Goal: Task Accomplishment & Management: Manage account settings

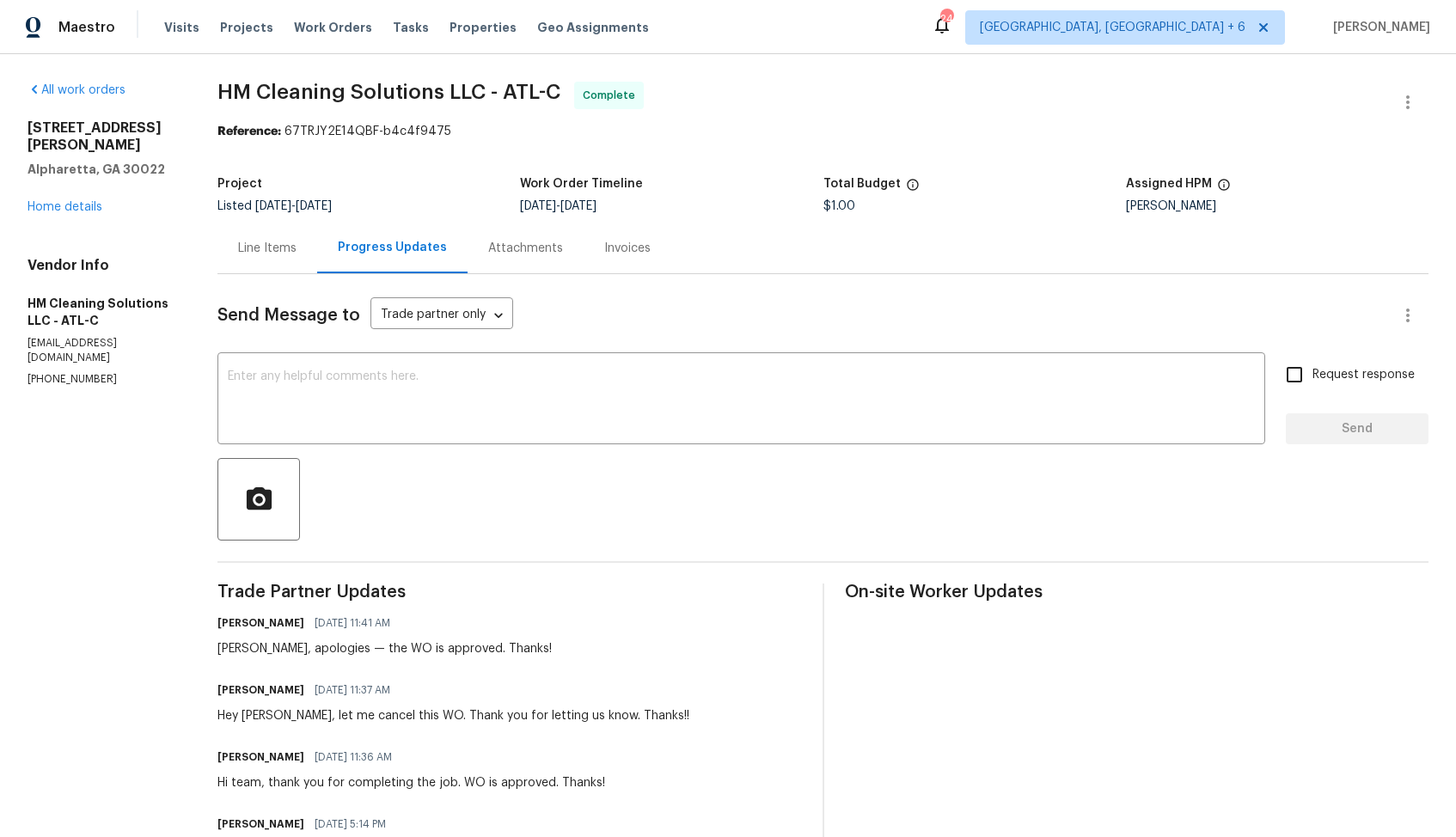
click at [297, 247] on div "Line Items" at bounding box center [267, 248] width 58 height 17
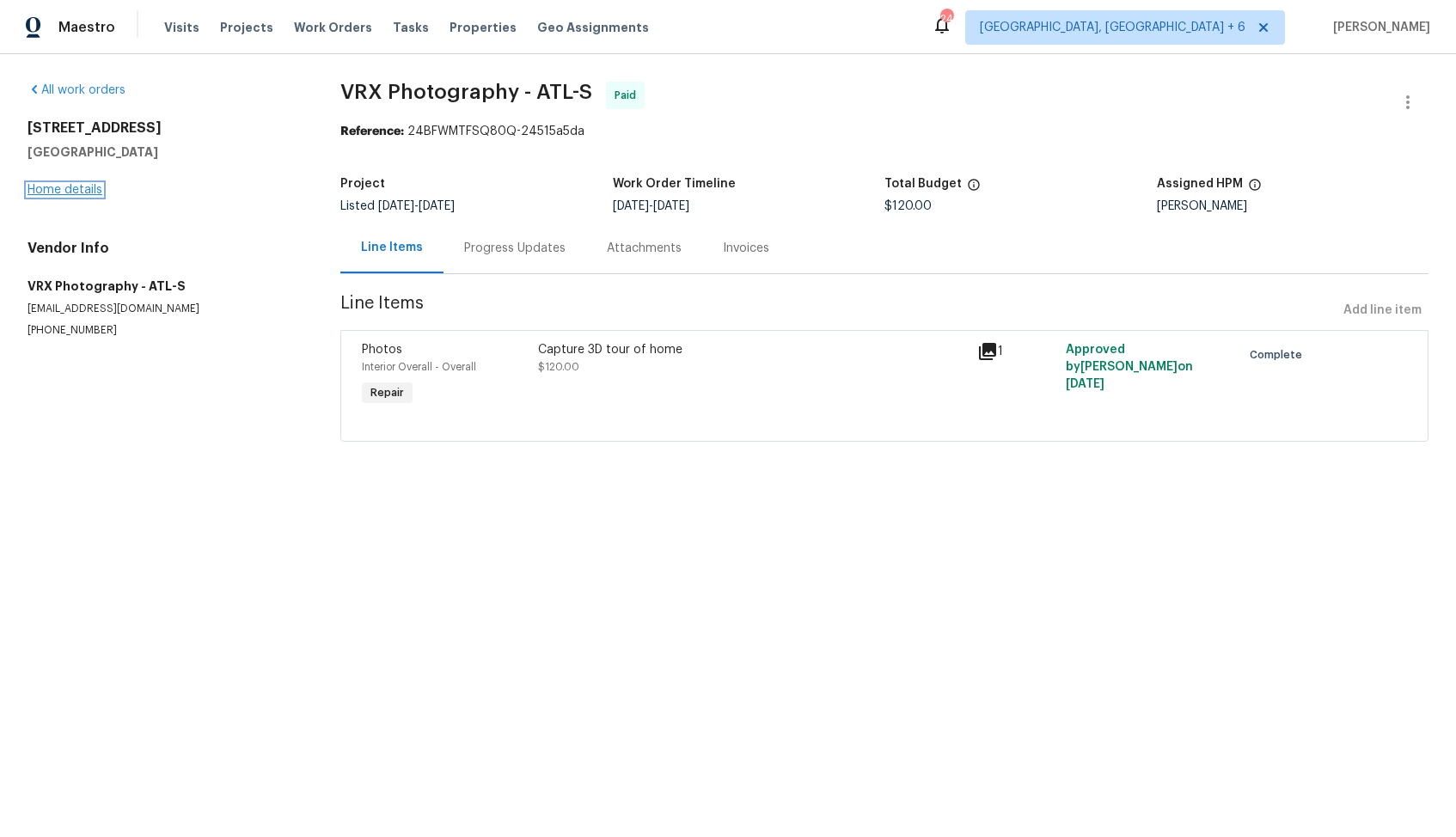
click at [35, 192] on link "Home details" at bounding box center [64, 190] width 74 height 12
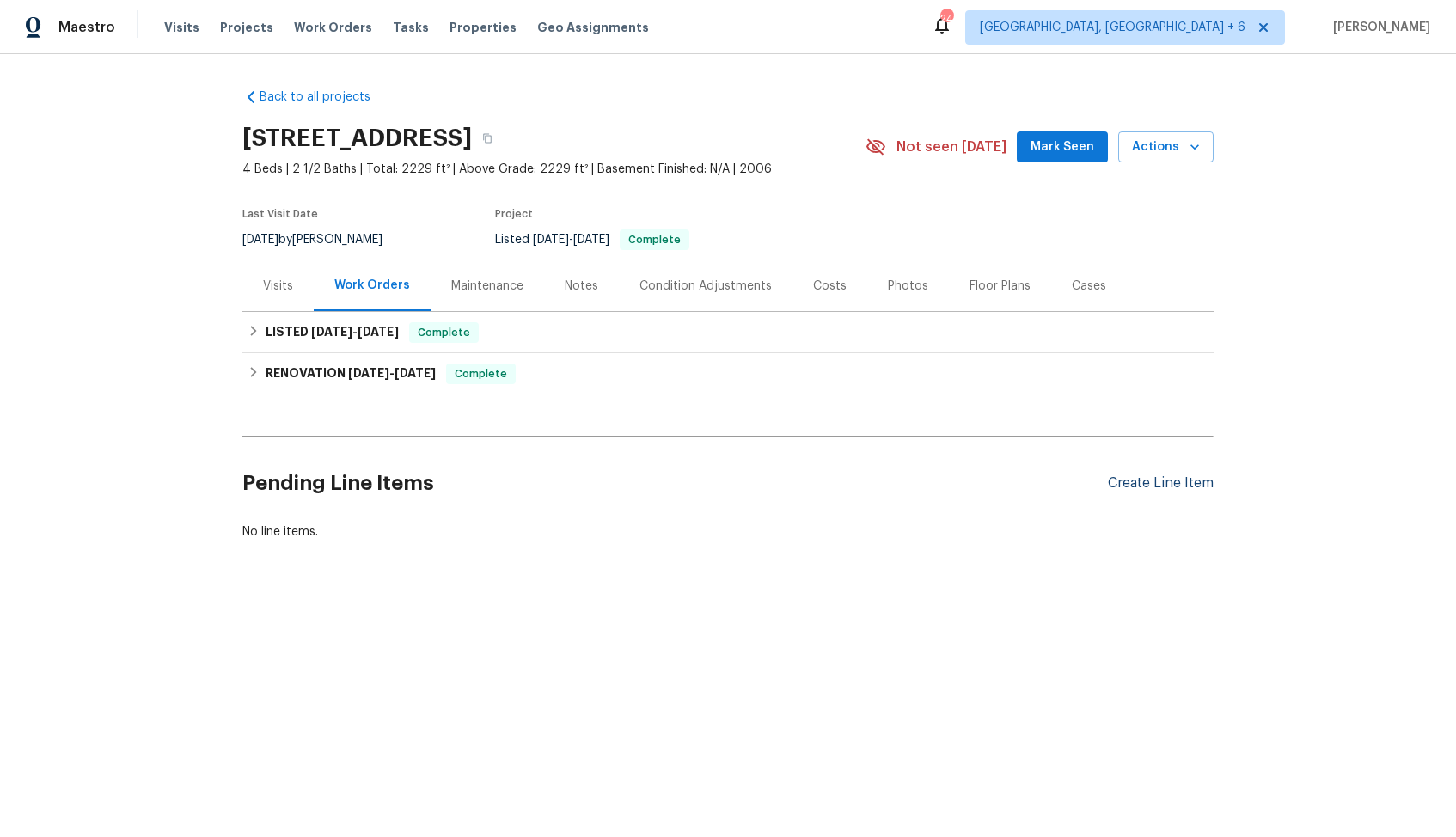
click at [1150, 485] on div "Create Line Item" at bounding box center [1161, 483] width 105 height 16
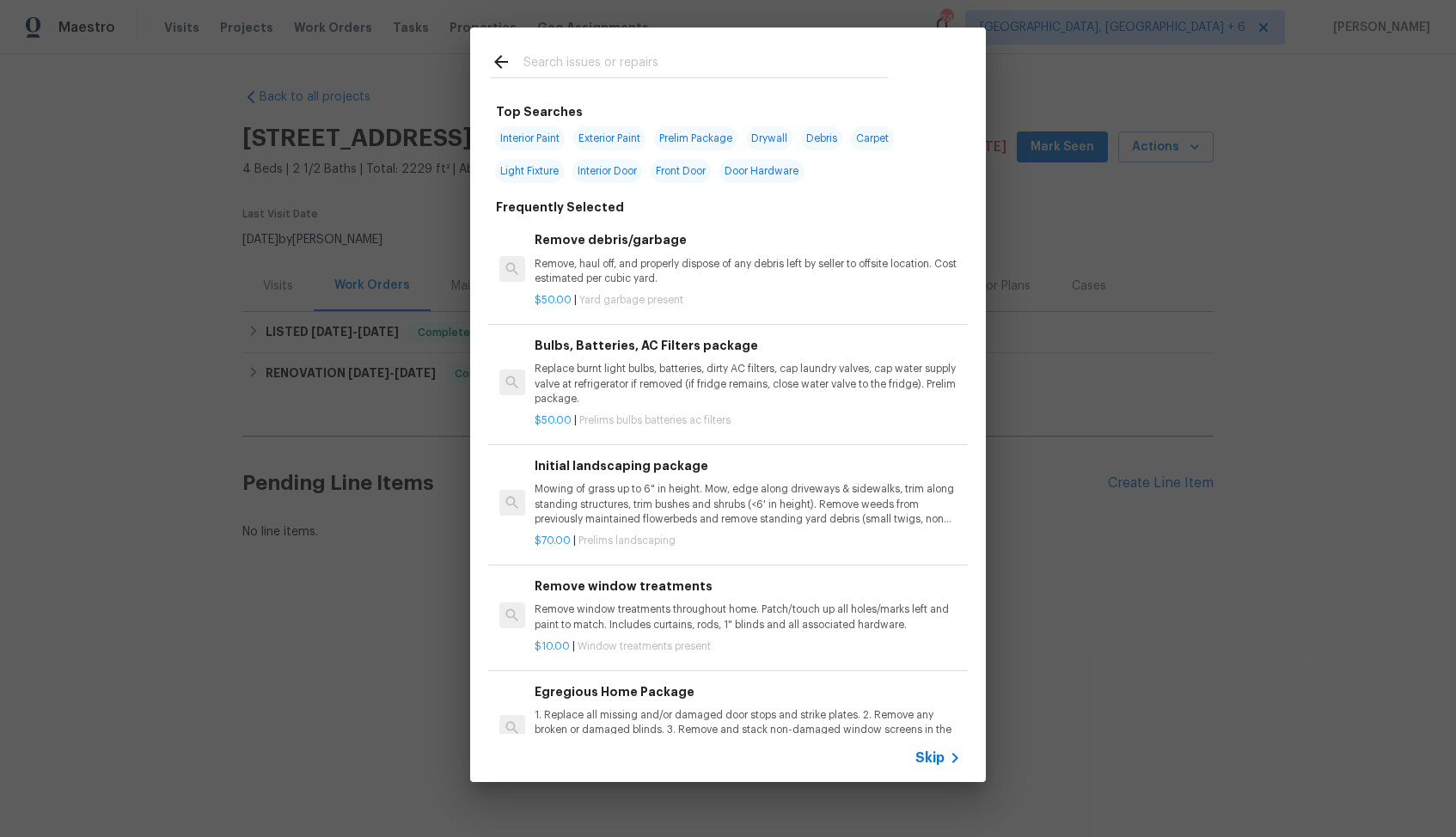
click at [679, 72] on input "text" at bounding box center [705, 64] width 364 height 25
type input "toilet"
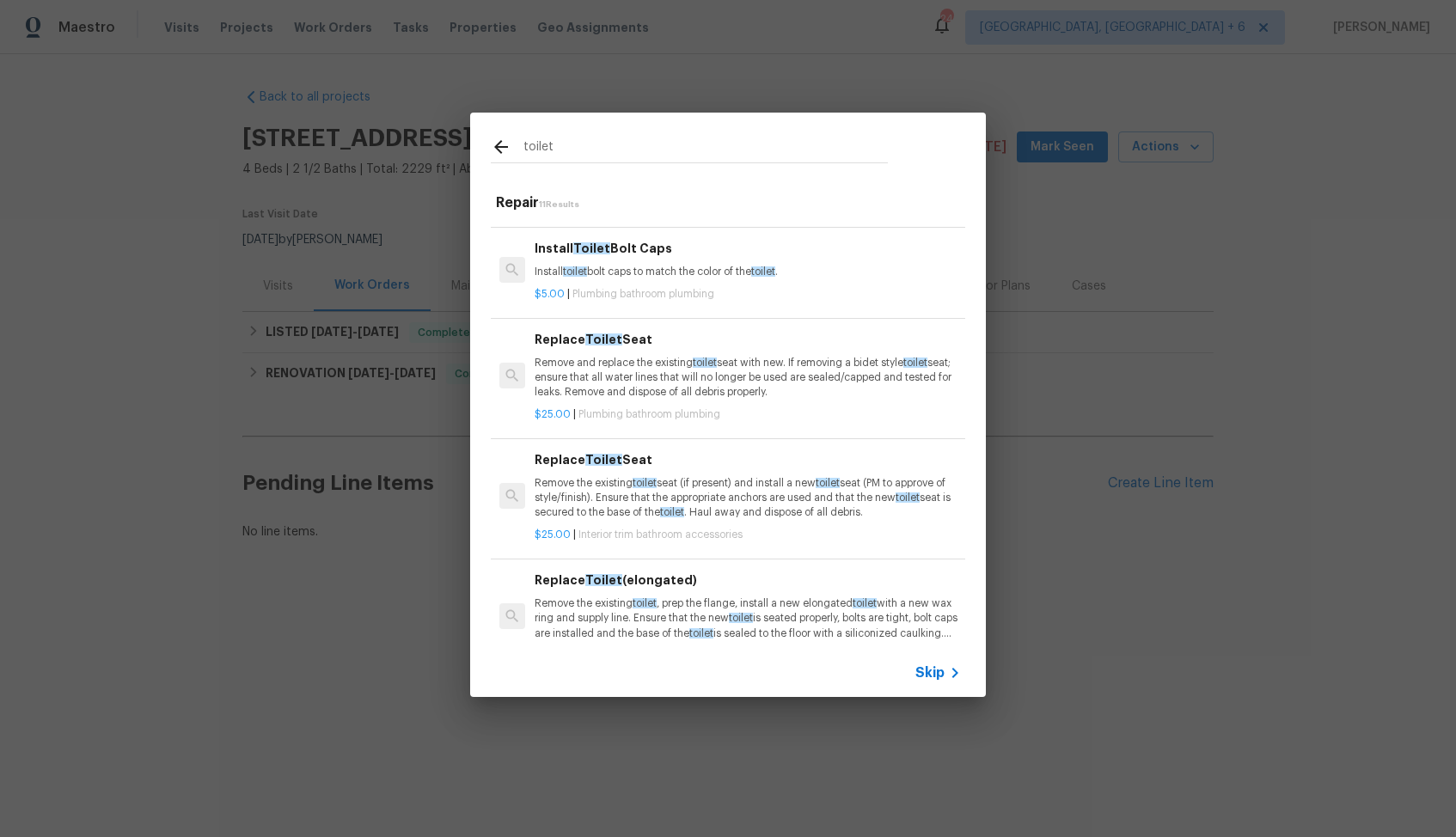
scroll to position [93, 0]
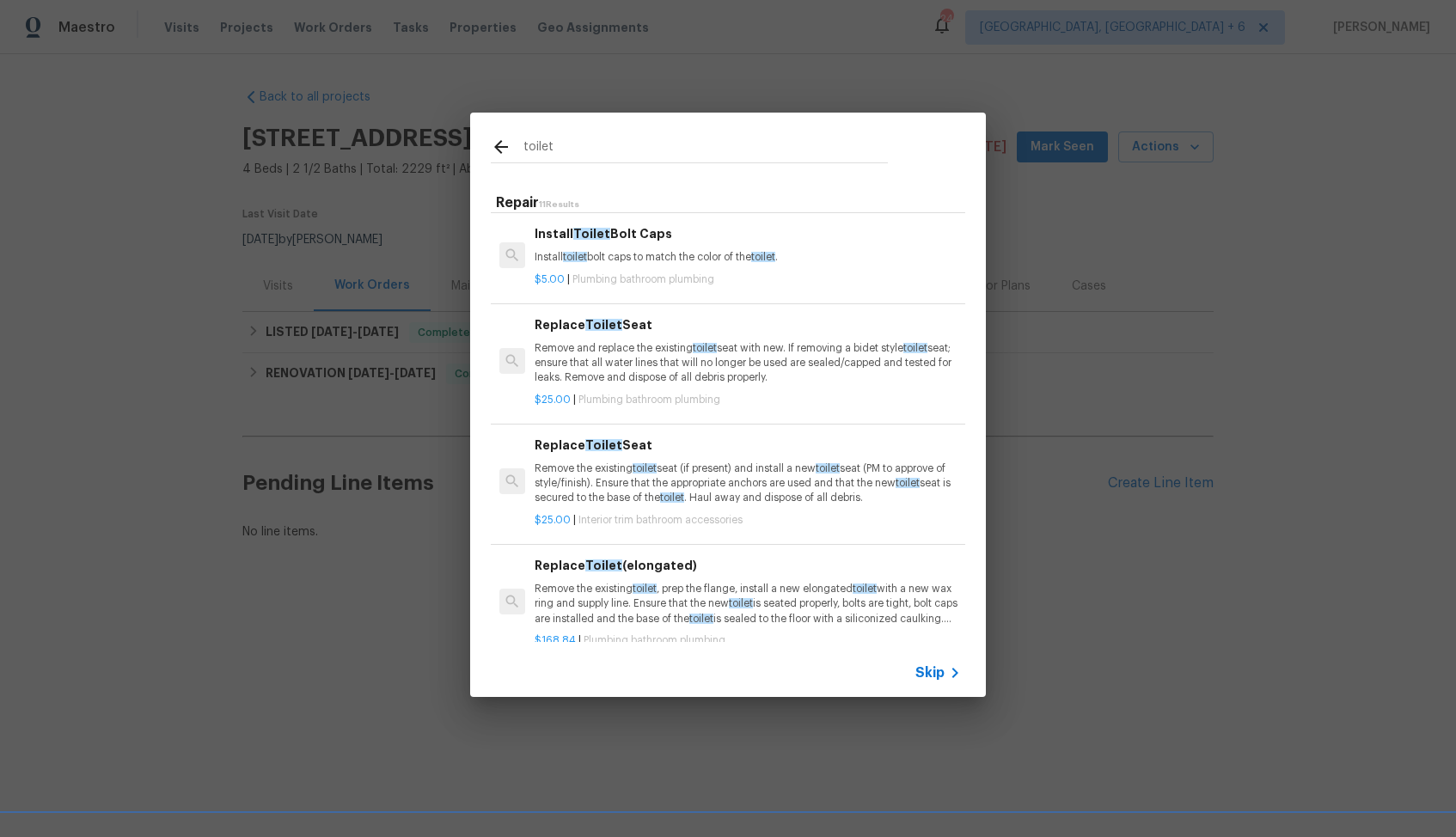
click at [604, 351] on p "Remove and replace the existing toilet seat with new. If removing a bidet style…" at bounding box center [748, 363] width 426 height 44
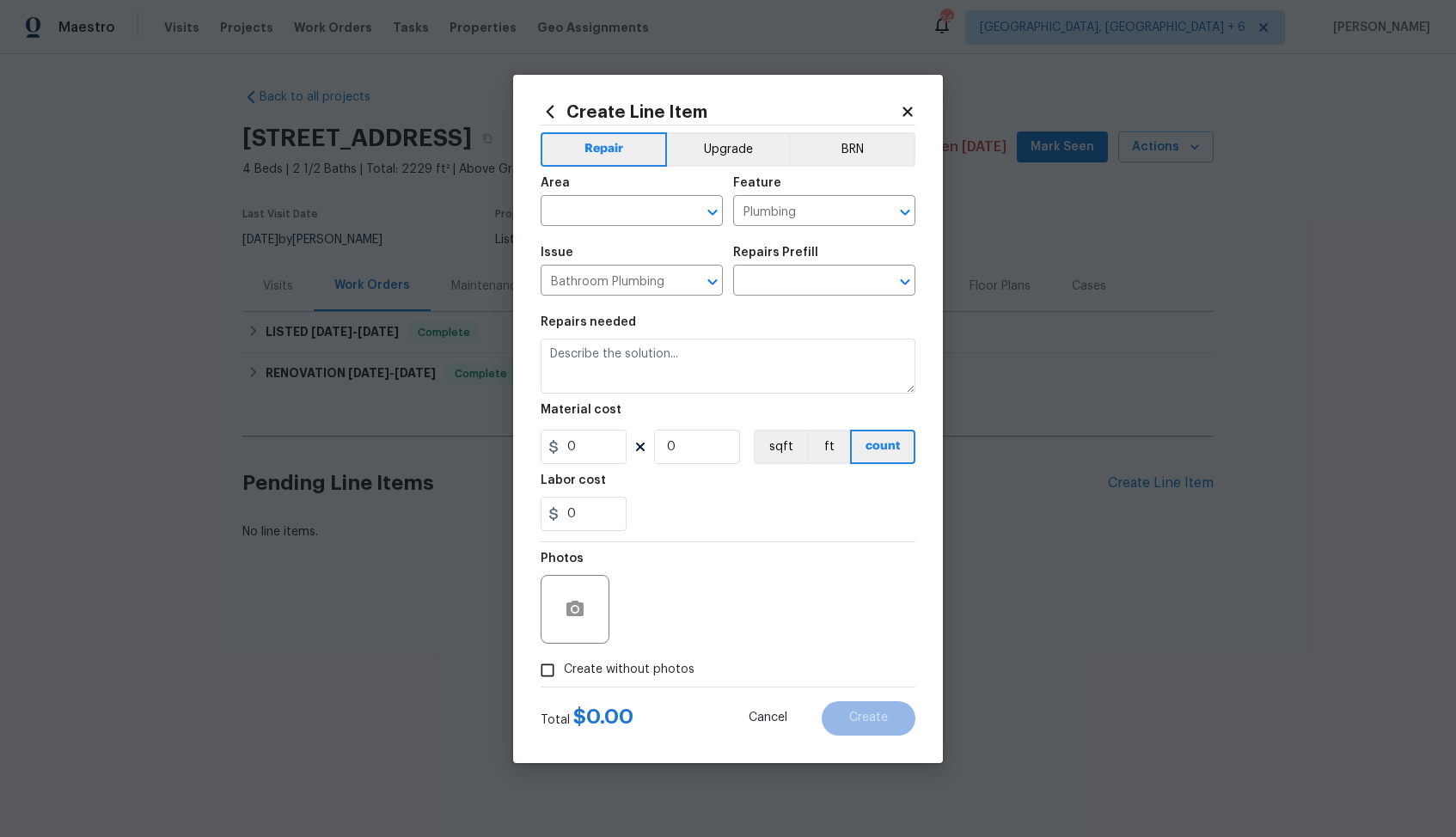
type input "Replace Toilet Seat $25.00"
type textarea "Remove and replace the existing toilet seat with new. If removing a bidet style…"
type input "25"
type input "1"
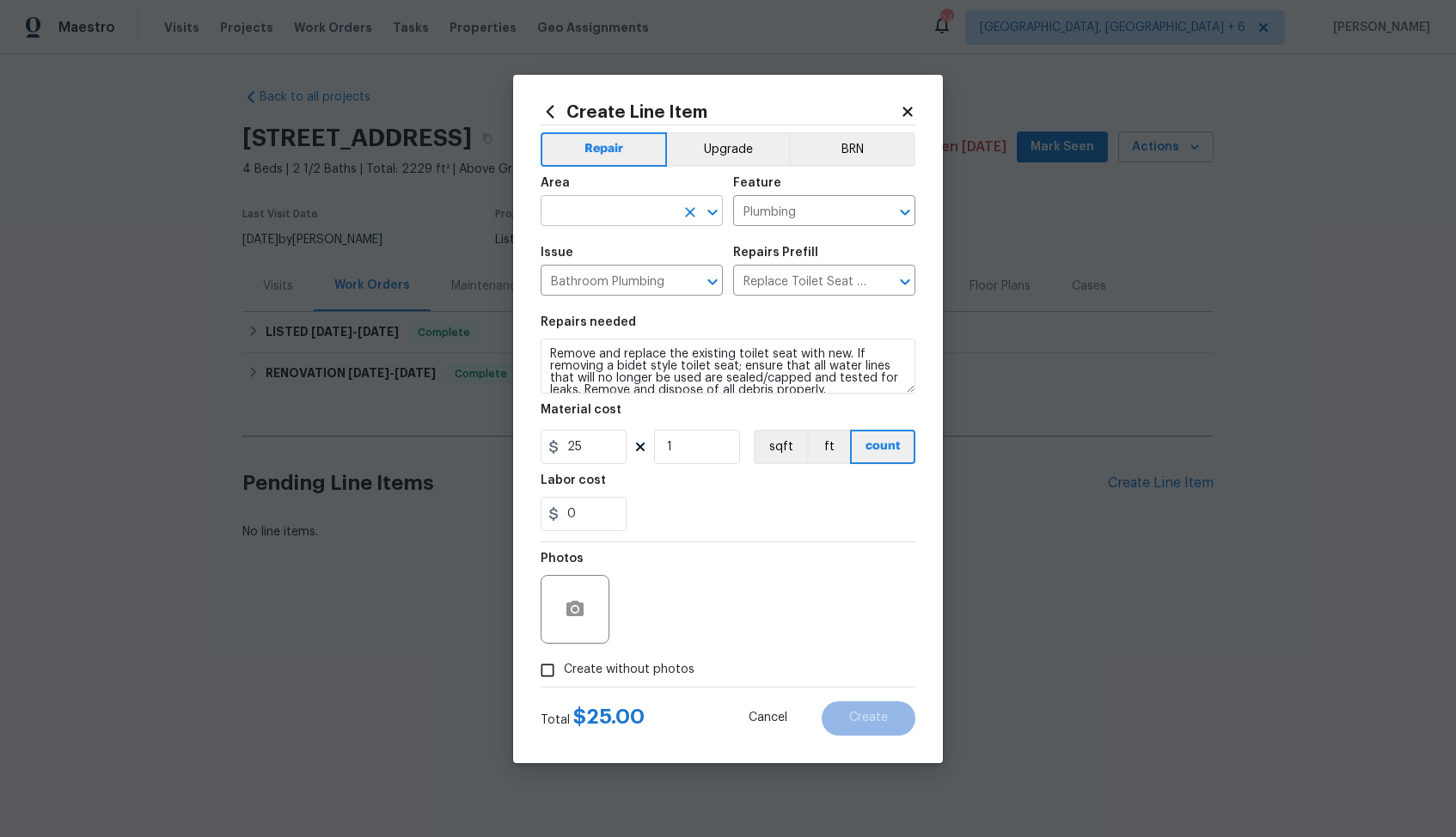
click at [596, 212] on input "text" at bounding box center [608, 212] width 134 height 26
type input "t"
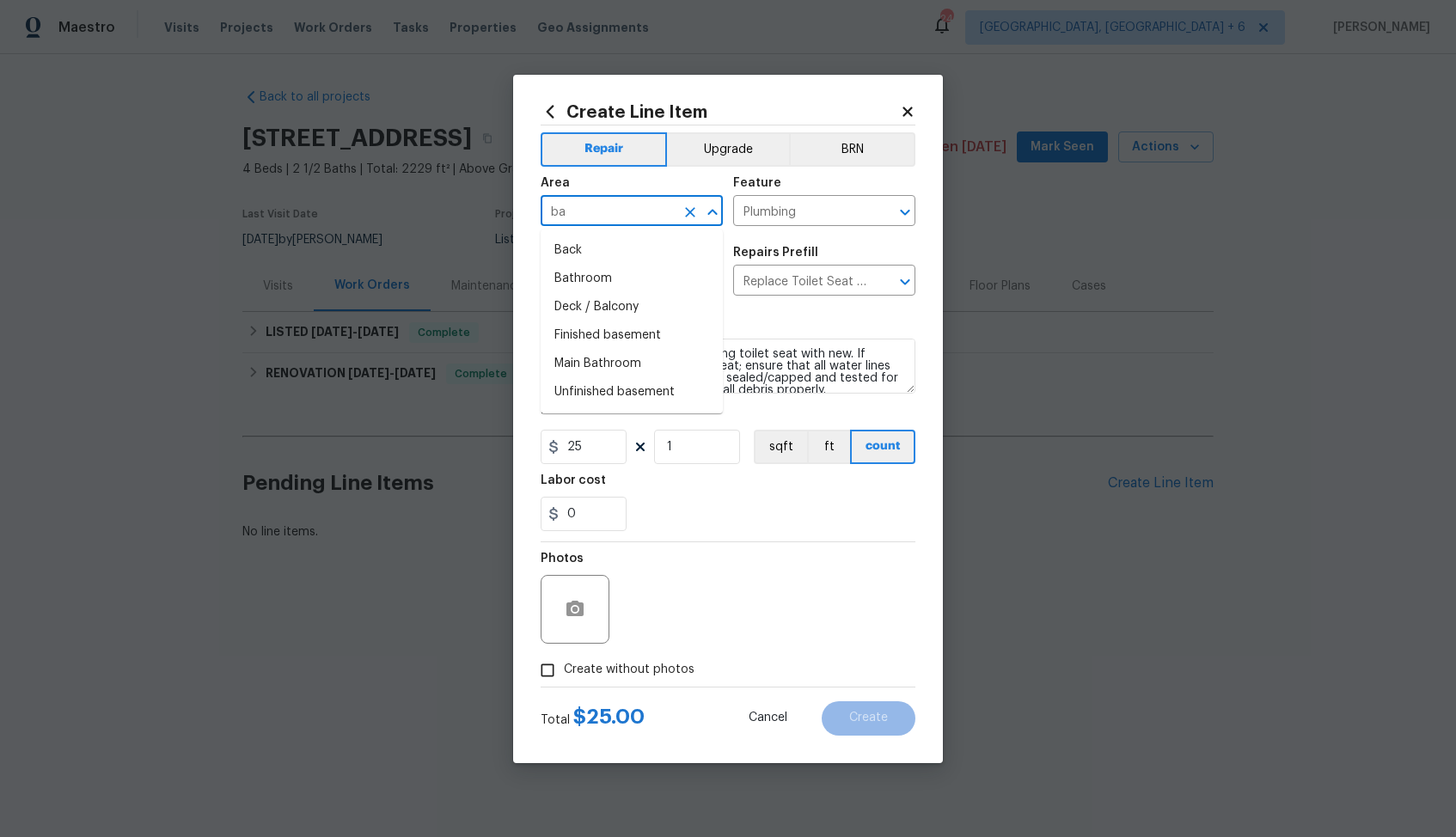
type input "b"
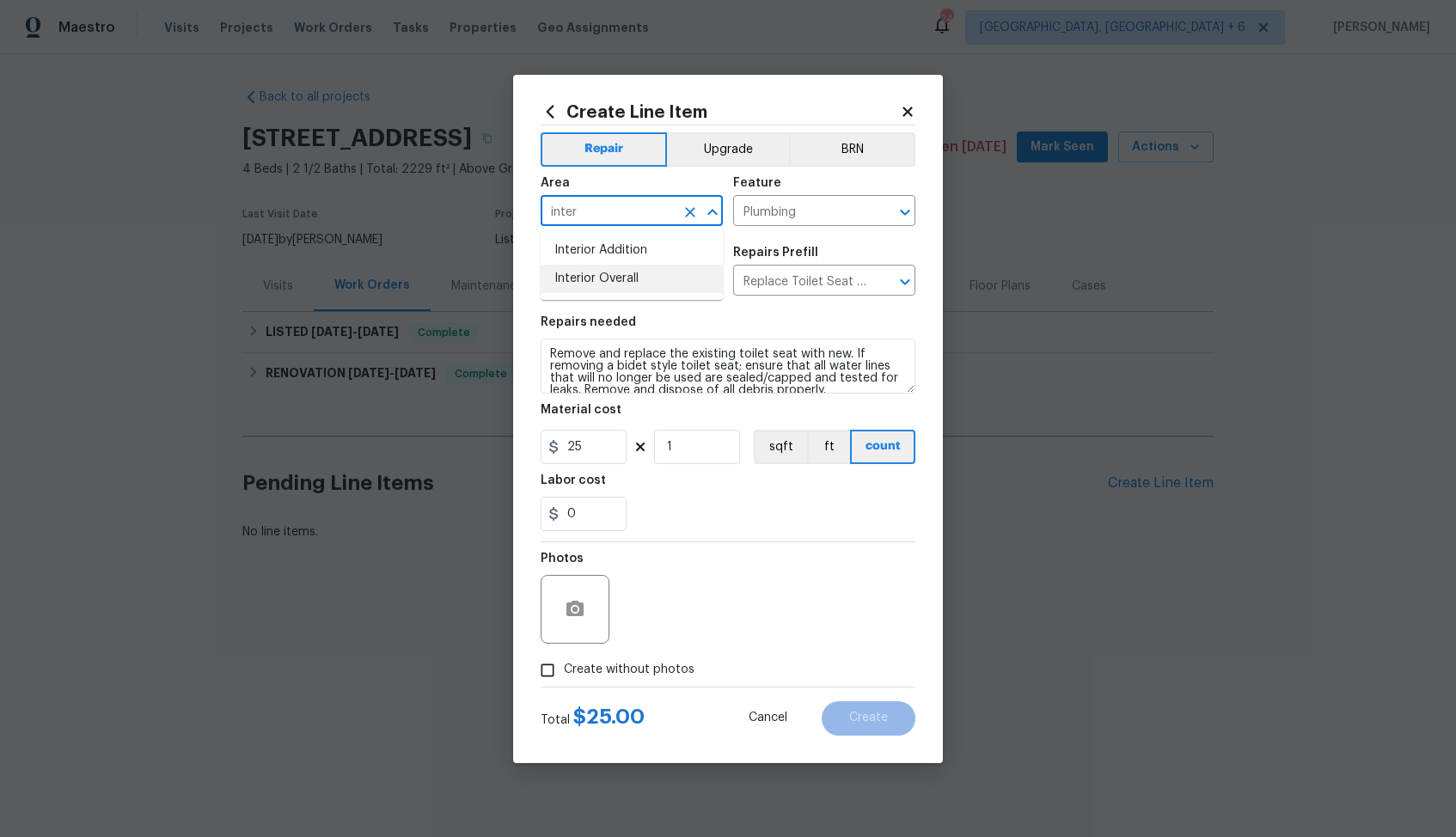
click at [619, 283] on li "Interior Overall" at bounding box center [631, 278] width 183 height 28
type input "Interior Overall"
click at [672, 376] on textarea "Remove and replace the existing toilet seat with new. If removing a bidet style…" at bounding box center [728, 366] width 375 height 55
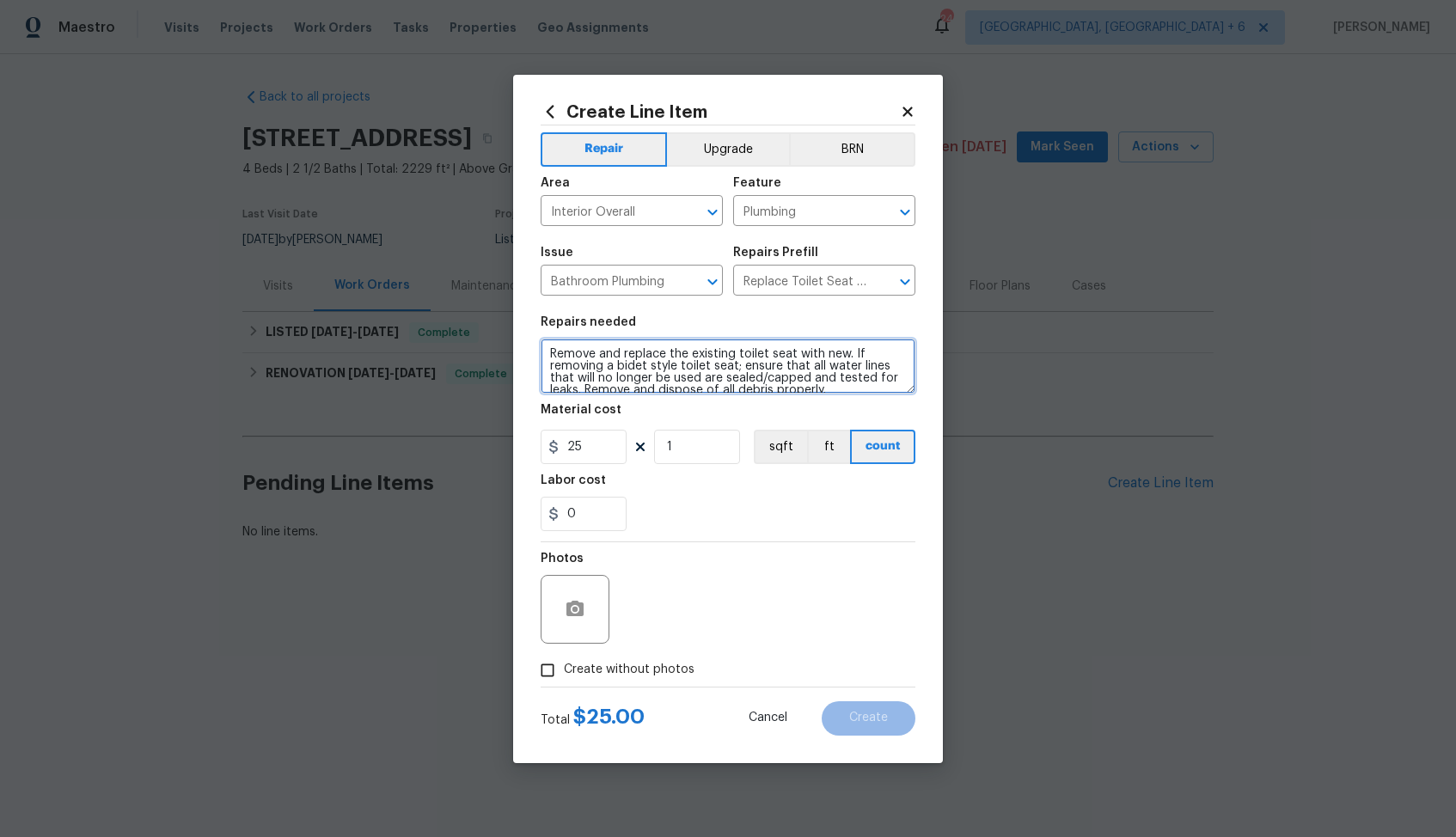
click at [672, 376] on textarea "Remove and replace the existing toilet seat with new. If removing a bidet style…" at bounding box center [728, 366] width 375 height 55
paste textarea "The toilet seat shows significant wear. Please replace the worn toilet seat on"
type textarea "The toilet seat shows significant wear. Please replace the worn toilet seat onl…"
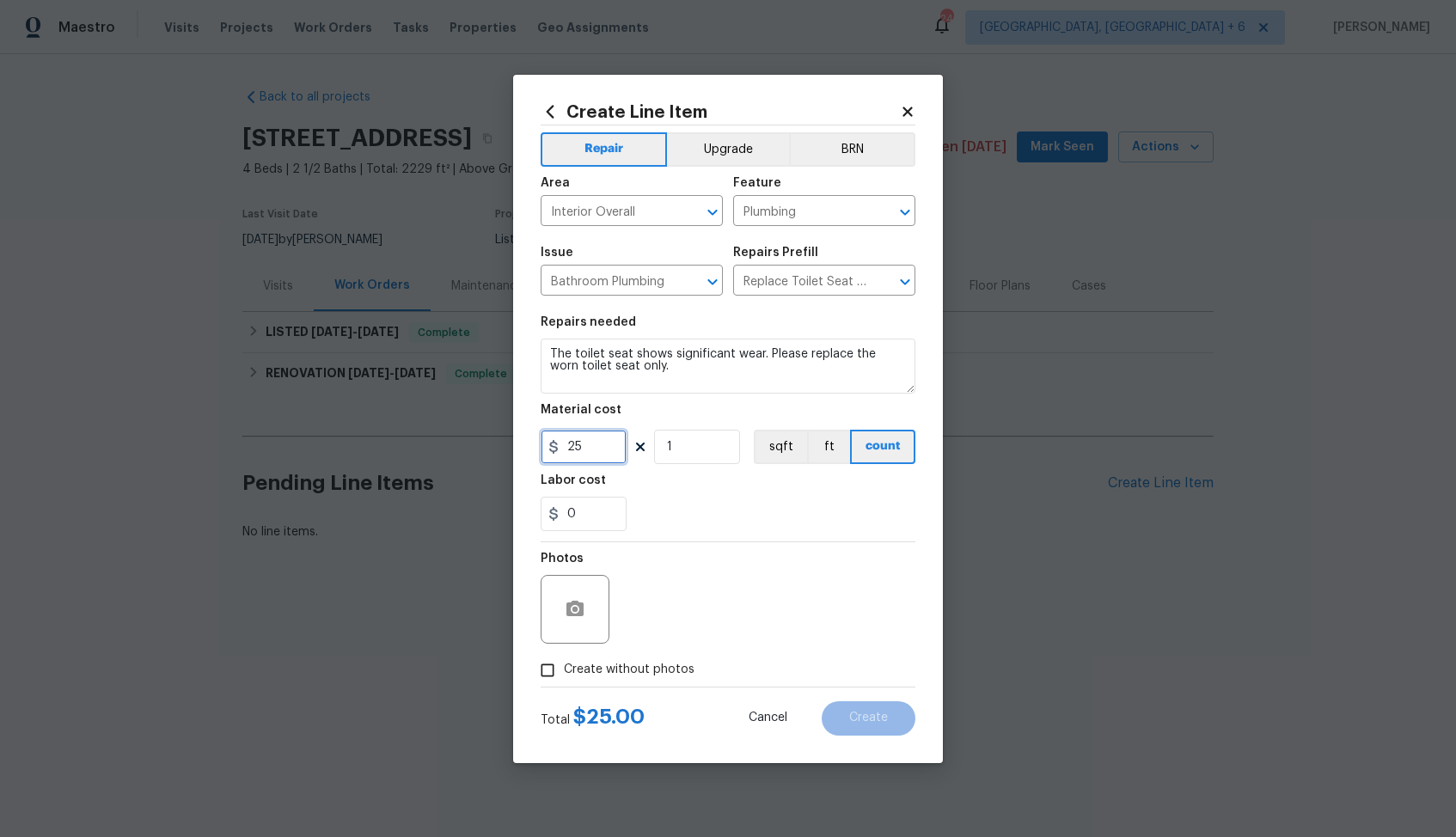
click at [591, 443] on input "25" at bounding box center [583, 447] width 86 height 34
type input "75"
click at [574, 606] on circle "button" at bounding box center [575, 608] width 5 height 5
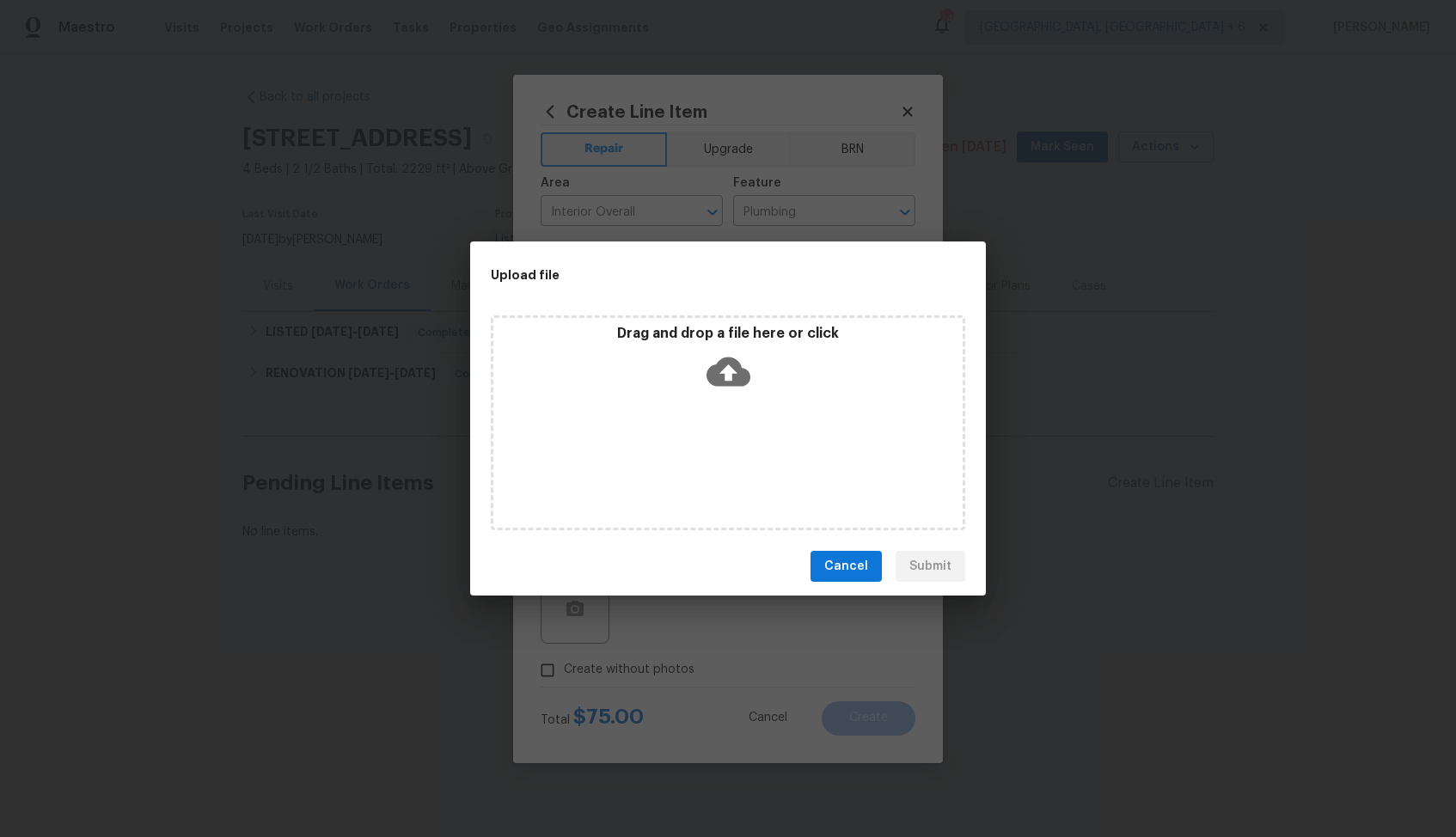
click at [728, 371] on icon at bounding box center [728, 371] width 44 height 44
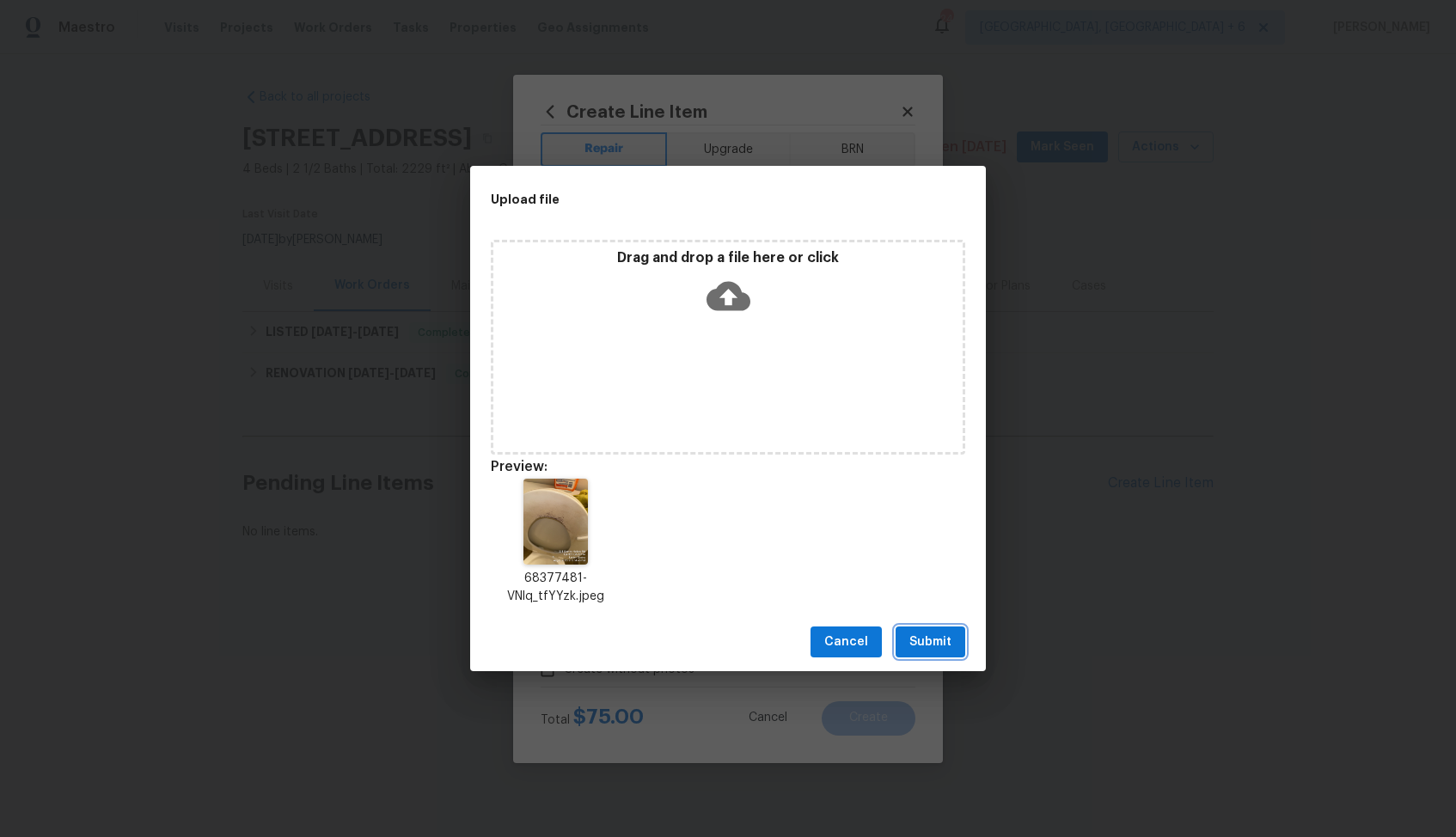
click at [936, 643] on span "Submit" at bounding box center [930, 643] width 42 height 22
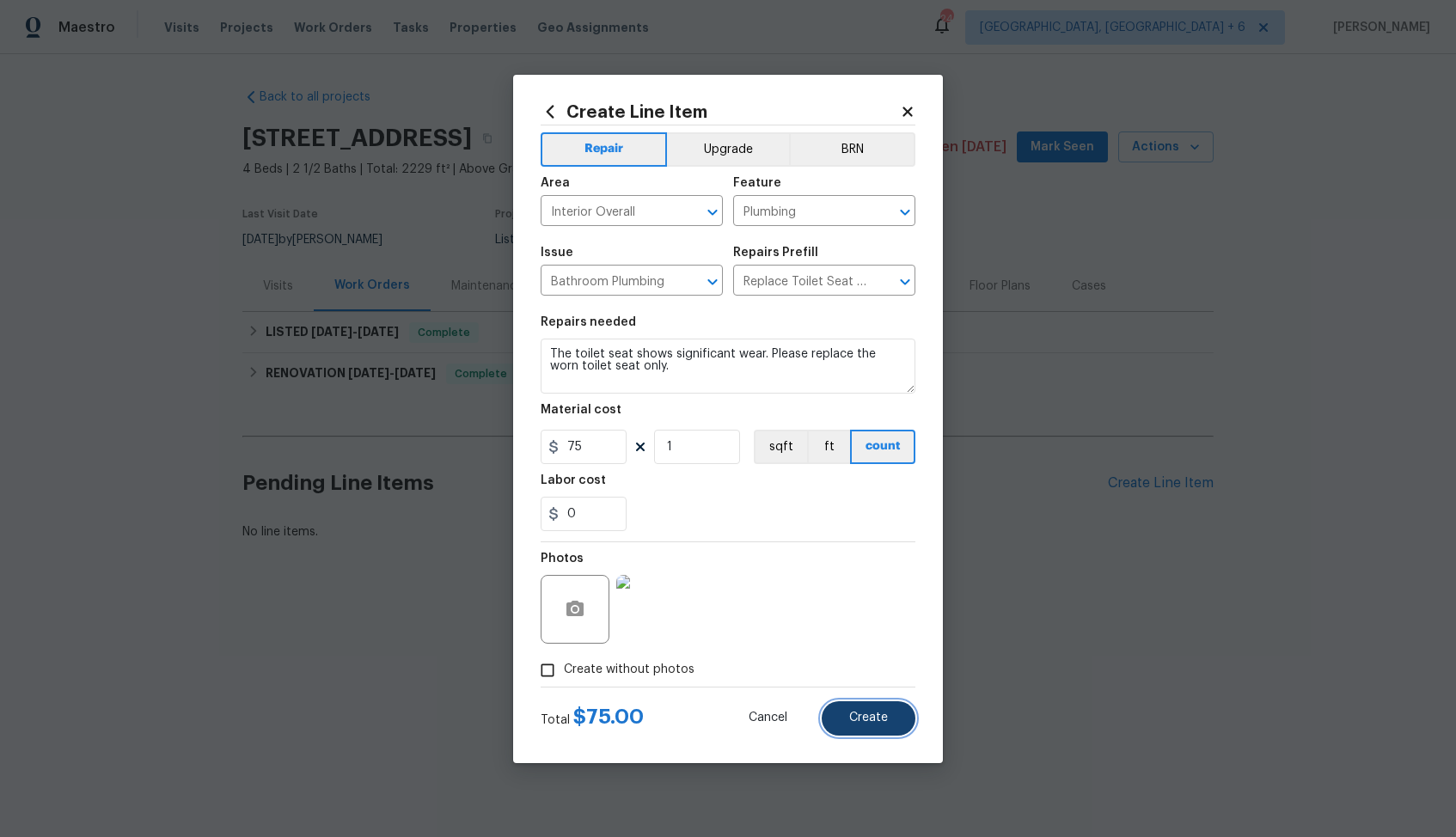
click at [868, 726] on button "Create" at bounding box center [868, 718] width 94 height 34
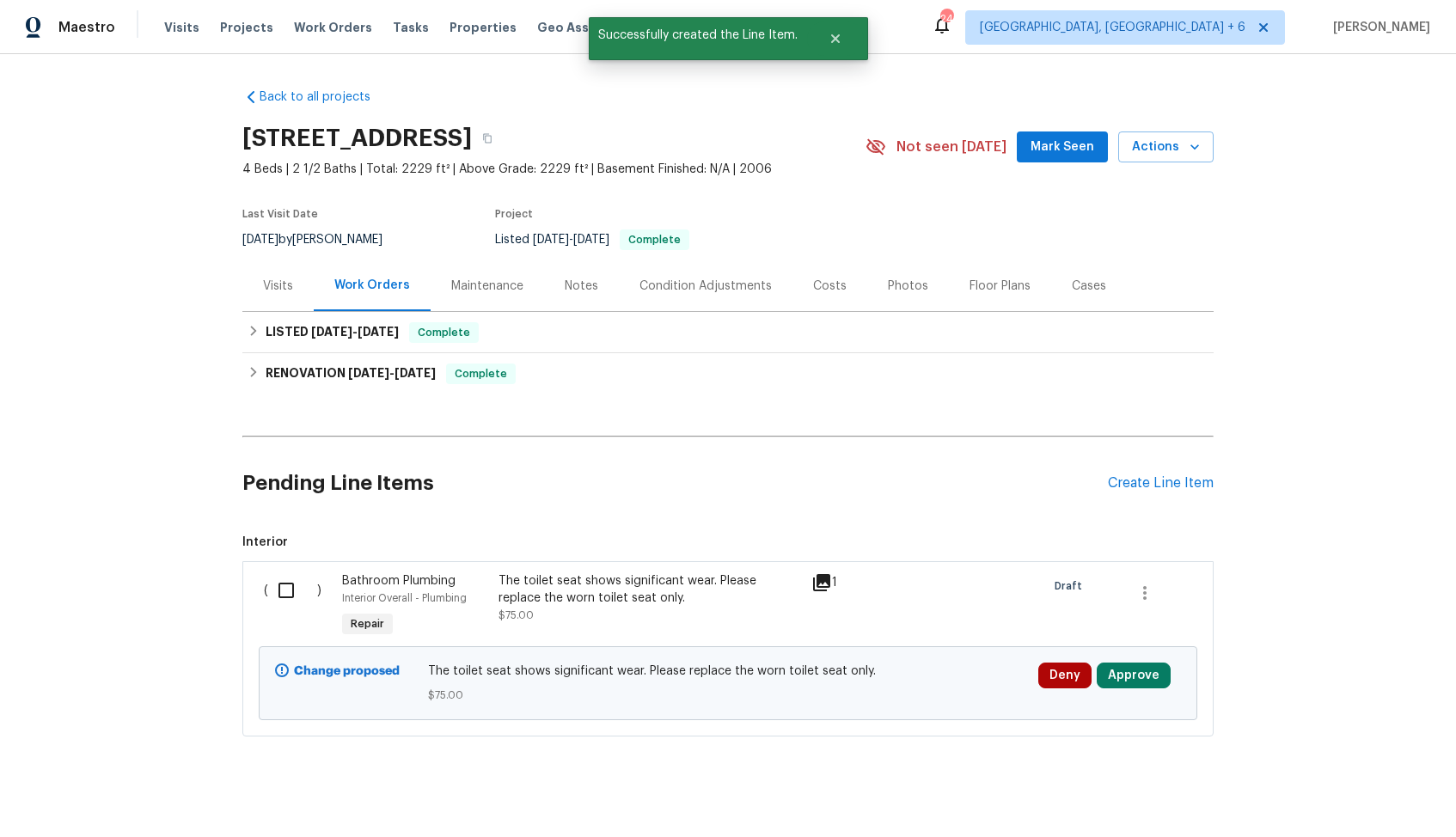
click at [286, 597] on input "checkbox" at bounding box center [292, 590] width 49 height 36
checkbox input "true"
click at [1344, 804] on button "Create Work Order" at bounding box center [1358, 793] width 142 height 32
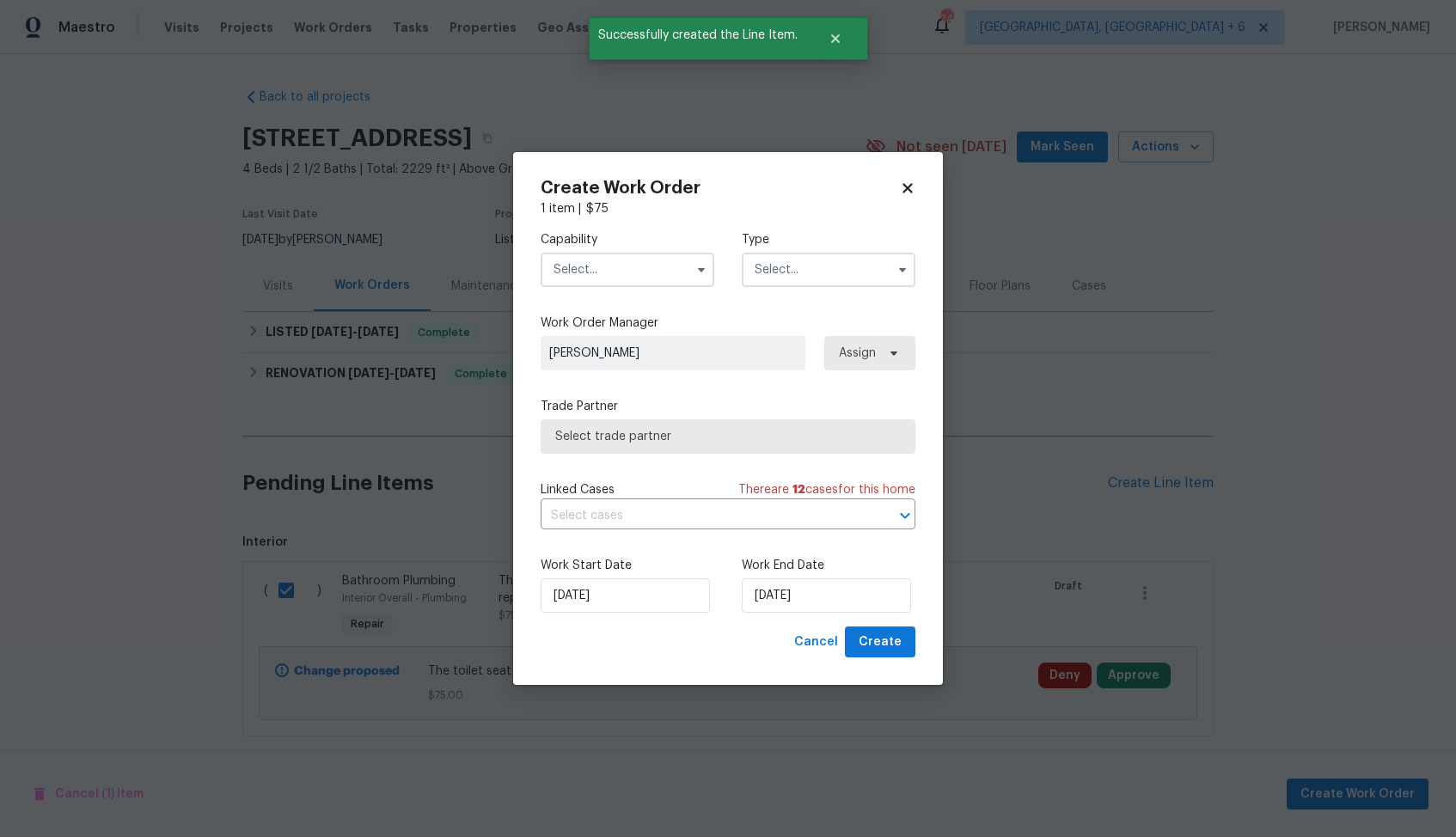
click at [646, 270] on input "text" at bounding box center [627, 270] width 173 height 34
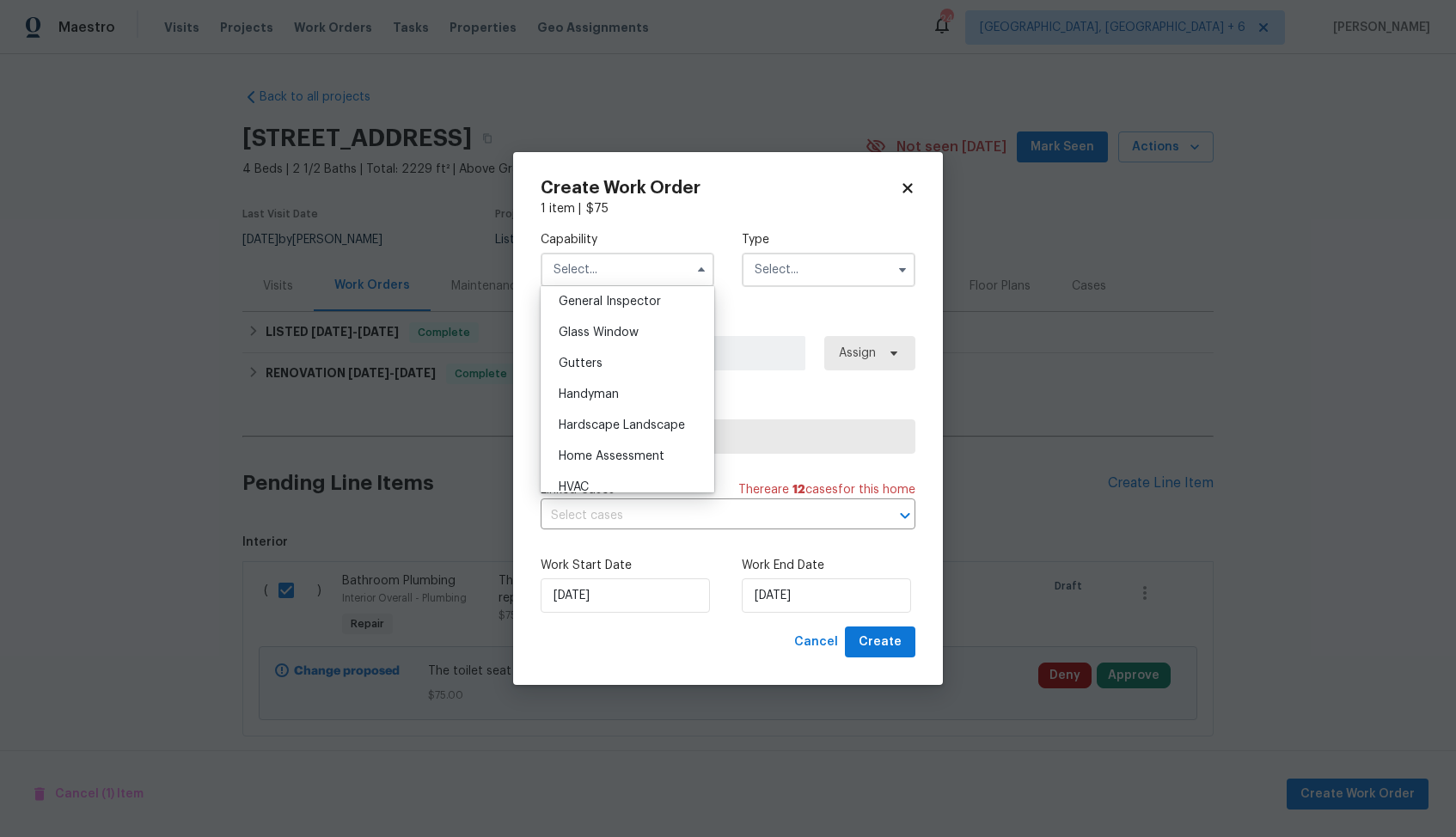
scroll to position [858, 0]
click at [626, 396] on div "Handyman" at bounding box center [628, 392] width 165 height 31
type input "Handyman"
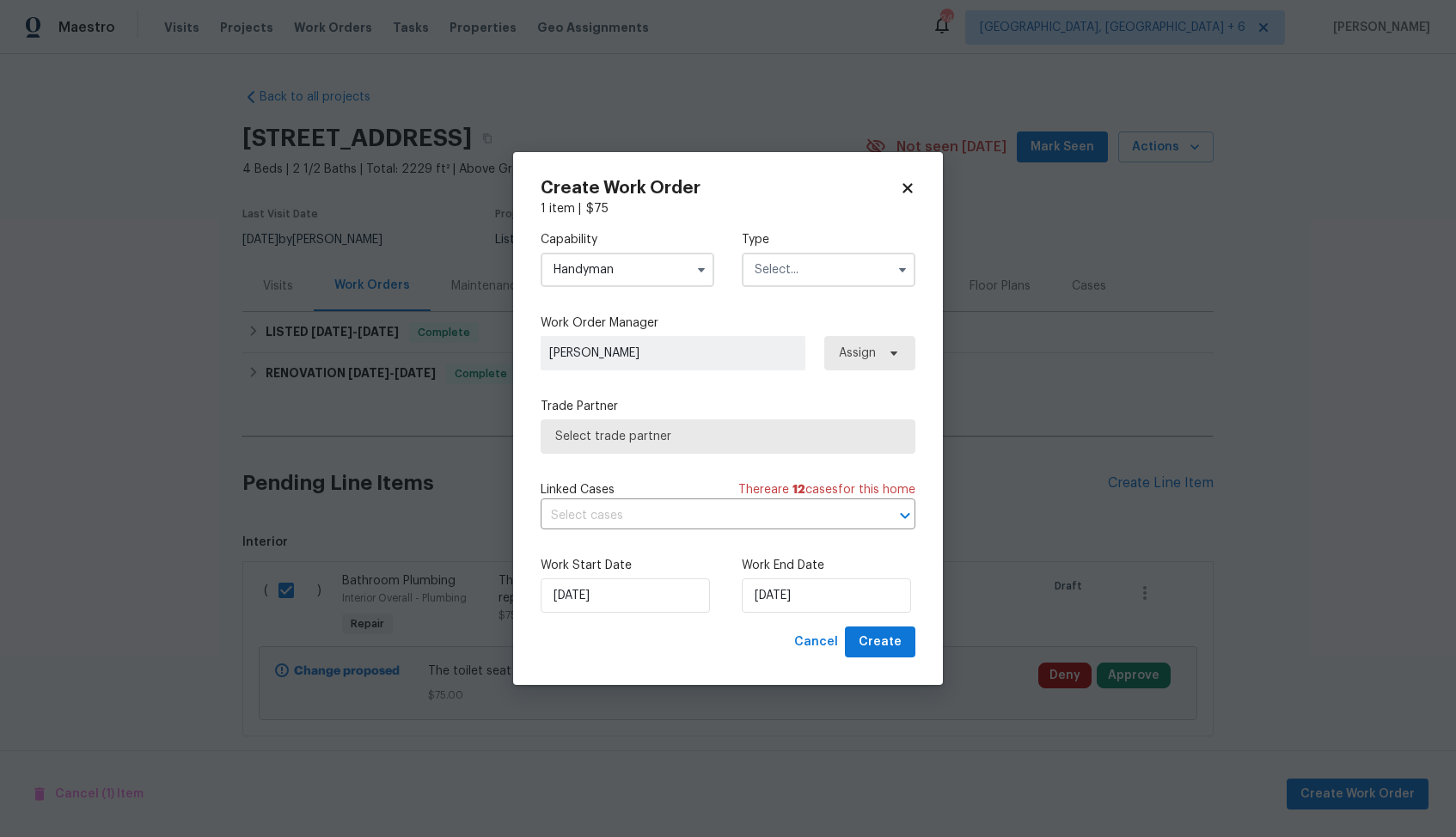
click at [839, 268] on input "text" at bounding box center [828, 270] width 173 height 34
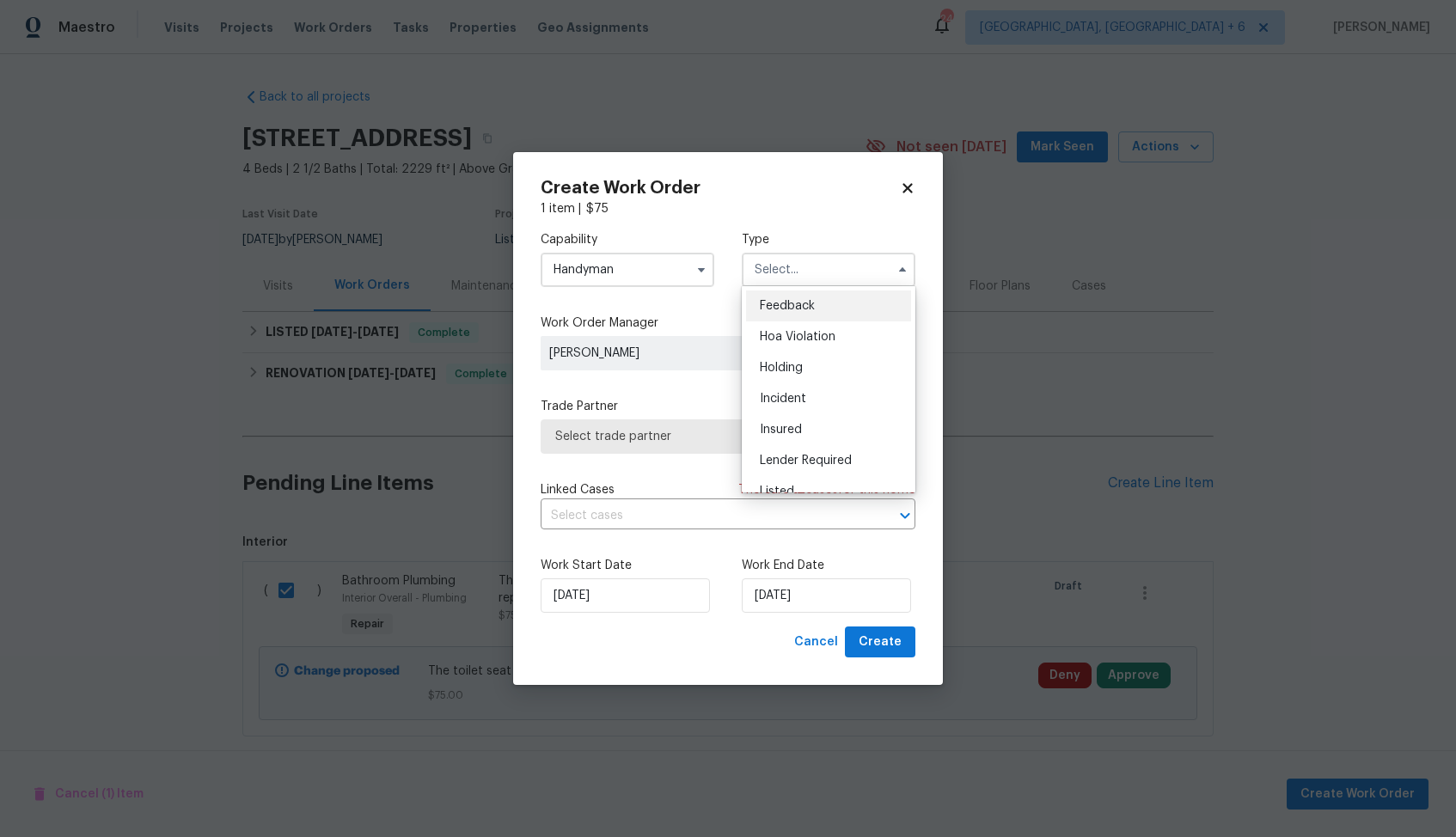
click at [801, 310] on span "Feedback" at bounding box center [787, 305] width 55 height 12
type input "Feedback"
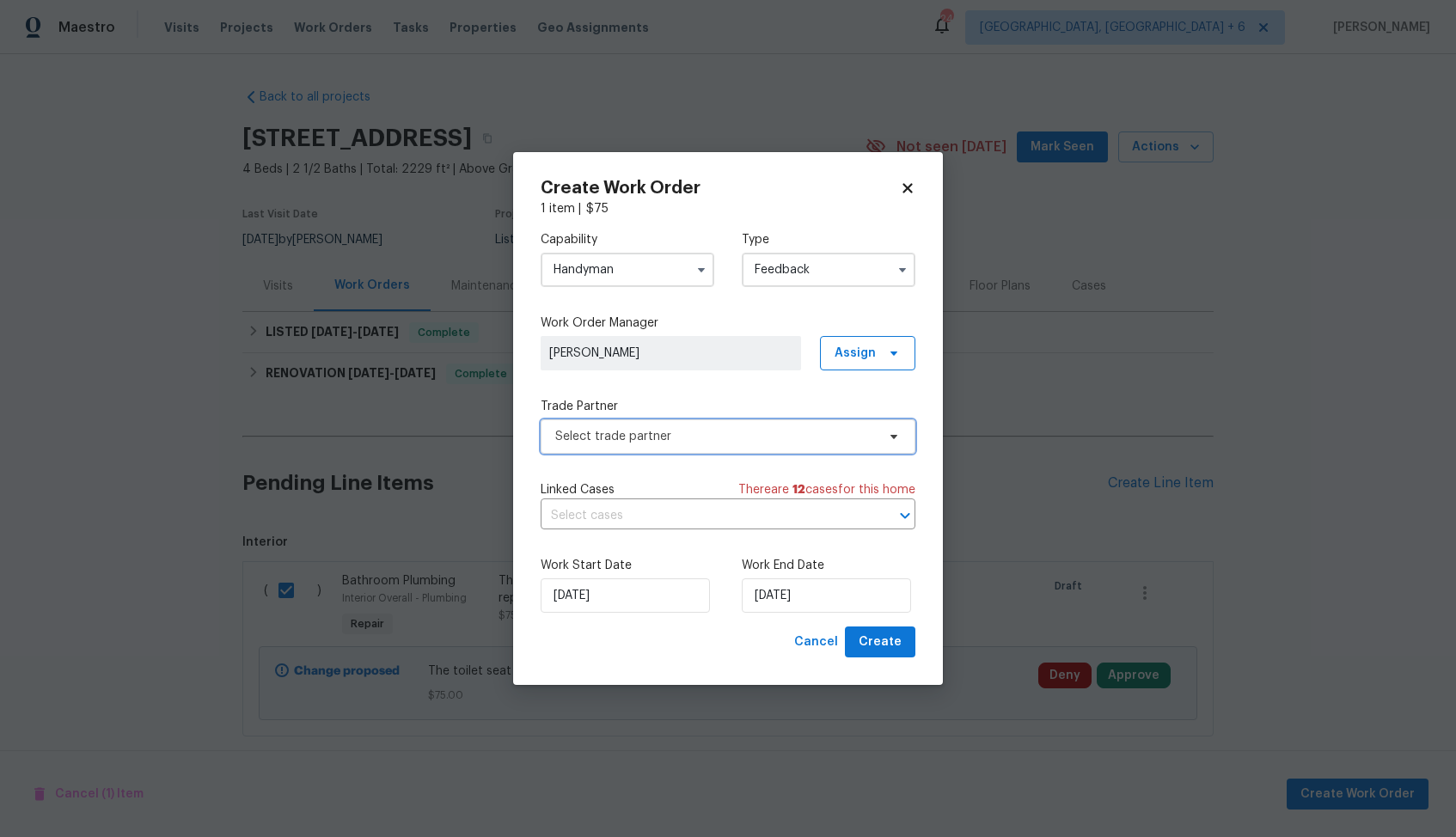
click at [654, 438] on span "Select trade partner" at bounding box center [715, 436] width 321 height 17
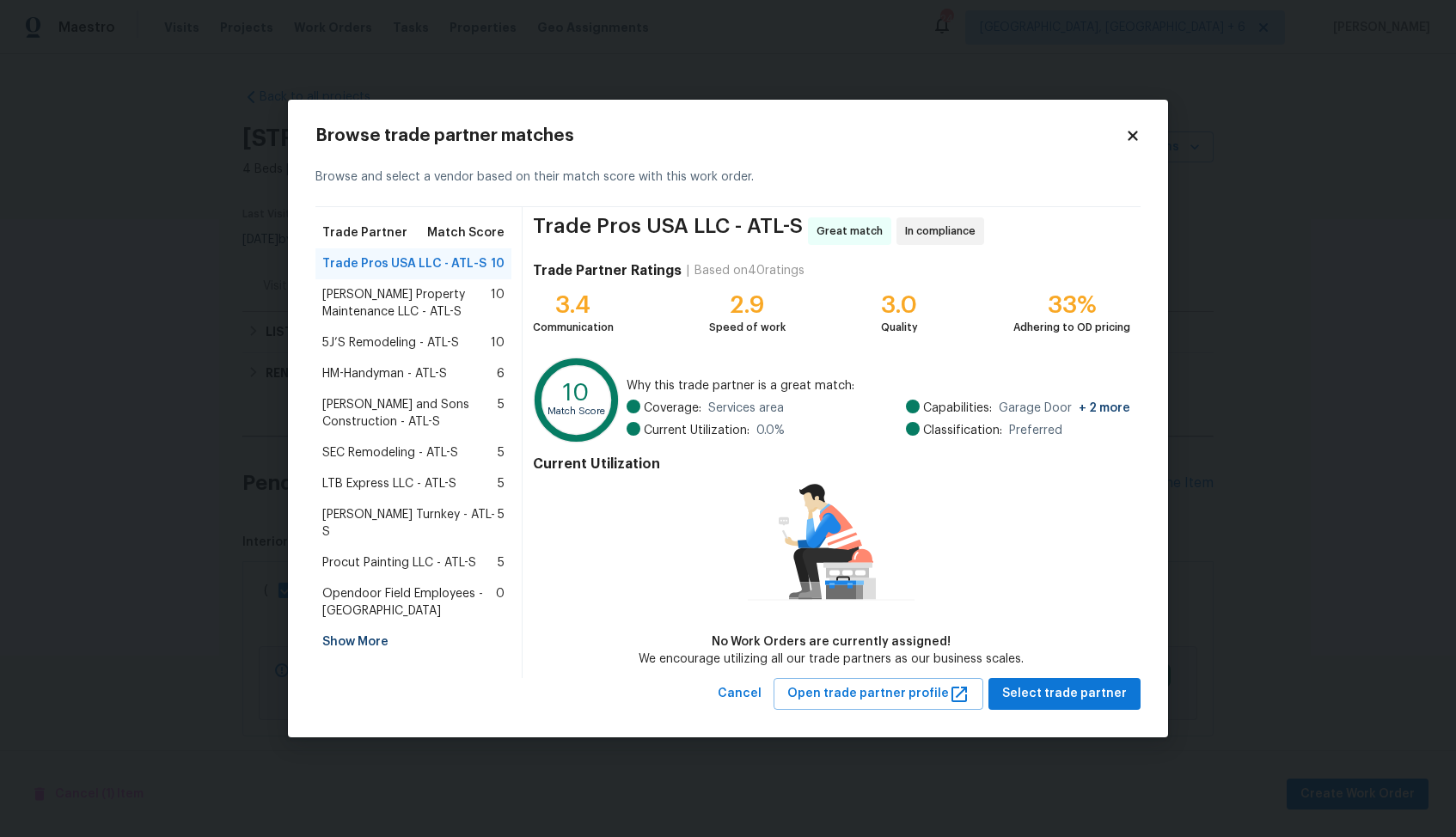
click at [372, 293] on span "Glen Property Maintenance LLC - ATL-S" at bounding box center [406, 303] width 168 height 34
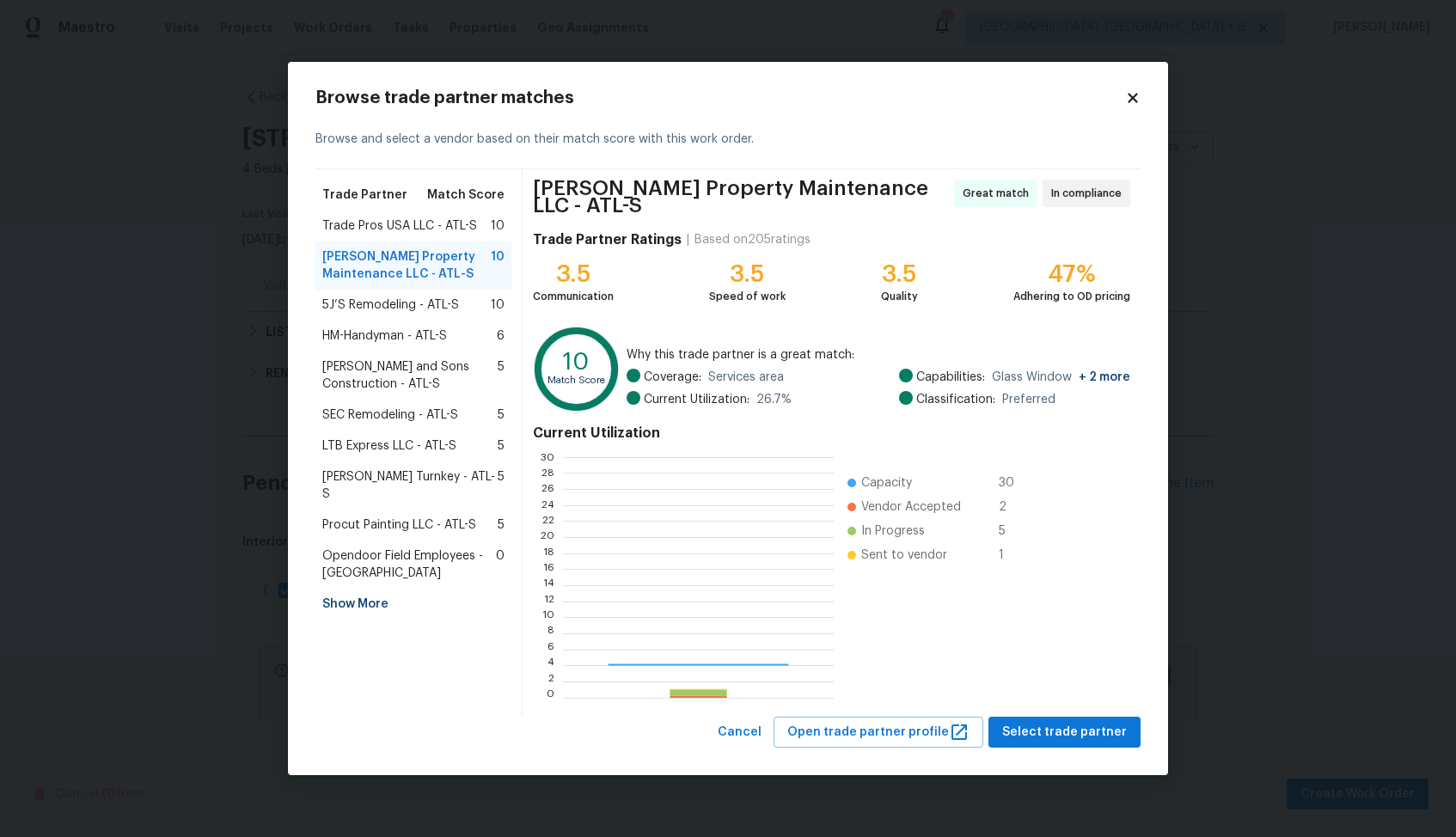
scroll to position [241, 270]
click at [1055, 727] on span "Select trade partner" at bounding box center [1065, 733] width 124 height 22
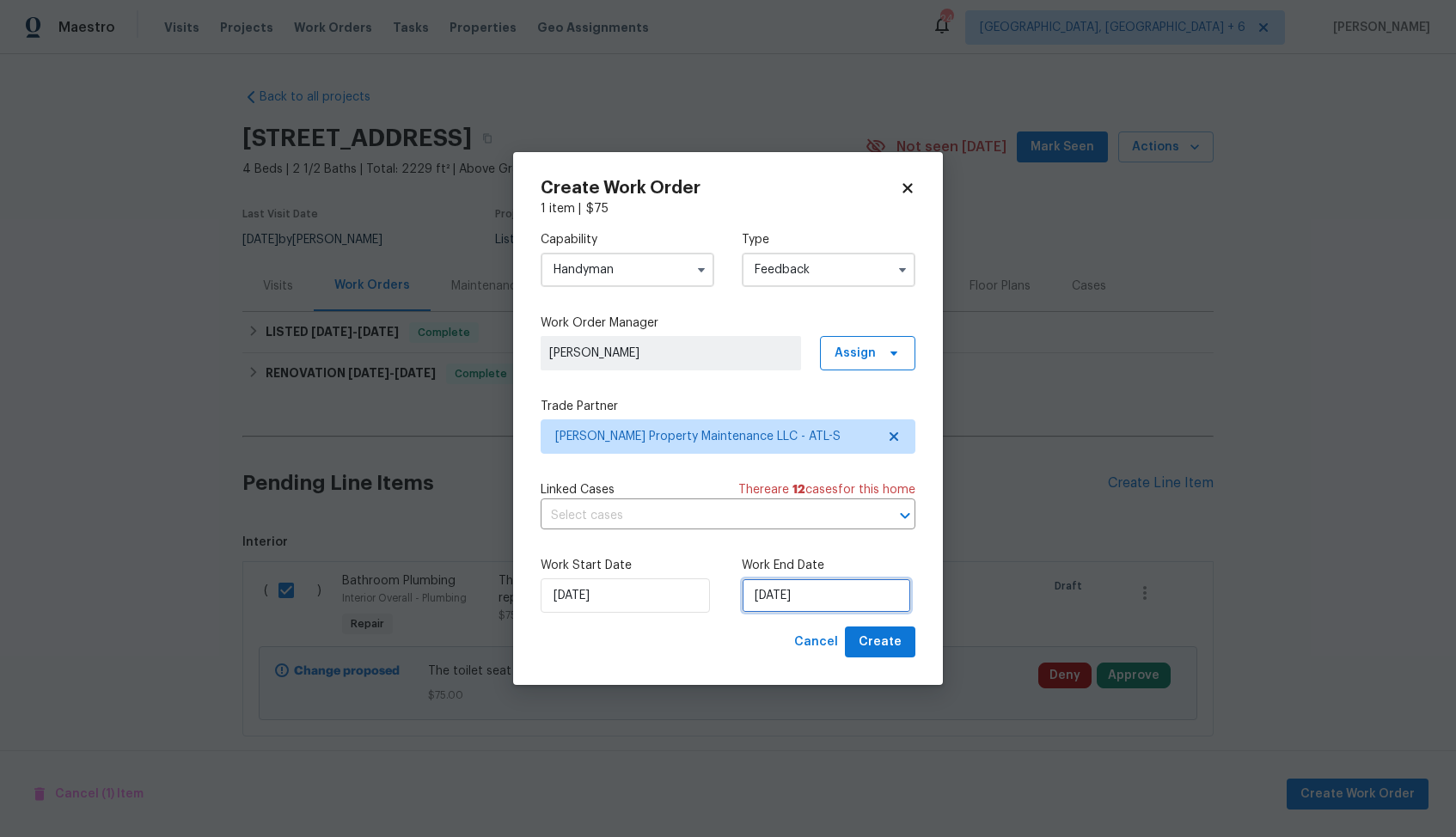
click at [822, 589] on input "12/08/2025" at bounding box center [827, 596] width 169 height 34
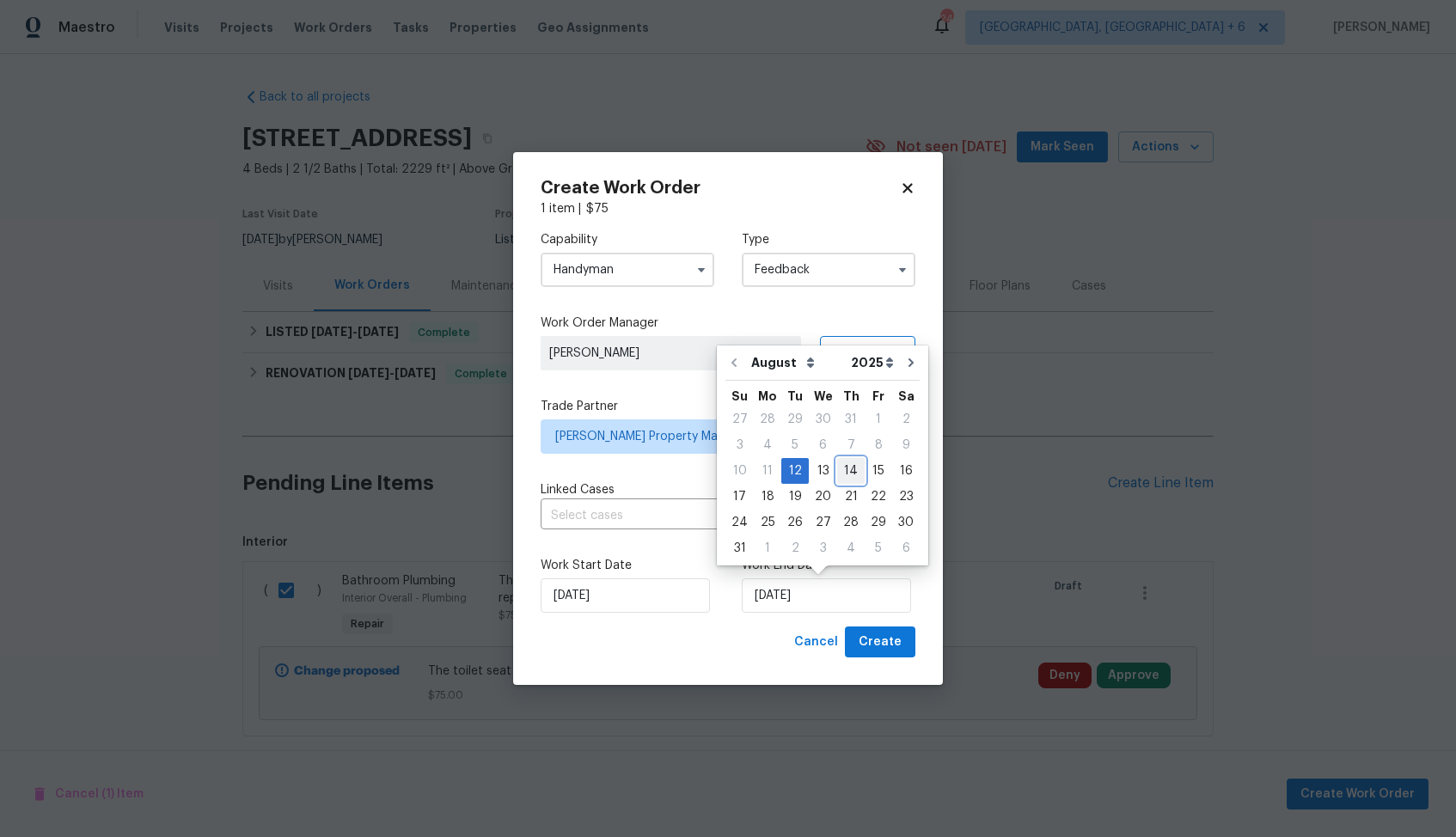
click at [843, 468] on div "14" at bounding box center [851, 470] width 27 height 24
type input "14/08/2025"
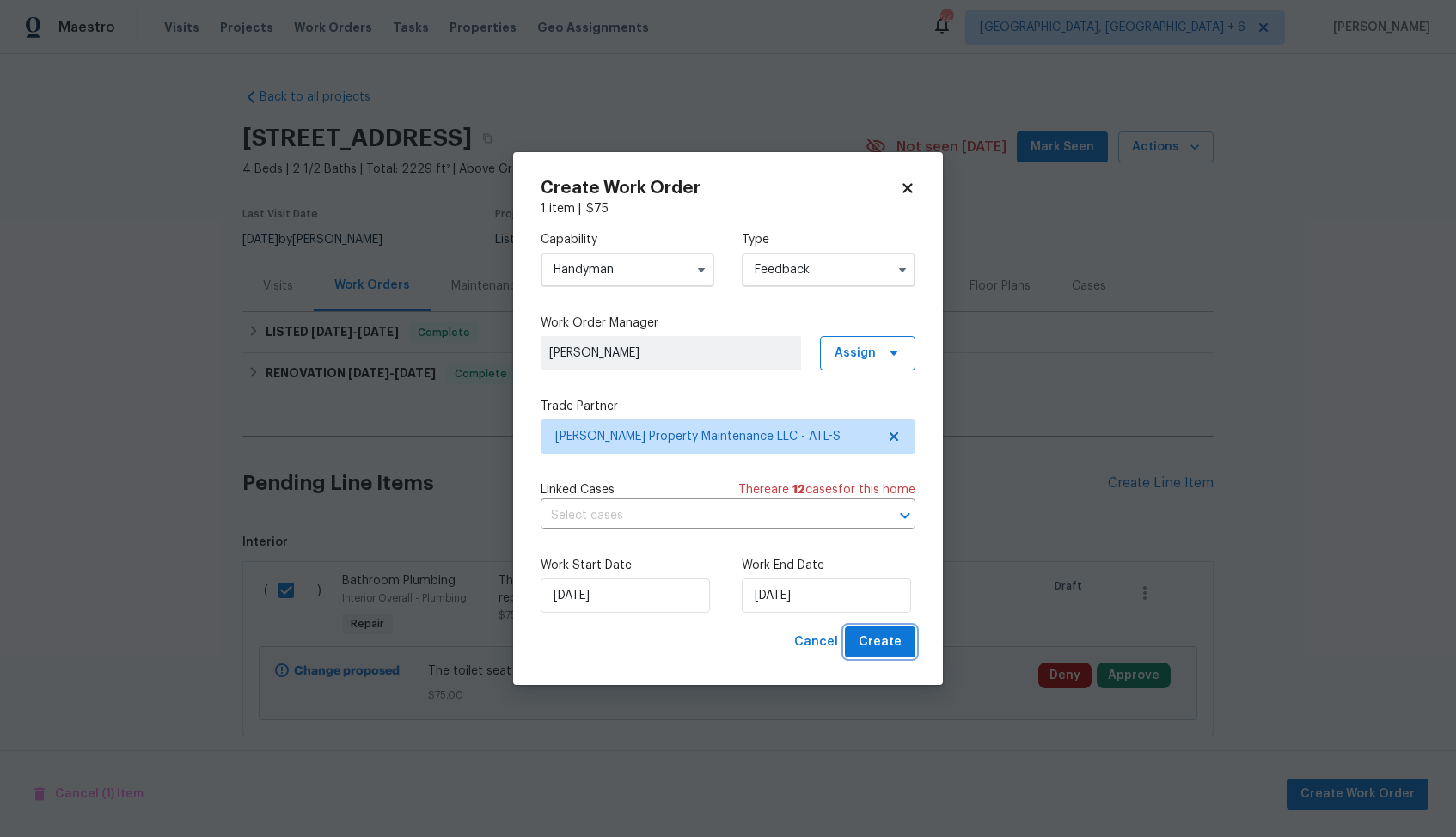
click at [881, 650] on span "Create" at bounding box center [879, 643] width 43 height 22
checkbox input "false"
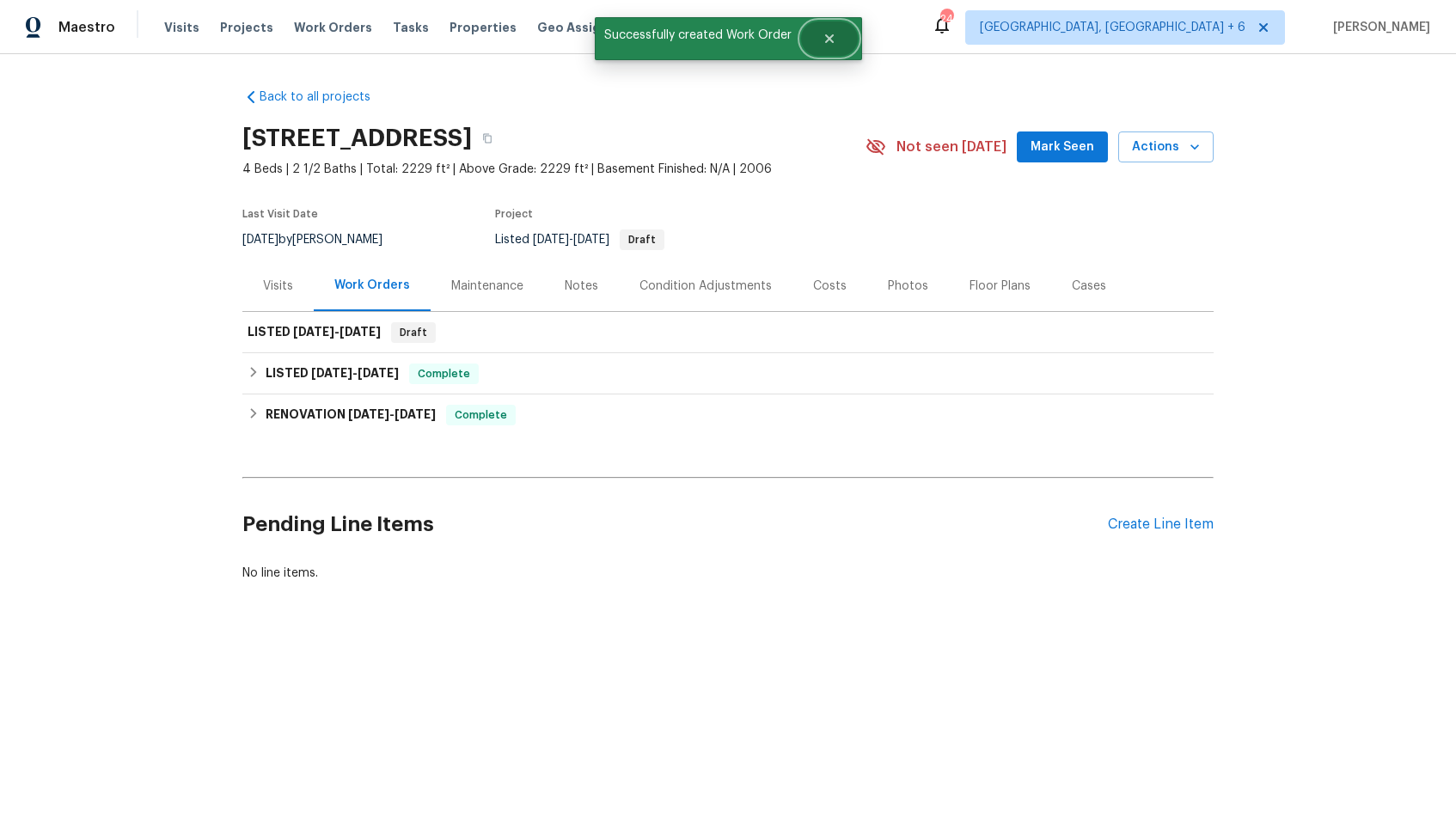
click at [815, 37] on button "Close" at bounding box center [829, 39] width 56 height 34
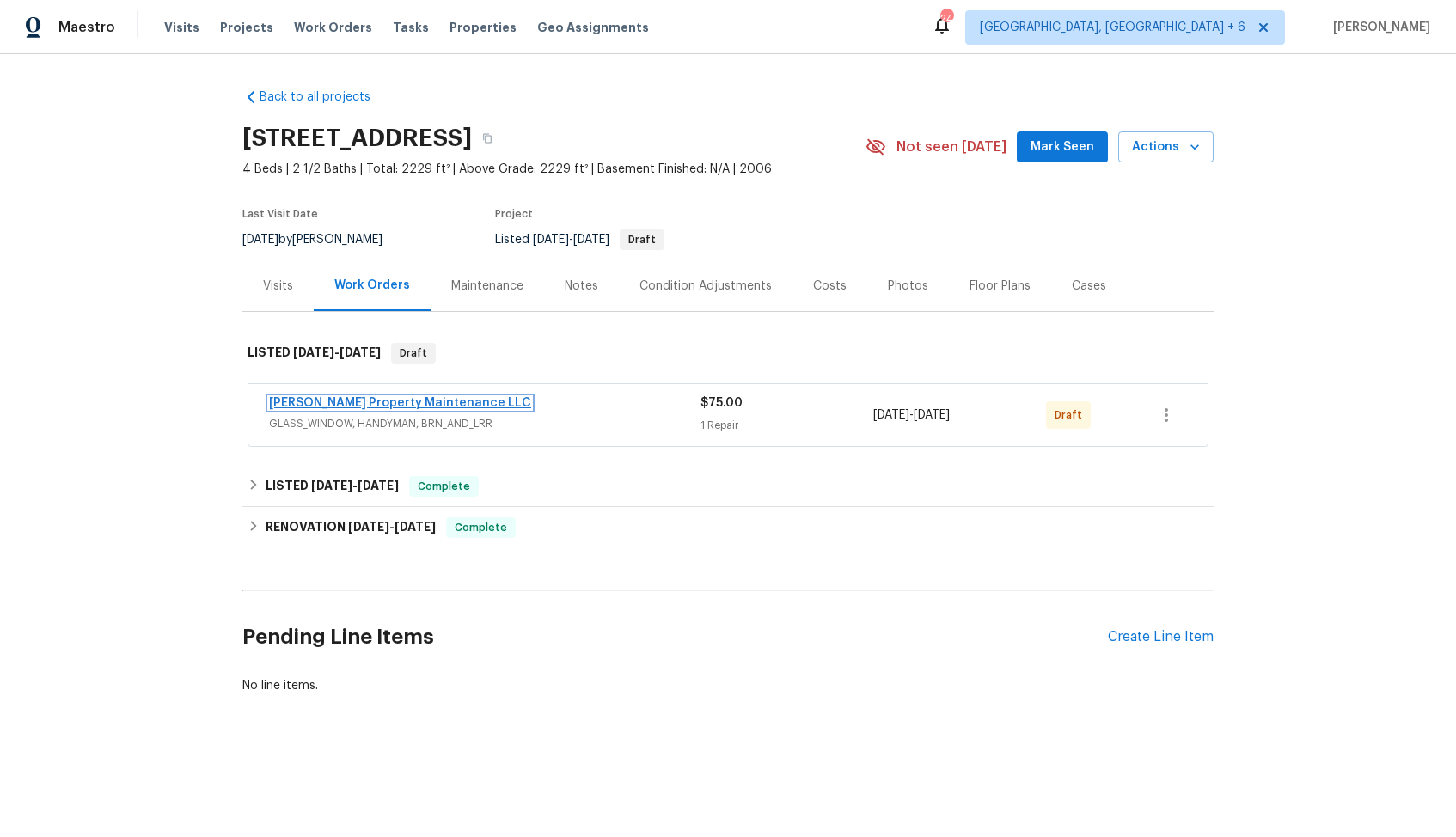
click at [337, 403] on link "Glen Property Maintenance LLC" at bounding box center [400, 402] width 262 height 12
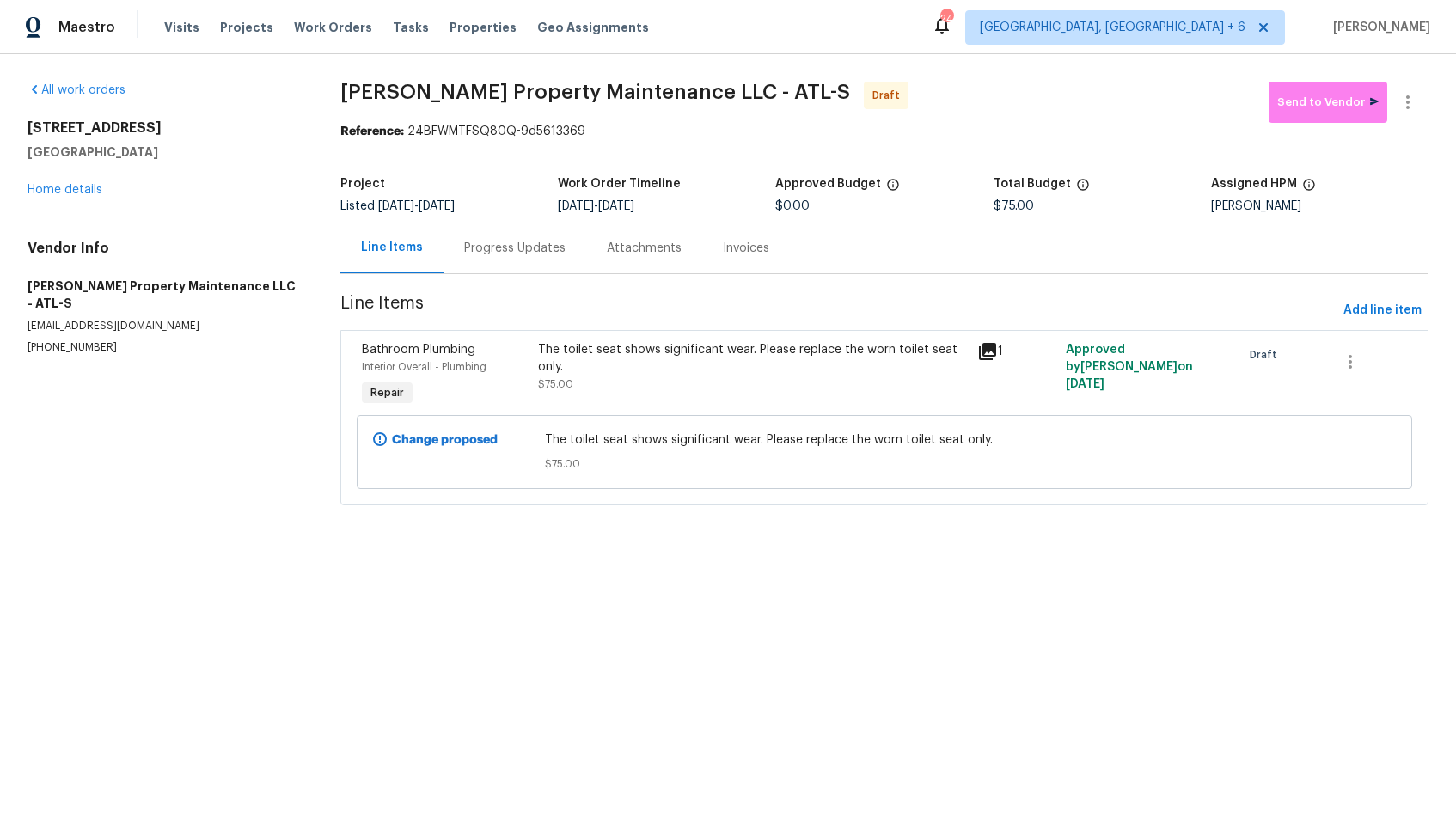
click at [523, 262] on div "Progress Updates" at bounding box center [514, 248] width 143 height 51
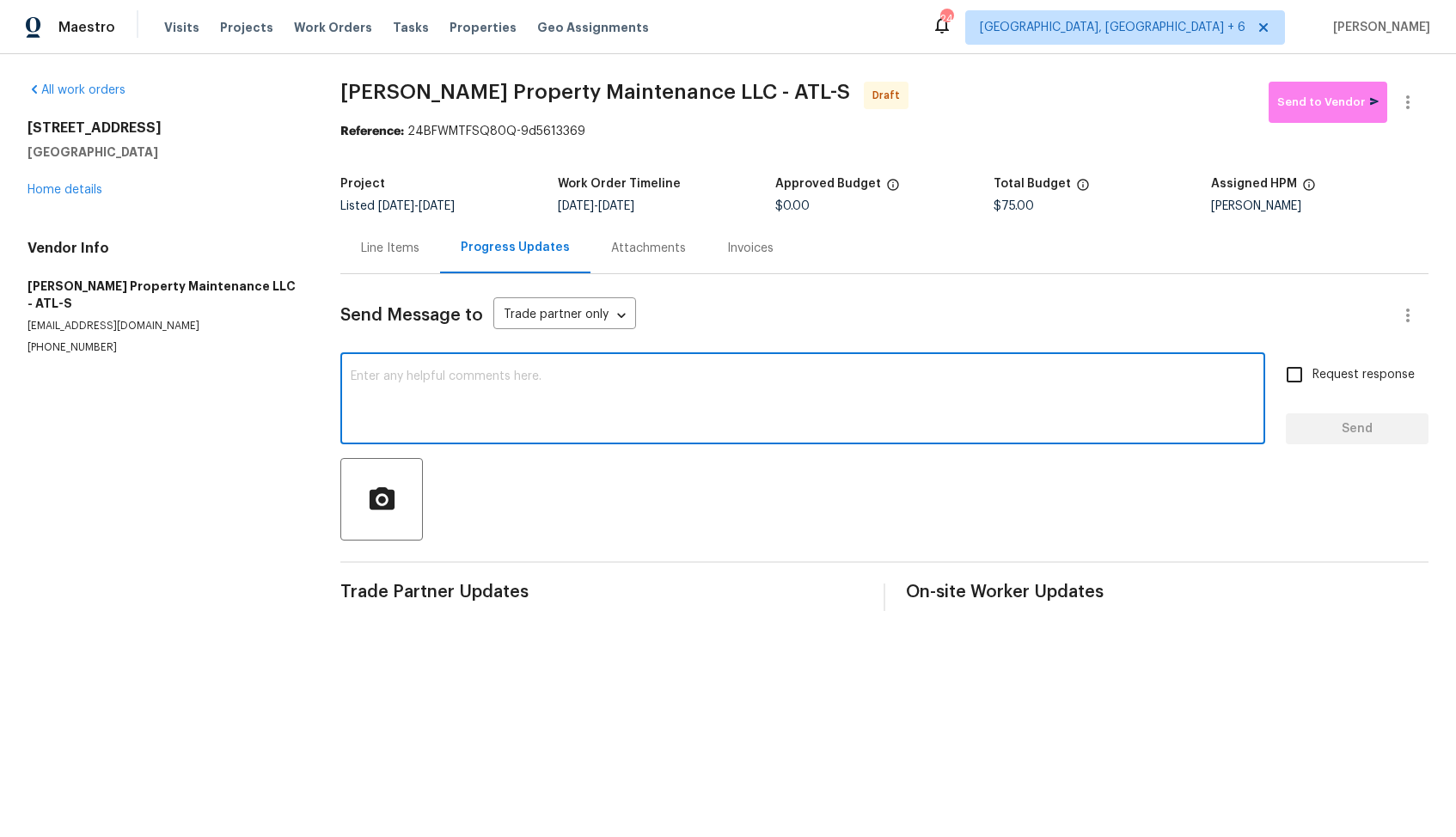
click at [570, 396] on textarea at bounding box center [803, 400] width 905 height 60
click at [627, 386] on textarea at bounding box center [803, 400] width 905 height 60
paste textarea "Hi, this is Arvind with Opendoor. I’m confirming you received the WO for the pr…"
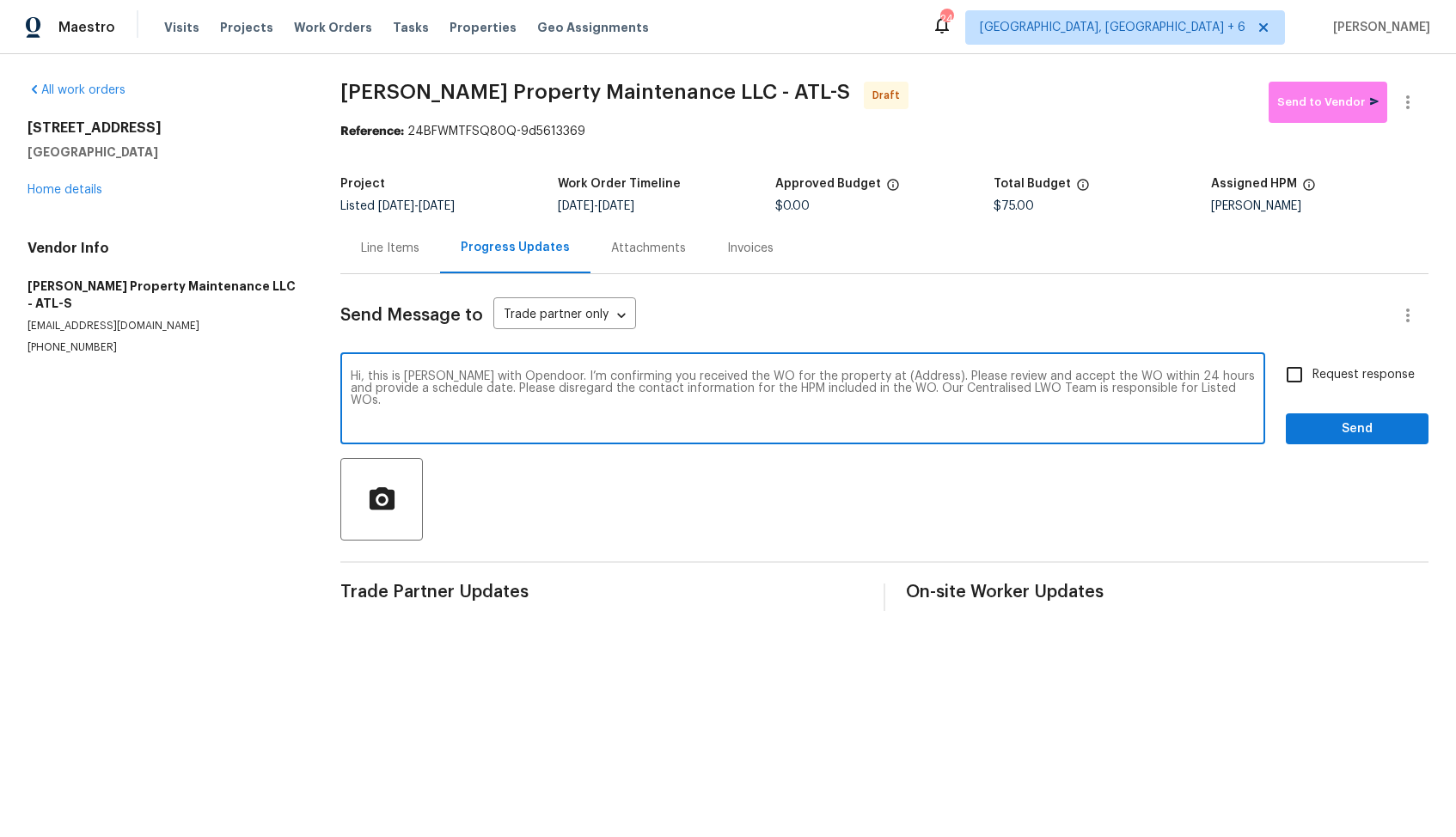
drag, startPoint x: 899, startPoint y: 377, endPoint x: 877, endPoint y: 377, distance: 22.0
click at [877, 377] on textarea "Hi, this is Arvind with Opendoor. I’m confirming you received the WO for the pr…" at bounding box center [803, 400] width 905 height 60
drag, startPoint x: 902, startPoint y: 379, endPoint x: 890, endPoint y: 379, distance: 12.0
click at [890, 379] on textarea "Hi, this is Arvind with Opendoor. I’m confirming you received the WO for the pr…" at bounding box center [803, 400] width 905 height 60
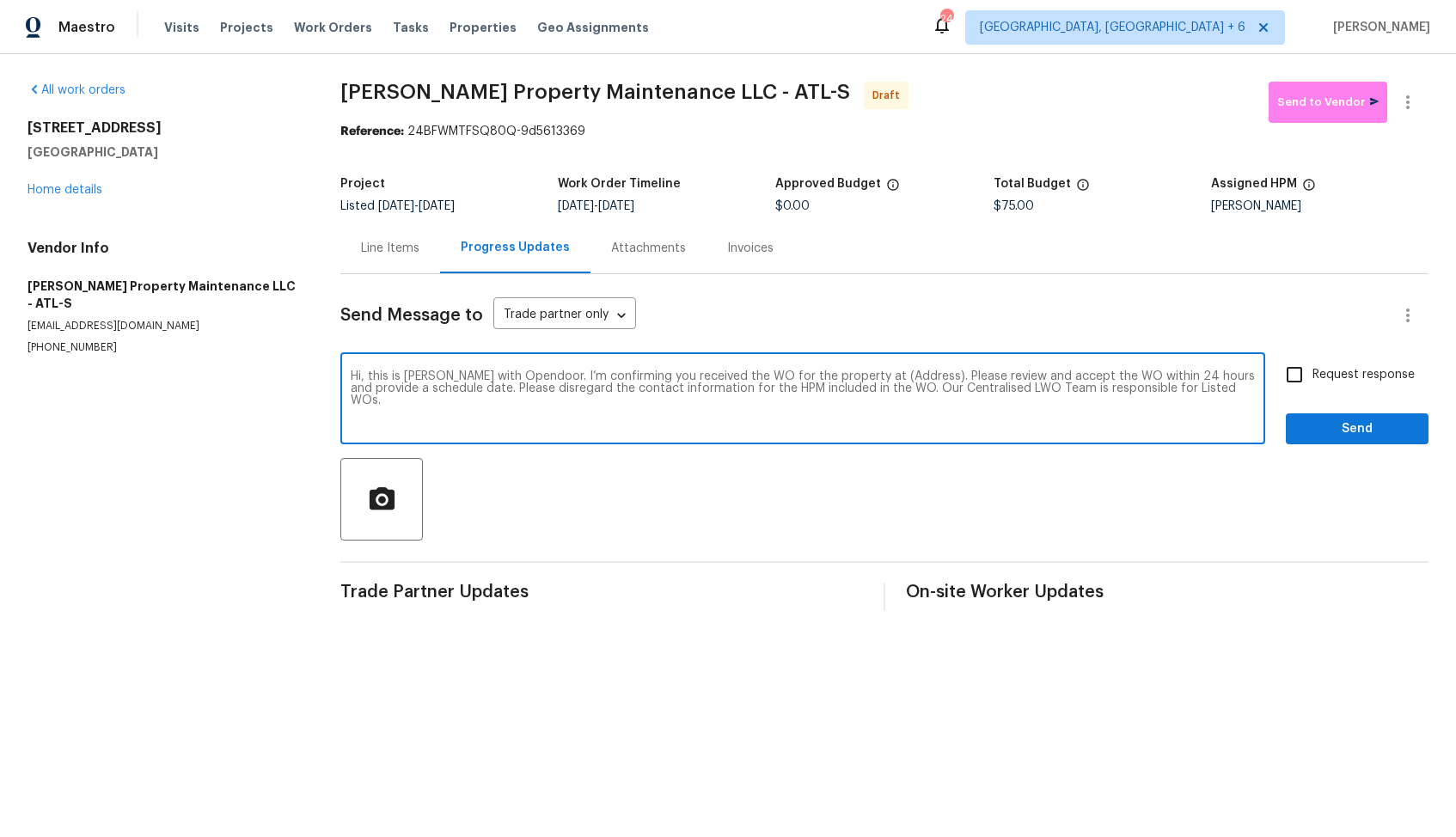
click at [890, 378] on textarea "Hi, this is Arvind with Opendoor. I’m confirming you received the WO for the pr…" at bounding box center [803, 400] width 905 height 60
drag, startPoint x: 900, startPoint y: 378, endPoint x: 848, endPoint y: 376, distance: 52.0
click at [848, 376] on textarea "Hi, this is Arvind with Opendoor. I’m confirming you received the WO for the pr…" at bounding box center [803, 400] width 905 height 60
paste textarea "324 Stoney Hollow Rd, Canton, GA 30114"
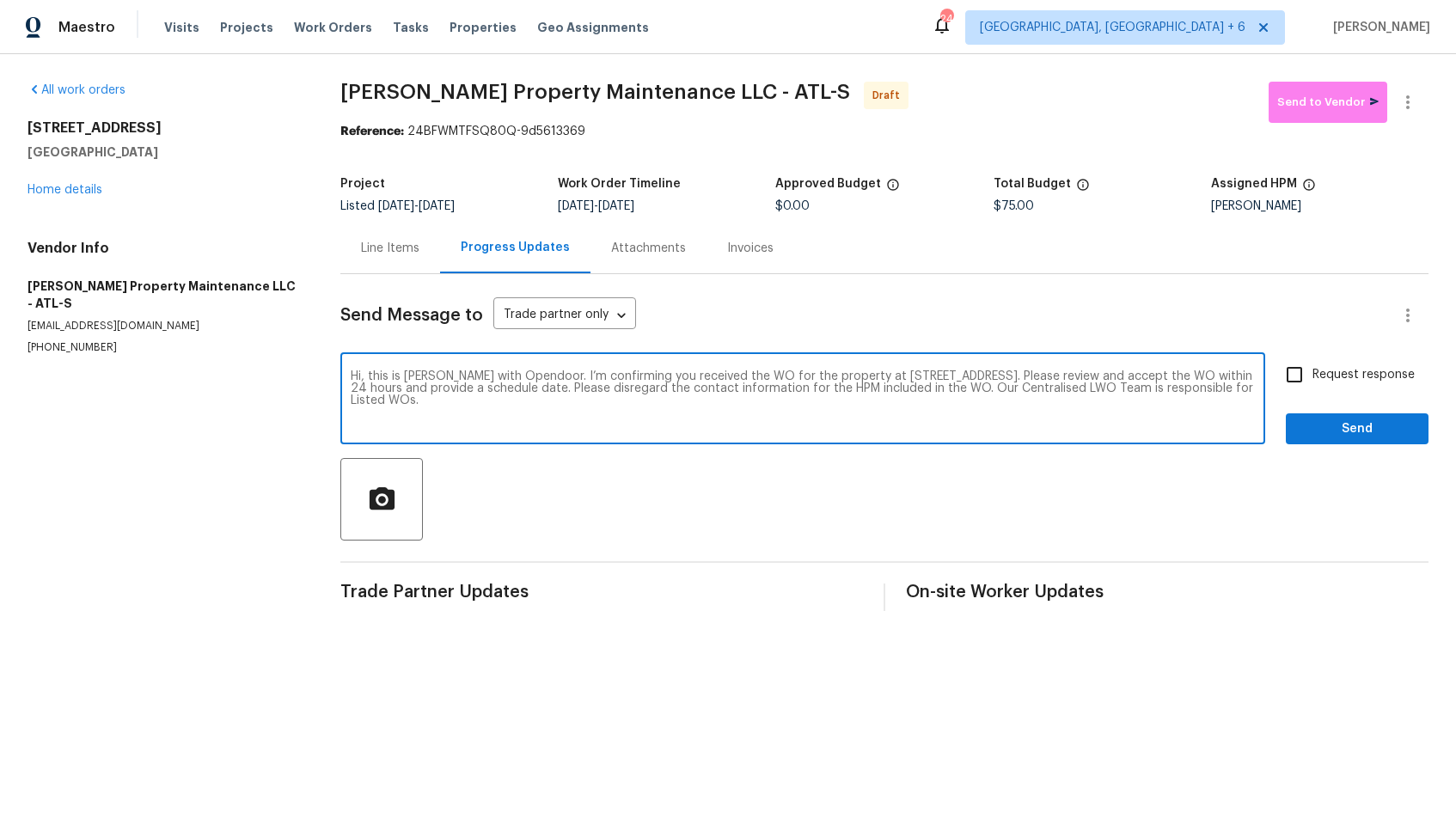
type textarea "Hi, this is Arvind with Opendoor. I’m confirming you received the WO for the pr…"
click at [1295, 377] on input "Request response" at bounding box center [1294, 375] width 36 height 36
checkbox input "true"
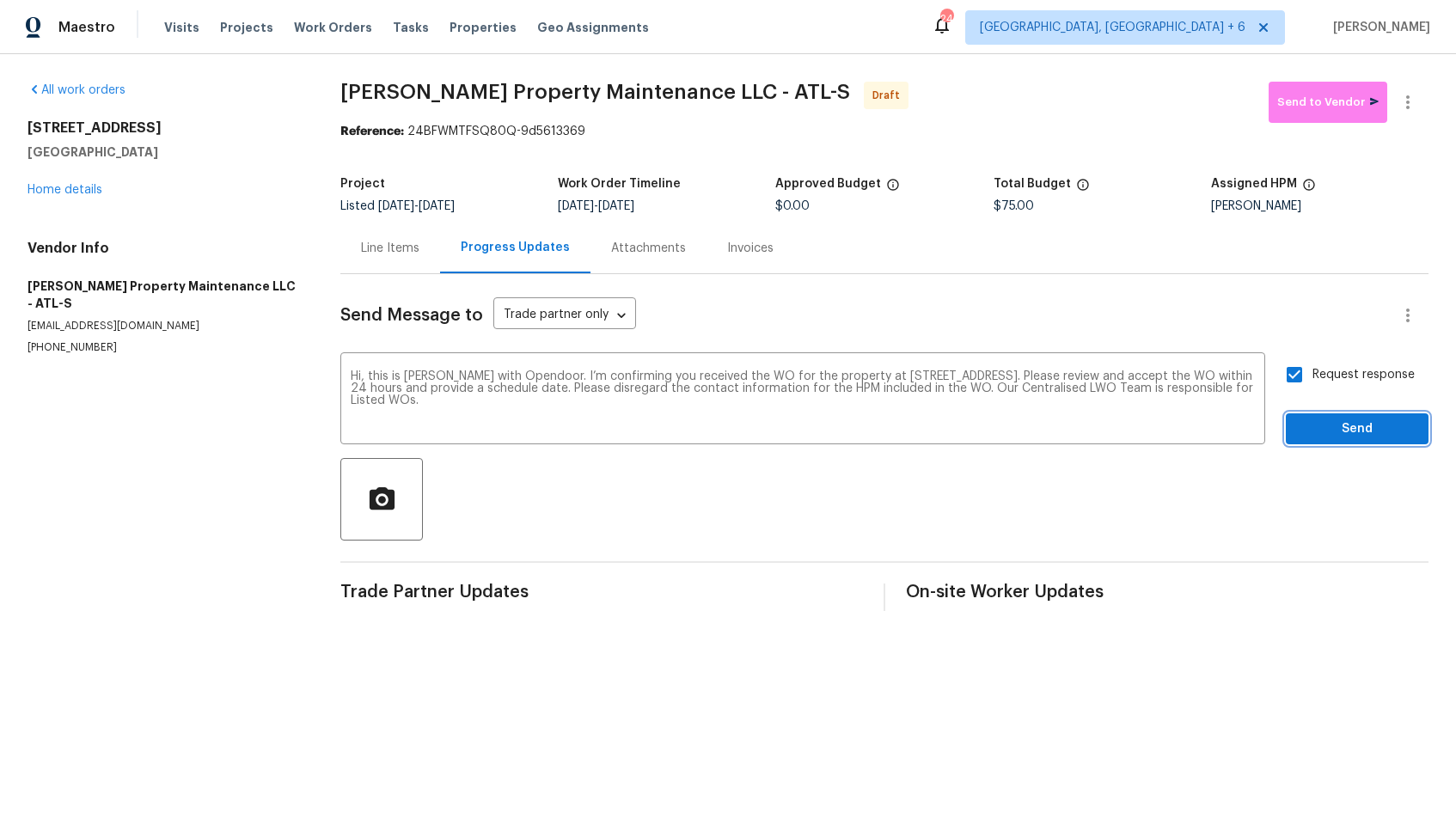
click at [1334, 427] on span "Send" at bounding box center [1357, 429] width 115 height 22
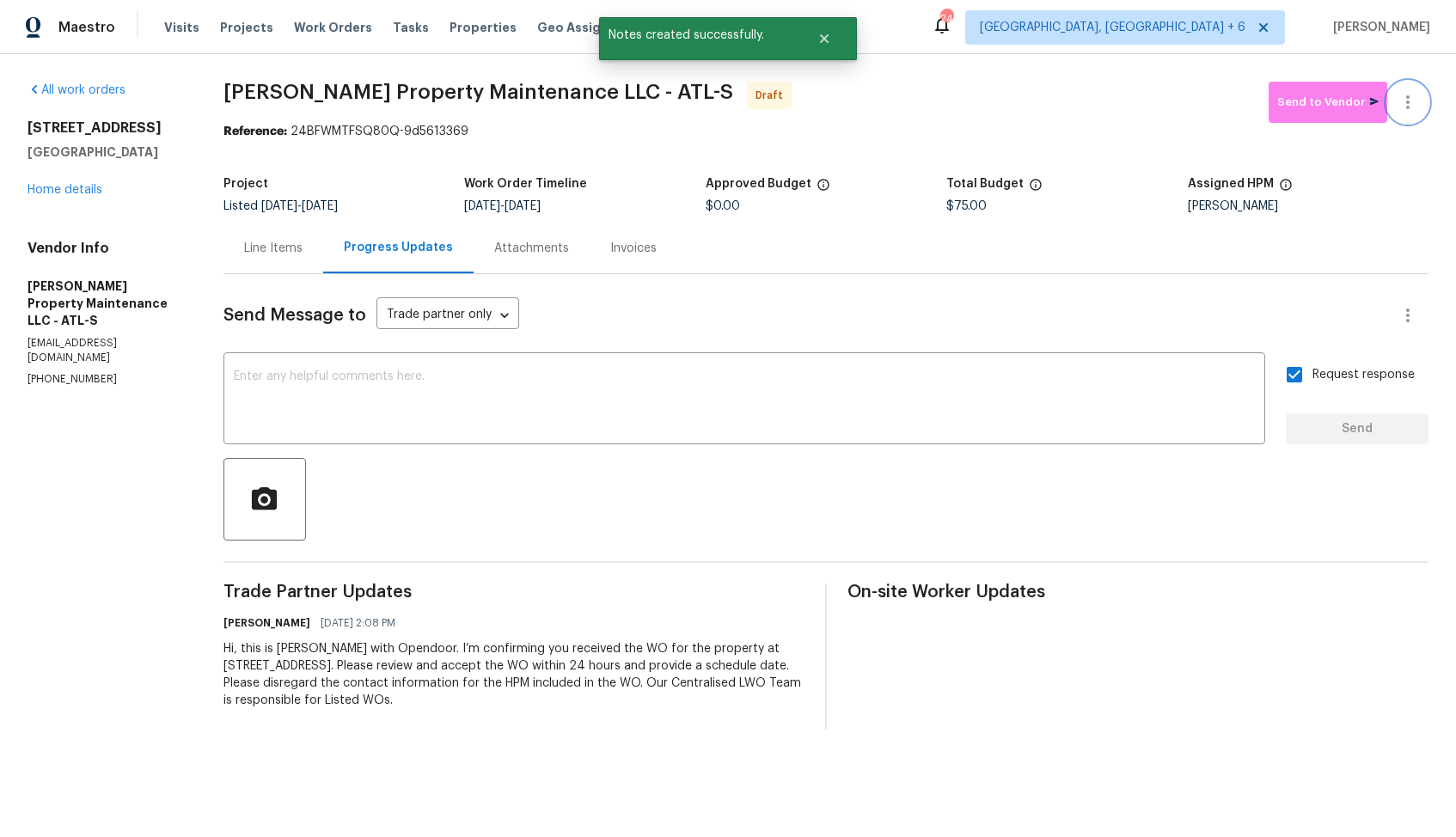
click at [1410, 98] on icon "button" at bounding box center [1408, 102] width 21 height 21
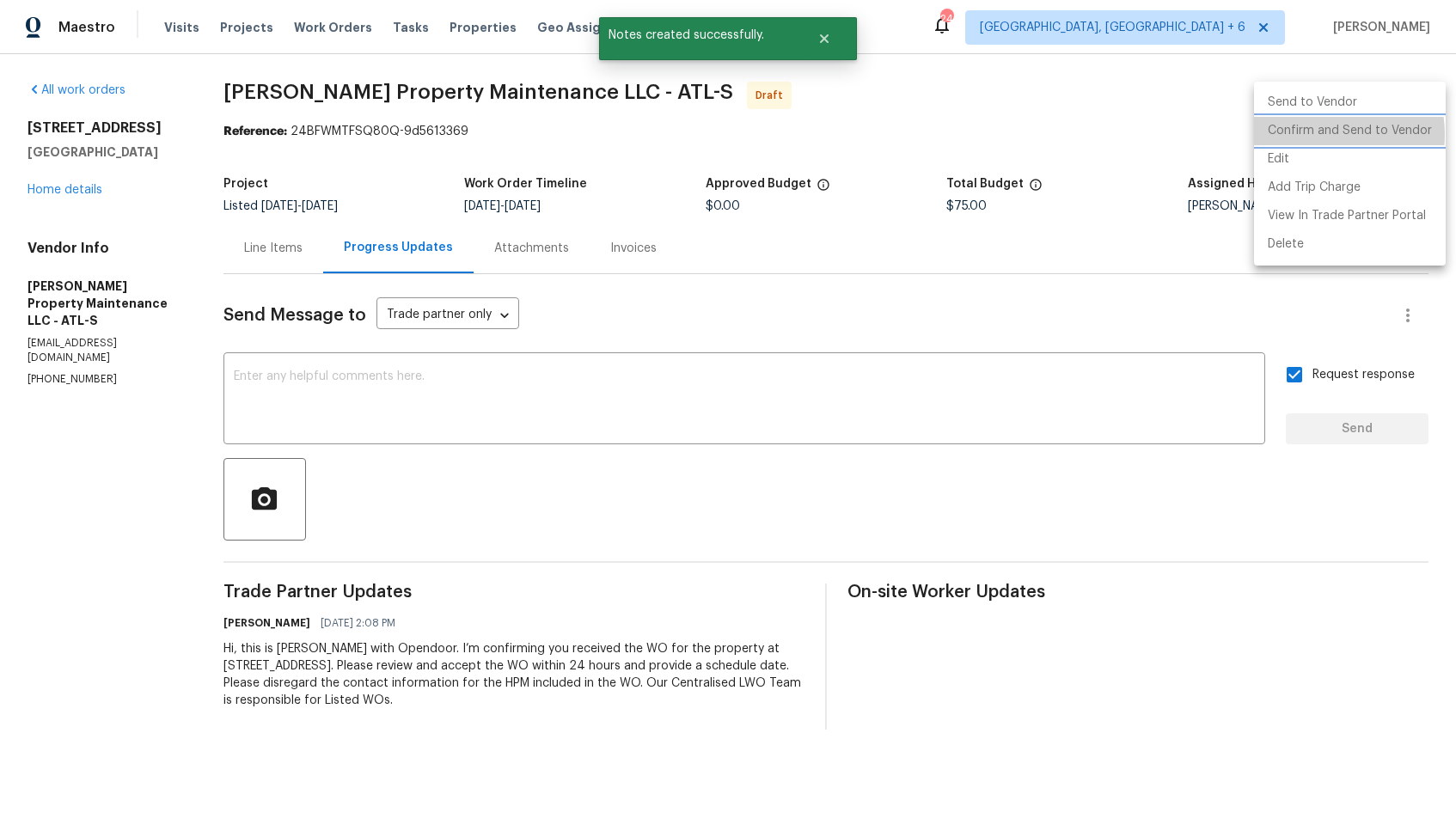
click at [1317, 134] on li "Confirm and Send to Vendor" at bounding box center [1350, 131] width 192 height 28
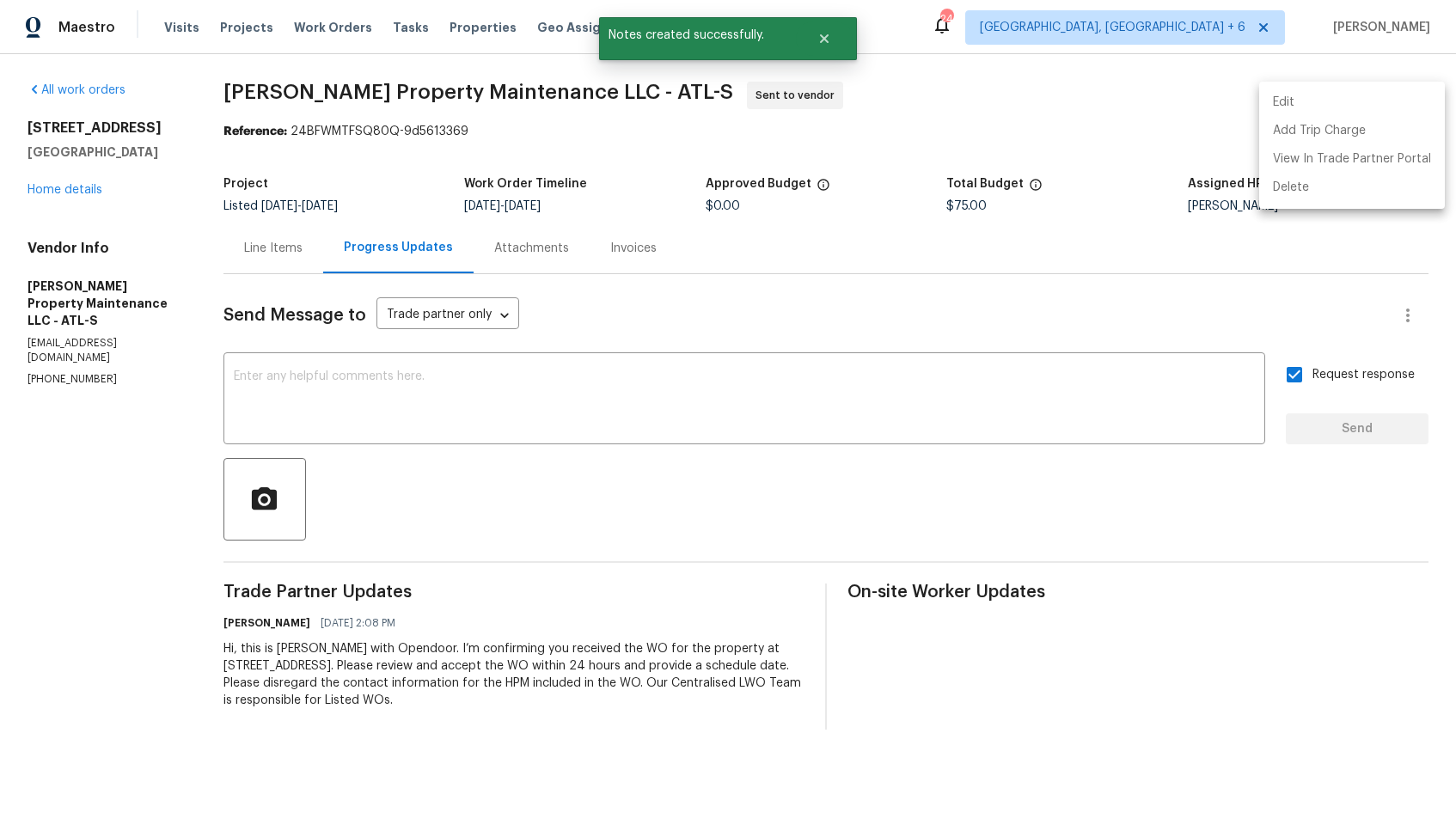
click at [828, 34] on div at bounding box center [728, 418] width 1456 height 837
click at [828, 34] on icon "Close" at bounding box center [824, 38] width 8 height 8
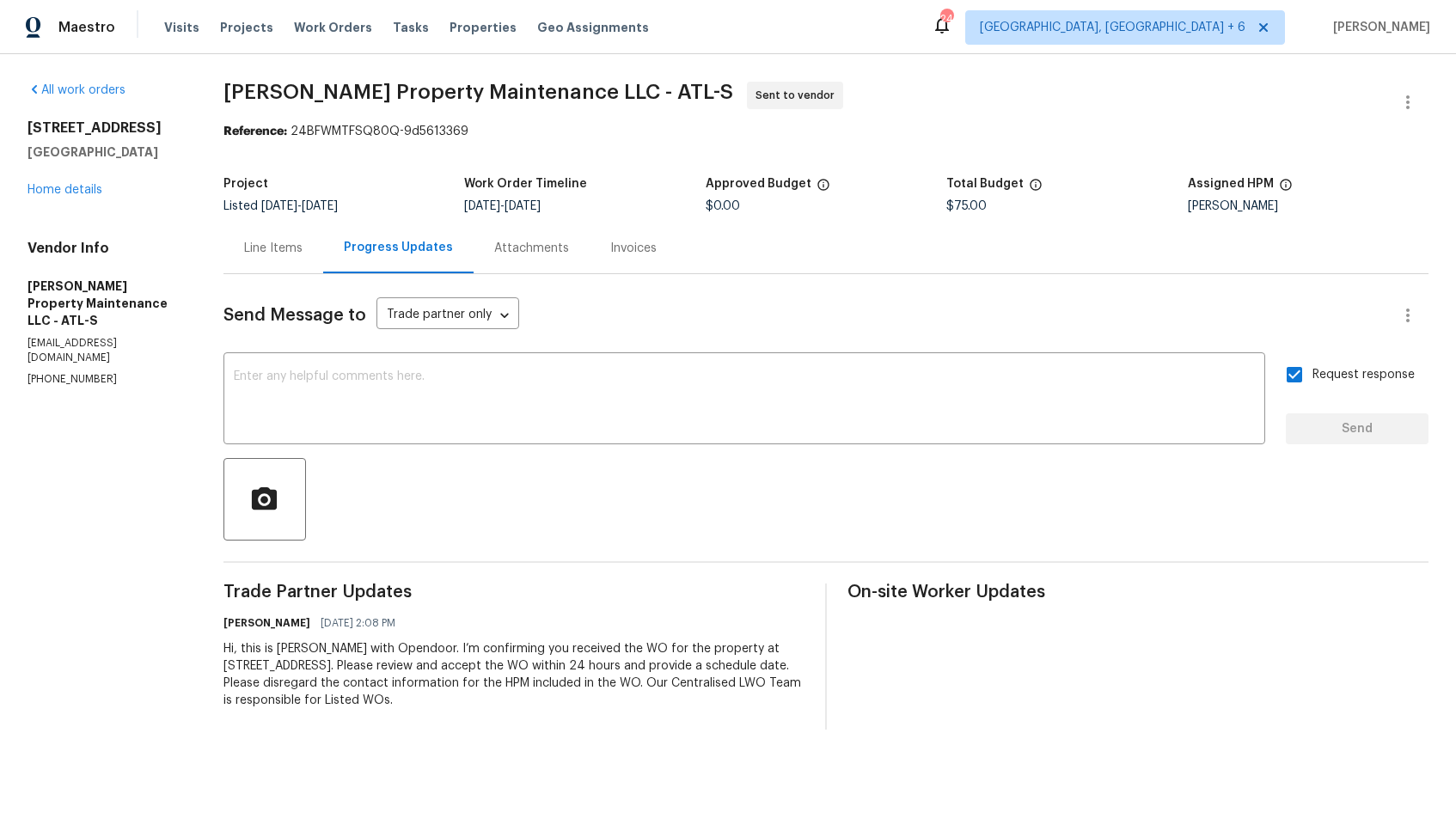
click at [429, 96] on span "Glen Property Maintenance LLC - ATL-S" at bounding box center [478, 92] width 510 height 21
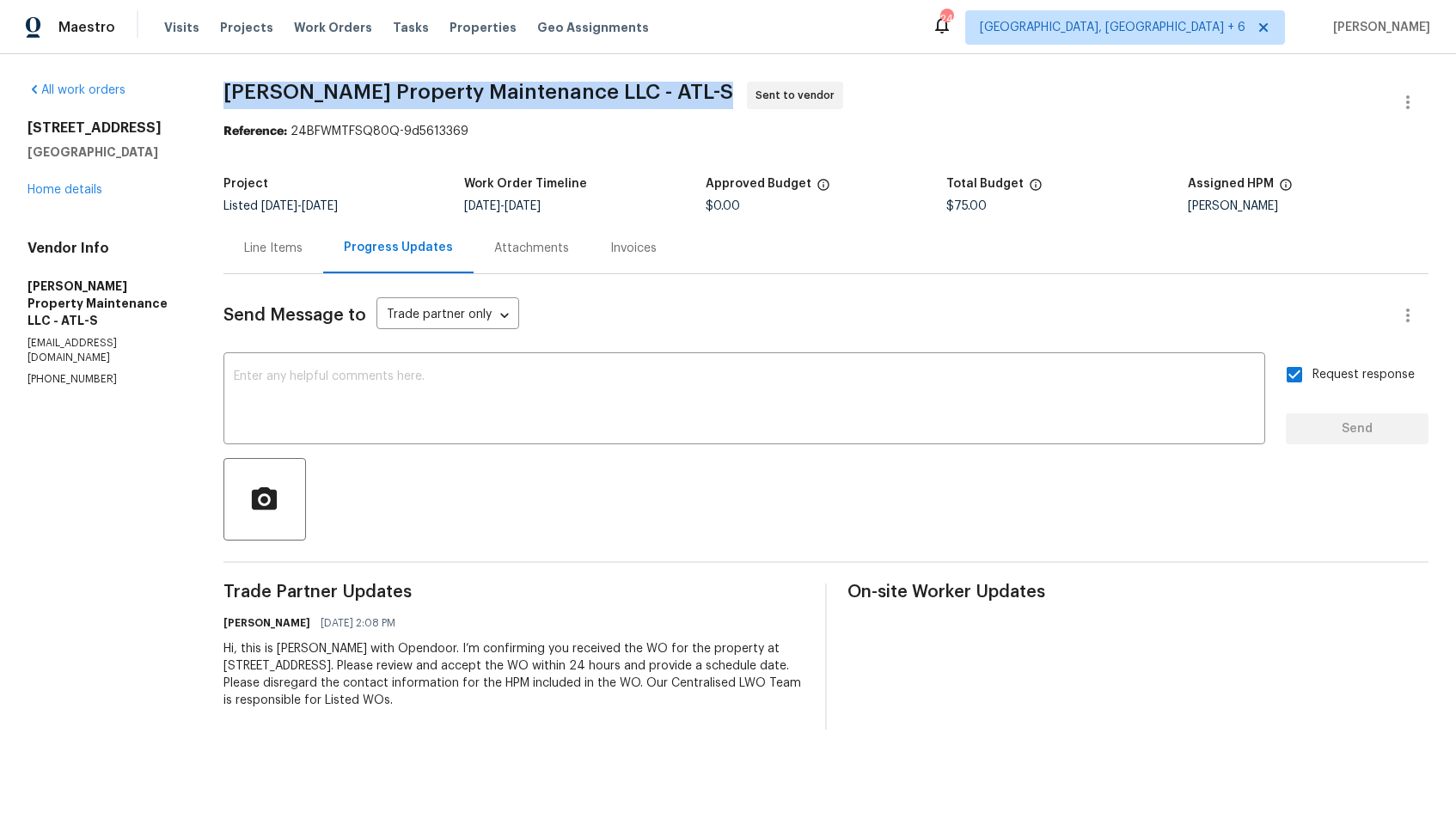
copy span "Glen Property Maintenance LLC - ATL-S"
click at [339, 146] on section "Glen Property Maintenance LLC - ATL-S Sent to vendor Reference: 24BFWMTFSQ80Q-9…" at bounding box center [826, 406] width 1205 height 648
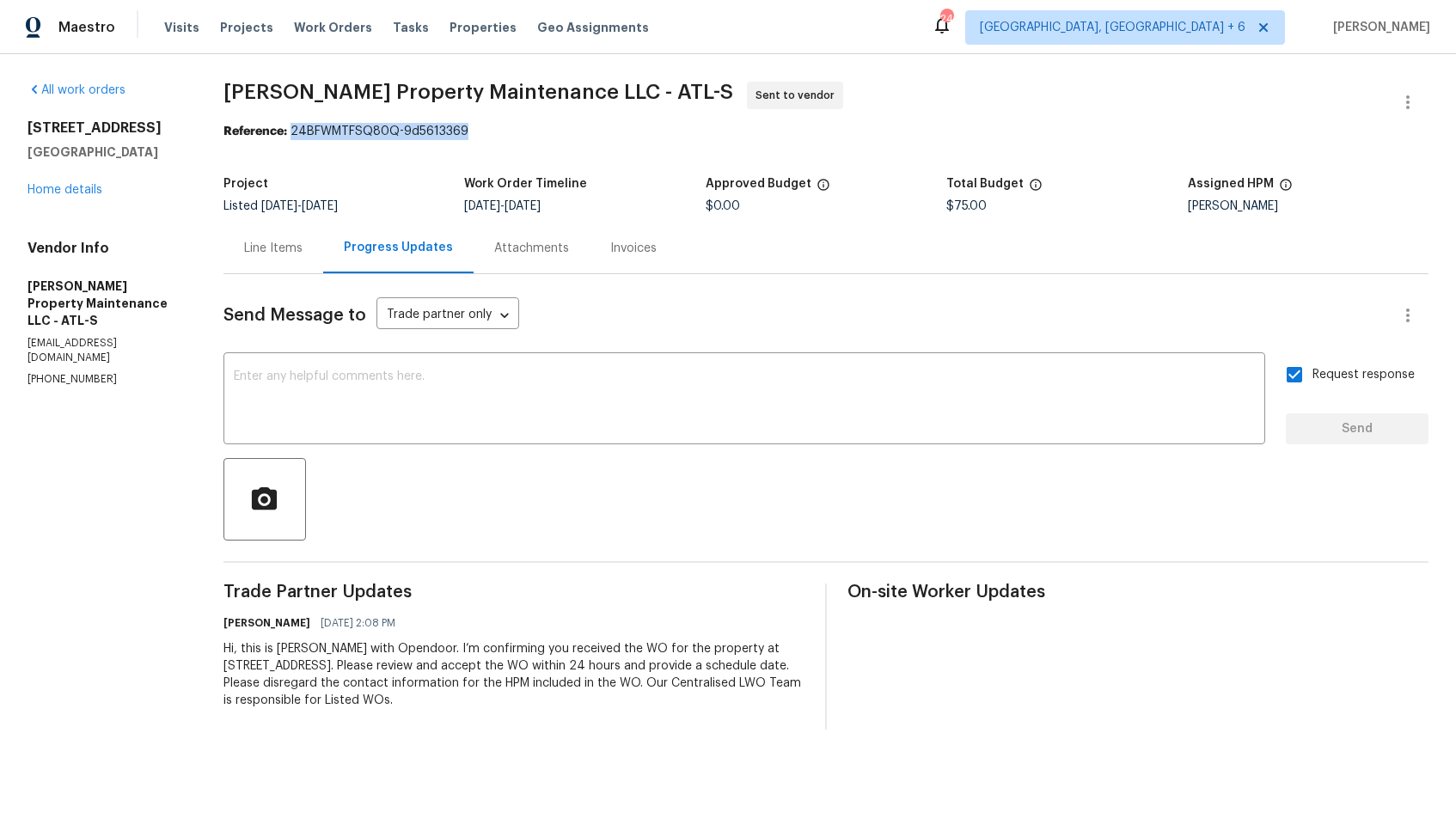
drag, startPoint x: 288, startPoint y: 133, endPoint x: 521, endPoint y: 124, distance: 233.2
click at [522, 124] on div "Reference: 24BFWMTFSQ80Q-9d5613369" at bounding box center [826, 131] width 1205 height 17
copy div "24BFWMTFSQ80Q-9d5613369"
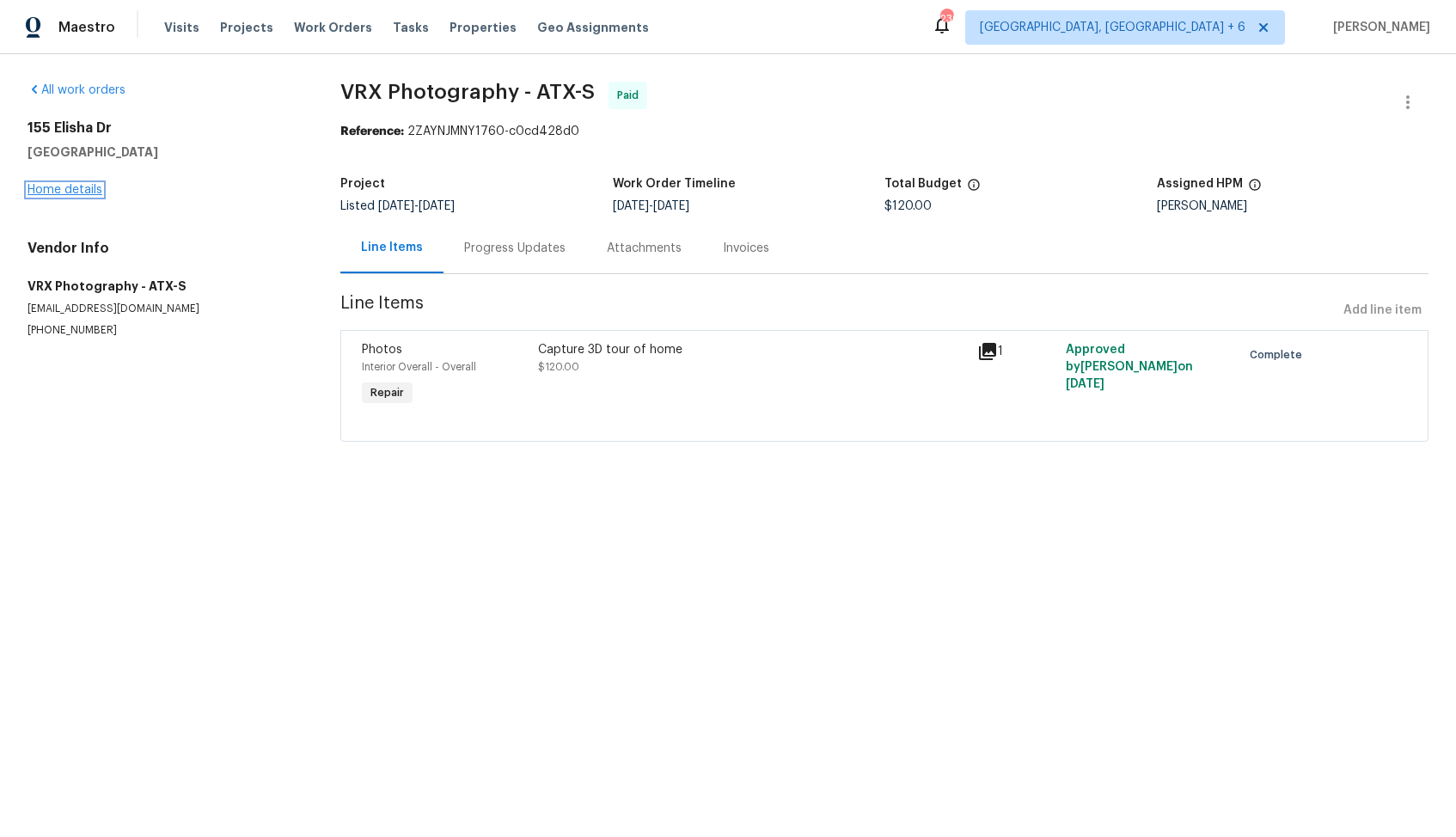
click at [85, 192] on link "Home details" at bounding box center [64, 190] width 74 height 12
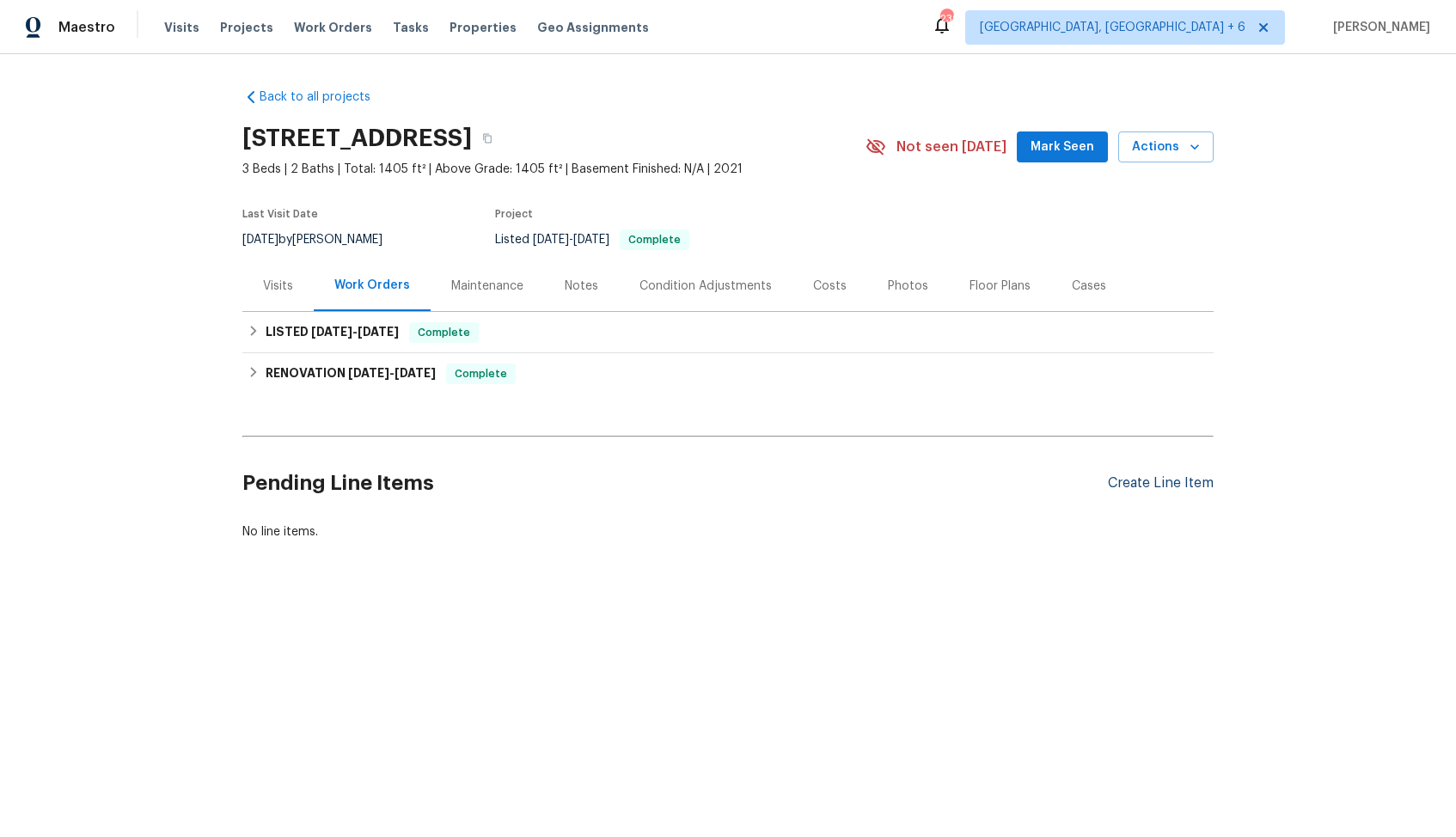
click at [1163, 484] on div "Create Line Item" at bounding box center [1161, 483] width 105 height 16
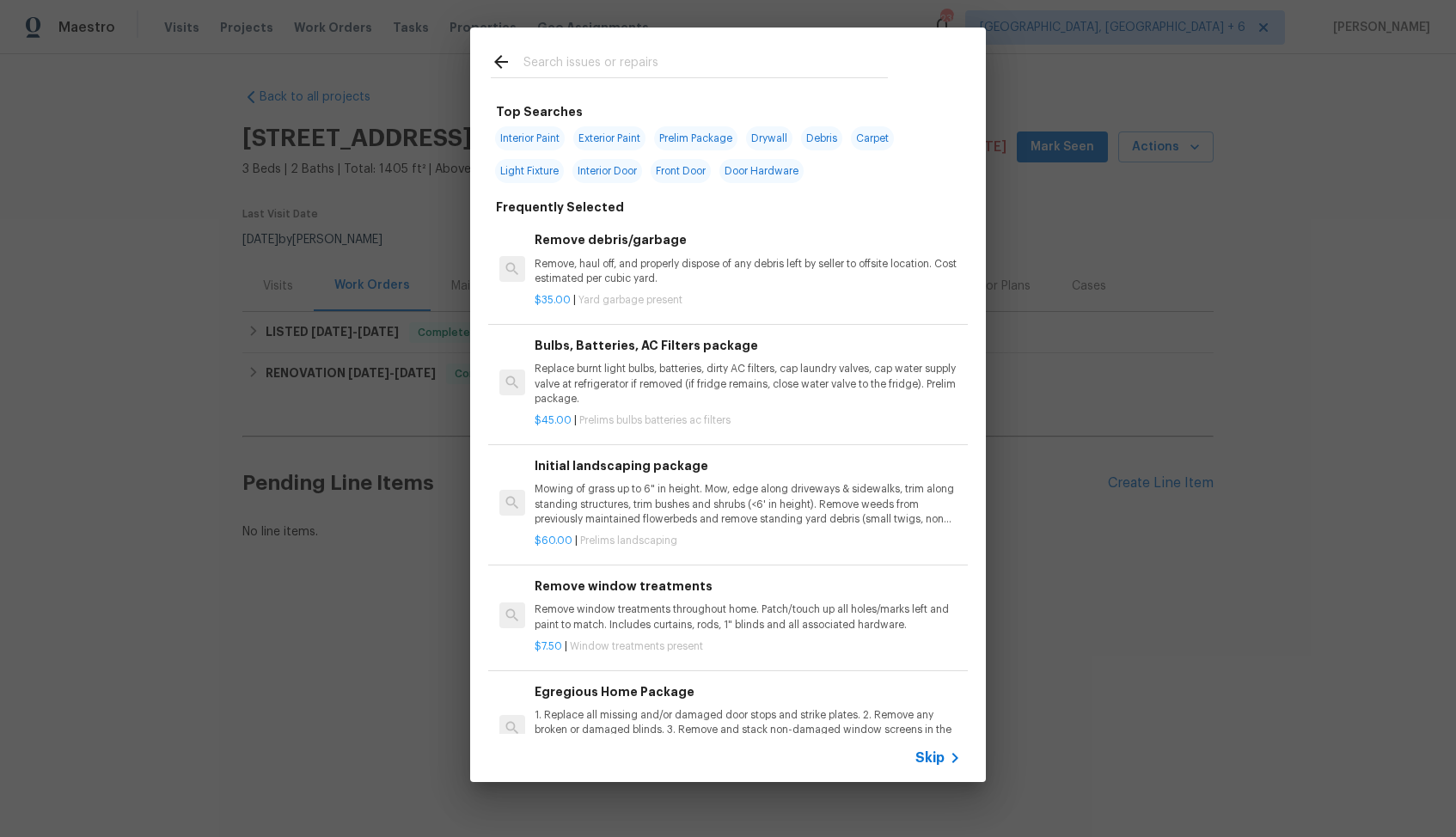
click at [670, 65] on input "text" at bounding box center [705, 64] width 364 height 25
type input "pest"
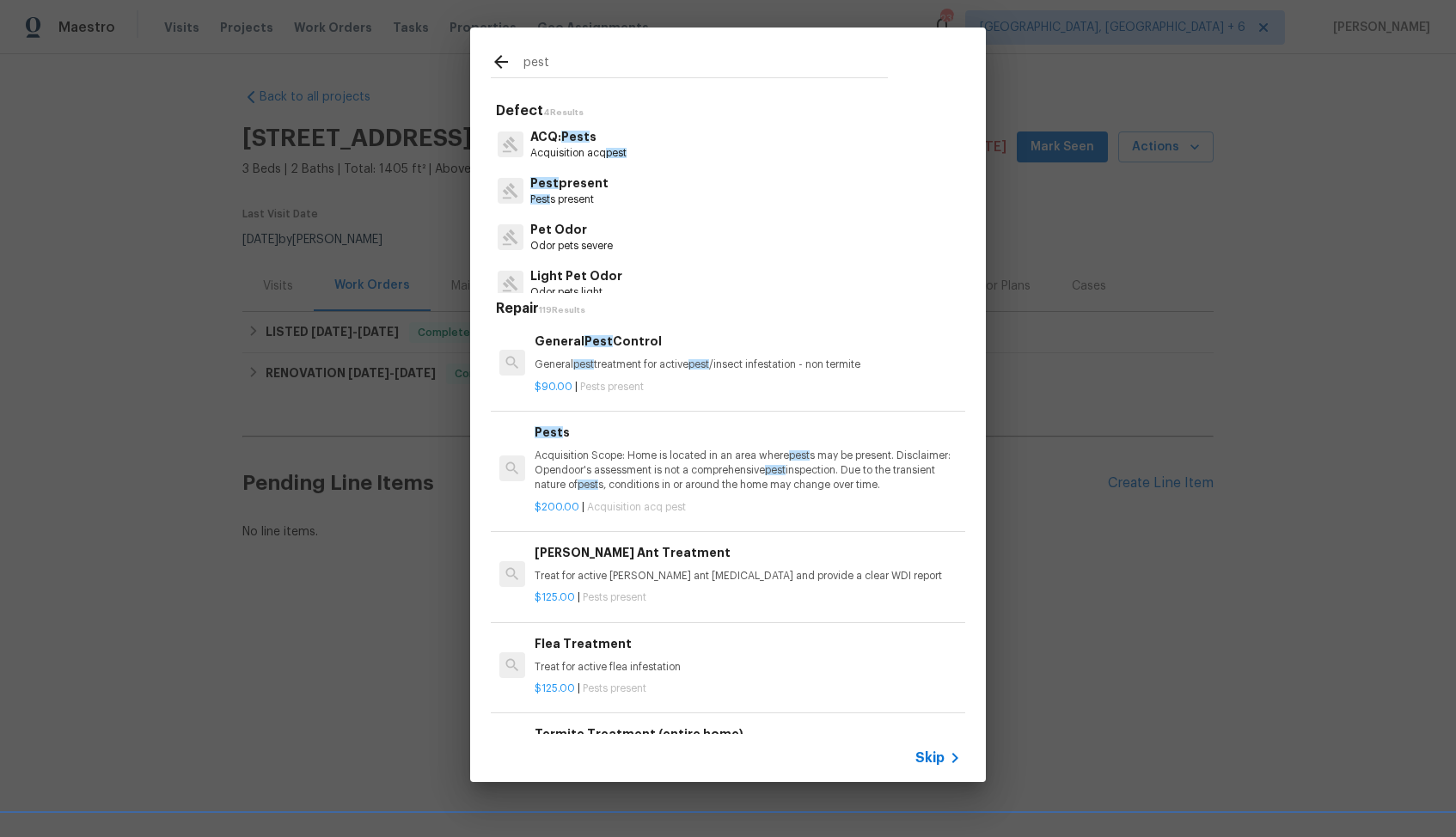
click at [585, 360] on span "pest" at bounding box center [583, 364] width 21 height 10
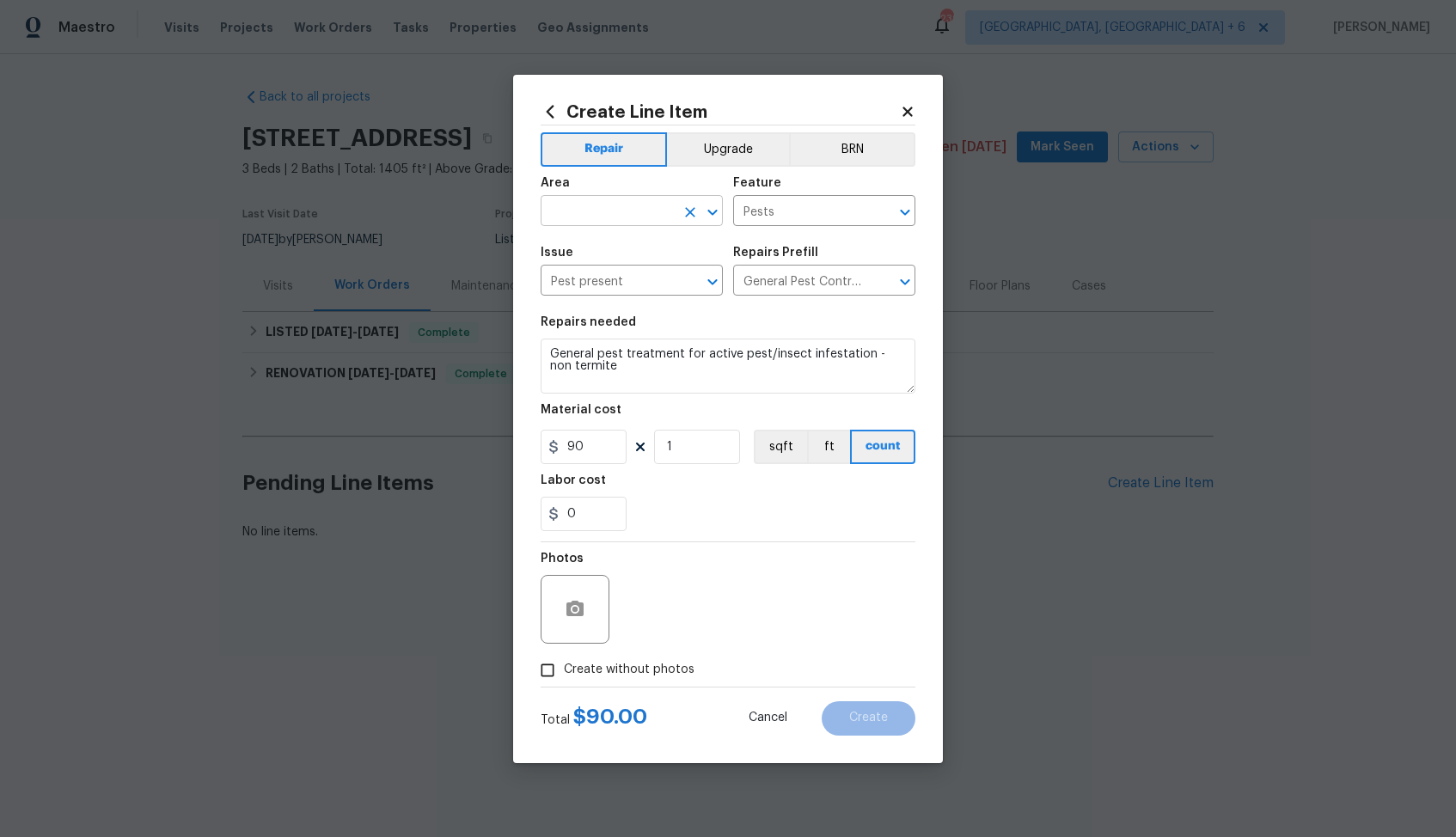
click at [589, 215] on input "text" at bounding box center [608, 212] width 134 height 26
type input "p"
click at [629, 280] on li "Interior Overall" at bounding box center [631, 278] width 183 height 28
type input "Interior Overall"
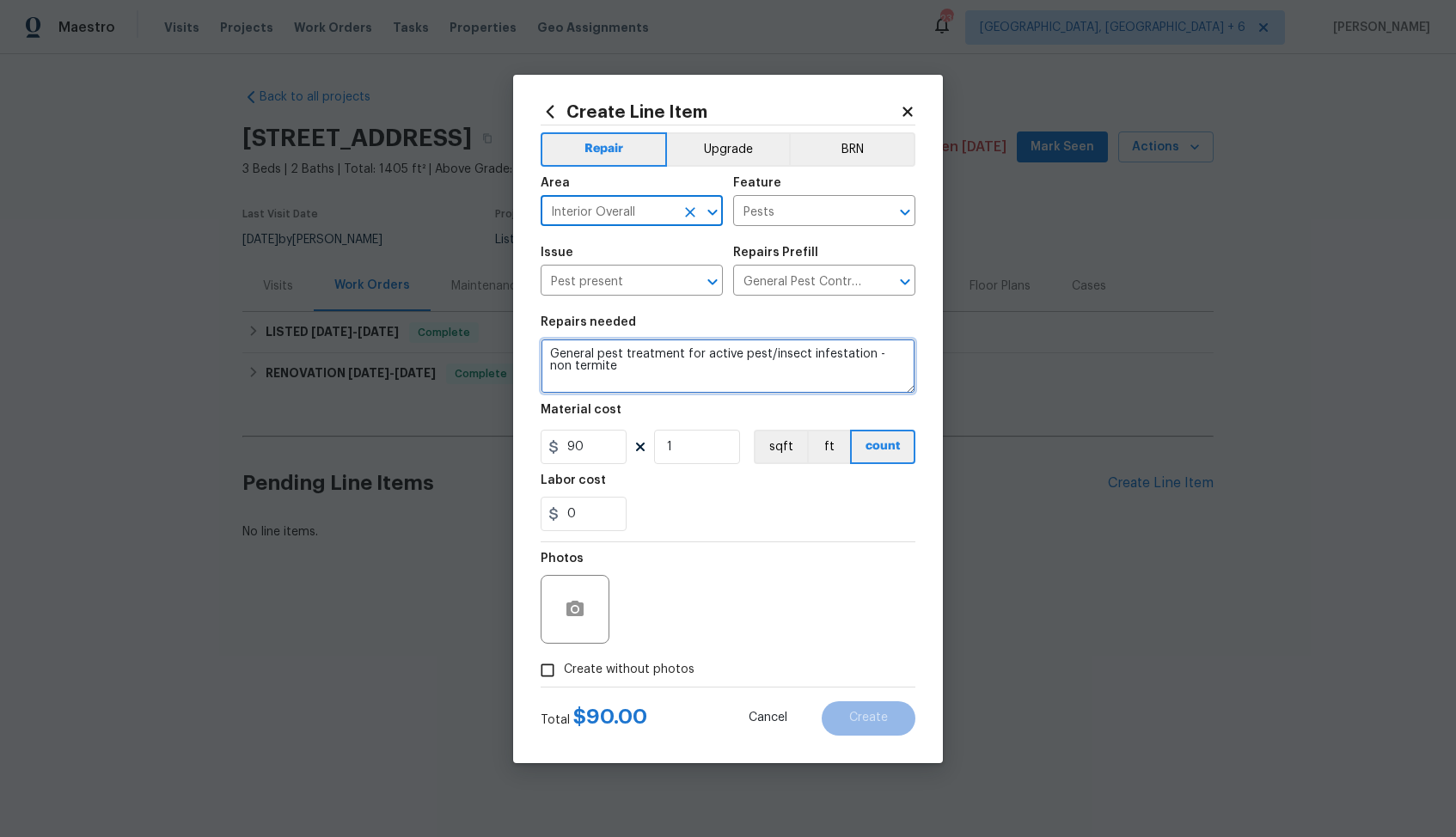
click at [688, 354] on textarea "General pest treatment for active pest/insect infestation - non termite" at bounding box center [728, 366] width 375 height 55
paste textarea "Feedback received of a wasp infestation on the property. Please remove and erad…"
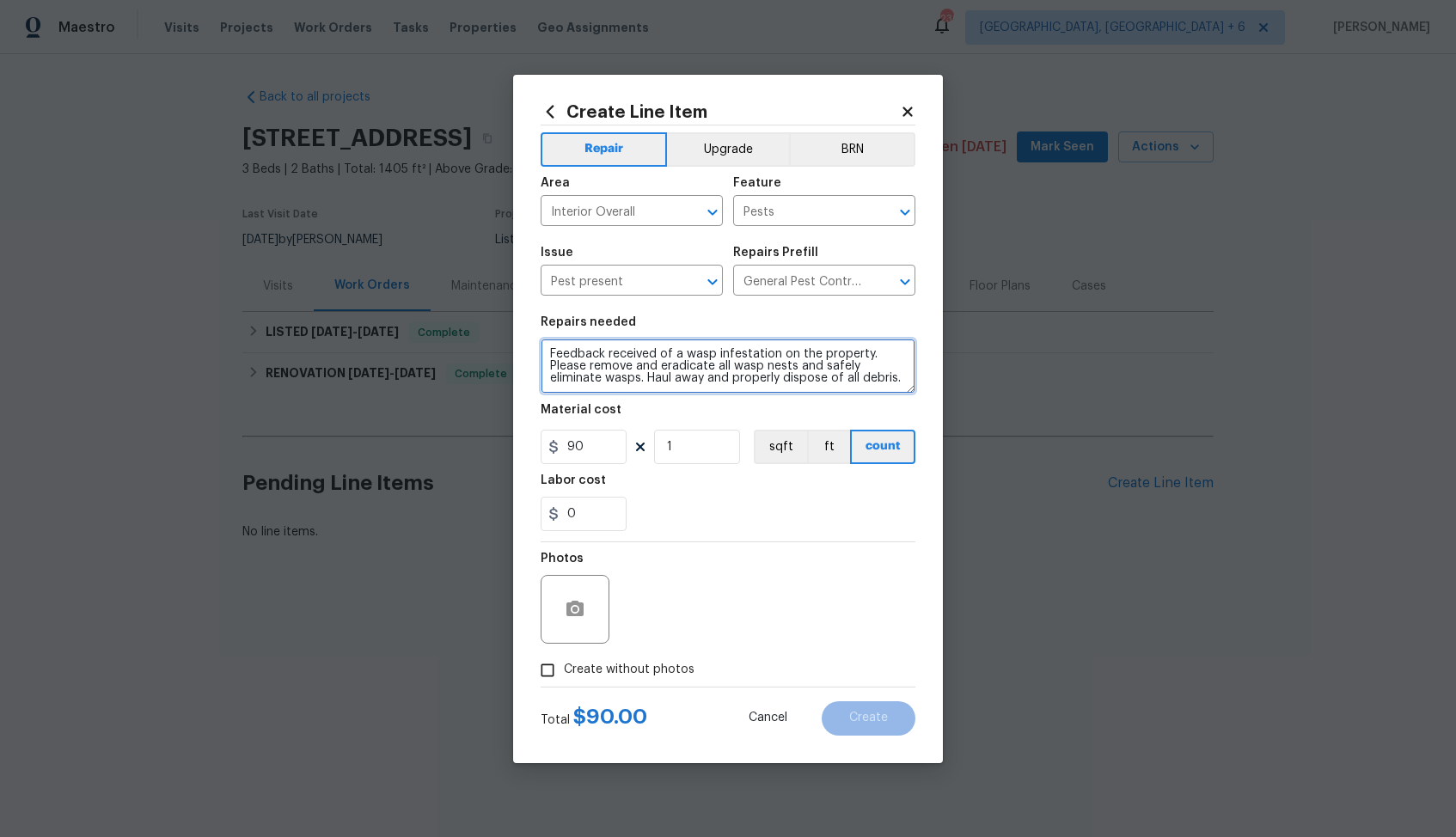
type textarea "Feedback received of a wasp infestation on the property. Please remove and erad…"
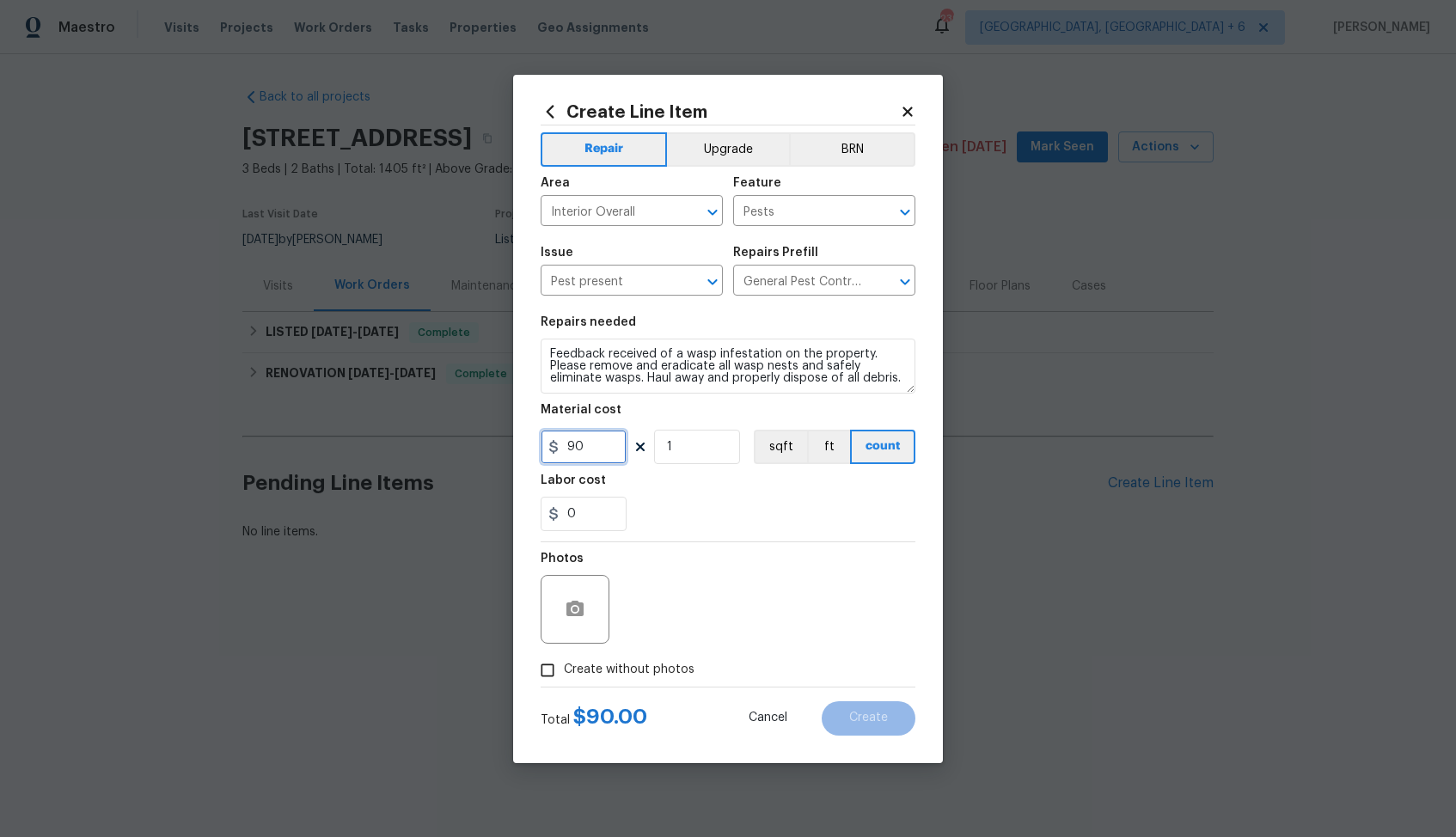
click at [596, 446] on input "90" at bounding box center [583, 447] width 86 height 34
type input "75"
click at [632, 675] on span "Create without photos" at bounding box center [629, 670] width 131 height 18
click at [564, 675] on input "Create without photos" at bounding box center [548, 670] width 33 height 33
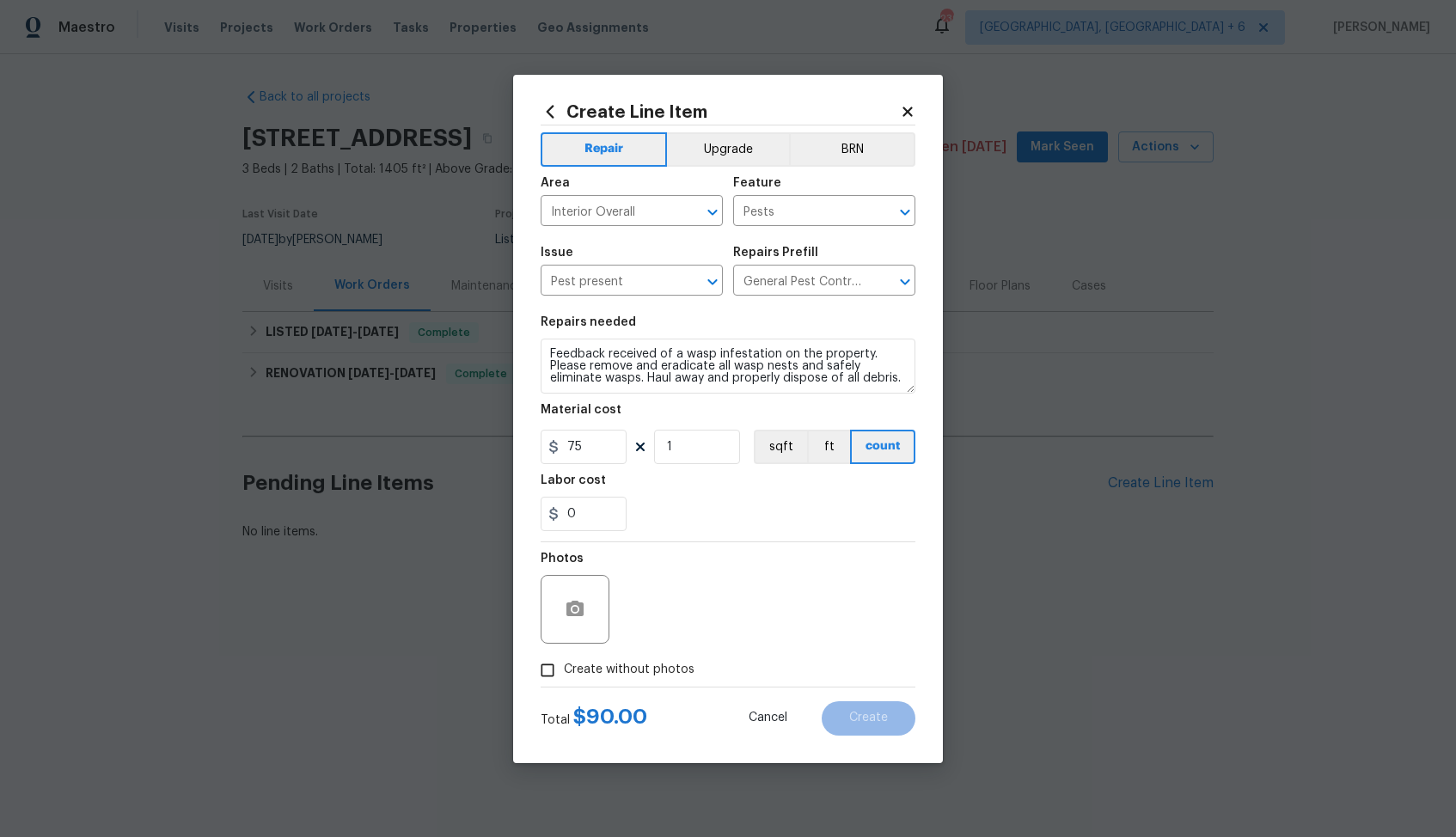
checkbox input "true"
click at [763, 607] on textarea at bounding box center [769, 609] width 292 height 69
click at [875, 715] on span "Create" at bounding box center [868, 718] width 39 height 13
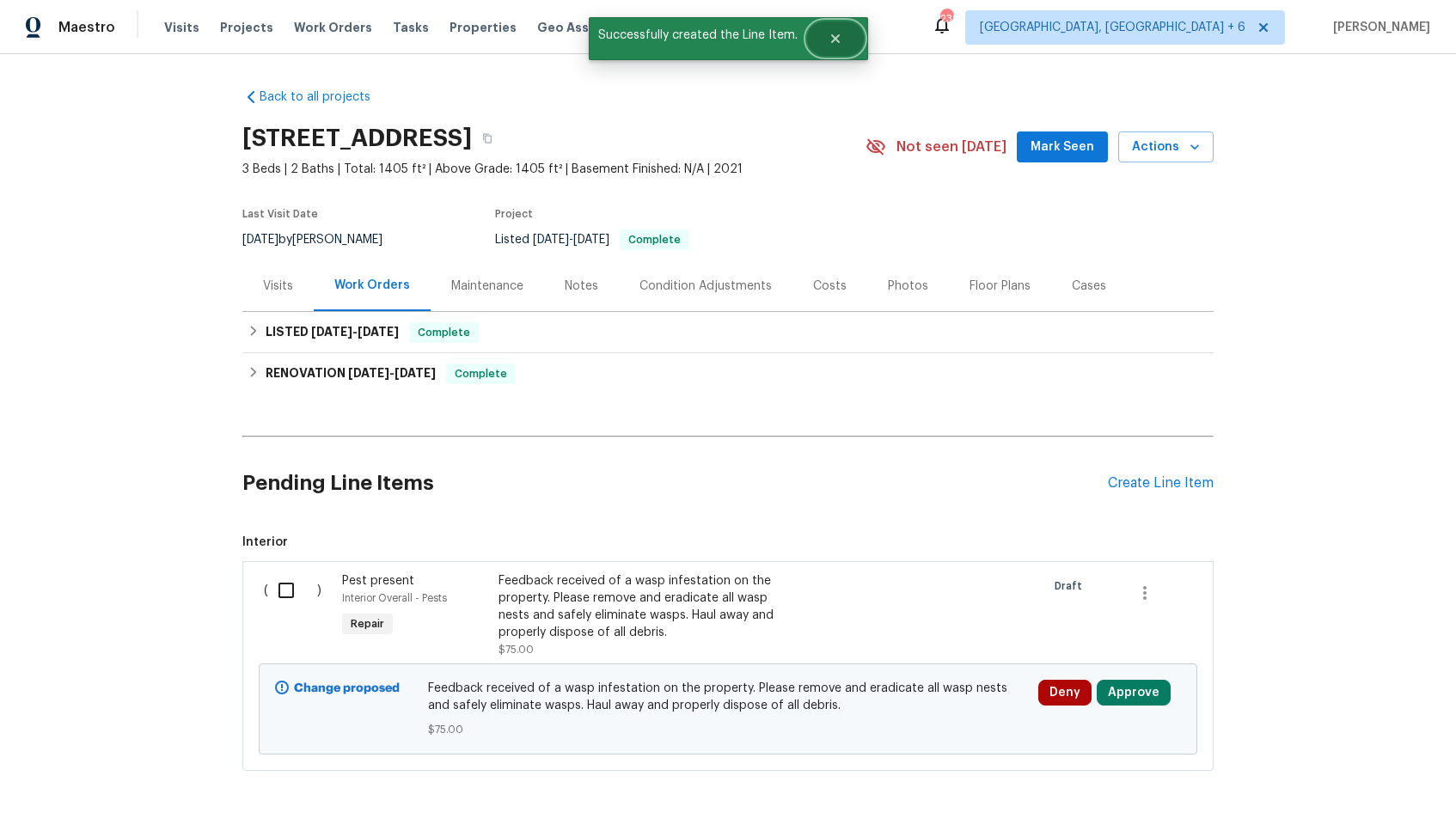
click at [828, 40] on icon "Close" at bounding box center [835, 38] width 14 height 14
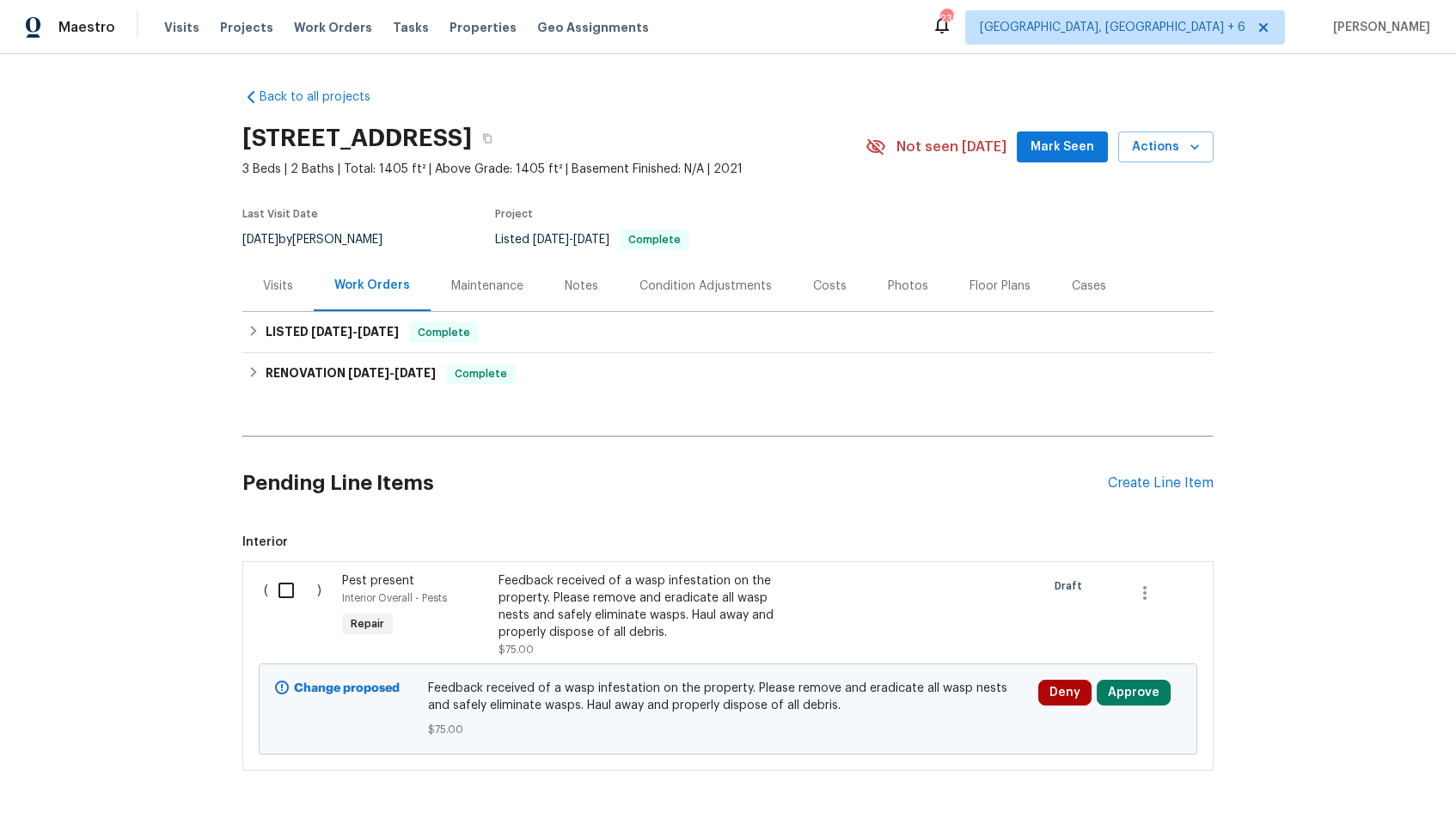
click at [292, 596] on input "checkbox" at bounding box center [292, 590] width 49 height 36
checkbox input "true"
click at [1384, 800] on span "Create Work Order" at bounding box center [1358, 794] width 114 height 22
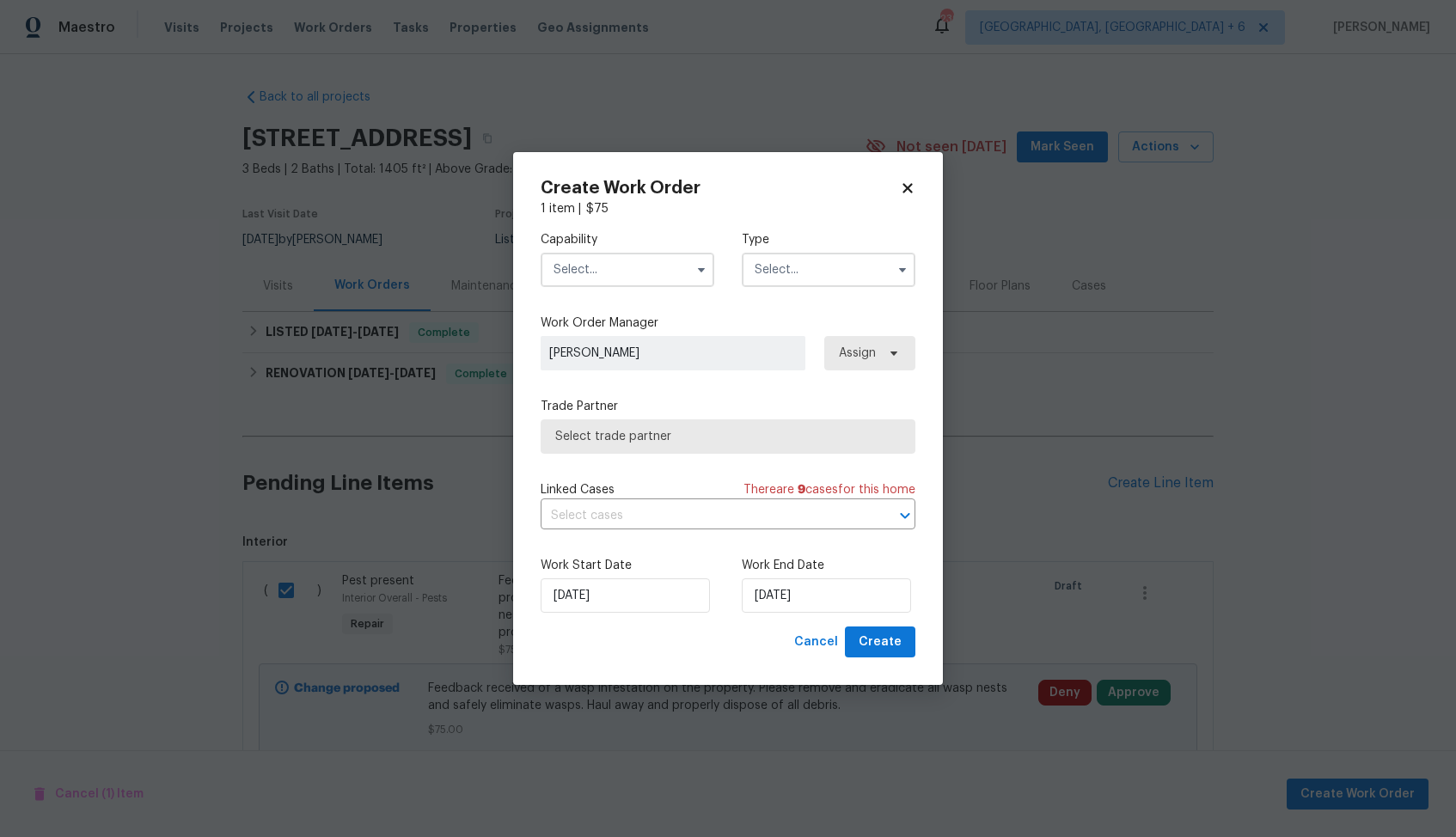
click at [644, 274] on input "text" at bounding box center [627, 270] width 173 height 34
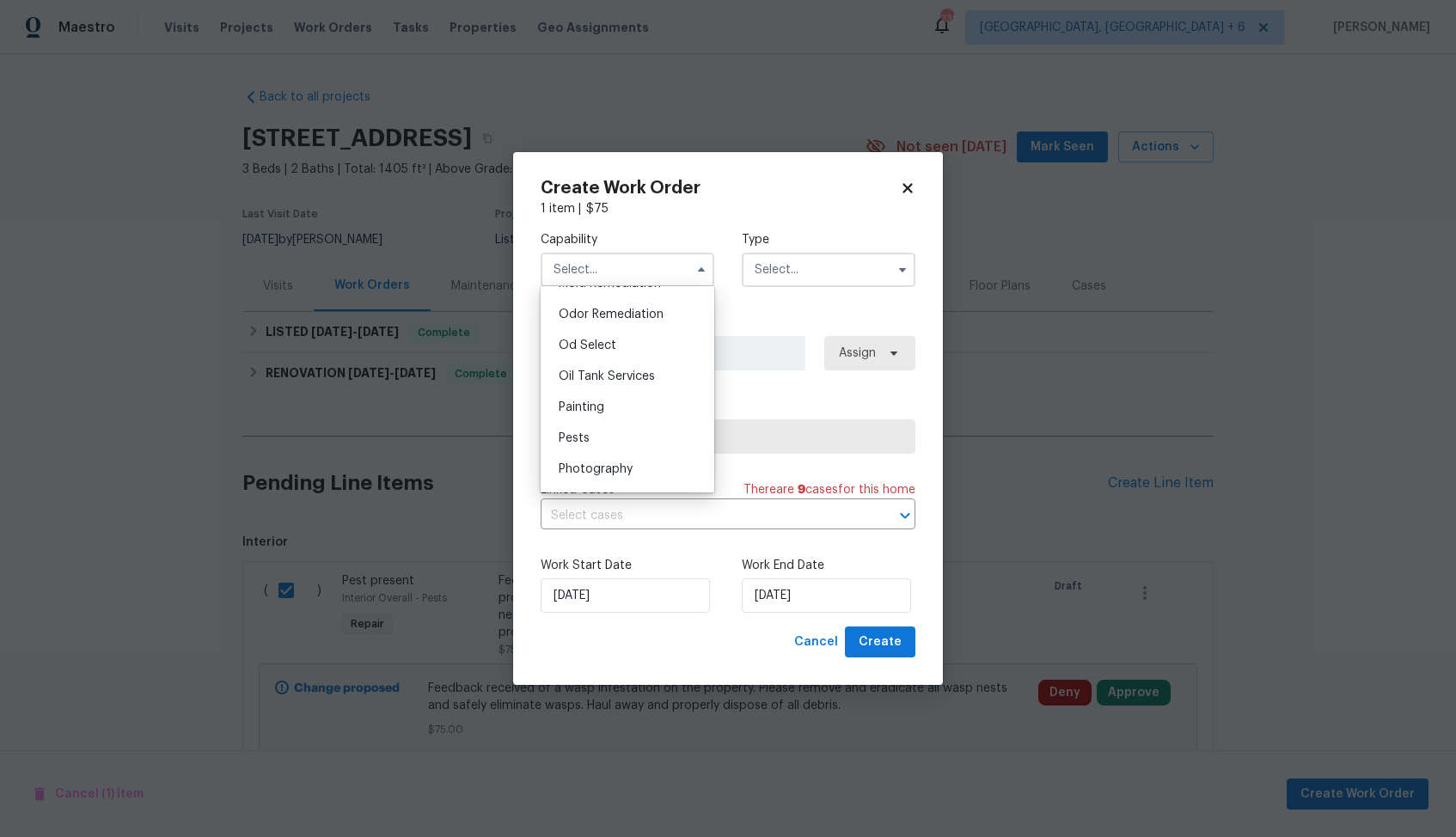
scroll to position [1364, 0]
click at [601, 424] on div "Pests" at bounding box center [628, 417] width 165 height 31
type input "Pests"
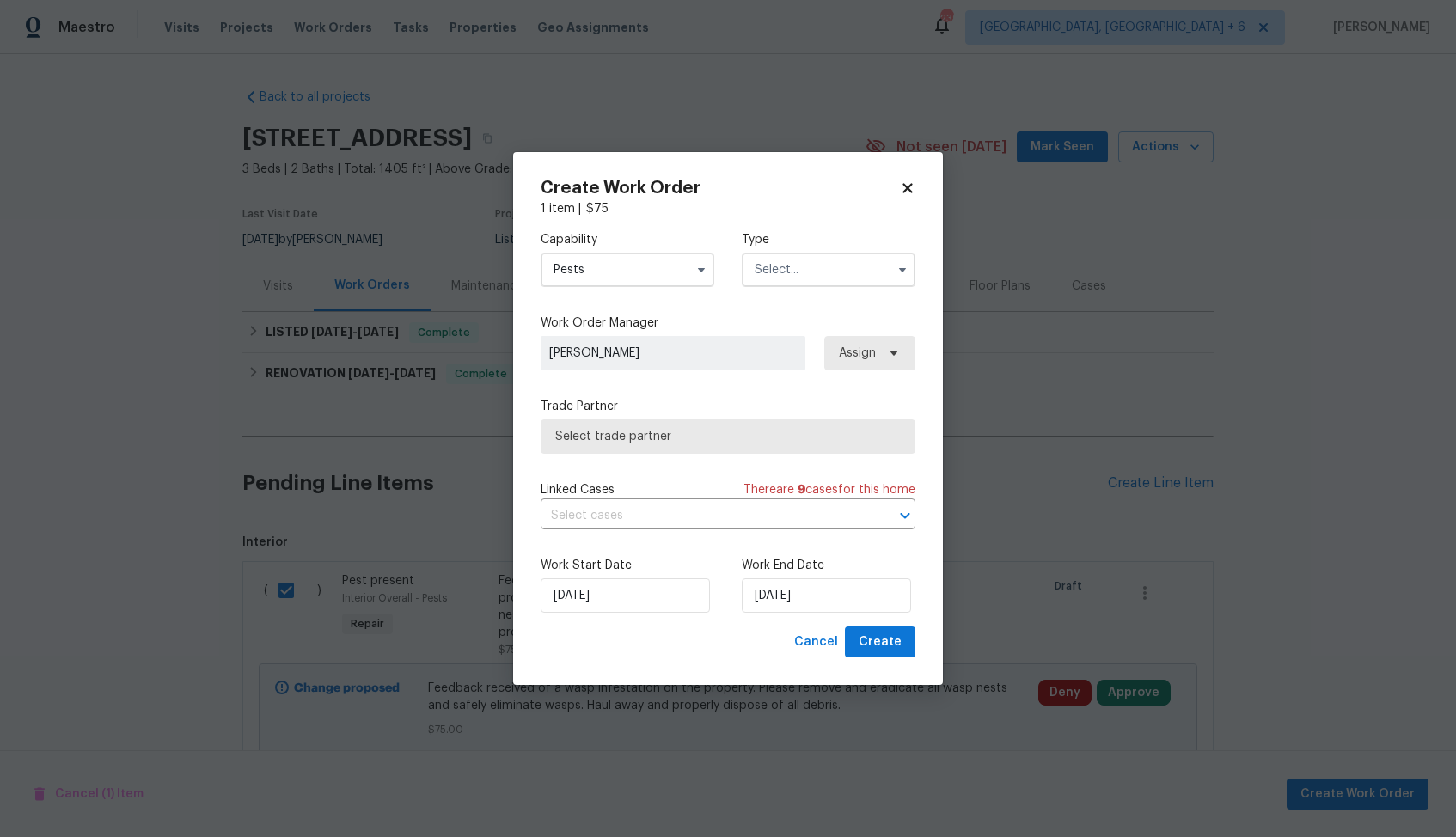
click at [826, 272] on input "text" at bounding box center [828, 270] width 173 height 34
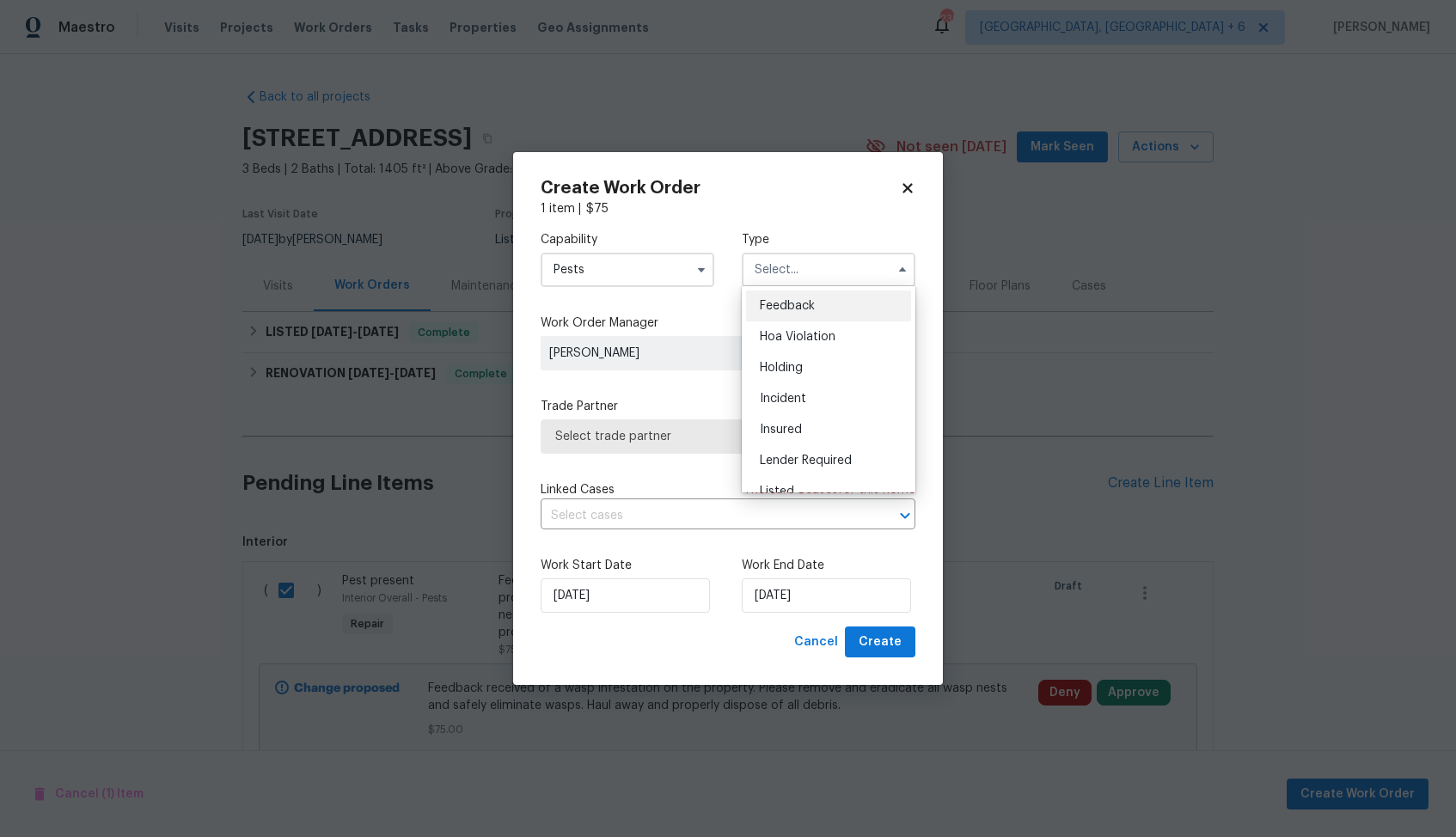
click at [822, 300] on div "Feedback" at bounding box center [828, 306] width 165 height 31
type input "Feedback"
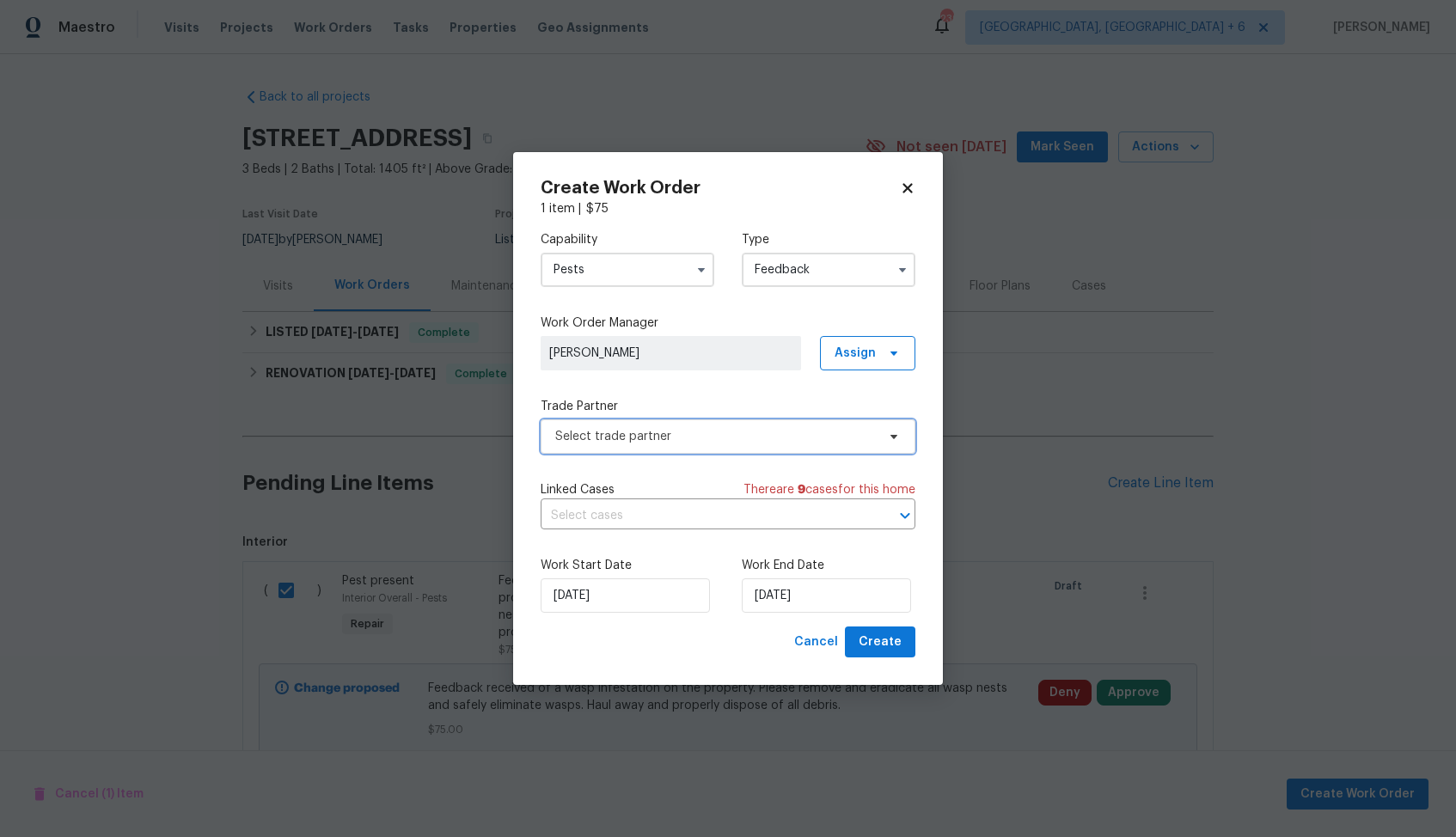
click at [709, 445] on span "Select trade partner" at bounding box center [728, 437] width 375 height 34
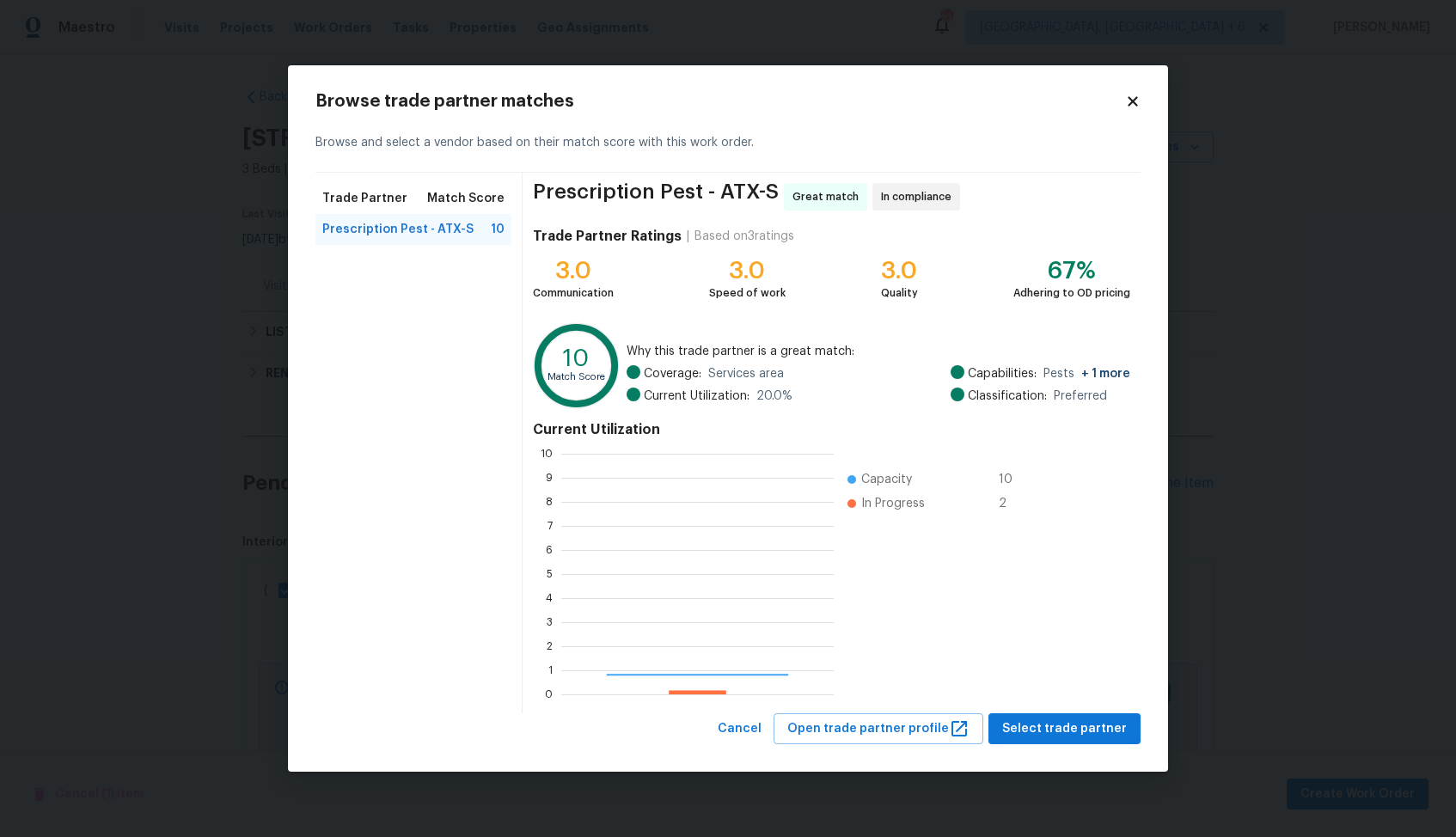
scroll to position [241, 272]
click at [1052, 726] on span "Select trade partner" at bounding box center [1065, 729] width 124 height 22
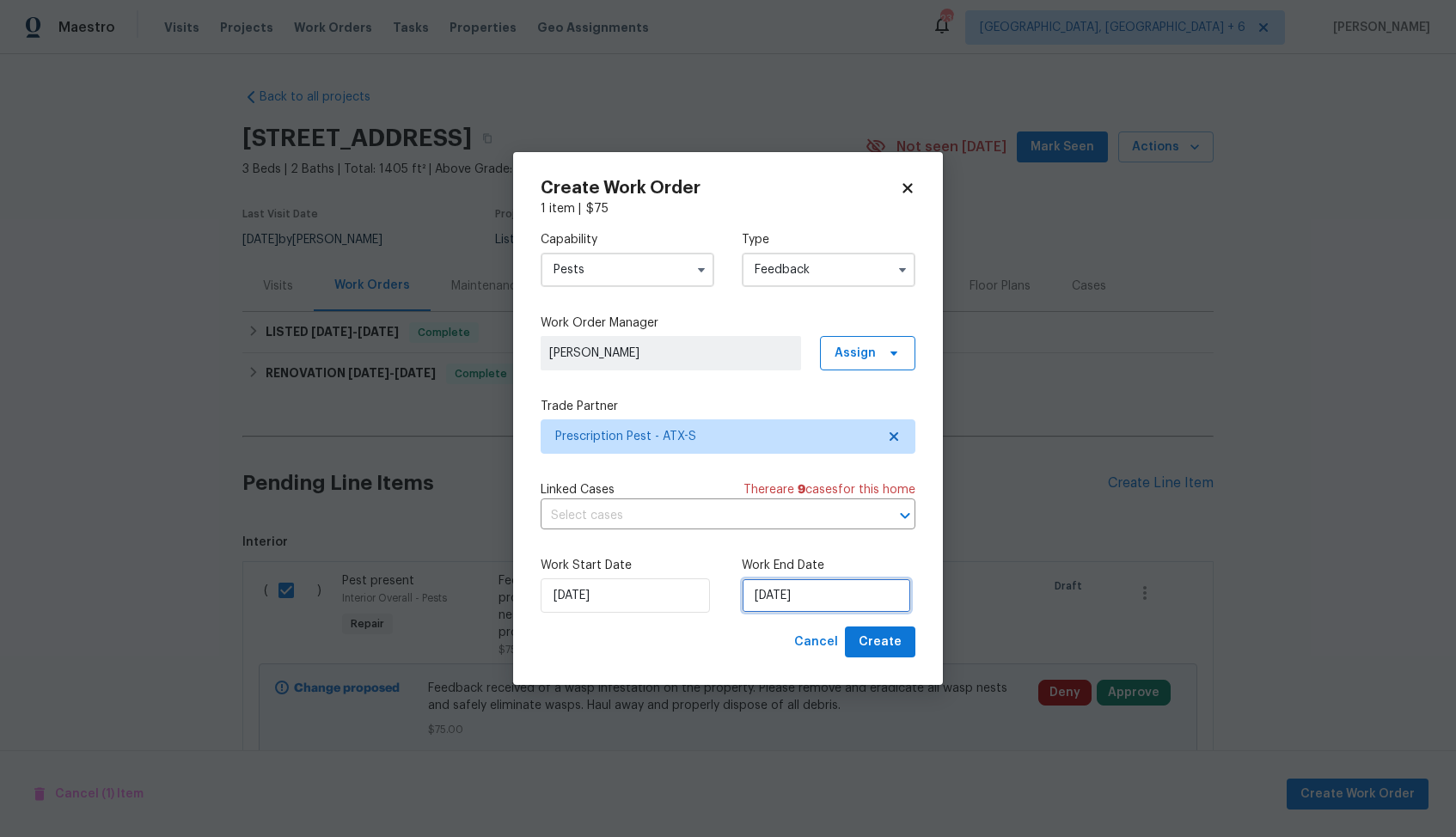
click at [774, 599] on input "12/08/2025" at bounding box center [827, 596] width 169 height 34
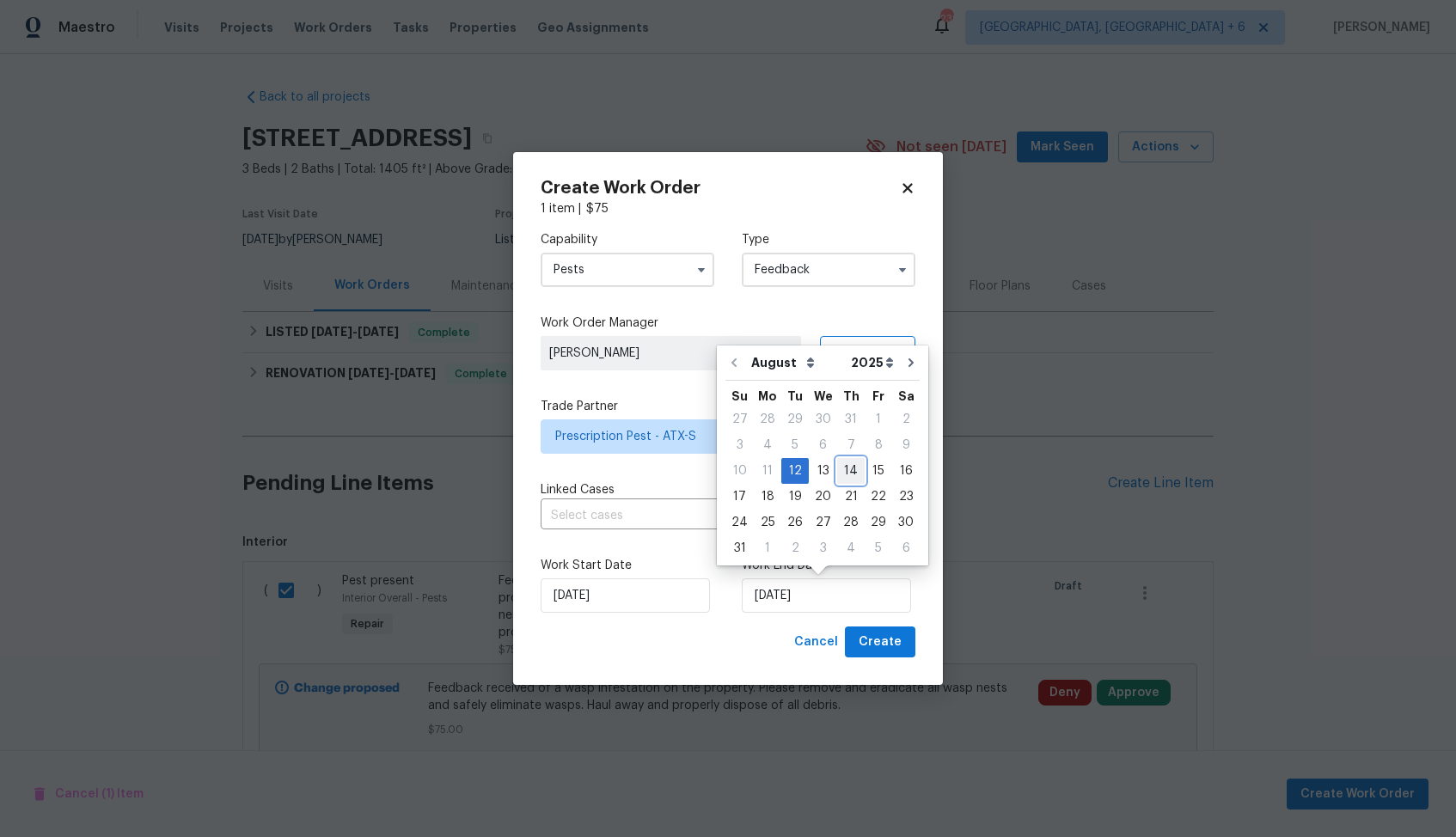
click at [846, 469] on div "14" at bounding box center [851, 470] width 27 height 24
type input "[DATE]"
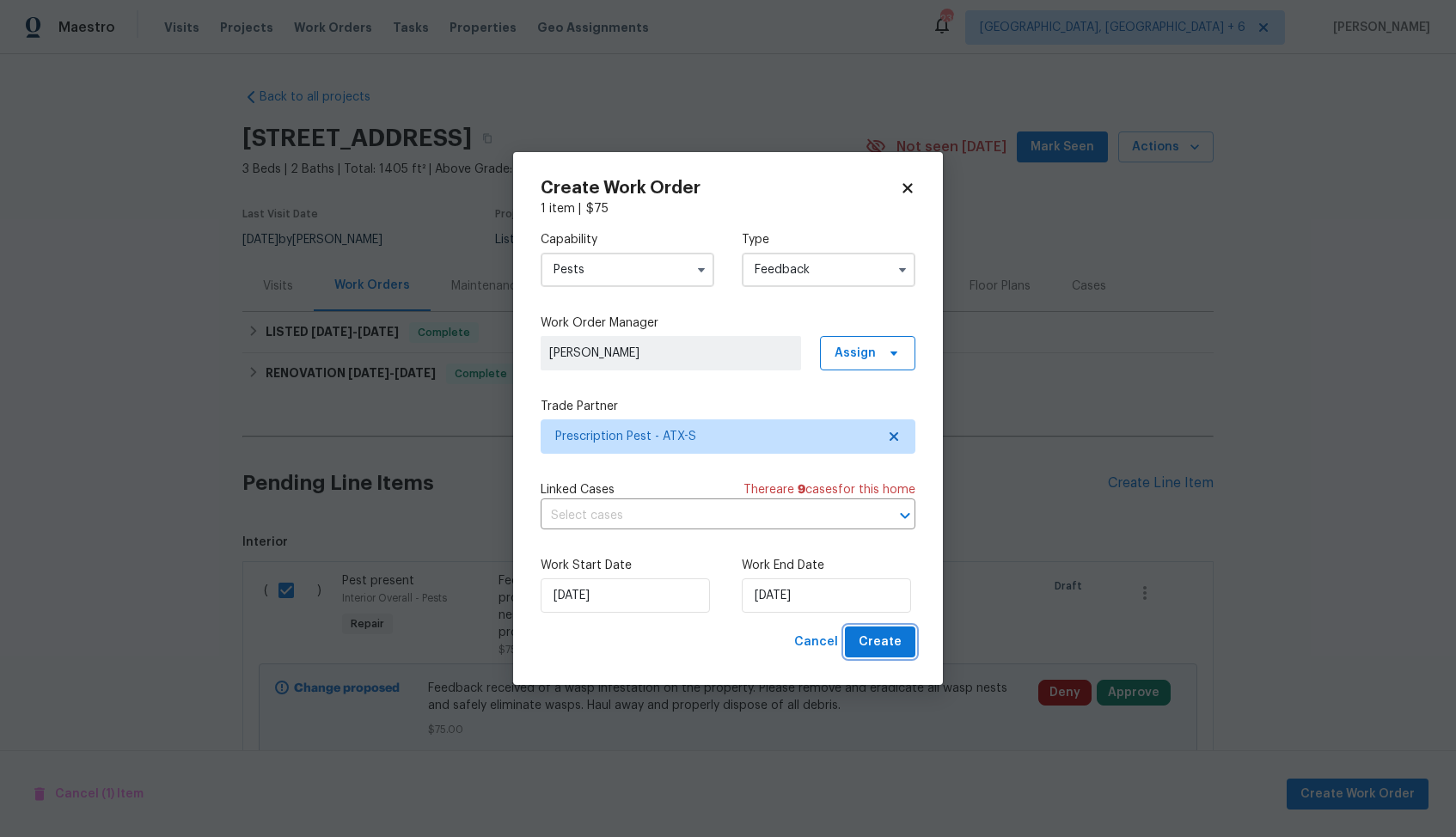
click at [883, 638] on span "Create" at bounding box center [879, 643] width 43 height 22
checkbox input "false"
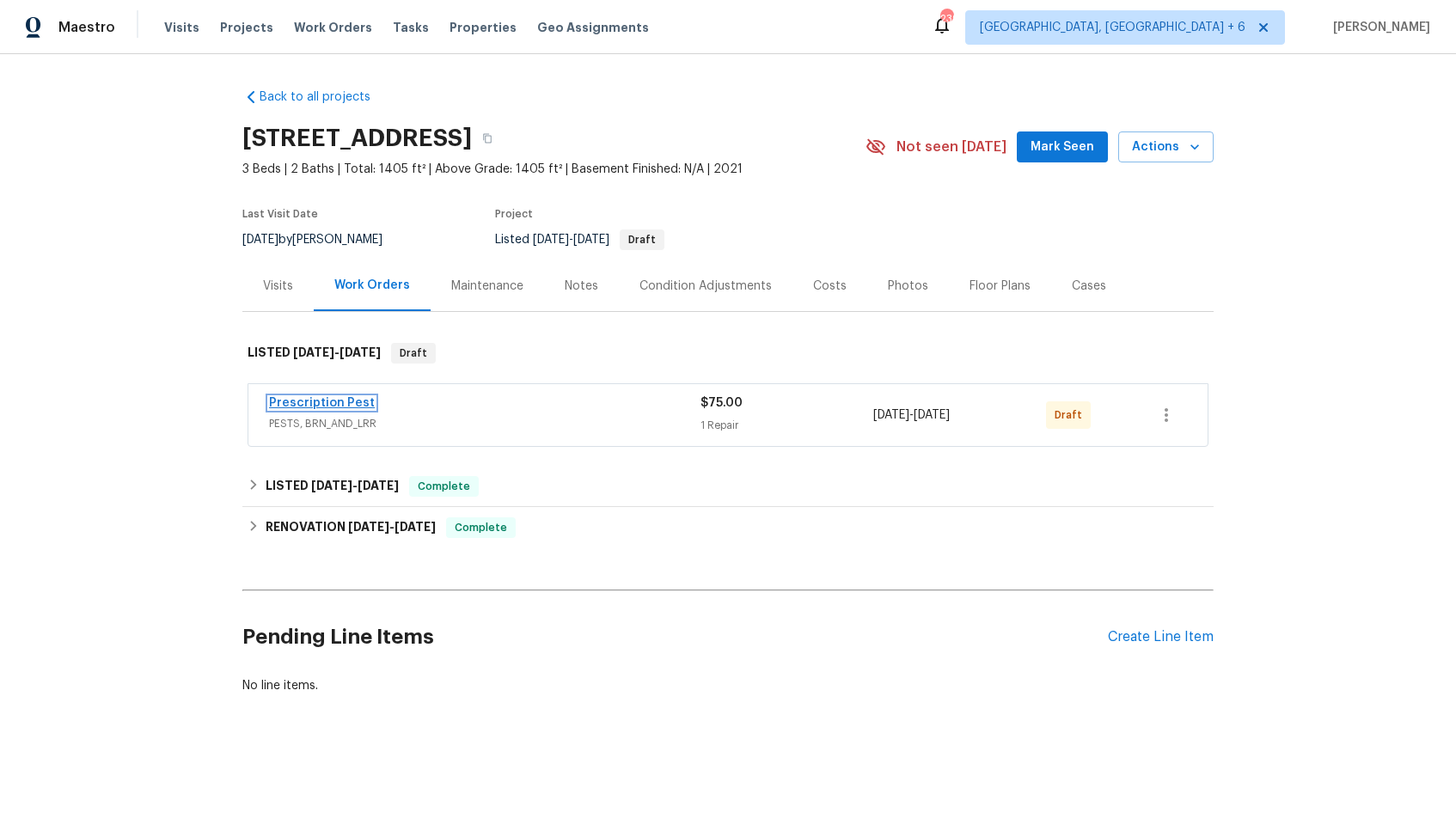
click at [342, 399] on link "Prescription Pest" at bounding box center [322, 402] width 105 height 12
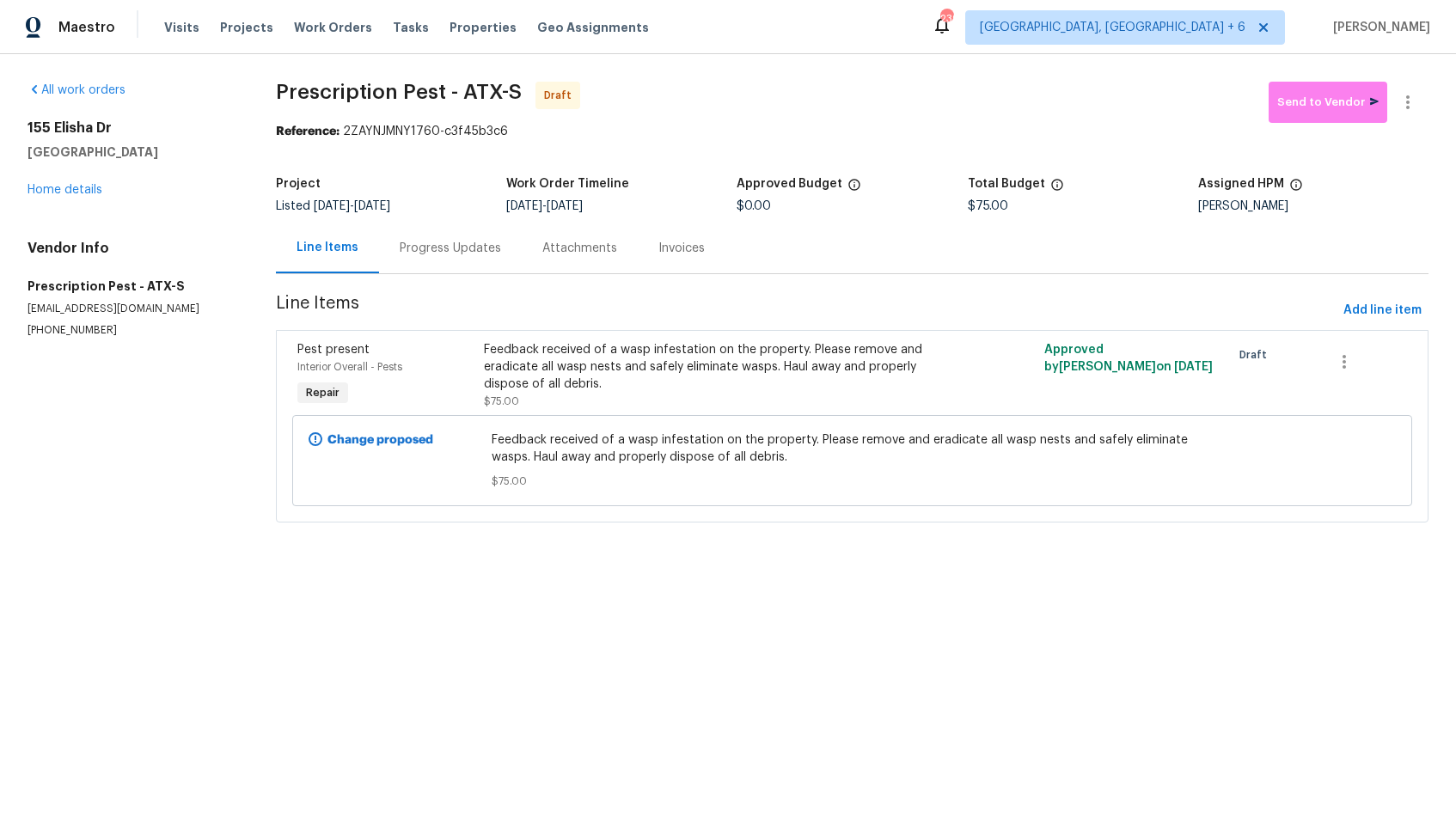
click at [524, 391] on div "Feedback received of a wasp infestation on the property. Please remove and erad…" at bounding box center [712, 367] width 457 height 52
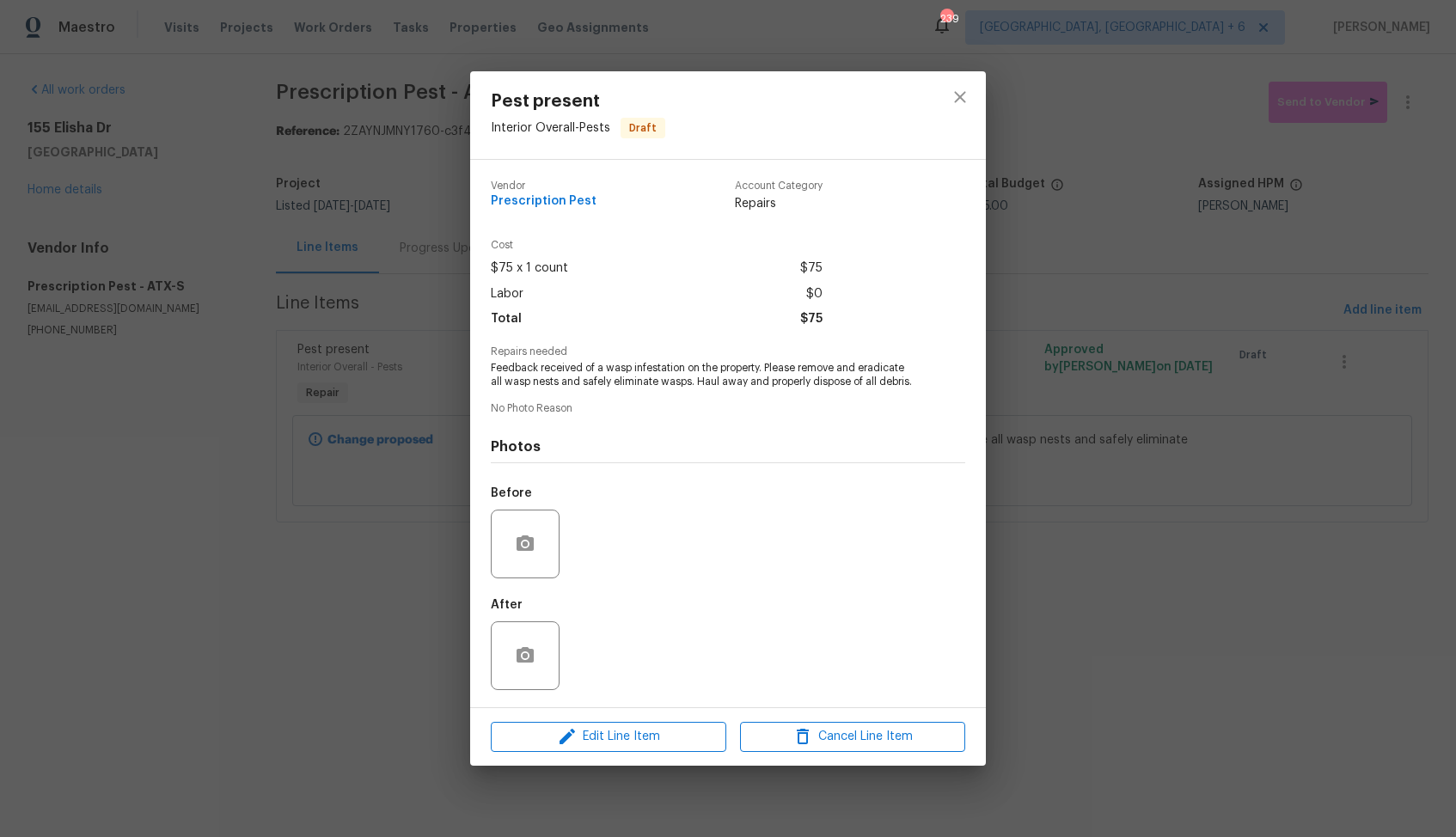
click at [430, 276] on div "Pest present Interior Overall - Pests Draft Vendor Prescription Pest Account Ca…" at bounding box center [728, 418] width 1456 height 837
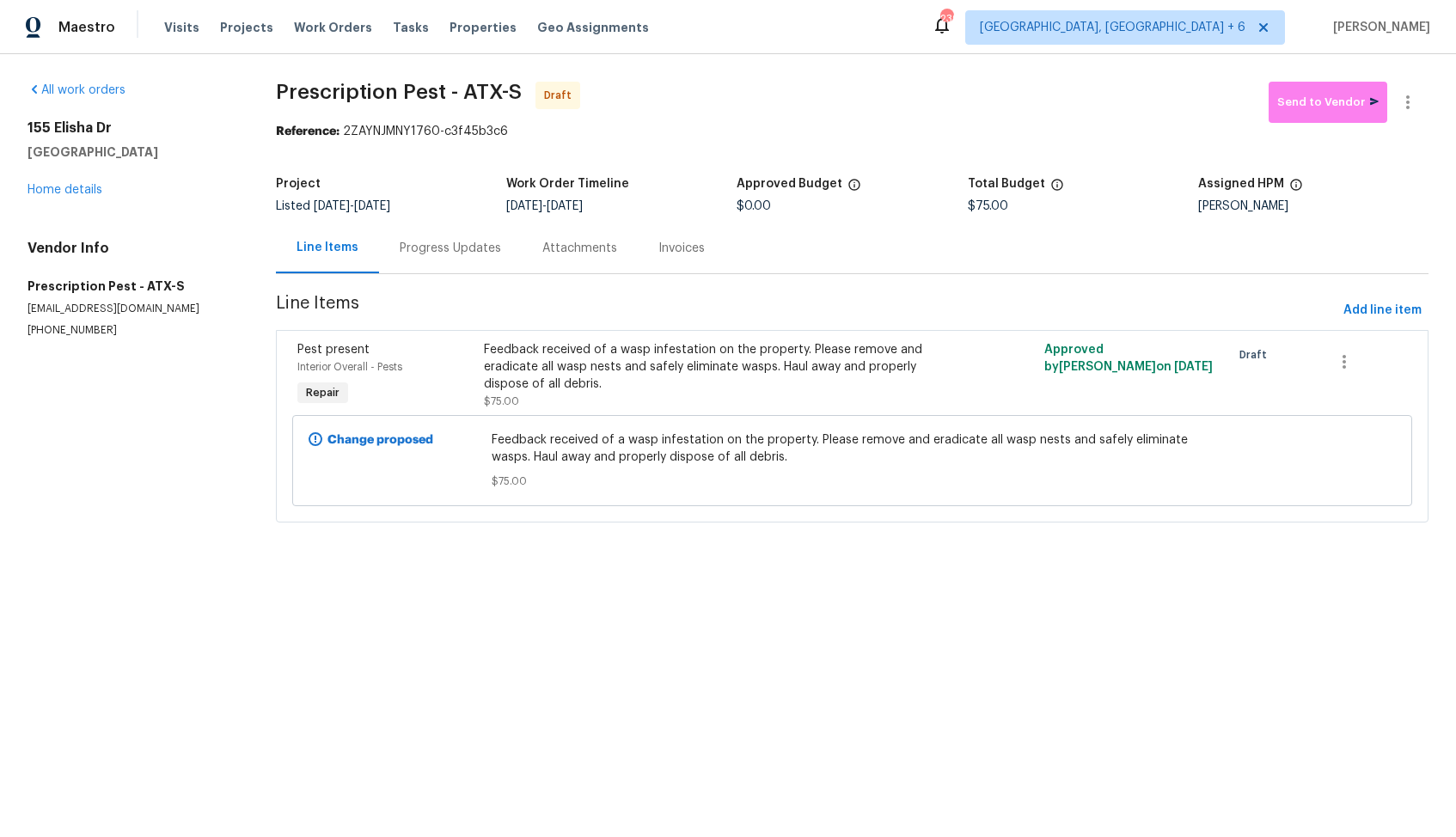
click at [441, 262] on div "Progress Updates" at bounding box center [450, 248] width 143 height 51
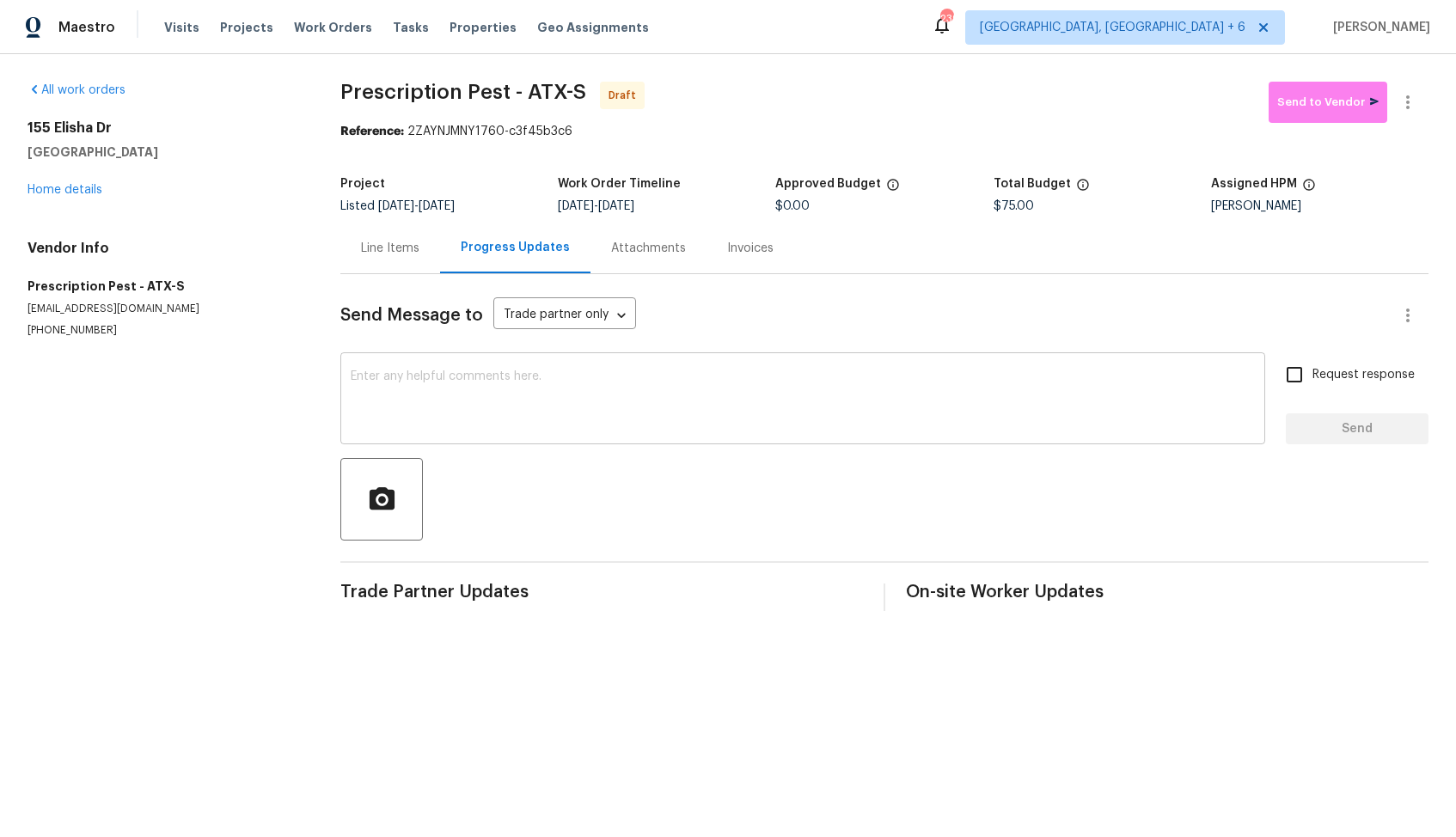
click at [550, 417] on textarea at bounding box center [803, 400] width 905 height 60
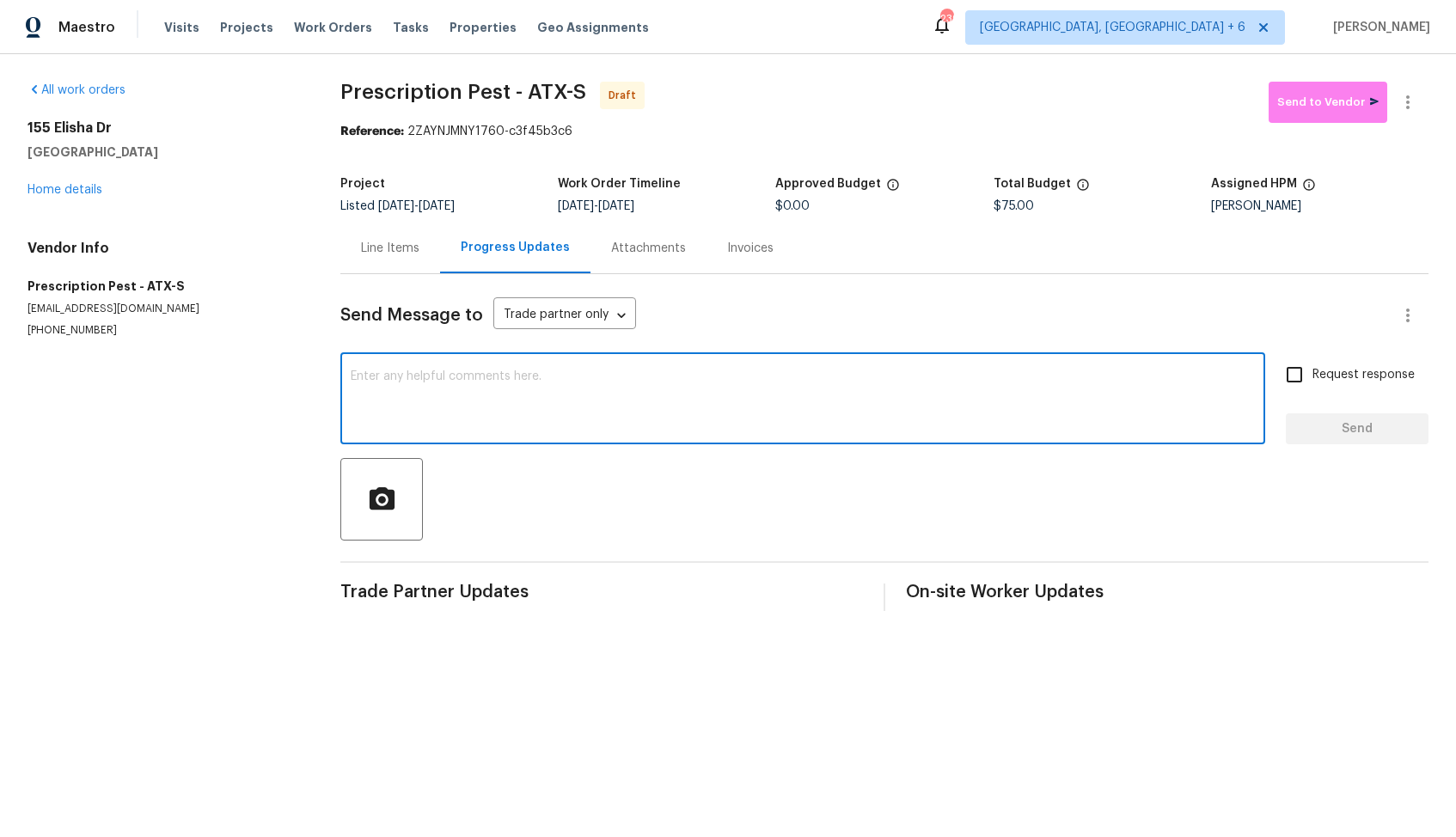
click at [644, 399] on textarea at bounding box center [803, 400] width 905 height 60
paste textarea "Hi, this is Arvind with Opendoor. I’m confirming you received the WO for the pr…"
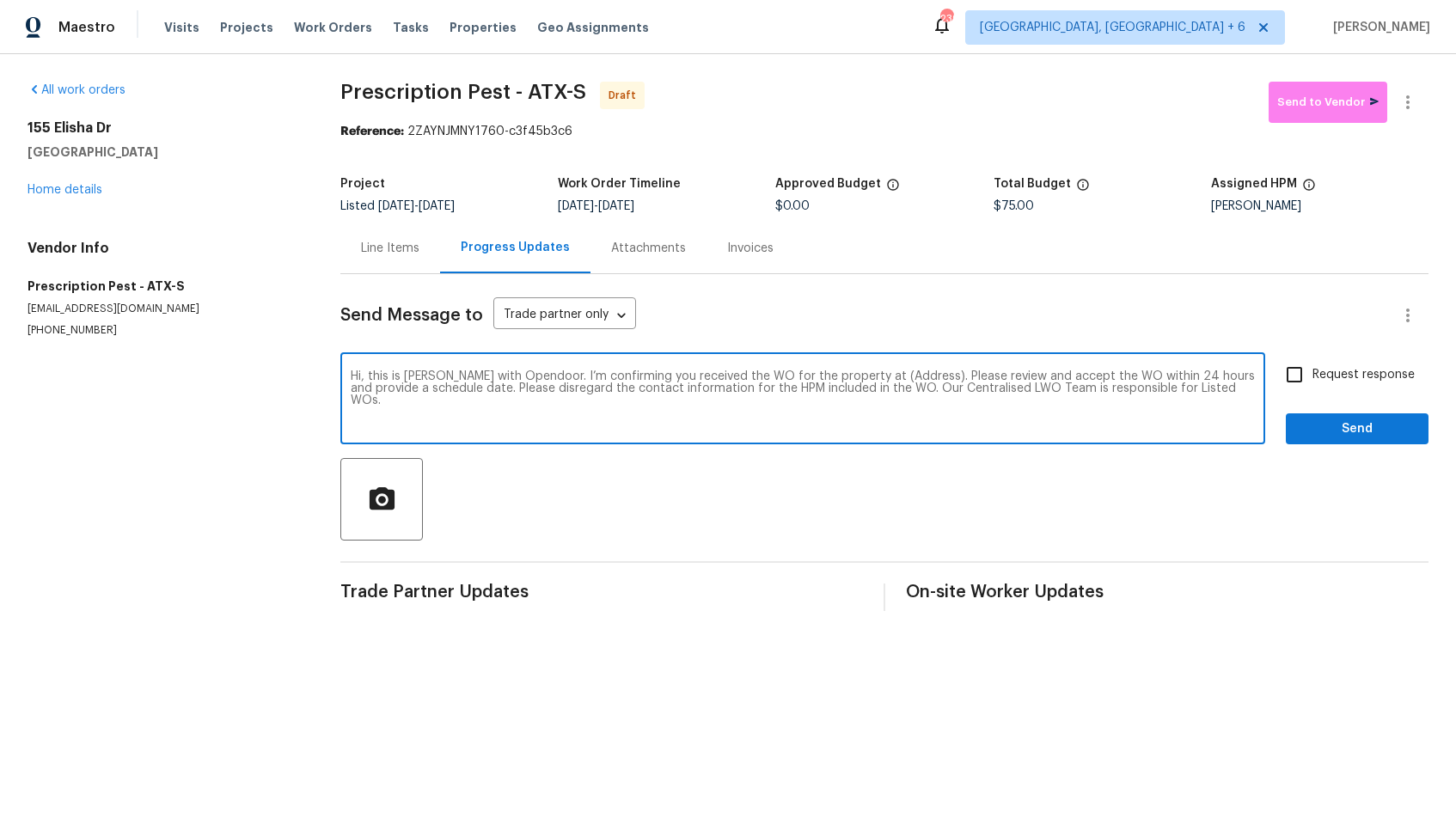
drag, startPoint x: 901, startPoint y: 376, endPoint x: 847, endPoint y: 377, distance: 54.0
click at [847, 377] on textarea "Hi, this is Arvind with Opendoor. I’m confirming you received the WO for the pr…" at bounding box center [803, 400] width 905 height 60
paste textarea "[STREET_ADDRESS]"
type textarea "Hi, this is Arvind with Opendoor. I’m confirming you received the WO for the pr…"
click at [1286, 387] on input "Request response" at bounding box center [1294, 375] width 36 height 36
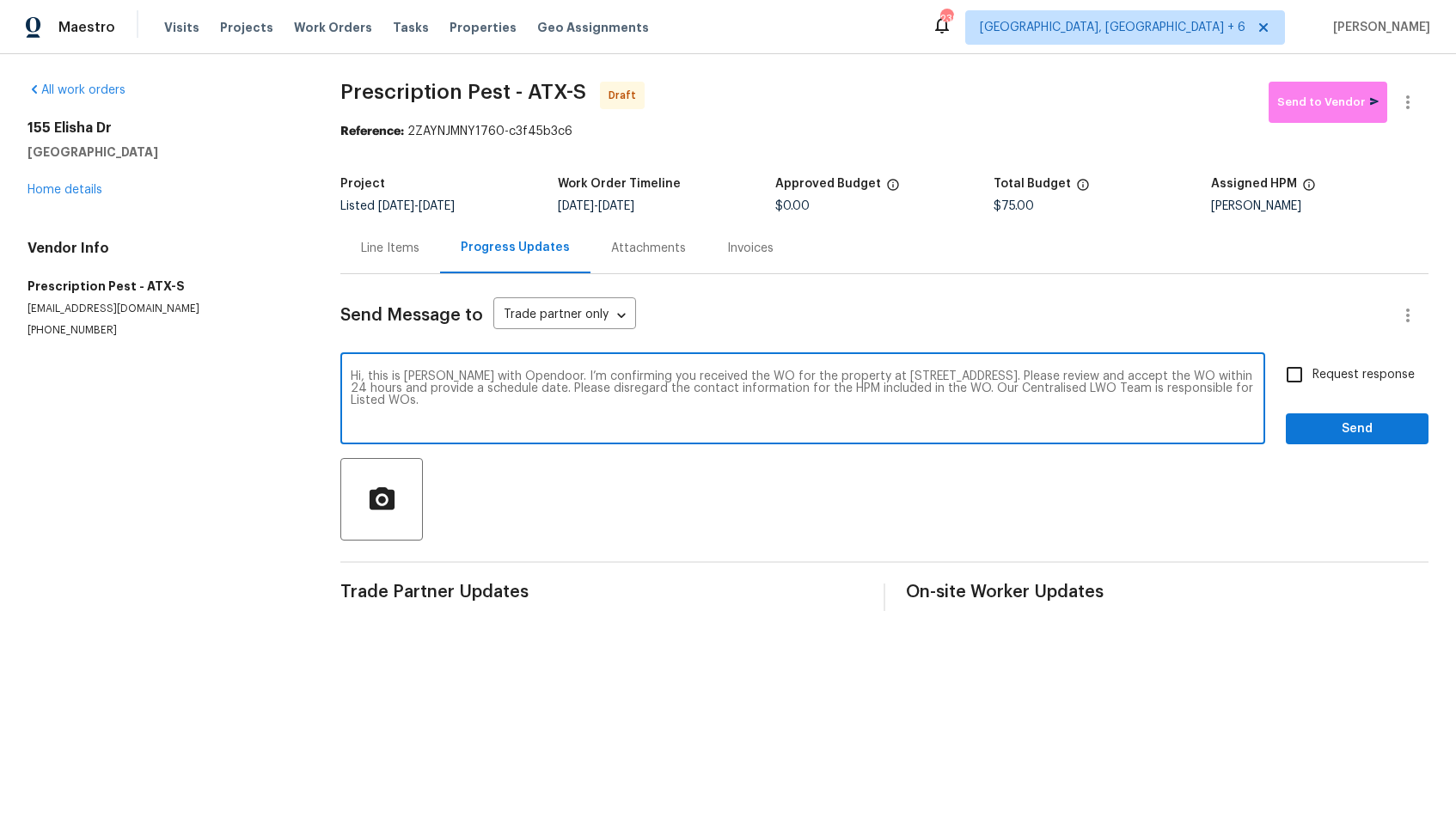
checkbox input "true"
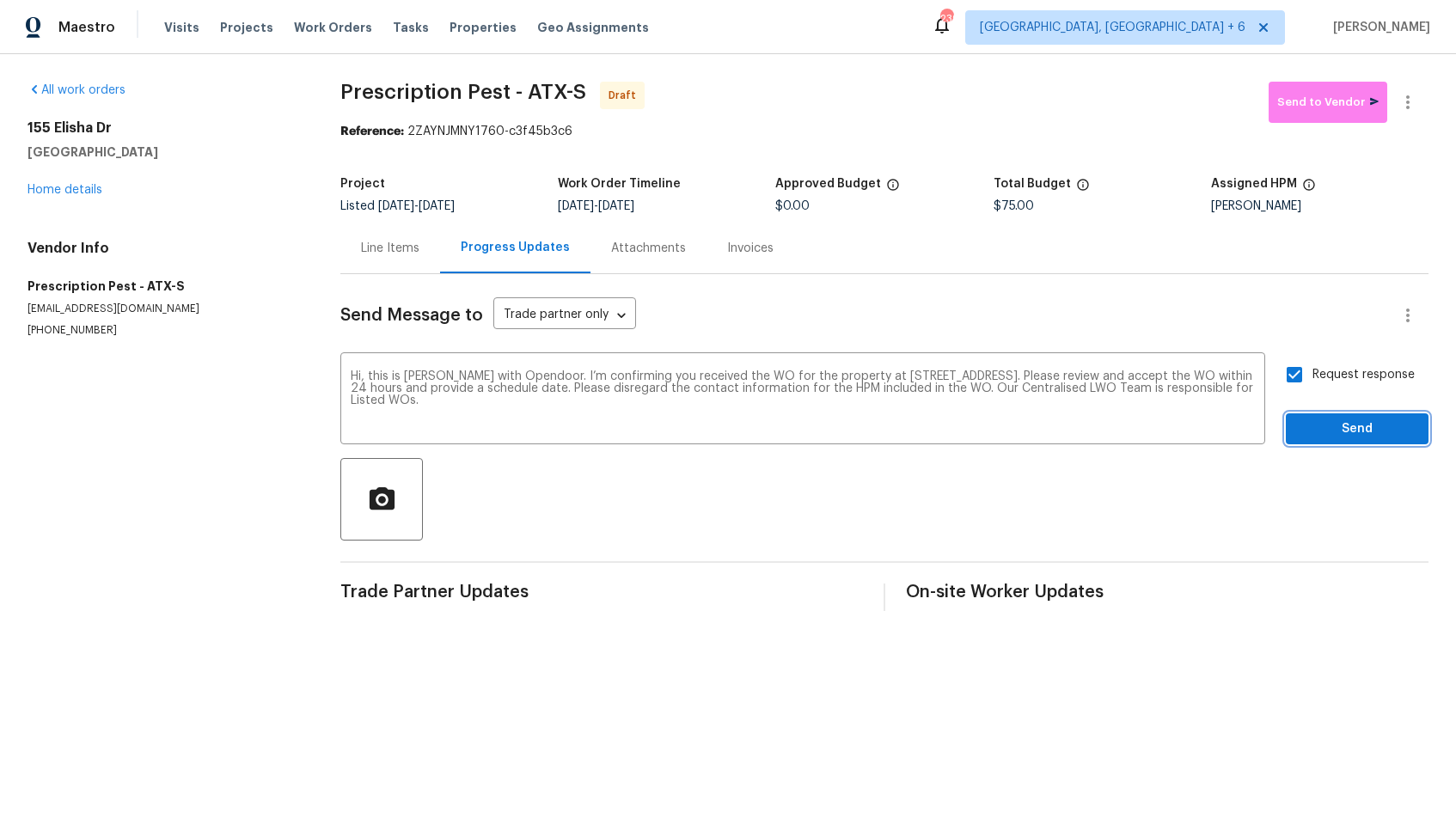
click at [1353, 434] on span "Send" at bounding box center [1357, 429] width 115 height 22
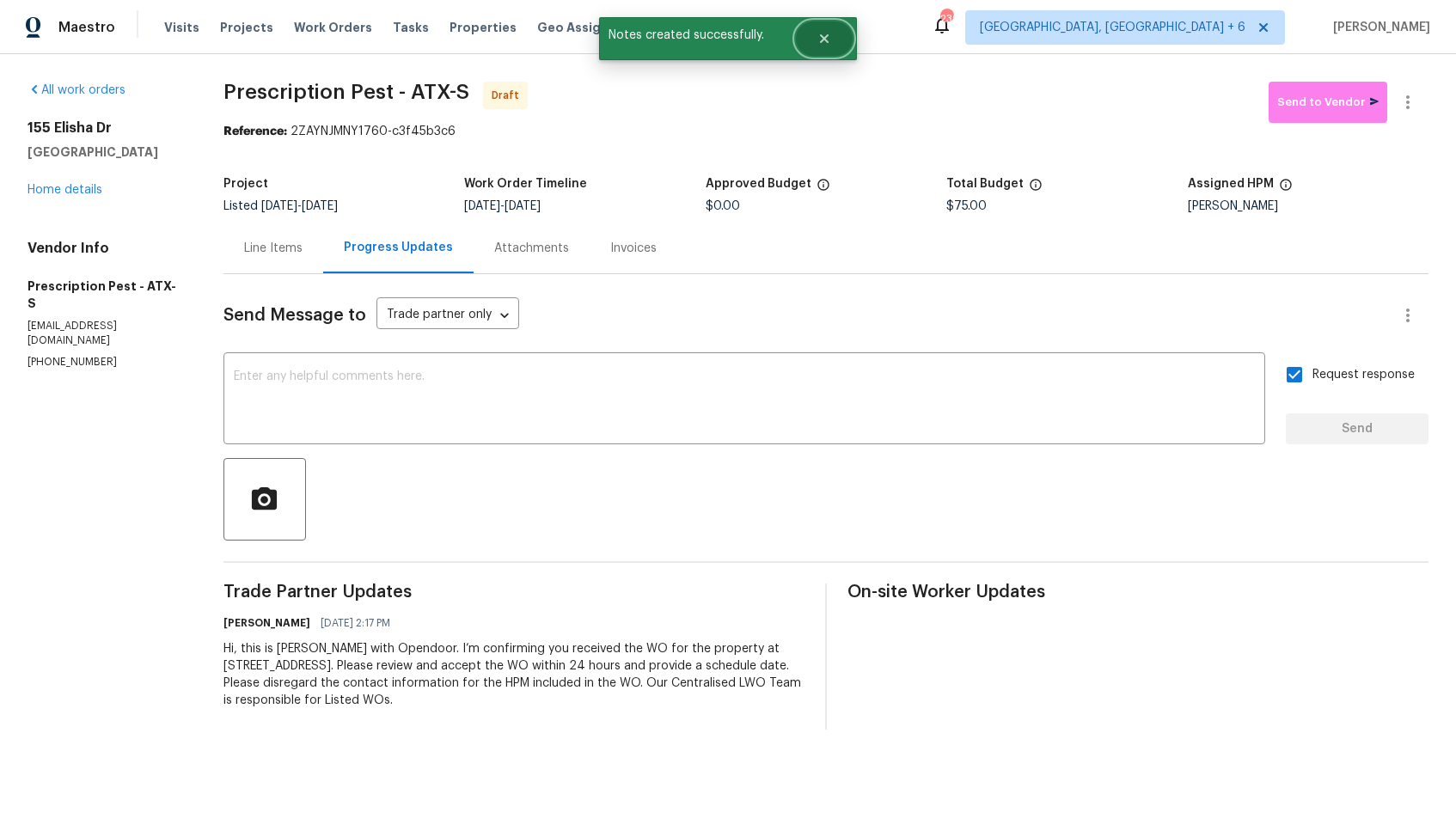
click at [807, 42] on button "Close" at bounding box center [824, 39] width 56 height 34
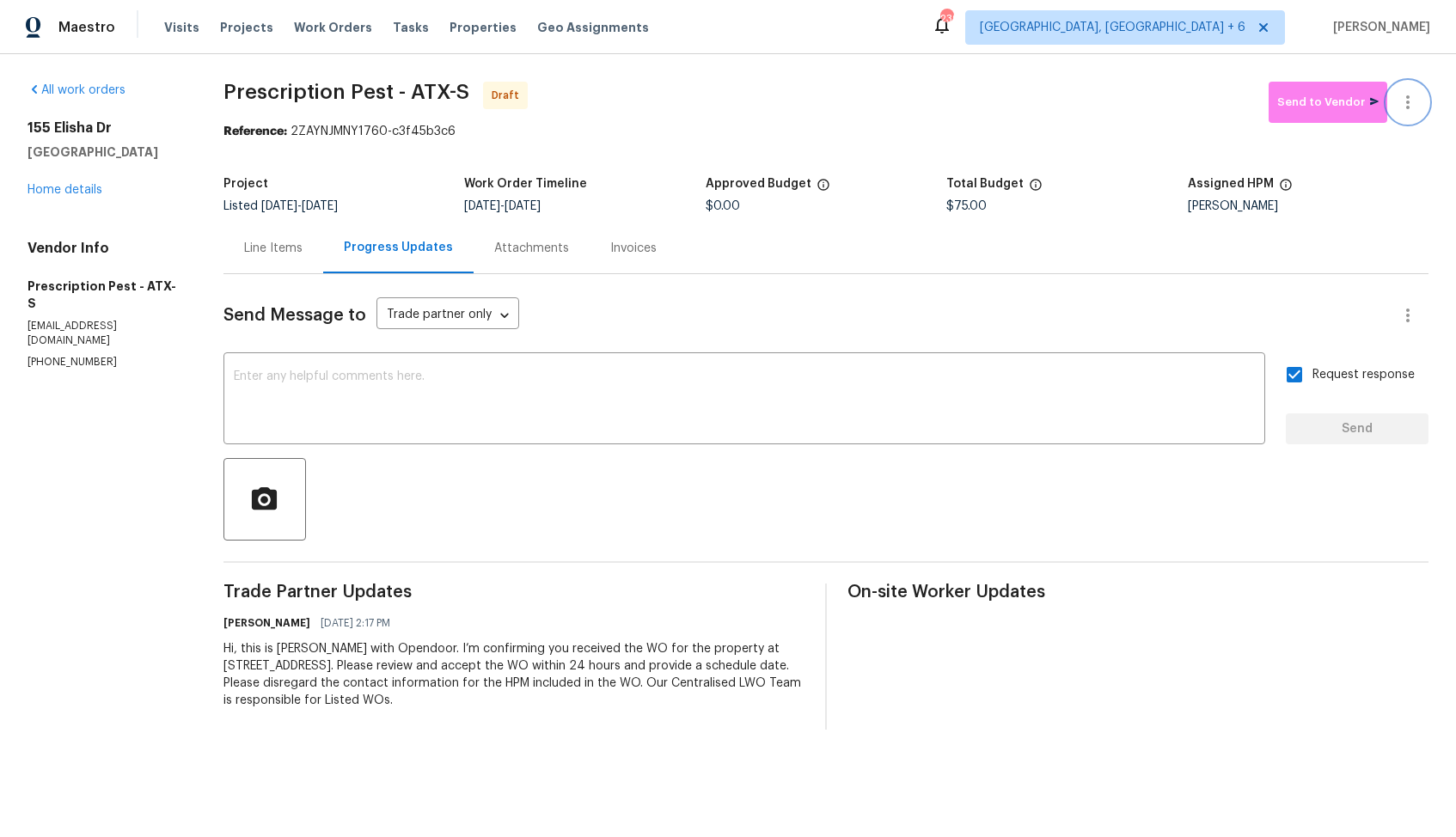
click at [1420, 114] on button "button" at bounding box center [1408, 102] width 41 height 41
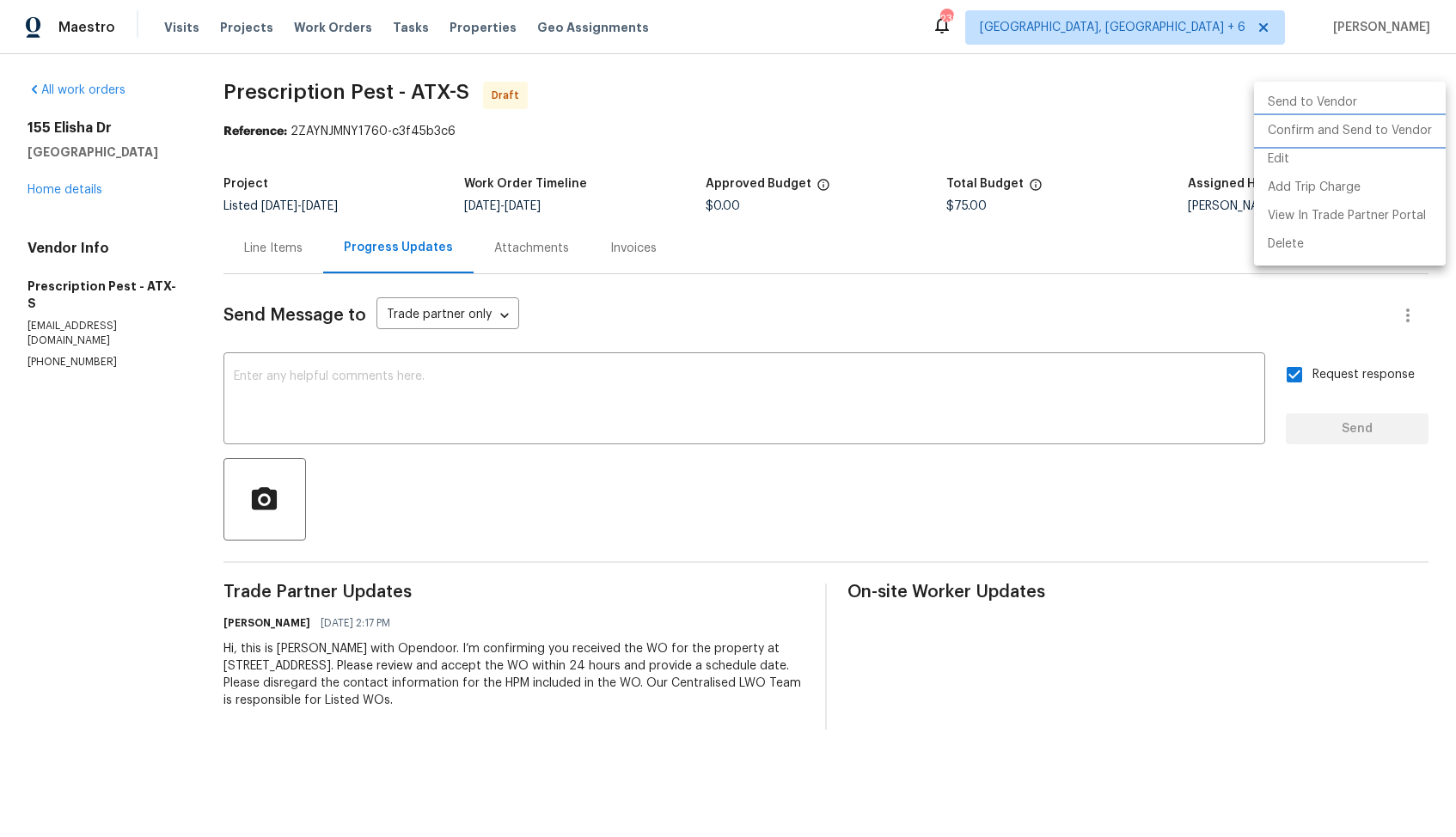
click at [1300, 137] on li "Confirm and Send to Vendor" at bounding box center [1350, 131] width 192 height 28
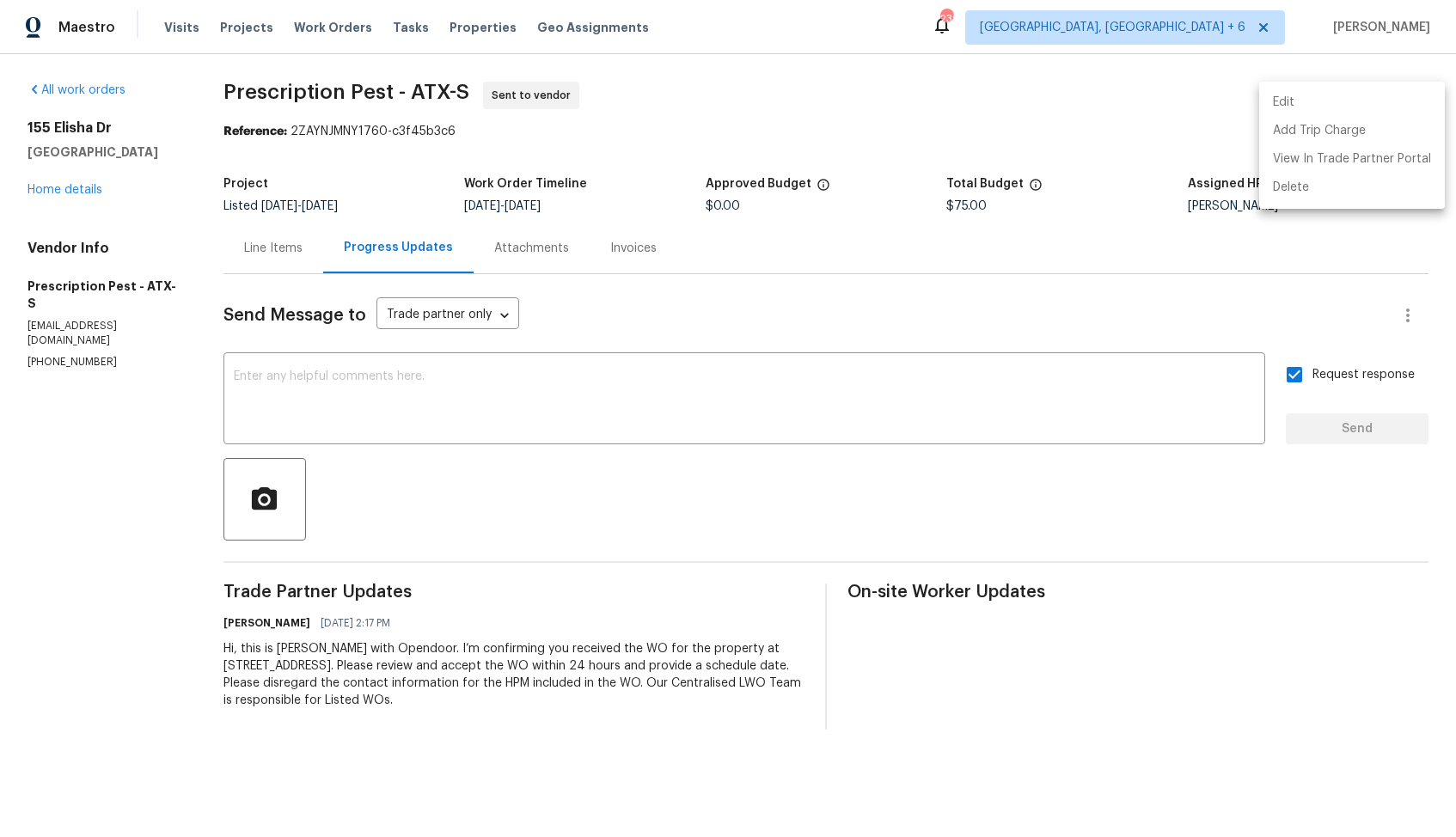
click at [670, 177] on div at bounding box center [728, 418] width 1456 height 837
click at [253, 91] on span "Prescription Pest - ATX-S" at bounding box center [346, 92] width 246 height 21
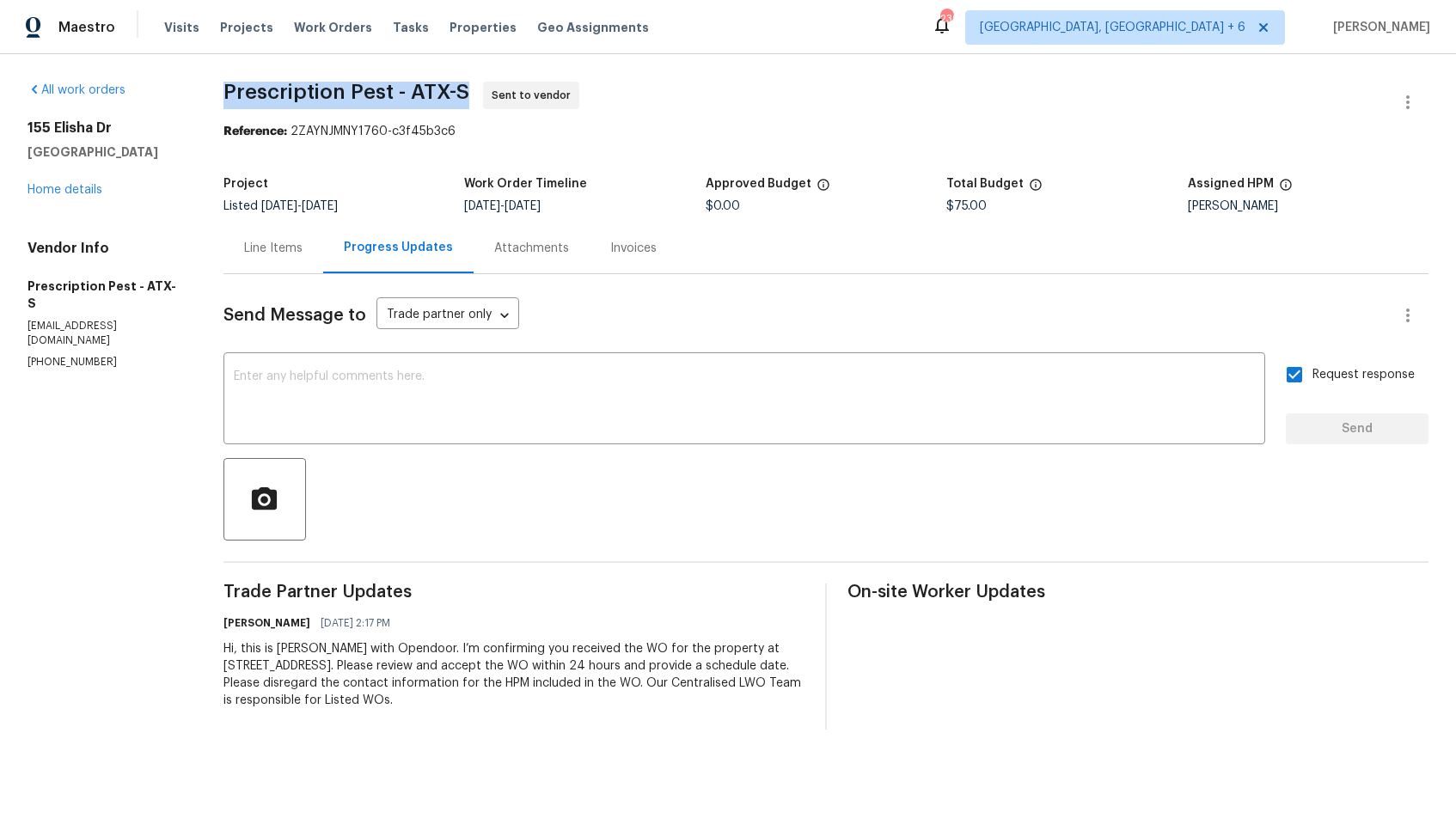
copy span "Prescription Pest - ATX-S"
click at [488, 542] on div "Send Message to Trade partner only Trade partner only ​ x ​ Request response Se…" at bounding box center [826, 502] width 1205 height 456
click at [51, 187] on link "Home details" at bounding box center [64, 190] width 74 height 12
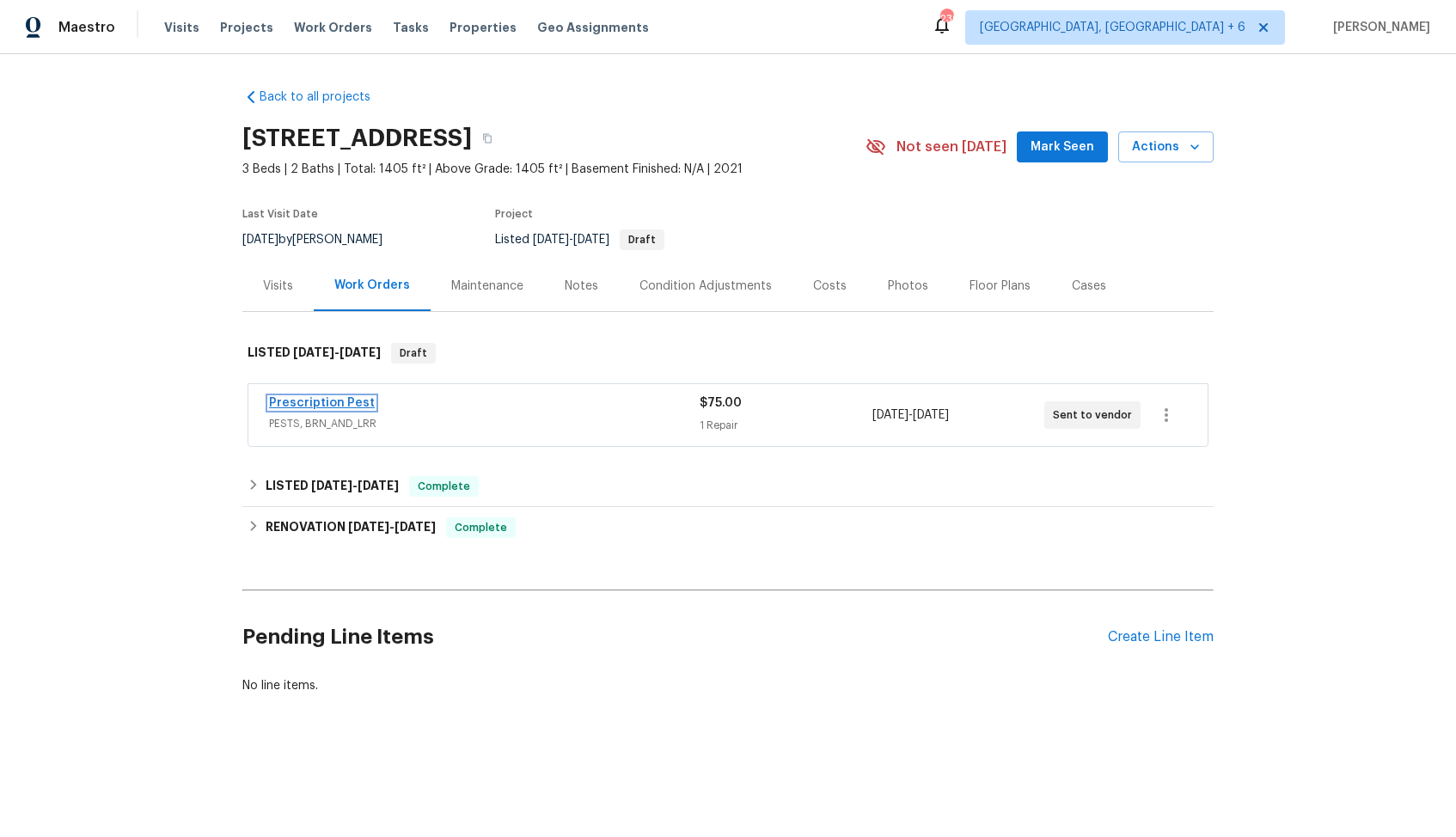
click at [312, 401] on link "Prescription Pest" at bounding box center [322, 402] width 105 height 12
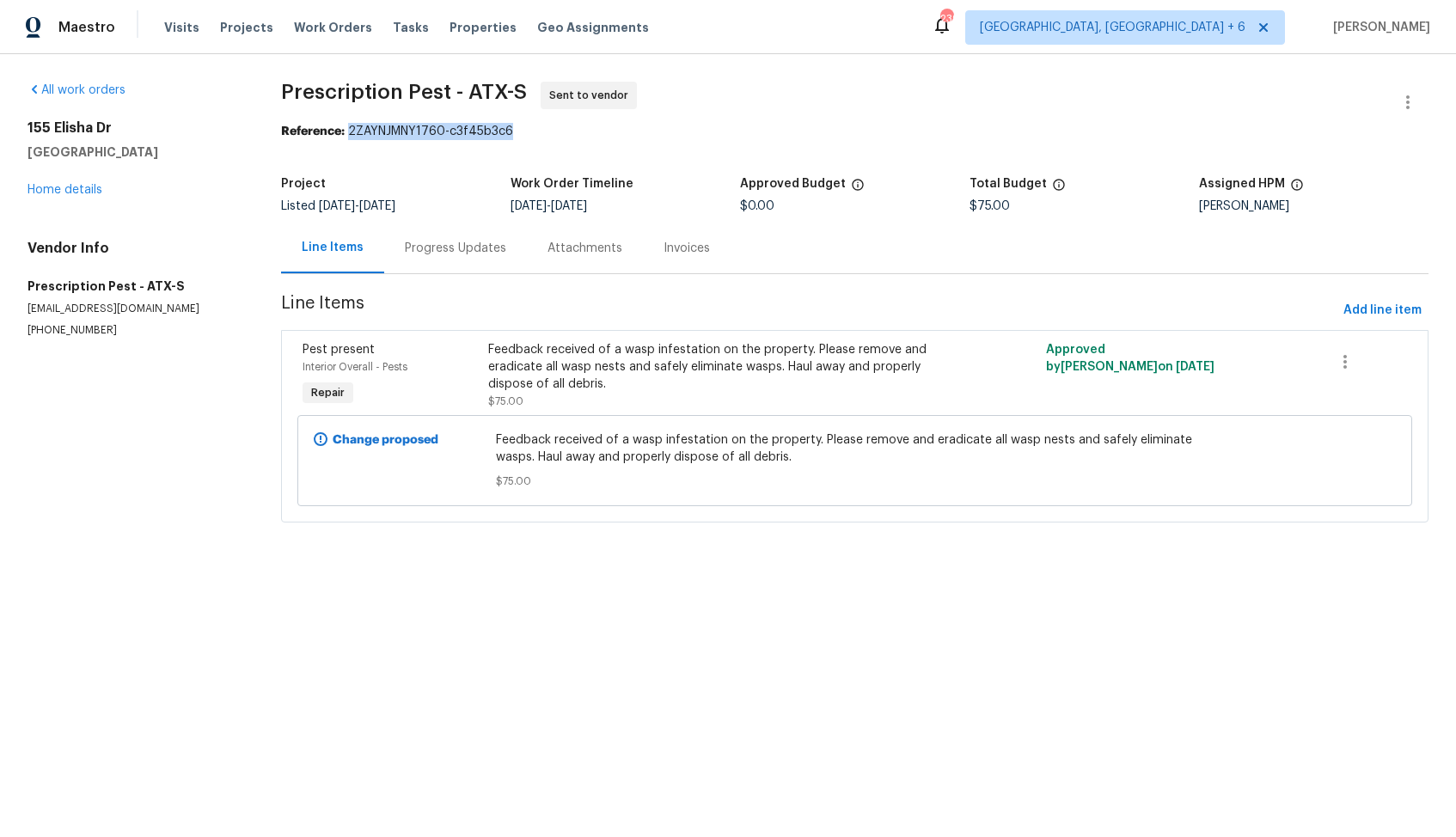
drag, startPoint x: 351, startPoint y: 131, endPoint x: 618, endPoint y: 131, distance: 267.0
click at [618, 131] on div "Reference: 2ZAYNJMNY1760-c3f45b3c6" at bounding box center [854, 131] width 1147 height 17
copy div "2ZAYNJMNY1760-c3f45b3c6"
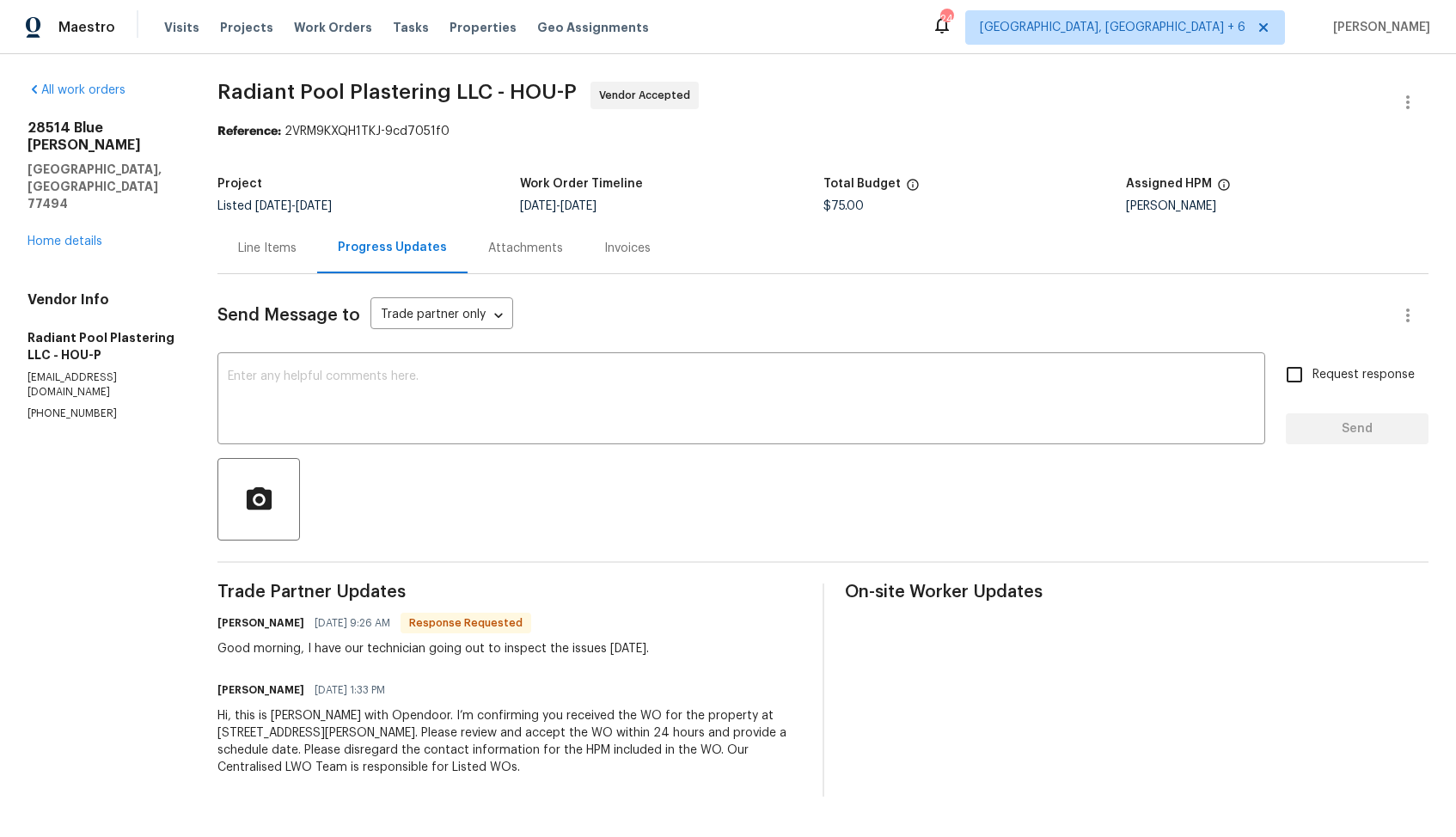
click at [234, 626] on h6 "[PERSON_NAME]" at bounding box center [261, 623] width 87 height 17
copy h6 "Marisal"
click at [490, 440] on div "x ​" at bounding box center [741, 400] width 1048 height 88
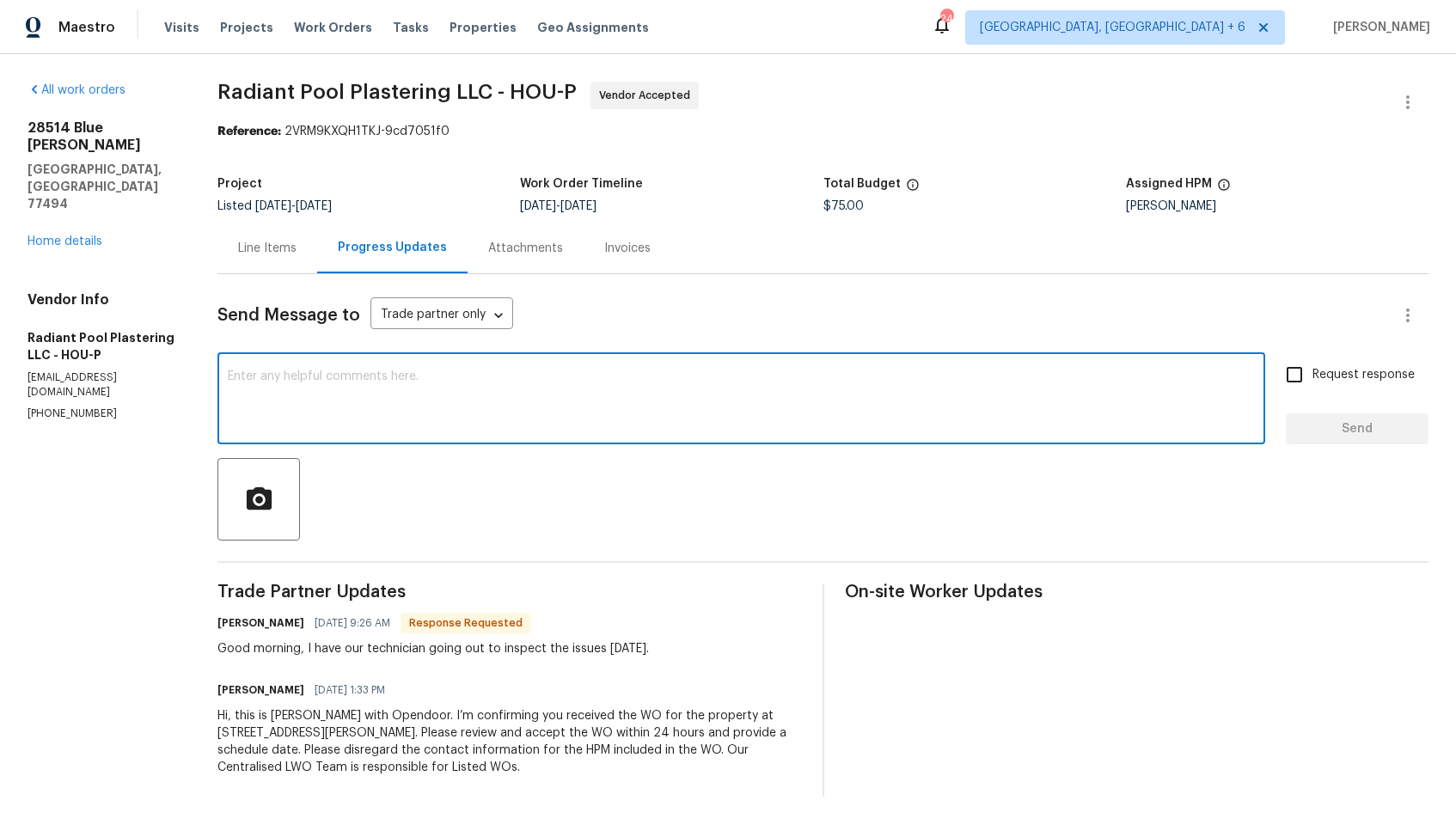
type textarea "J"
paste textarea "Marisal"
click at [691, 379] on textarea "Hi [PERSON_NAME], thank you for the confirmation, kindly keep me posted. Thanks!" at bounding box center [741, 400] width 1027 height 60
type textarea "Hi [PERSON_NAME], thank you for the confirmation, kindly keep me posted. Thanks!"
click at [1302, 377] on input "Request response" at bounding box center [1294, 375] width 36 height 36
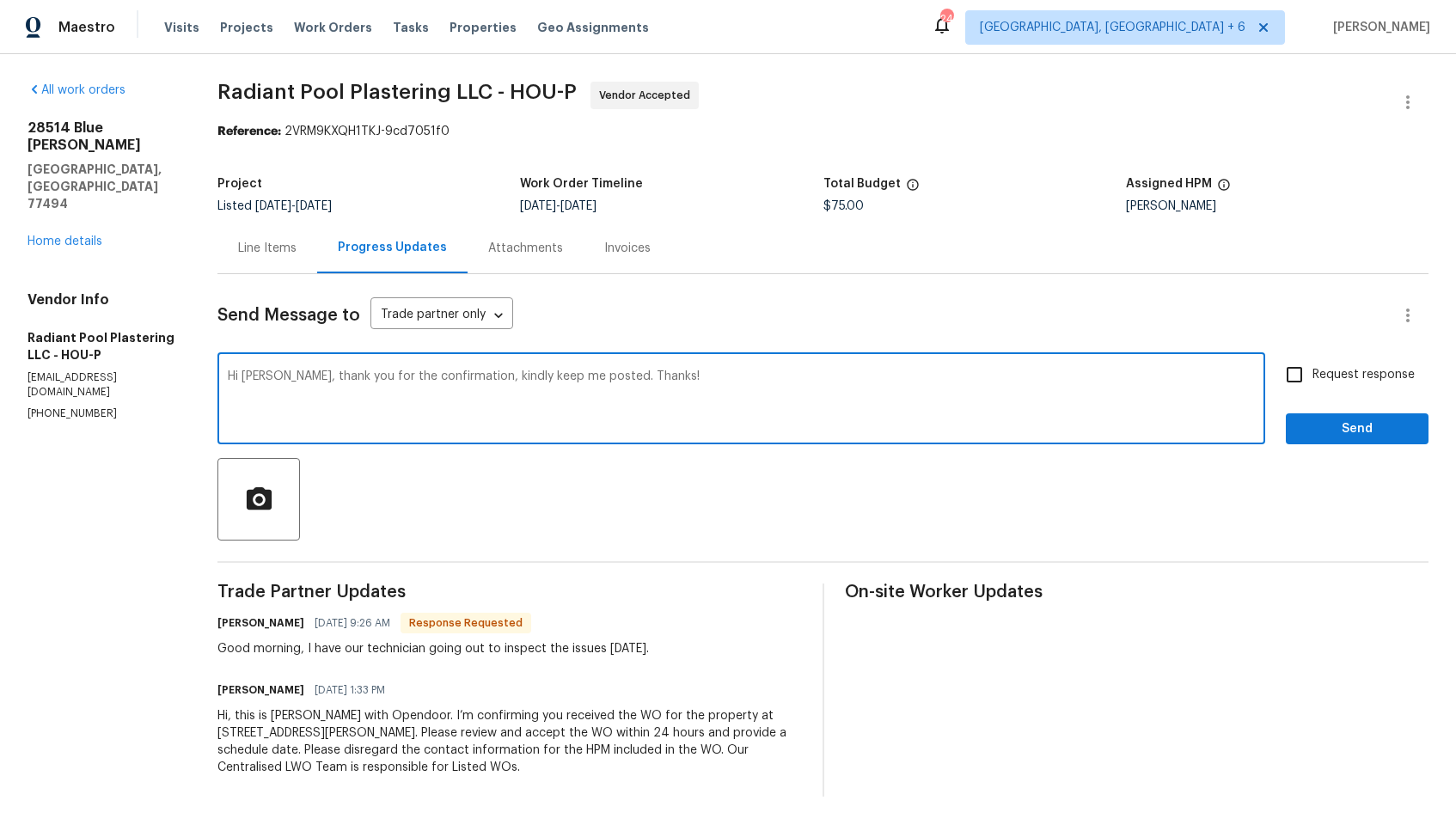
checkbox input "true"
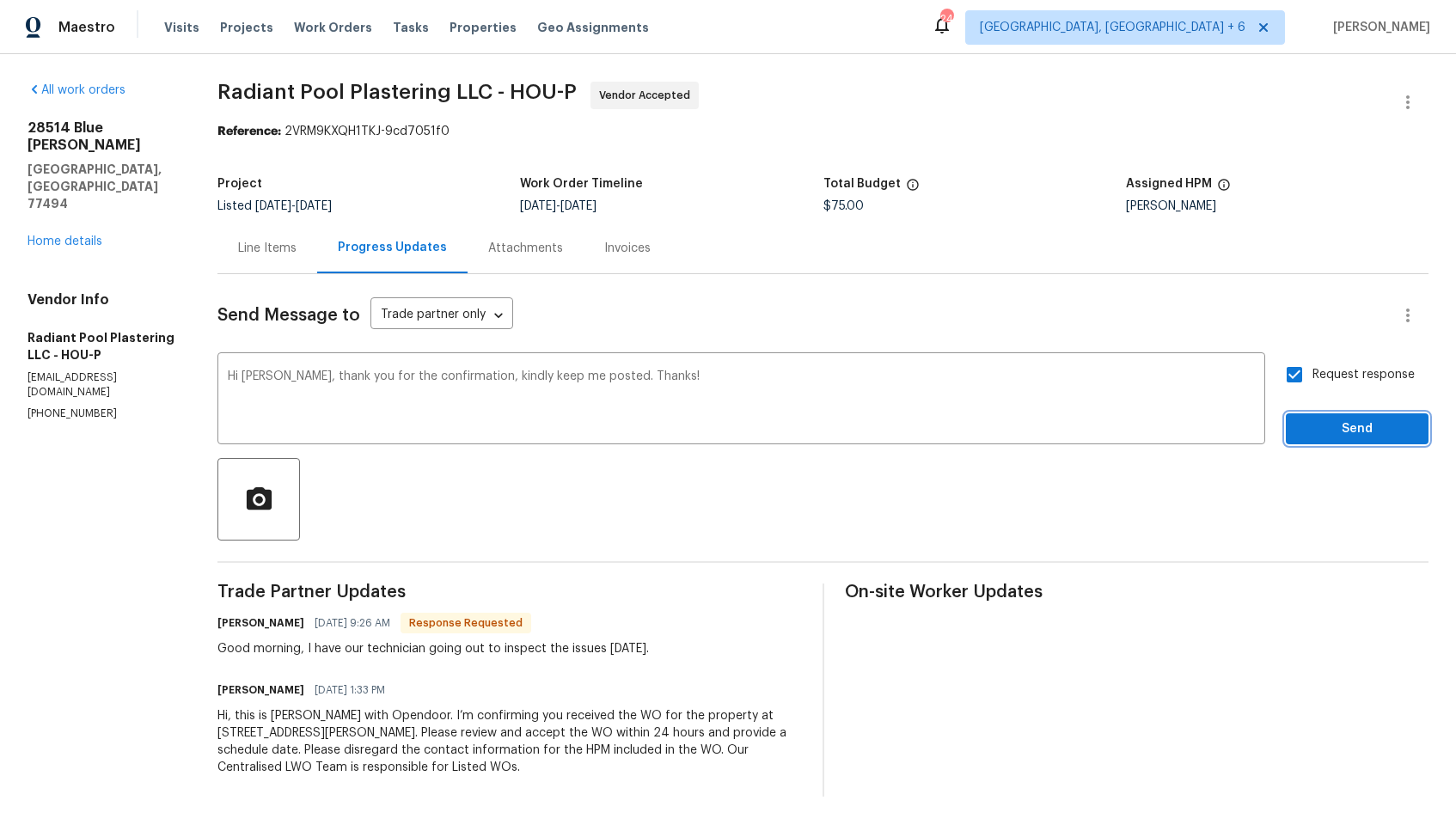
click at [1333, 428] on span "Send" at bounding box center [1357, 429] width 115 height 22
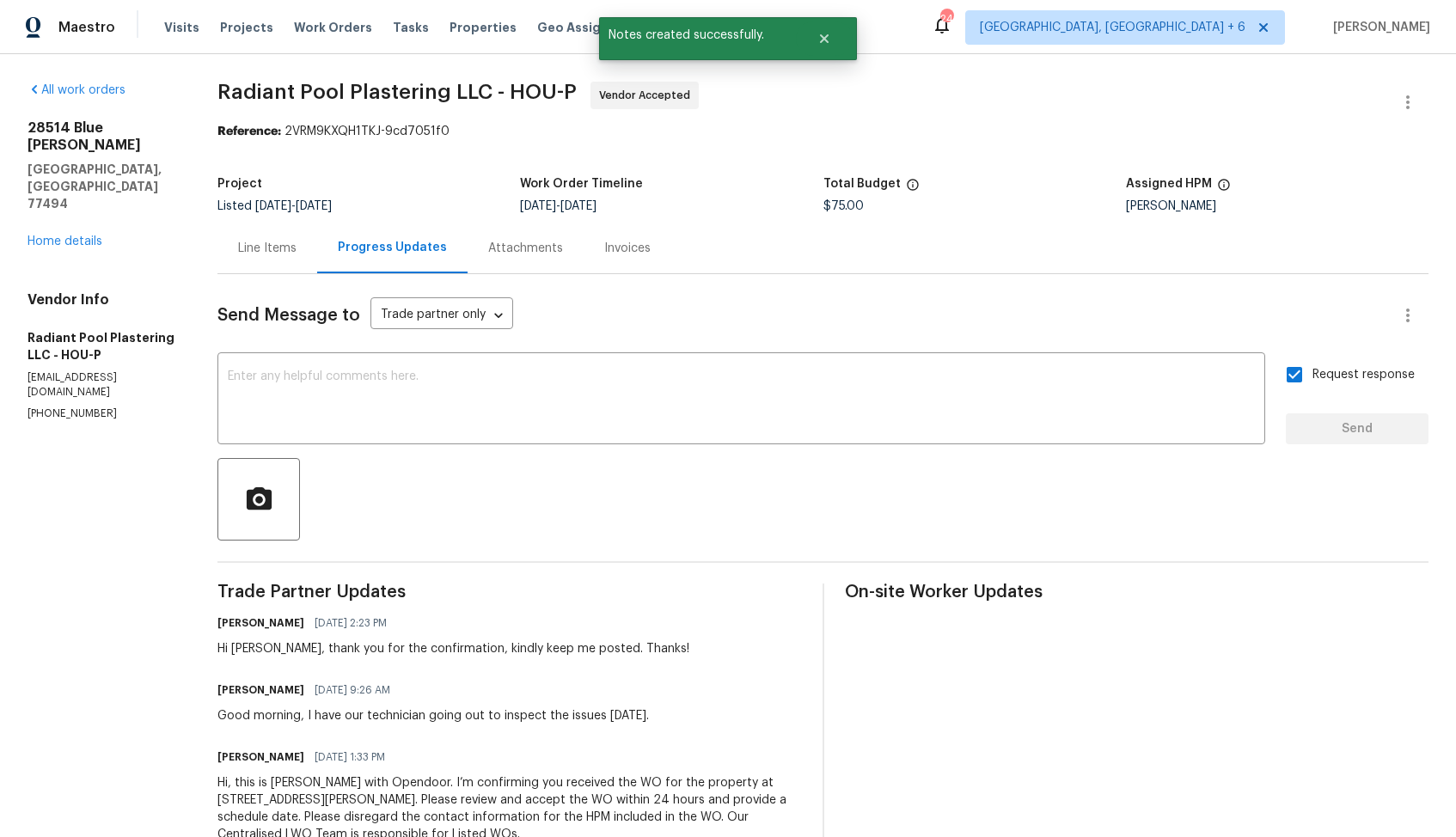
click at [315, 720] on div "Good morning, I have our technician going out to inspect the issues [DATE]." at bounding box center [432, 715] width 431 height 17
copy div "Good morning, I have our technician going out to inspect the issues [DATE]."
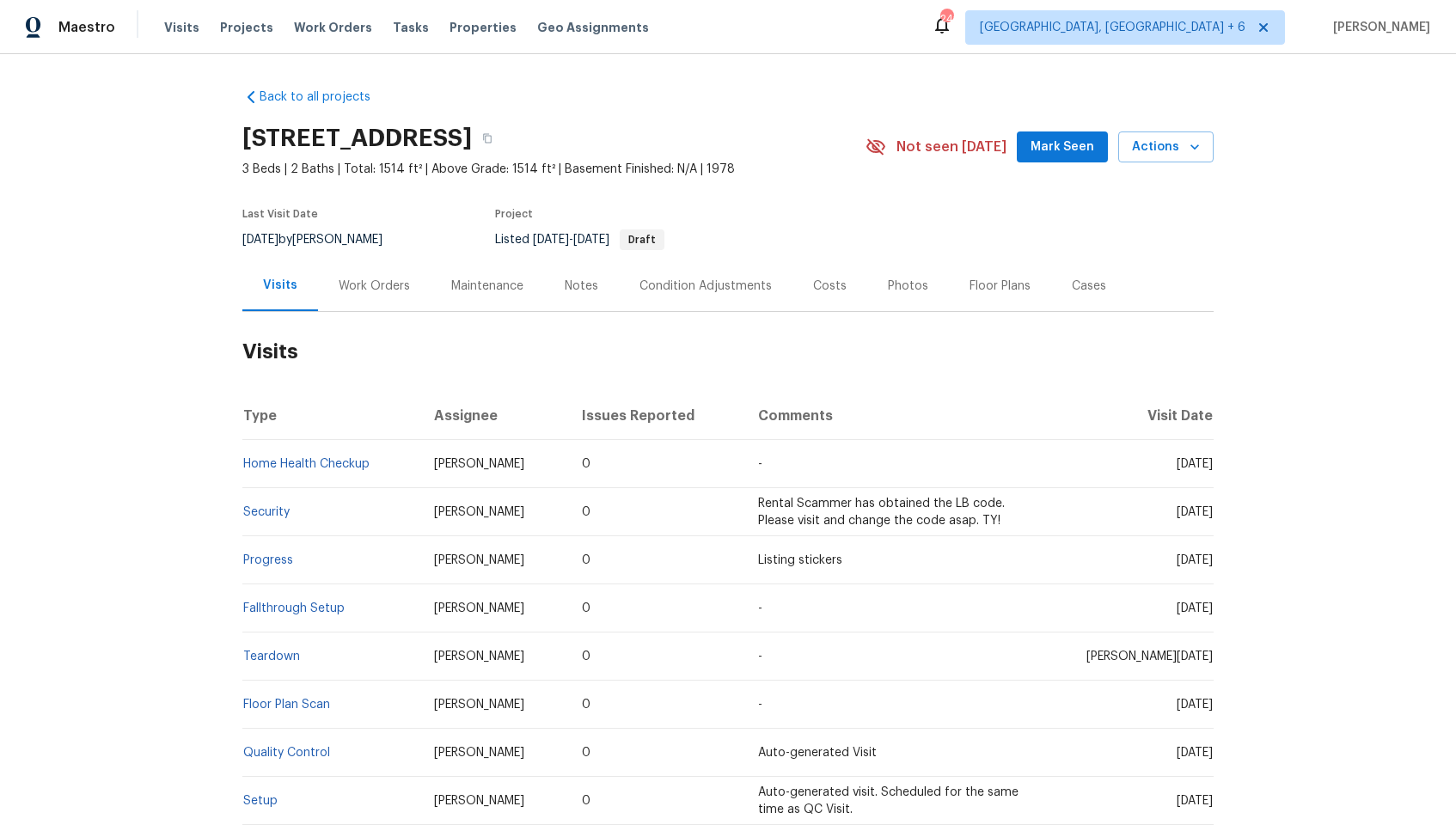
click at [387, 281] on div "Work Orders" at bounding box center [374, 286] width 72 height 17
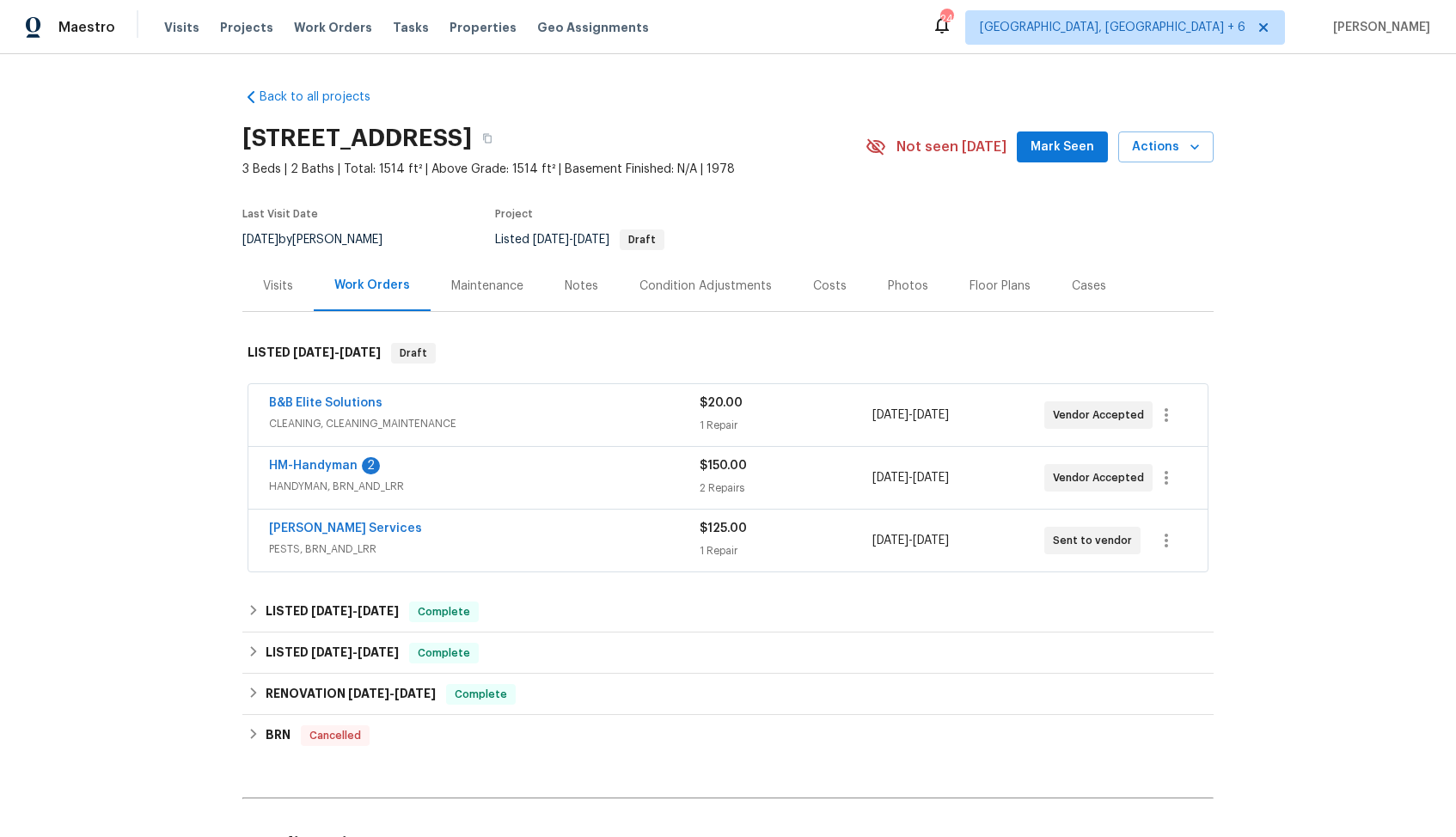
click at [444, 468] on div "HM-Handyman 2" at bounding box center [484, 467] width 431 height 21
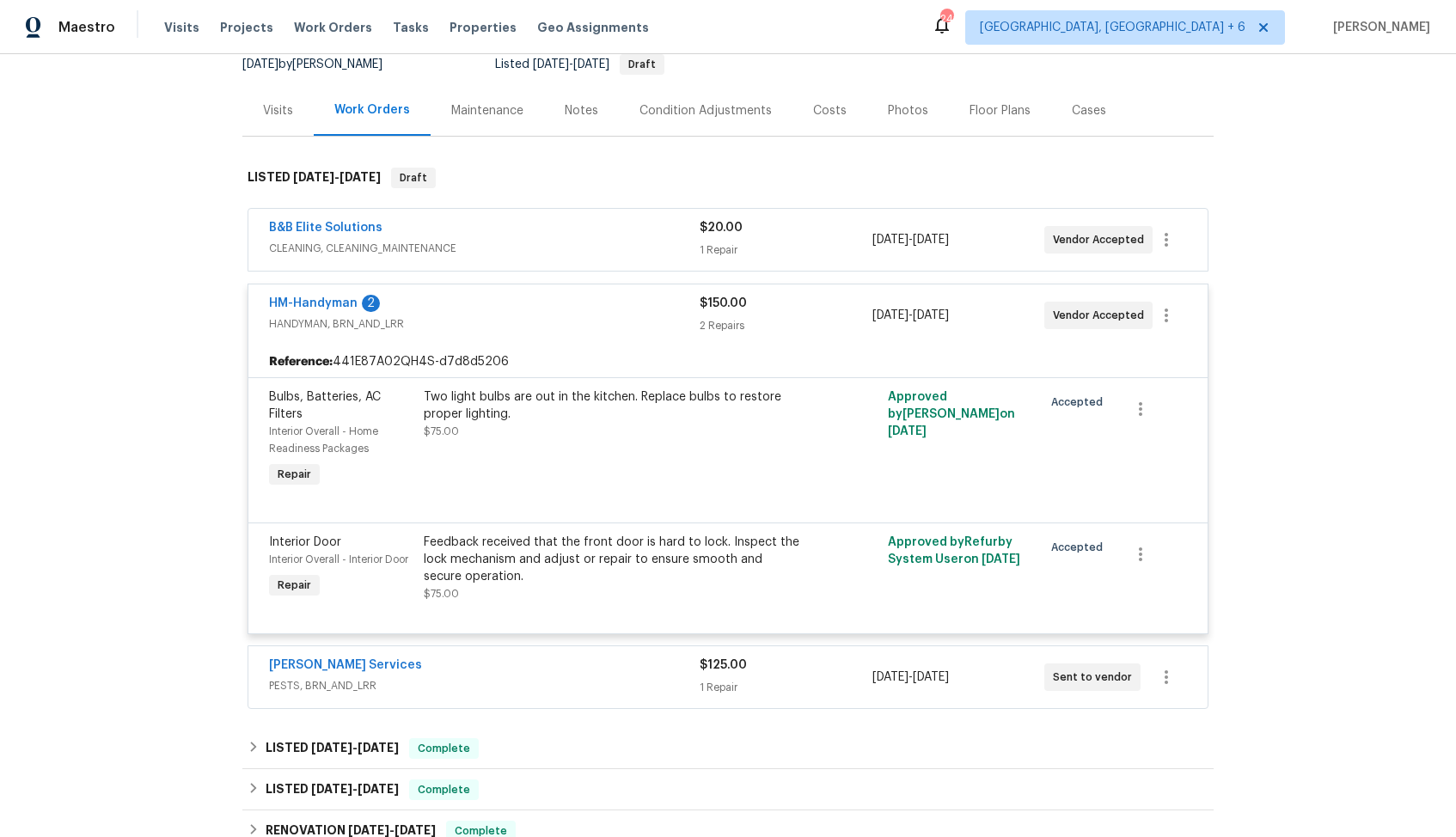
scroll to position [175, 0]
click at [408, 671] on div "Massey Services" at bounding box center [484, 666] width 431 height 21
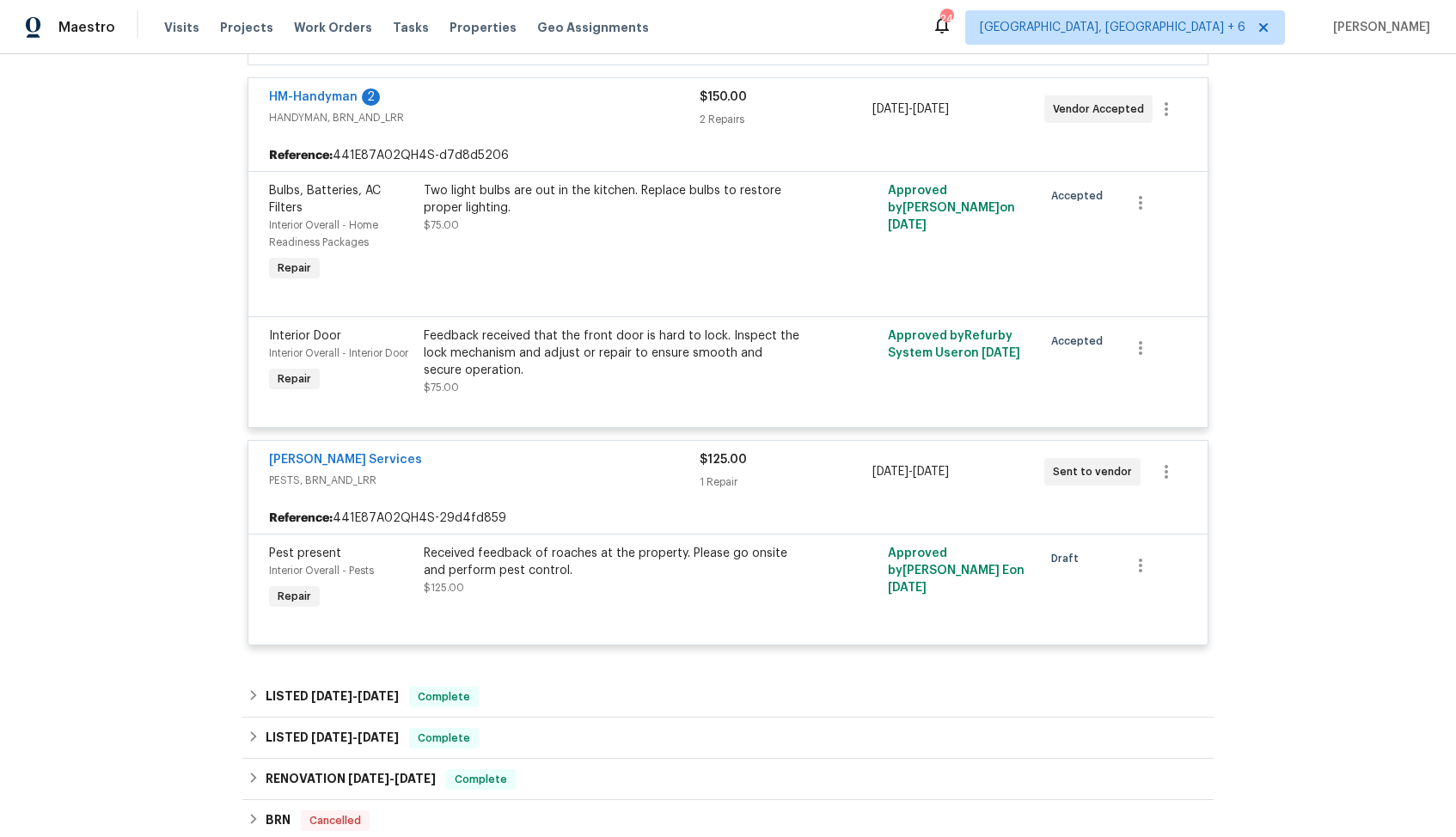
scroll to position [390, 0]
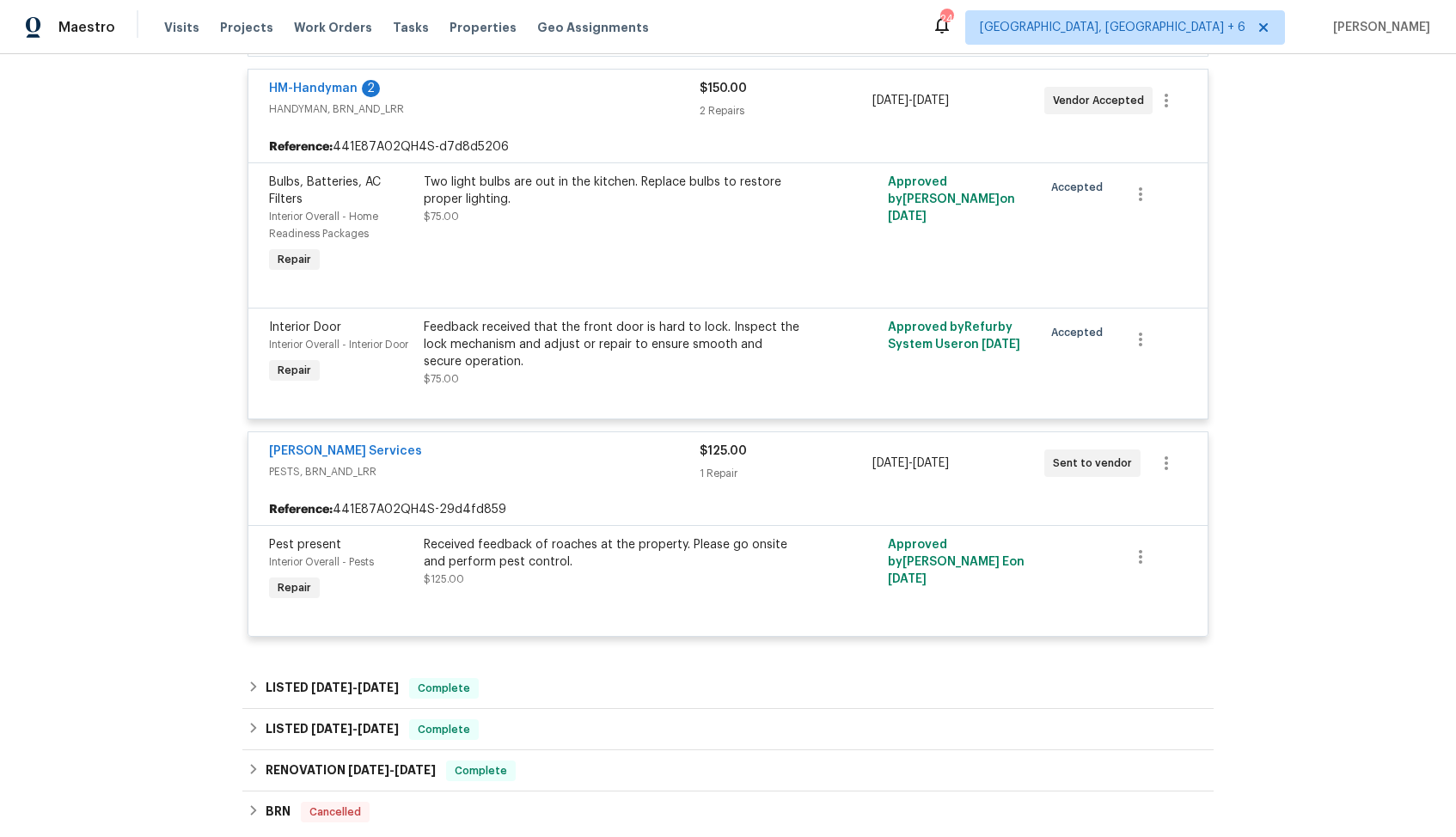
click at [436, 454] on div "Massey Services" at bounding box center [484, 452] width 431 height 21
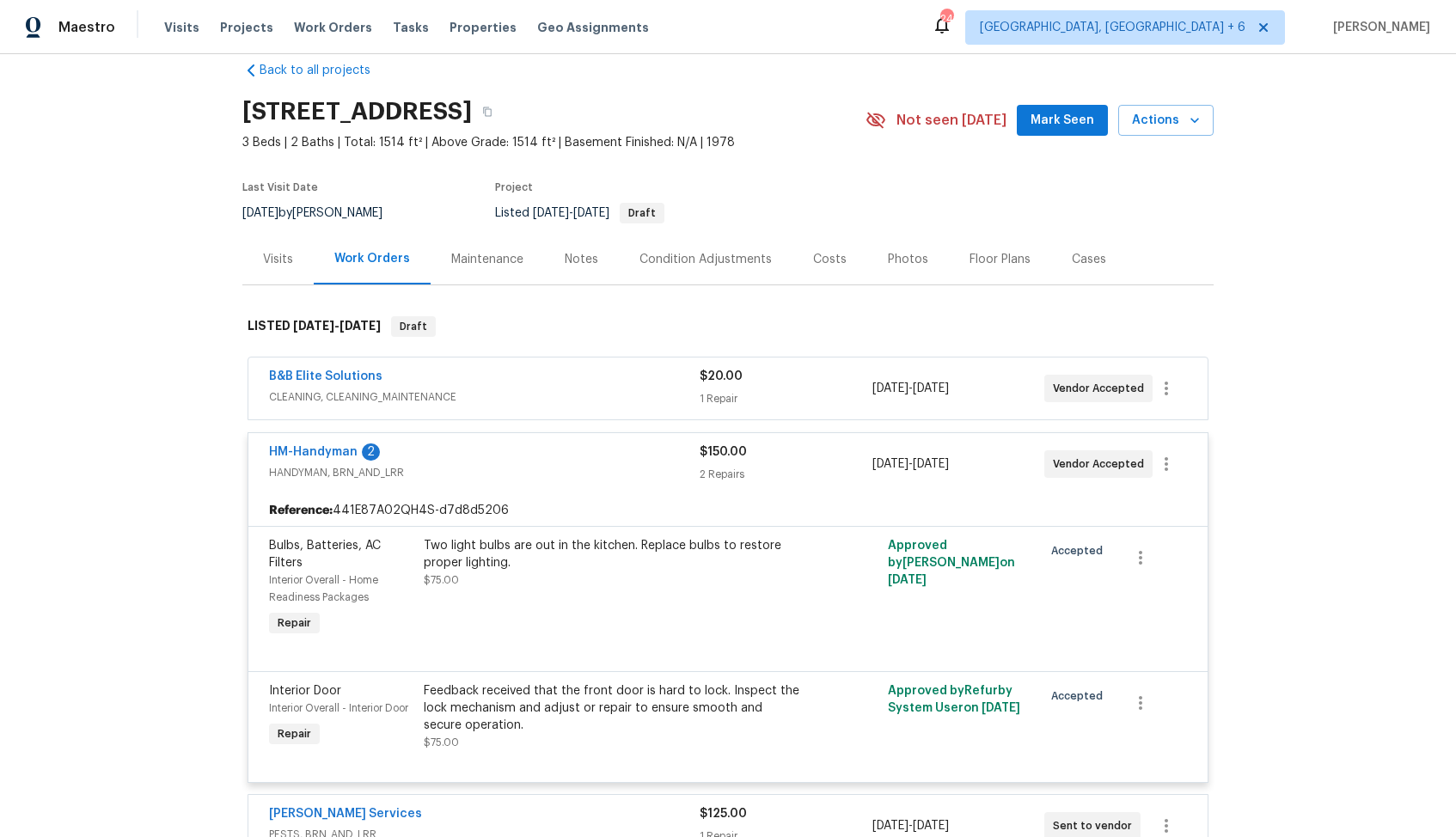
scroll to position [0, 0]
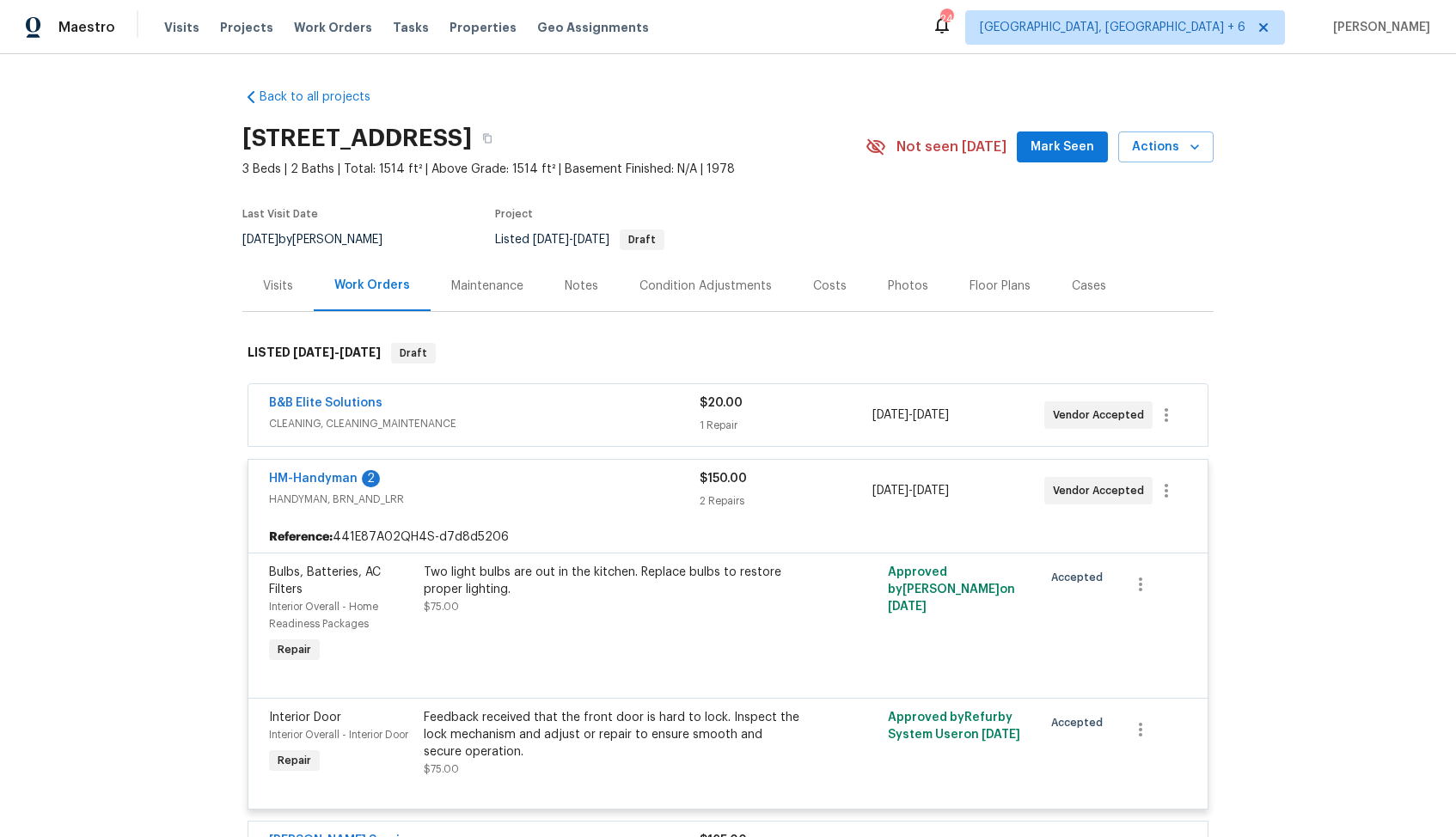
click at [433, 402] on div "B&B Elite Solutions" at bounding box center [484, 404] width 431 height 21
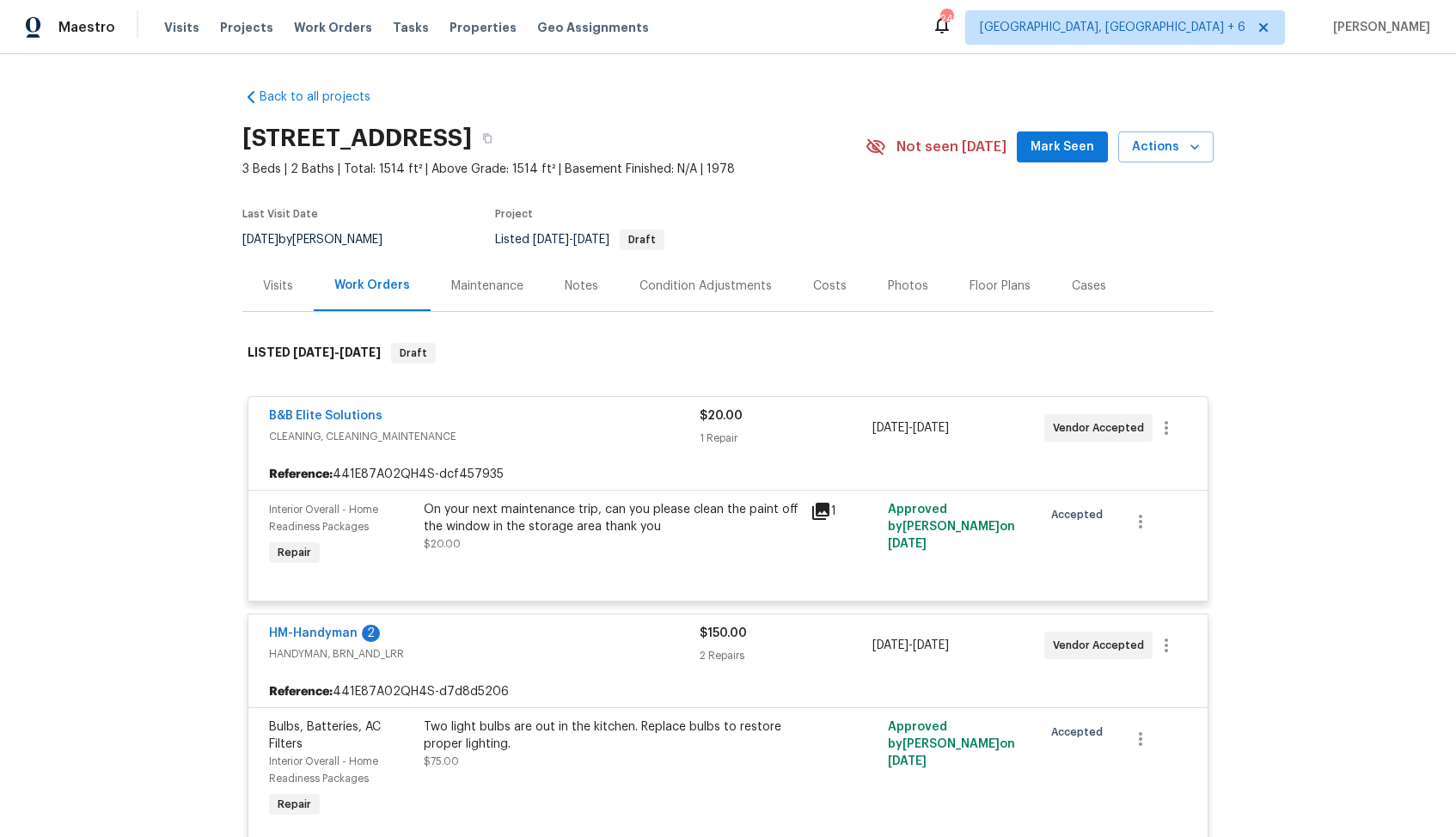
click at [433, 402] on div "B&B Elite Solutions CLEANING, CLEANING_MAINTENANCE $20.00 1 Repair 8/11/2025 - …" at bounding box center [728, 428] width 959 height 62
click at [421, 411] on div "B&B Elite Solutions" at bounding box center [484, 418] width 431 height 21
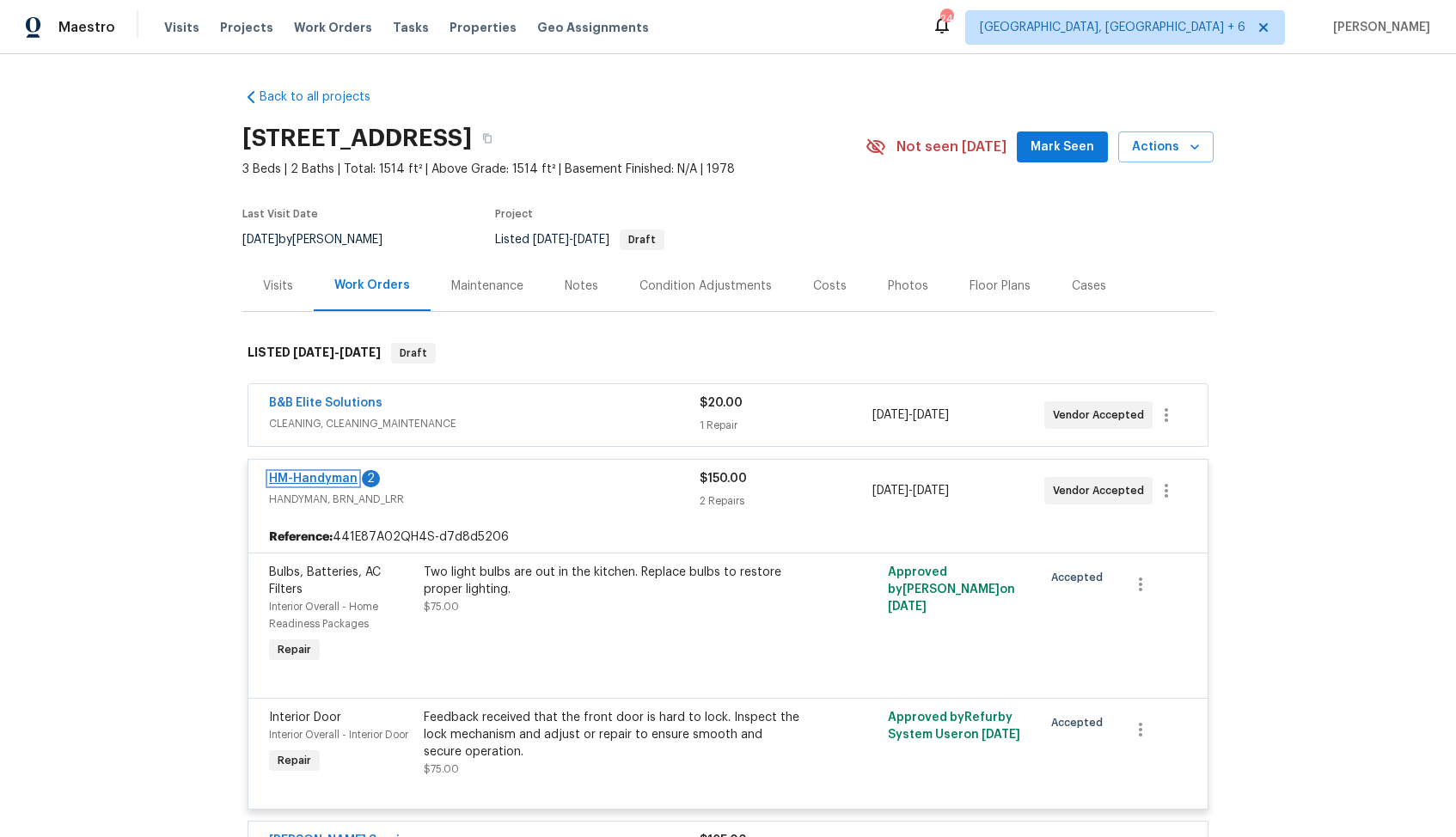
click at [305, 476] on link "HM-Handyman" at bounding box center [312, 478] width 88 height 12
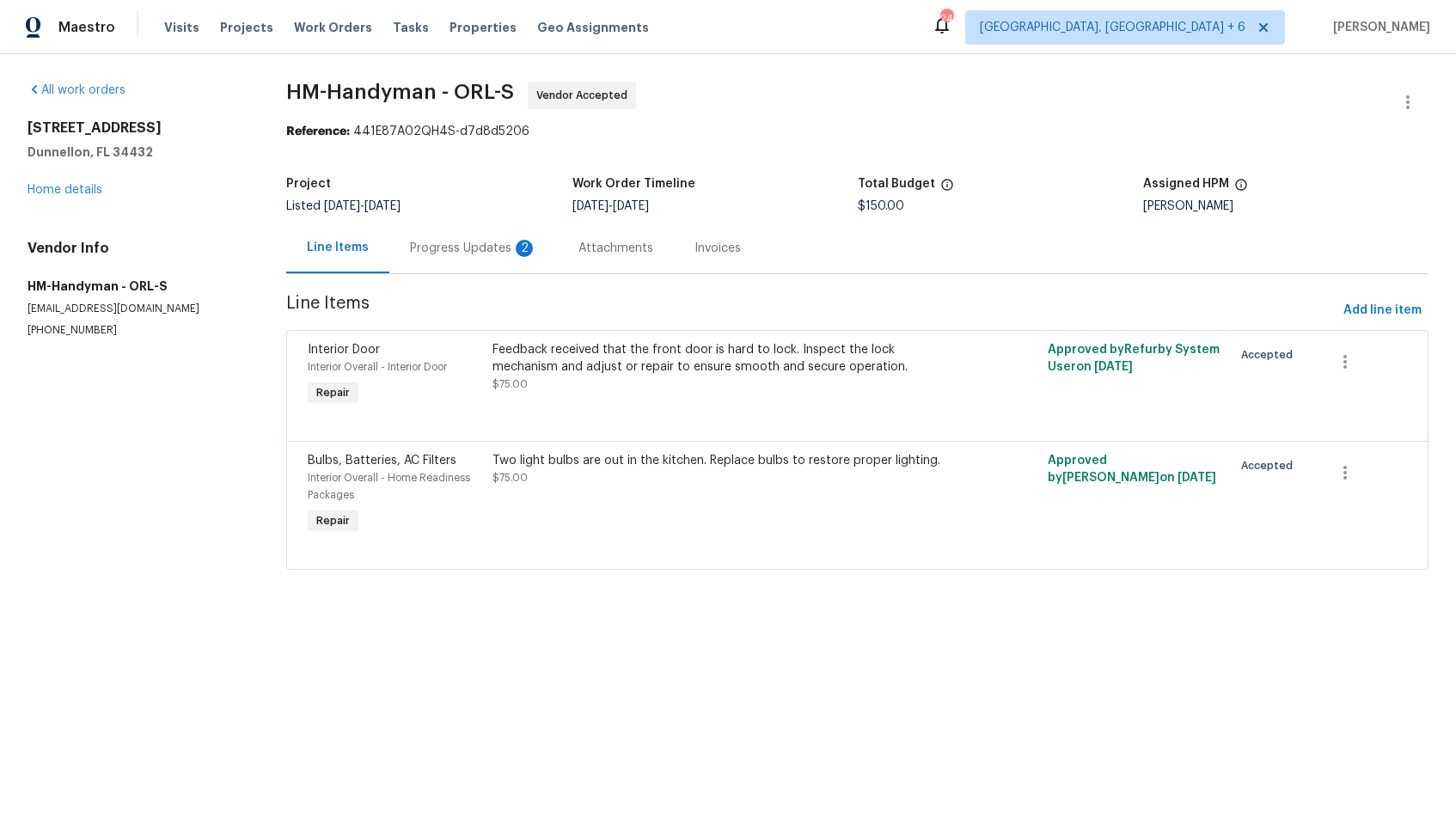
click at [460, 253] on div "Progress Updates 2" at bounding box center [473, 248] width 127 height 17
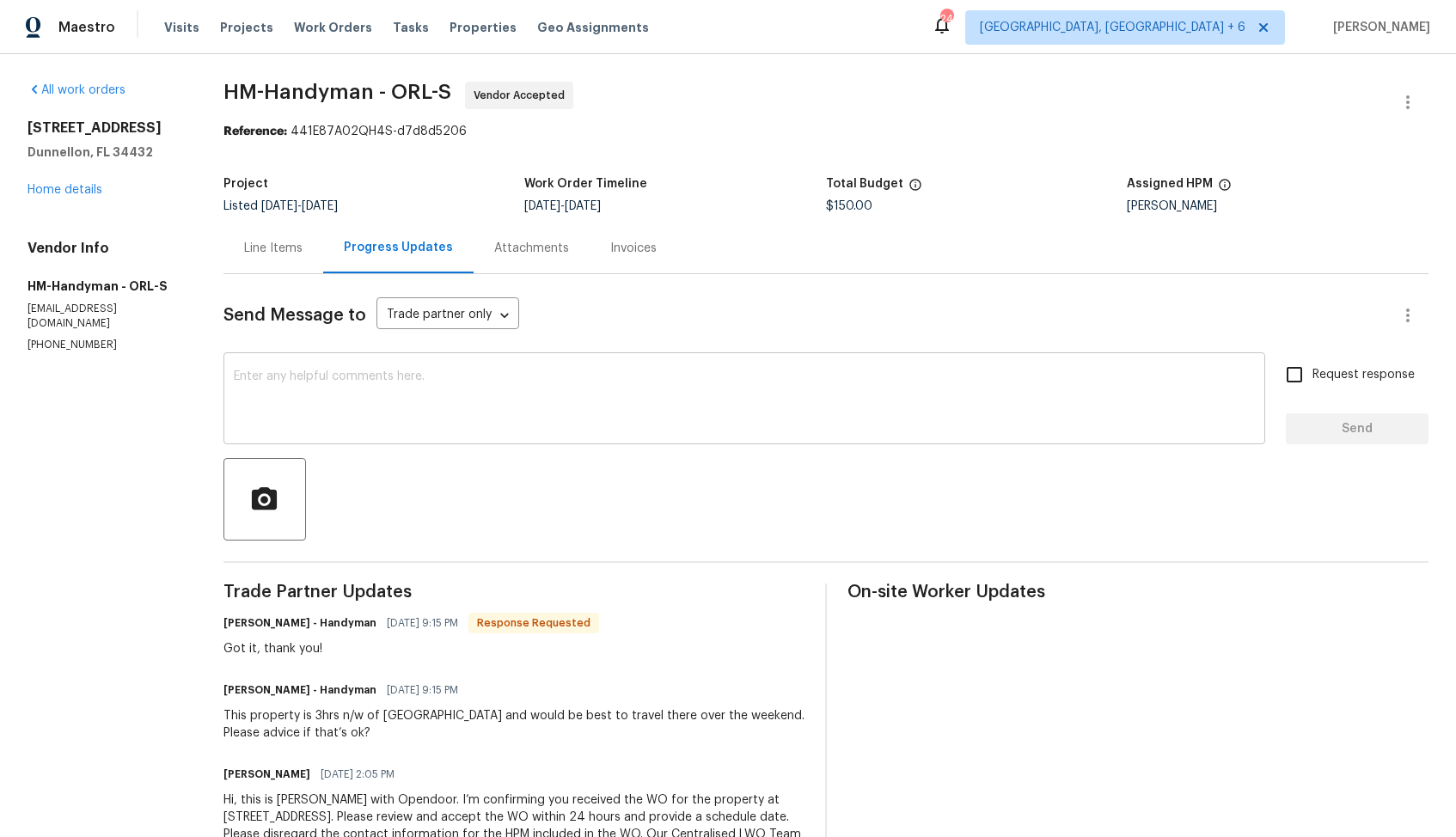
click at [494, 425] on textarea at bounding box center [744, 400] width 1021 height 60
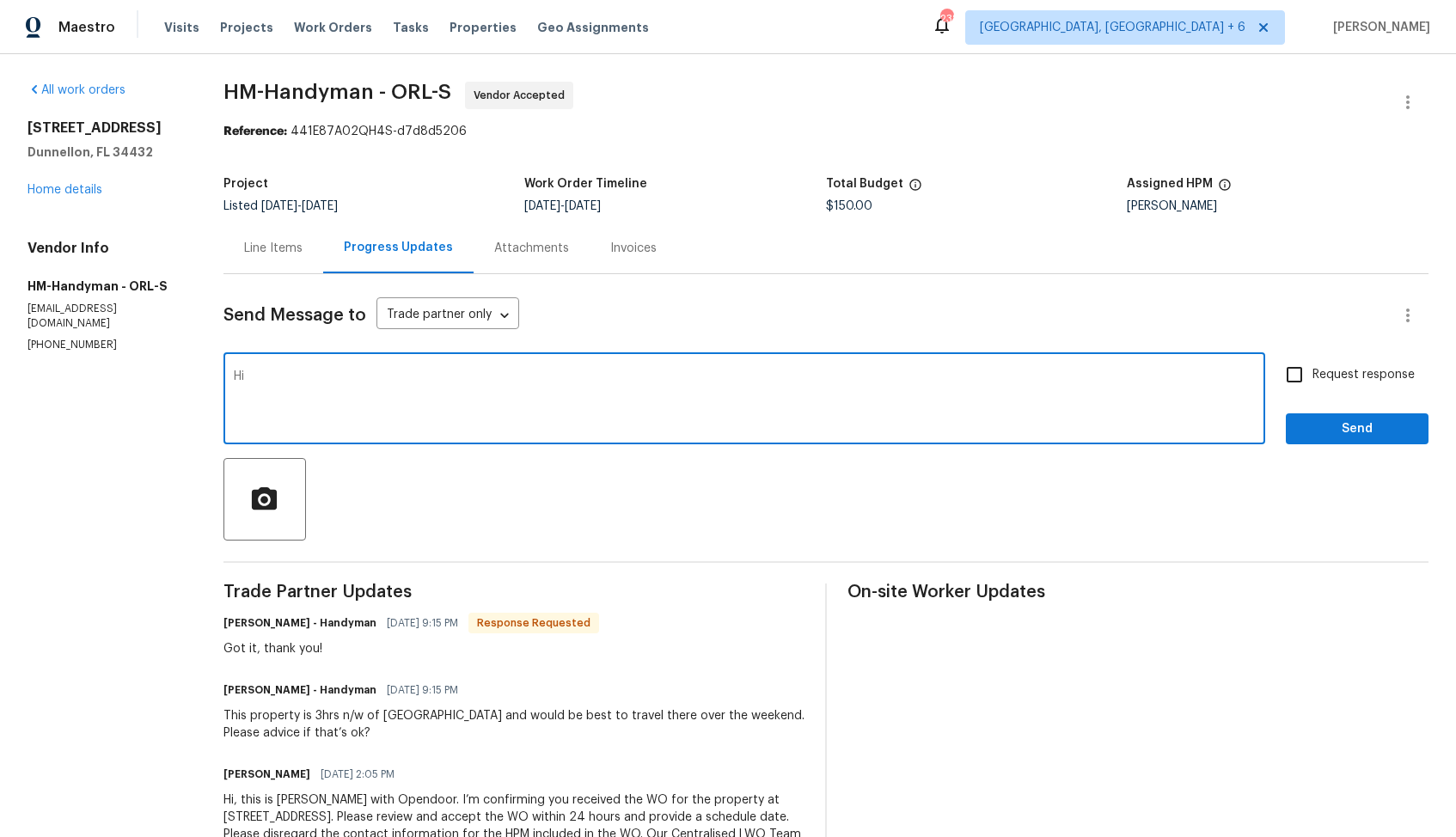
paste textarea "28514 Blue Holly Ln, Katy, TX 77494"
paste textarea "it would be really helpful if we could get a scheduled date for this. Thanks!"
click at [938, 386] on textarea "Hi Joe, thank you for accepting the WO, it would be really helpful if we could …" at bounding box center [744, 400] width 1021 height 60
type textarea "Hi Joe, thank you for accepting the WO, it would be really helpful if we could …"
click at [1305, 369] on input "Request response" at bounding box center [1294, 375] width 36 height 36
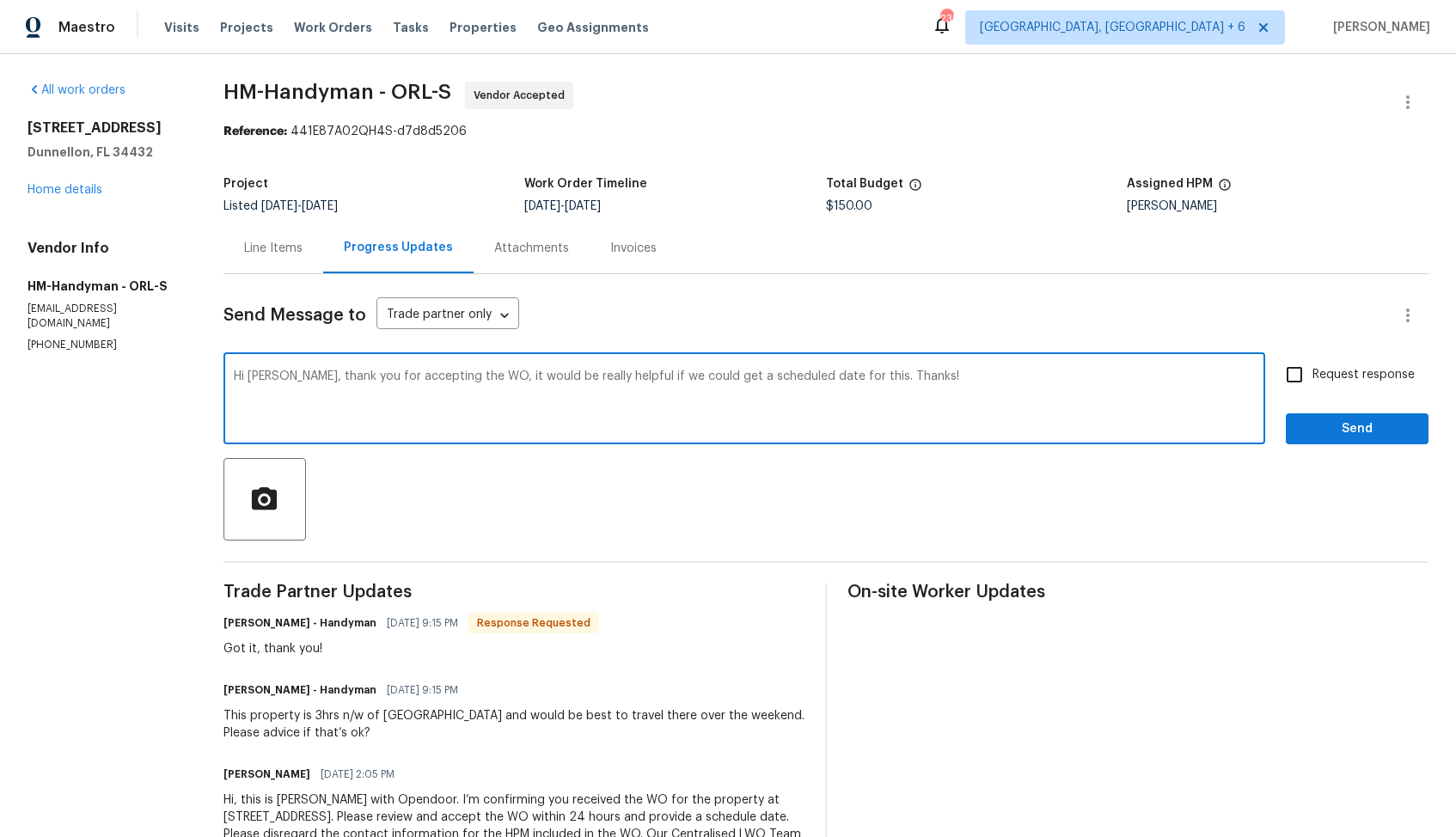
checkbox input "true"
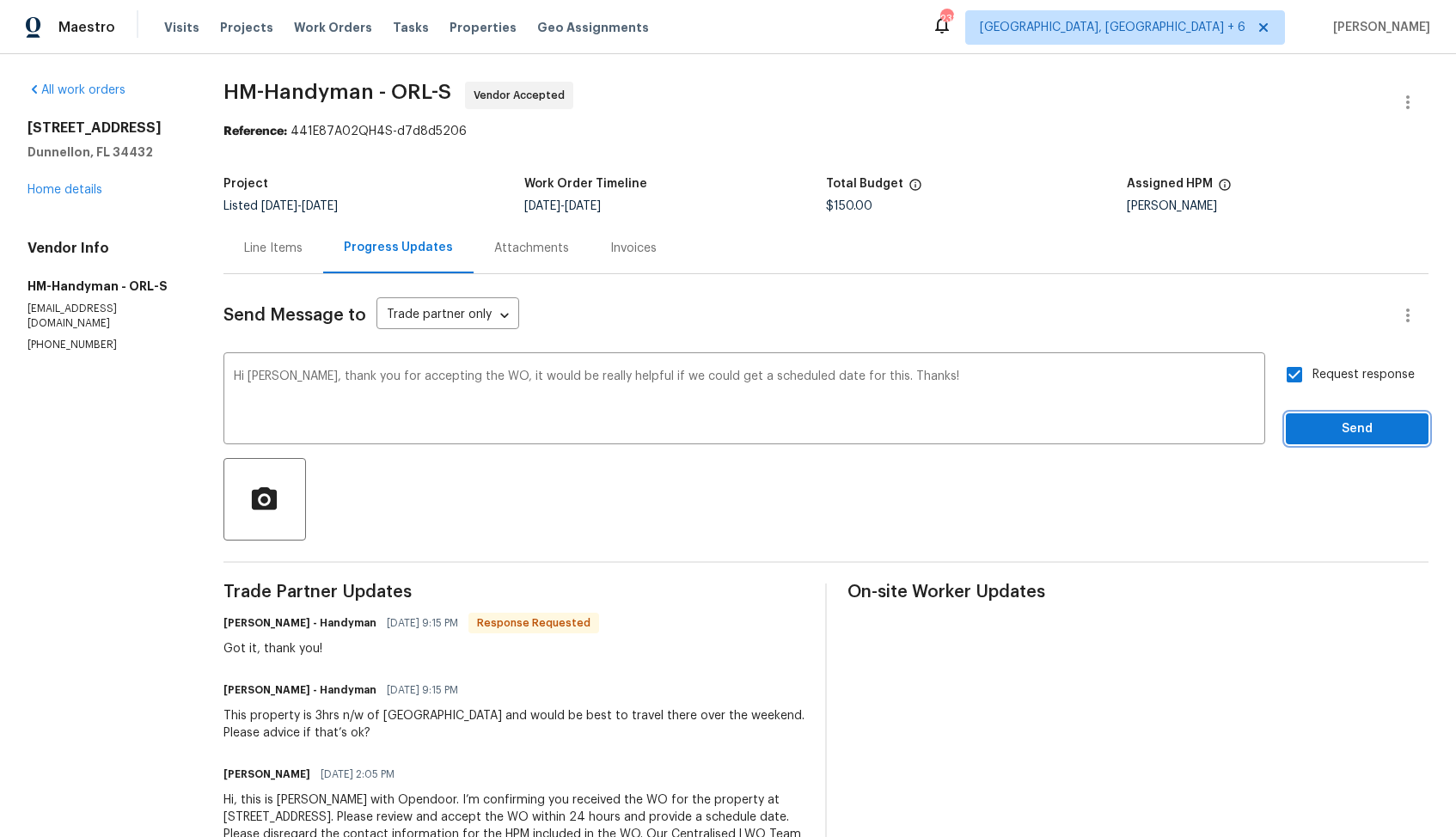
click at [1316, 420] on span "Send" at bounding box center [1357, 429] width 115 height 22
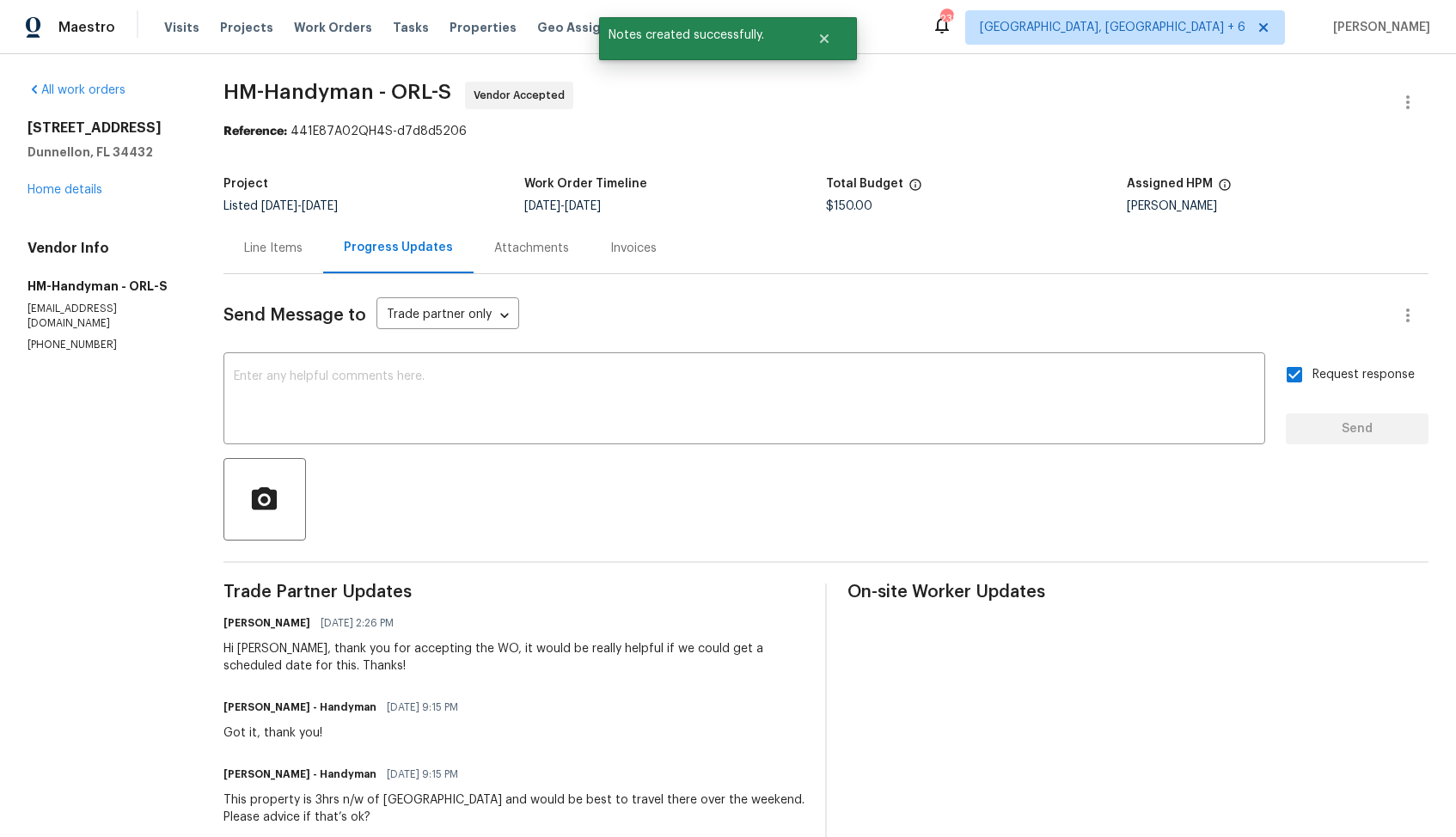
click at [255, 728] on div "Got it, thank you!" at bounding box center [346, 733] width 245 height 17
copy div "Got it, thank you!"
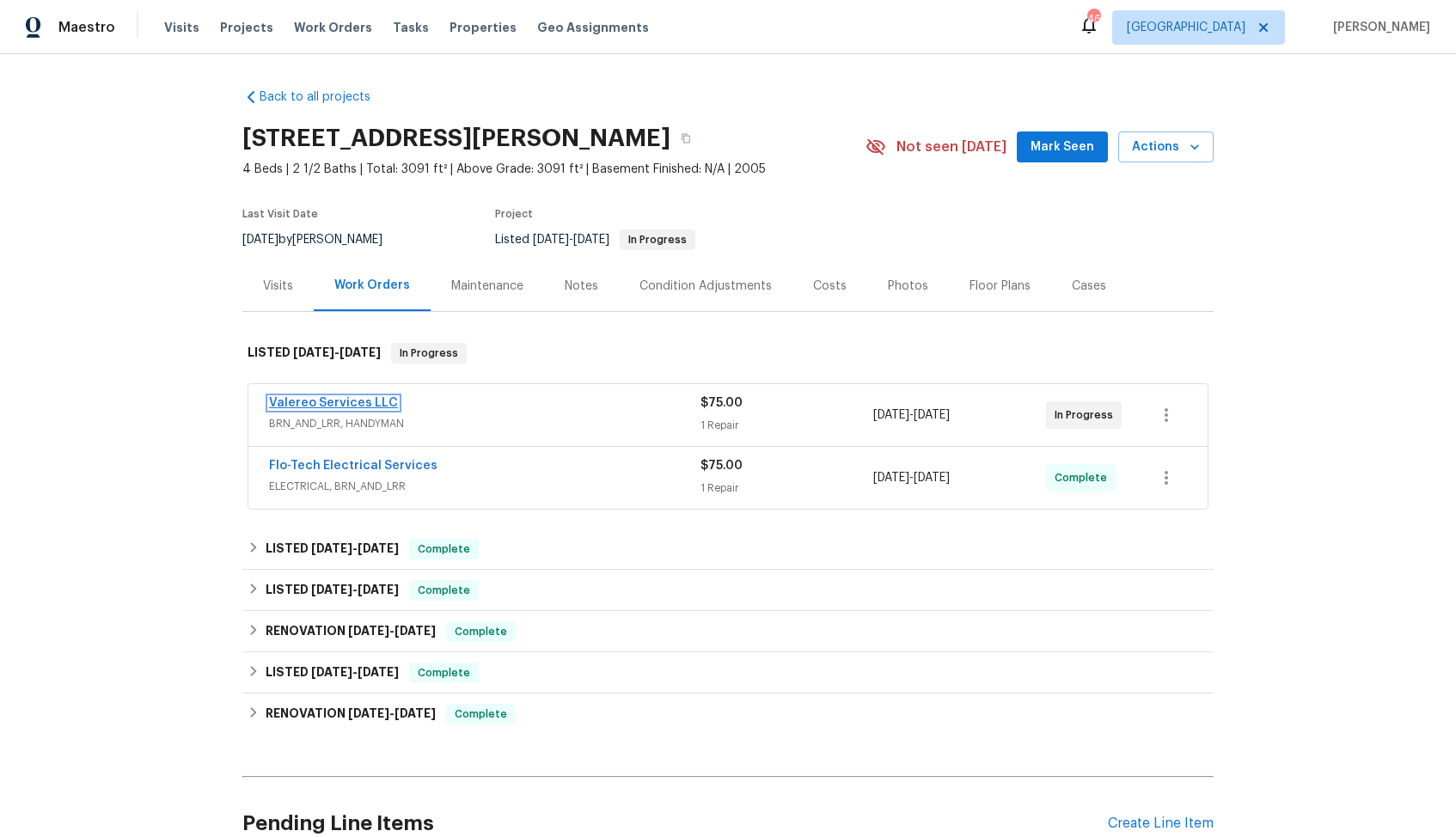
click at [332, 404] on link "Valereo Services LLC" at bounding box center [333, 402] width 129 height 12
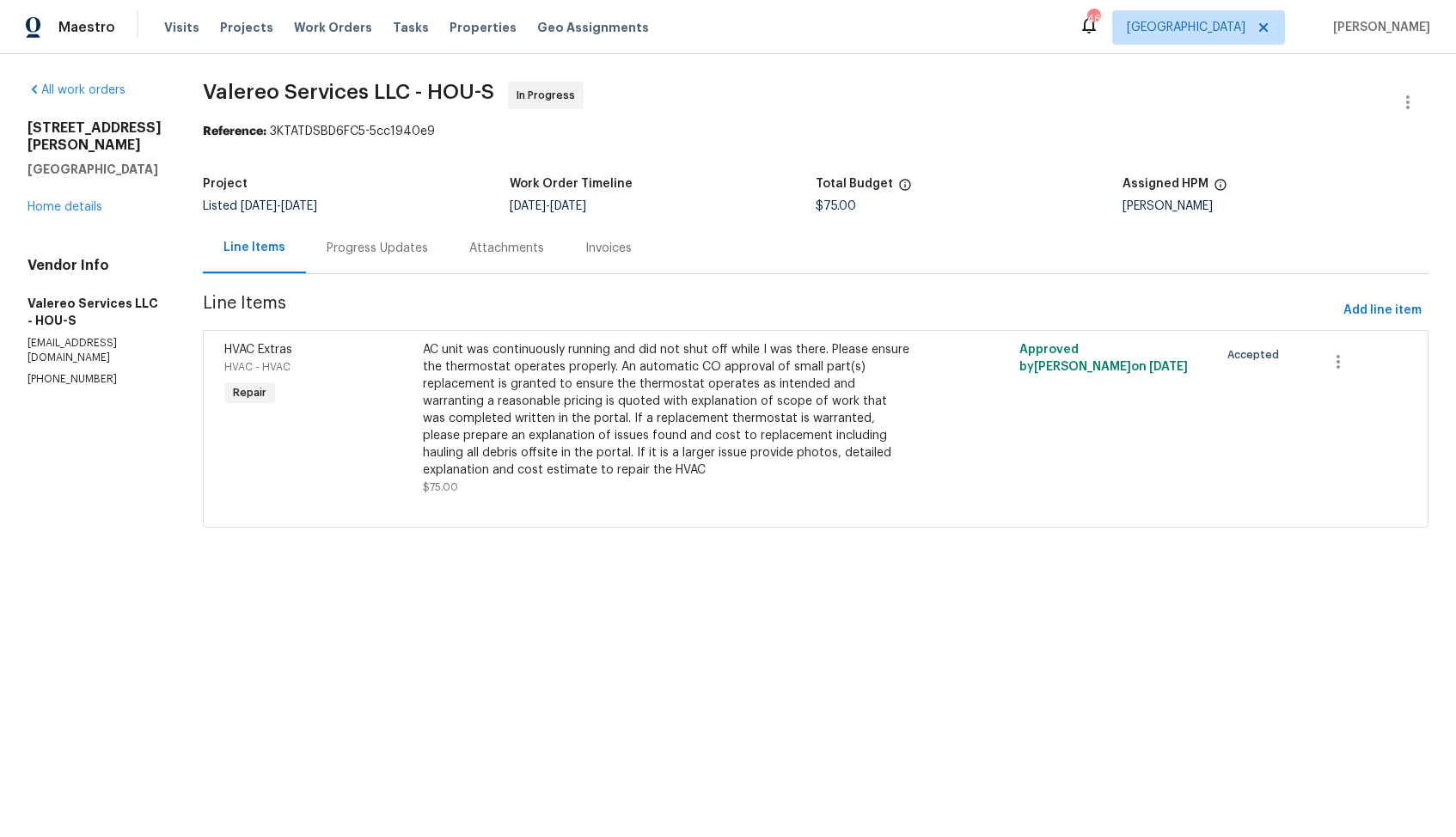
click at [381, 251] on div "Progress Updates" at bounding box center [378, 248] width 102 height 17
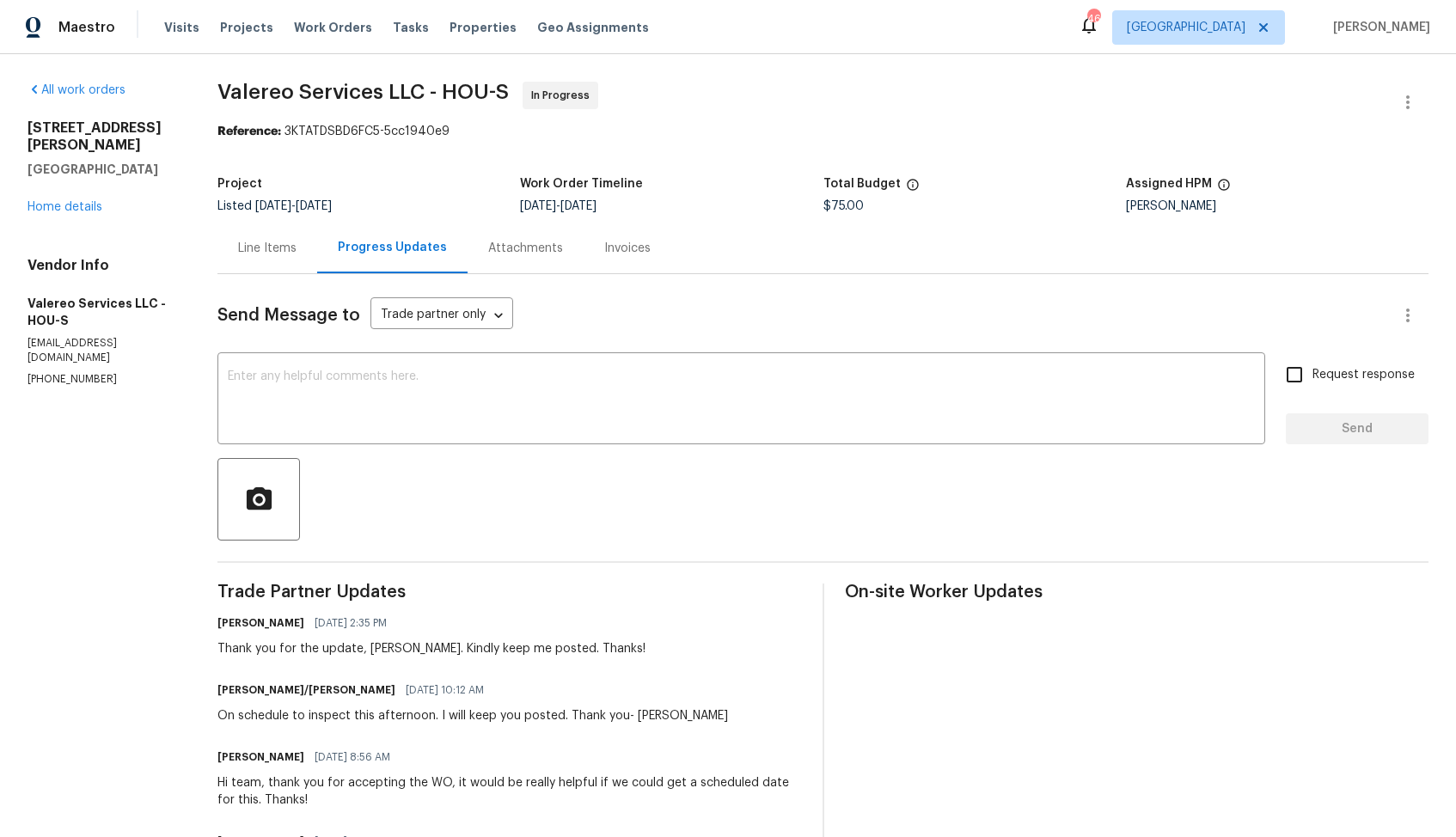
click at [648, 717] on div "On schedule to inspect this afternoon. I will keep you posted. Thank you- [PERS…" at bounding box center [472, 715] width 510 height 17
click at [938, 370] on textarea at bounding box center [741, 400] width 1027 height 60
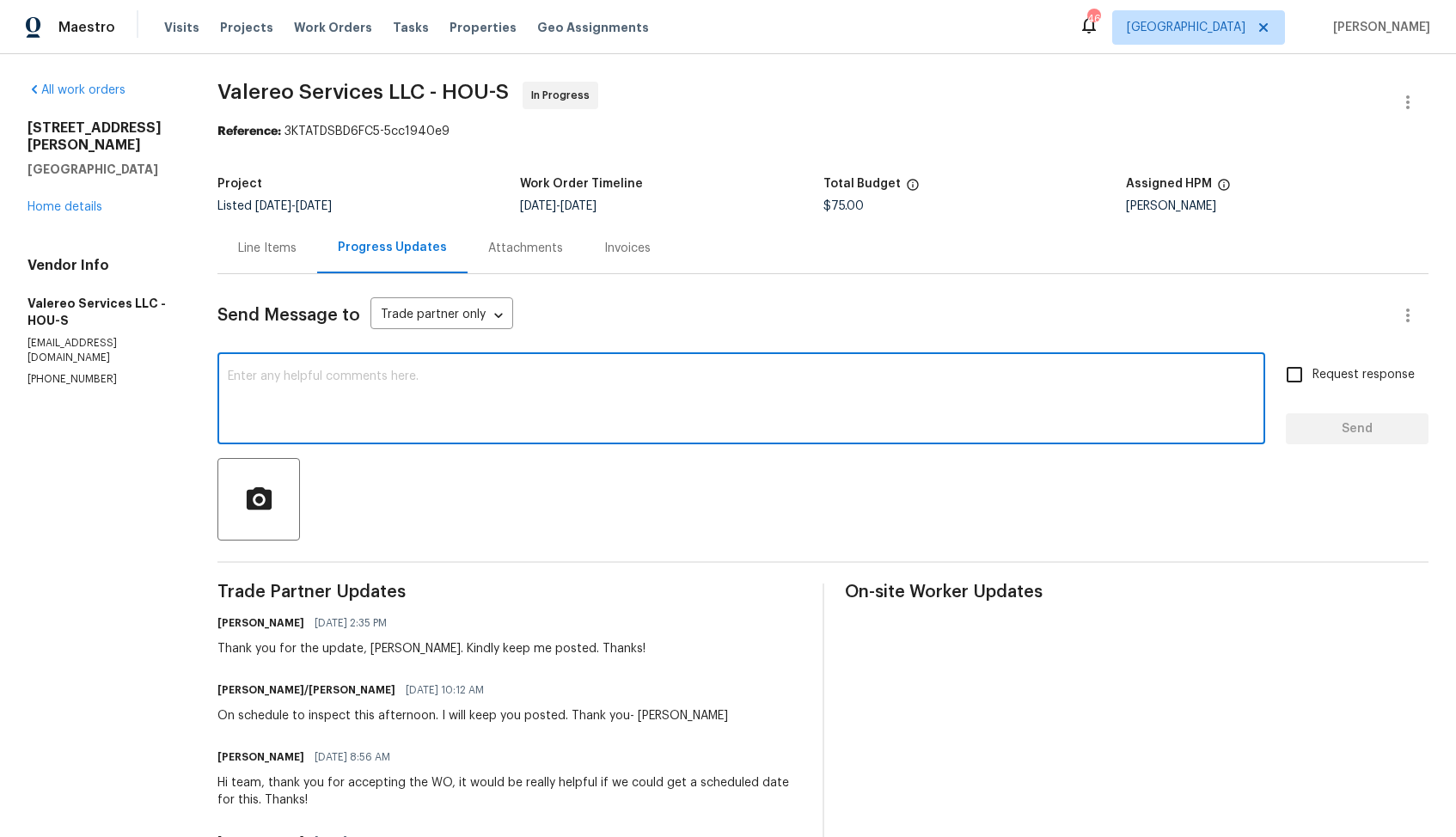
paste textarea "Hi team, do we have an update on the progression status of the work order? Woul…"
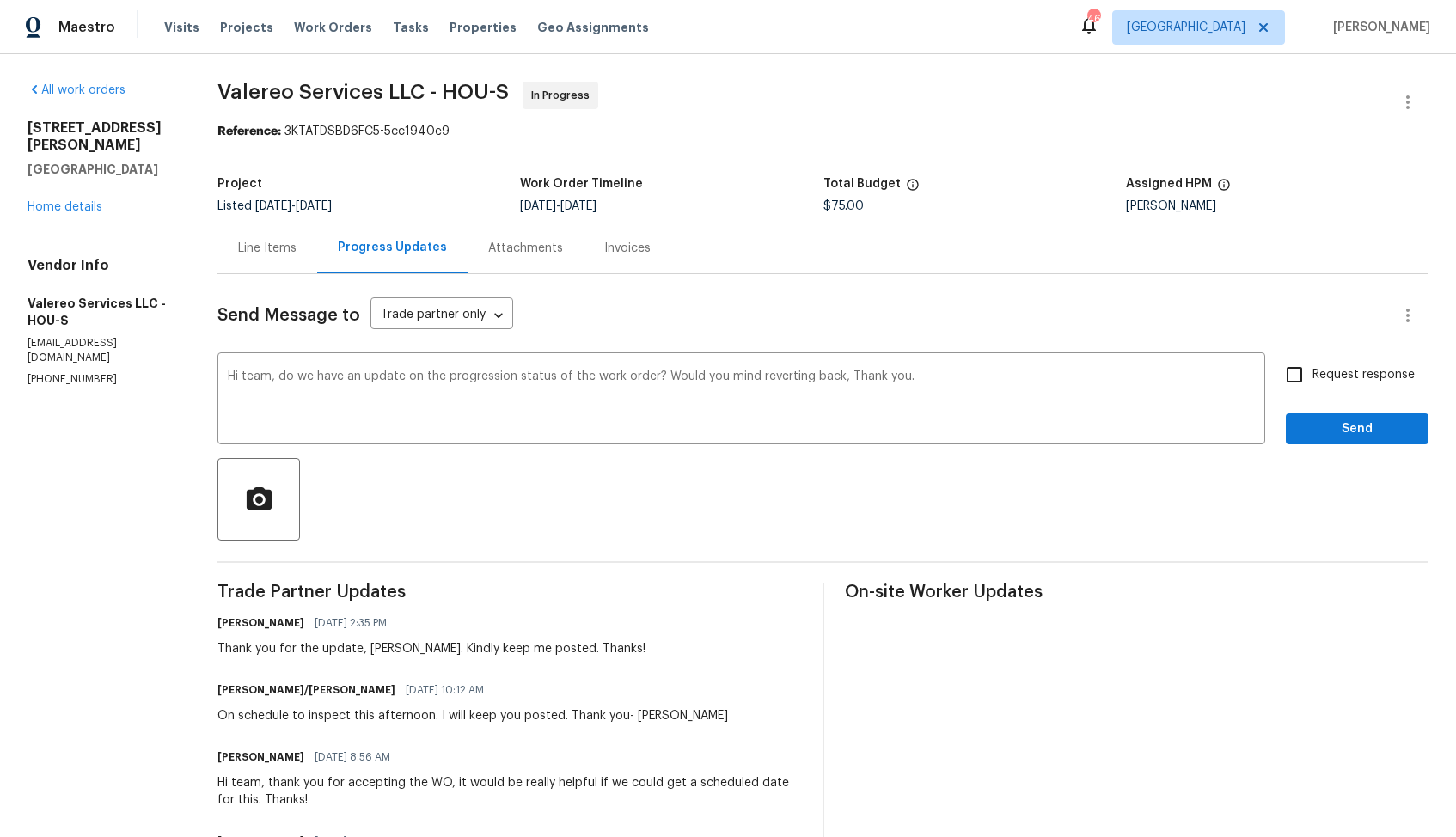
click at [643, 714] on div "On schedule to inspect this afternoon. I will keep you posted. Thank you- [PERS…" at bounding box center [472, 715] width 510 height 17
copy div "[PERSON_NAME]"
click at [257, 374] on textarea "Hi team, do we have an update on the progression status of the work order? Woul…" at bounding box center [741, 400] width 1027 height 60
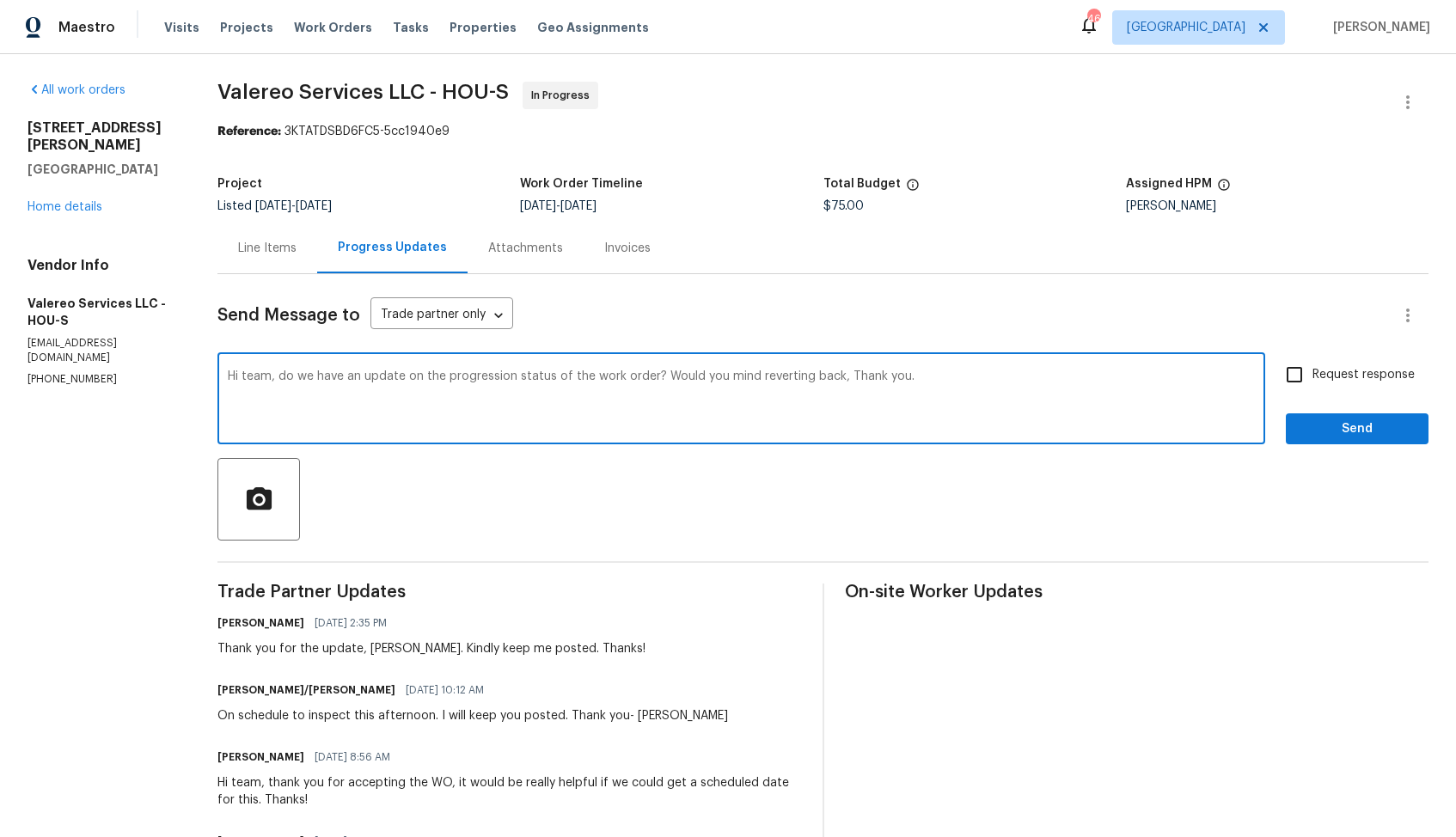
click at [257, 374] on textarea "Hi team, do we have an update on the progression status of the work order? Woul…" at bounding box center [741, 400] width 1027 height 60
paste textarea "[PERSON_NAME]"
drag, startPoint x: 659, startPoint y: 376, endPoint x: 839, endPoint y: 378, distance: 180.0
click at [839, 378] on textarea "Hi [PERSON_NAME], do we have an update on the progression status of the work or…" at bounding box center [741, 400] width 1027 height 60
click at [906, 372] on textarea "Hi [PERSON_NAME], do we have an update on the progression status of the work or…" at bounding box center [741, 400] width 1027 height 60
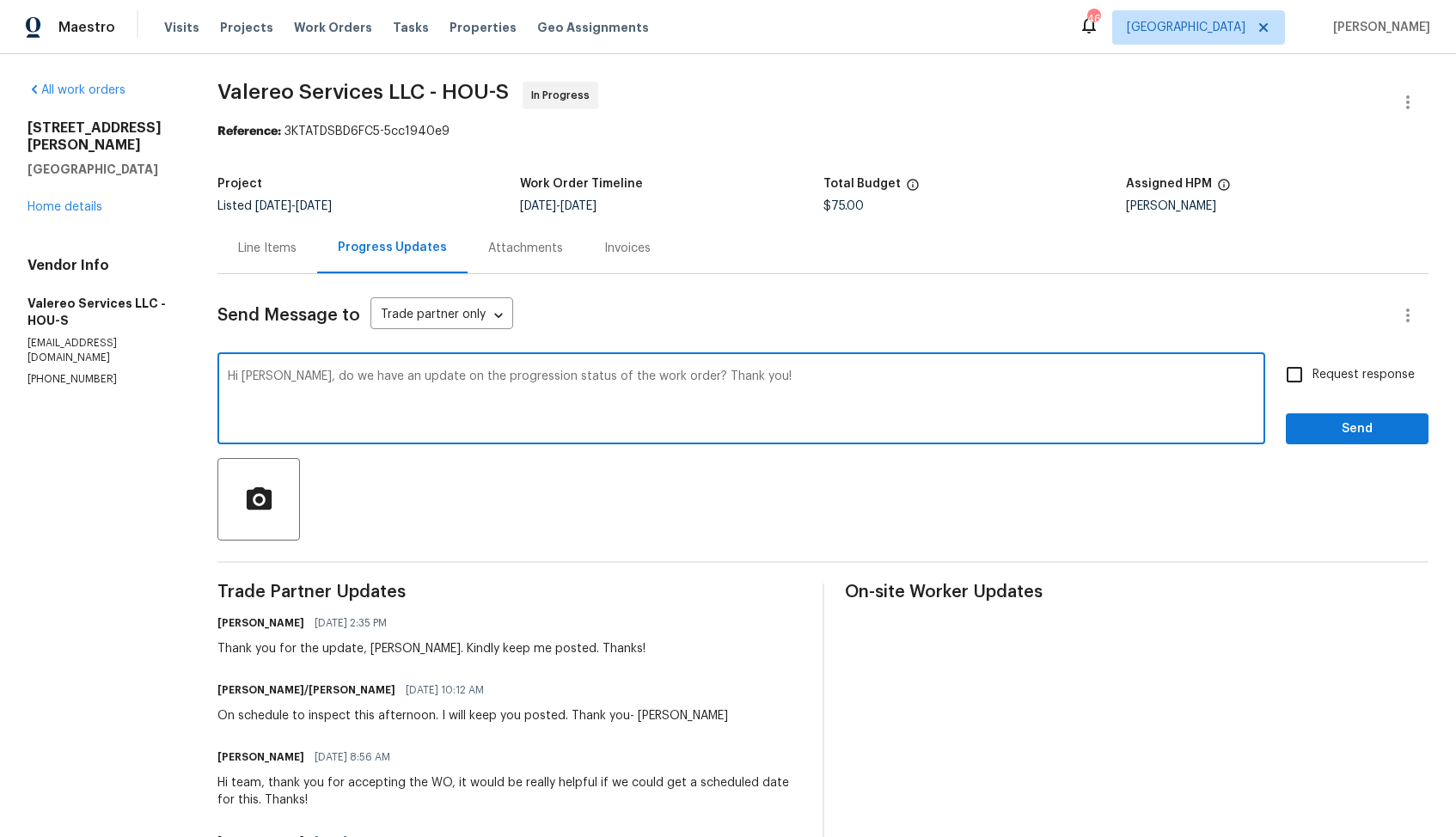
type textarea "Hi [PERSON_NAME], do we have an update on the progression status of the work or…"
click at [1324, 370] on span "Request response" at bounding box center [1363, 375] width 103 height 18
click at [1312, 370] on input "Request response" at bounding box center [1294, 375] width 36 height 36
checkbox input "true"
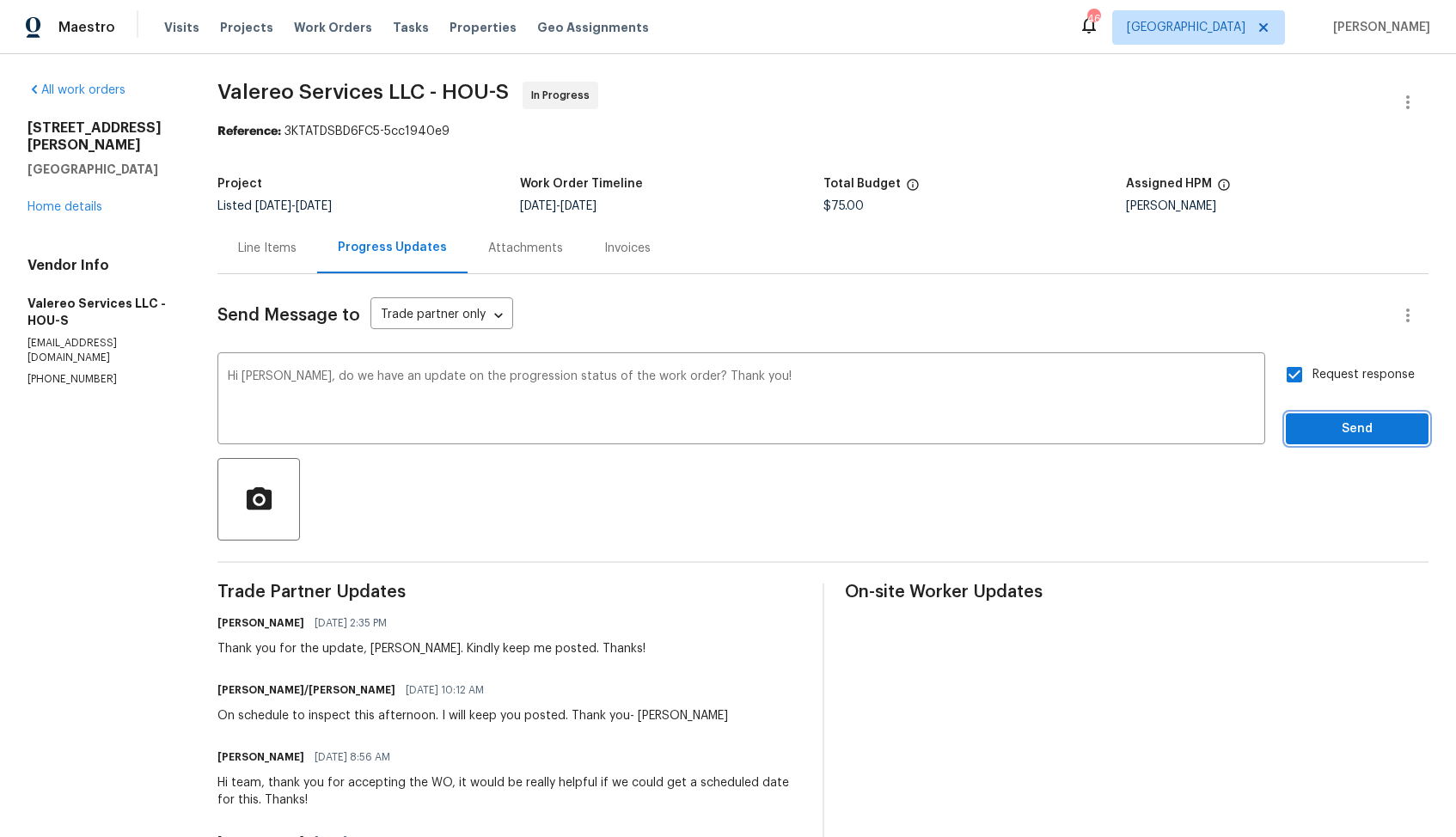
click at [1324, 425] on span "Send" at bounding box center [1357, 429] width 115 height 22
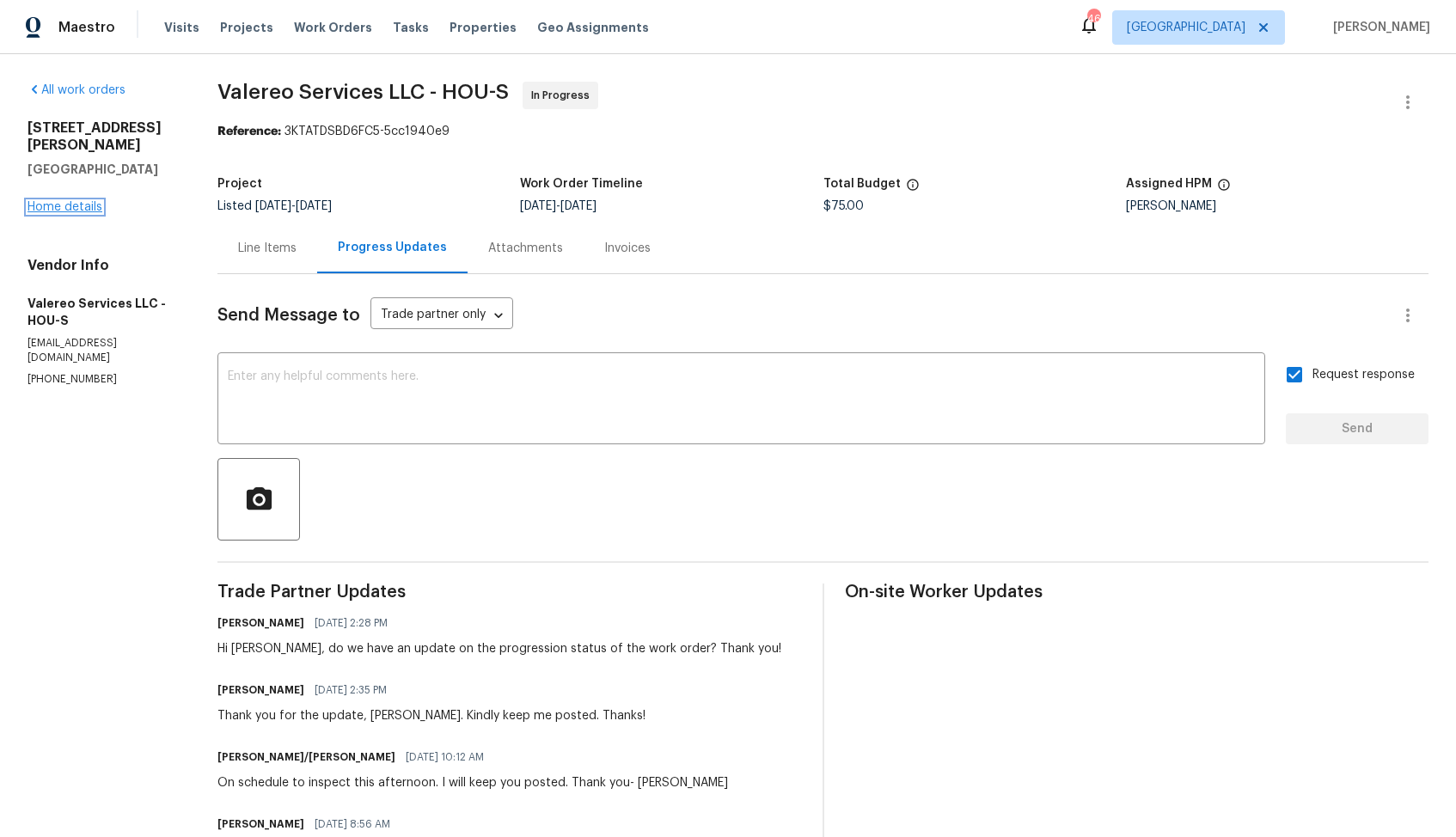
click at [60, 201] on link "Home details" at bounding box center [64, 206] width 74 height 12
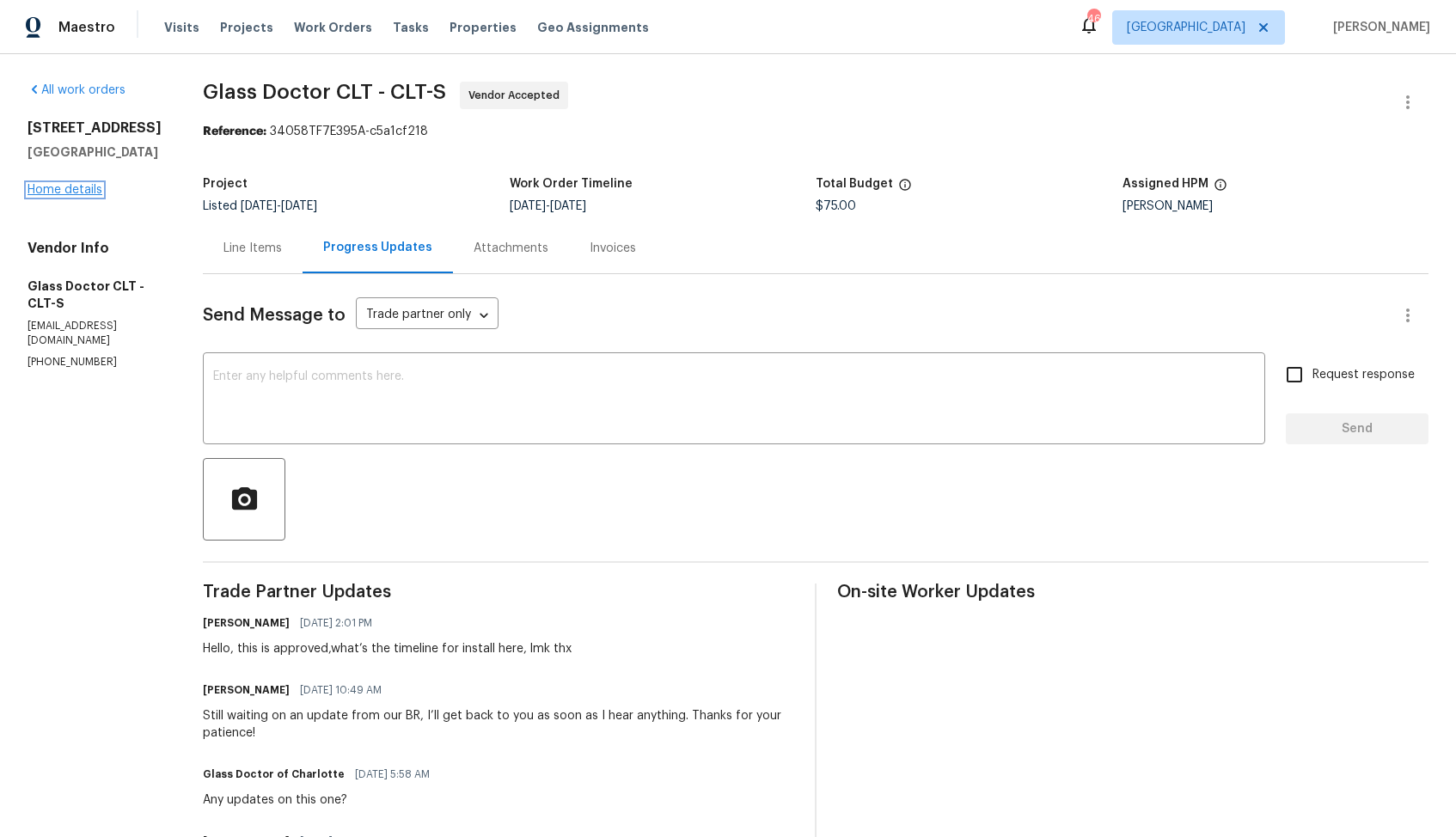
click at [64, 196] on link "Home details" at bounding box center [64, 190] width 74 height 12
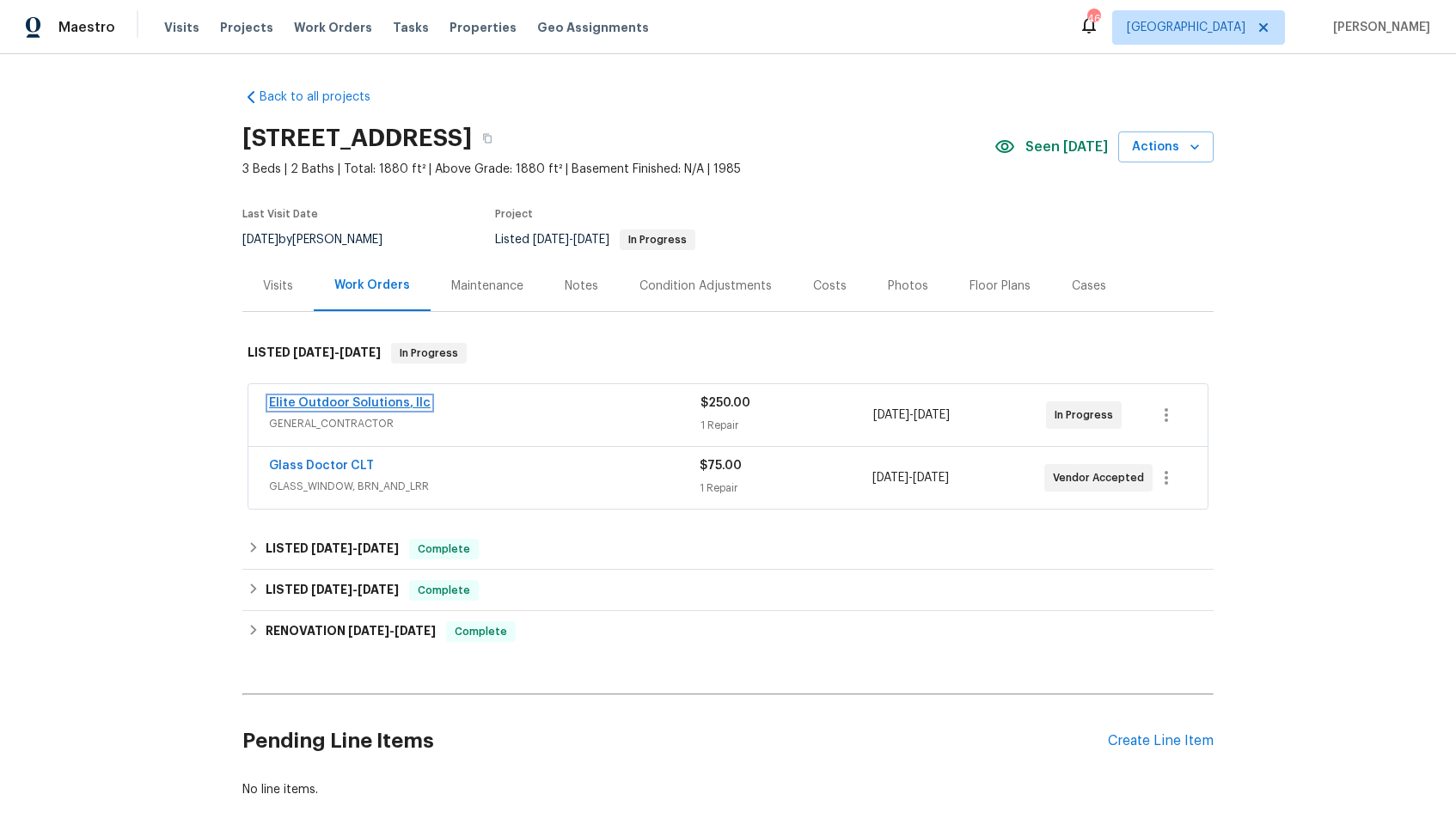
click at [316, 403] on link "Elite Outdoor Solutions, llc" at bounding box center [350, 402] width 162 height 12
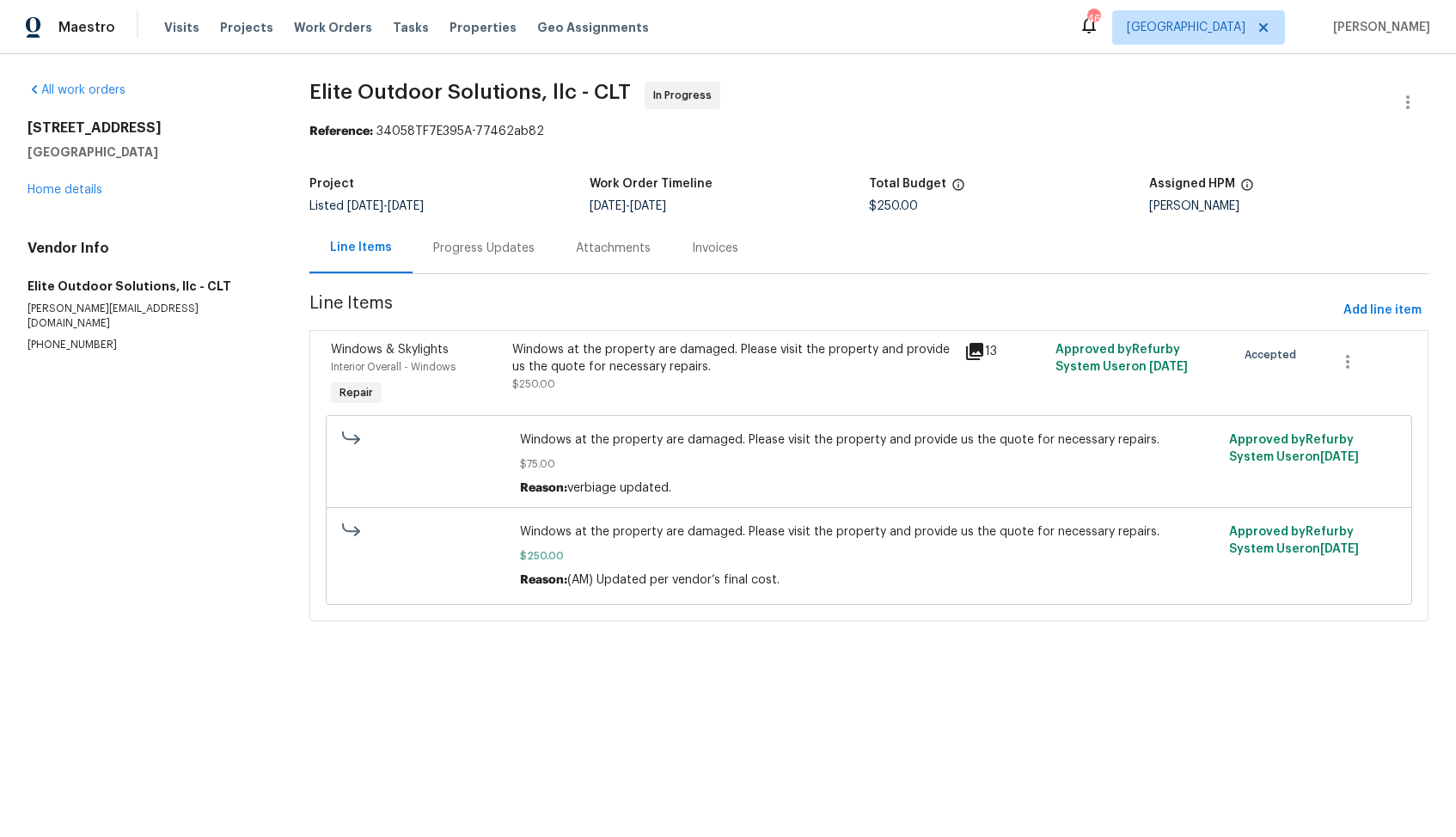
click at [483, 249] on div "Progress Updates" at bounding box center [484, 248] width 102 height 17
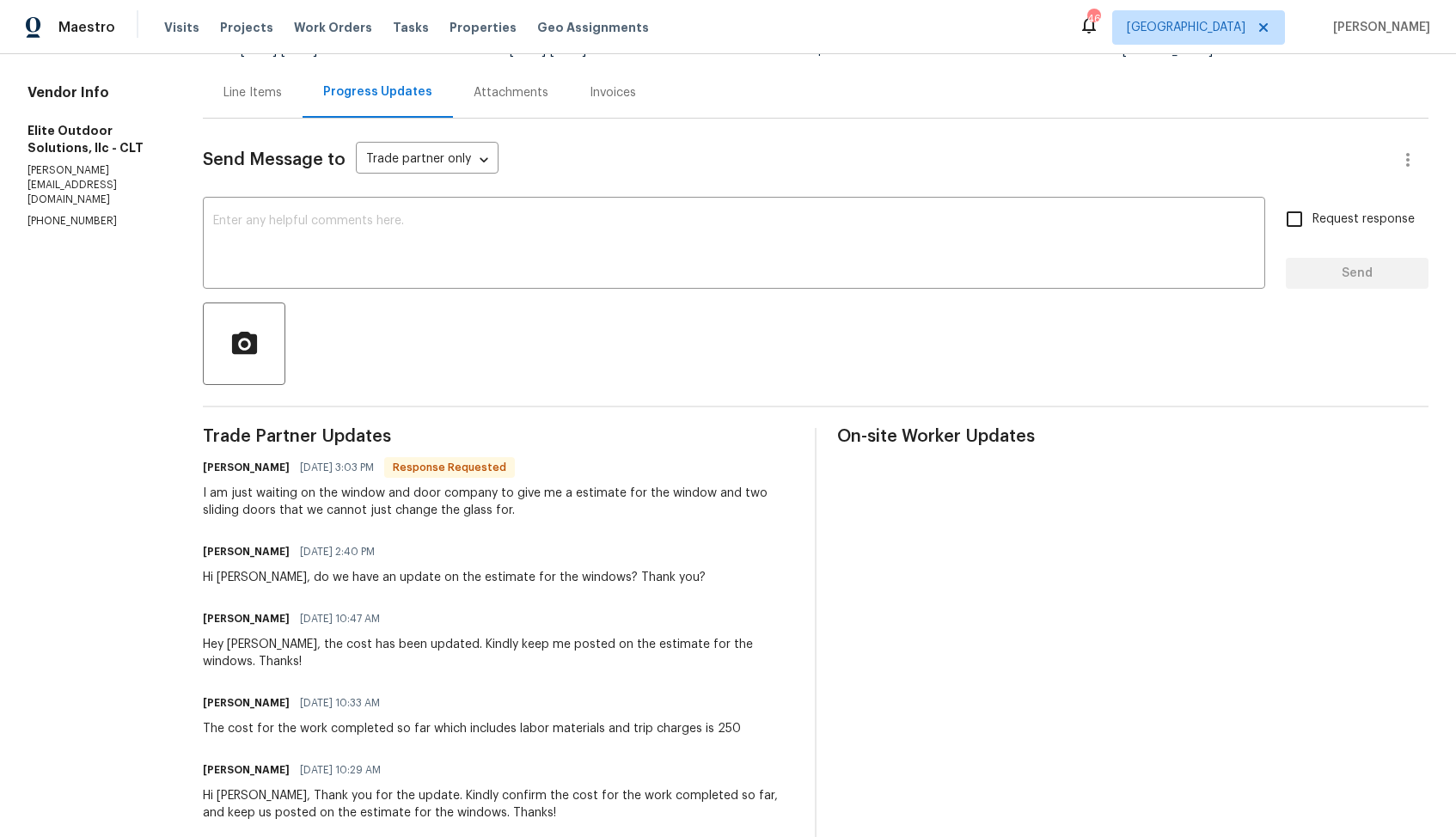
scroll to position [156, 0]
click at [215, 466] on h6 "Walter Arriola" at bounding box center [246, 466] width 87 height 17
copy h6 "Walter"
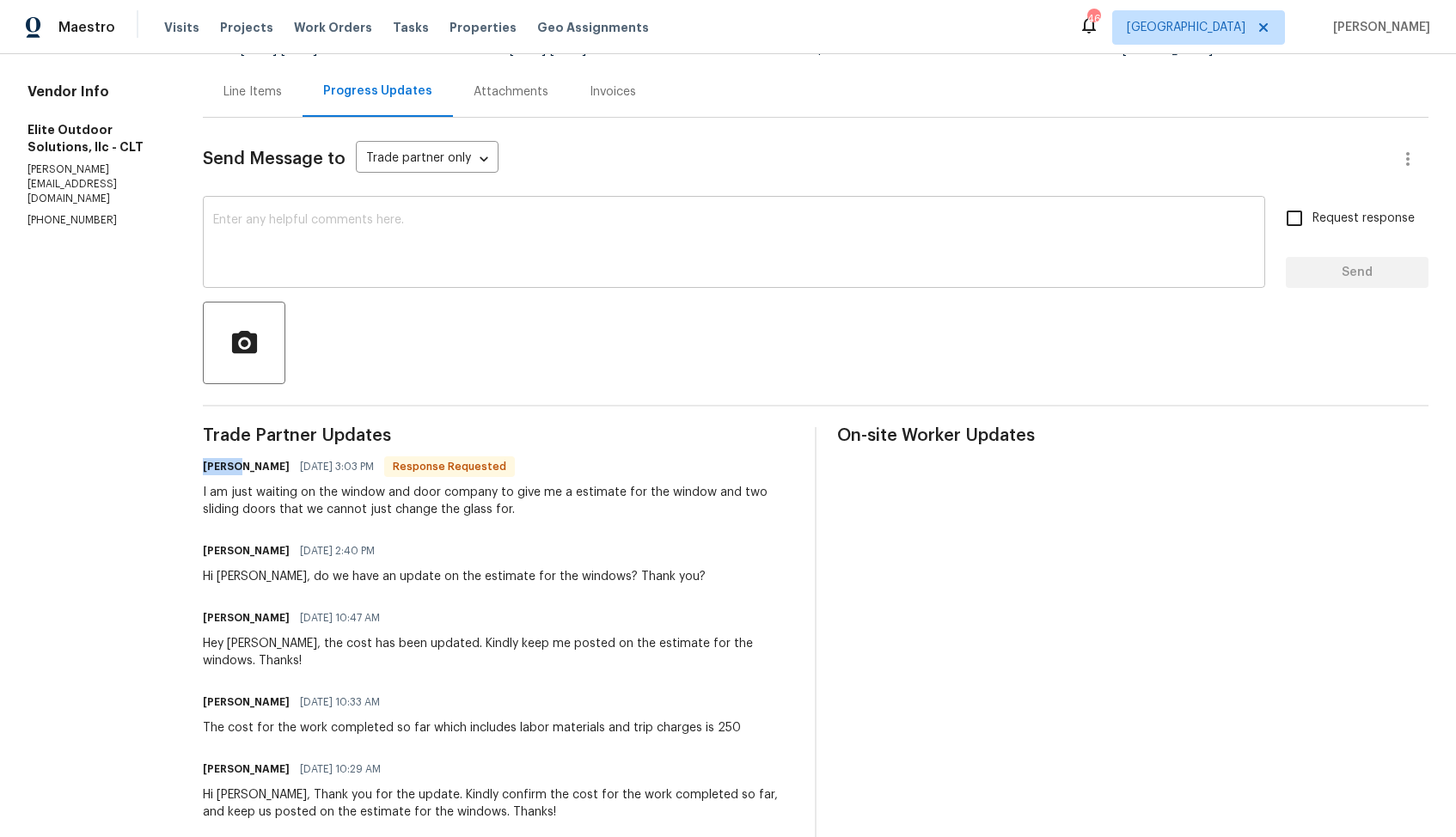
click at [550, 270] on textarea at bounding box center [734, 244] width 1042 height 60
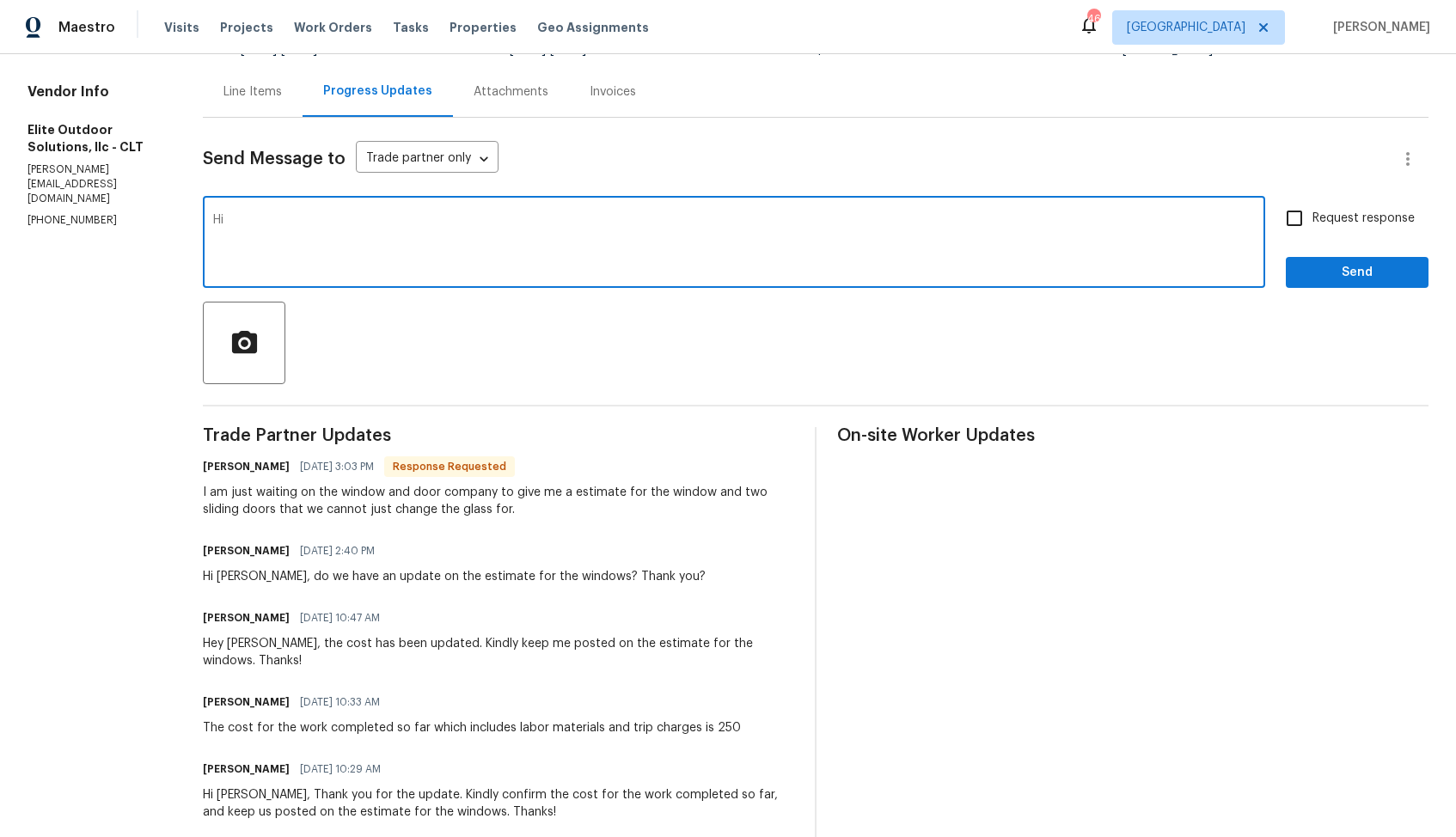
paste textarea "Walter"
type textarea "Hi Walter, thank you for the update, kindly keep me posted. Thanks!"
click at [1332, 227] on span "Request response" at bounding box center [1363, 219] width 103 height 18
click at [1312, 227] on input "Request response" at bounding box center [1294, 219] width 36 height 36
checkbox input "true"
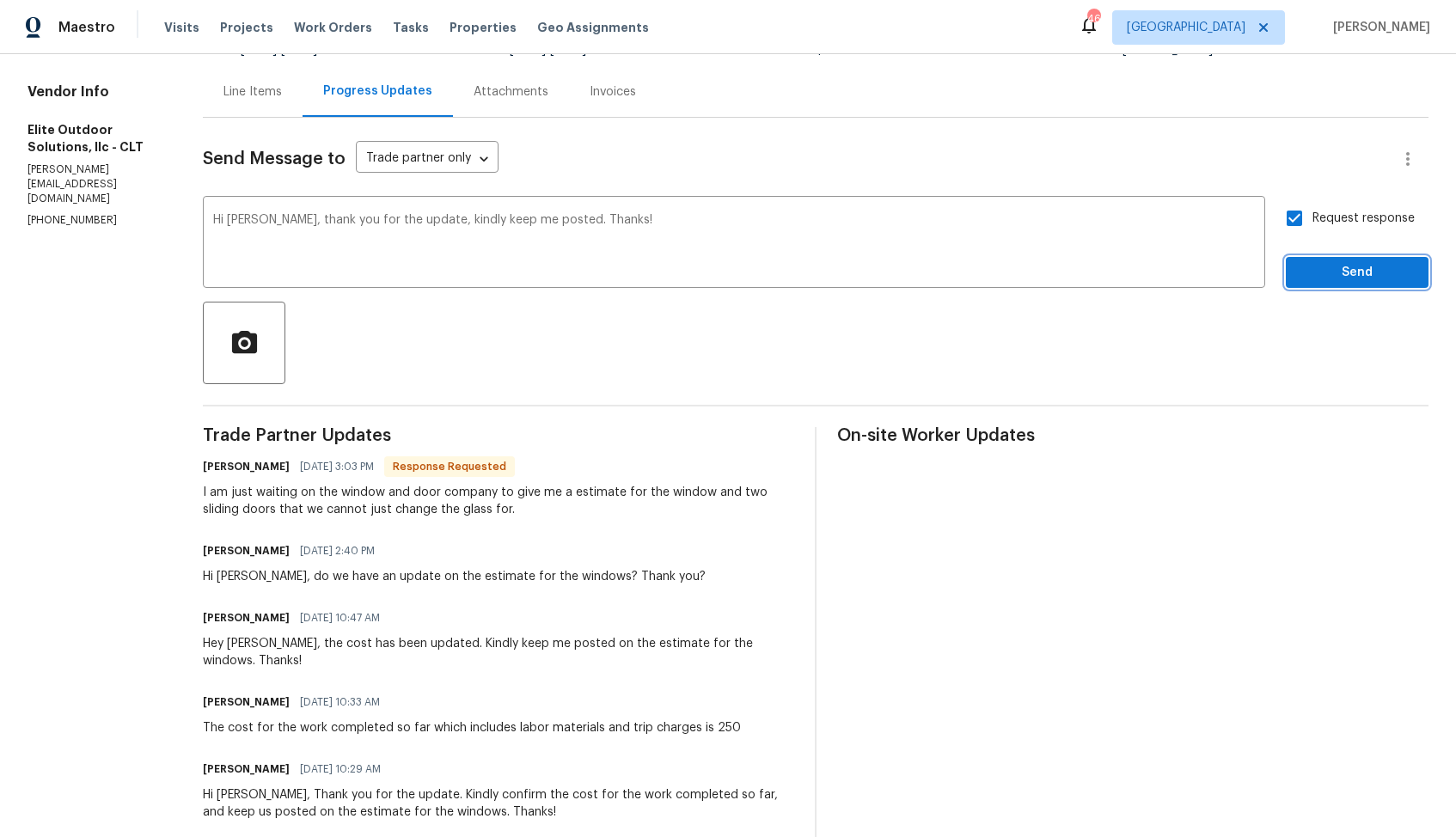
click at [1332, 277] on span "Send" at bounding box center [1357, 273] width 115 height 22
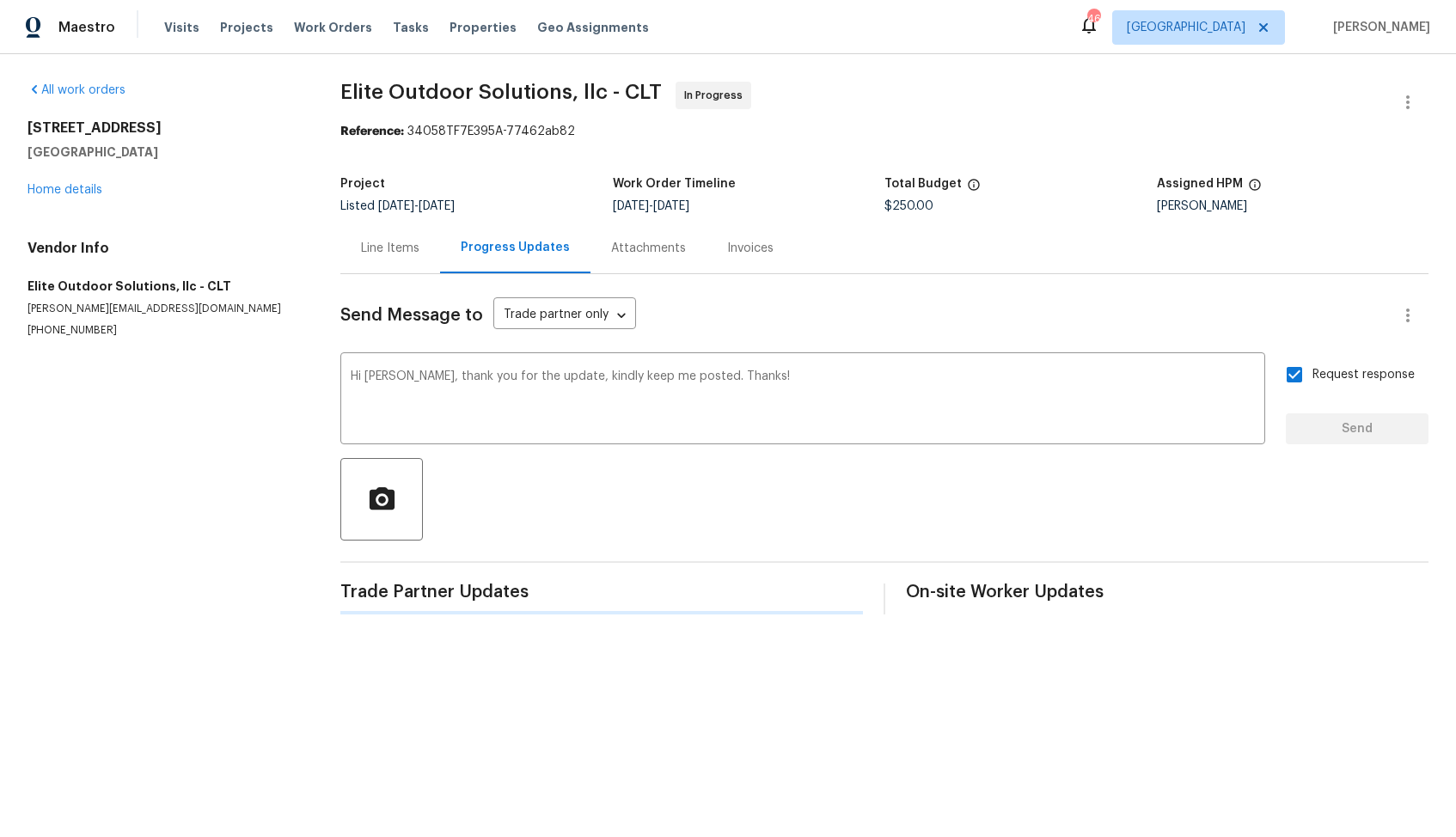
scroll to position [0, 0]
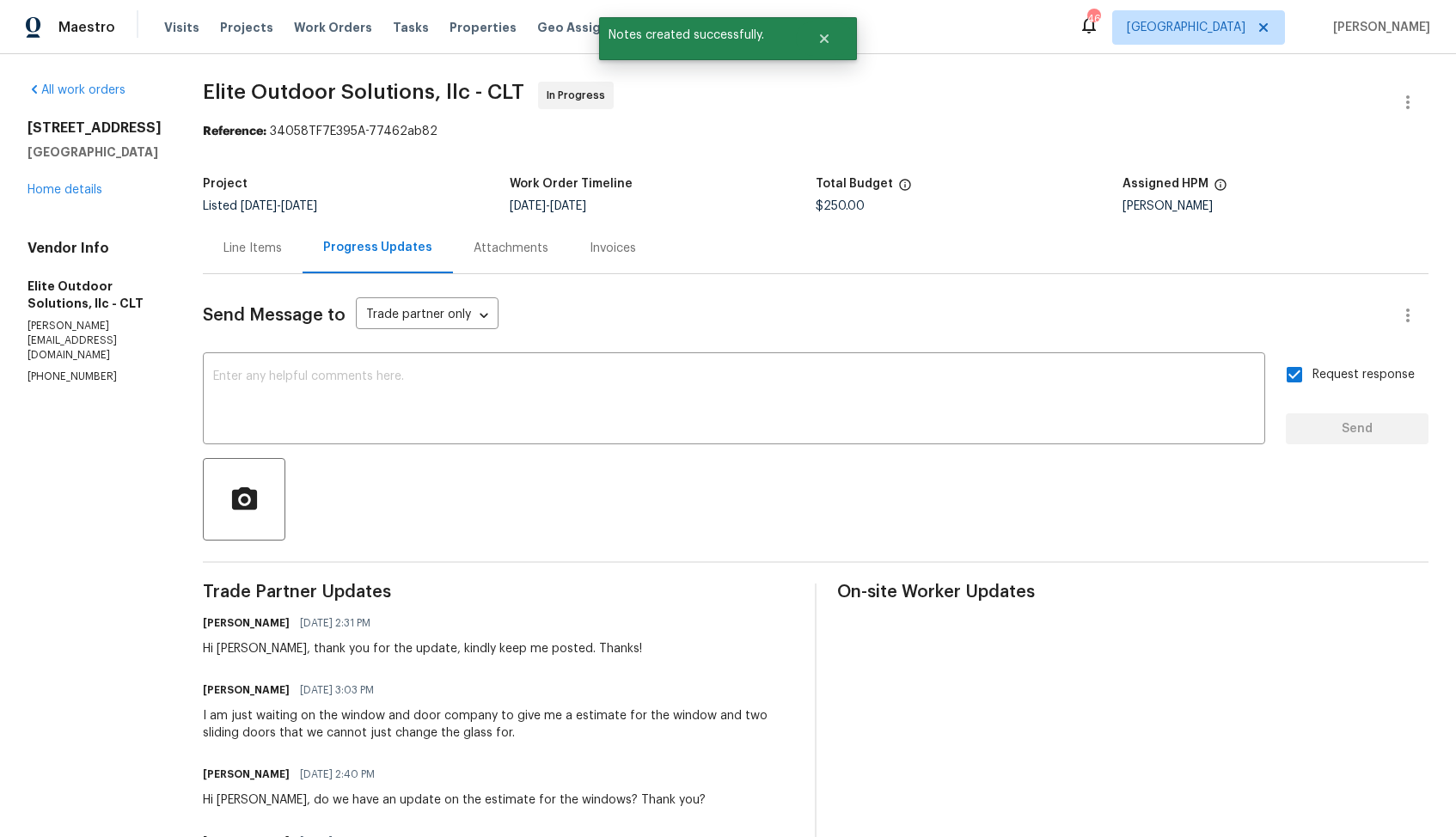
click at [307, 731] on div "I am just waiting on the window and door company to give me a estimate for the …" at bounding box center [498, 724] width 591 height 34
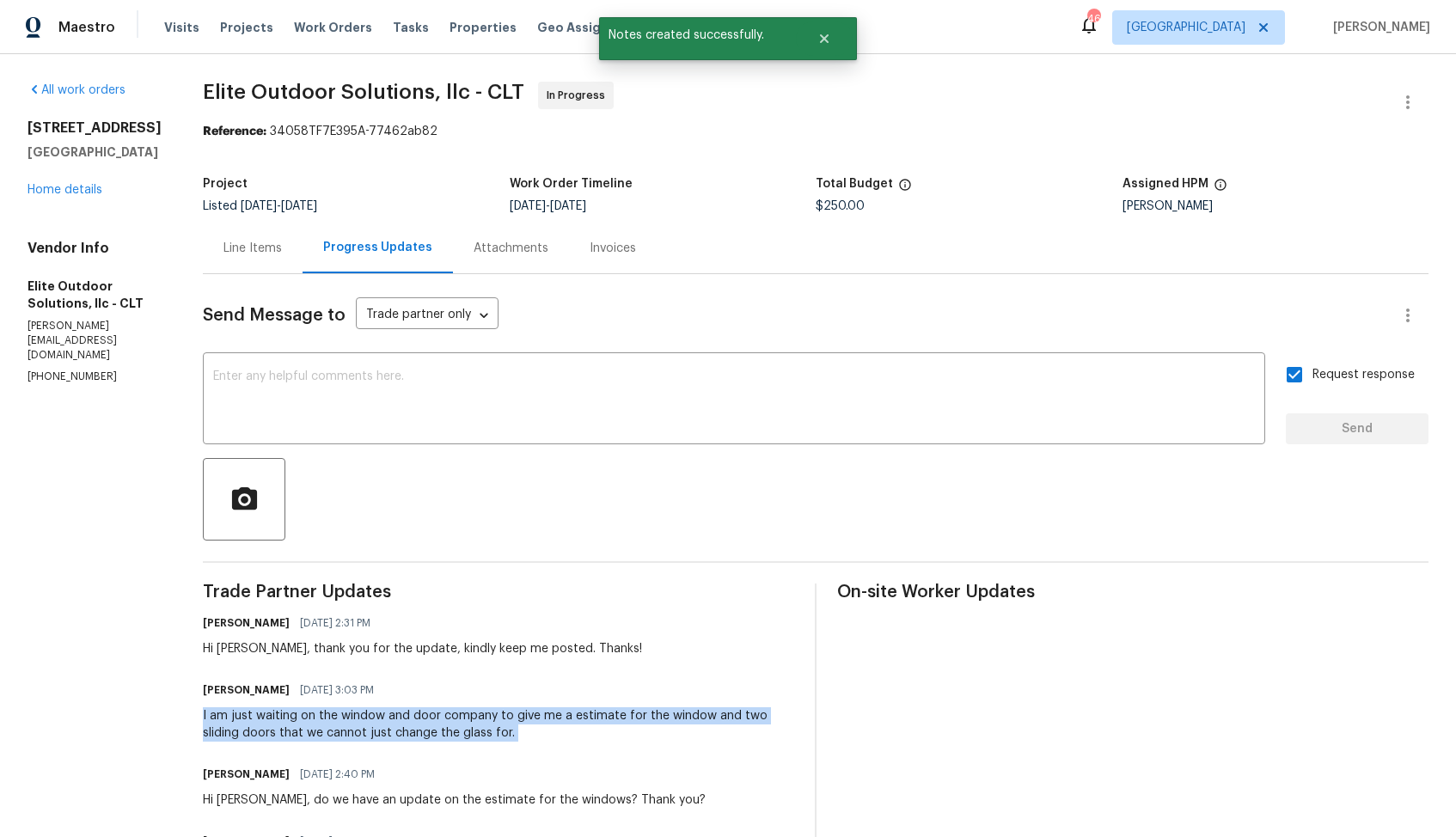
copy div "I am just waiting on the window and door company to give me a estimate for the …"
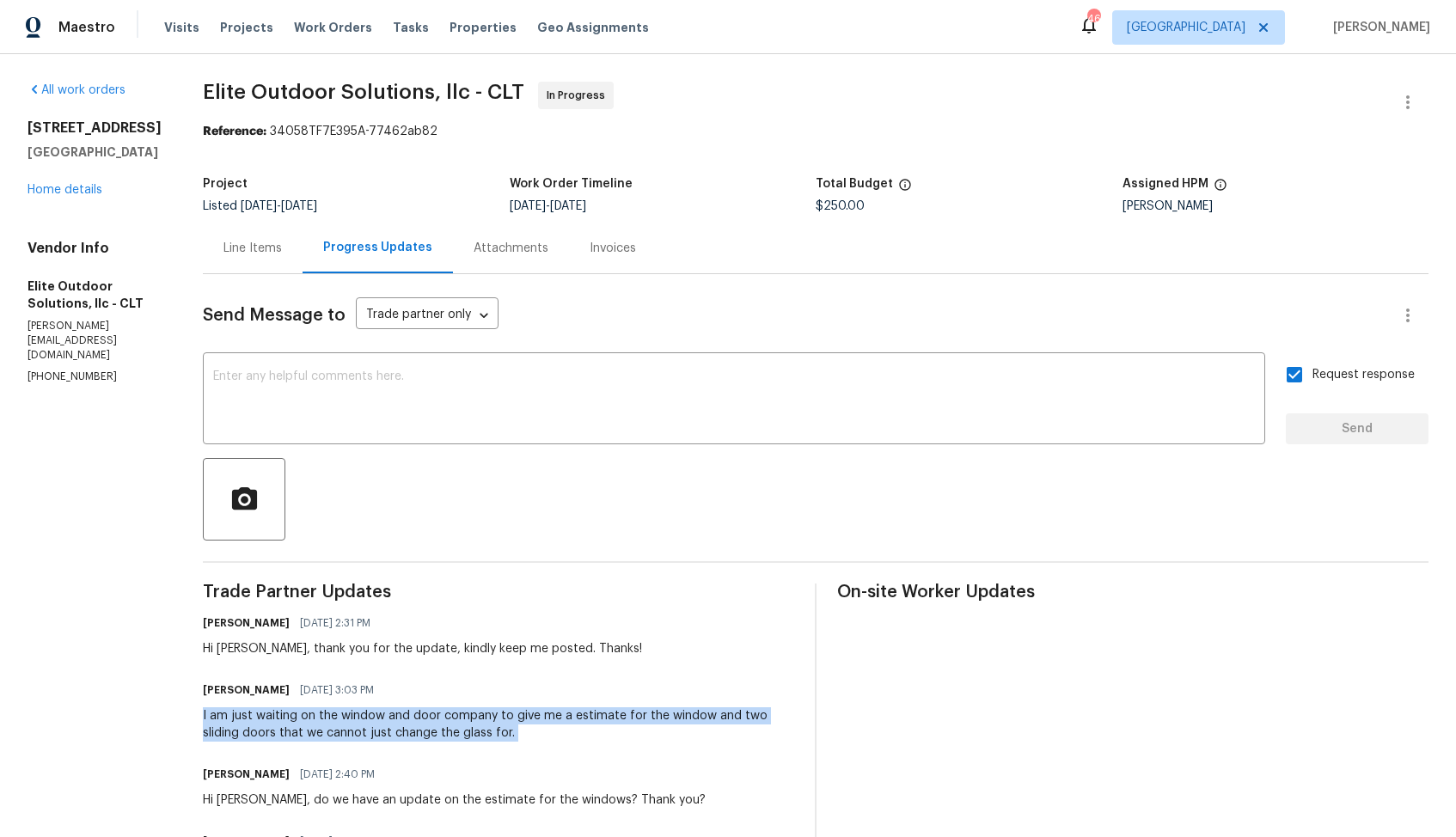
click at [744, 113] on span "Elite Outdoor Solutions, llc - CLT In Progress" at bounding box center [795, 102] width 1184 height 41
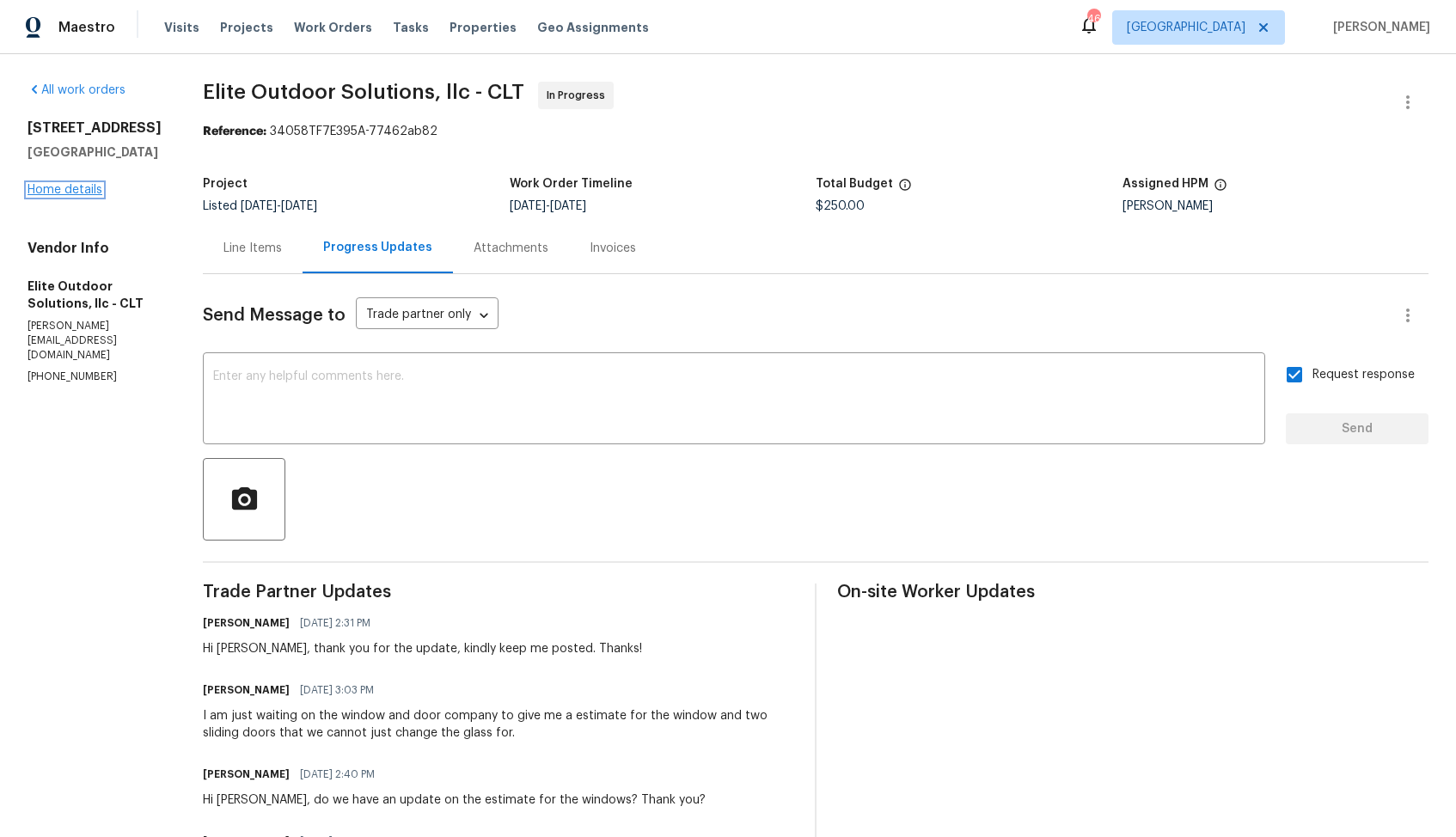
click at [79, 192] on link "Home details" at bounding box center [64, 190] width 74 height 12
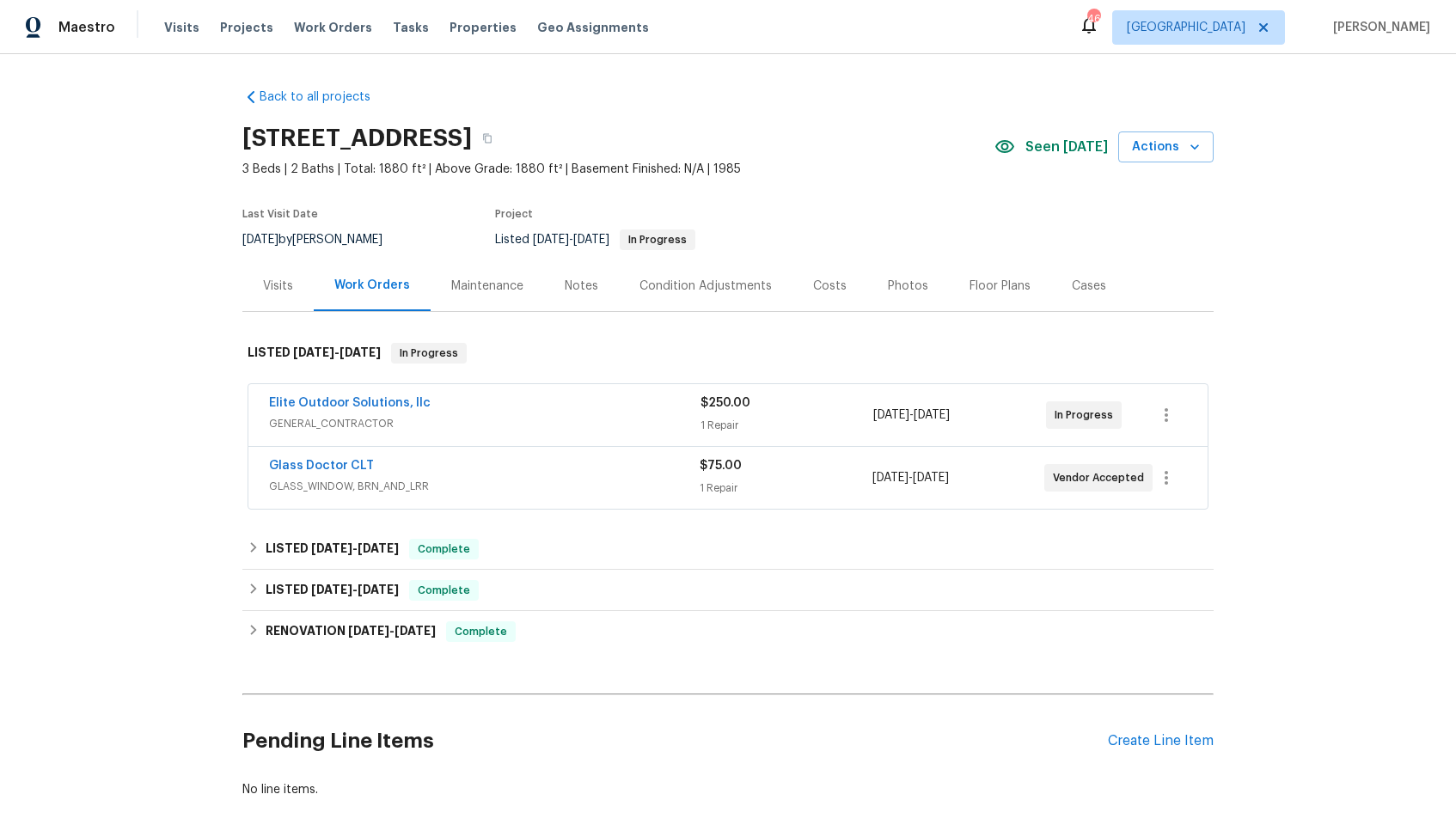
click at [561, 206] on div "Last Visit Date 8/12/2025 by Jason Bouque Project Listed 7/23/2025 - 8/7/2025 I…" at bounding box center [534, 230] width 583 height 62
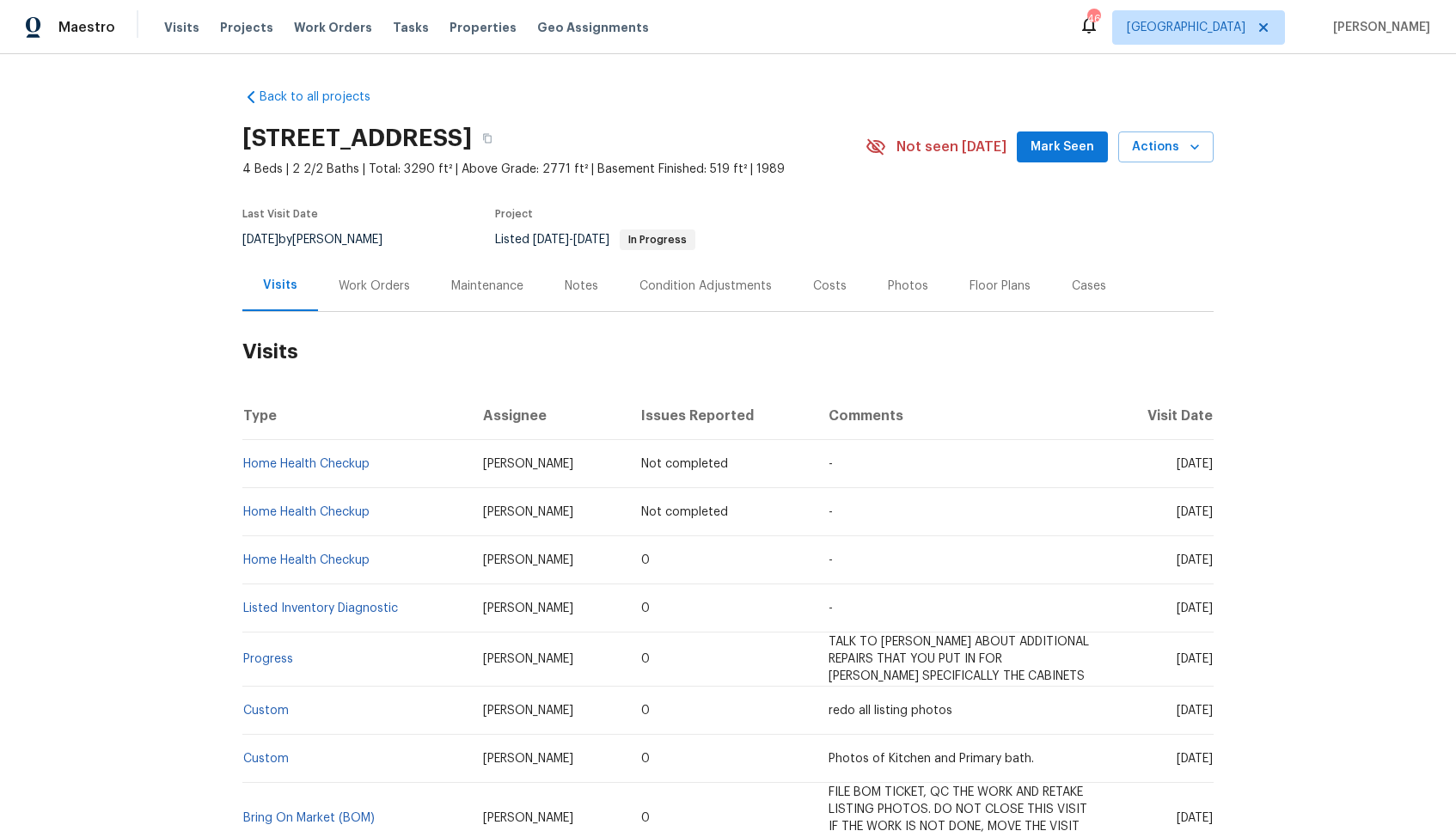
click at [387, 283] on div "Work Orders" at bounding box center [374, 286] width 72 height 17
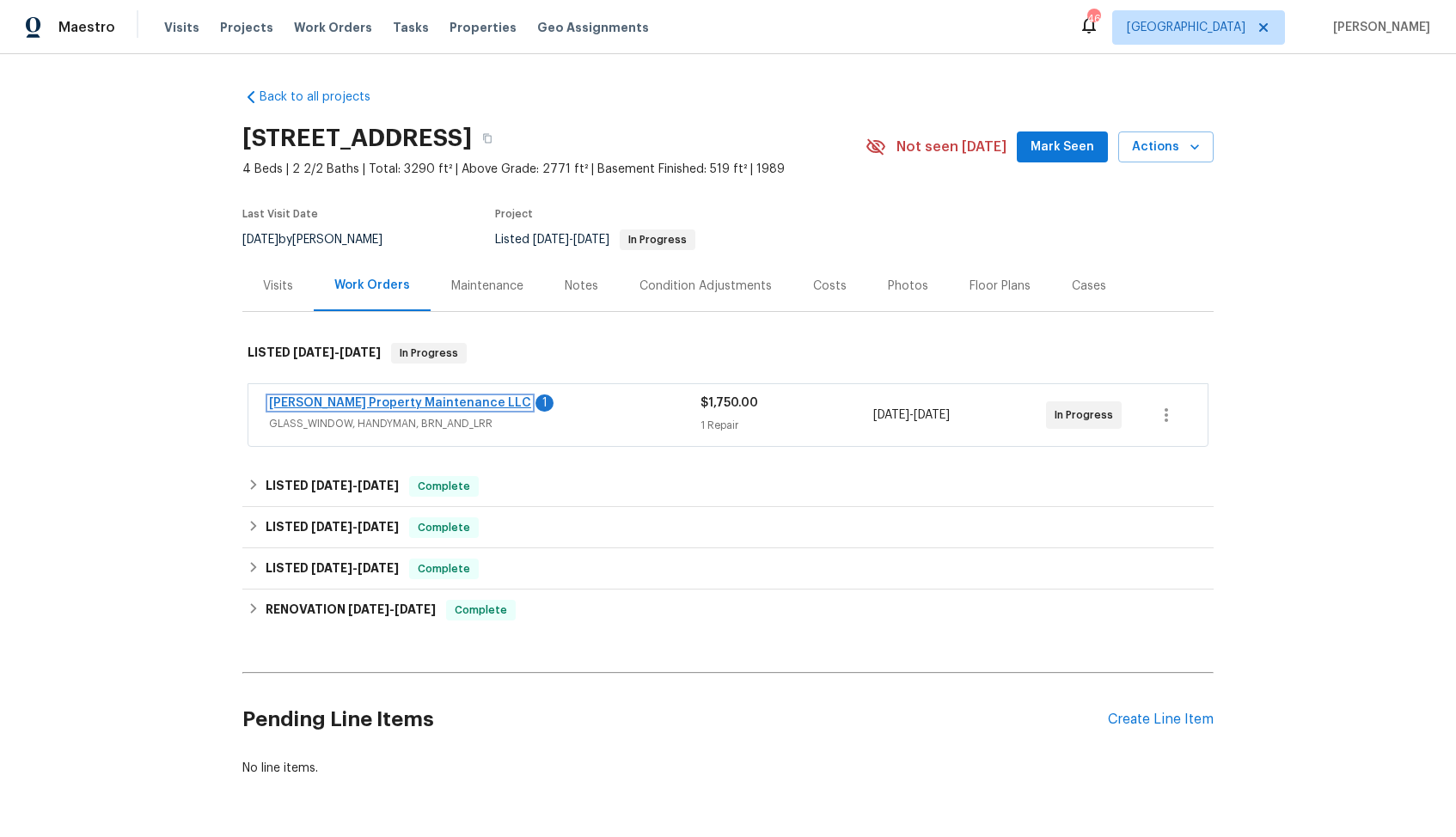
click at [345, 407] on link "[PERSON_NAME] Property Maintenance LLC" at bounding box center [400, 402] width 262 height 12
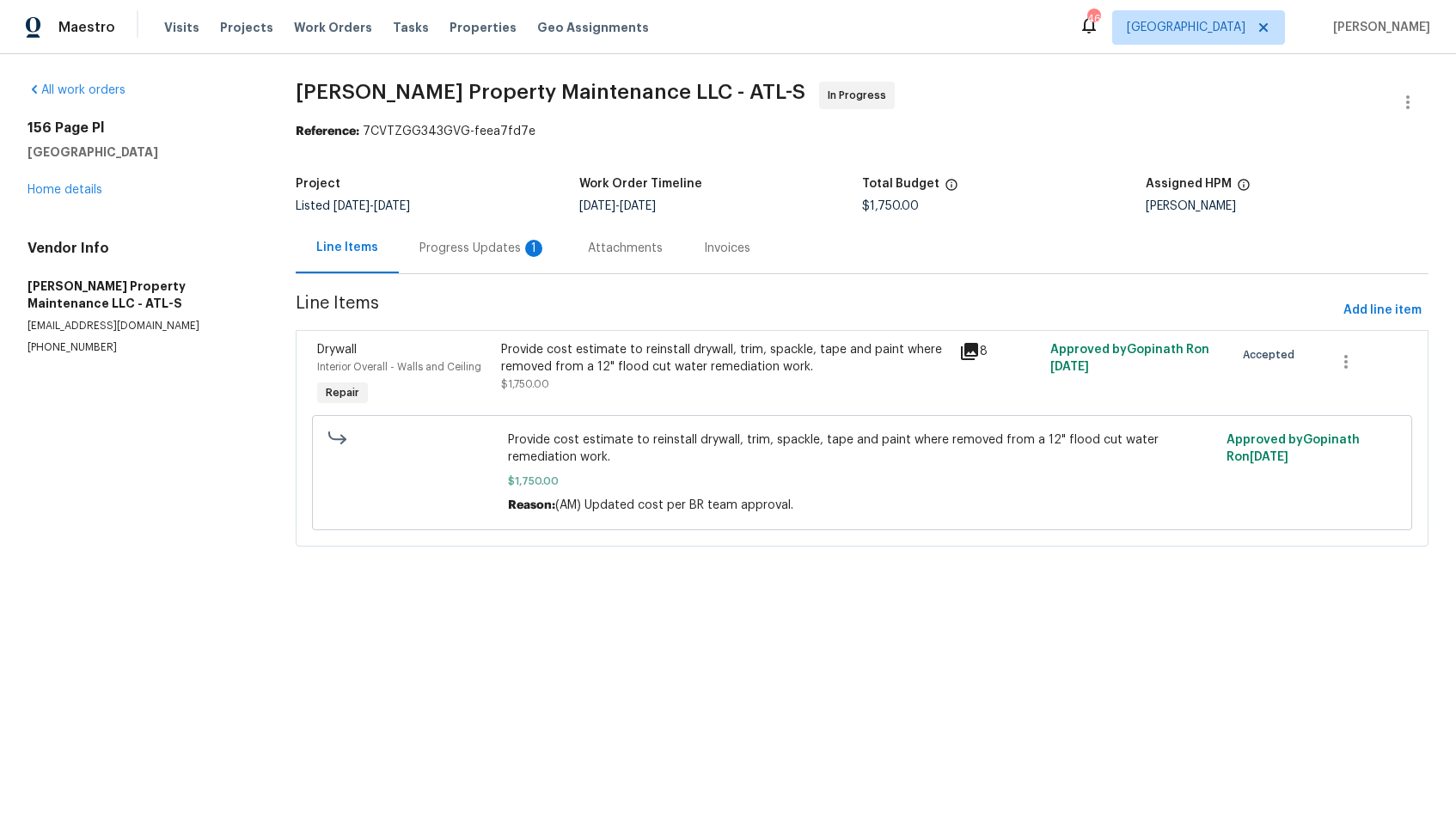
click at [487, 251] on div "Progress Updates 1" at bounding box center [483, 248] width 127 height 17
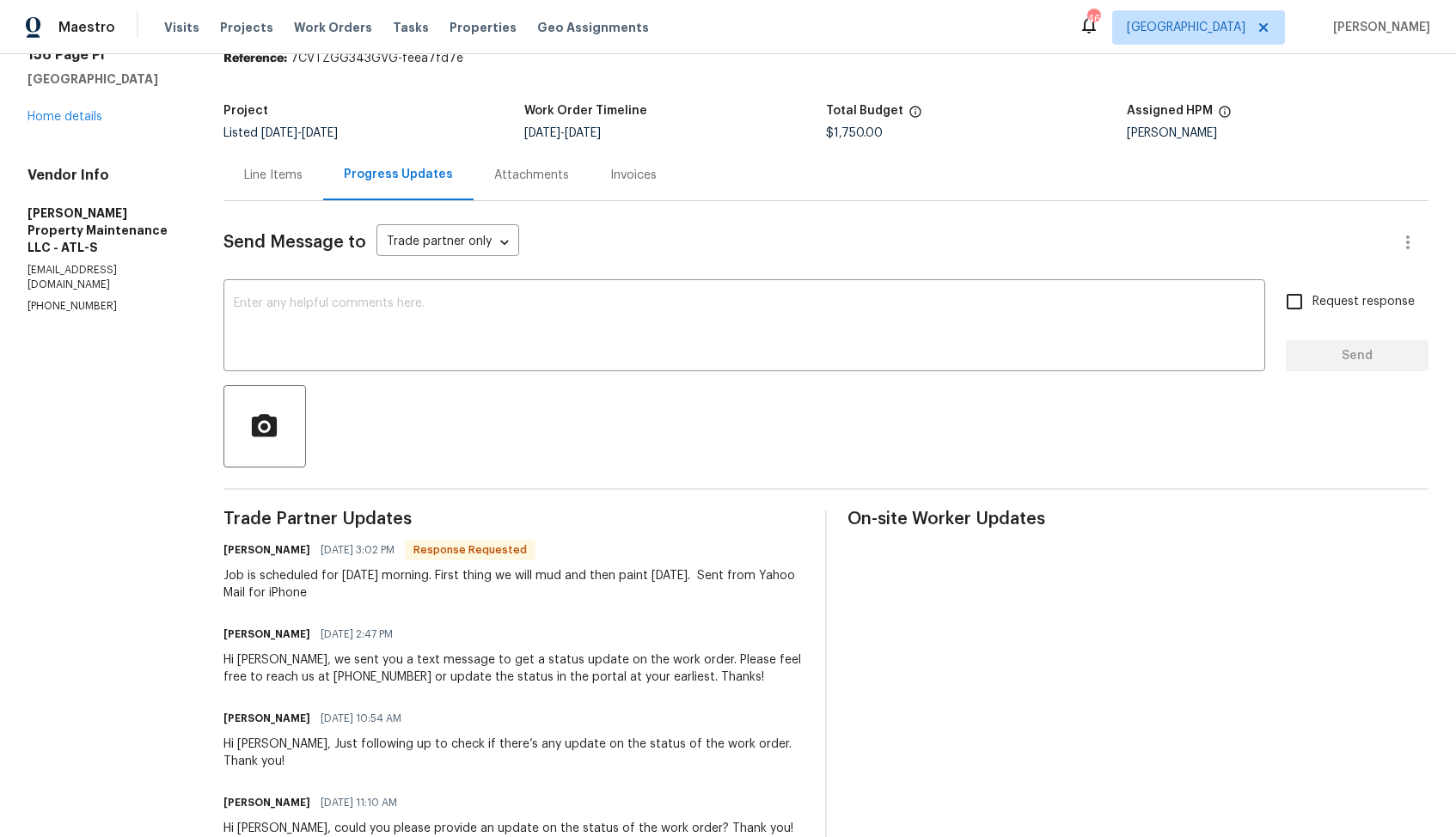
scroll to position [96, 0]
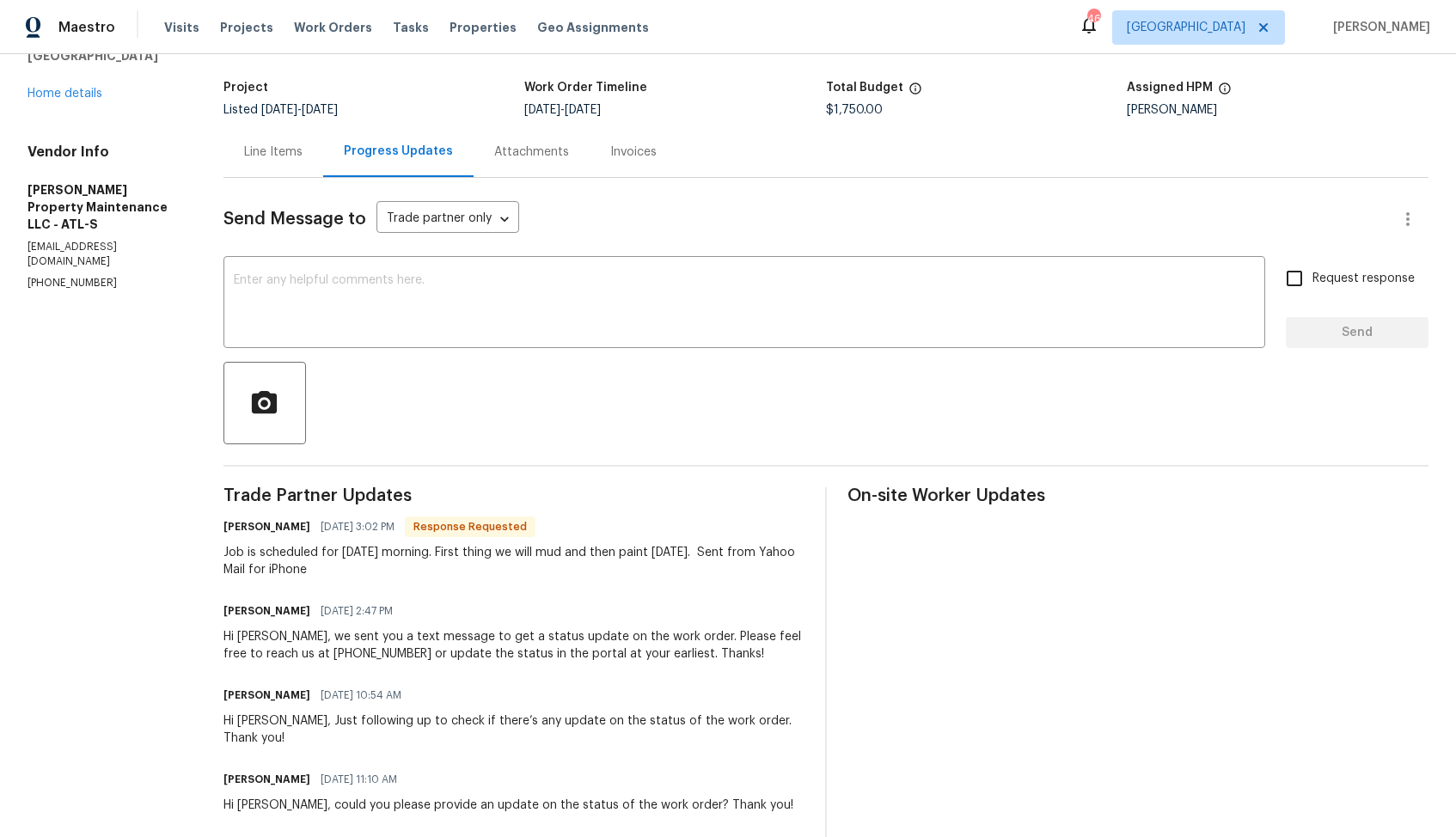
click at [237, 526] on h6 "[PERSON_NAME]" at bounding box center [267, 527] width 87 height 17
copy h6 "[PERSON_NAME]"
click at [580, 281] on textarea at bounding box center [744, 304] width 1021 height 60
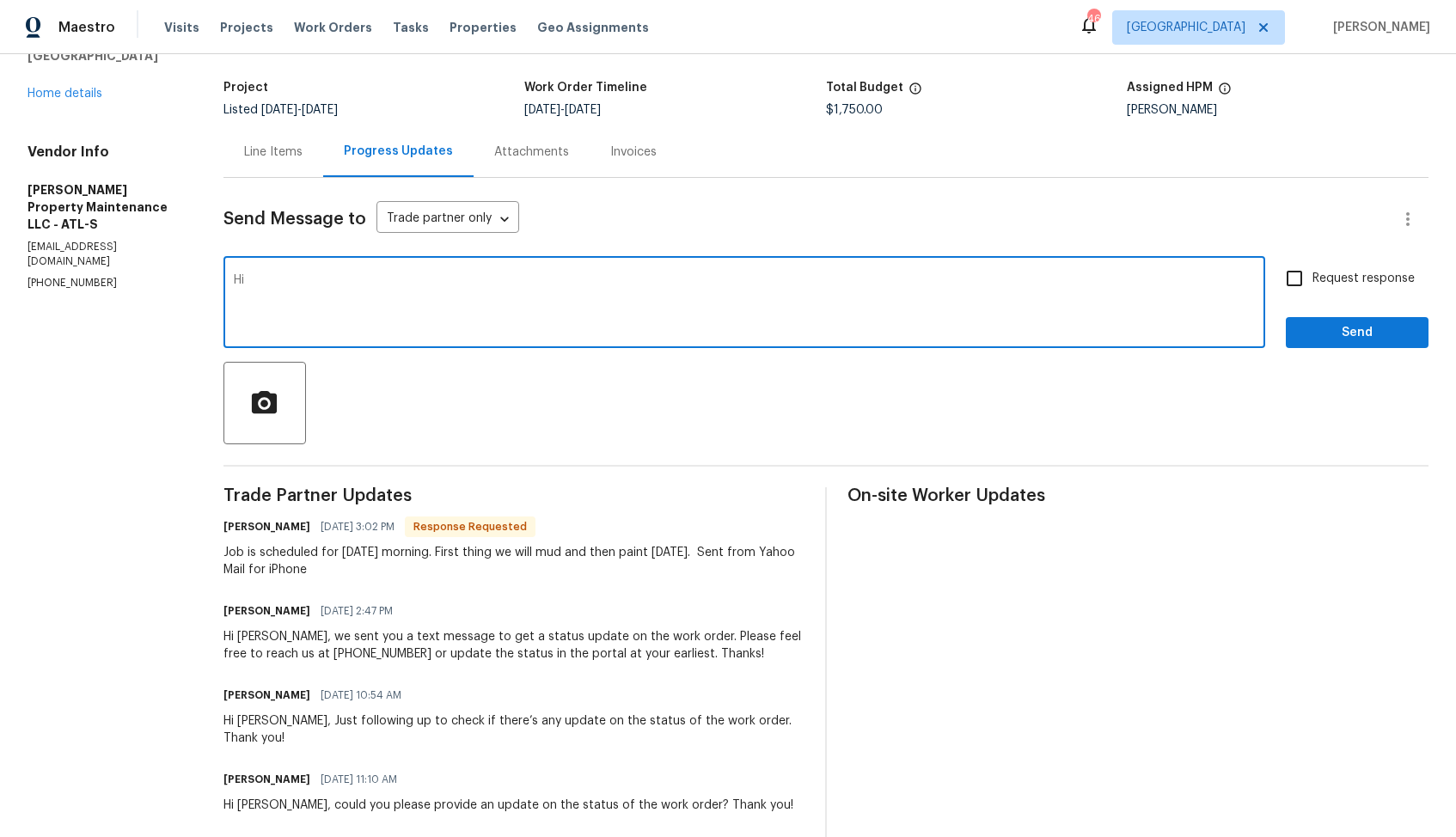
paste textarea "[PERSON_NAME]"
type textarea "Hi [PERSON_NAME], thank you for the confirmation, kindly keep me posted. Thanks!"
click at [1316, 296] on label "Request response" at bounding box center [1345, 279] width 138 height 36
click at [1312, 296] on input "Request response" at bounding box center [1294, 279] width 36 height 36
checkbox input "true"
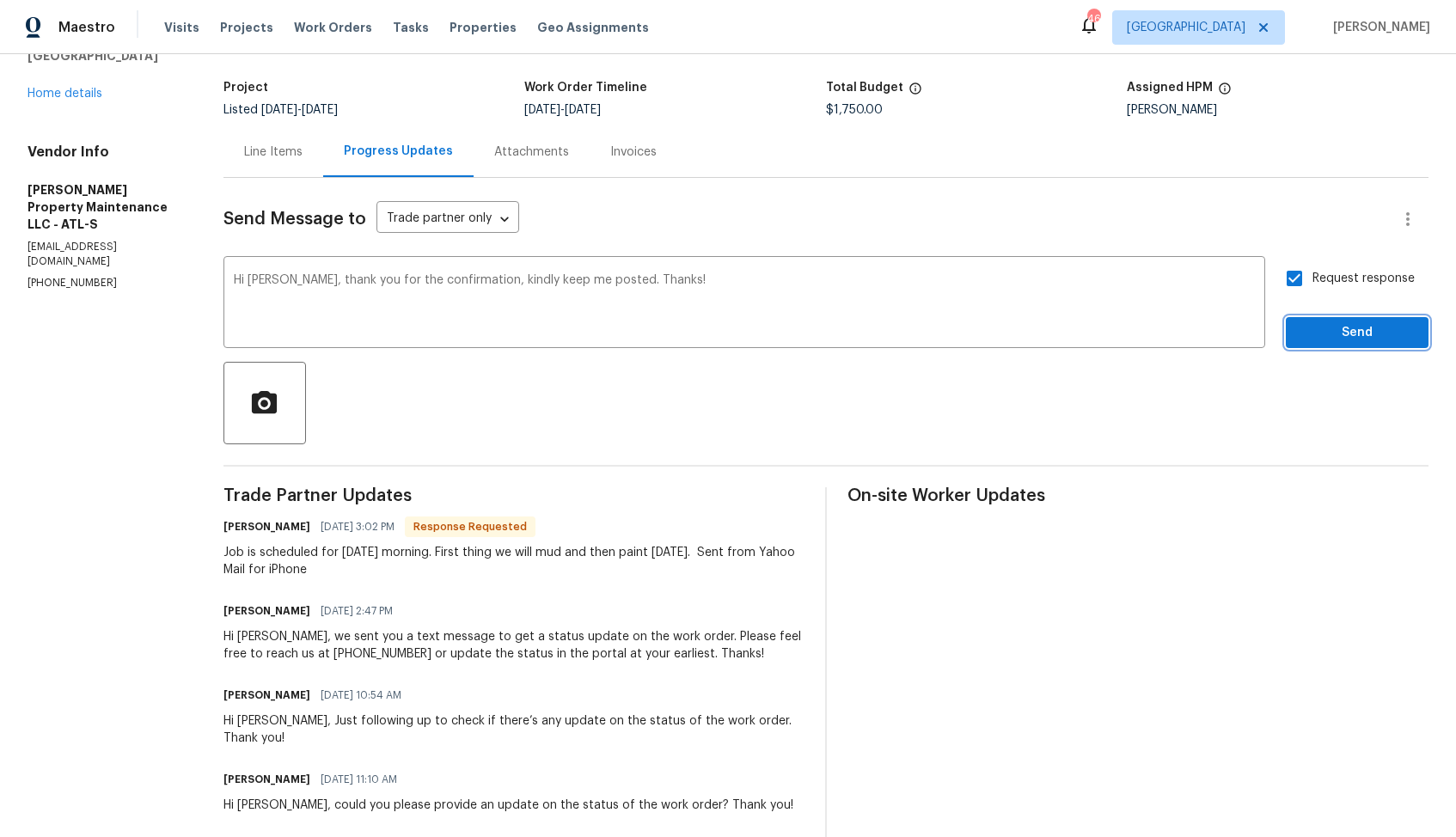
click at [1316, 327] on span "Send" at bounding box center [1357, 333] width 115 height 22
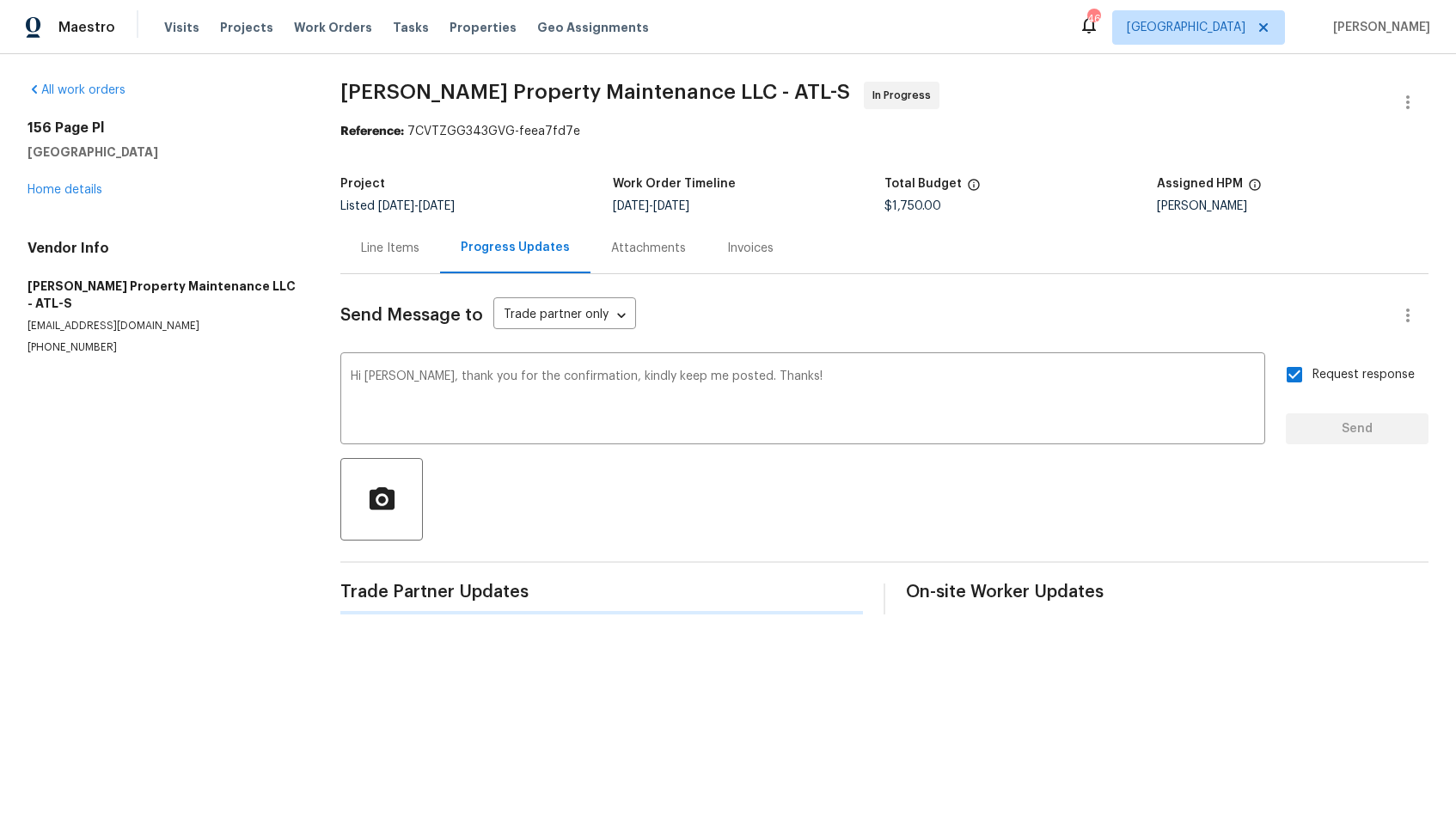
scroll to position [0, 0]
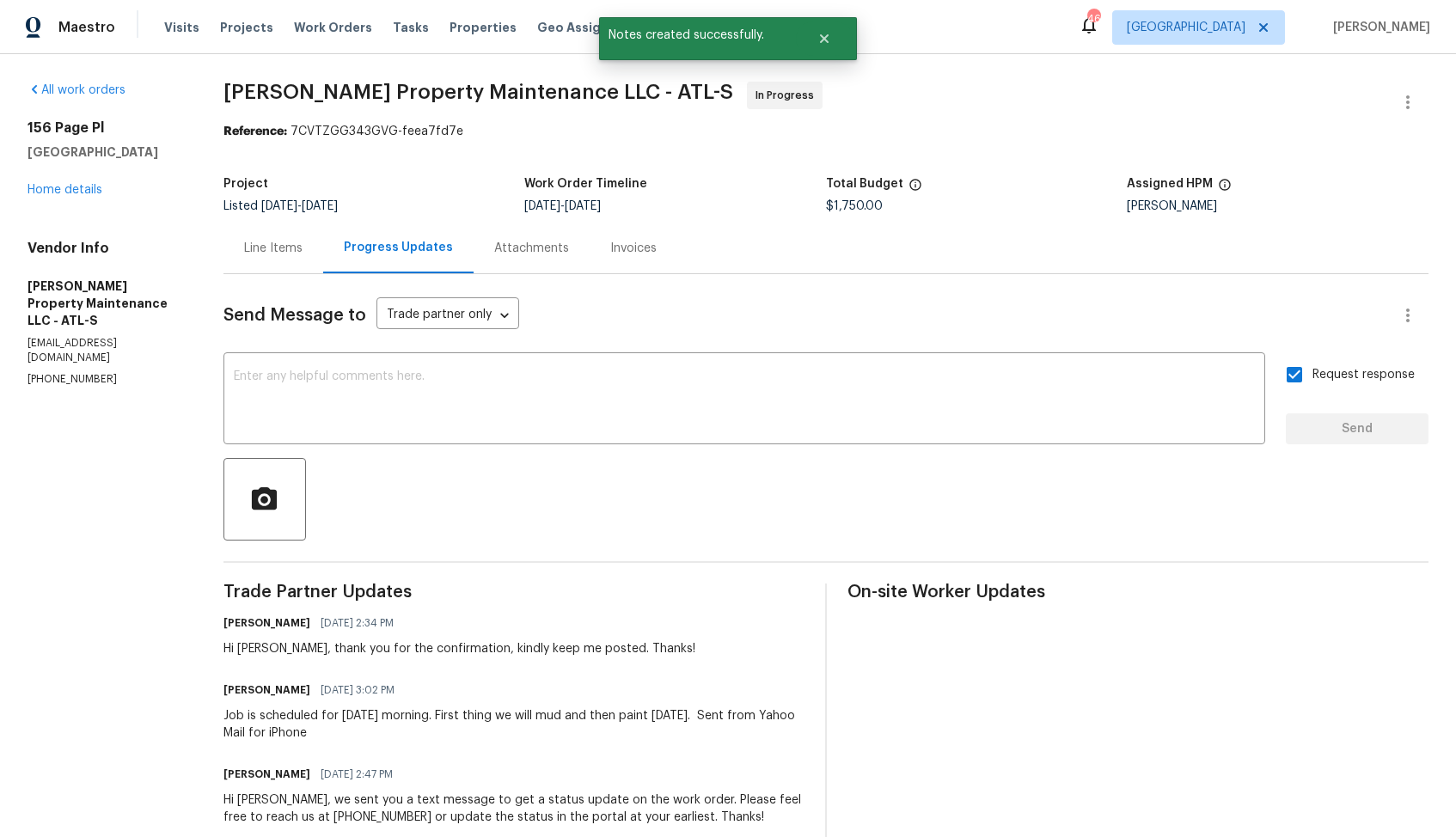
click at [290, 709] on div "Job is scheduled for tomorrow morning. First thing we will mud and then paint o…" at bounding box center [514, 724] width 581 height 34
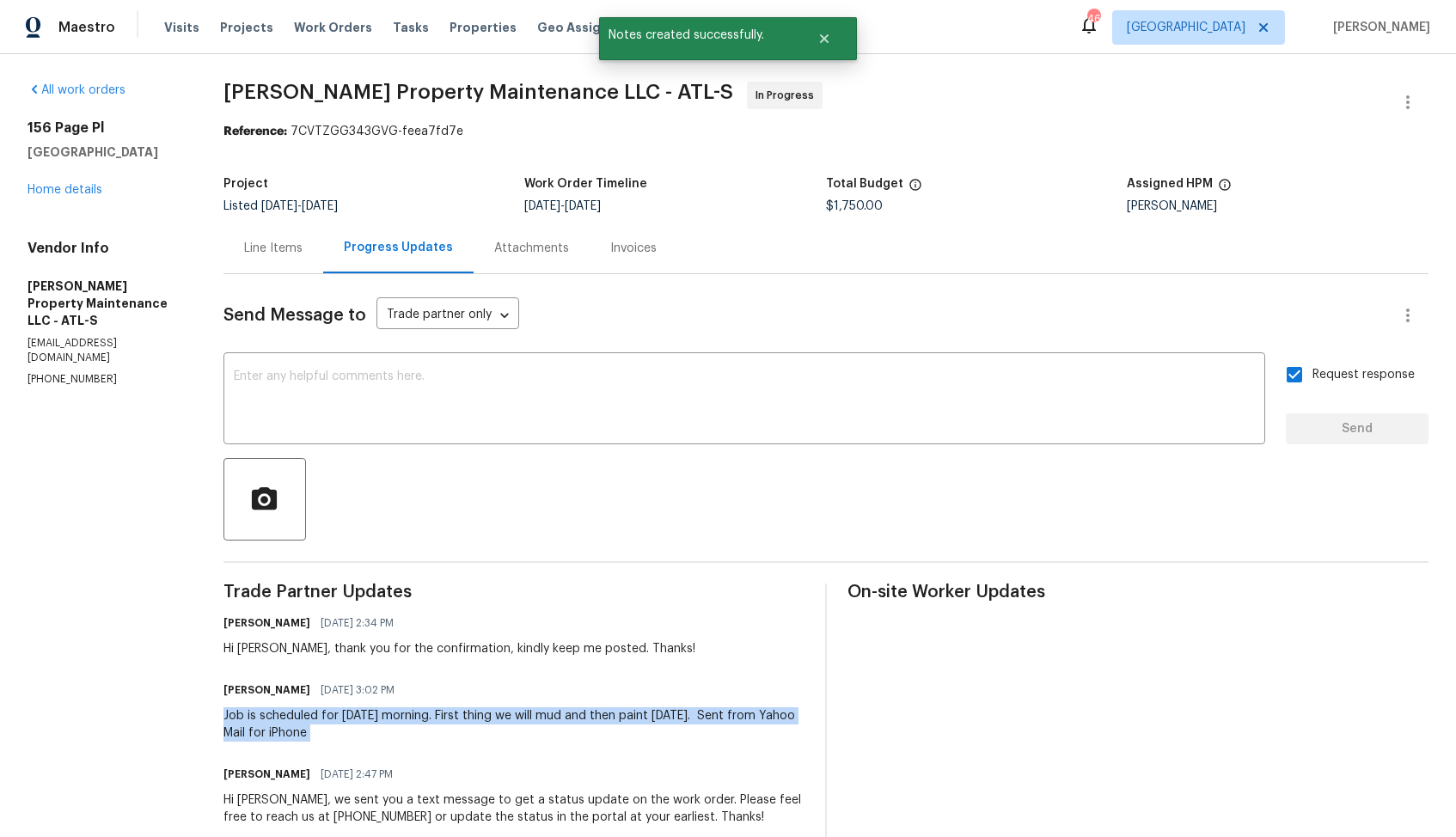
copy div "Job is scheduled for tomorrow morning. First thing we will mud and then paint o…"
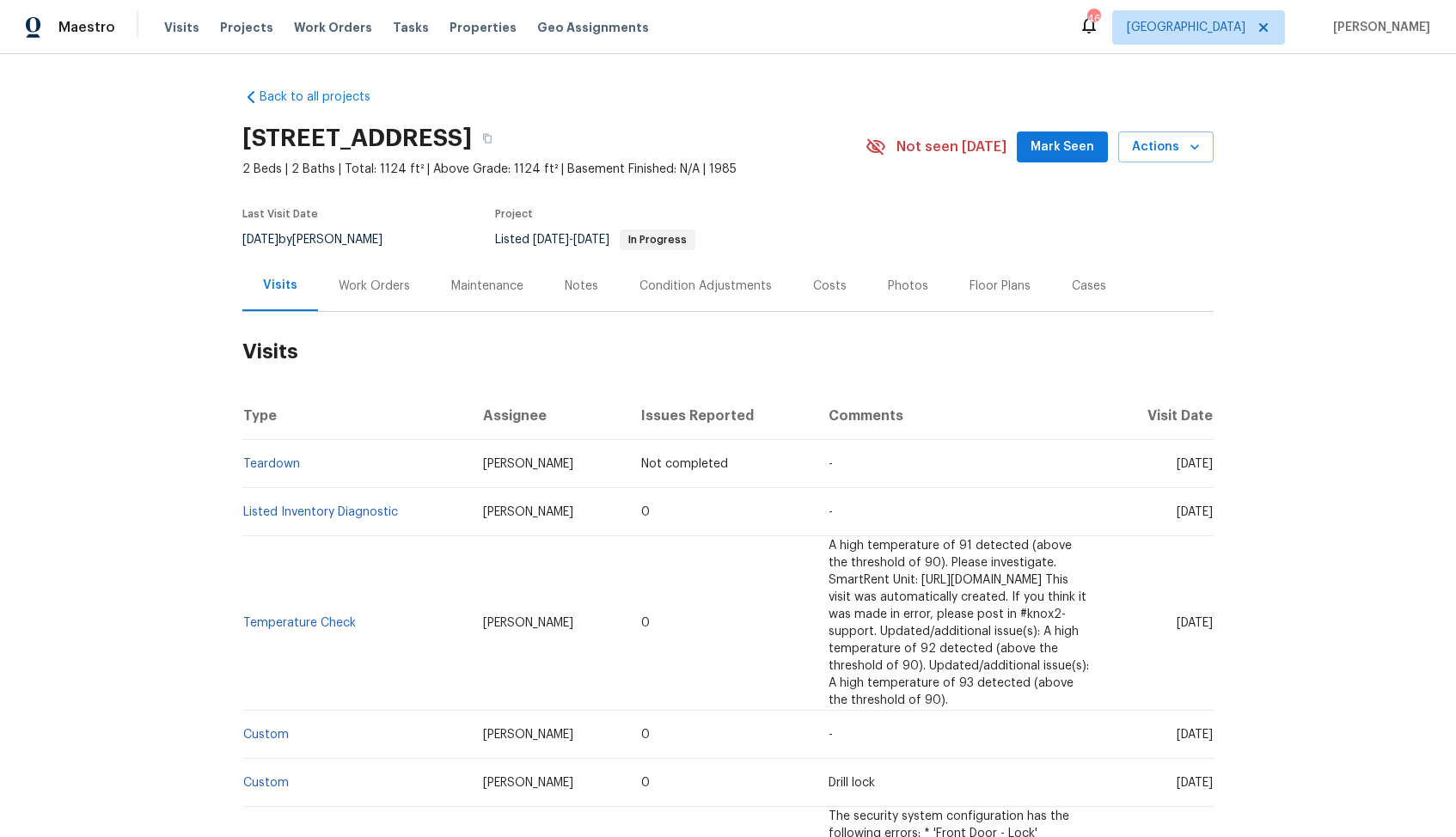
click at [367, 288] on div "Work Orders" at bounding box center [374, 286] width 72 height 17
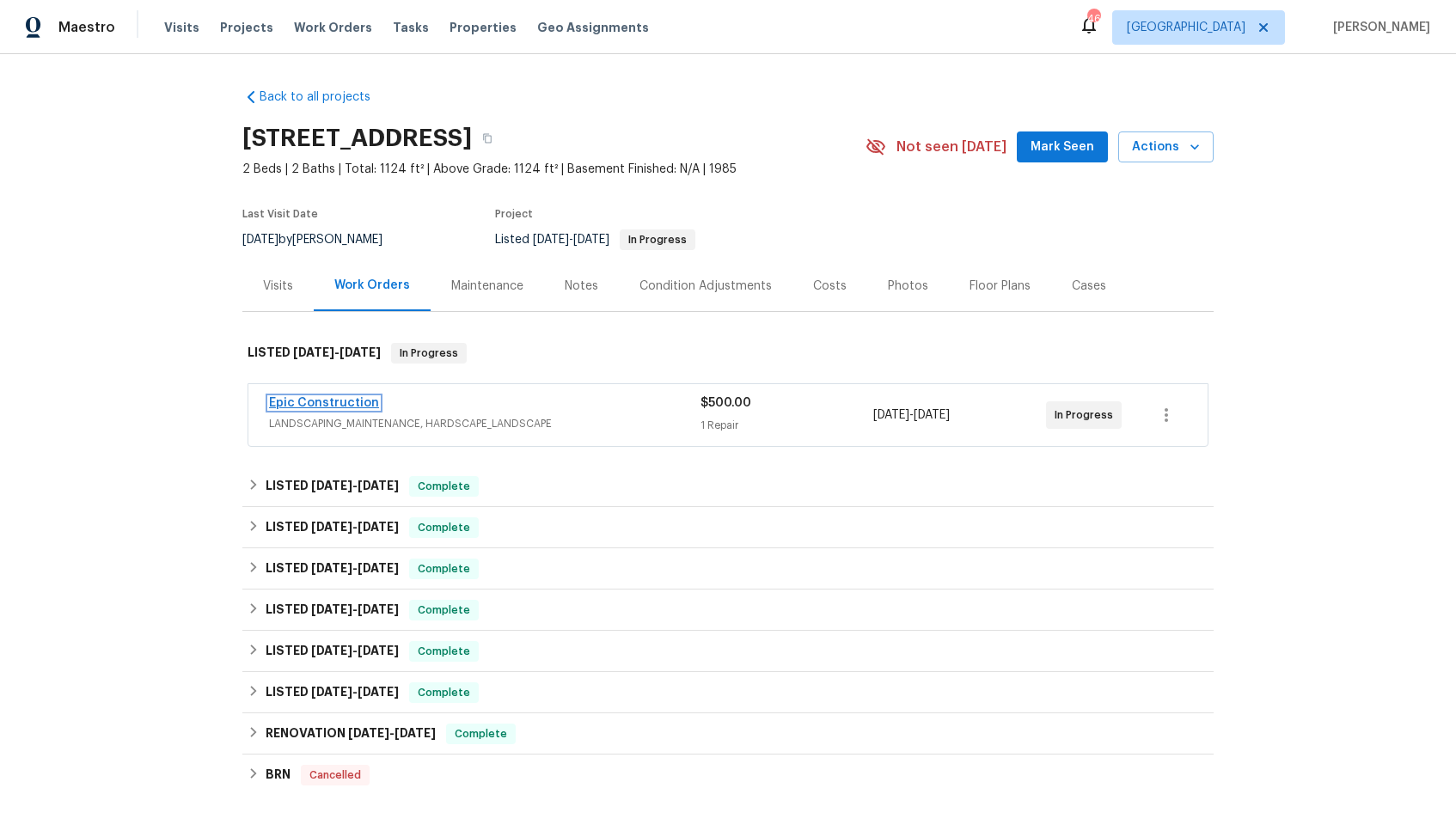
click at [301, 398] on link "Epic Construction" at bounding box center [323, 402] width 110 height 12
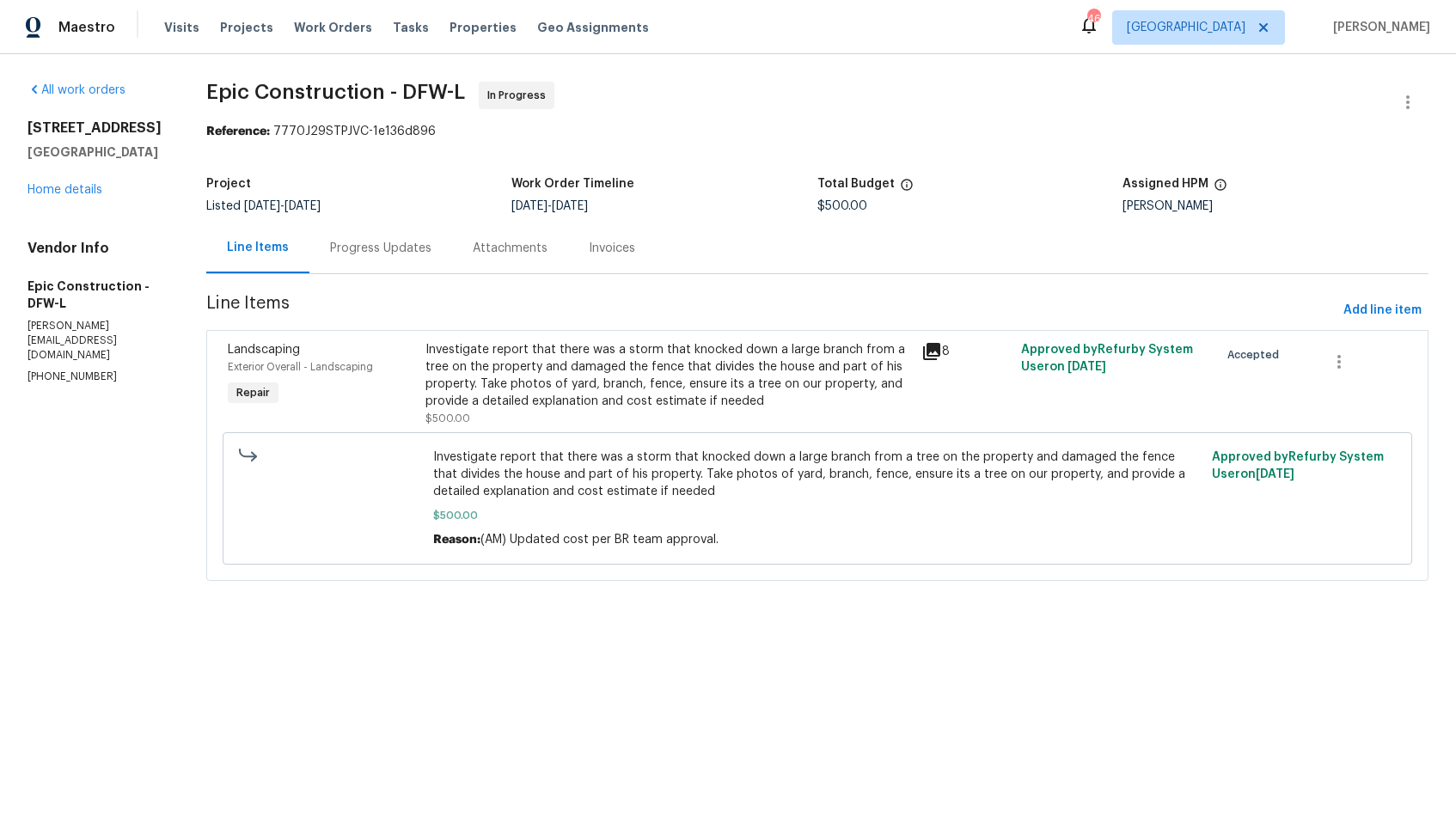
click at [395, 248] on div "Progress Updates" at bounding box center [381, 248] width 102 height 17
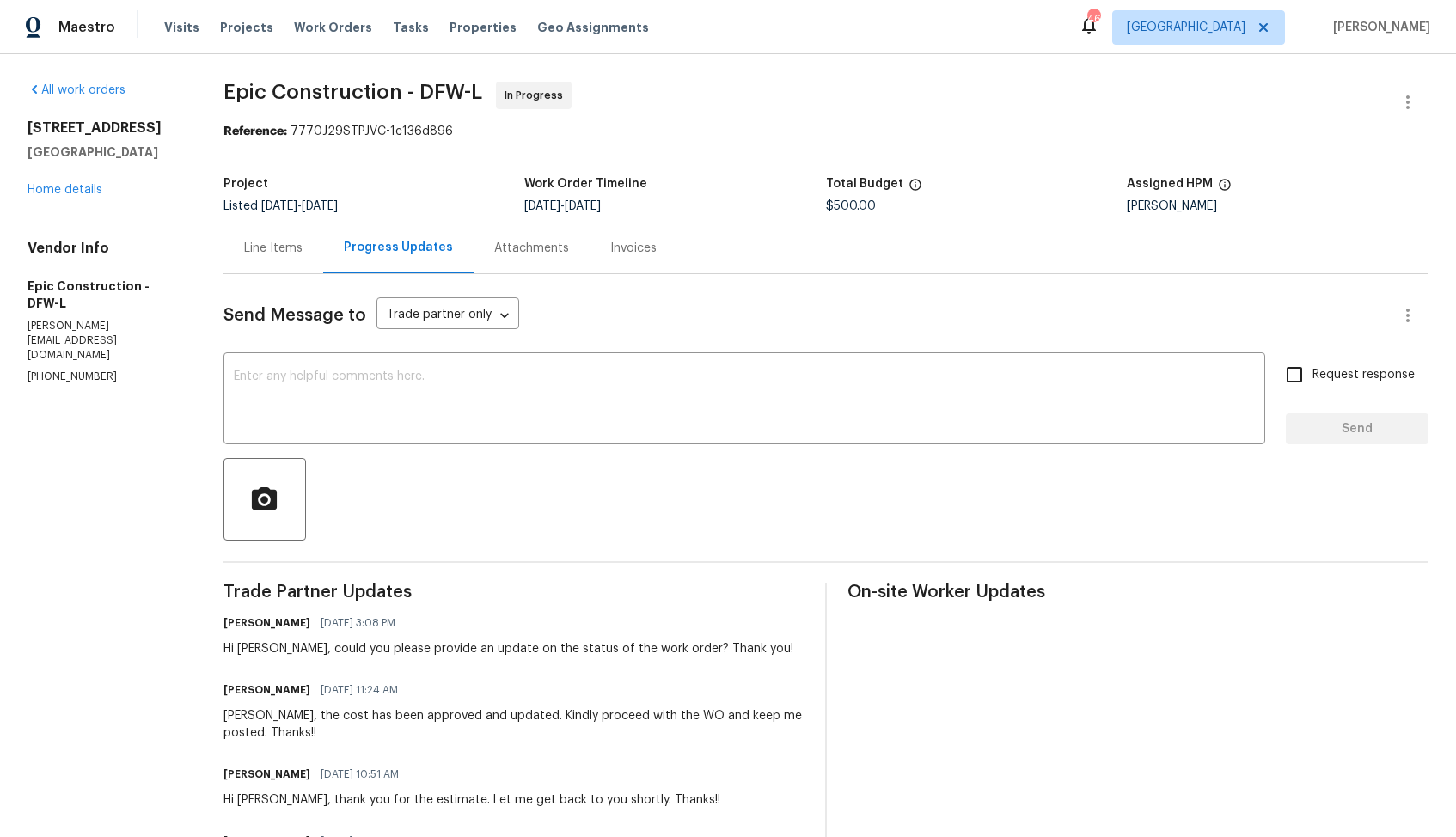
click at [272, 256] on div "Line Items" at bounding box center [273, 248] width 58 height 17
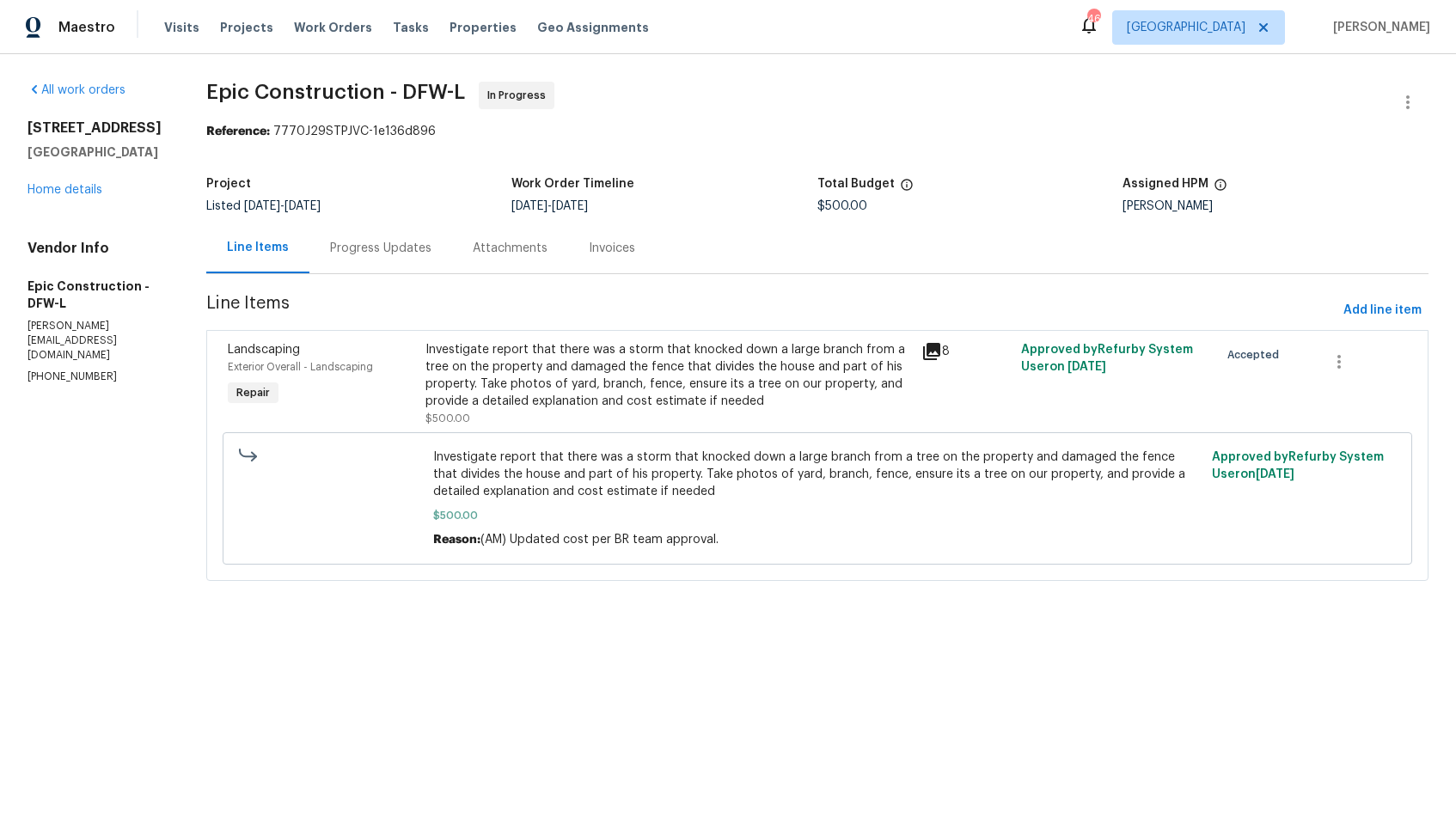
click at [372, 250] on div "Progress Updates" at bounding box center [381, 248] width 102 height 17
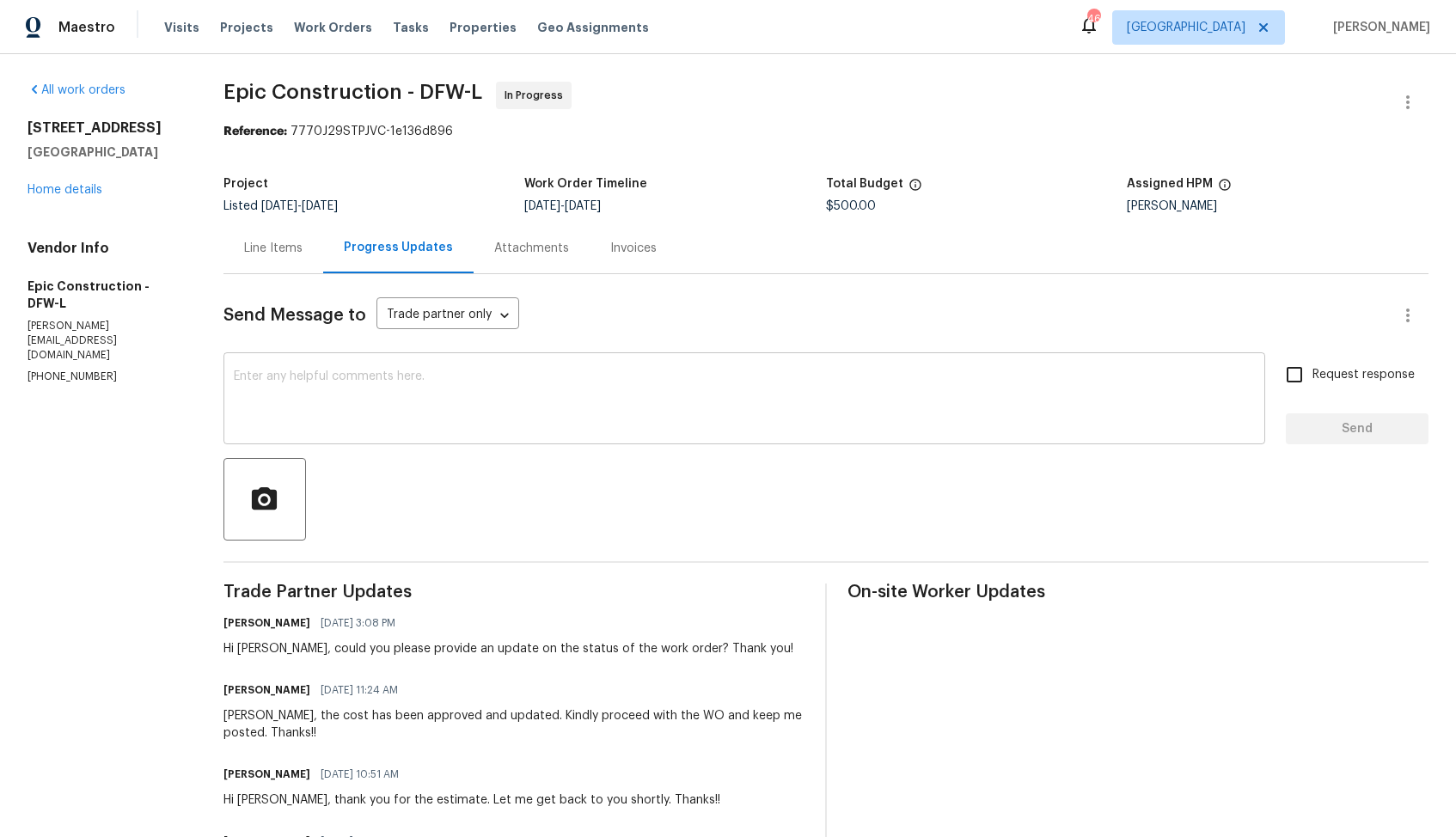
click at [461, 405] on textarea at bounding box center [744, 400] width 1021 height 60
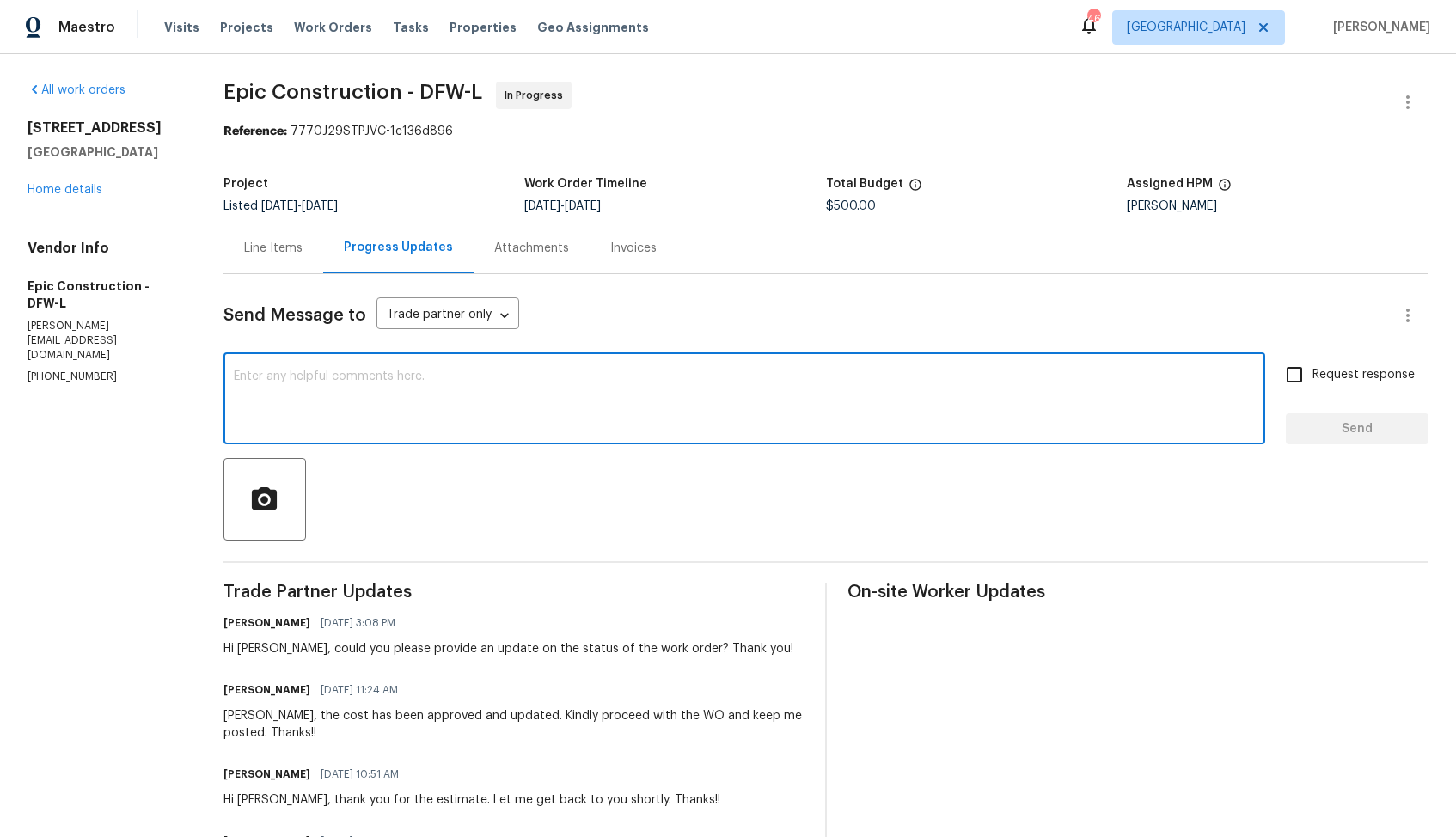
click at [54, 369] on p "[PHONE_NUMBER]" at bounding box center [104, 377] width 154 height 15
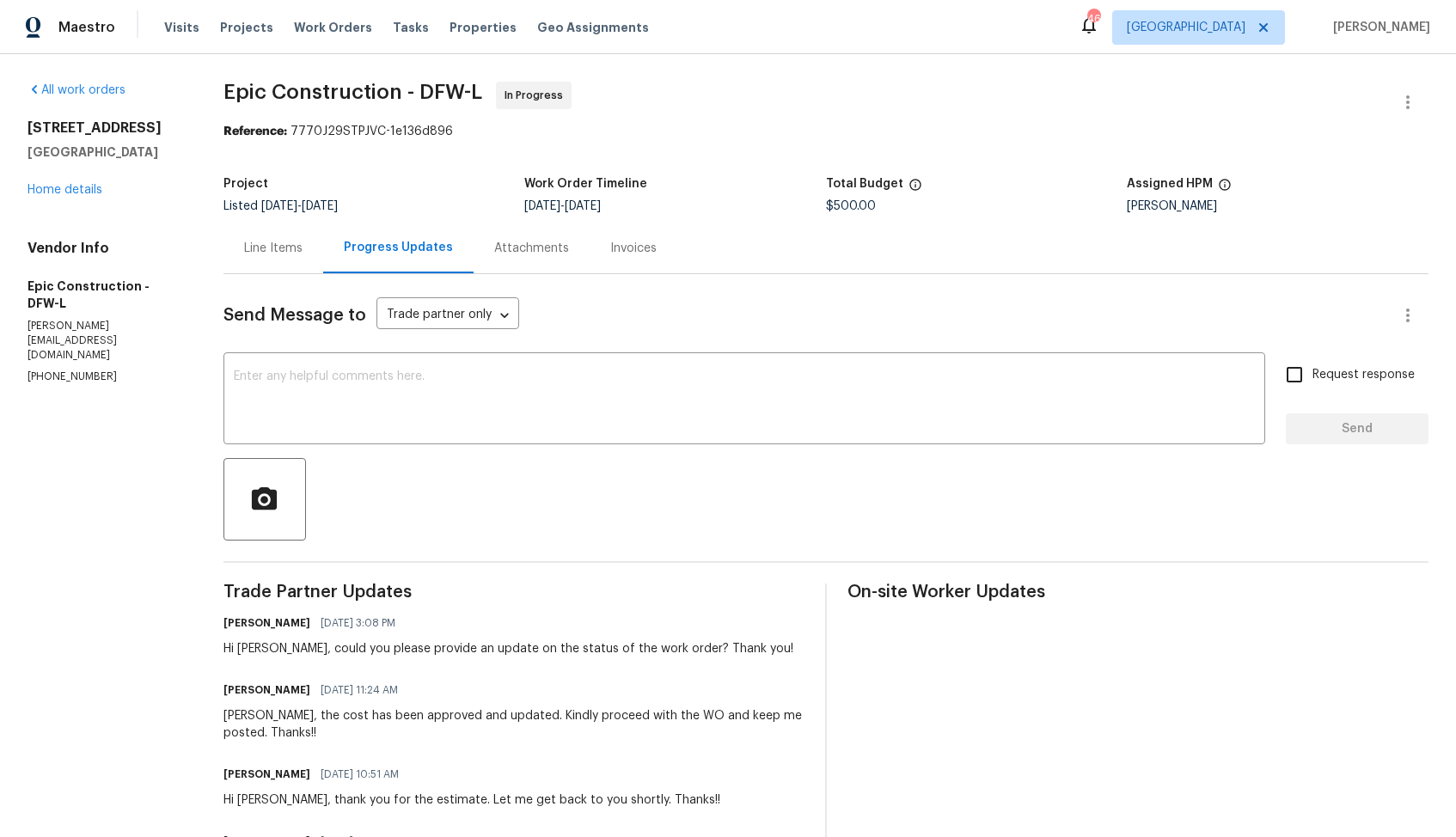
click at [54, 369] on p "[PHONE_NUMBER]" at bounding box center [104, 377] width 154 height 15
click at [530, 415] on textarea at bounding box center [744, 400] width 1021 height 60
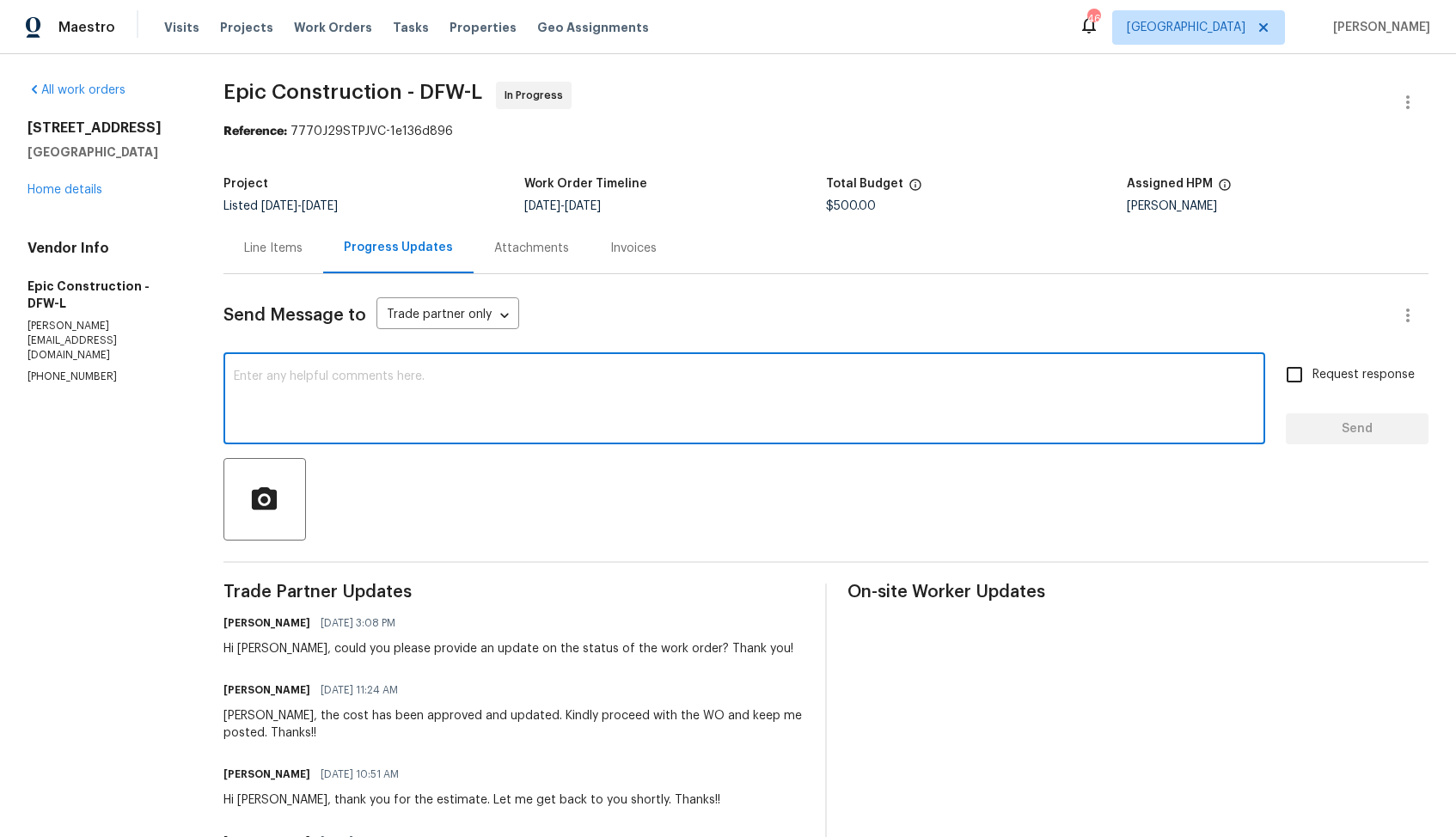
click at [961, 387] on textarea at bounding box center [744, 400] width 1021 height 60
paste textarea "Hi Team, we sent you a text message through RingCentral to get a status update …"
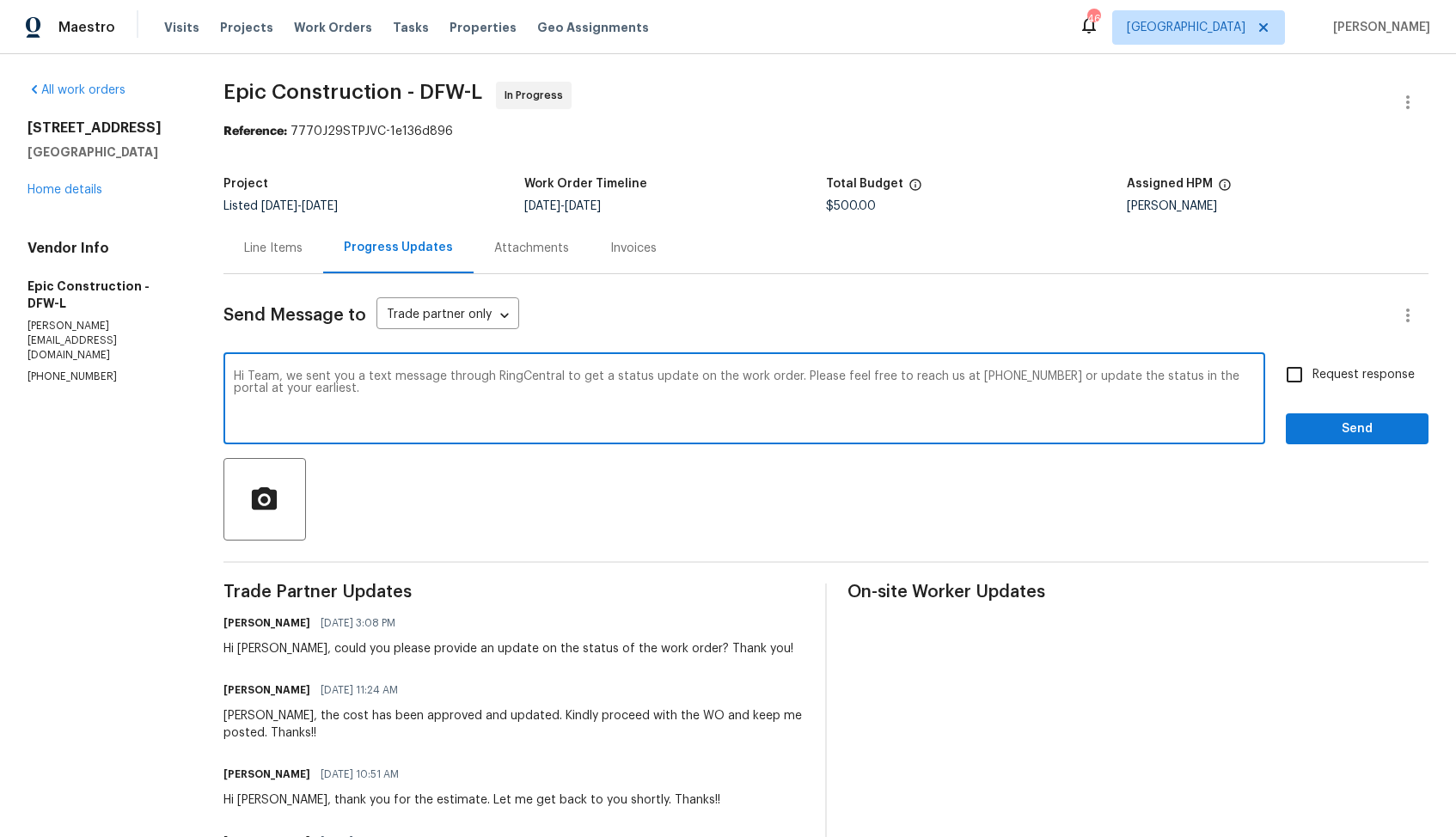
click at [249, 645] on div "Hi [PERSON_NAME], could you please provide an update on the status of the work …" at bounding box center [508, 648] width 570 height 17
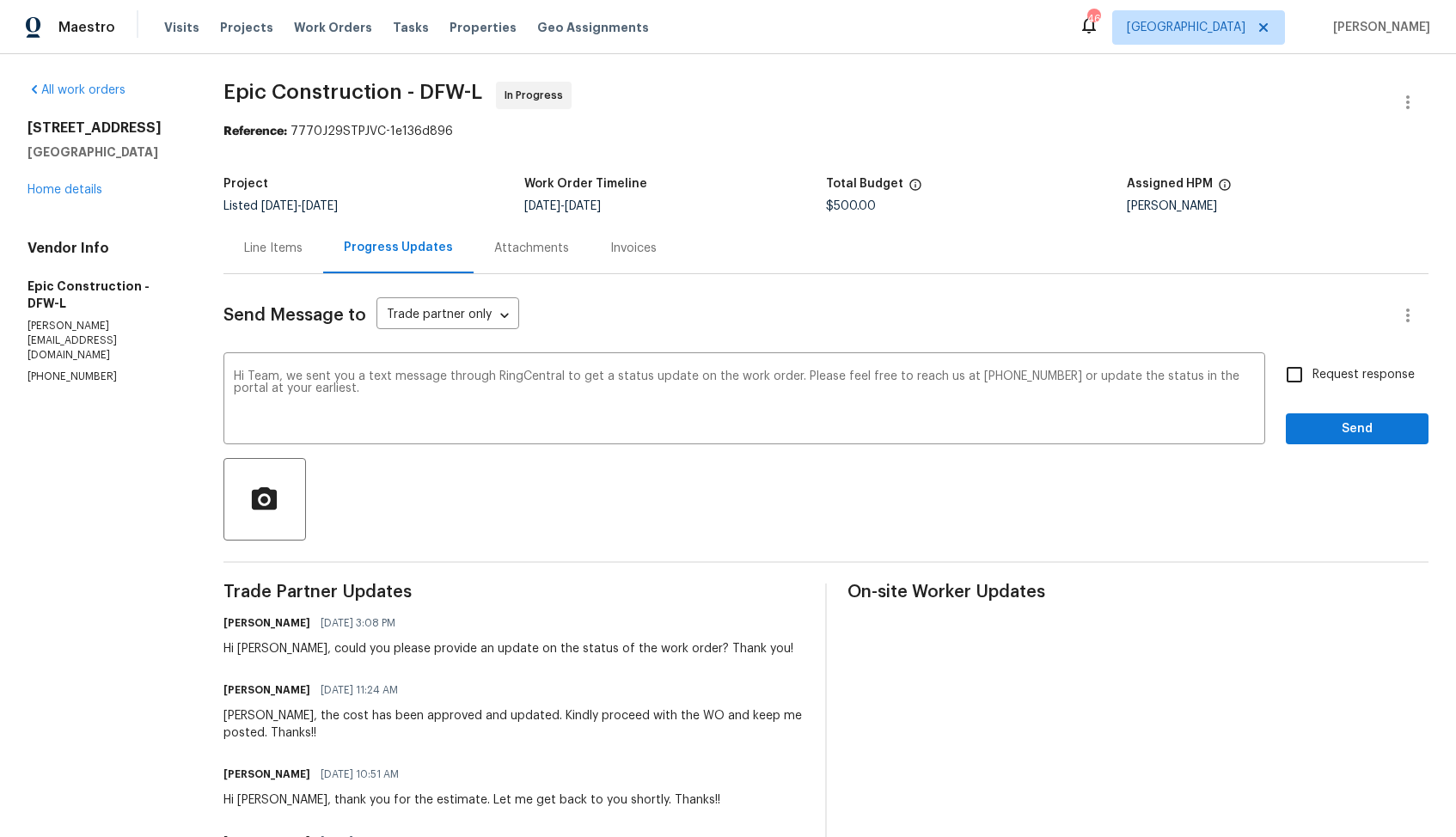
click at [249, 645] on div "Hi [PERSON_NAME], could you please provide an update on the status of the work …" at bounding box center [508, 648] width 570 height 17
copy div "[PERSON_NAME]"
click at [262, 377] on textarea "Hi Team, we sent you a text message through RingCentral to get a status update …" at bounding box center [744, 400] width 1021 height 60
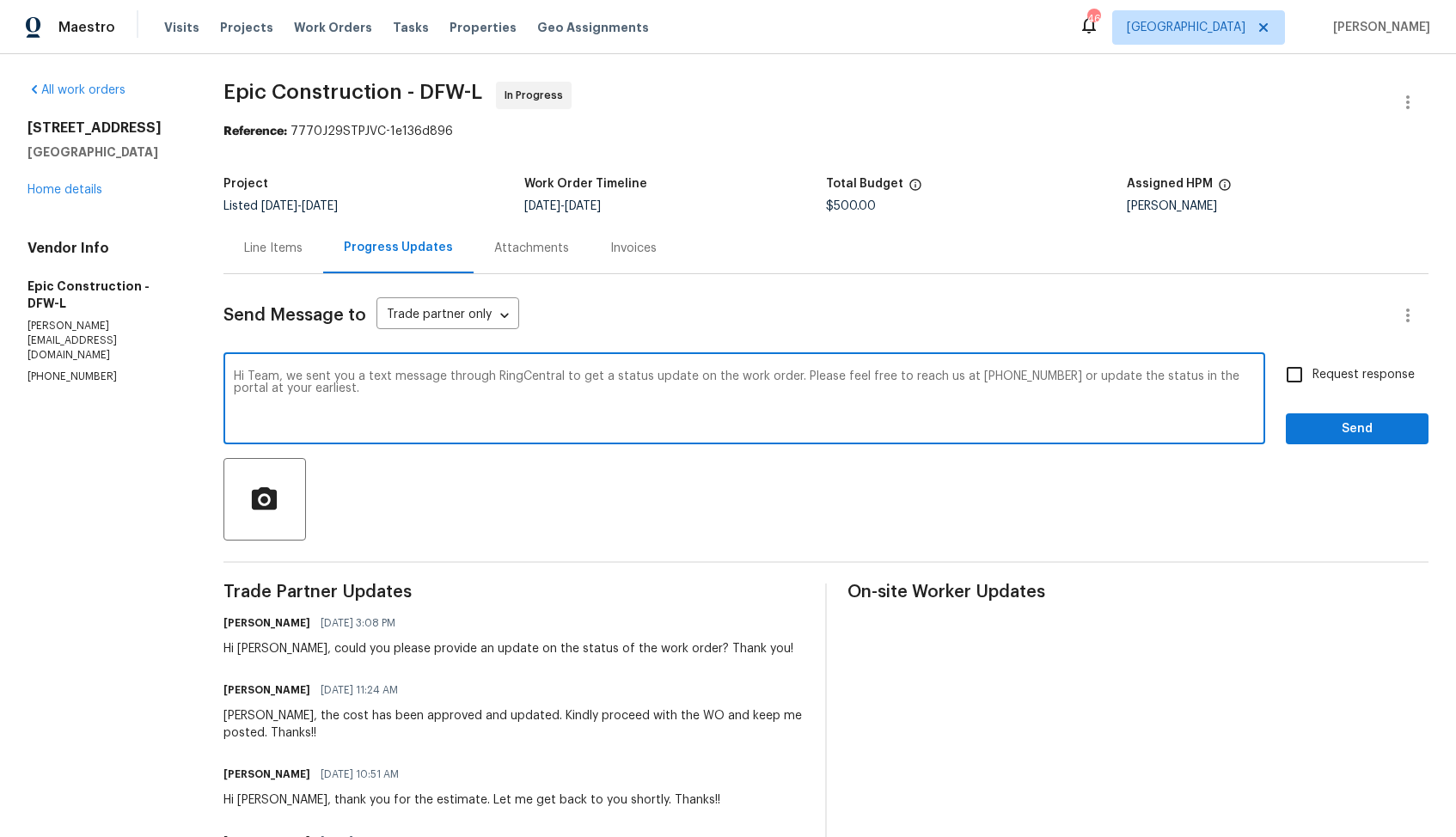
click at [262, 377] on textarea "Hi Team, we sent you a text message through RingCentral to get a status update …" at bounding box center [744, 400] width 1021 height 60
paste textarea "[PERSON_NAME]"
drag, startPoint x: 442, startPoint y: 378, endPoint x: 496, endPoint y: 377, distance: 54.0
click at [496, 377] on textarea "Hi [PERSON_NAME], we sent you a text message through RingCentral to get a statu…" at bounding box center [744, 400] width 1021 height 60
drag, startPoint x: 445, startPoint y: 377, endPoint x: 560, endPoint y: 379, distance: 115.0
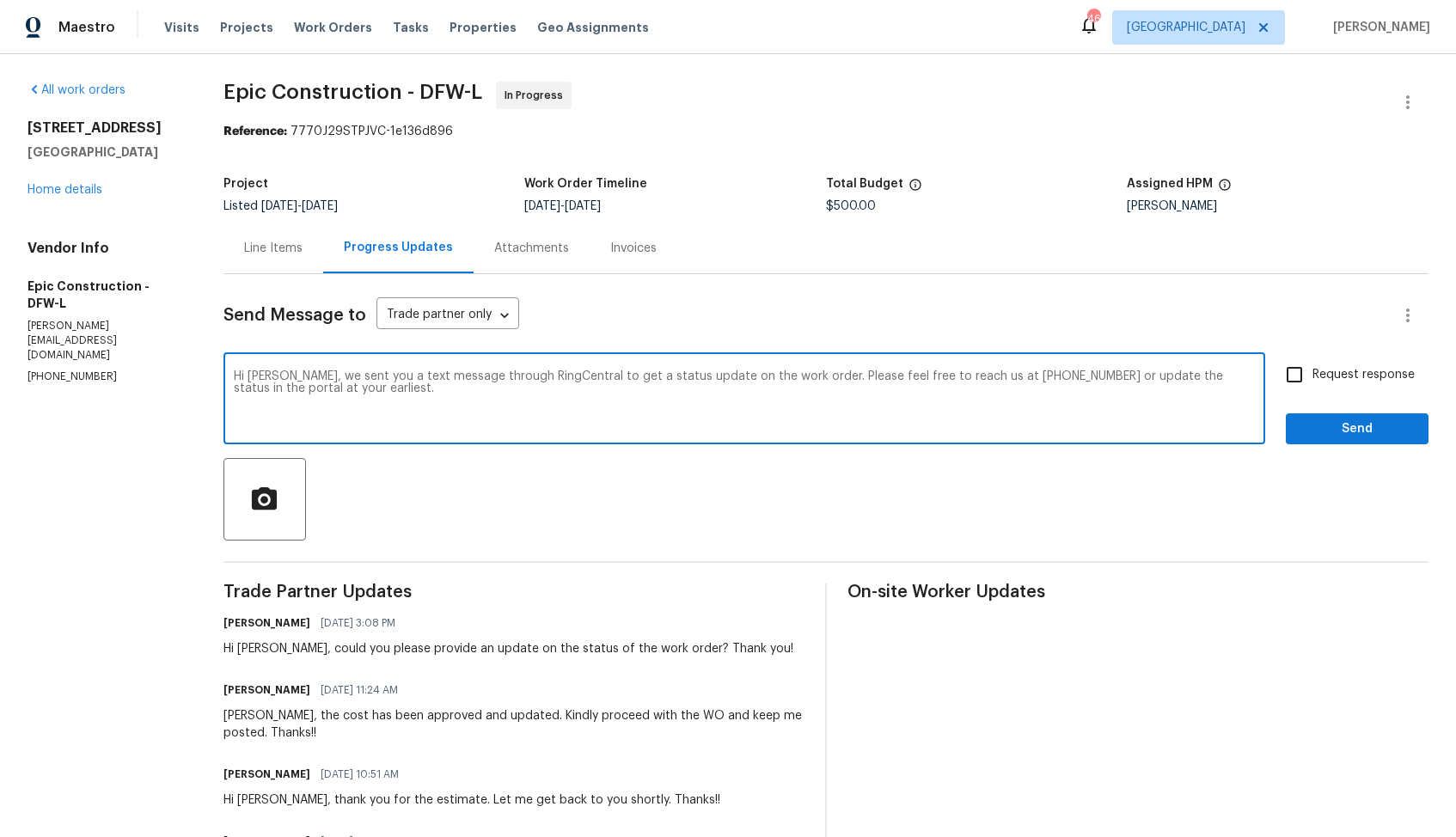
click at [560, 379] on textarea "Hi [PERSON_NAME], we sent you a text message through RingCentral to get a statu…" at bounding box center [744, 400] width 1021 height 60
click at [1222, 380] on textarea "Hi [PERSON_NAME], we sent you a text message to get a status update on the work…" at bounding box center [744, 400] width 1021 height 60
type textarea "Hi [PERSON_NAME], we sent you a text message to get a status update on the work…"
click at [1319, 369] on span "Request response" at bounding box center [1363, 375] width 103 height 18
click at [1312, 369] on input "Request response" at bounding box center [1294, 375] width 36 height 36
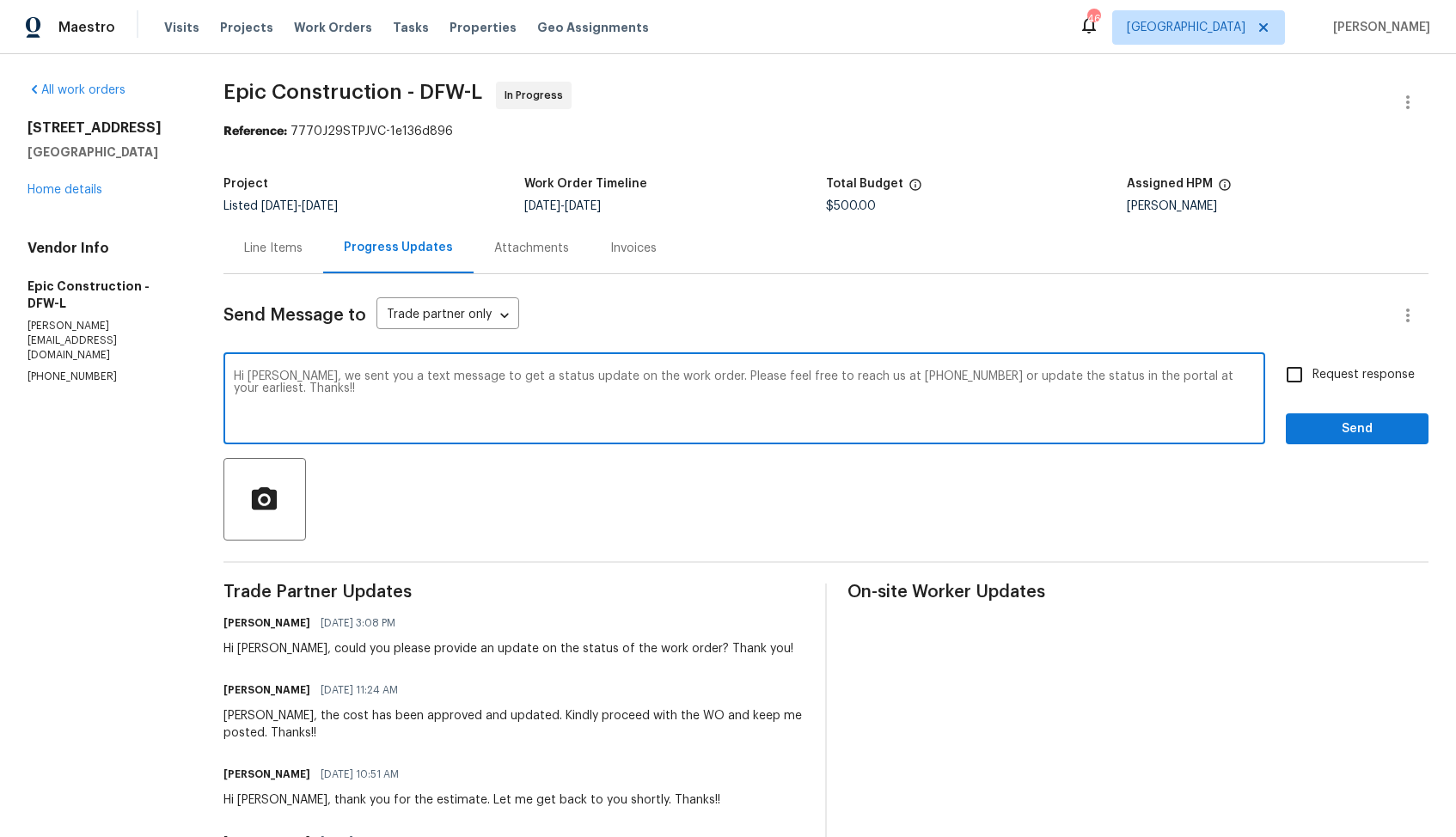
checkbox input "true"
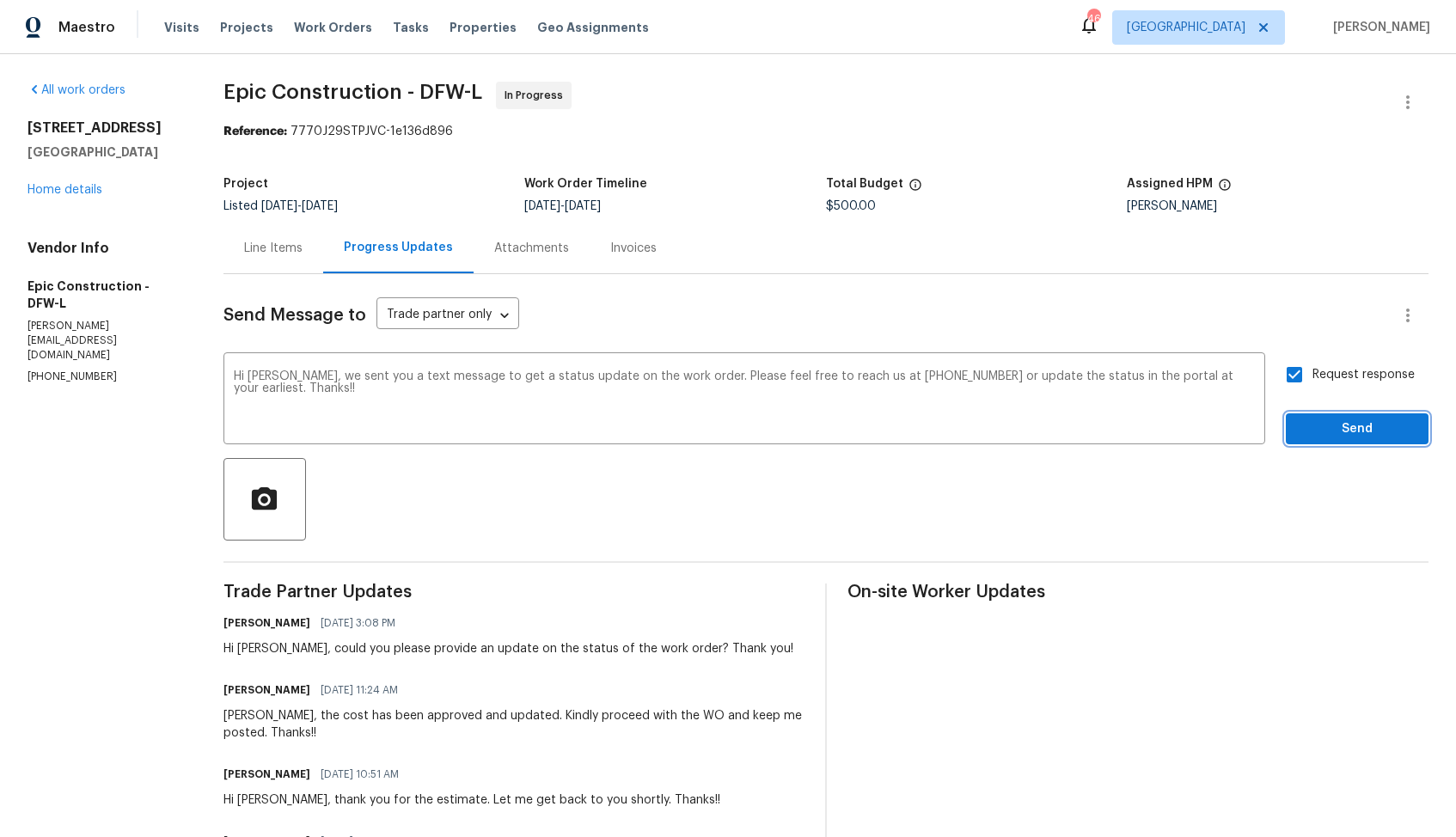
click at [1318, 430] on span "Send" at bounding box center [1357, 429] width 115 height 22
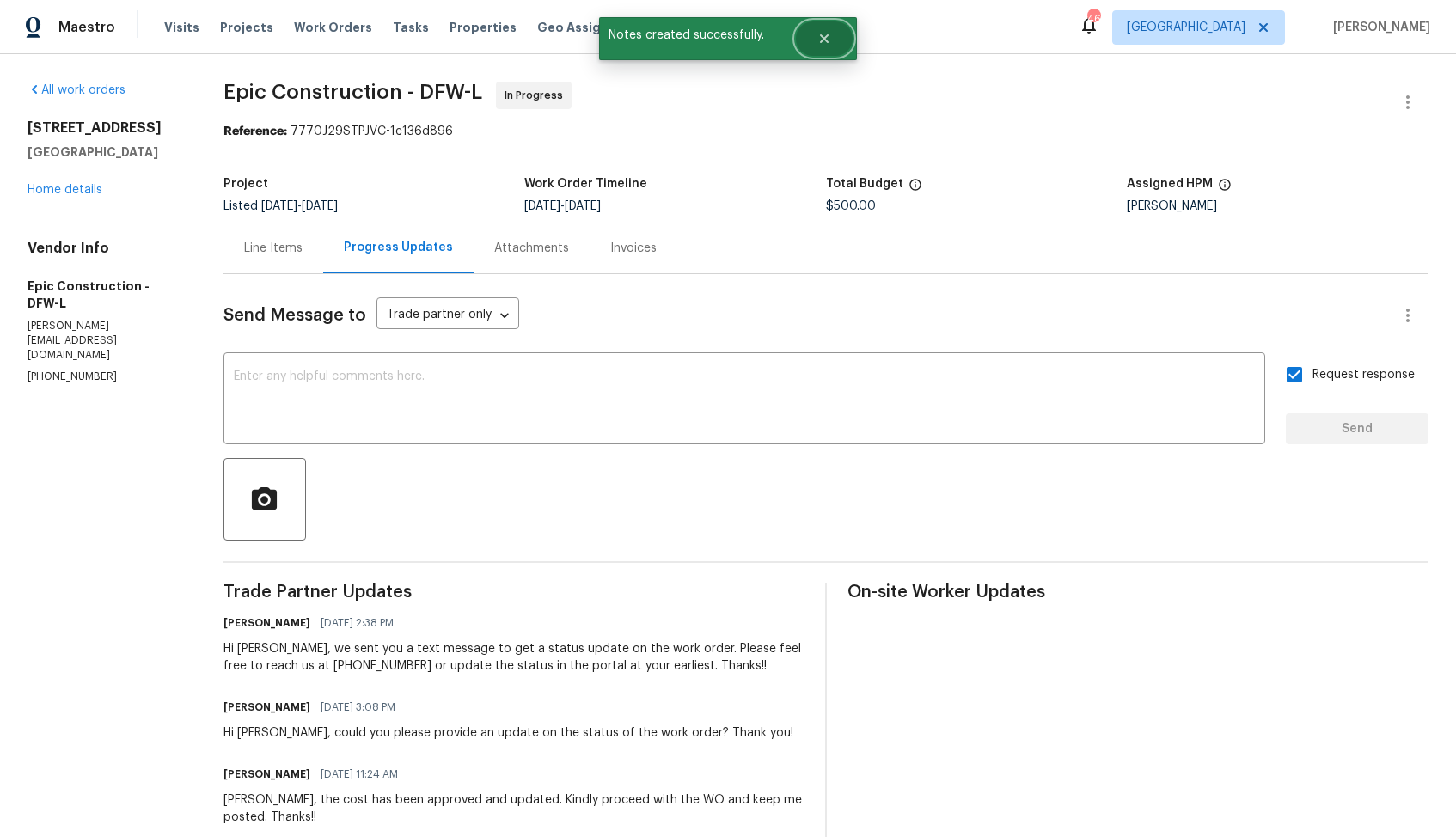
click at [827, 36] on icon "Close" at bounding box center [824, 38] width 8 height 8
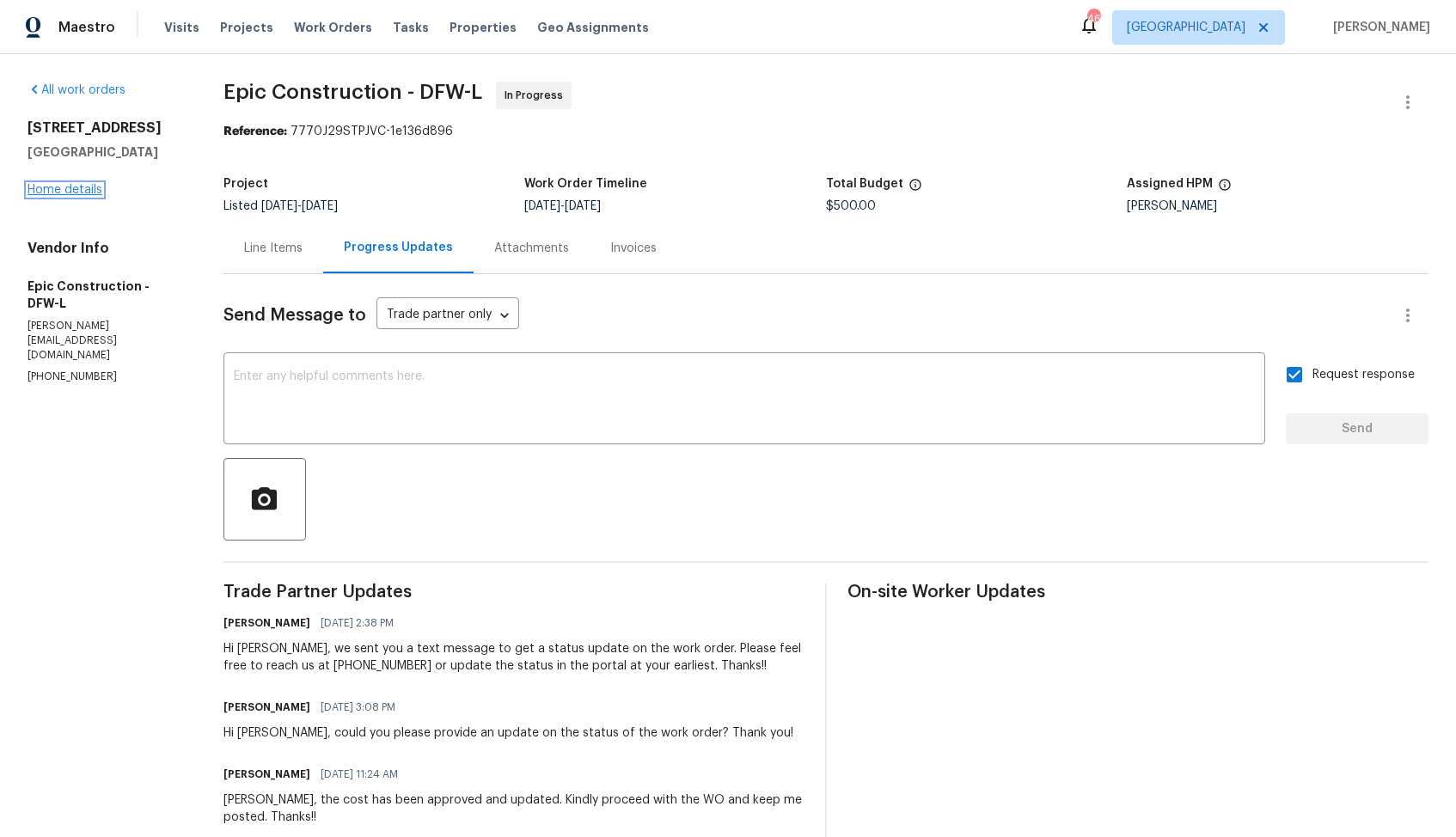
click at [57, 189] on link "Home details" at bounding box center [64, 190] width 74 height 12
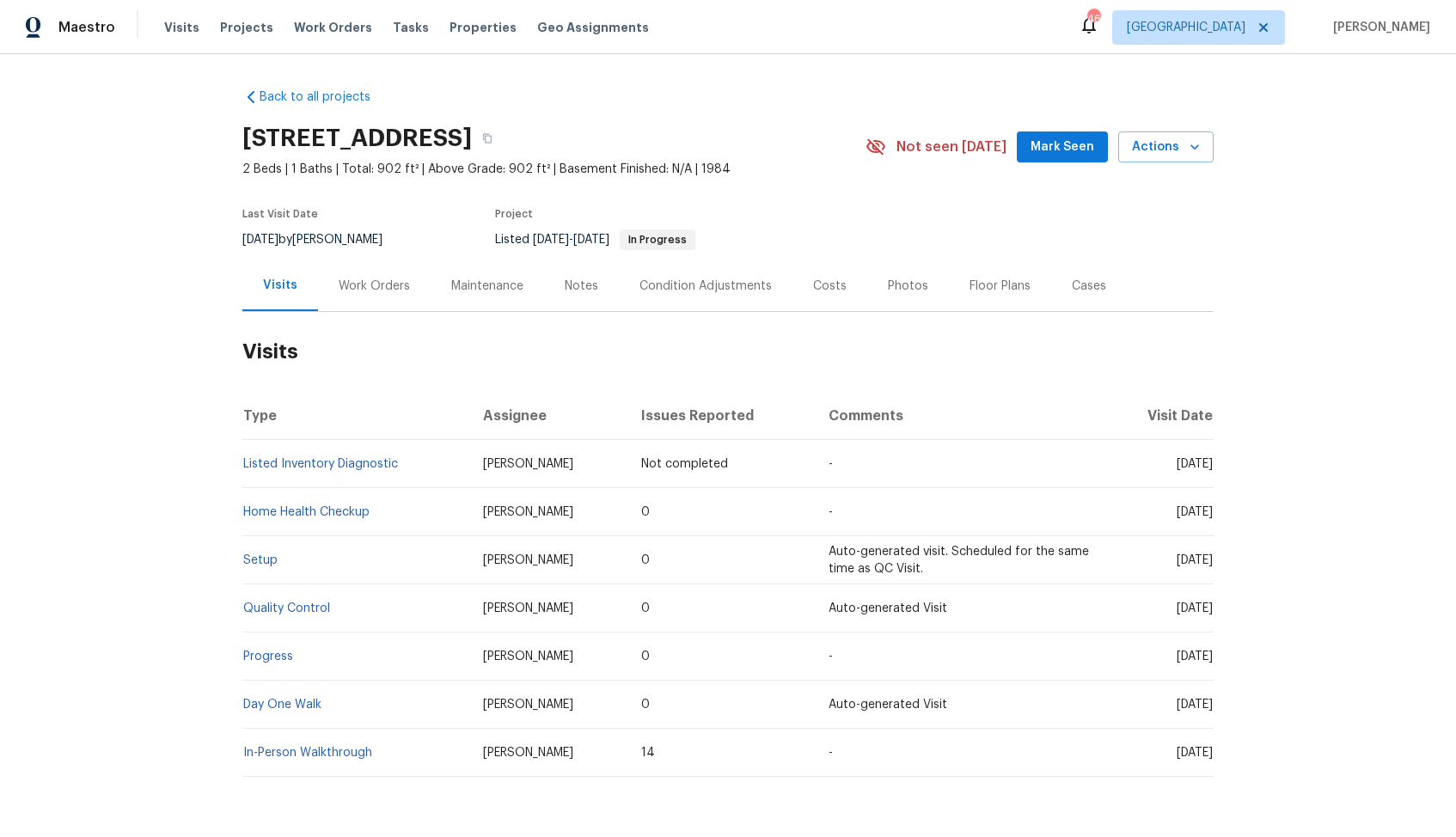
click at [371, 280] on div "Work Orders" at bounding box center [374, 286] width 72 height 17
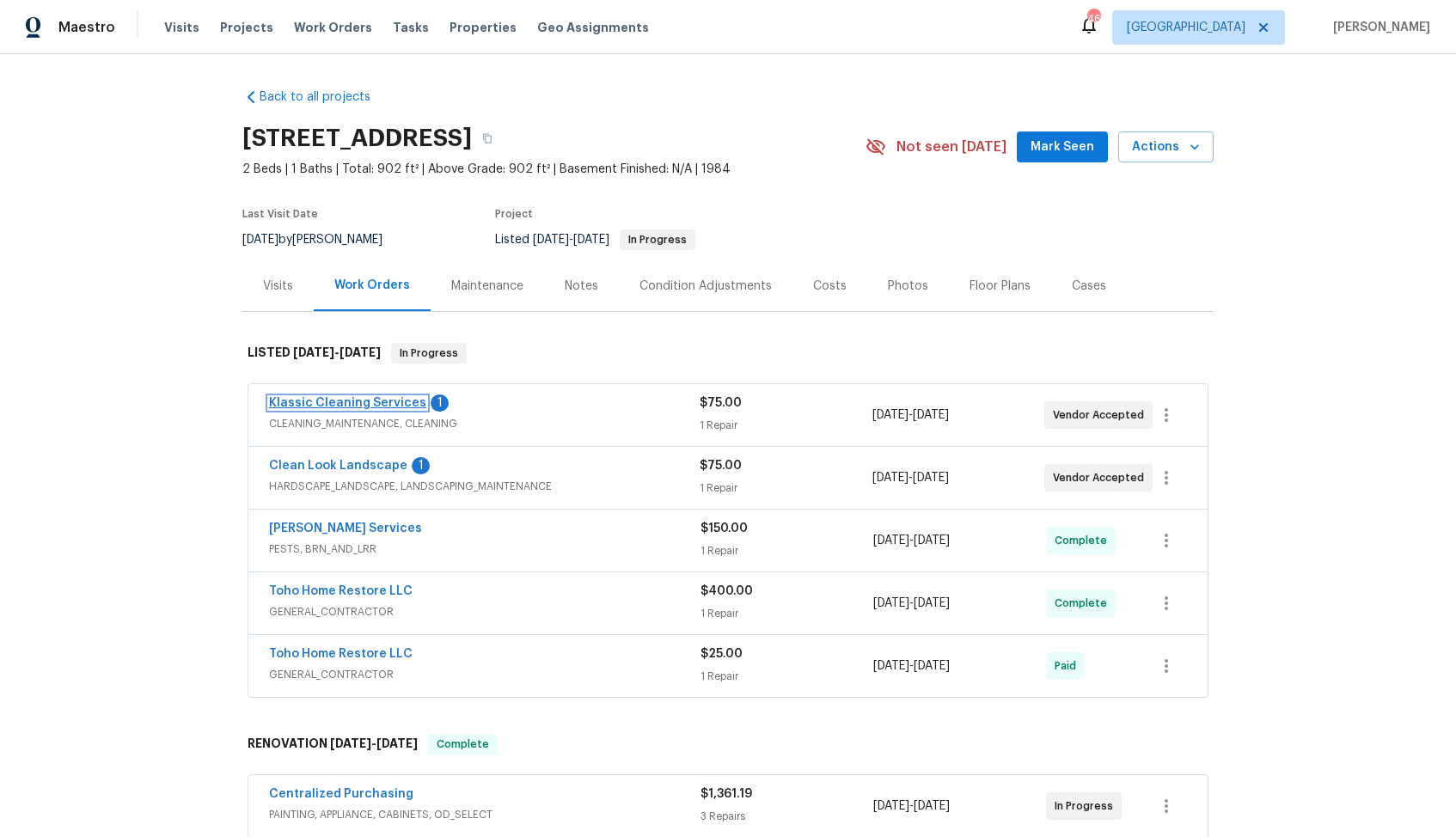
click at [359, 407] on link "Klassic Cleaning Services" at bounding box center [347, 402] width 157 height 12
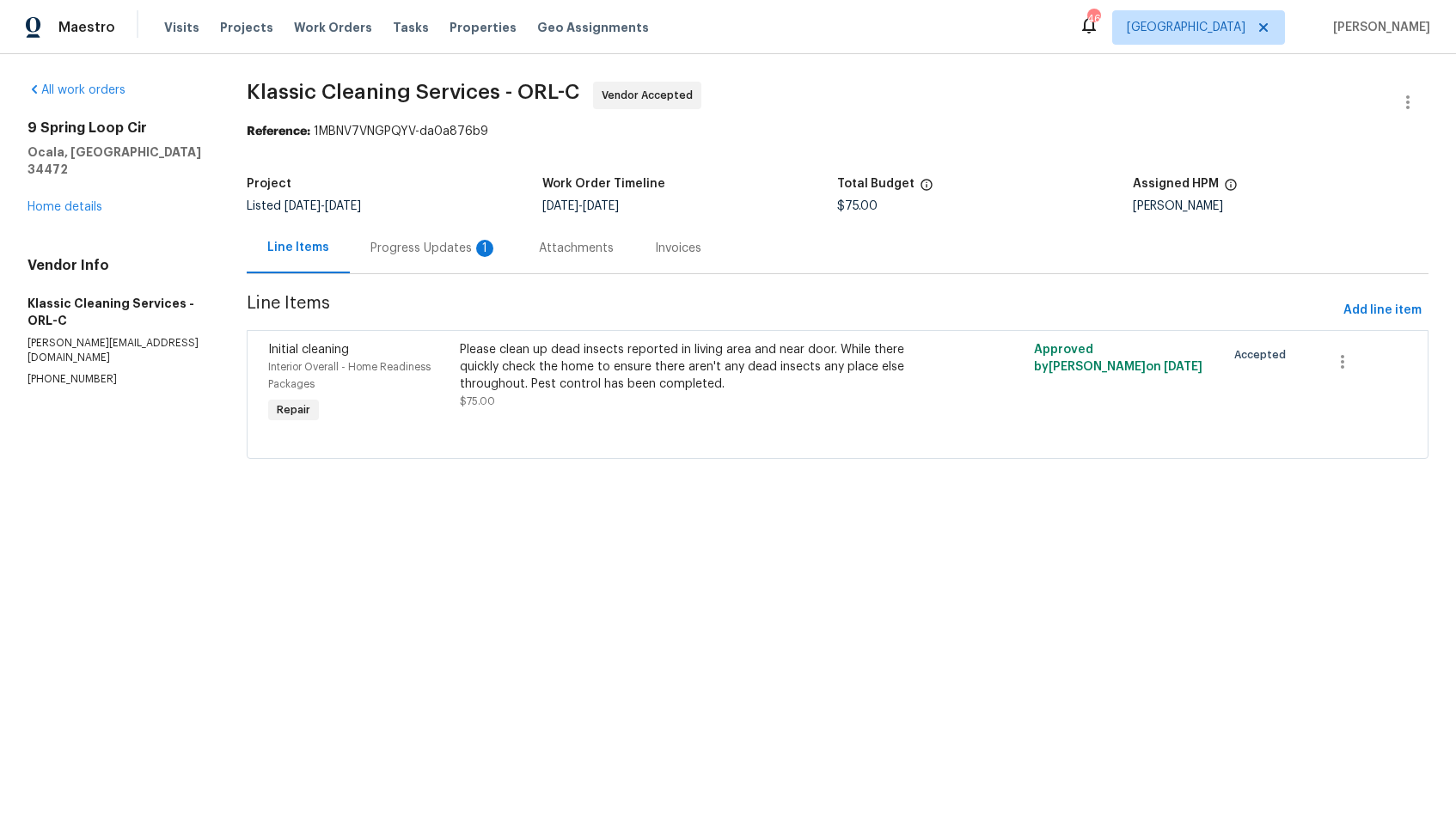
click at [442, 250] on div "Progress Updates 1" at bounding box center [434, 248] width 127 height 17
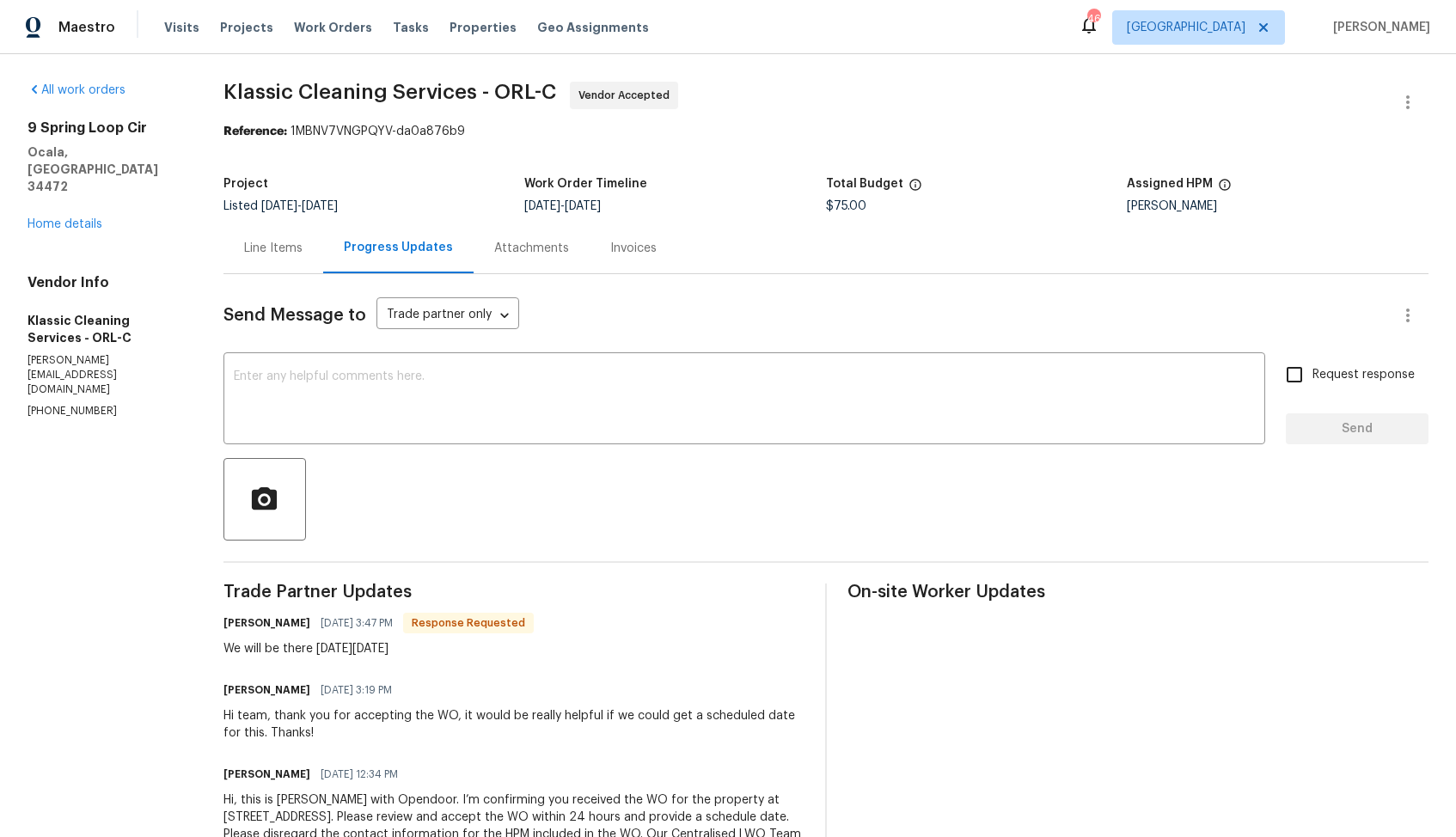
click at [272, 623] on h6 "[PERSON_NAME]" at bounding box center [267, 623] width 87 height 17
copy h6 "[PERSON_NAME]"
click at [542, 389] on textarea at bounding box center [744, 400] width 1021 height 60
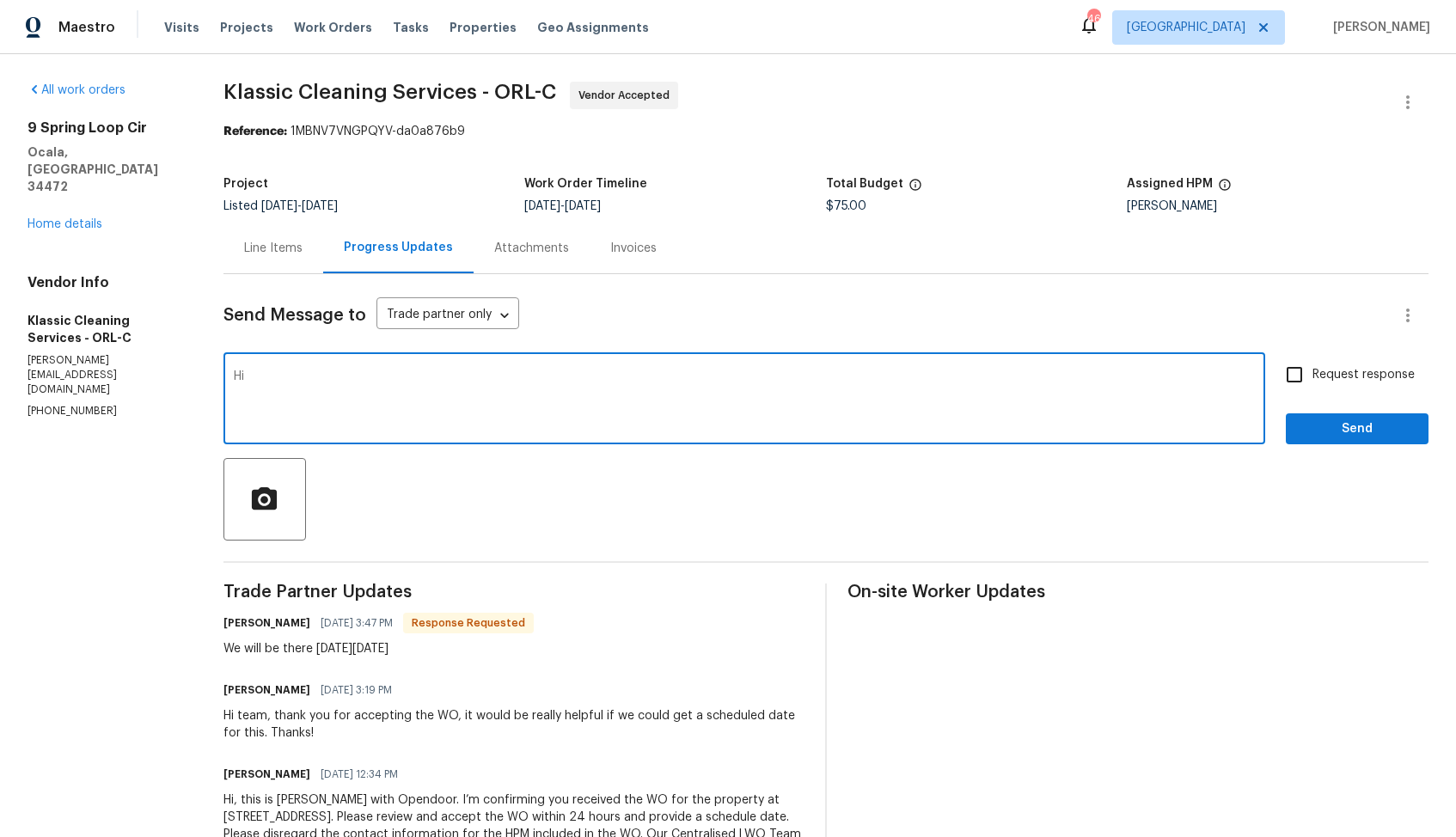
paste textarea "Andrew"
click at [355, 378] on textarea "Hi Andrew, thank. you for the confirmation, kindly keep me posted. Thanks!" at bounding box center [744, 400] width 1021 height 60
type textarea "Hi Andrew, thank you for the confirmation, kindly keep me posted. Thanks!"
click at [1307, 362] on input "Request response" at bounding box center [1294, 375] width 36 height 36
checkbox input "true"
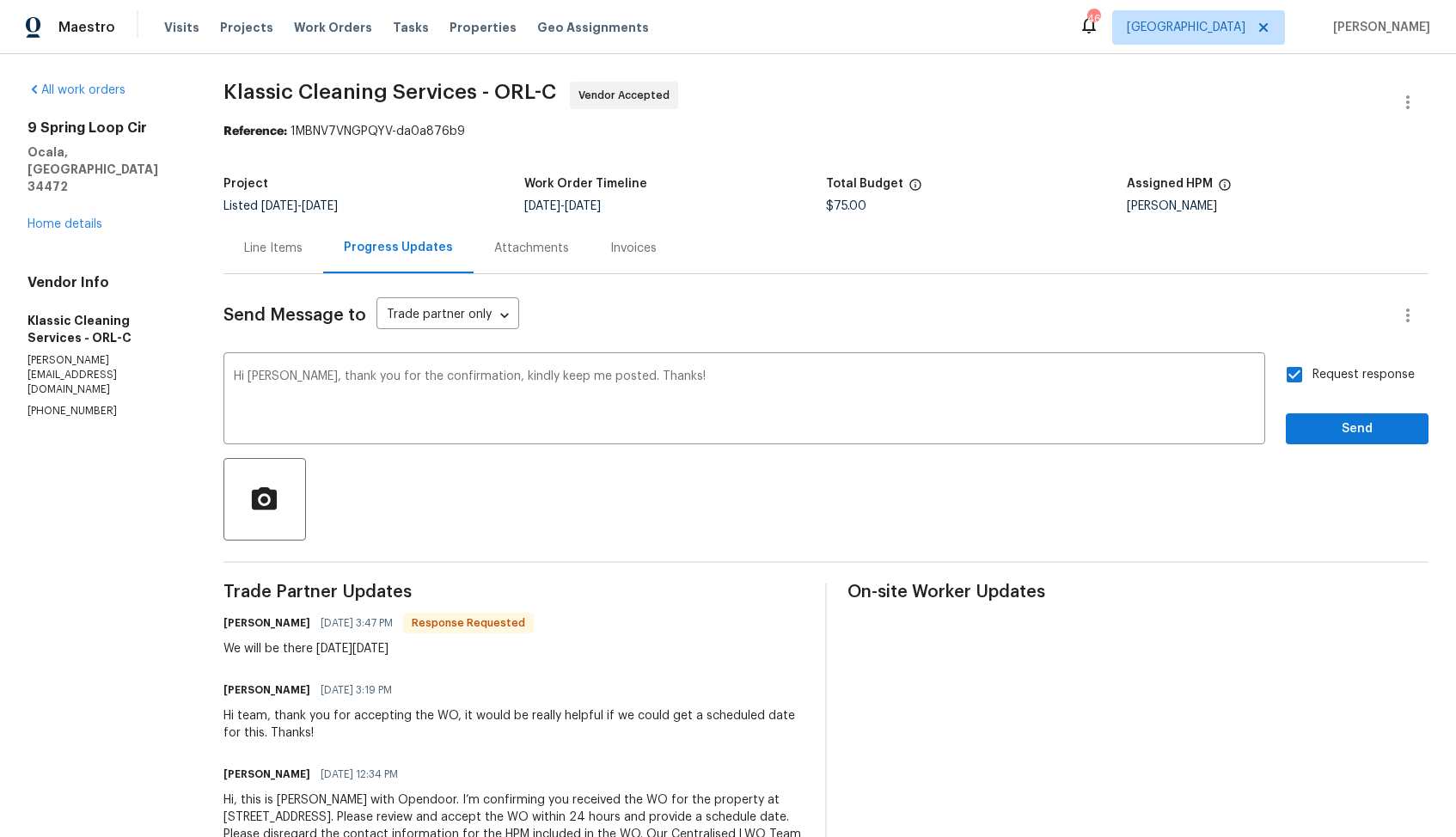
click at [1309, 411] on div "Request response Send" at bounding box center [1357, 400] width 143 height 88
click at [1309, 426] on span "Send" at bounding box center [1357, 429] width 115 height 22
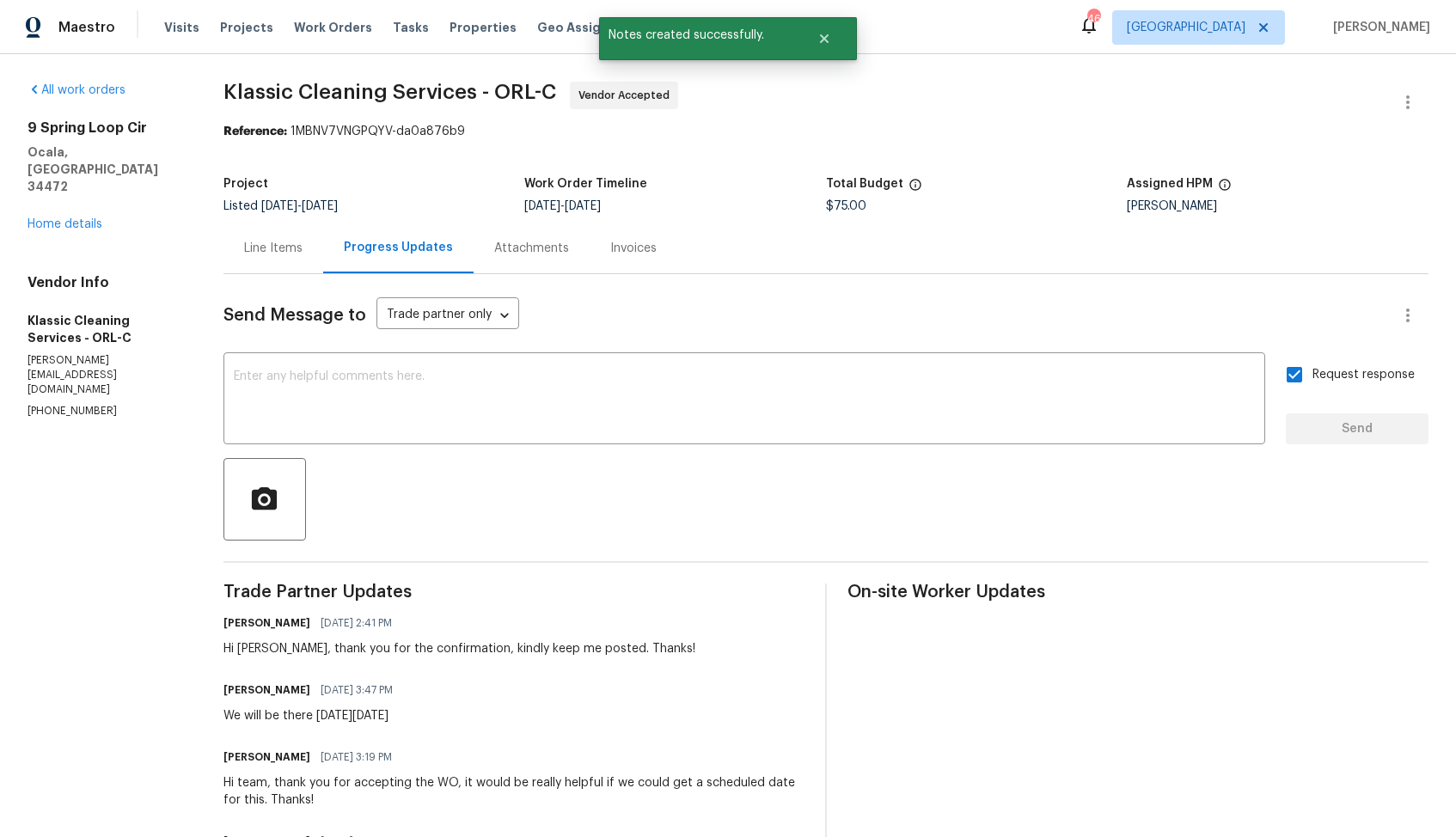
click at [299, 718] on div "We will be there on Wednesday 8/13" at bounding box center [313, 715] width 180 height 17
copy div "We will be there on Wednesday 8/13"
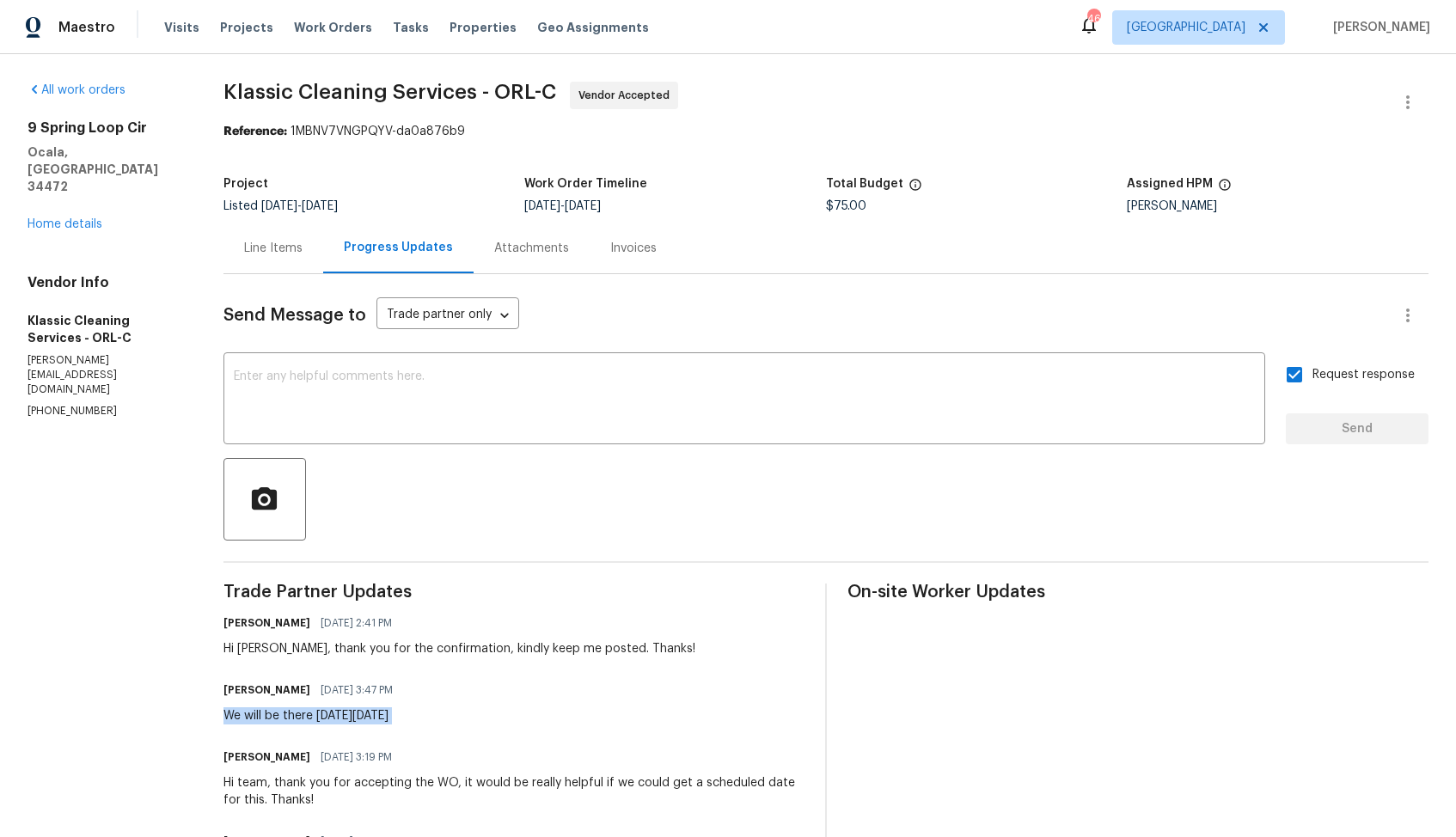
click at [52, 182] on div "9 Spring Loop Cir Ocala, FL 34472 Home details" at bounding box center [104, 176] width 154 height 113
click at [51, 218] on link "Home details" at bounding box center [64, 223] width 74 height 12
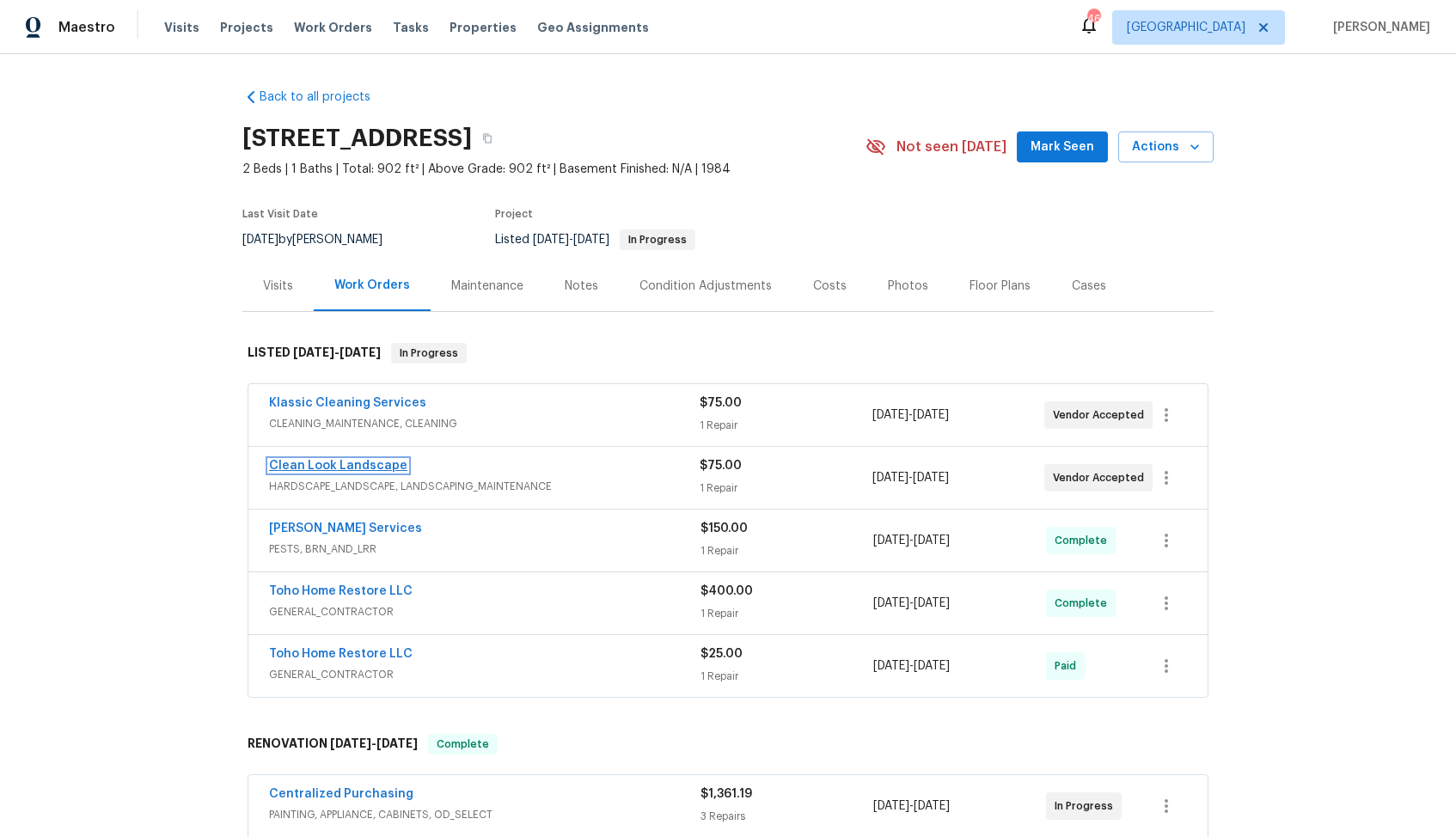
click at [332, 470] on link "Clean Look Landscape" at bounding box center [338, 465] width 138 height 12
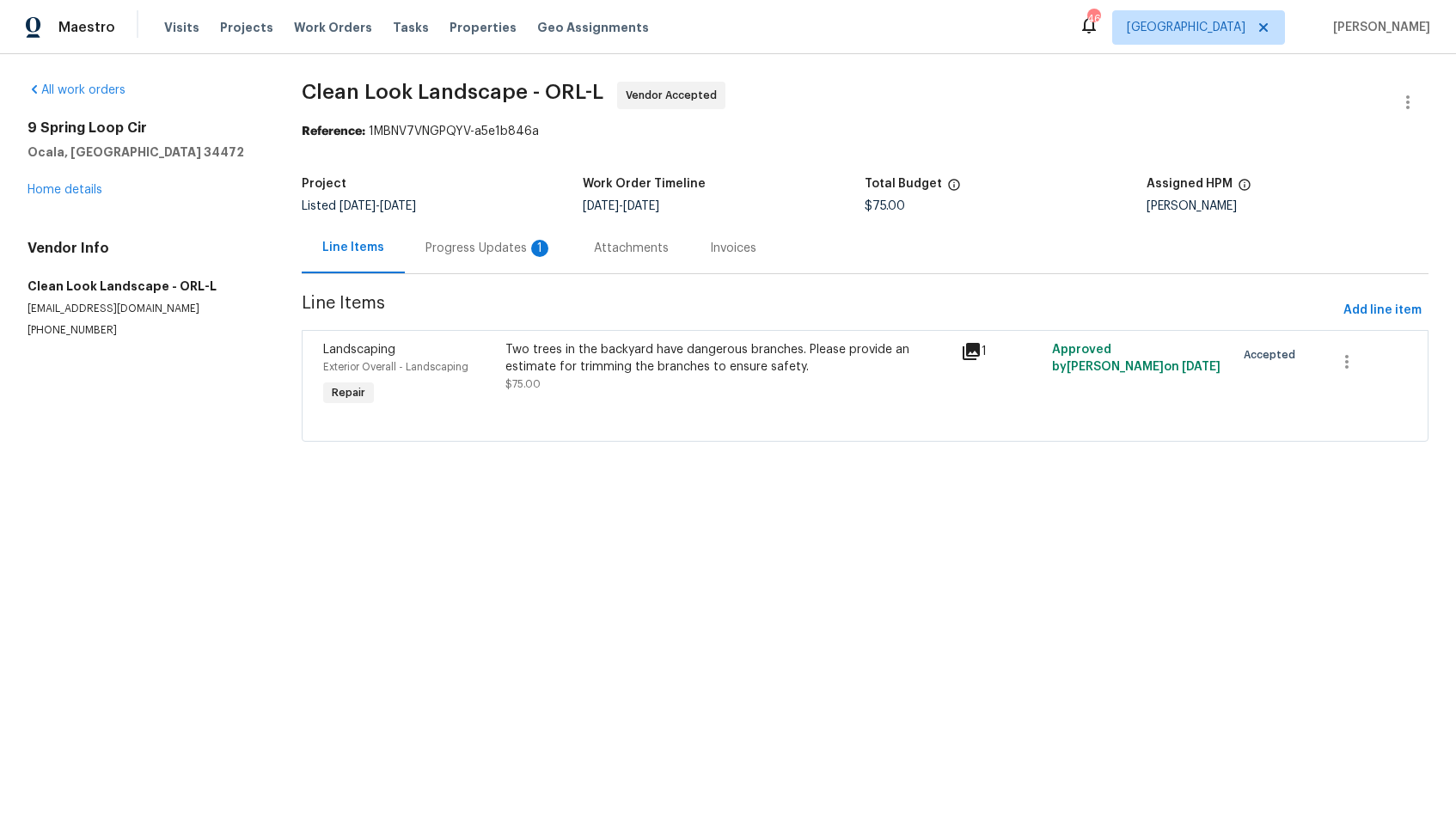
click at [473, 257] on div "Progress Updates 1" at bounding box center [489, 248] width 168 height 51
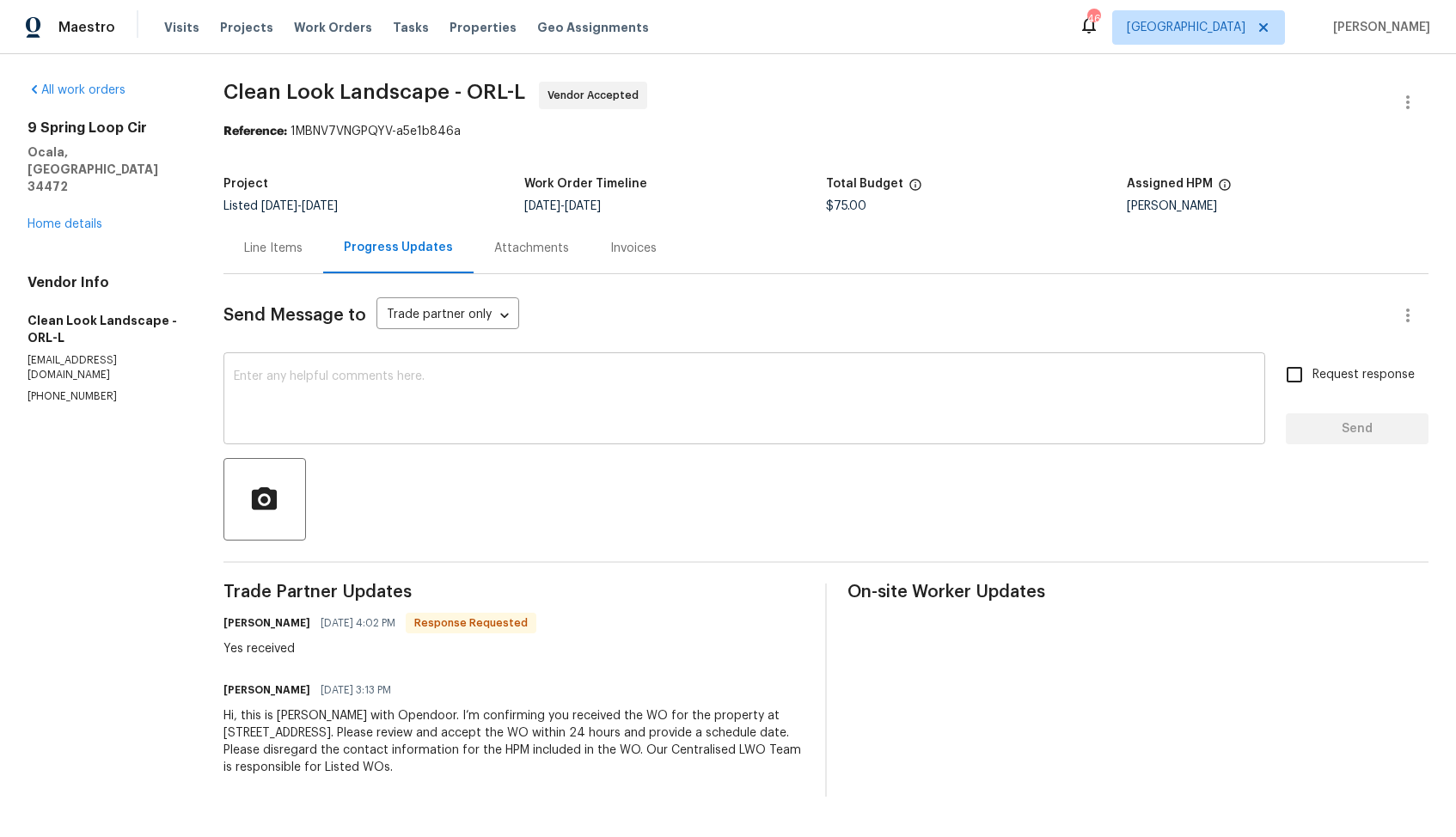
click at [550, 393] on textarea at bounding box center [744, 400] width 1021 height 60
click at [235, 624] on h6 "Anthony herring" at bounding box center [267, 623] width 87 height 17
copy h6 "Anthony"
click at [568, 401] on textarea at bounding box center [744, 400] width 1021 height 60
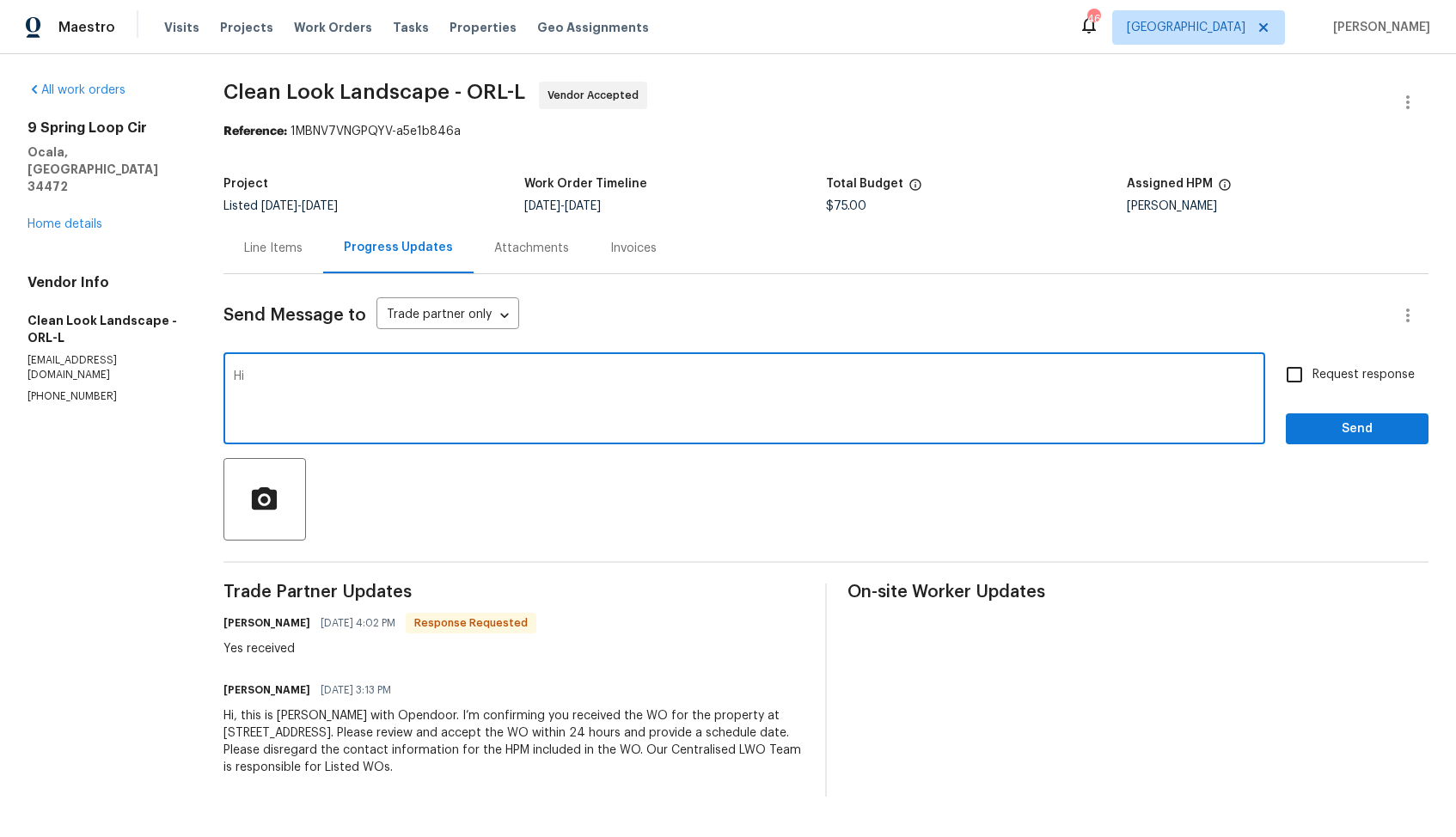
paste textarea "Anthony"
paste textarea "it would be really helpful if we could get a scheduled date for this. Thanks!"
click at [483, 379] on textarea "Hi Anthony, thank you for the confirmation, it would be really helpful if we co…" at bounding box center [744, 400] width 1021 height 60
type textarea "Hi Anthony, thank you for the confirmation, it would be really helpful if we co…"
click at [955, 369] on div "Hi Anthony, thank you for the confirmation, it would be really helpful if we co…" at bounding box center [744, 400] width 1042 height 88
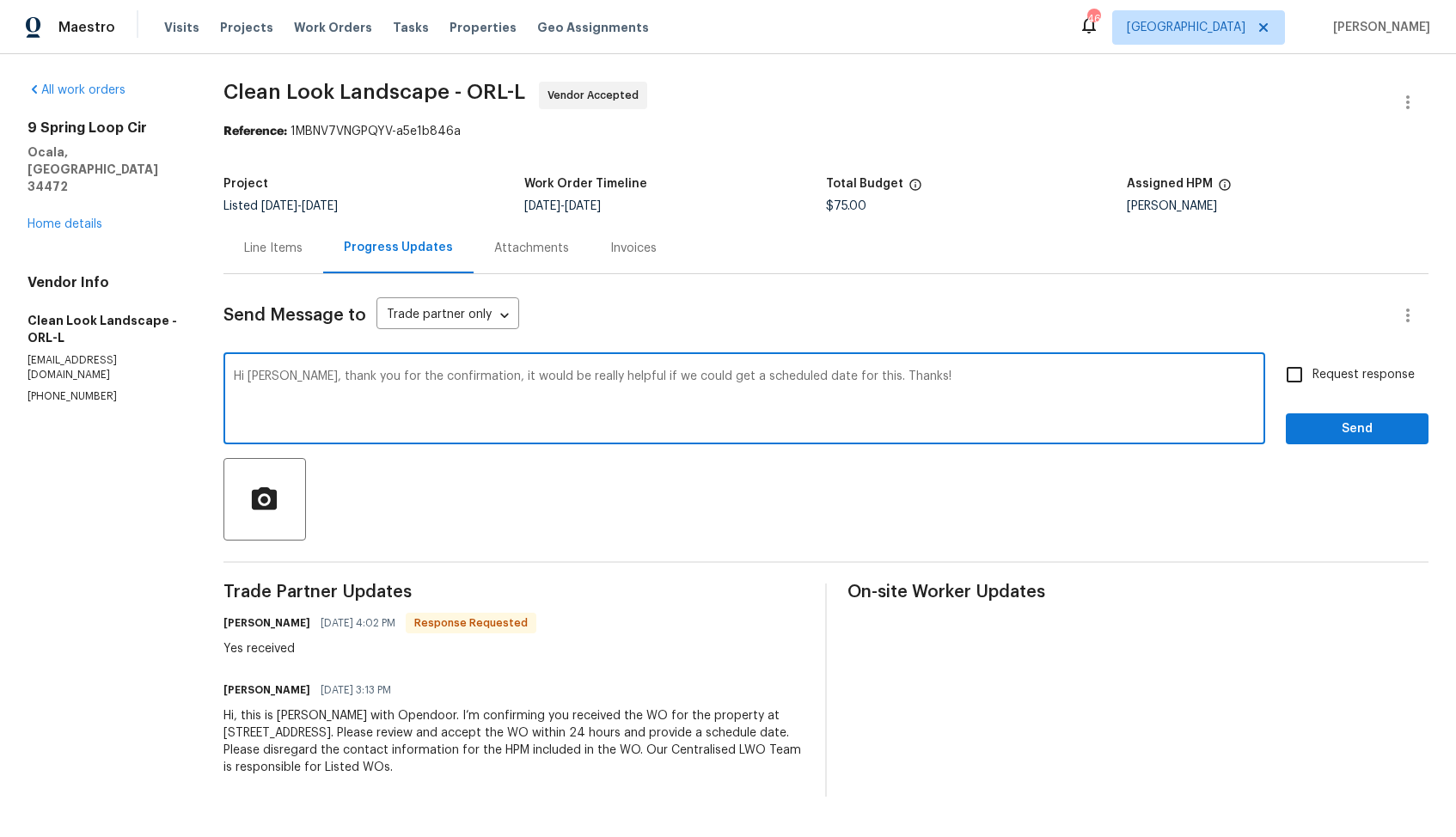
click at [974, 383] on textarea "Hi Anthony, thank you for the confirmation, it would be really helpful if we co…" at bounding box center [744, 400] width 1021 height 60
click at [1302, 377] on input "Request response" at bounding box center [1294, 375] width 36 height 36
checkbox input "true"
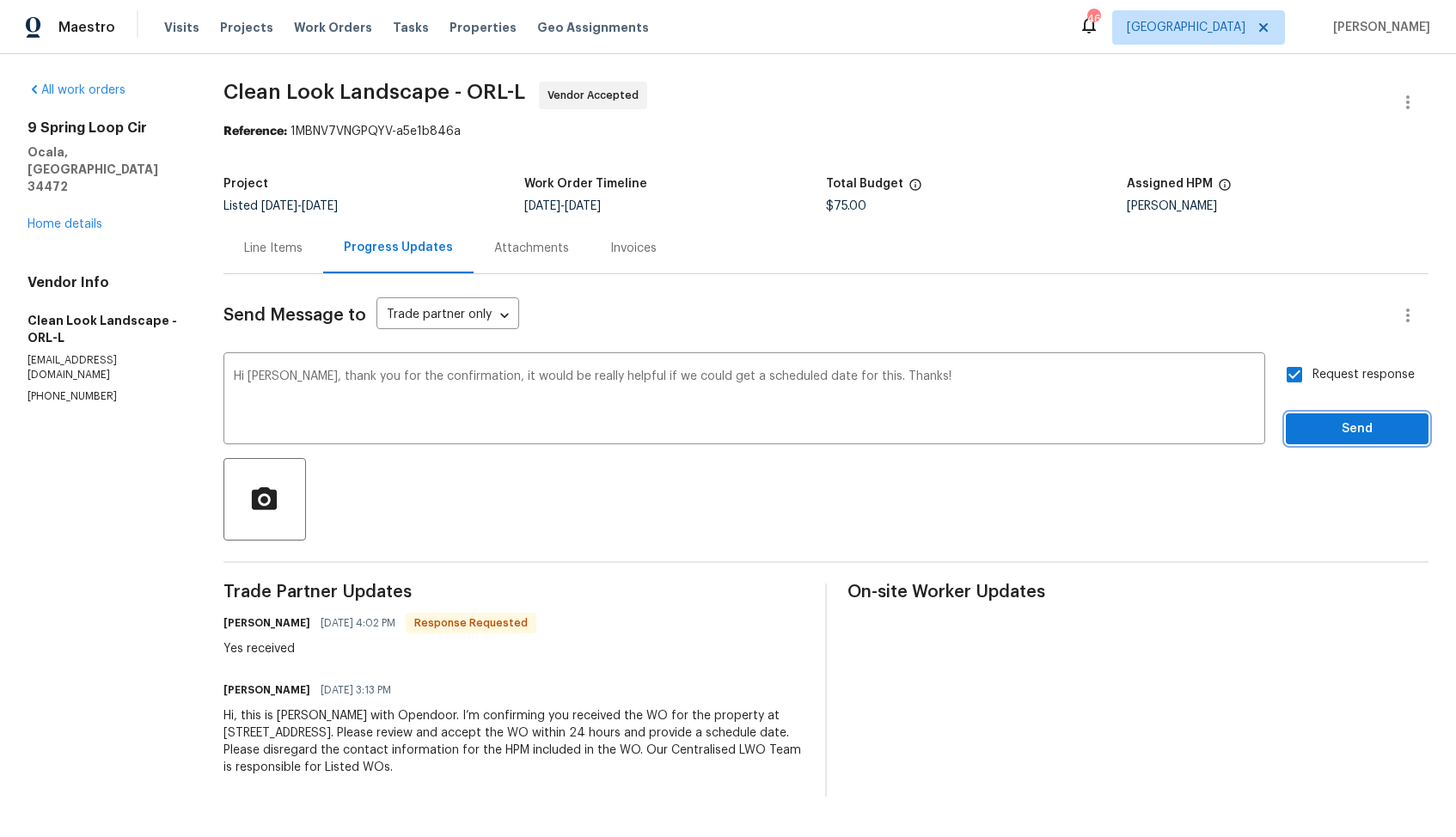
click at [1349, 424] on span "Send" at bounding box center [1357, 429] width 115 height 22
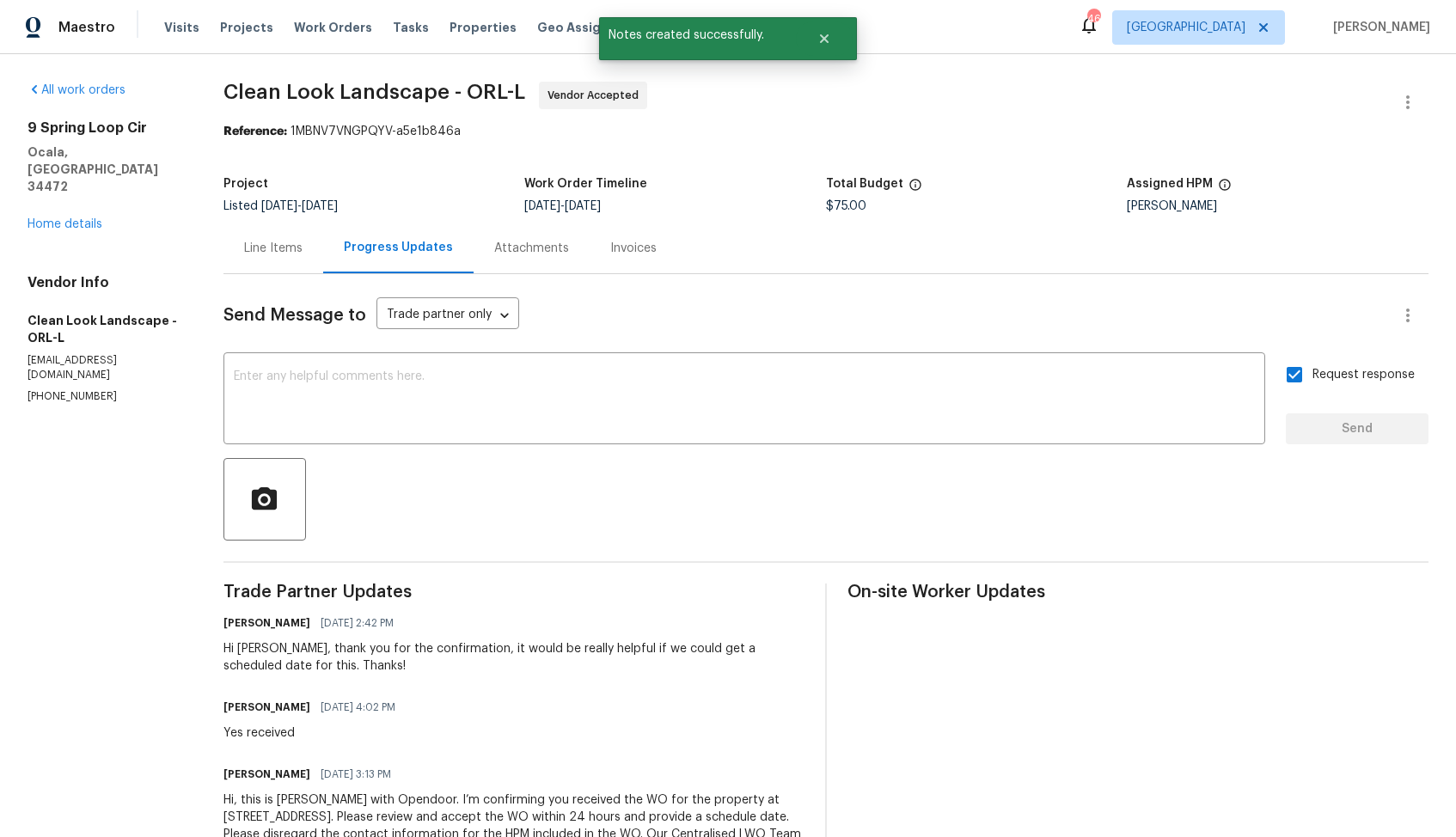
click at [252, 731] on div "Yes received" at bounding box center [314, 733] width 183 height 17
copy div "Yes received"
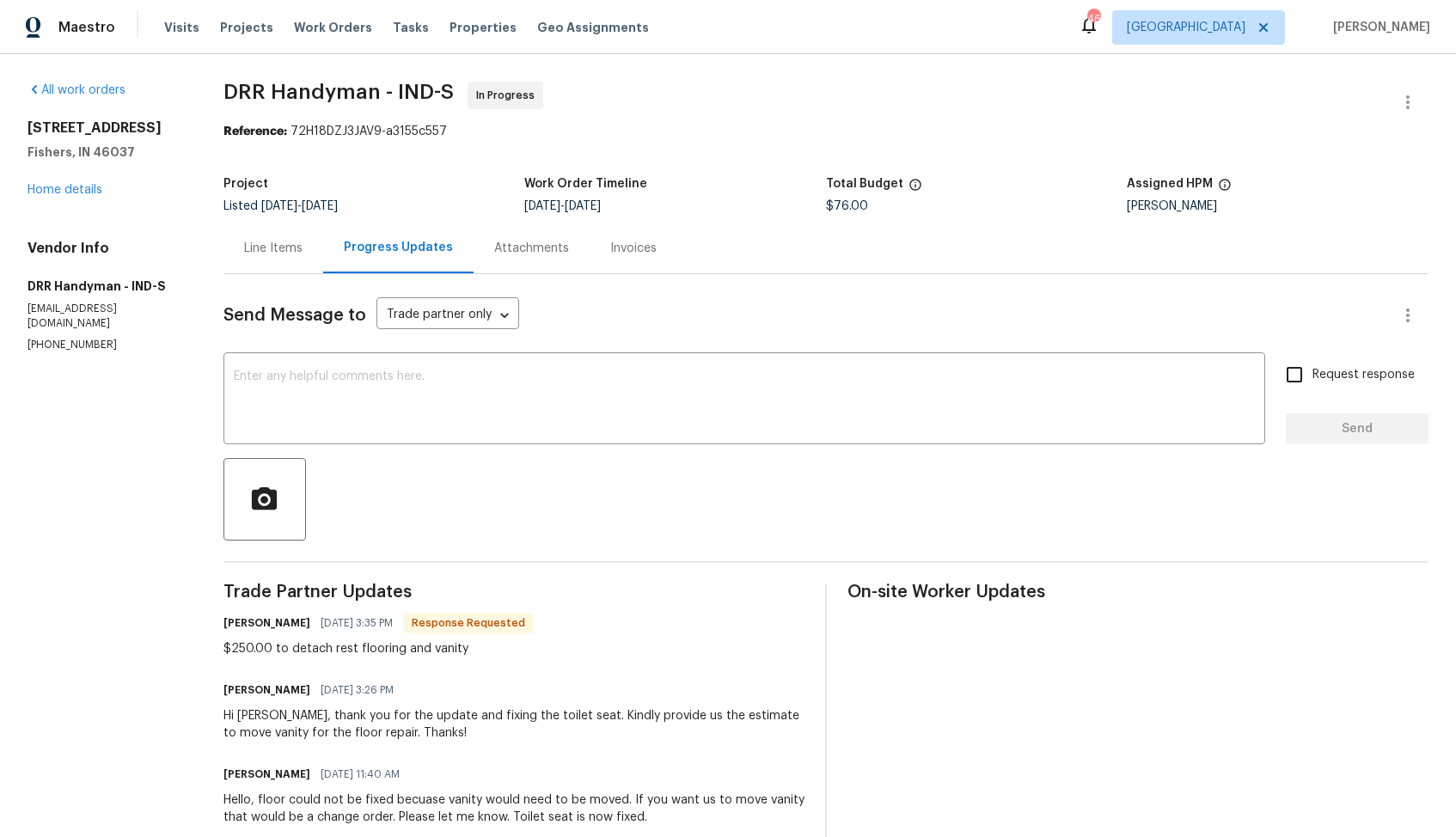
click at [267, 241] on div "Line Items" at bounding box center [273, 248] width 58 height 17
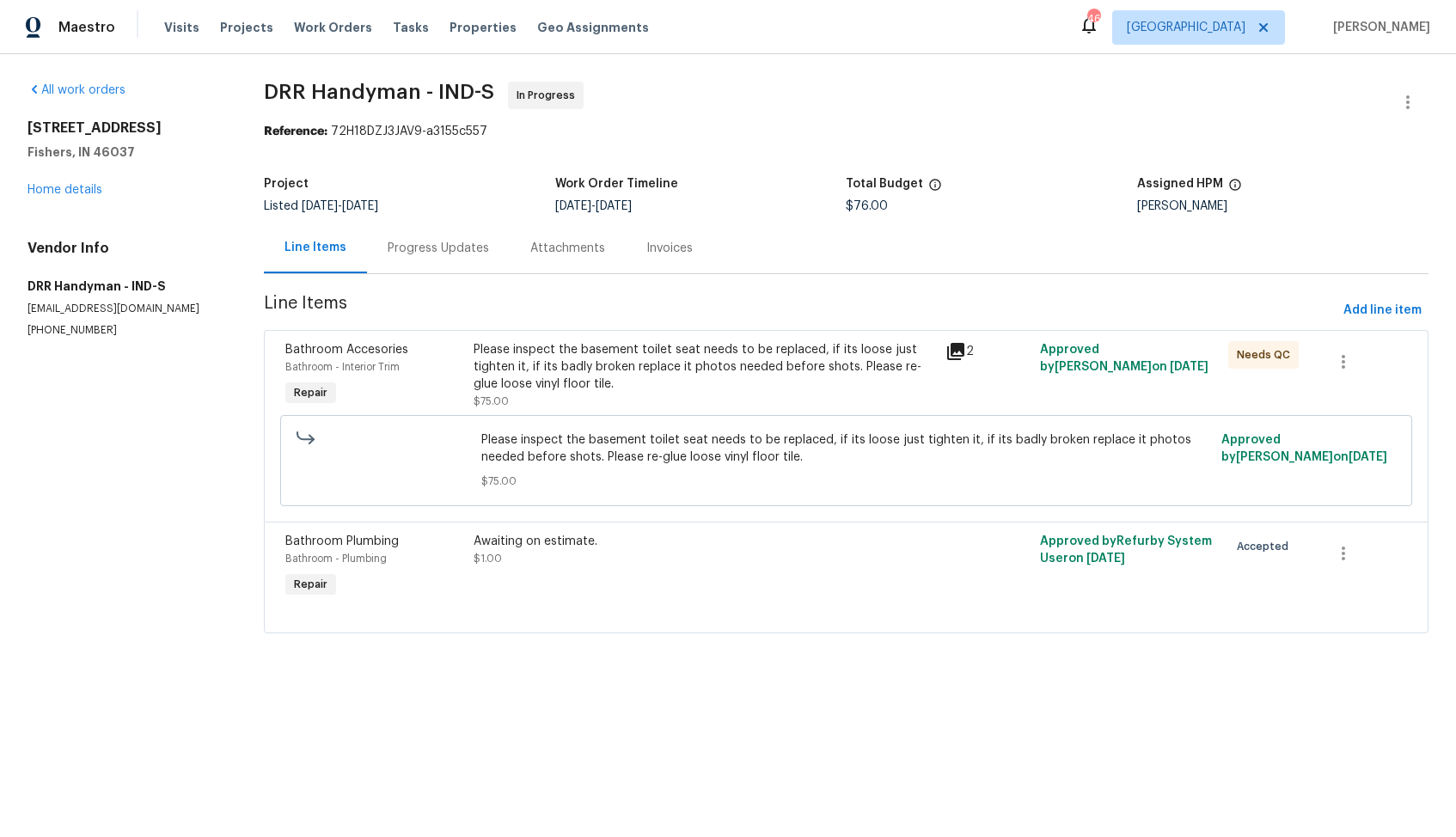
click at [457, 251] on div "Progress Updates" at bounding box center [439, 248] width 102 height 17
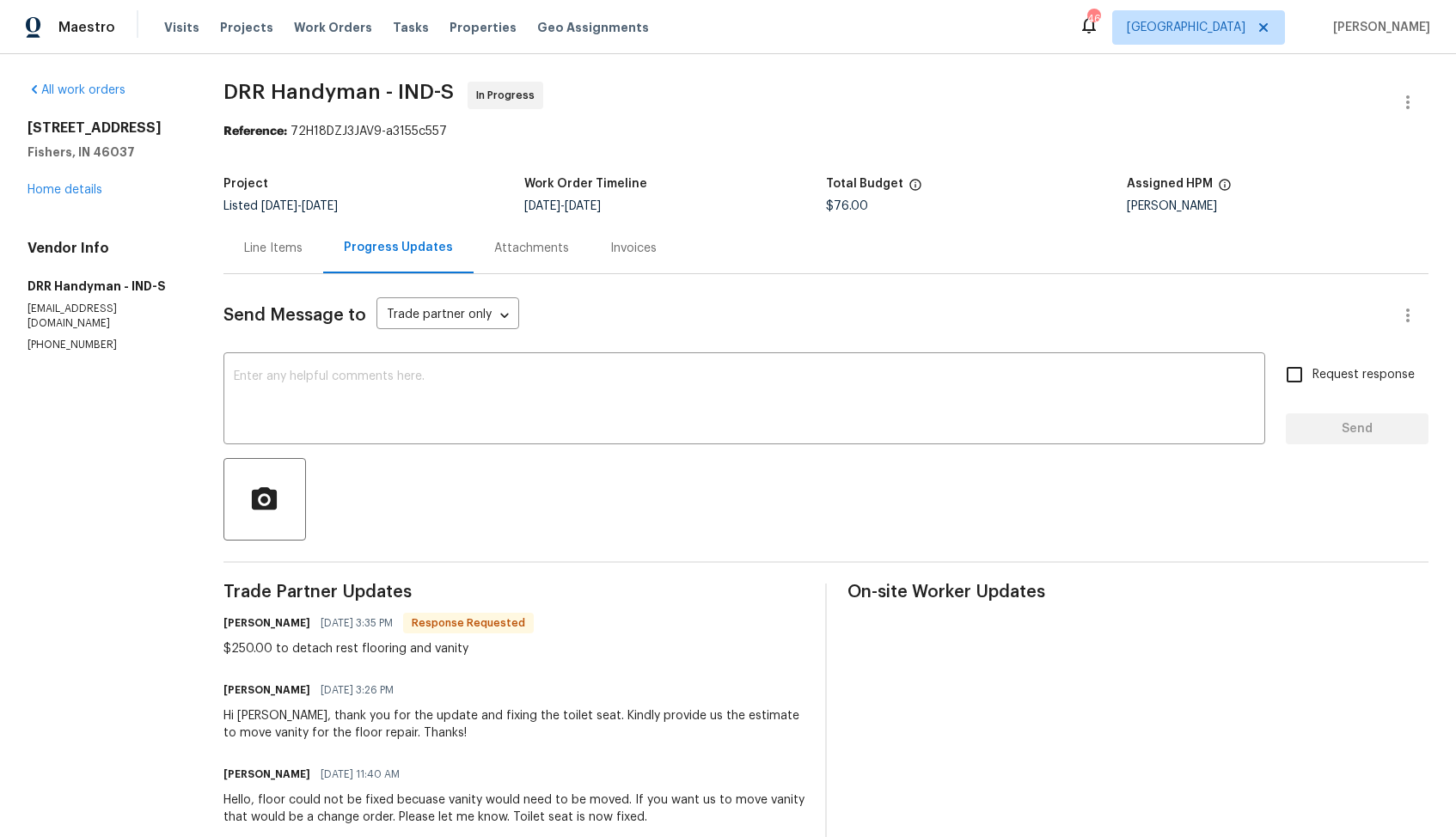
click at [283, 256] on div "Line Items" at bounding box center [273, 248] width 58 height 17
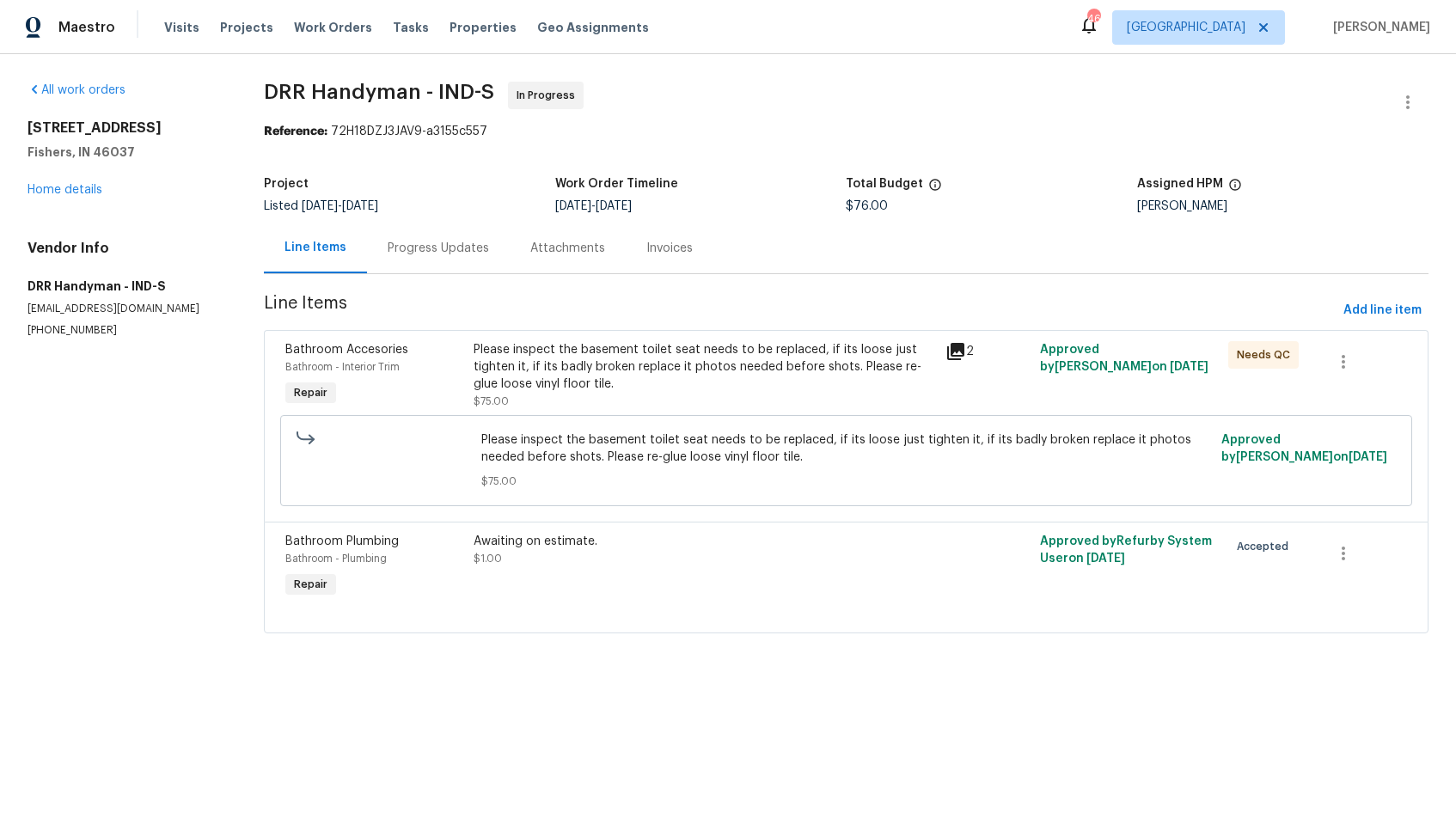
click at [551, 382] on div "Please inspect the basement toilet seat needs to be replaced, if its loose just…" at bounding box center [704, 367] width 461 height 52
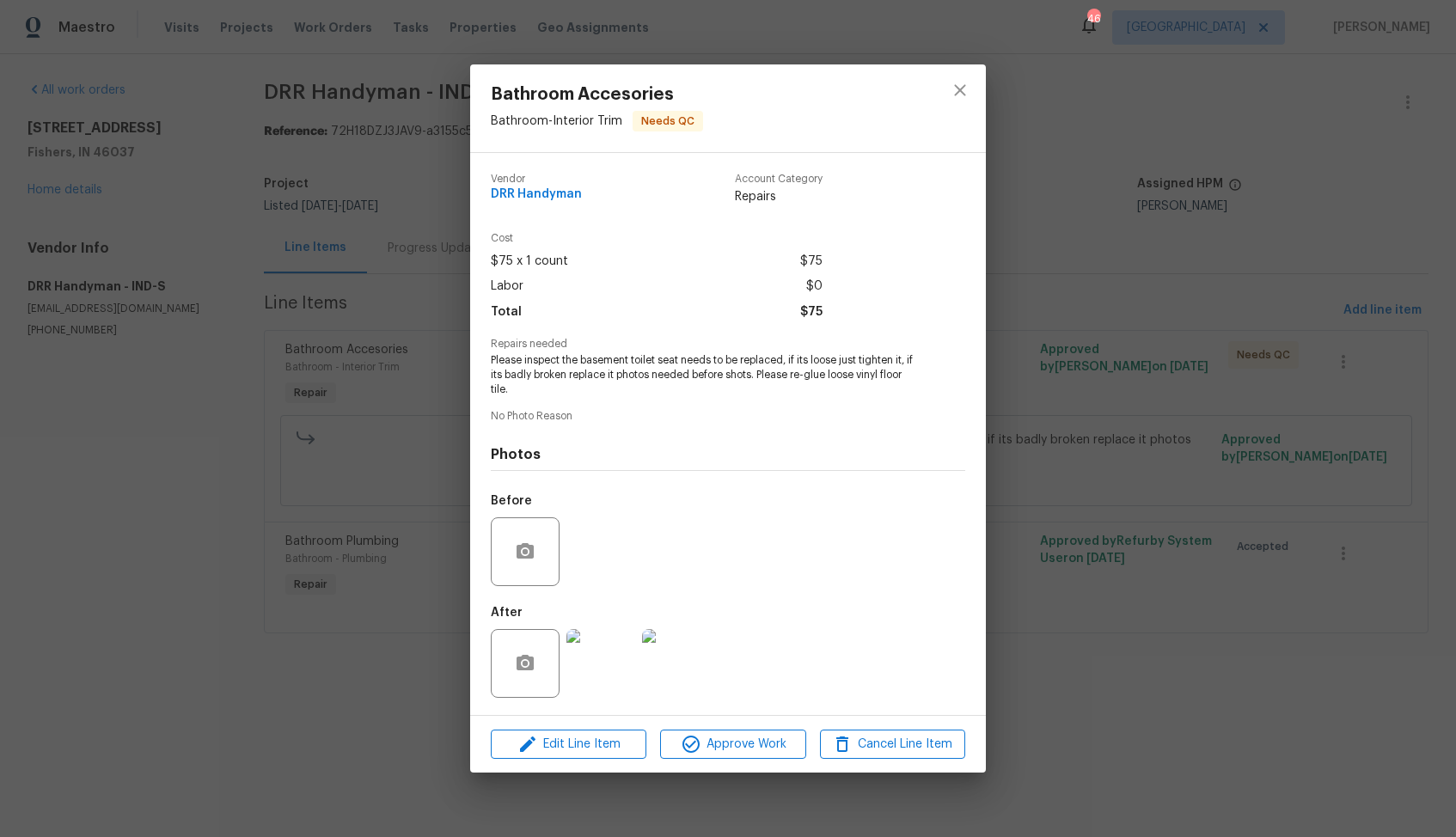
click at [341, 662] on div "Bathroom Accesories Bathroom - Interior Trim Needs QC Vendor DRR Handyman Accou…" at bounding box center [728, 418] width 1456 height 837
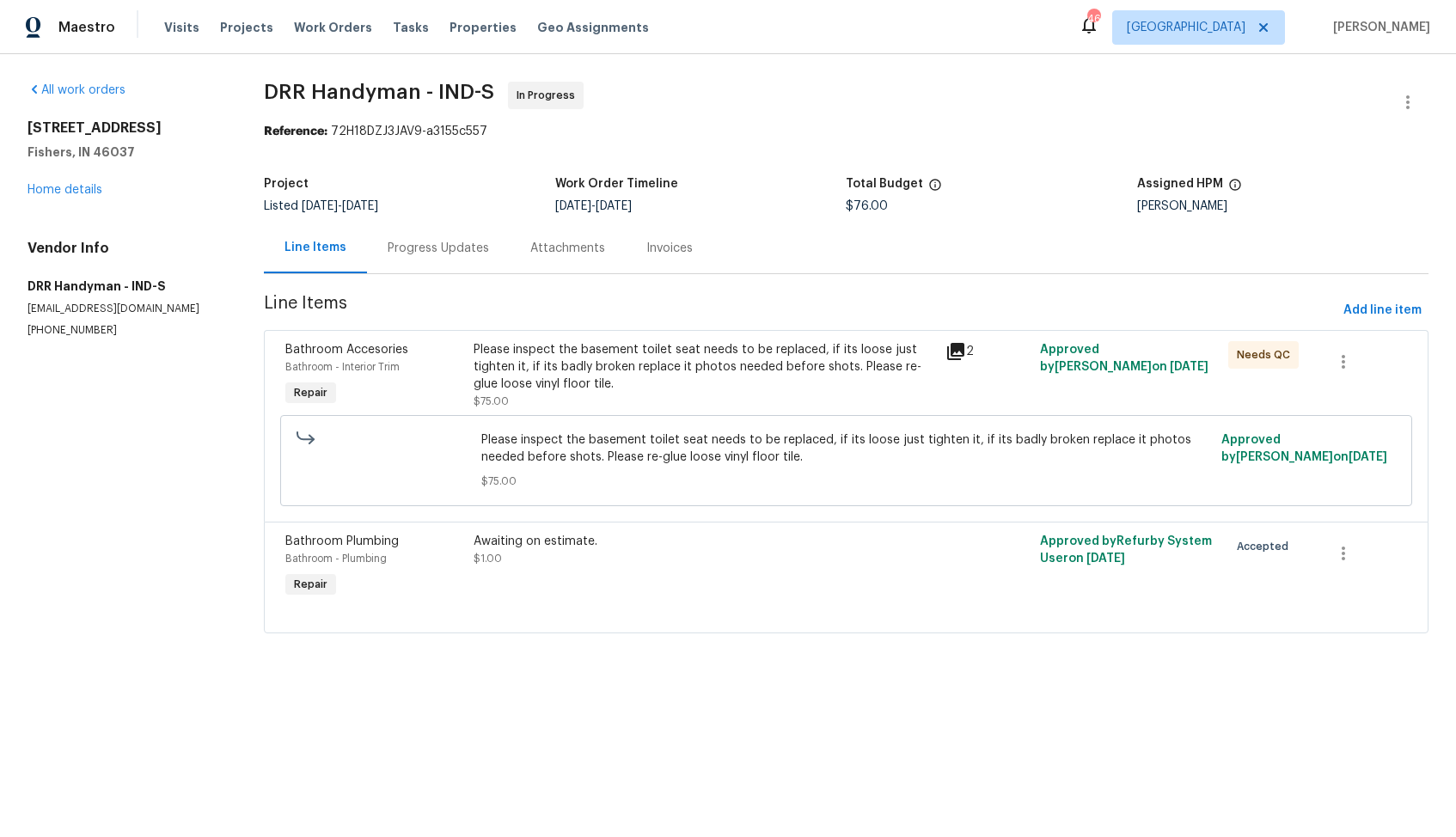
click at [411, 236] on div "Progress Updates" at bounding box center [438, 248] width 143 height 51
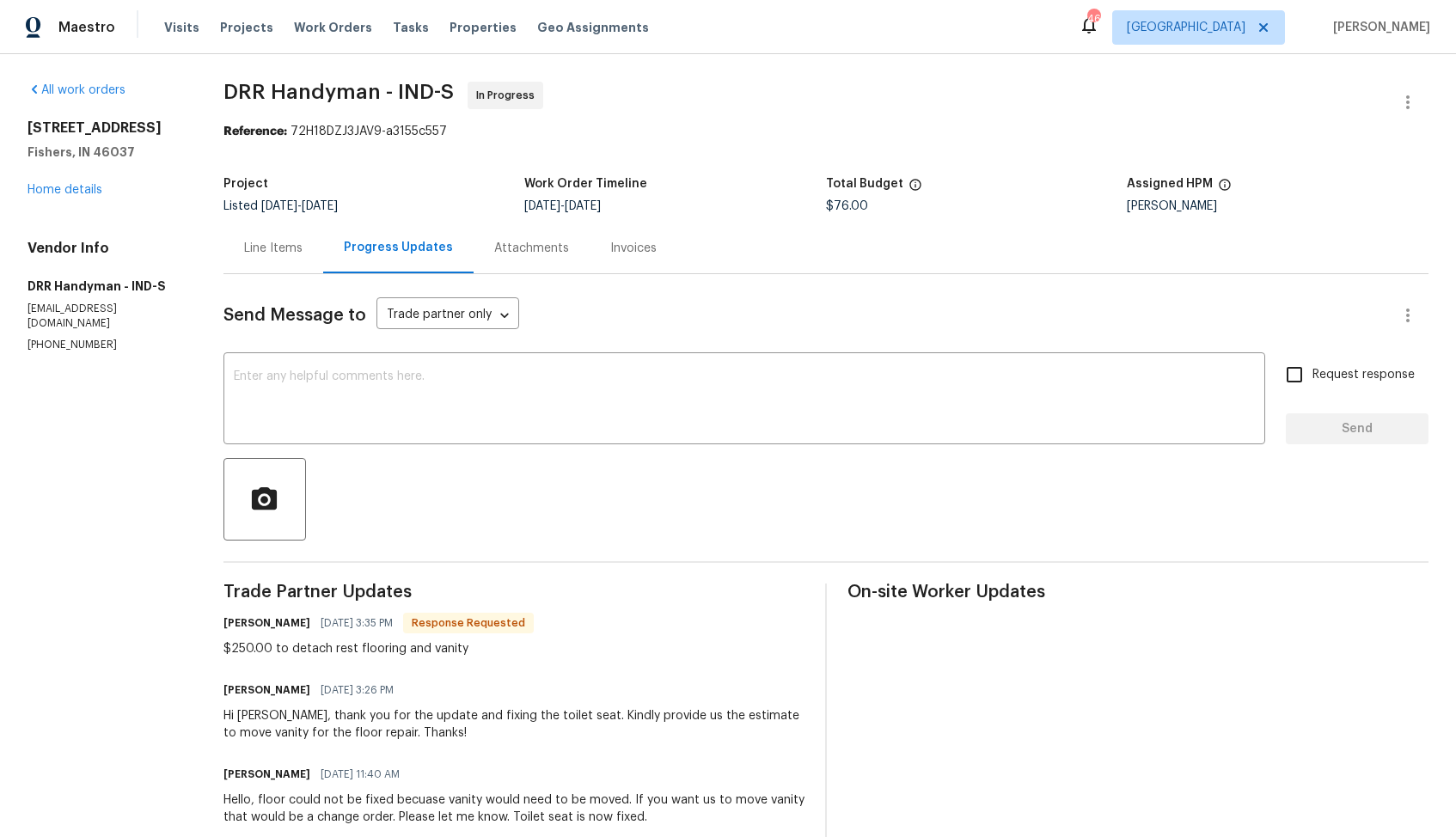
click at [267, 261] on div "Line Items" at bounding box center [273, 248] width 100 height 51
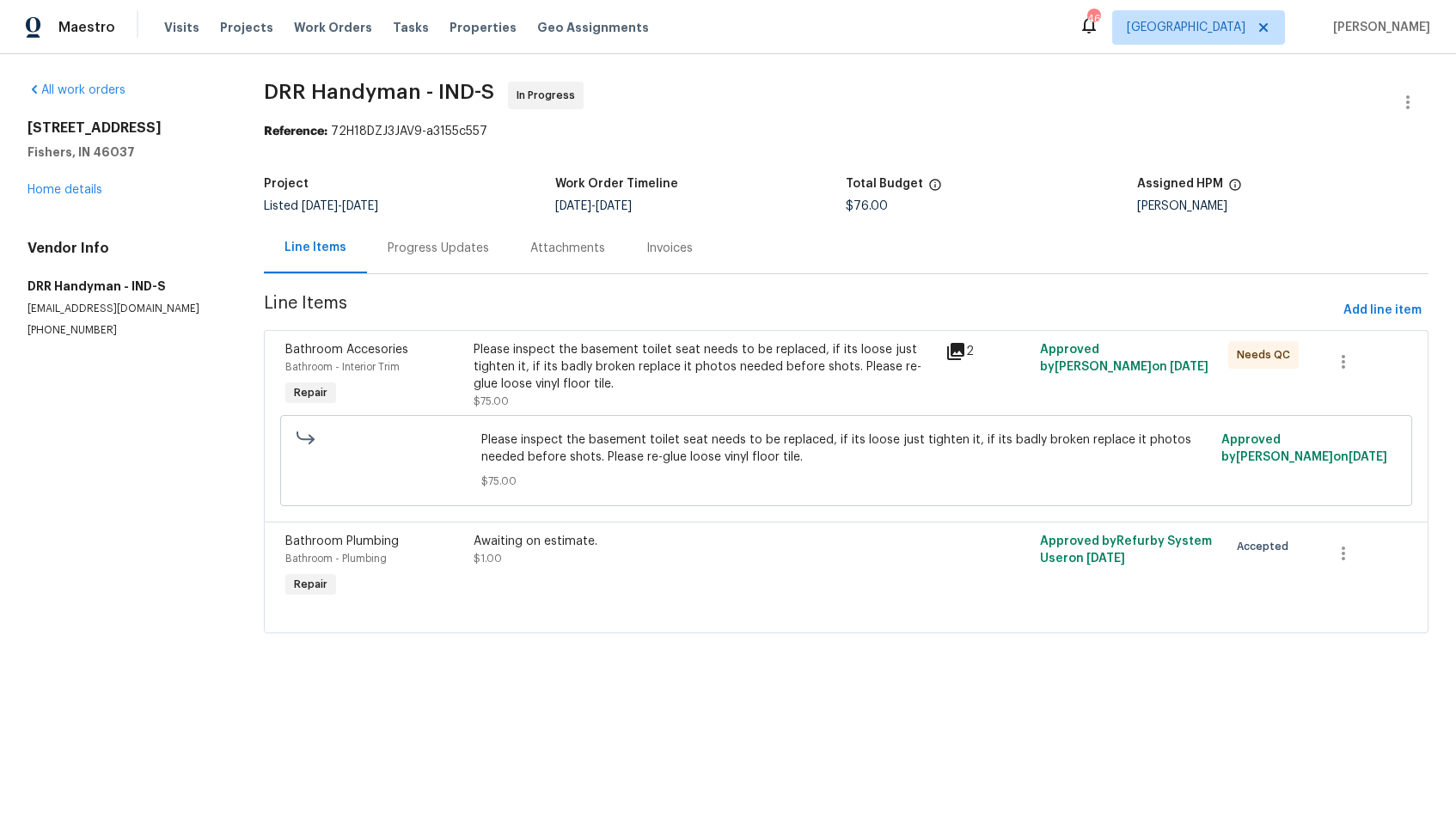
click at [565, 359] on div "Please inspect the basement toilet seat needs to be replaced, if its loose just…" at bounding box center [704, 367] width 461 height 52
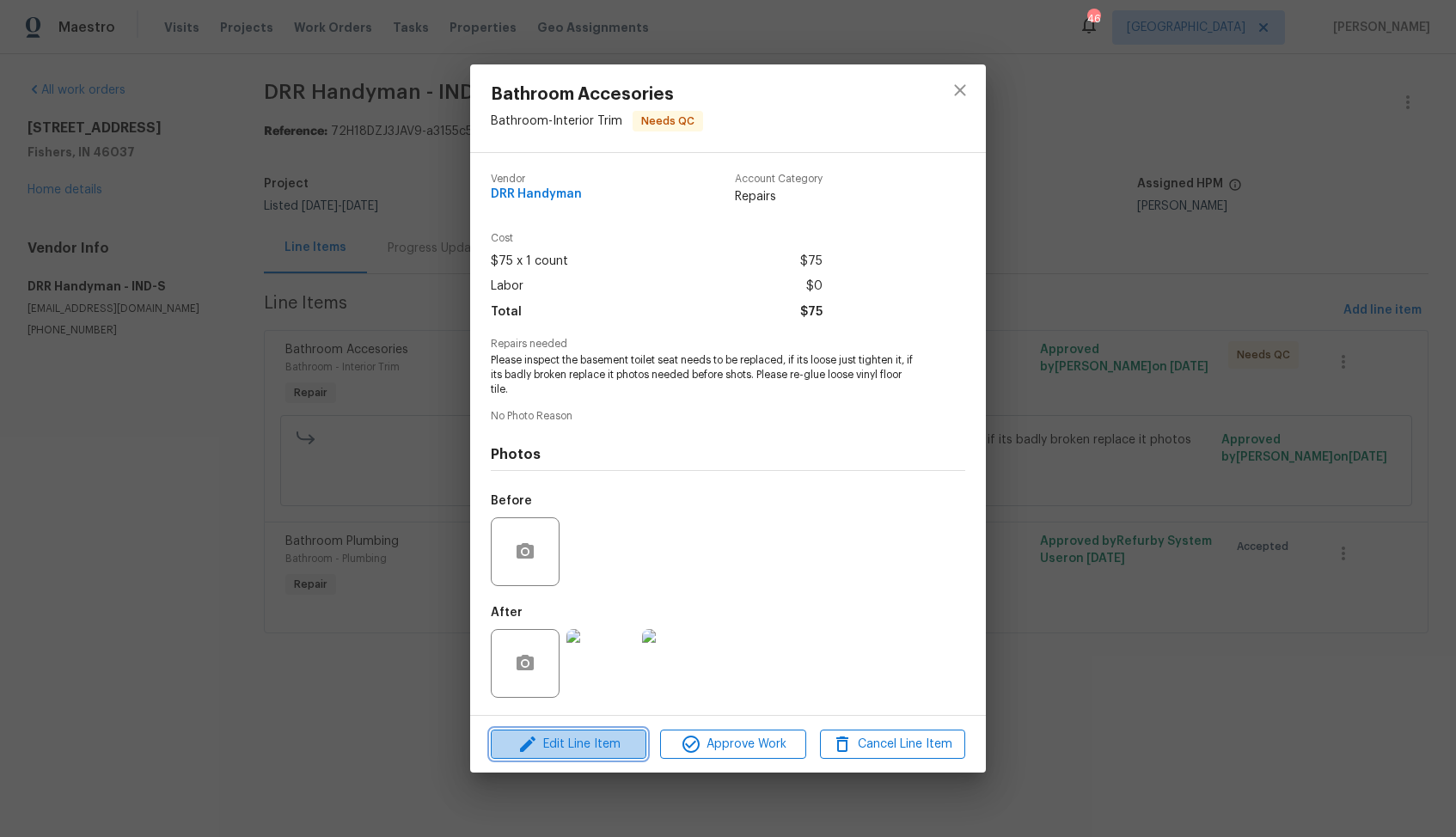
click at [528, 737] on icon "button" at bounding box center [528, 743] width 21 height 21
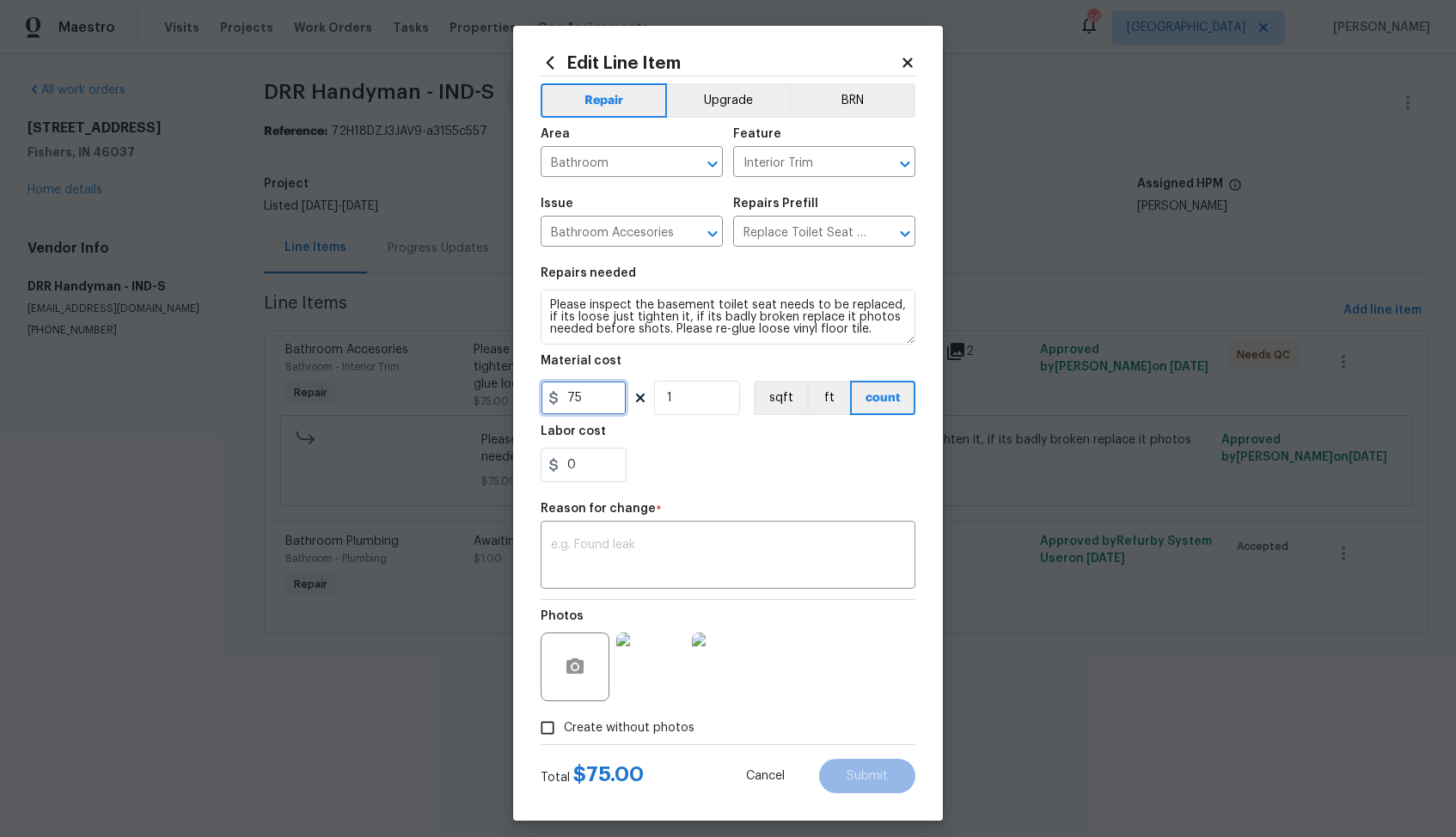
click at [596, 389] on input "75" at bounding box center [583, 398] width 86 height 34
type input "325"
click at [674, 563] on textarea at bounding box center [728, 556] width 354 height 36
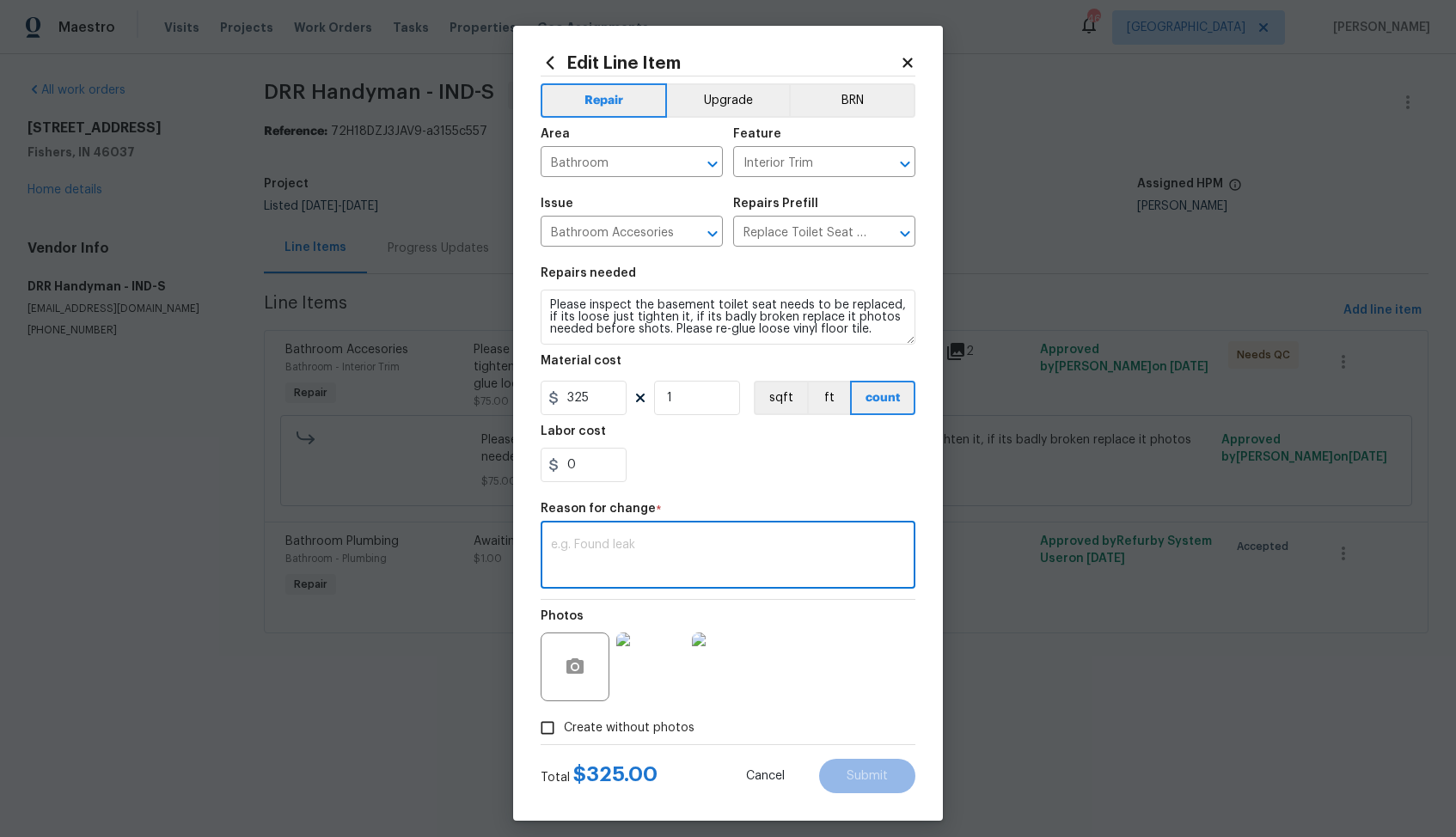
click at [698, 541] on textarea at bounding box center [728, 556] width 354 height 36
paste textarea "(AM) Updated per vendor’s final cost."
type textarea "(AM) Updated per vendor’s final cost."
click at [863, 770] on span "Submit" at bounding box center [867, 776] width 41 height 13
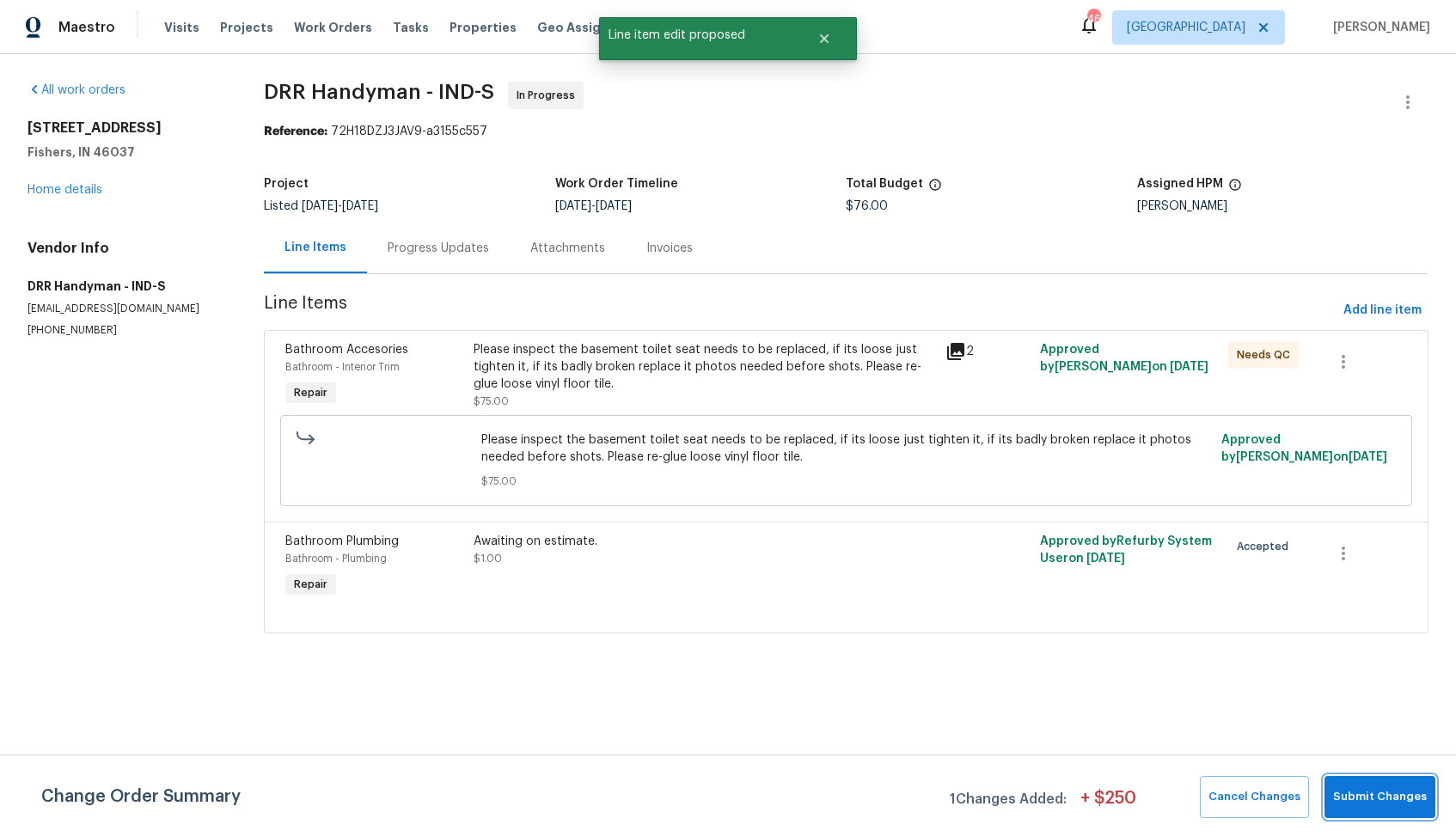
click at [1391, 790] on span "Submit Changes" at bounding box center [1380, 797] width 94 height 20
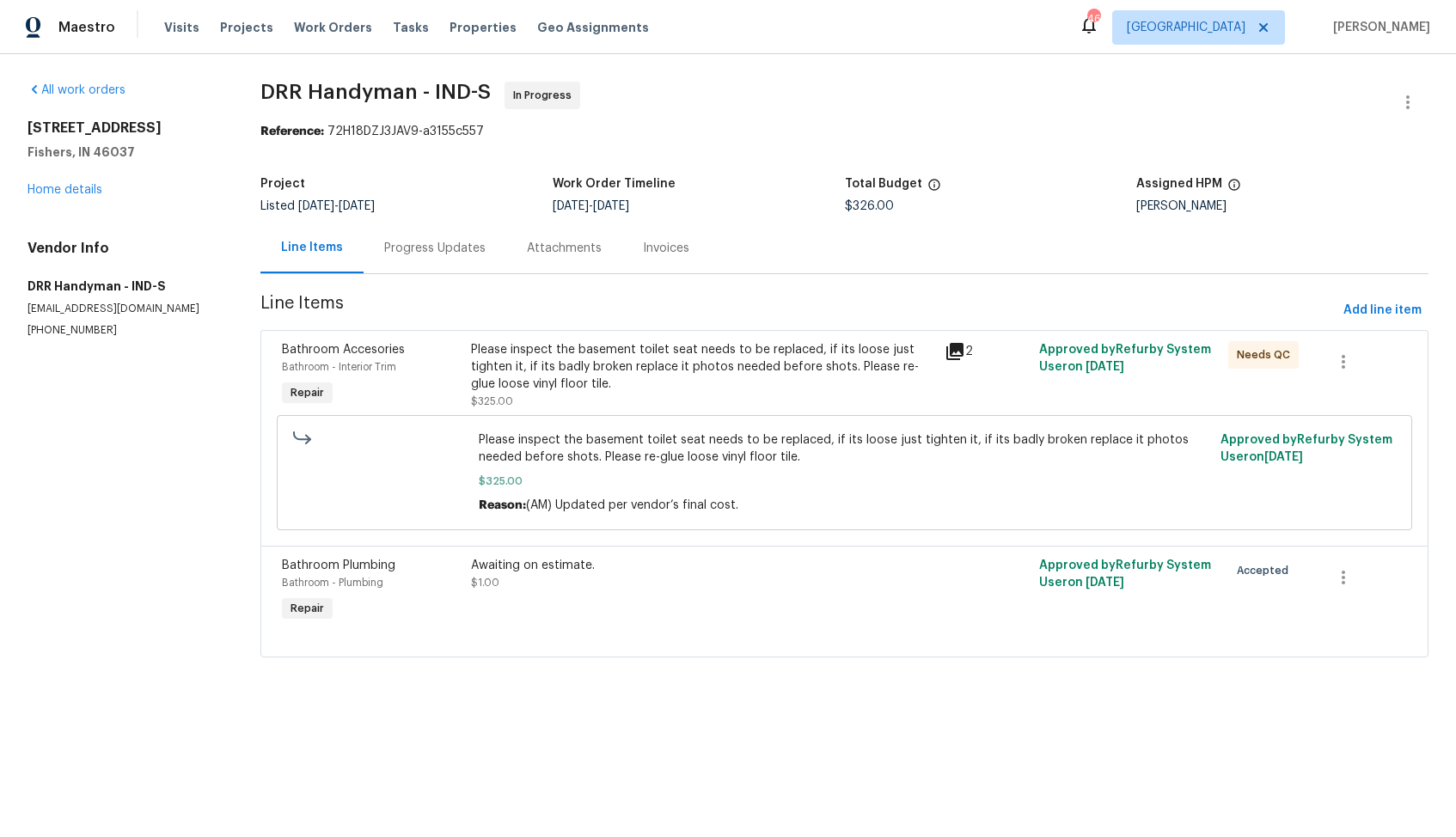
click at [461, 249] on div "Progress Updates" at bounding box center [435, 248] width 102 height 17
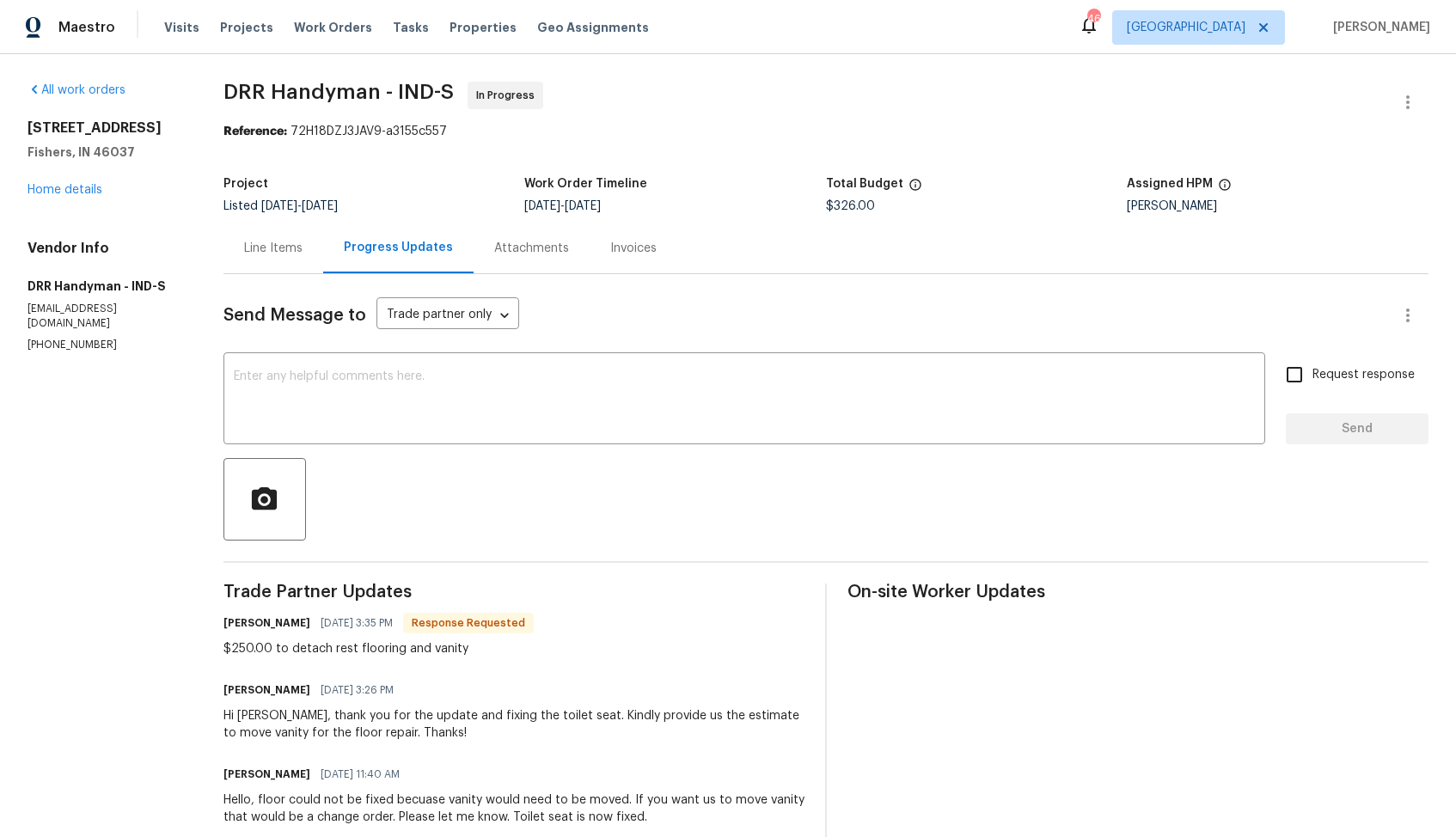
click at [232, 627] on h6 "Erica Dalton" at bounding box center [267, 623] width 87 height 17
copy h6 "Erica"
click at [489, 414] on textarea at bounding box center [744, 400] width 1021 height 60
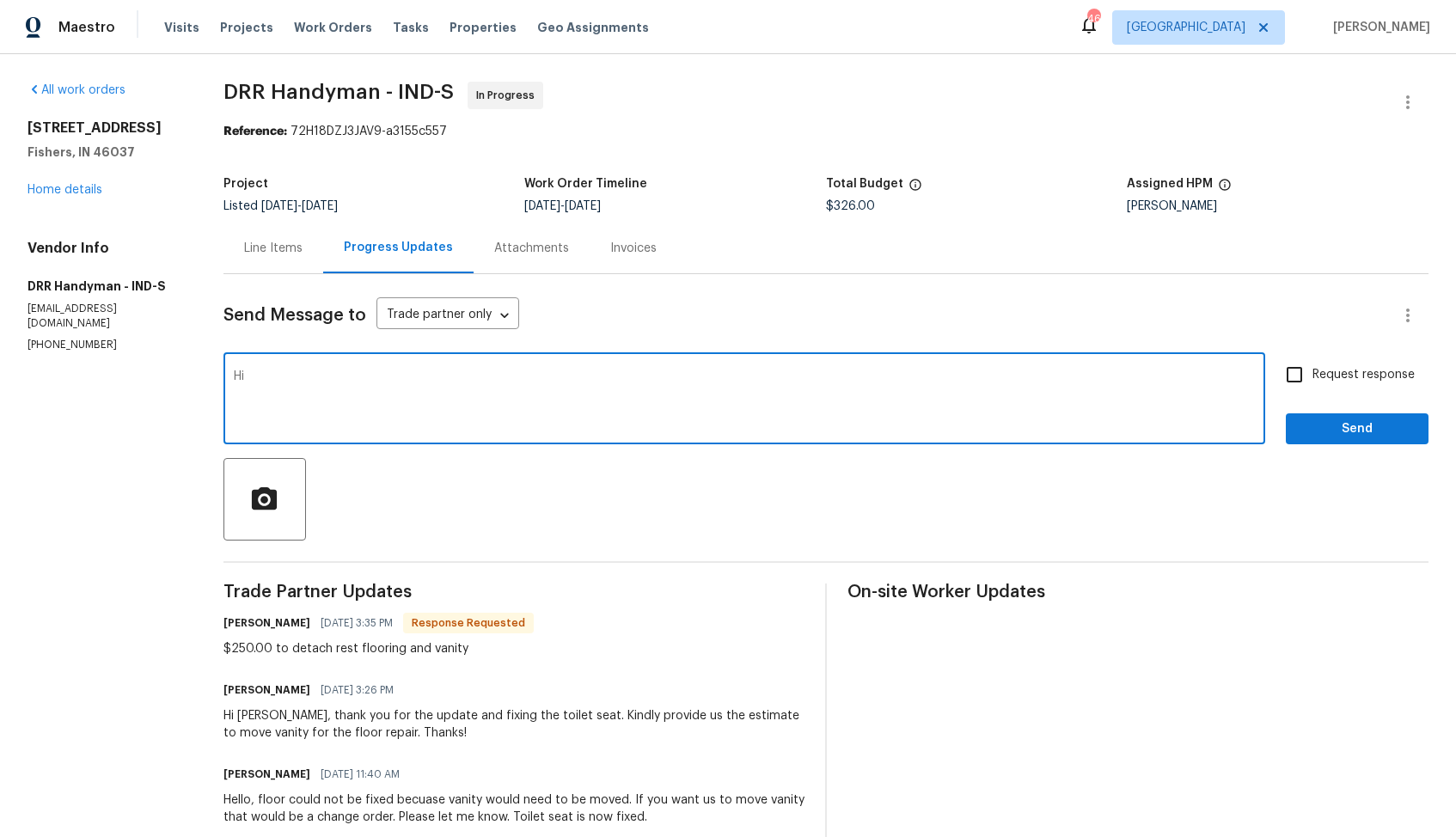
paste textarea "Erica"
type textarea "Hi Erica, the cost has been updated. Kindly proceed with the work and keep us p…"
click at [1335, 367] on span "Request response" at bounding box center [1363, 375] width 103 height 18
click at [1312, 367] on input "Request response" at bounding box center [1294, 375] width 36 height 36
checkbox input "true"
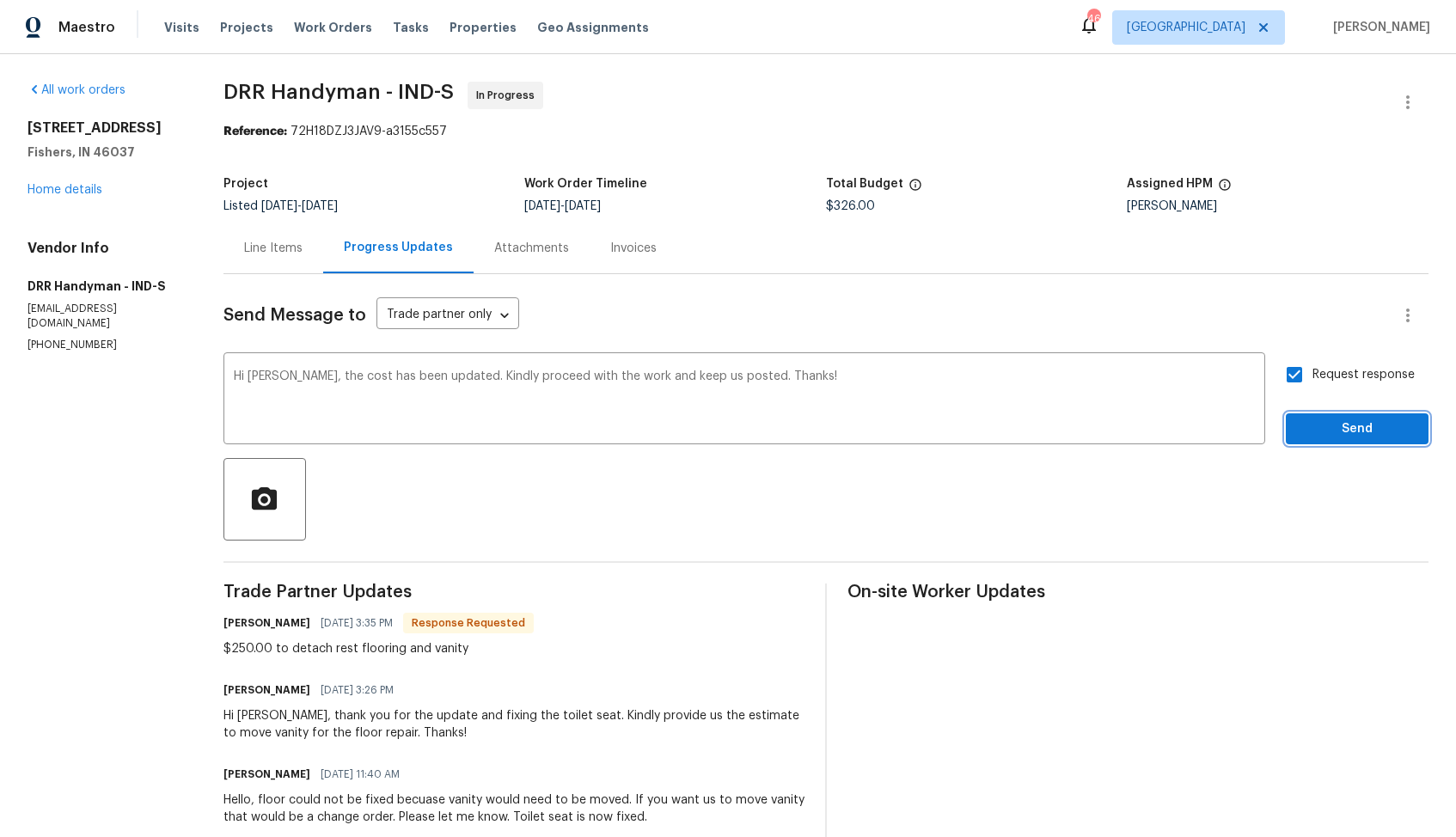
click at [1342, 433] on span "Send" at bounding box center [1357, 429] width 115 height 22
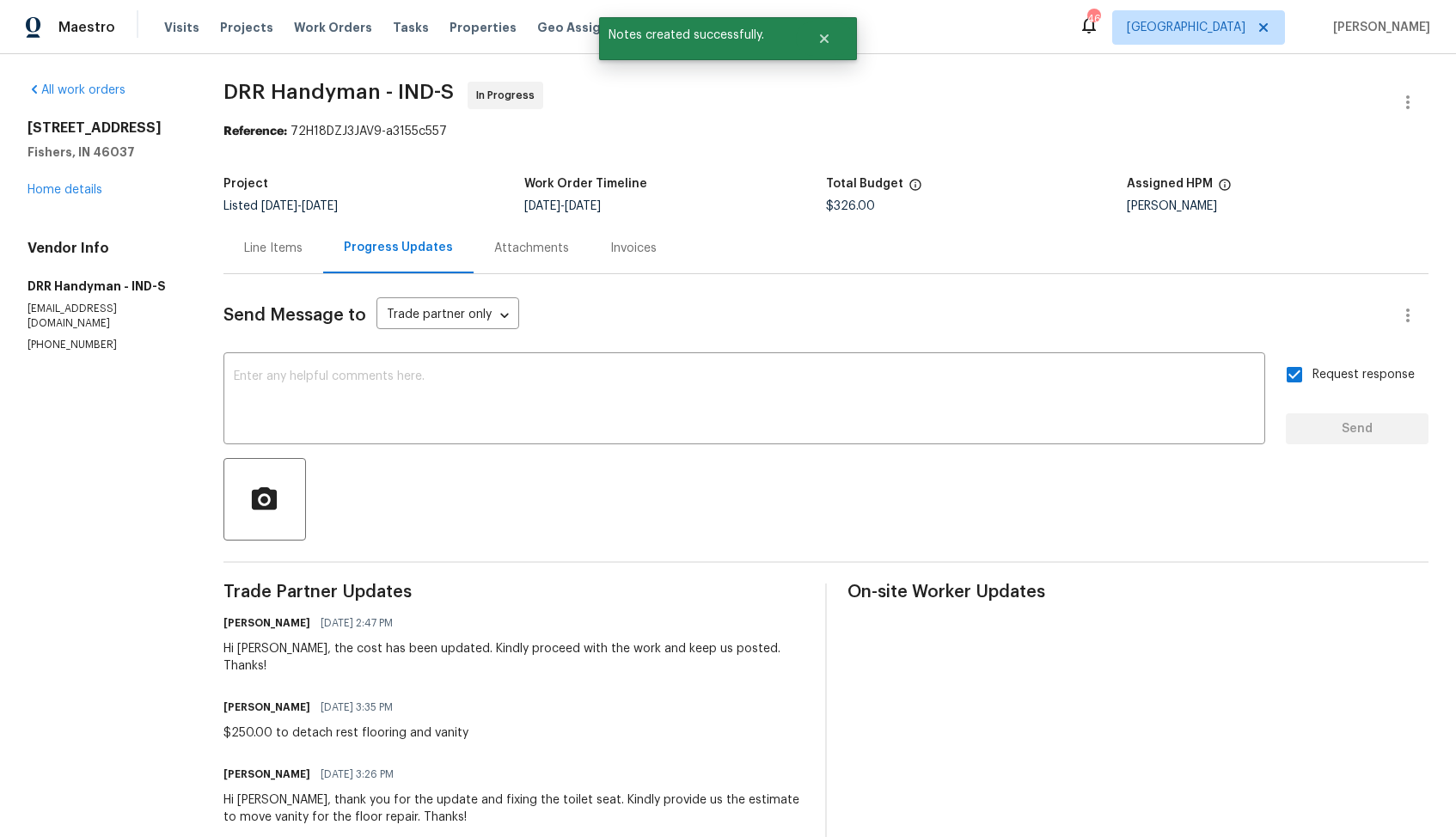
click at [379, 724] on div "$250.00 to detach rest flooring and vanity" at bounding box center [346, 733] width 245 height 17
copy div "$250.00 to detach rest flooring and vanity"
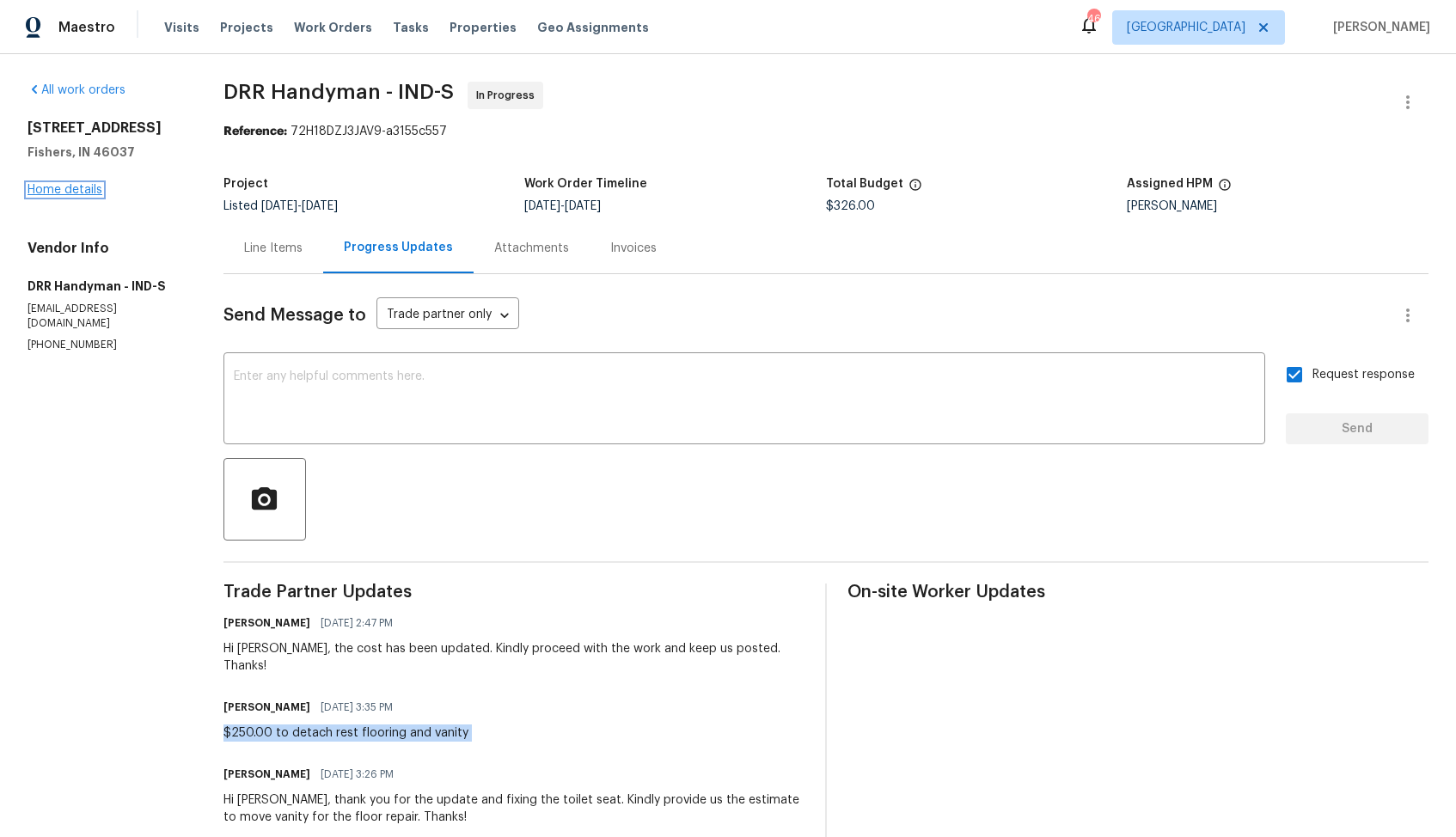
click at [84, 186] on link "Home details" at bounding box center [64, 190] width 74 height 12
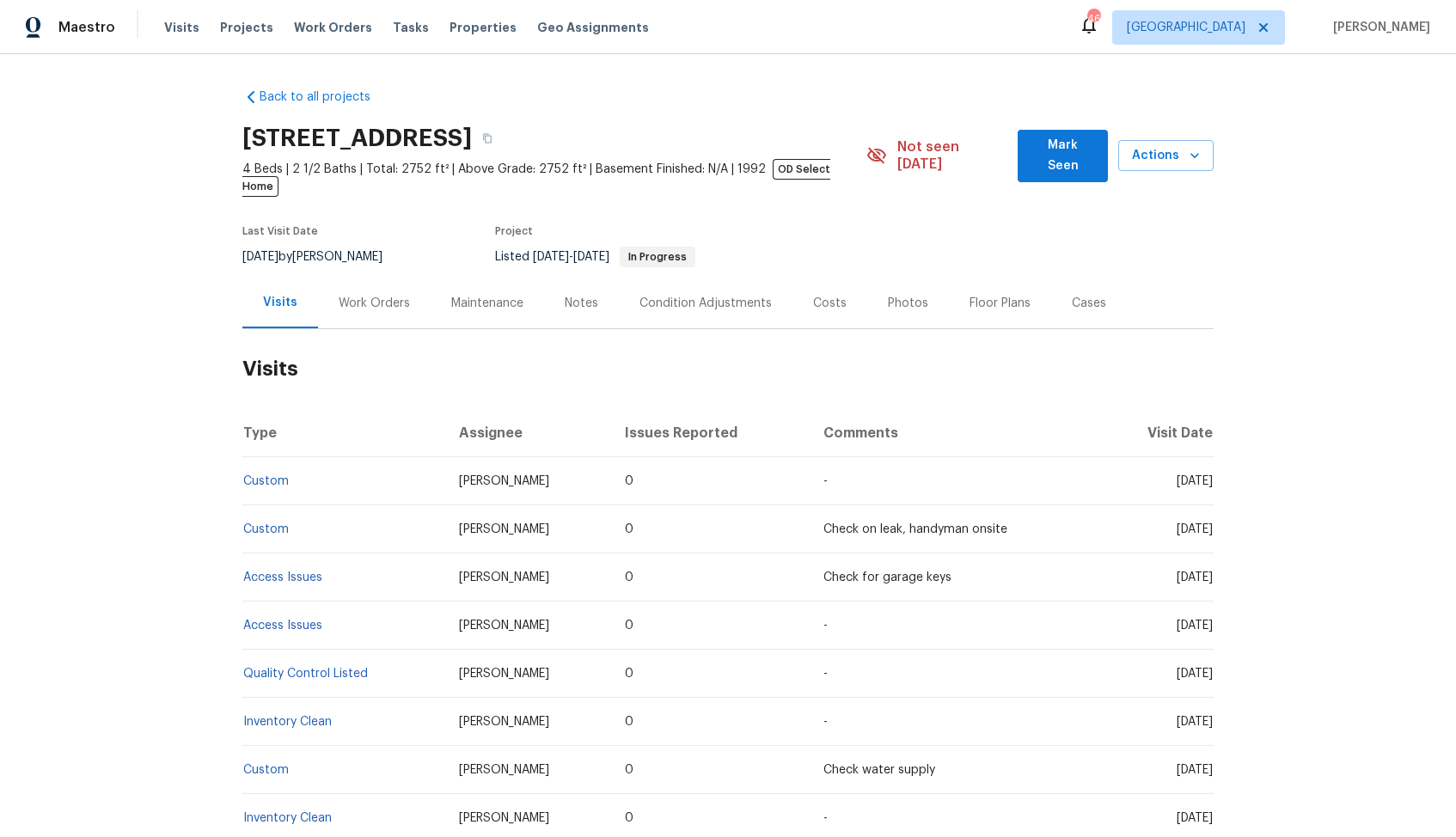
click at [370, 278] on div "Work Orders" at bounding box center [374, 303] width 113 height 51
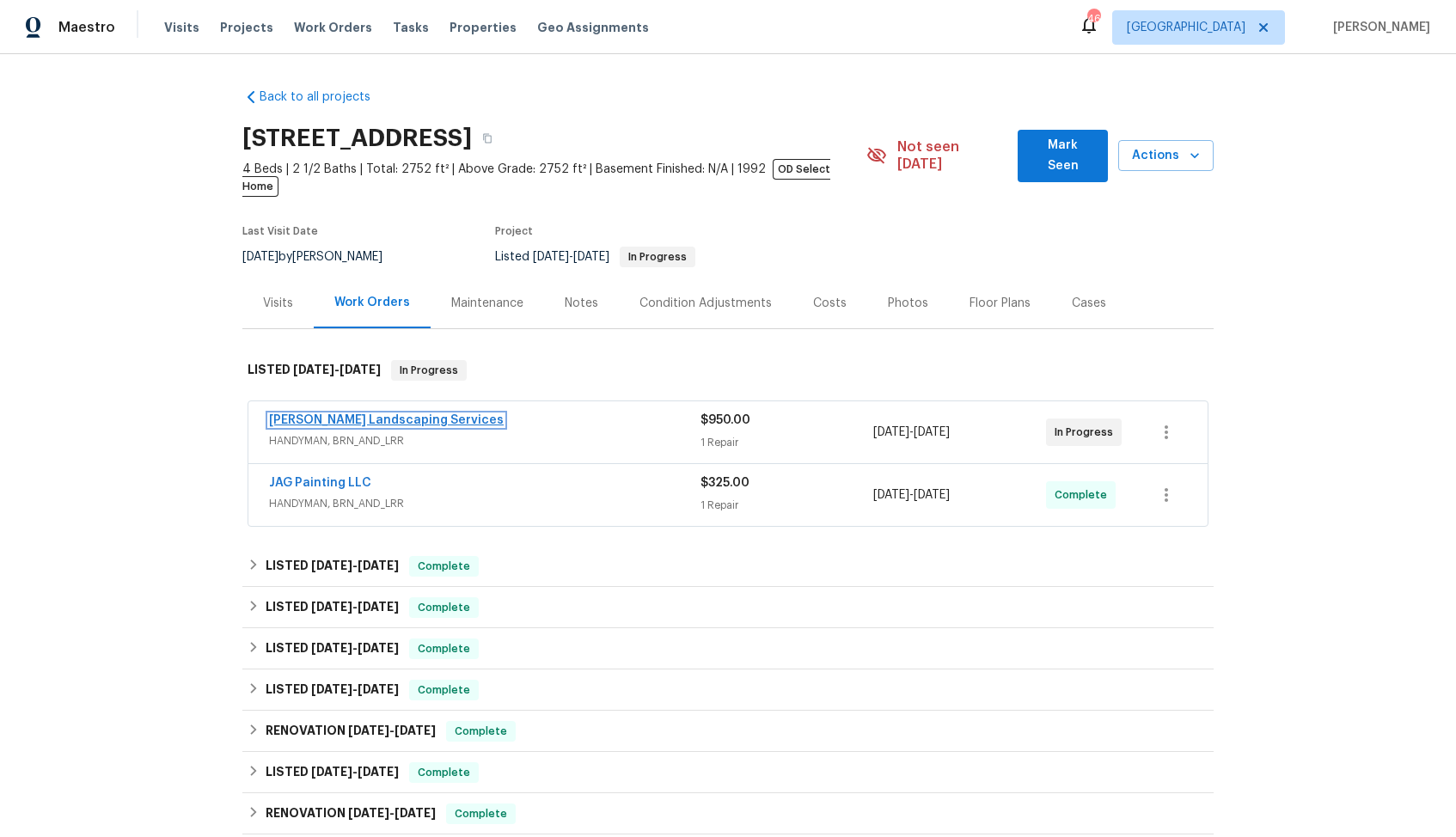
click at [387, 414] on link "[PERSON_NAME] Landscaping Services" at bounding box center [386, 419] width 234 height 12
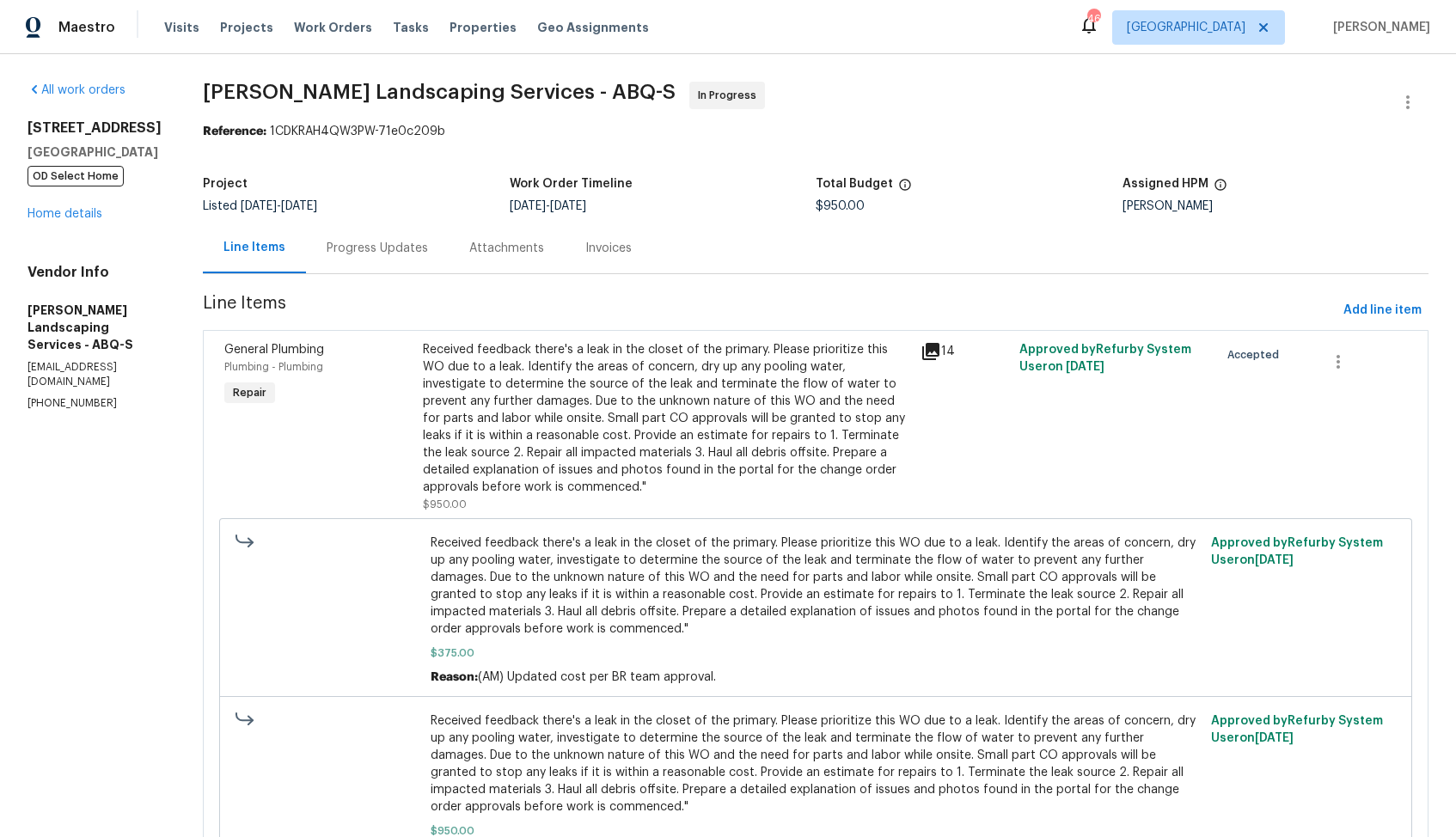
click at [415, 251] on div "Progress Updates" at bounding box center [378, 248] width 102 height 17
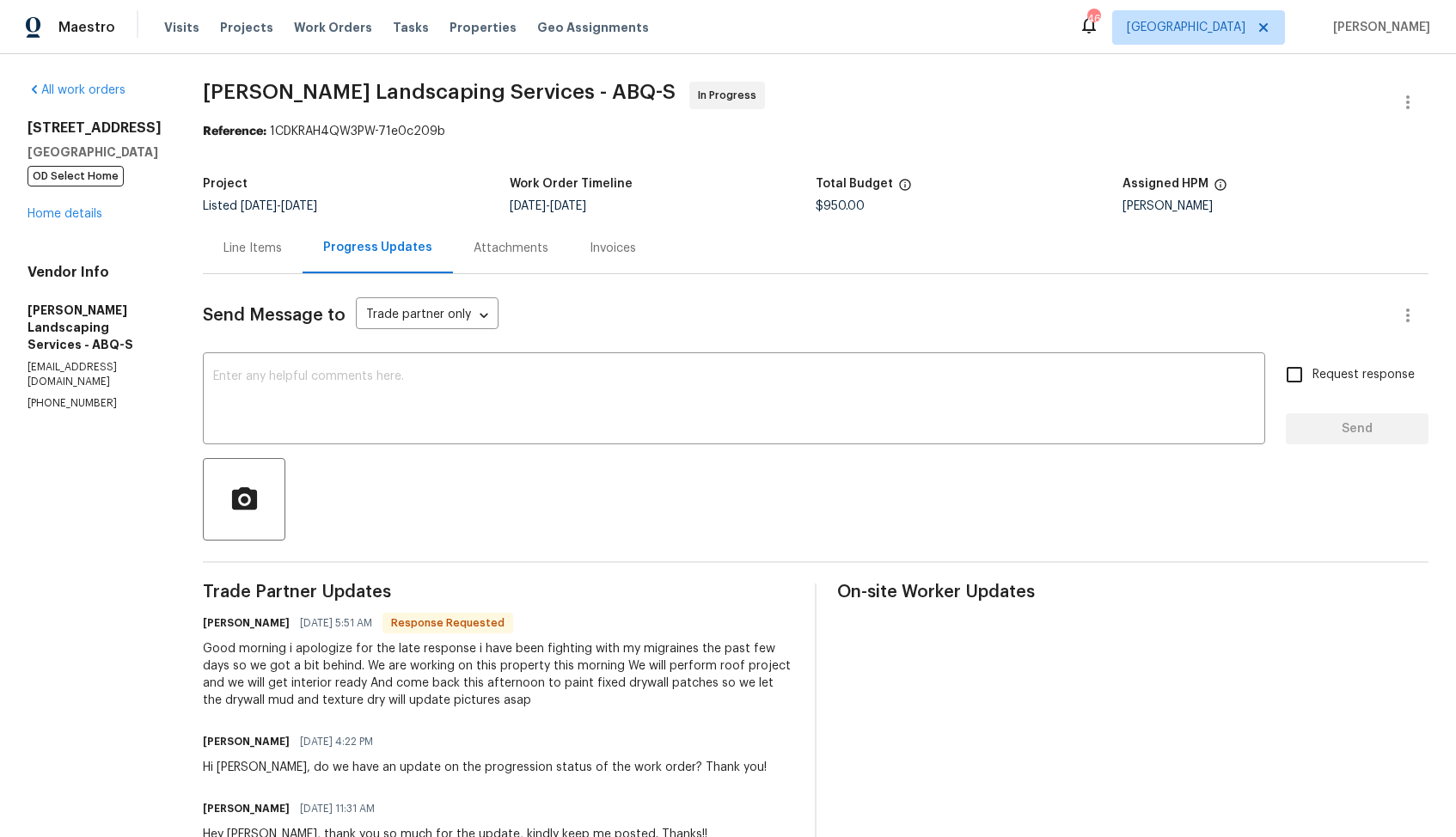
click at [302, 261] on div "Line Items" at bounding box center [253, 248] width 100 height 51
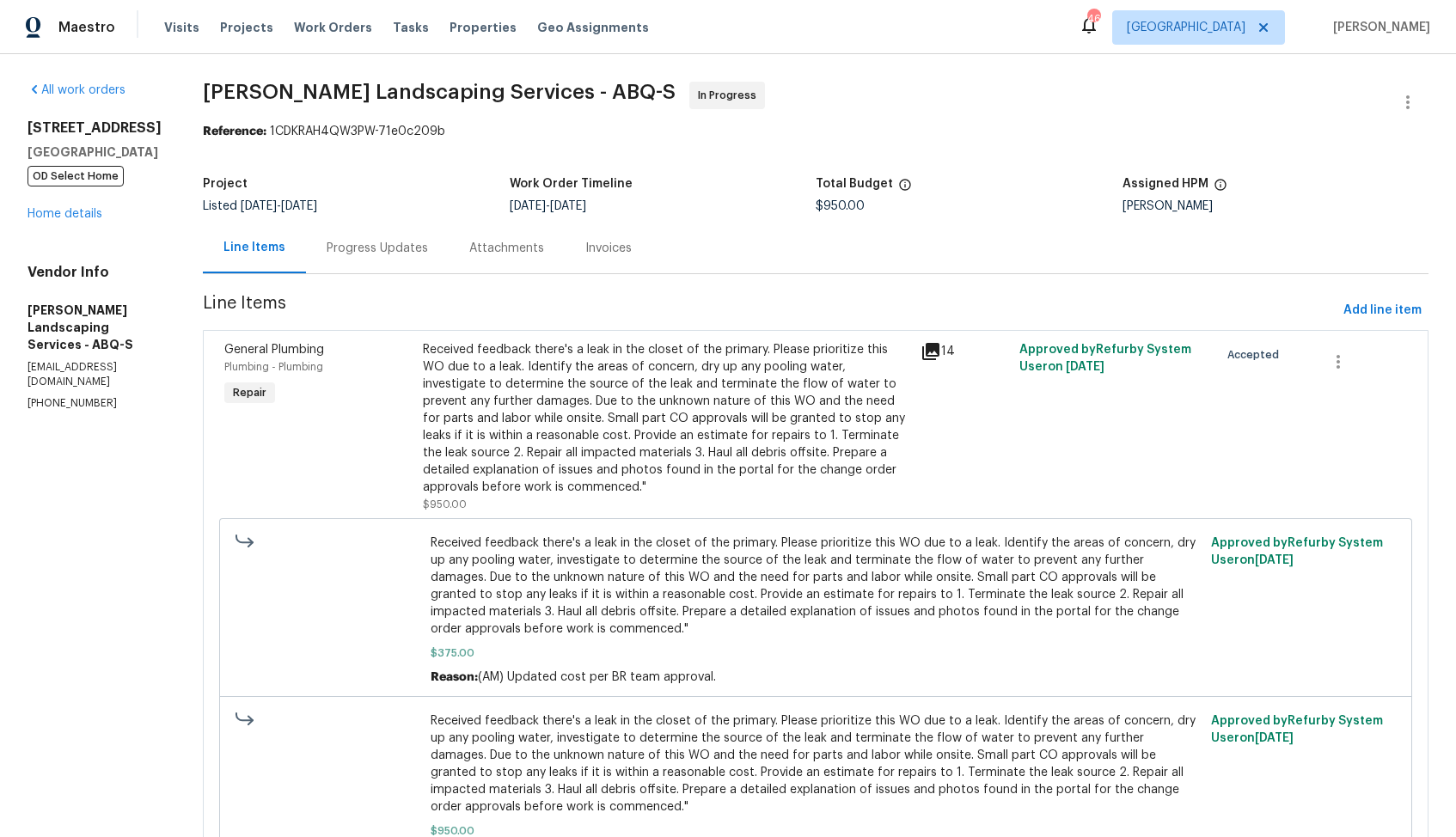
click at [549, 418] on div "Received feedback there's a leak in the closet of the primary. Please prioritiz…" at bounding box center [667, 418] width 487 height 154
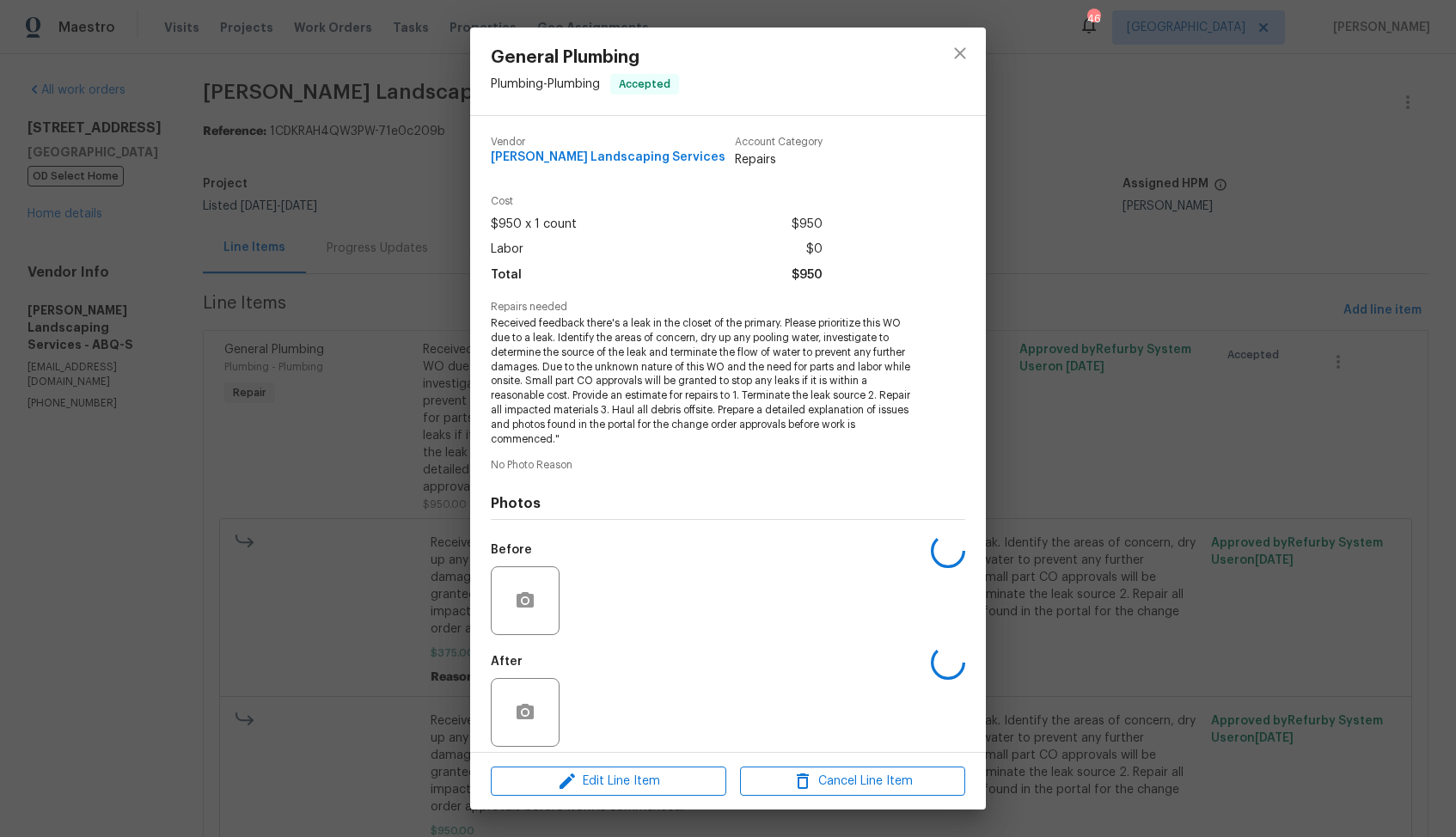
scroll to position [12, 0]
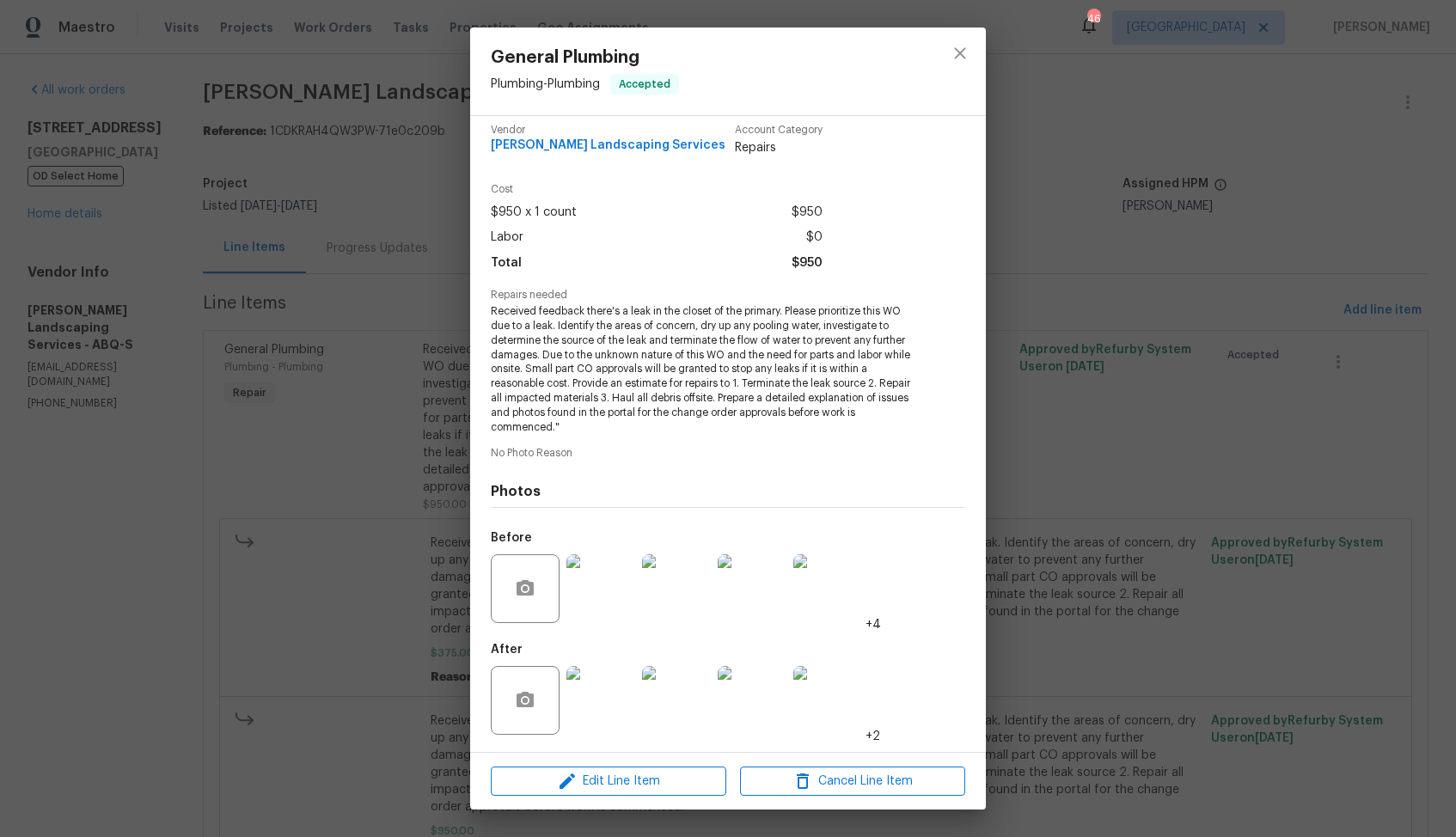
click at [606, 606] on img at bounding box center [601, 588] width 69 height 69
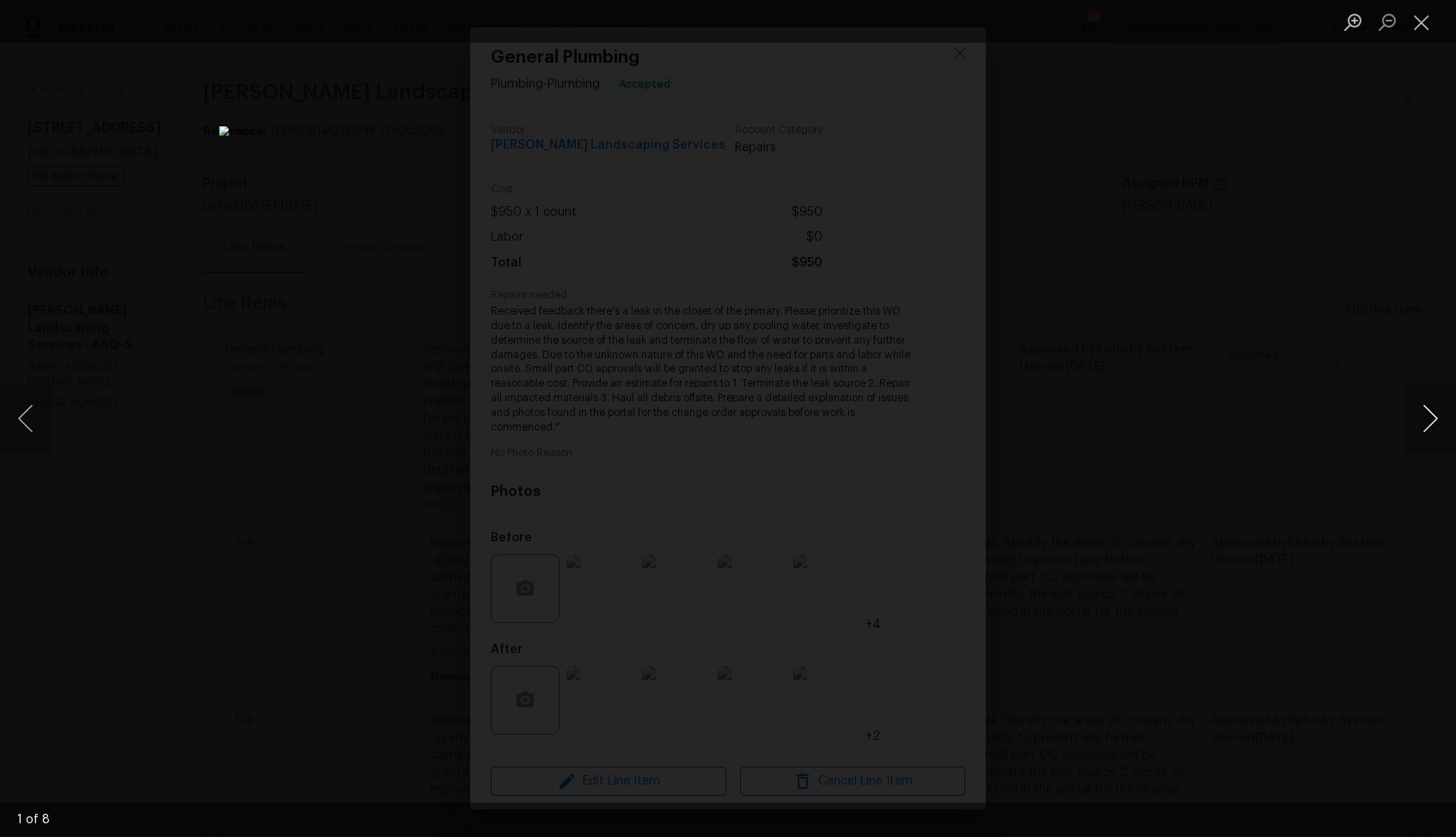
click at [1421, 429] on button "Next image" at bounding box center [1430, 418] width 52 height 69
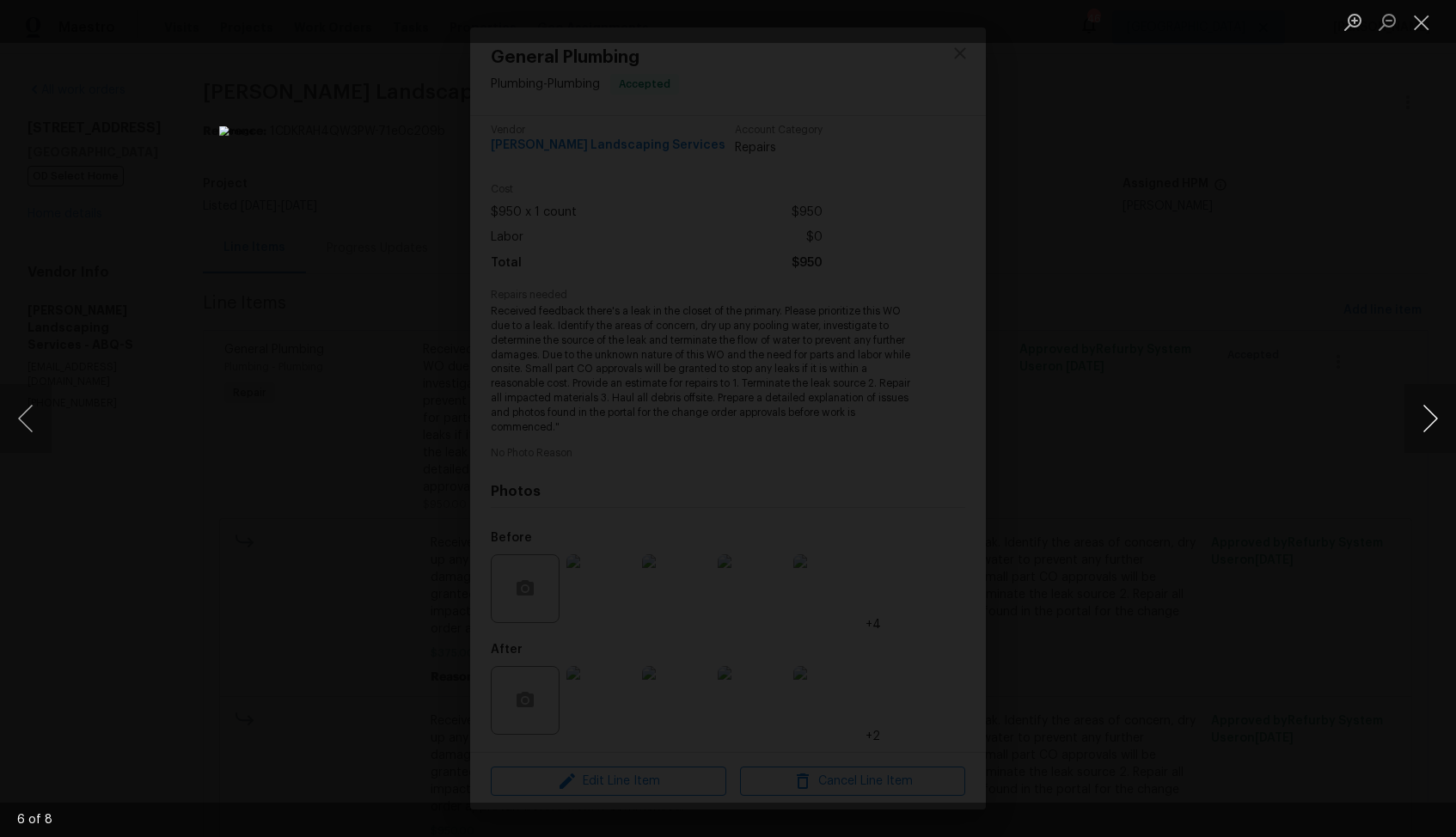
click at [1421, 429] on button "Next image" at bounding box center [1430, 418] width 52 height 69
click at [1258, 440] on div "Lightbox" at bounding box center [728, 418] width 1456 height 837
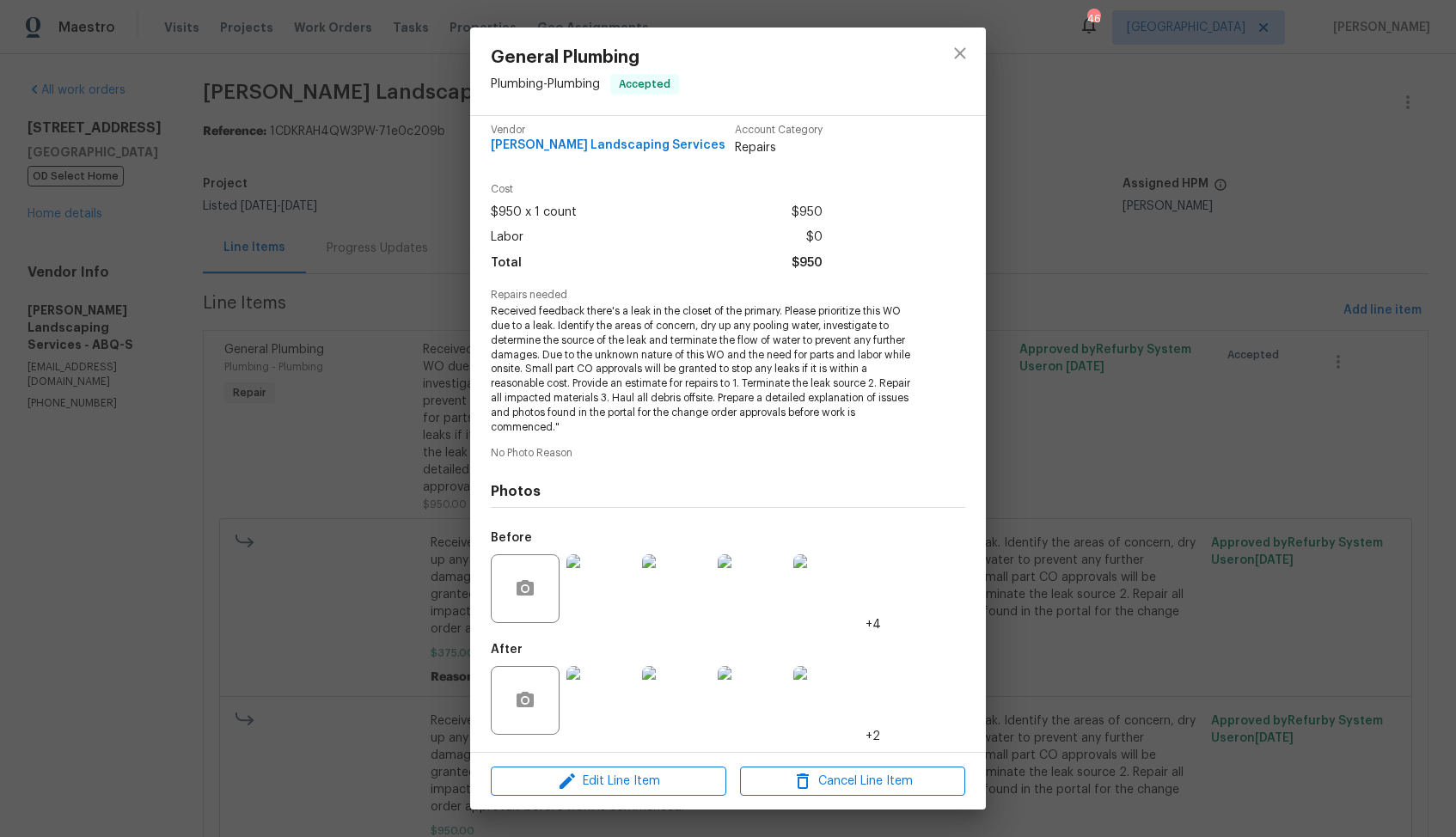
click at [588, 700] on img at bounding box center [601, 700] width 69 height 69
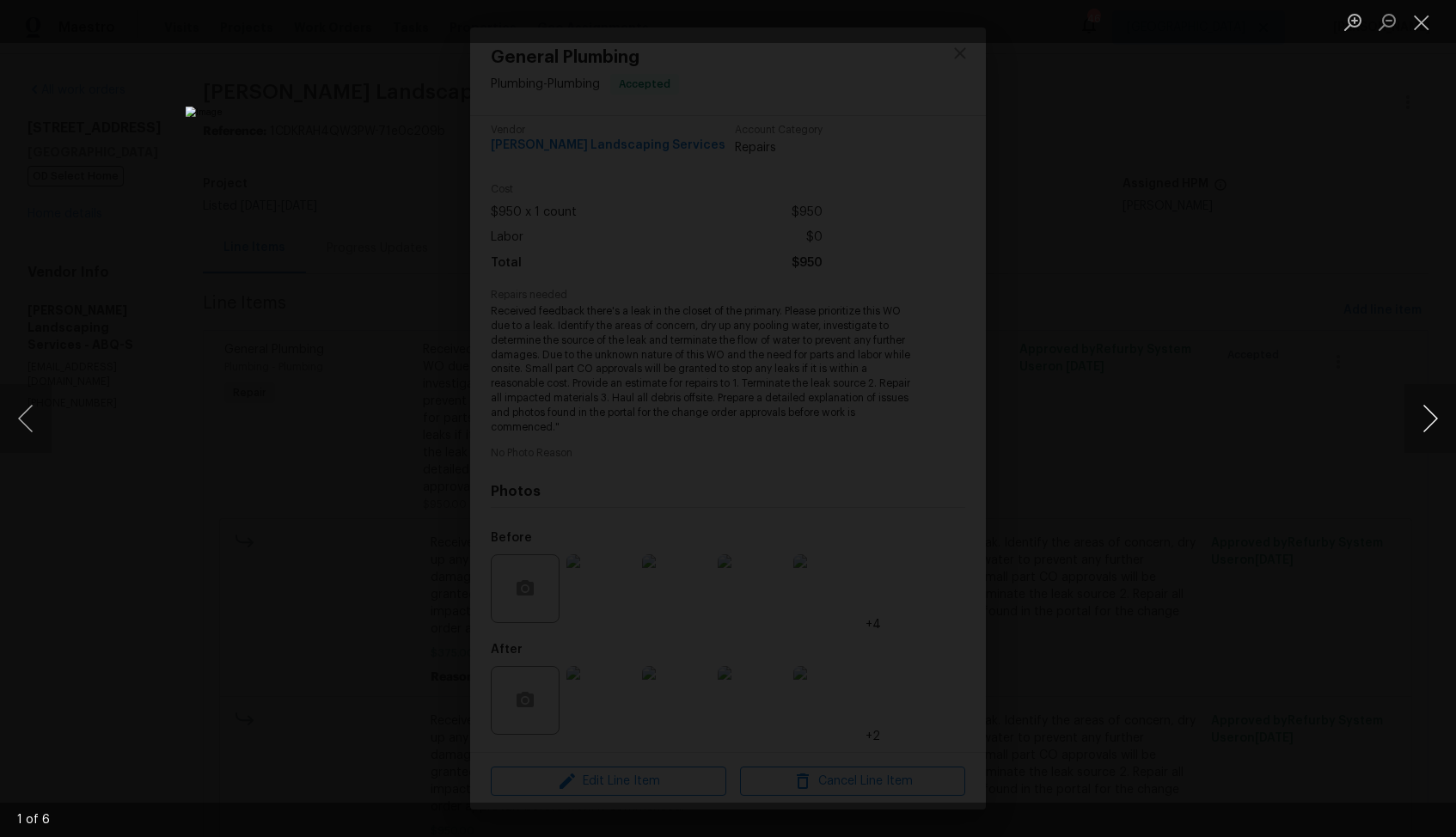
click at [1429, 419] on button "Next image" at bounding box center [1430, 418] width 52 height 69
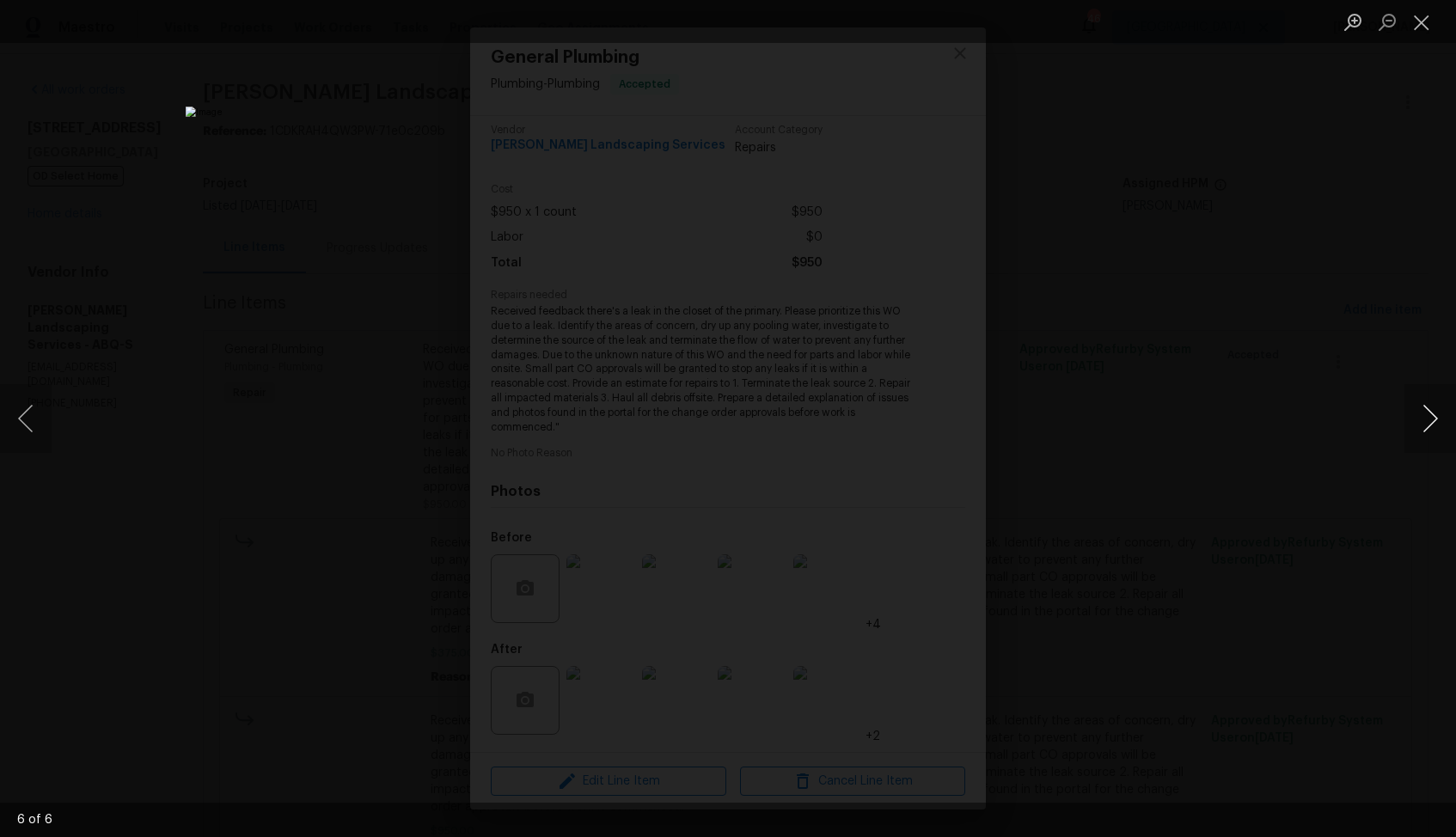
click at [1429, 419] on button "Next image" at bounding box center [1430, 418] width 52 height 69
click at [1248, 388] on div "Lightbox" at bounding box center [728, 418] width 1456 height 837
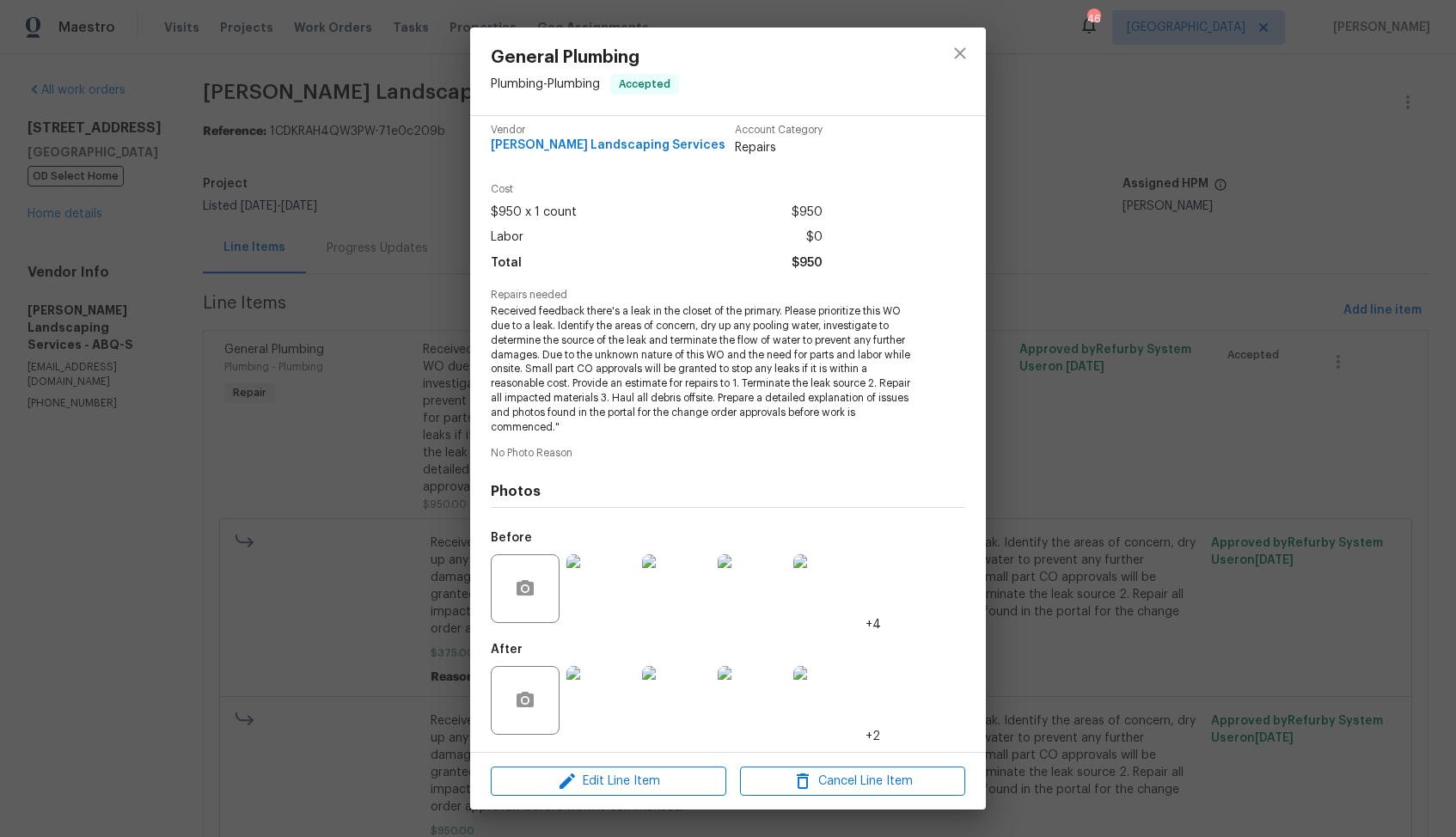
click at [1144, 478] on div "General Plumbing Plumbing - Plumbing Accepted Vendor Rodriguez Landscaping Serv…" at bounding box center [728, 418] width 1456 height 837
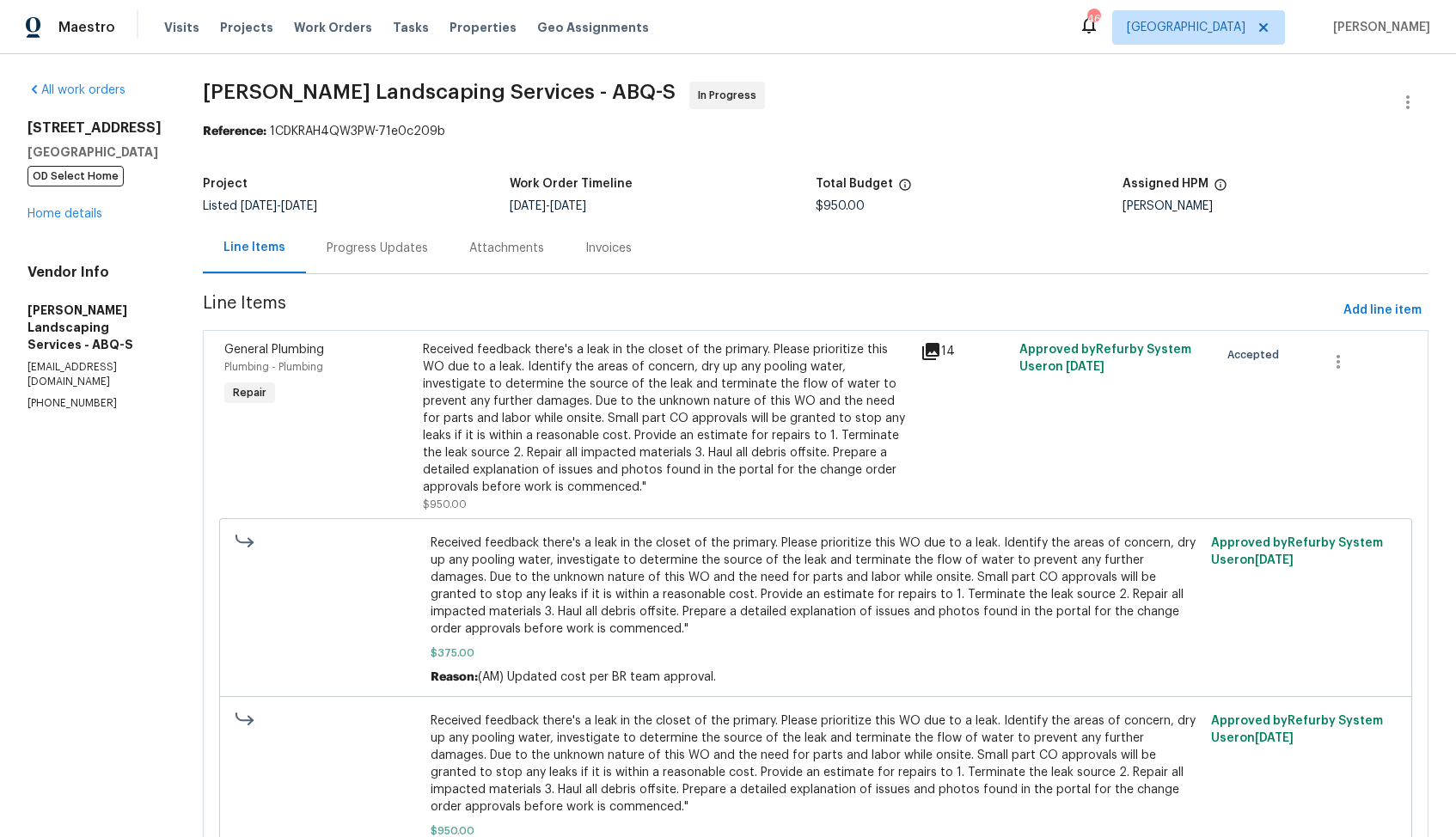
click at [404, 251] on div "Progress Updates" at bounding box center [378, 248] width 102 height 17
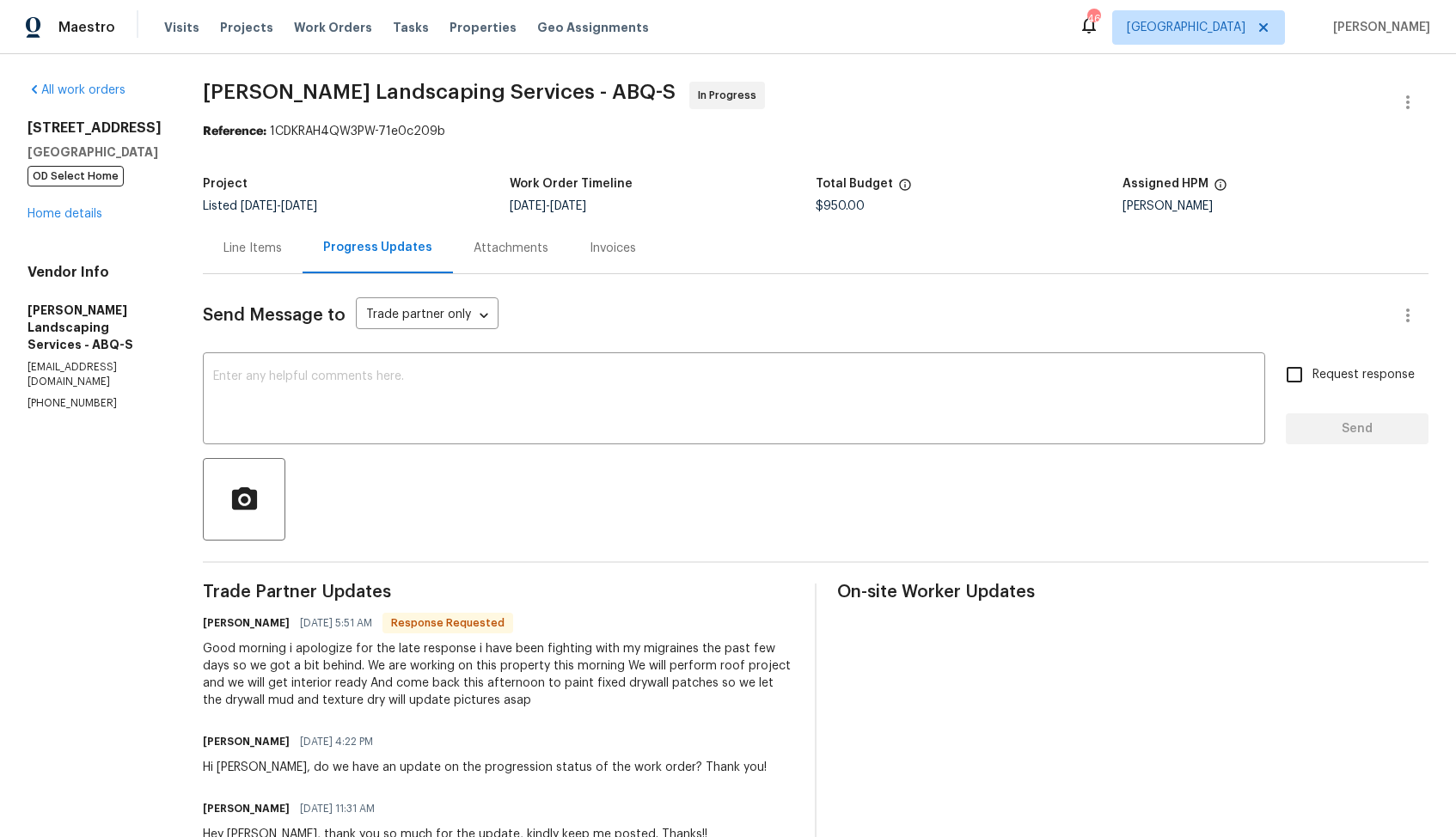
scroll to position [185, 0]
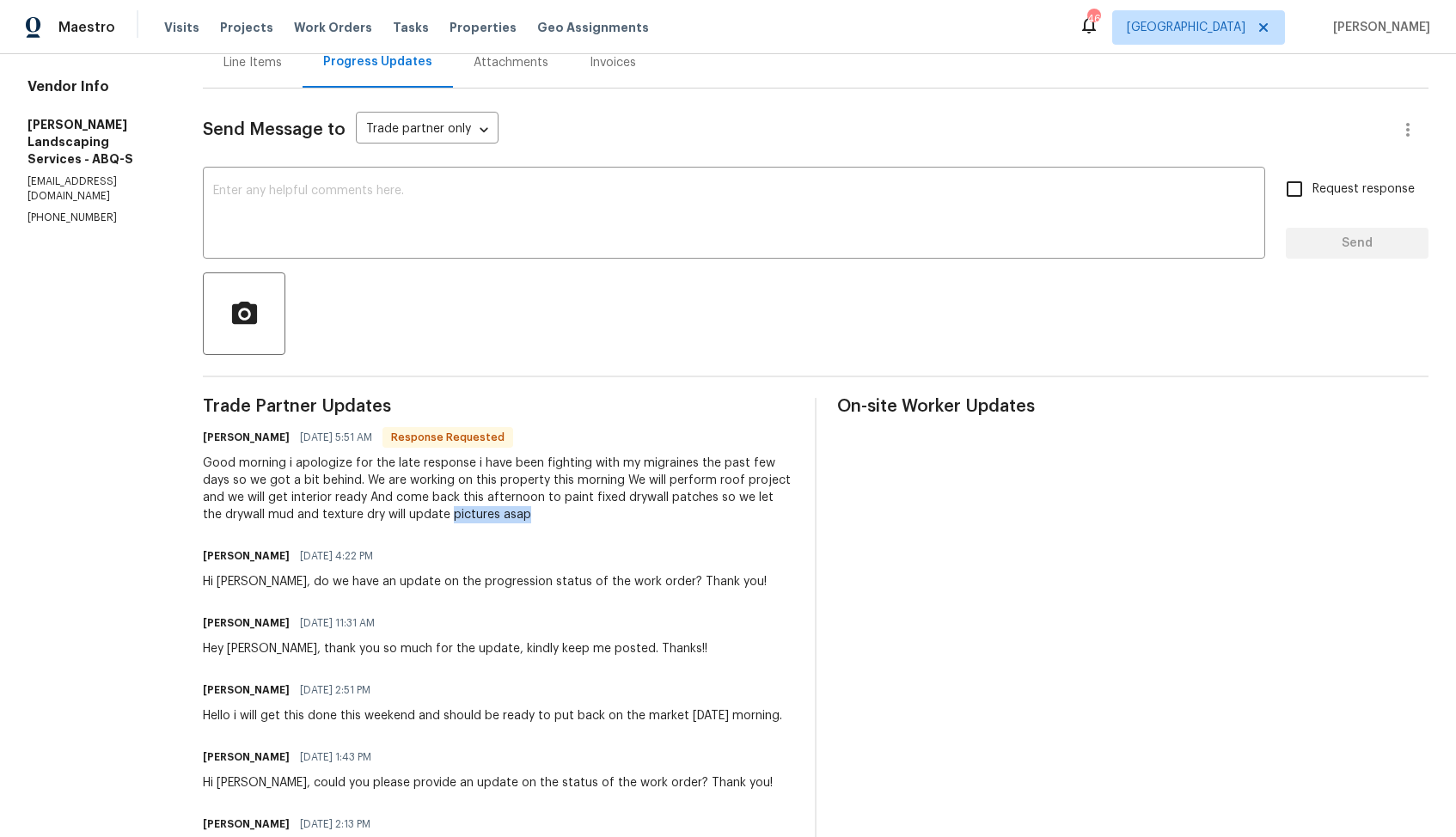
drag, startPoint x: 529, startPoint y: 514, endPoint x: 642, endPoint y: 513, distance: 113.0
click at [642, 514] on div "Good morning i apologize for the late response i have been fighting with my mig…" at bounding box center [498, 489] width 591 height 69
click at [642, 513] on div "Good morning i apologize for the late response i have been fighting with my mig…" at bounding box center [498, 489] width 591 height 69
drag, startPoint x: 491, startPoint y: 481, endPoint x: 534, endPoint y: 481, distance: 43.0
click at [534, 481] on div "Good morning i apologize for the late response i have been fighting with my mig…" at bounding box center [498, 489] width 591 height 69
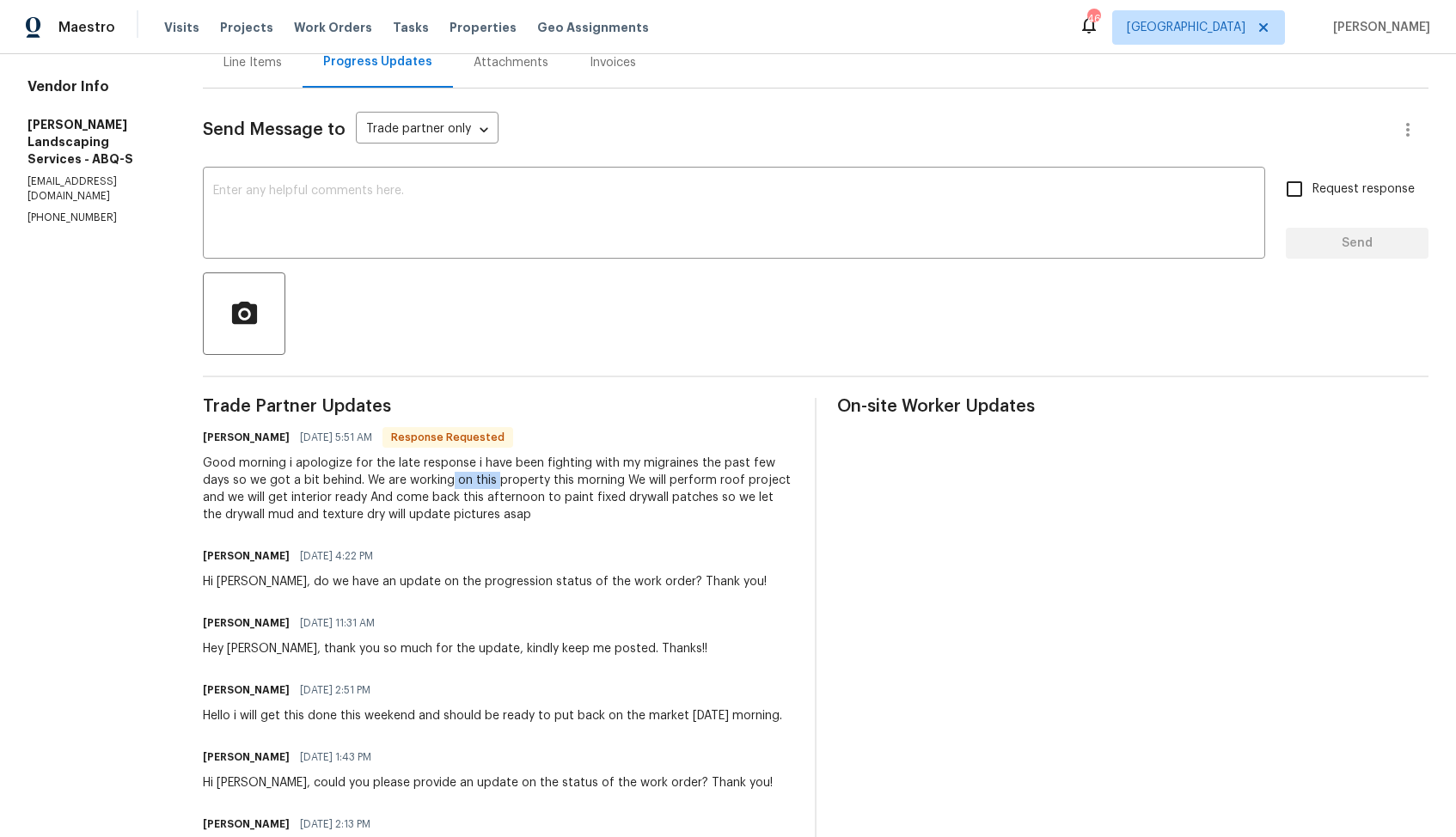
click at [500, 488] on div "Good morning i apologize for the late response i have been fighting with my mig…" at bounding box center [498, 489] width 591 height 69
drag, startPoint x: 496, startPoint y: 477, endPoint x: 582, endPoint y: 477, distance: 86.0
click at [582, 477] on div "Good morning i apologize for the late response i have been fighting with my mig…" at bounding box center [498, 489] width 591 height 69
click at [551, 505] on div "Good morning i apologize for the late response i have been fighting with my mig…" at bounding box center [498, 489] width 591 height 69
drag, startPoint x: 431, startPoint y: 462, endPoint x: 546, endPoint y: 461, distance: 115.0
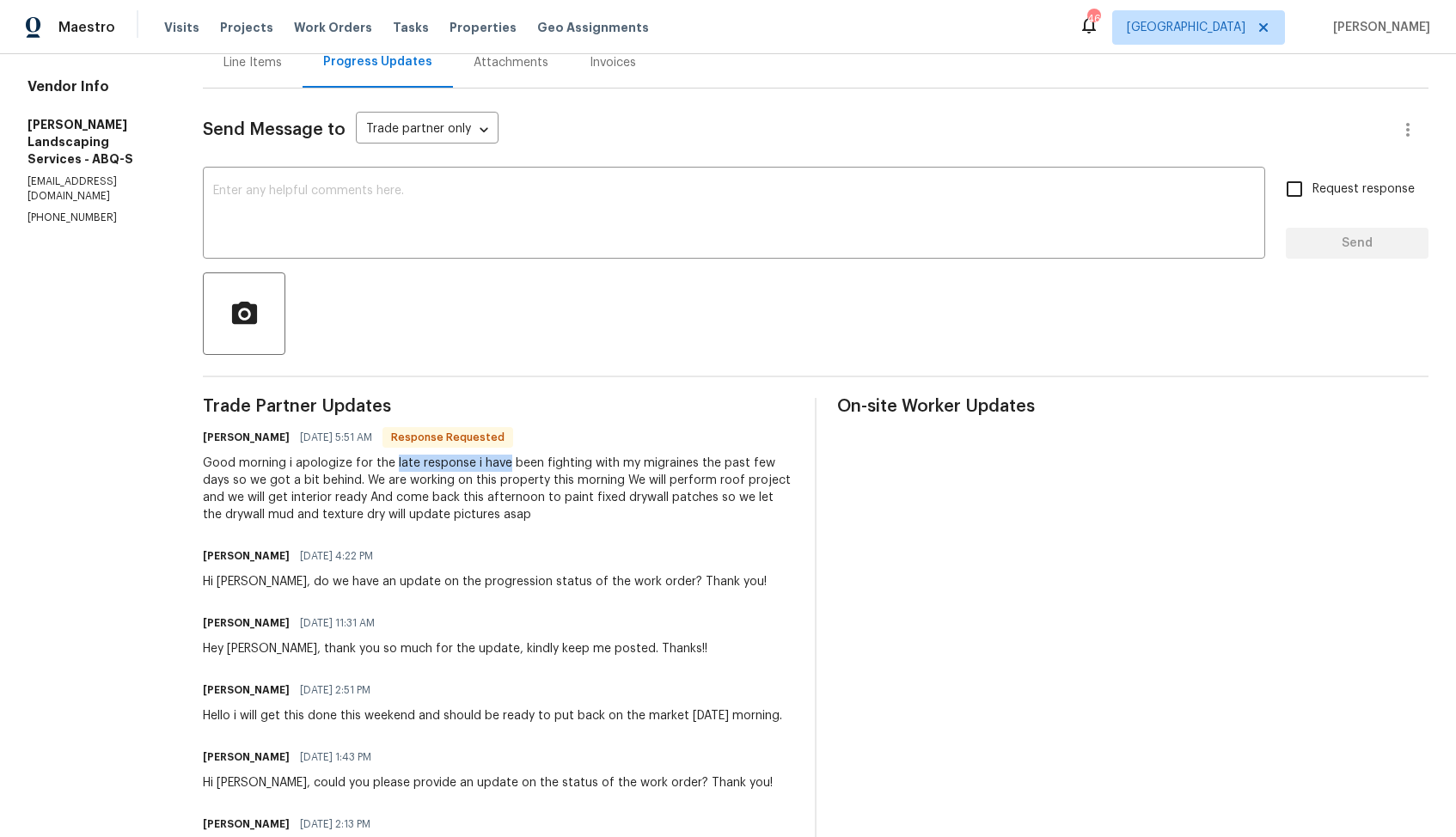
click at [546, 461] on div "Good morning i apologize for the late response i have been fighting with my mig…" at bounding box center [498, 489] width 591 height 69
click at [639, 462] on div "Good morning i apologize for the late response i have been fighting with my mig…" at bounding box center [498, 489] width 591 height 69
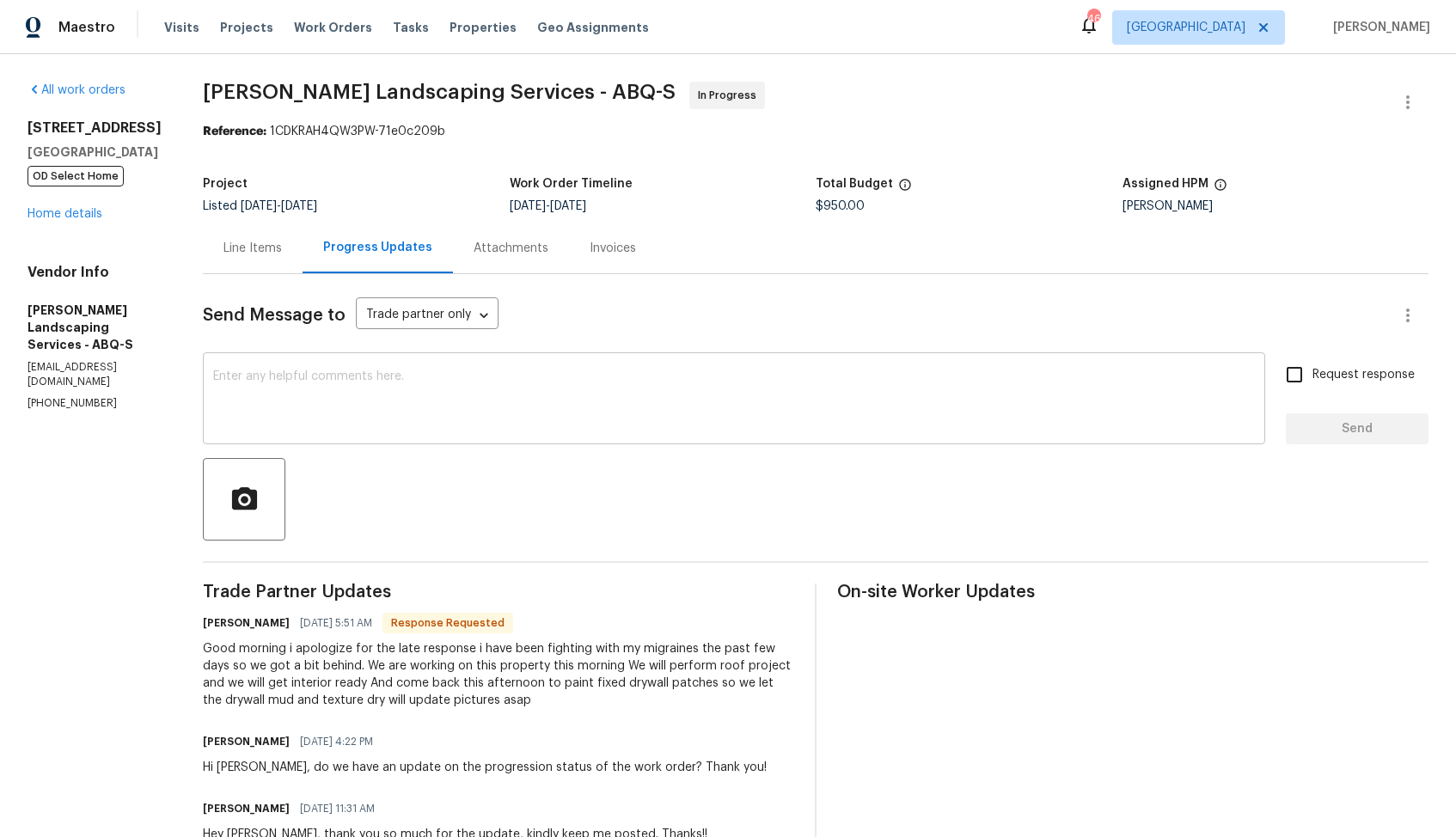
click at [742, 411] on textarea at bounding box center [734, 400] width 1042 height 60
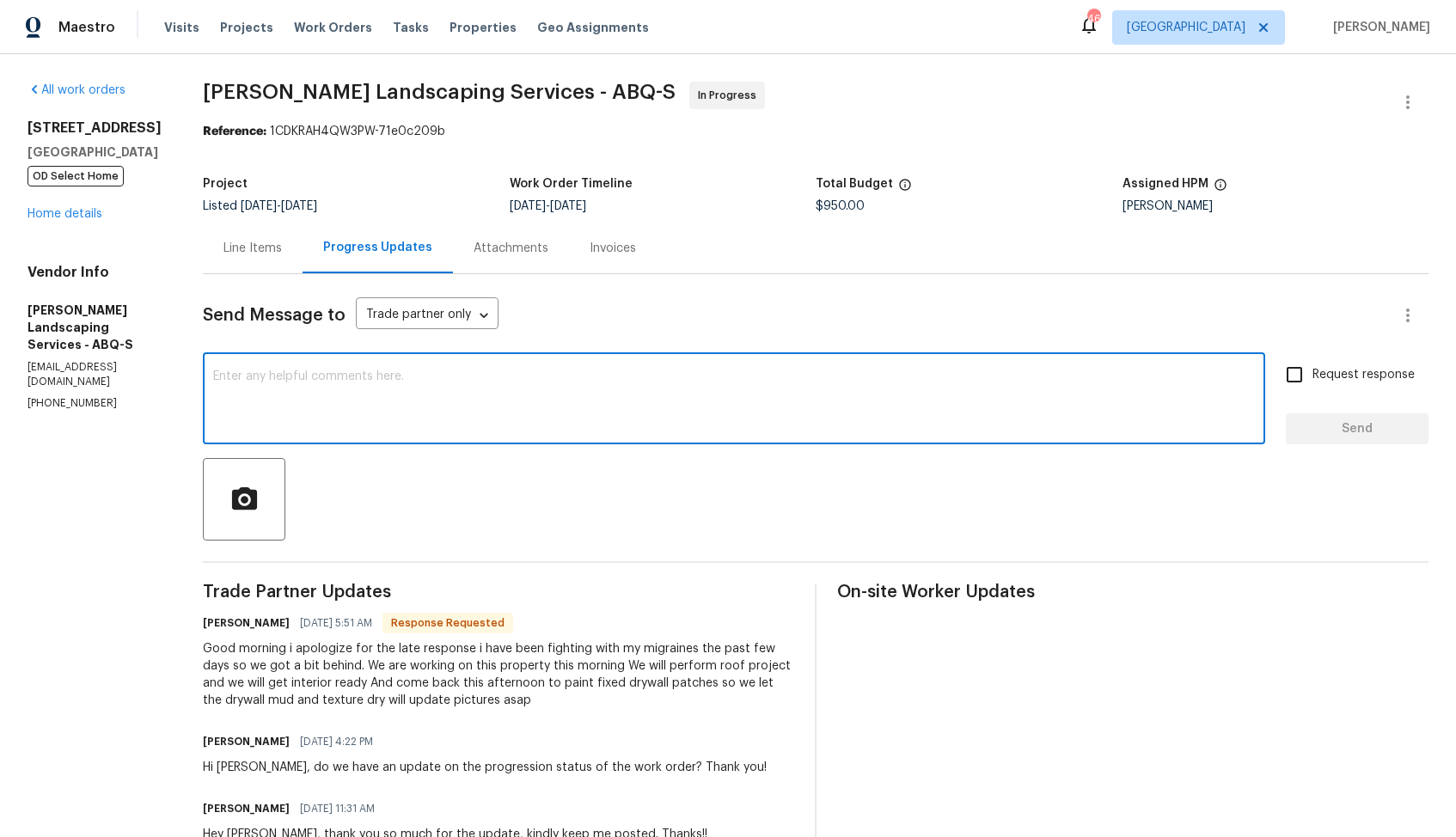
click at [258, 622] on h6 "Josue Rodriguez" at bounding box center [246, 623] width 87 height 17
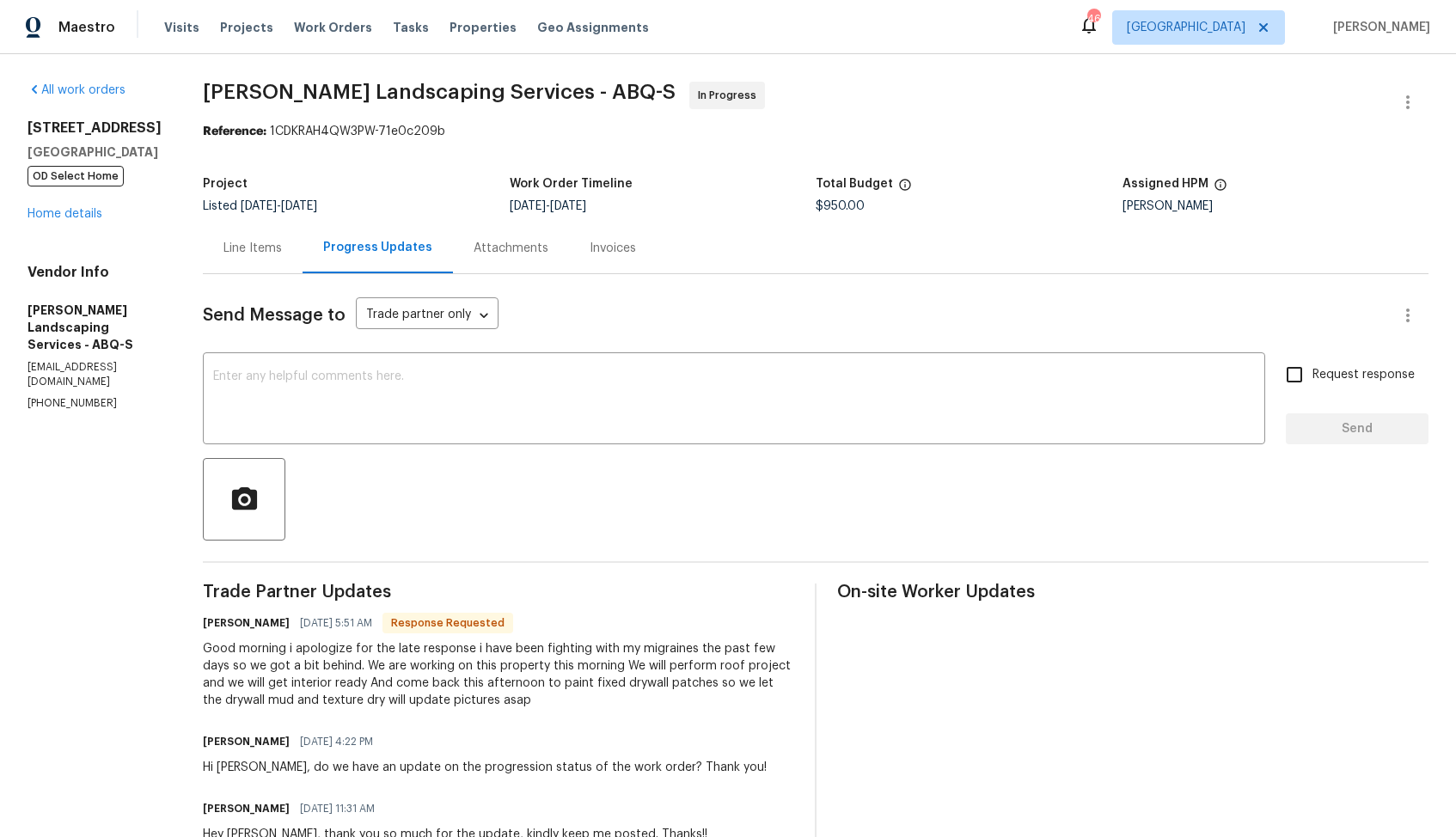
click at [258, 622] on h6 "Josue Rodriguez" at bounding box center [246, 623] width 87 height 17
copy h6 "Josue"
click at [622, 425] on textarea at bounding box center [734, 400] width 1042 height 60
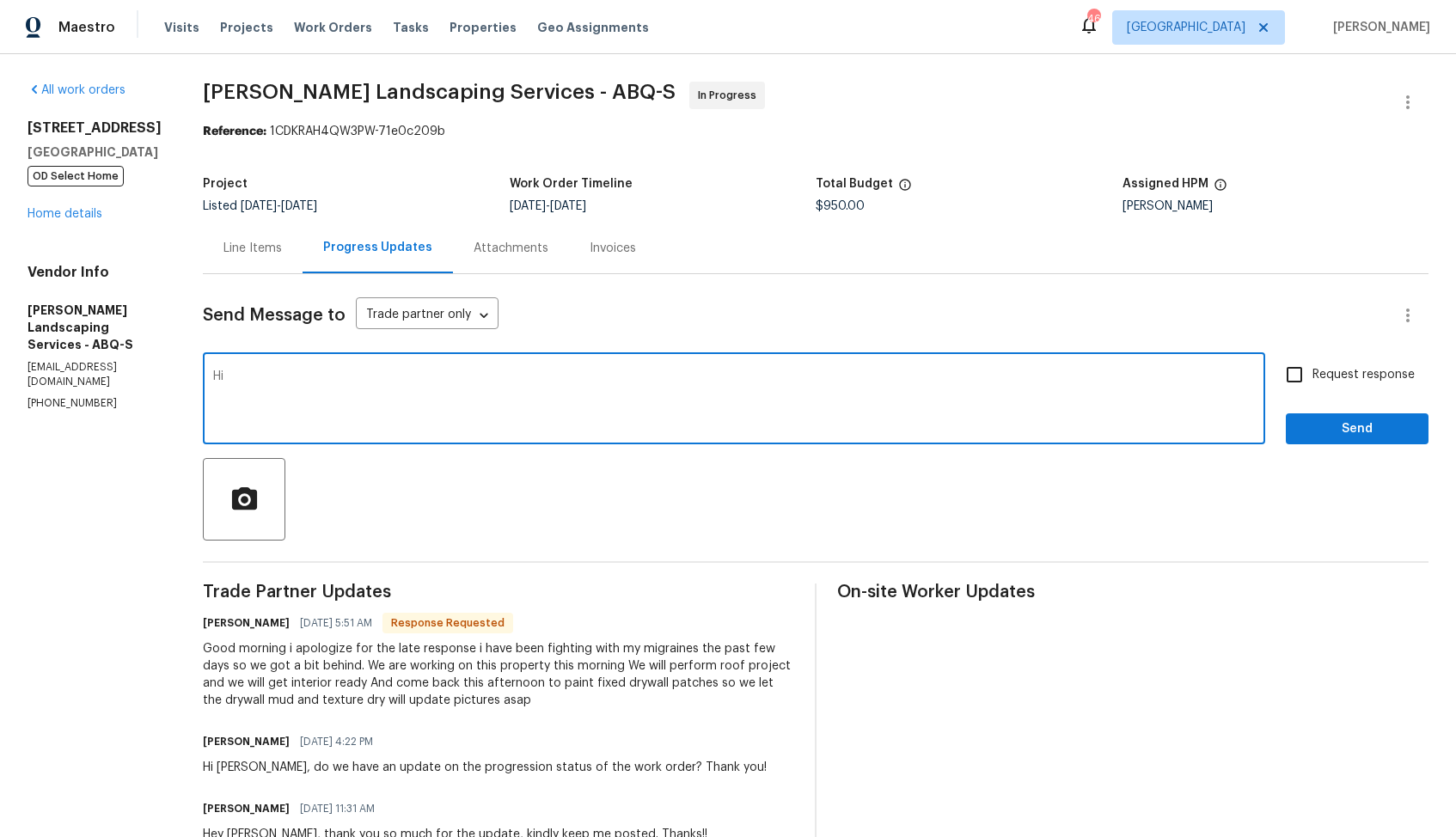
paste textarea "Josue"
type textarea "Hi Josue, thank you for the update. Kindly keep me posted. Thanks!"
click at [1308, 374] on input "Request response" at bounding box center [1294, 375] width 36 height 36
checkbox input "true"
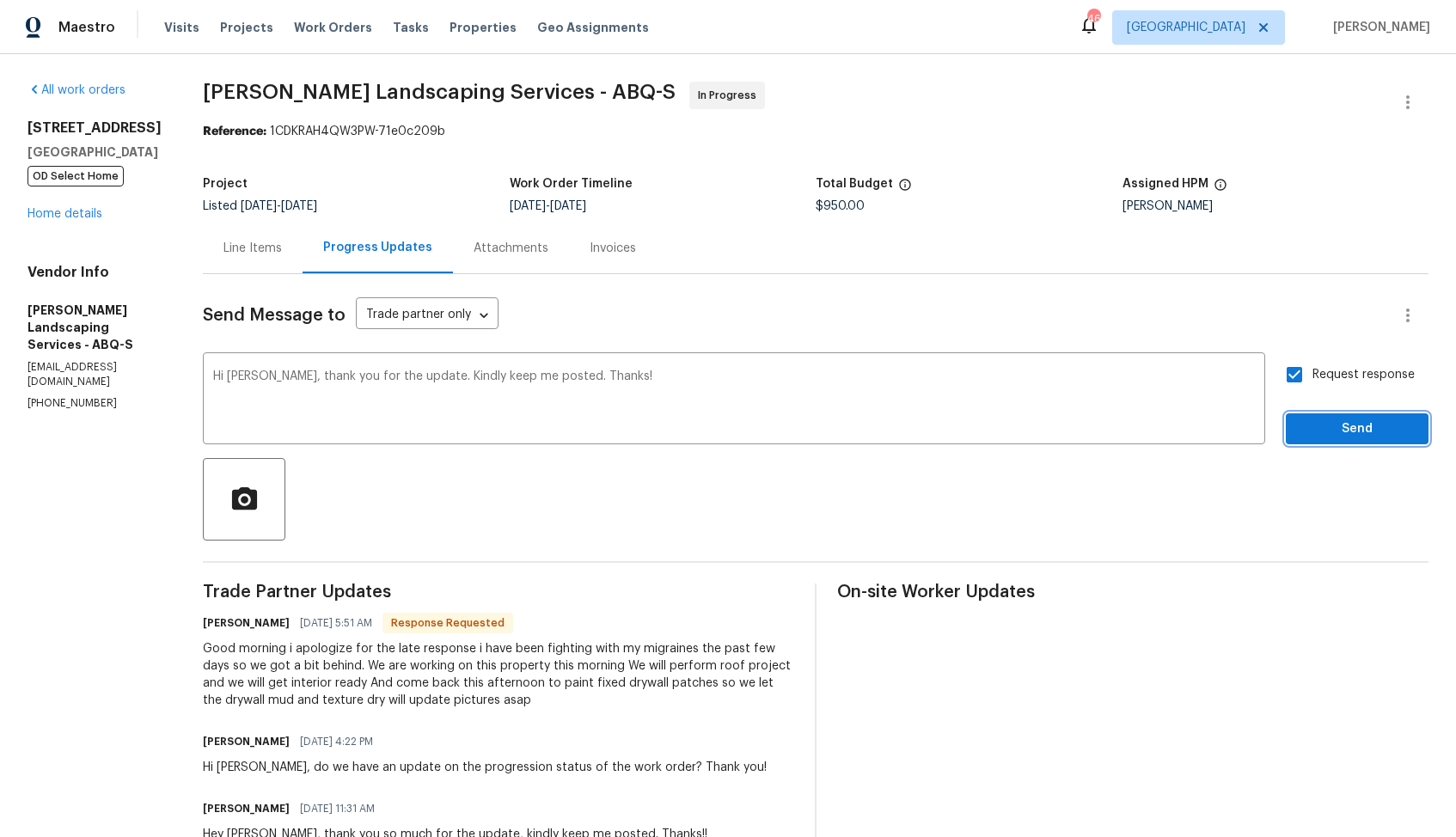
click at [1325, 428] on span "Send" at bounding box center [1357, 429] width 115 height 22
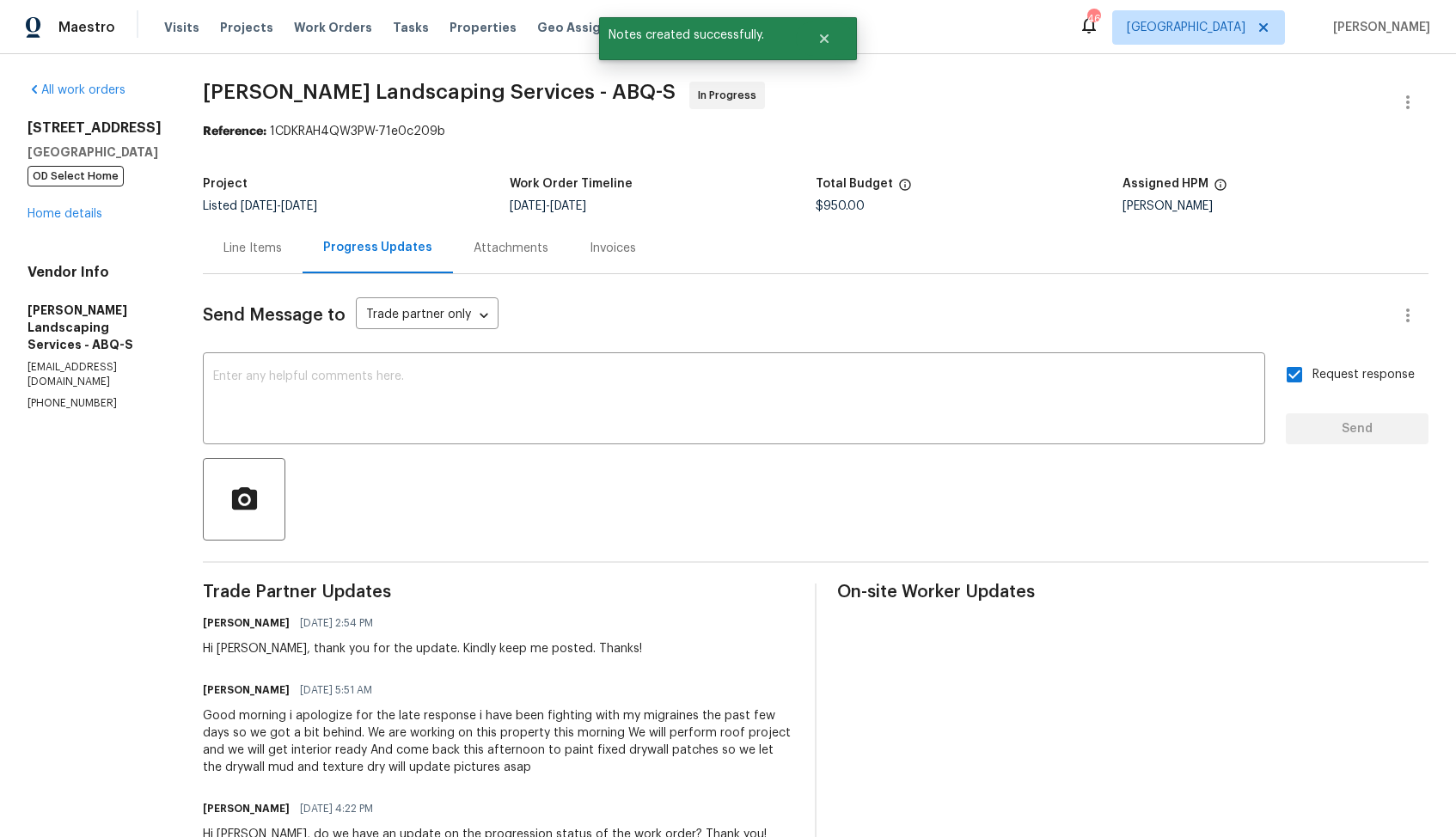
click at [491, 730] on div "Good morning i apologize for the late response i have been fighting with my mig…" at bounding box center [498, 742] width 591 height 69
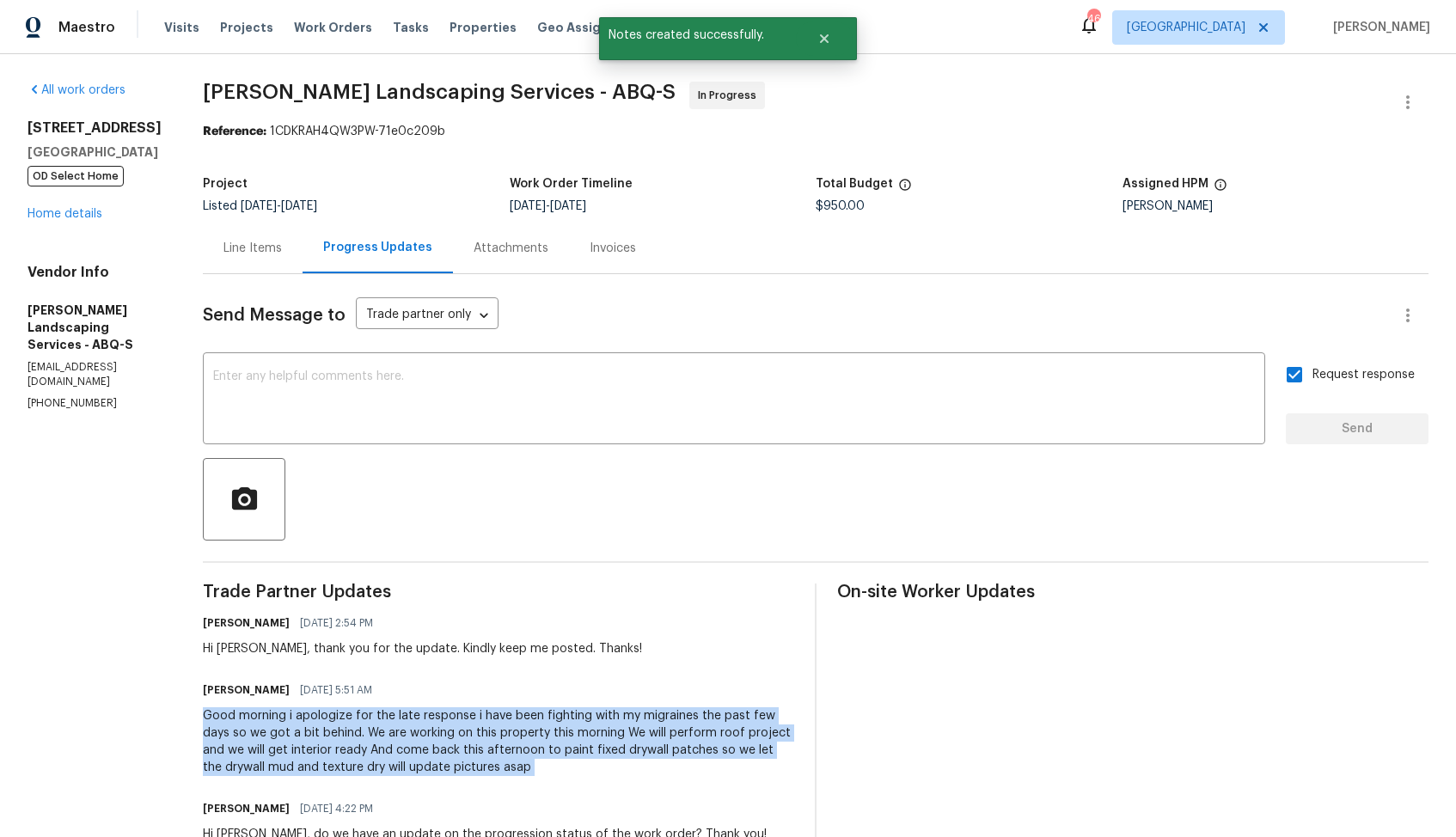
copy div "Good morning i apologize for the late response i have been fighting with my mig…"
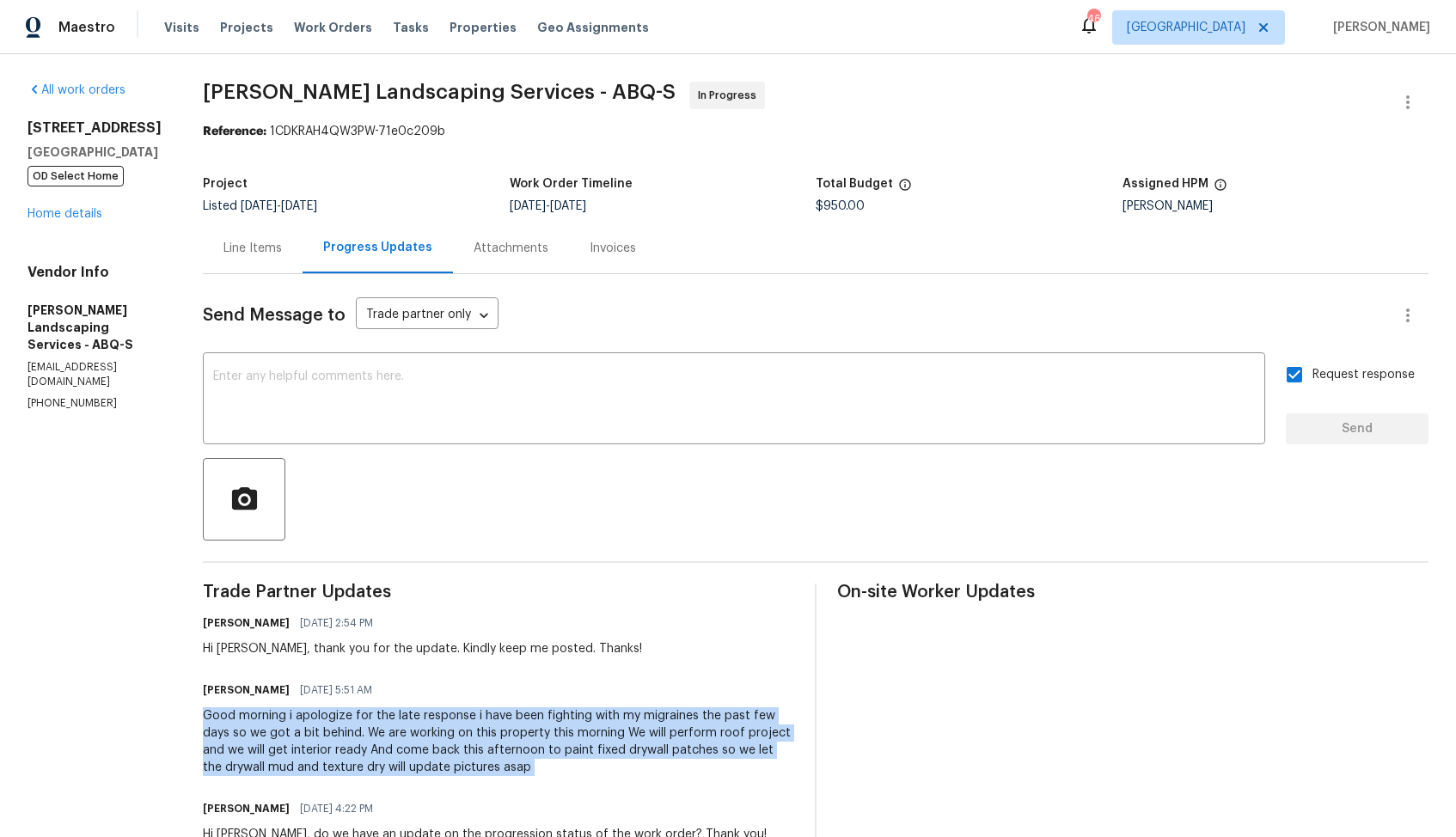
click at [425, 172] on div "Project Listed 7/31/2025 - 8/10/2025 Work Order Timeline 7/31/2025 - 8/2/2025 T…" at bounding box center [816, 195] width 1226 height 55
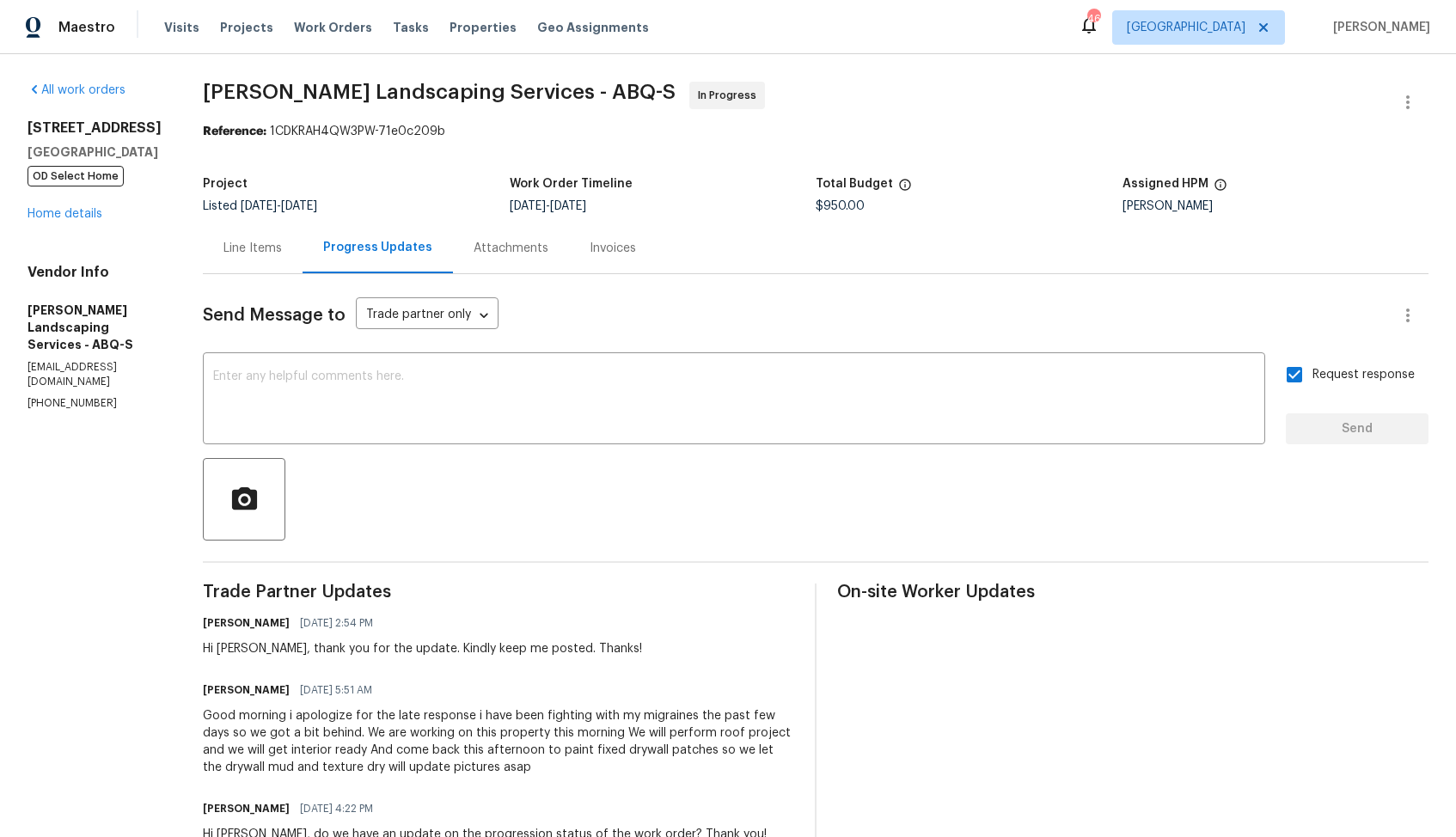
click at [75, 220] on div "437 El Llano Ln NW Los Ranchos, NM 87107 OD Select Home Home details" at bounding box center [94, 172] width 134 height 103
click at [96, 209] on link "Home details" at bounding box center [64, 213] width 74 height 12
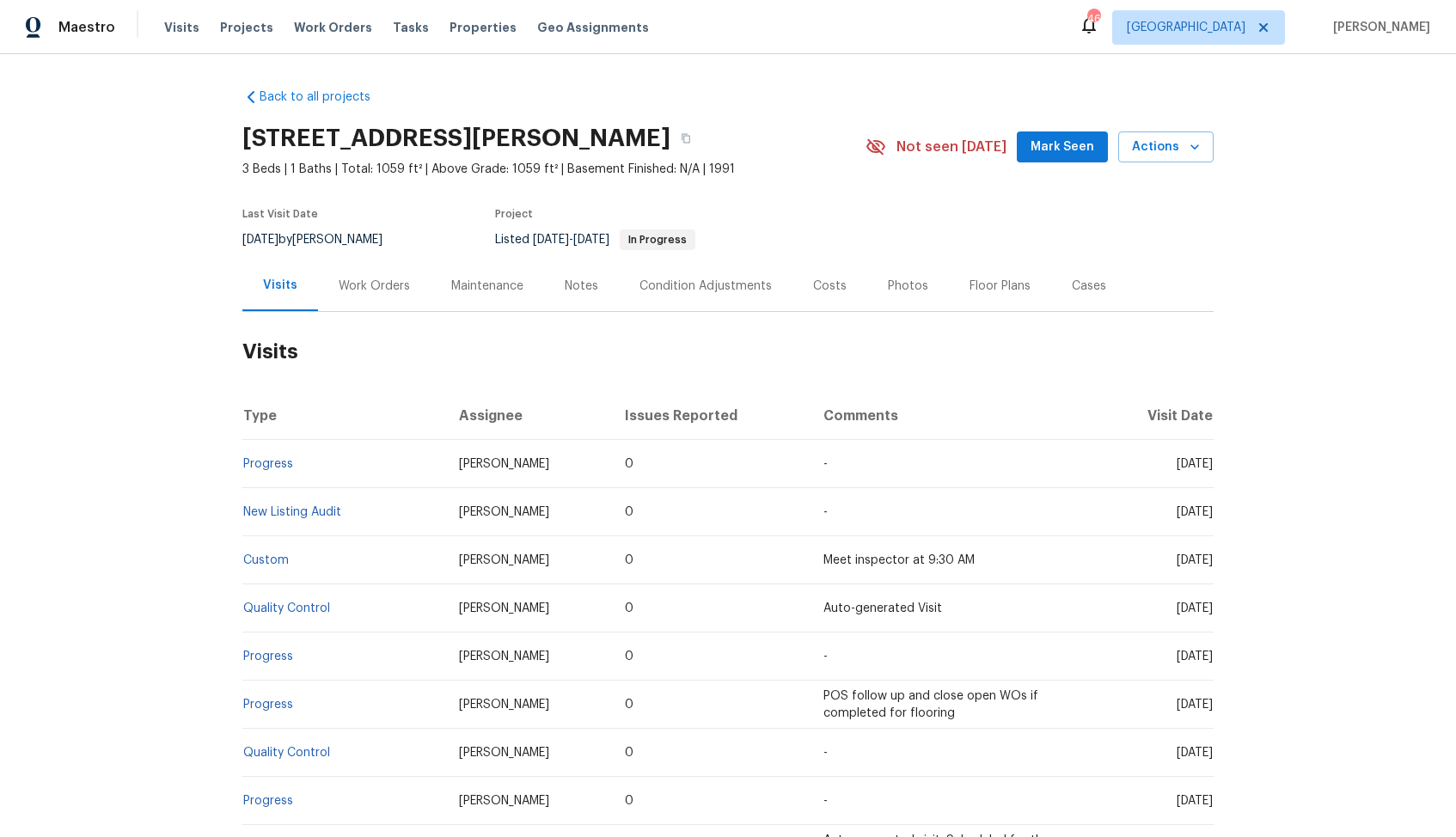
click at [368, 284] on div "Work Orders" at bounding box center [374, 286] width 72 height 17
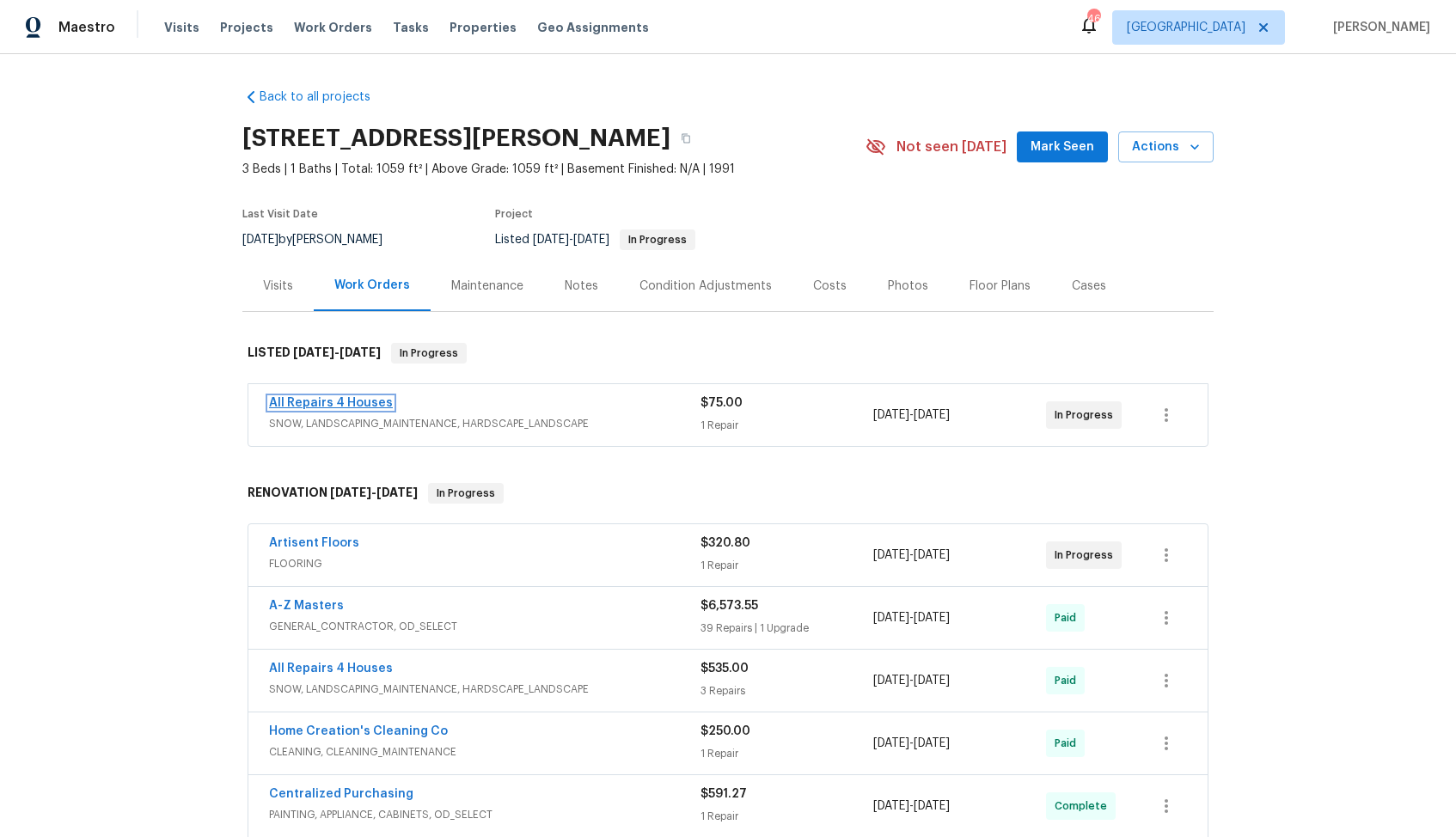
click at [358, 407] on link "All Repairs 4 Houses" at bounding box center [331, 402] width 124 height 12
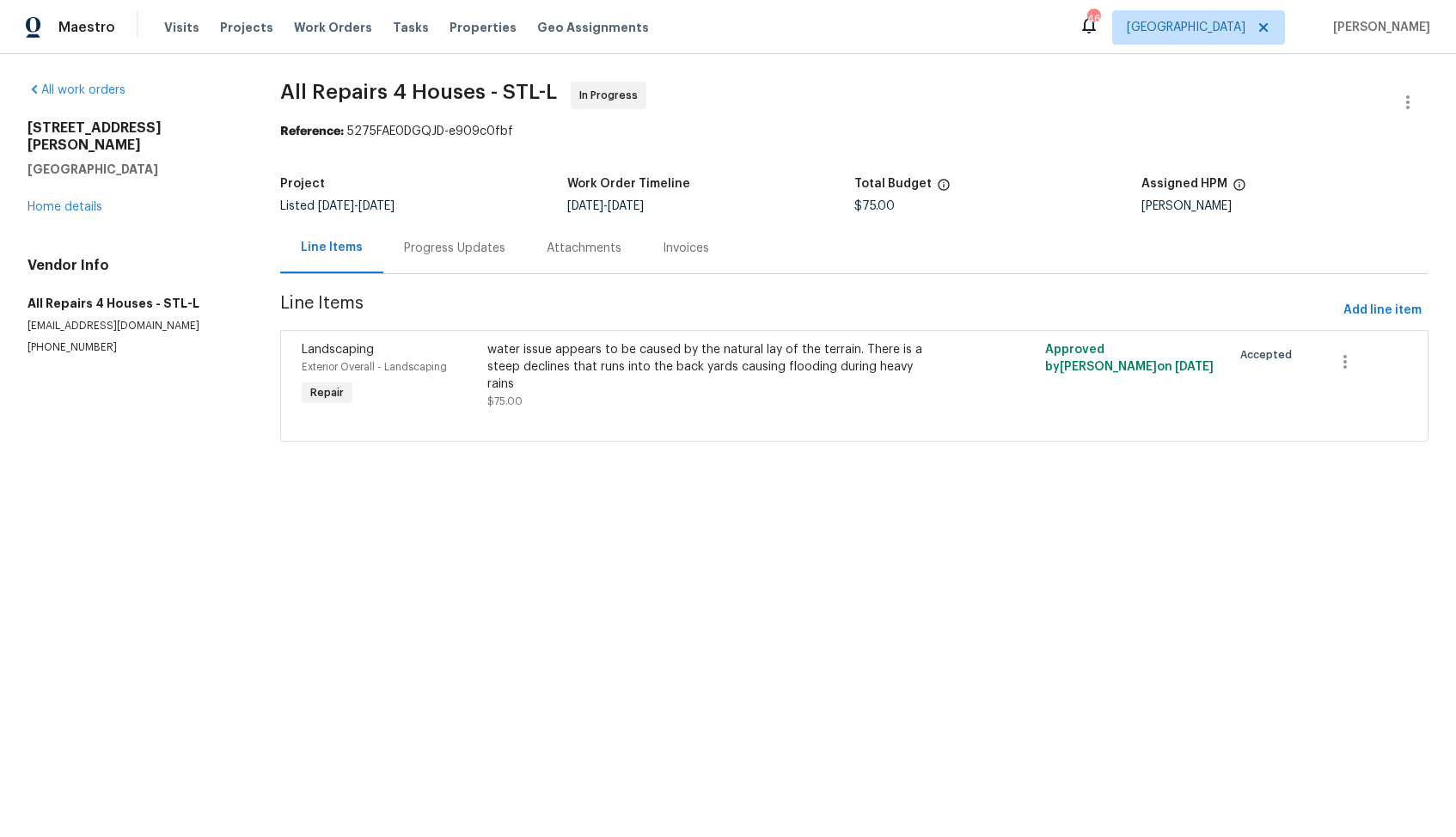
click at [454, 252] on div "Progress Updates" at bounding box center [455, 248] width 102 height 17
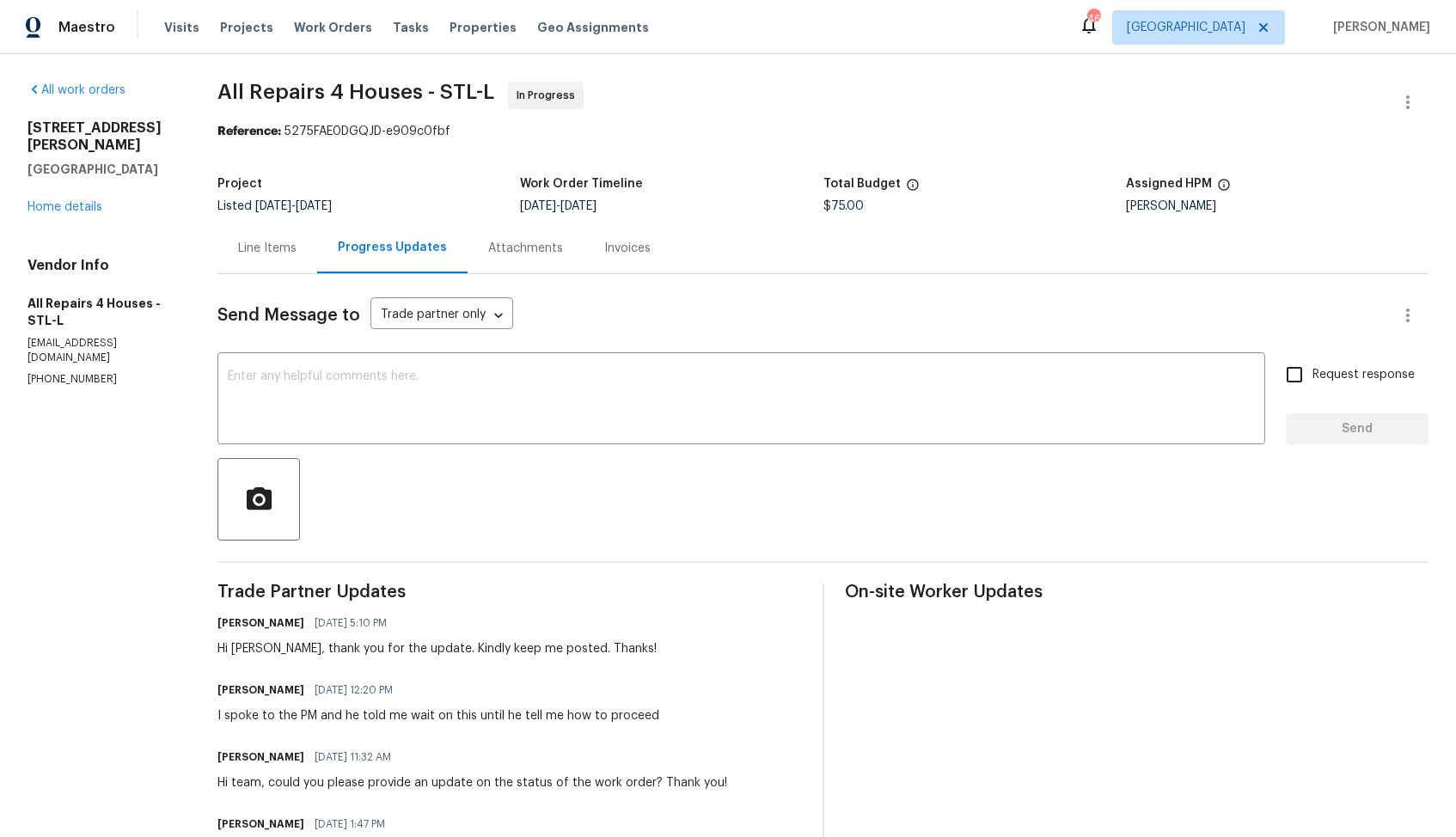
click at [273, 237] on div "Line Items" at bounding box center [267, 248] width 100 height 51
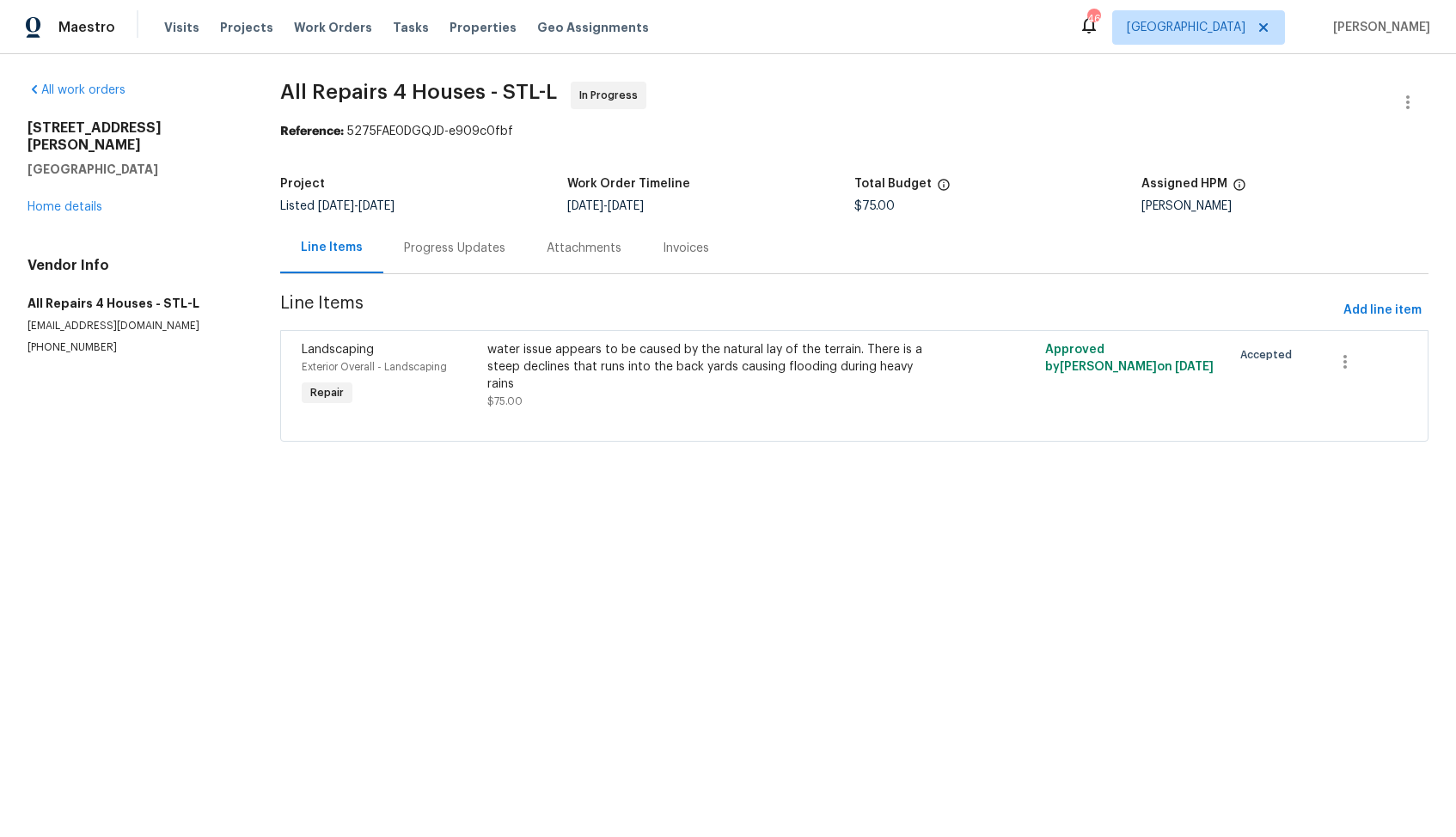
click at [434, 245] on div "Progress Updates" at bounding box center [455, 248] width 102 height 17
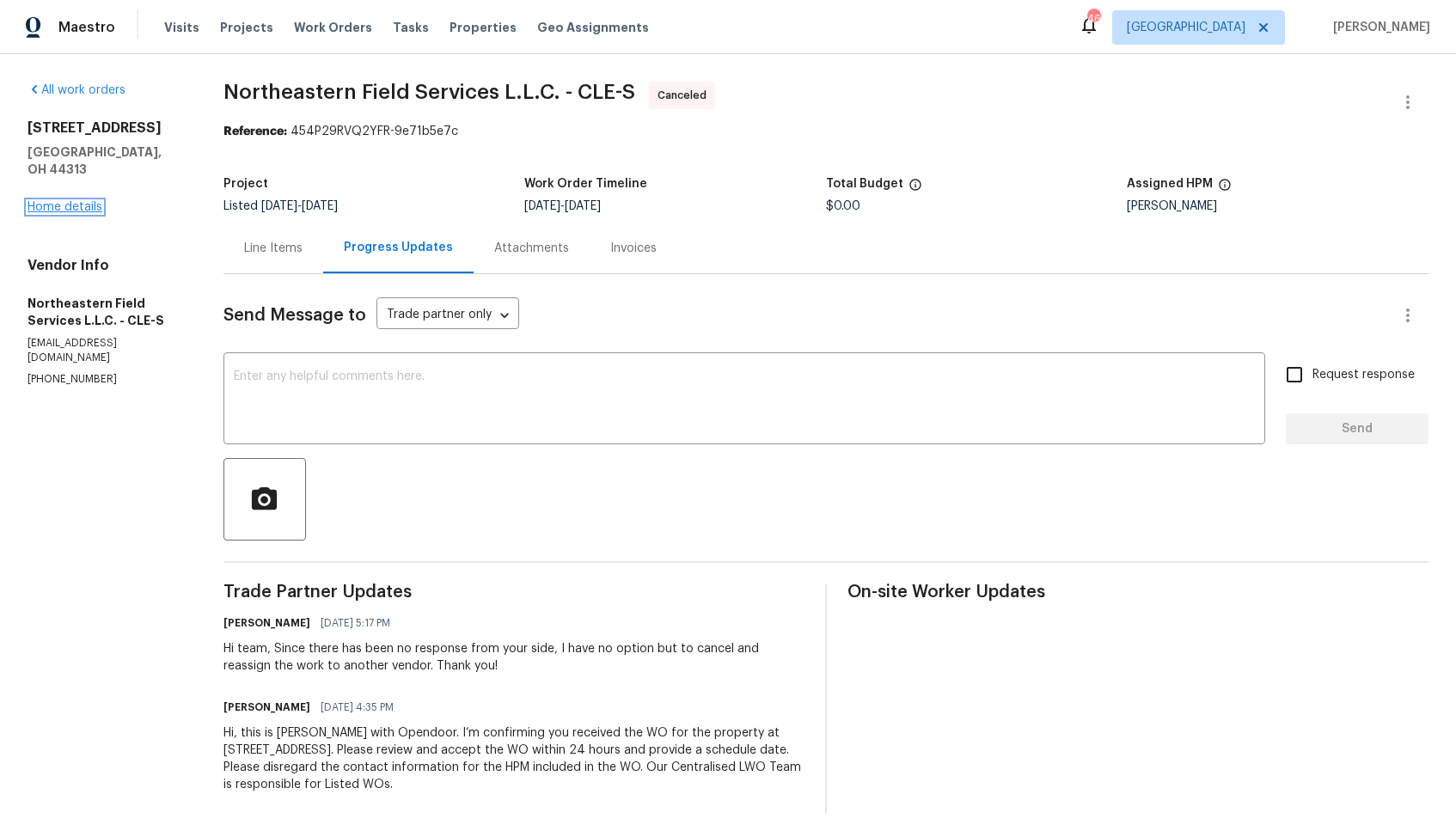
click at [70, 201] on link "Home details" at bounding box center [64, 206] width 74 height 12
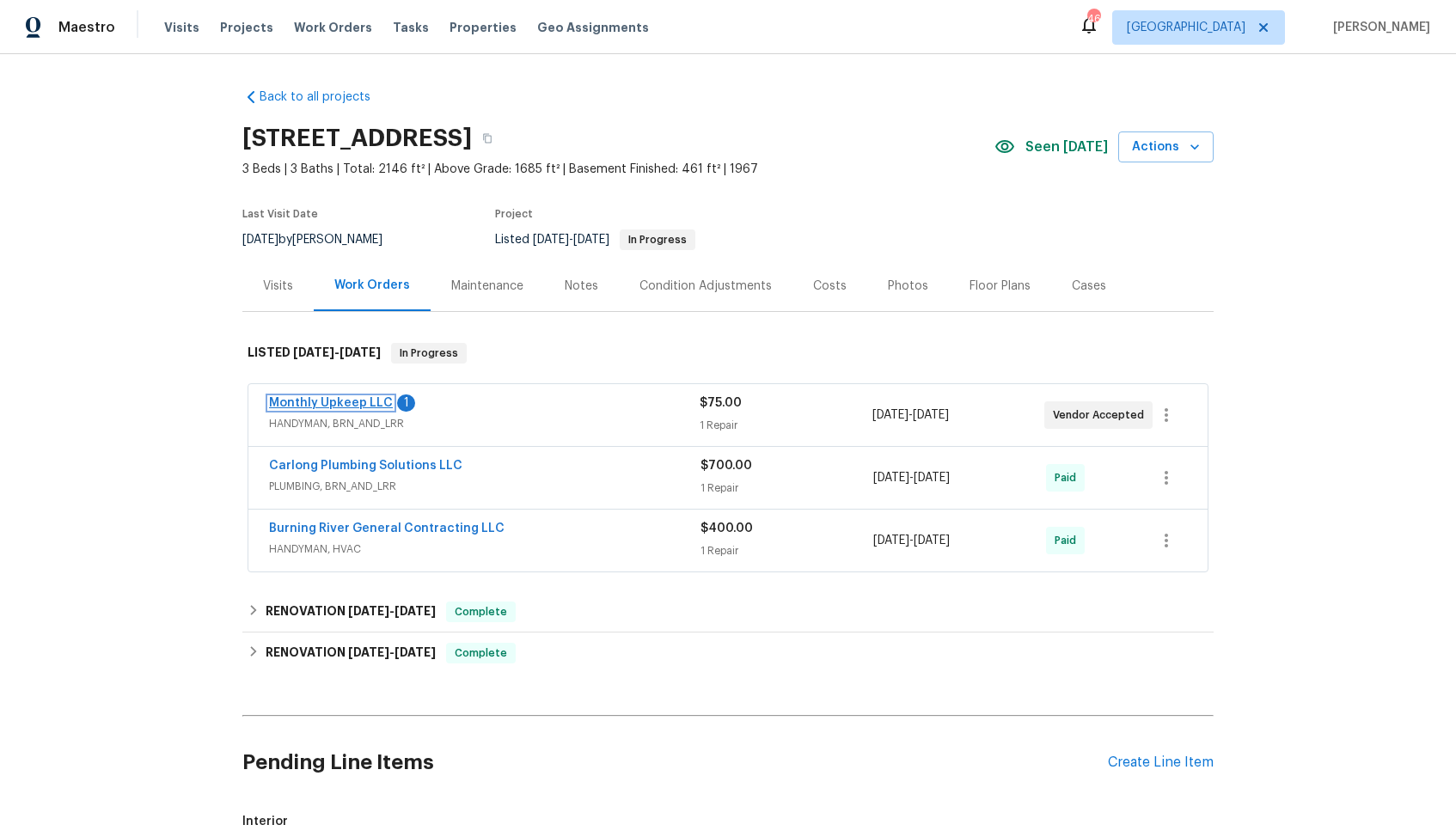
click at [300, 400] on link "Monthly Upkeep LLC" at bounding box center [331, 402] width 124 height 12
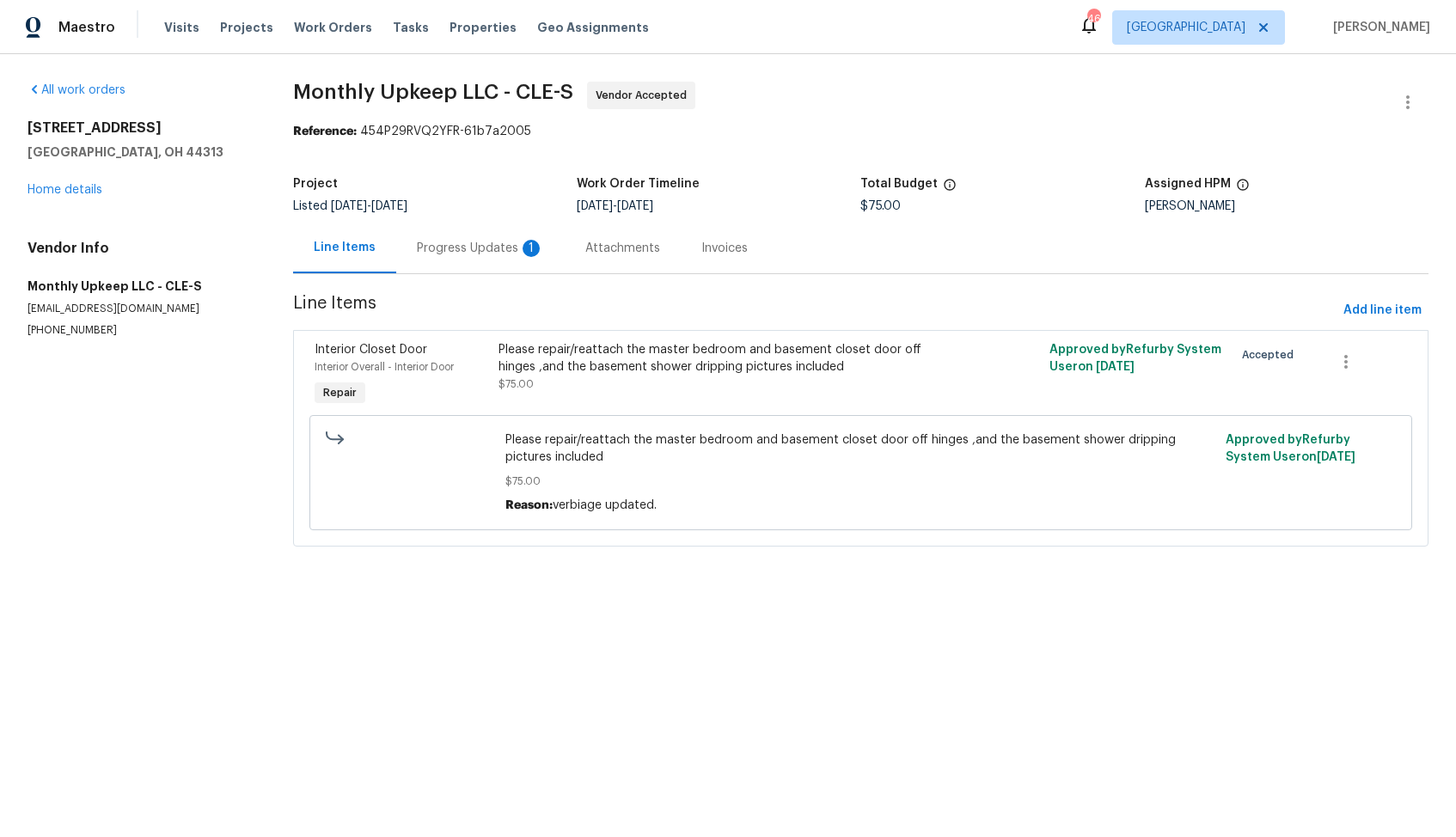
click at [458, 249] on div "Progress Updates 1" at bounding box center [480, 248] width 127 height 17
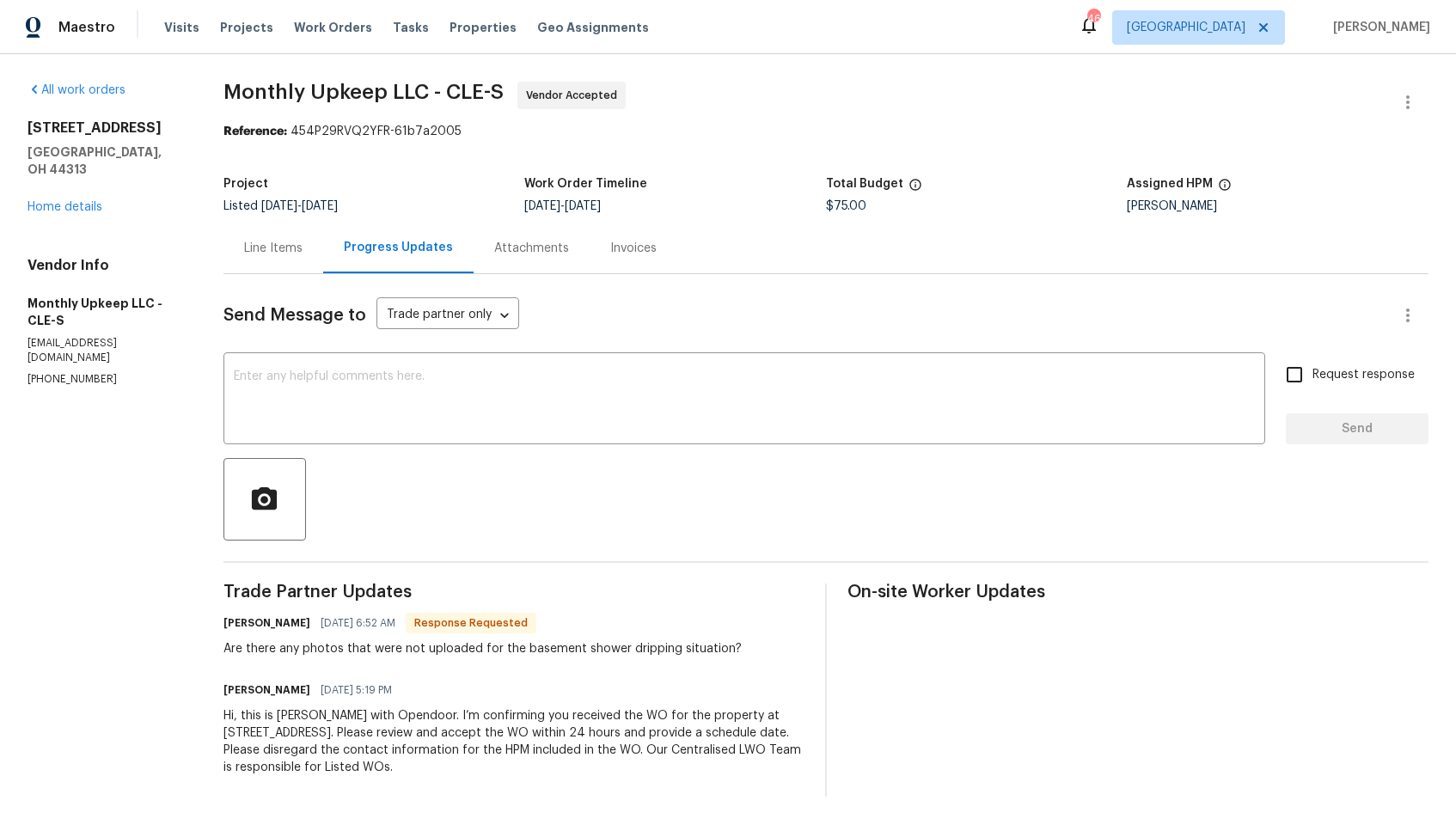
click at [490, 663] on div "Trade Partner Updates Spensir Chappell 08/12/2025 6:52 AM Response Requested Ar…" at bounding box center [514, 690] width 581 height 213
click at [270, 252] on div "Line Items" at bounding box center [273, 248] width 58 height 17
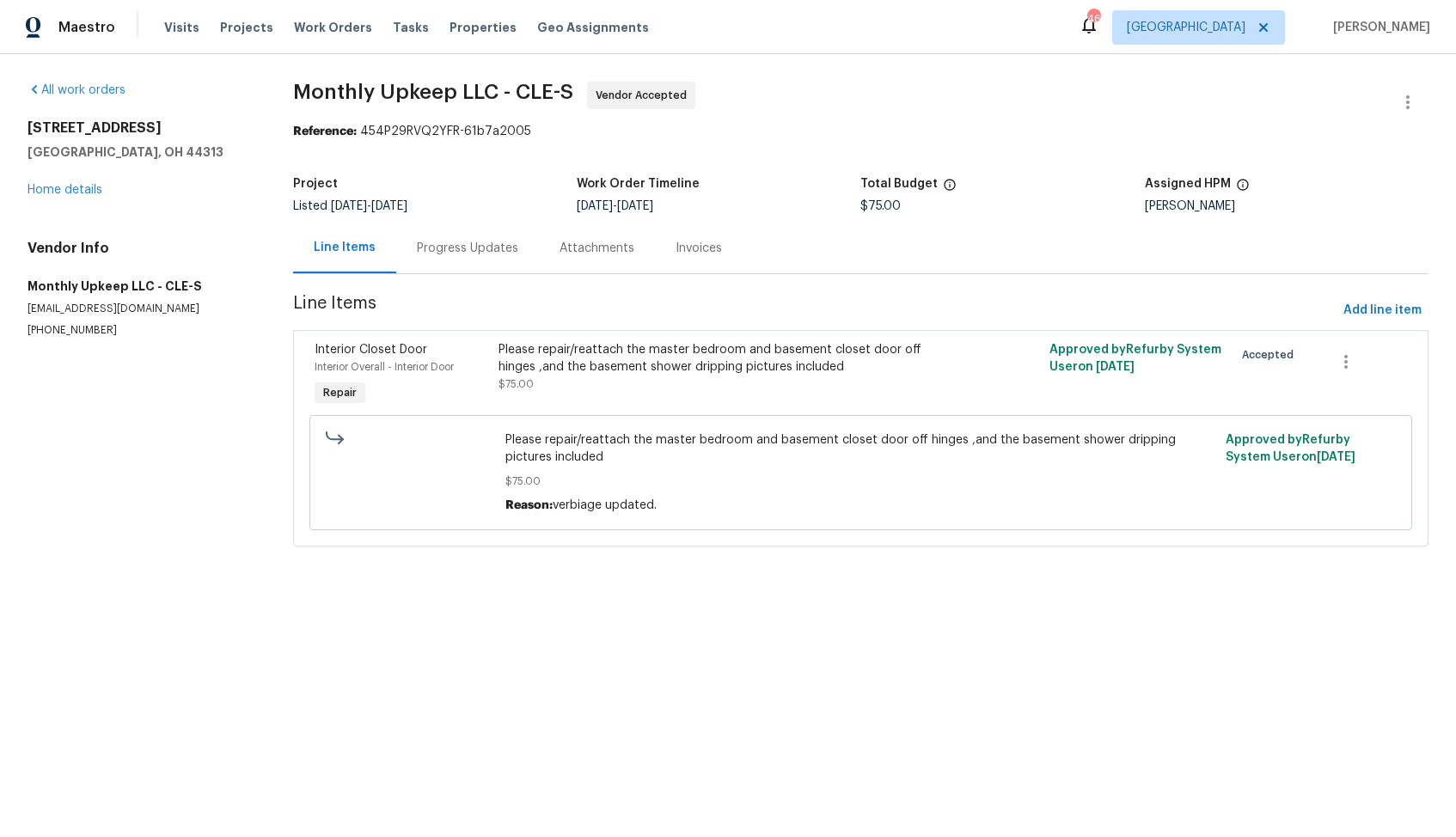
click at [587, 361] on div "Please repair/reattach the master bedroom and basement closet door off hinges ,…" at bounding box center [723, 359] width 450 height 34
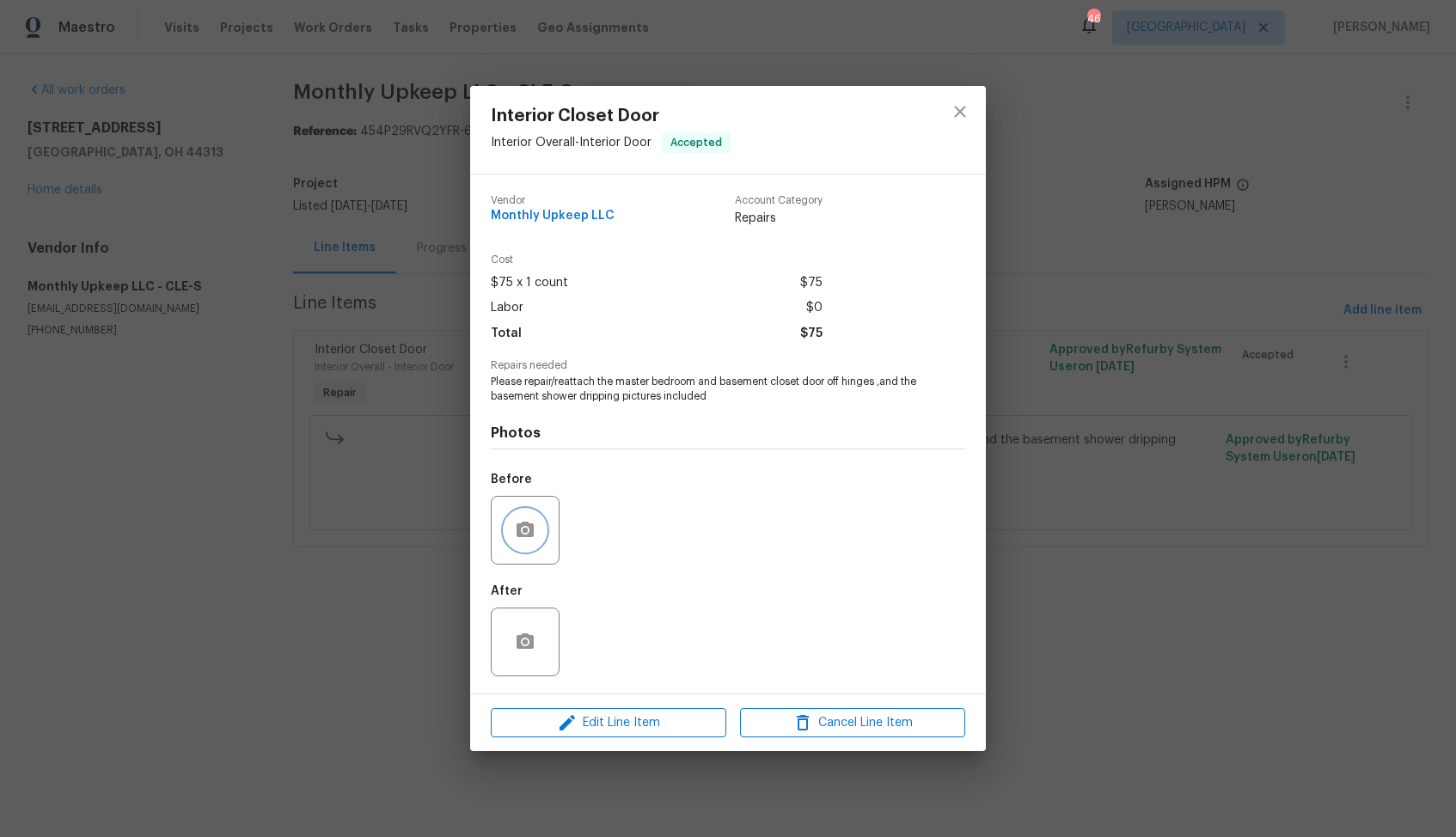
click at [526, 533] on icon "button" at bounding box center [525, 530] width 21 height 21
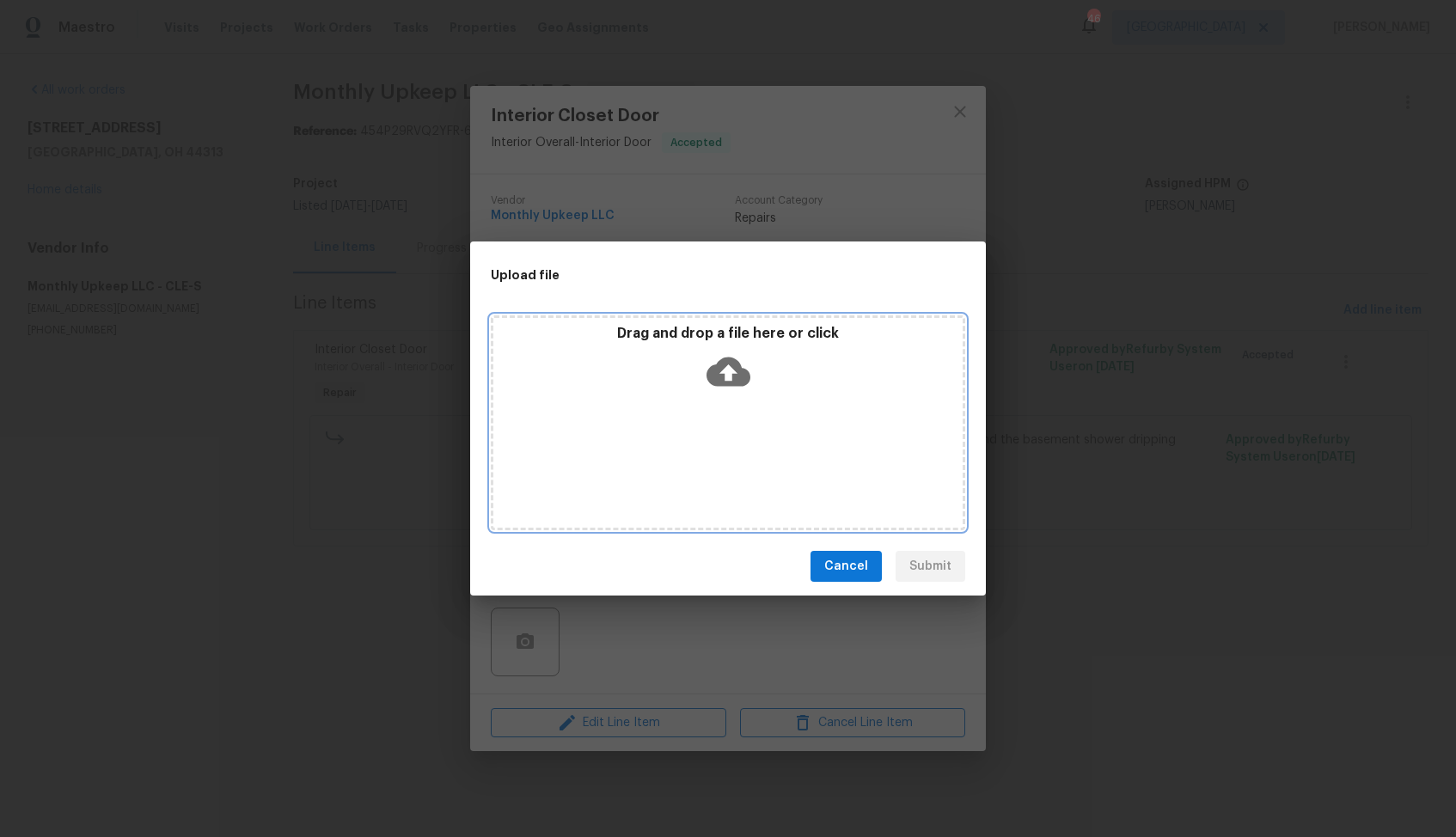
click at [730, 372] on icon at bounding box center [728, 371] width 44 height 44
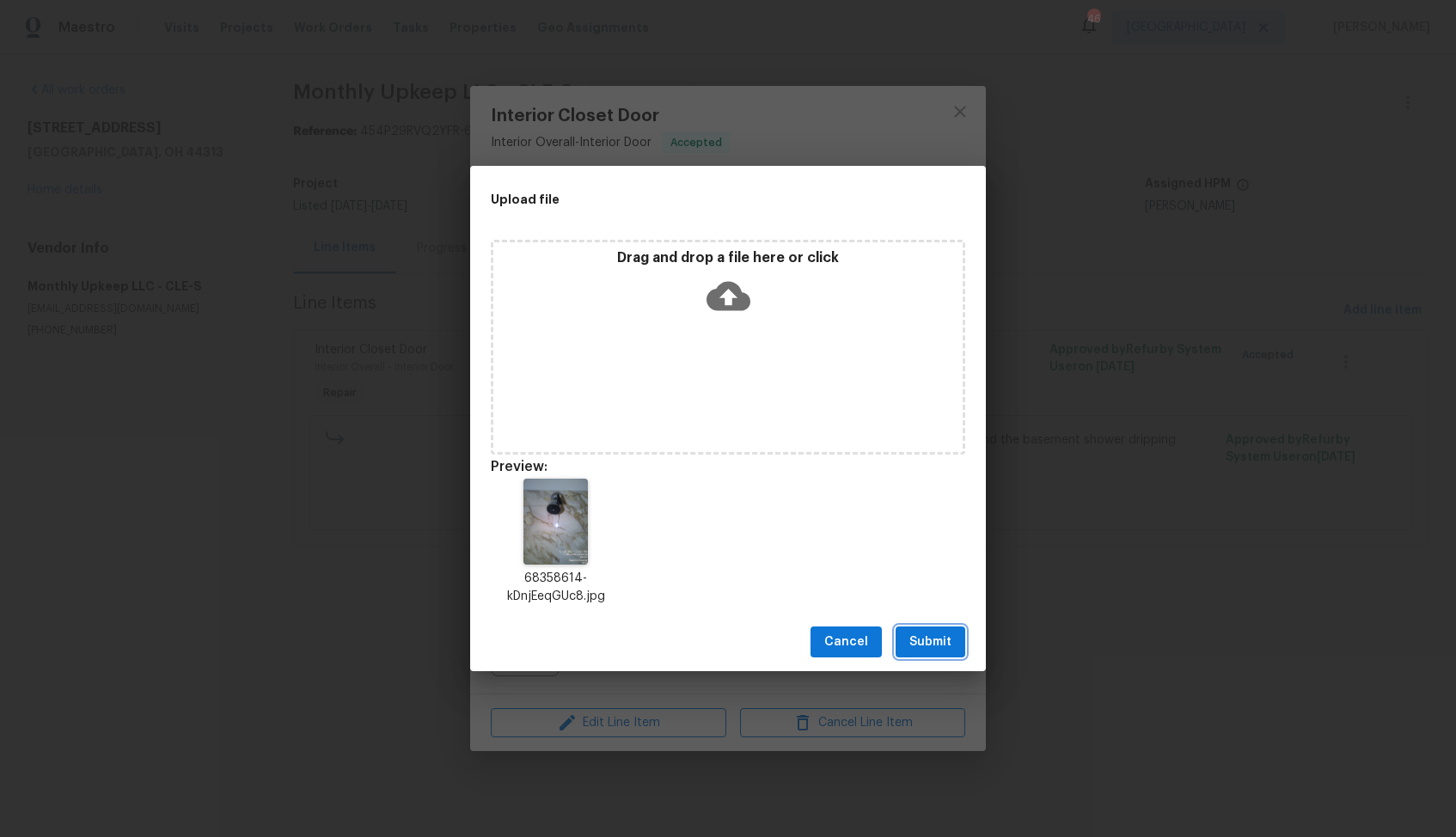
click at [950, 639] on span "Submit" at bounding box center [930, 643] width 42 height 22
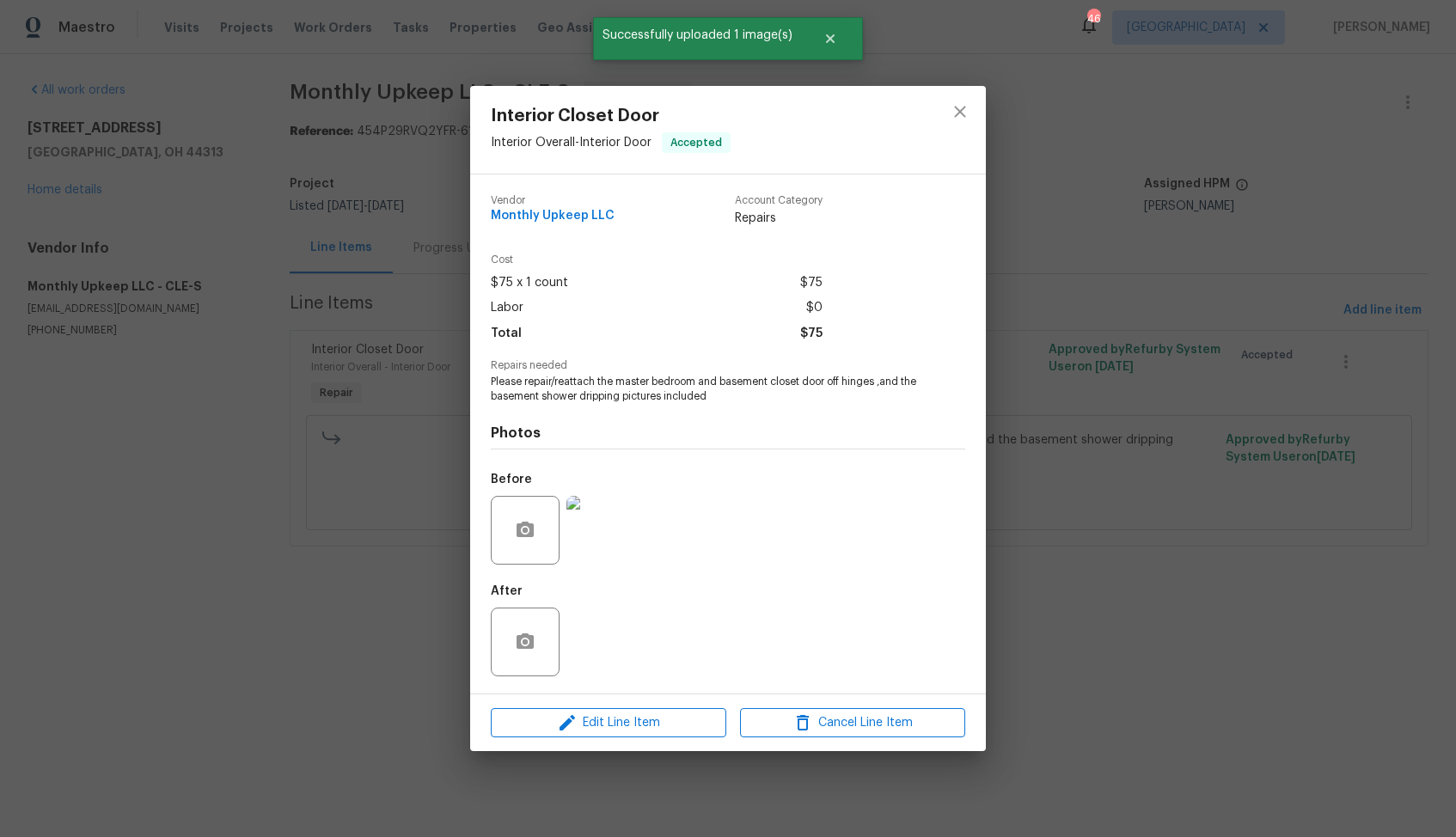
click at [322, 636] on div "Interior Closet Door Interior Overall - Interior Door Accepted Vendor Monthly U…" at bounding box center [728, 418] width 1456 height 837
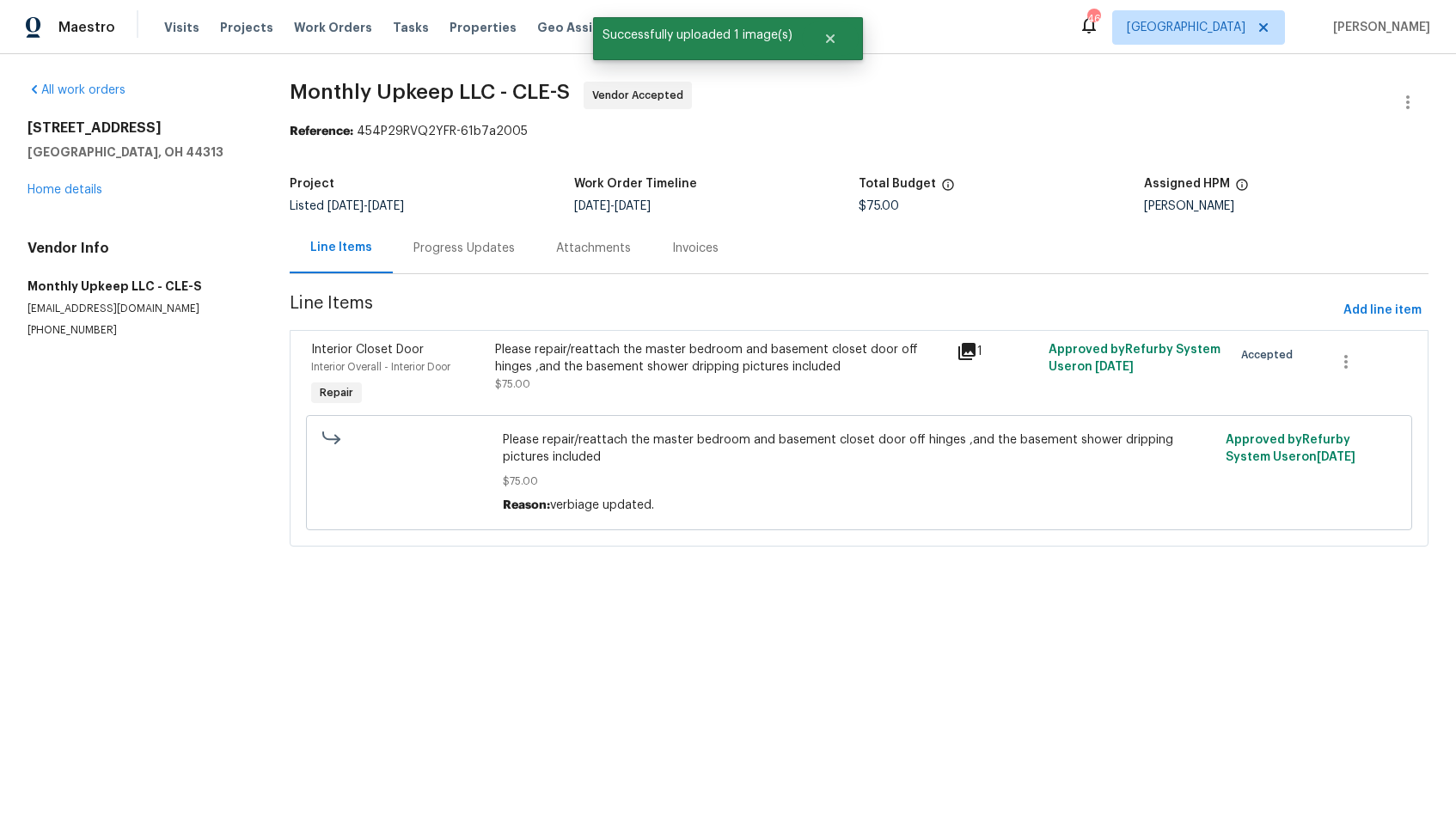
click at [448, 252] on div "Progress Updates" at bounding box center [464, 248] width 102 height 17
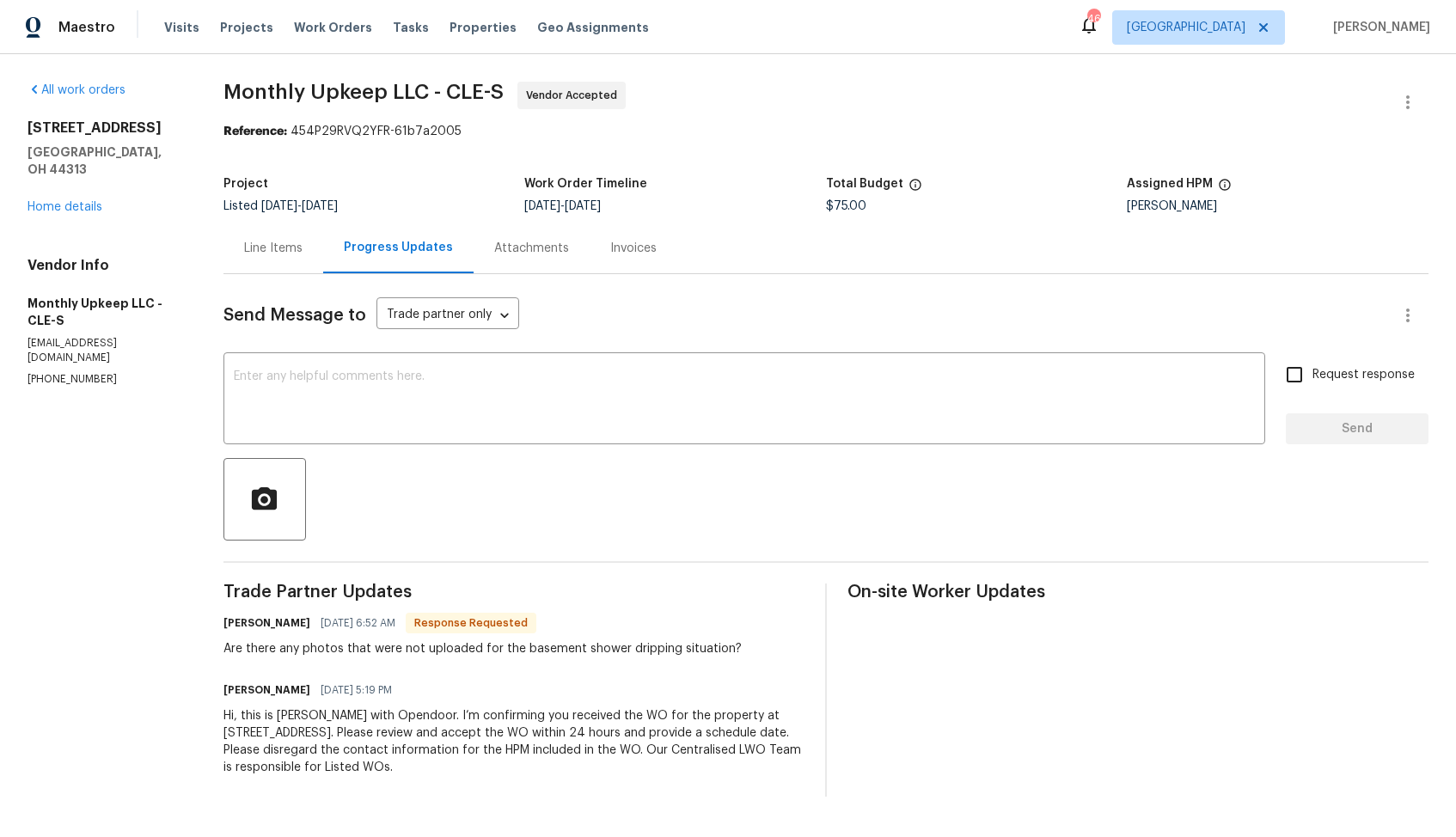
click at [244, 626] on h6 "Spensir Chappell" at bounding box center [267, 623] width 87 height 17
copy h6 "Spensir"
click at [512, 436] on div "x ​" at bounding box center [744, 400] width 1042 height 88
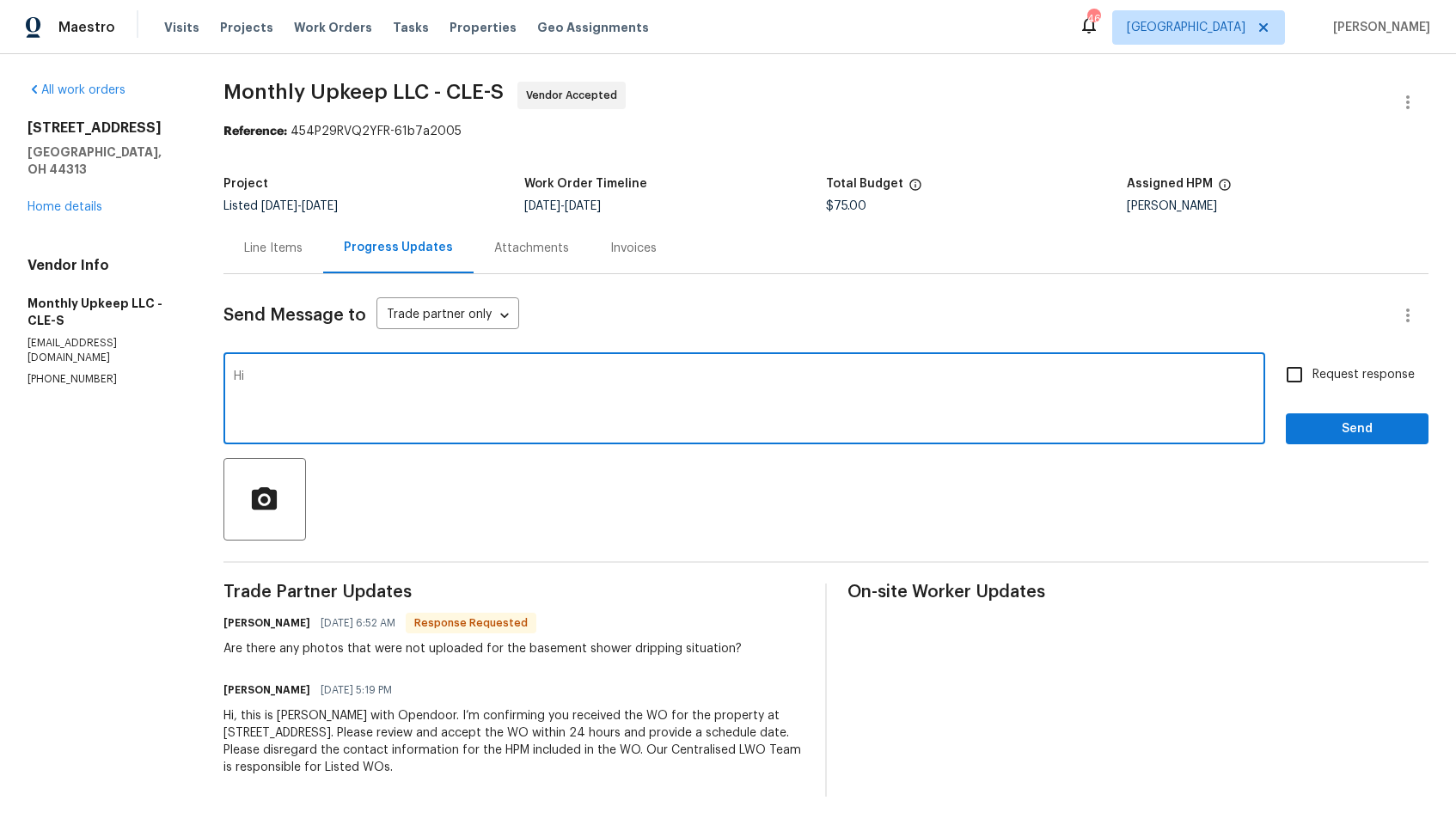
paste textarea "Spensir"
click at [458, 378] on textarea "Hi Spensir, photo has been uploaded kindly check now. Thanks!!" at bounding box center [744, 400] width 1021 height 60
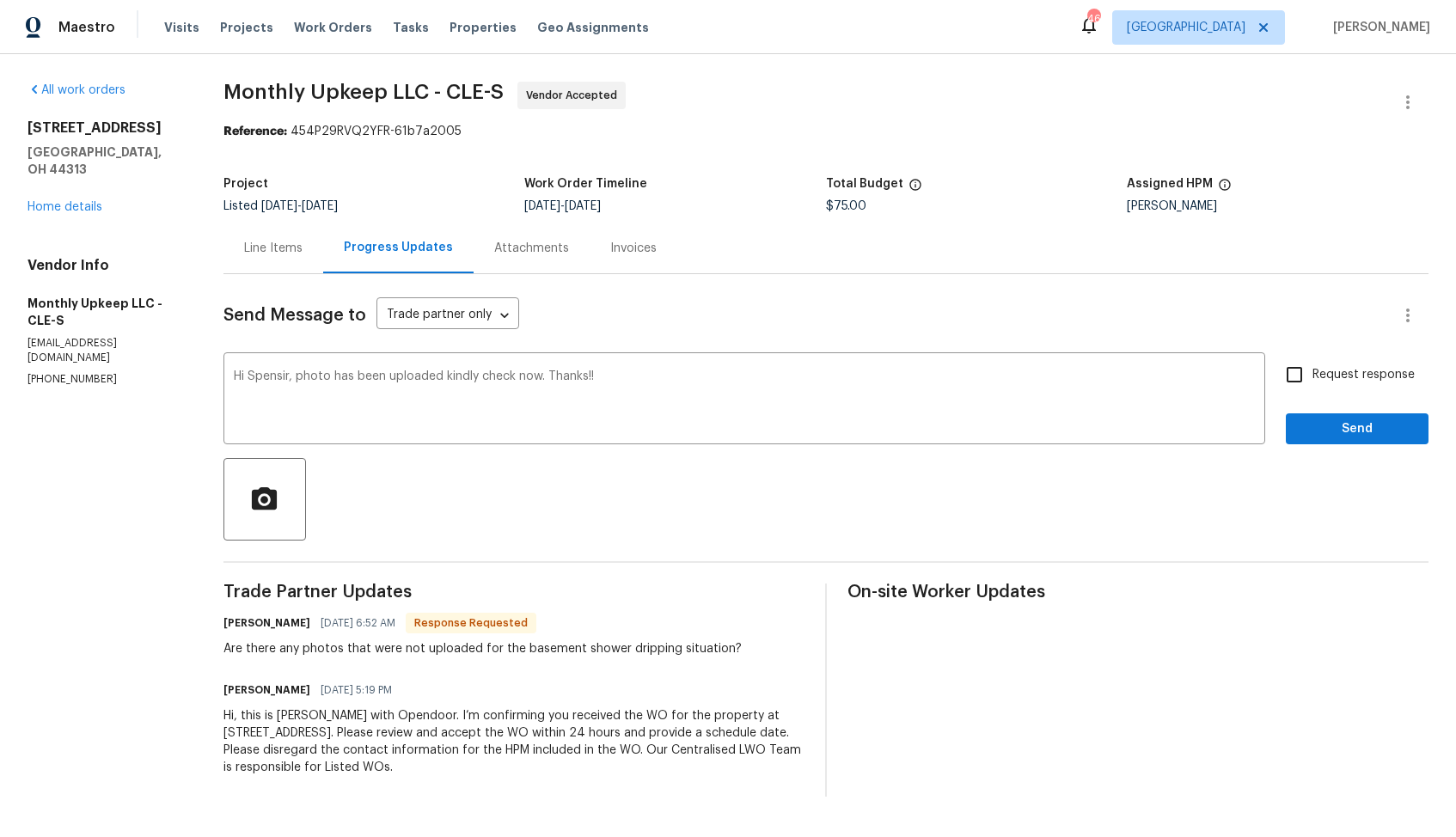
click at [441, 655] on div "Are there any photos that were not uploaded for the basement shower dripping si…" at bounding box center [482, 648] width 519 height 17
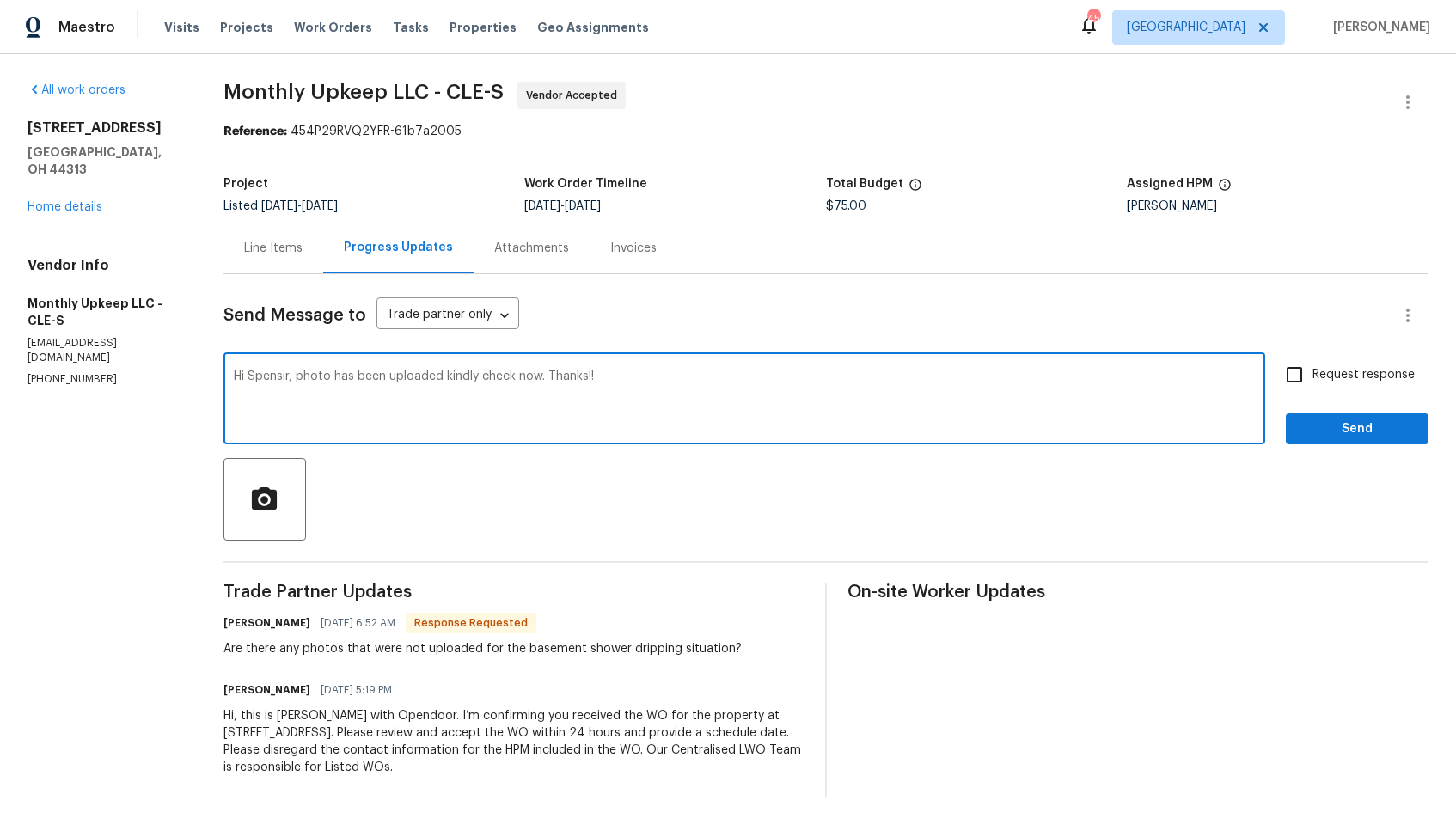
drag, startPoint x: 297, startPoint y: 378, endPoint x: 679, endPoint y: 389, distance: 382.2
click at [679, 389] on textarea "Hi Spensir, photo has been uploaded kindly check now. Thanks!!" at bounding box center [744, 400] width 1021 height 60
paste textarea "I have uploaded the photo for the basement shower dripping situation."
click at [726, 376] on textarea "Hi Spensir, I have uploaded the photo for the basement shower dripping situatio…" at bounding box center [744, 400] width 1021 height 60
type textarea "Hi Spensir, I have uploaded the photo for the basement shower dripping situatio…"
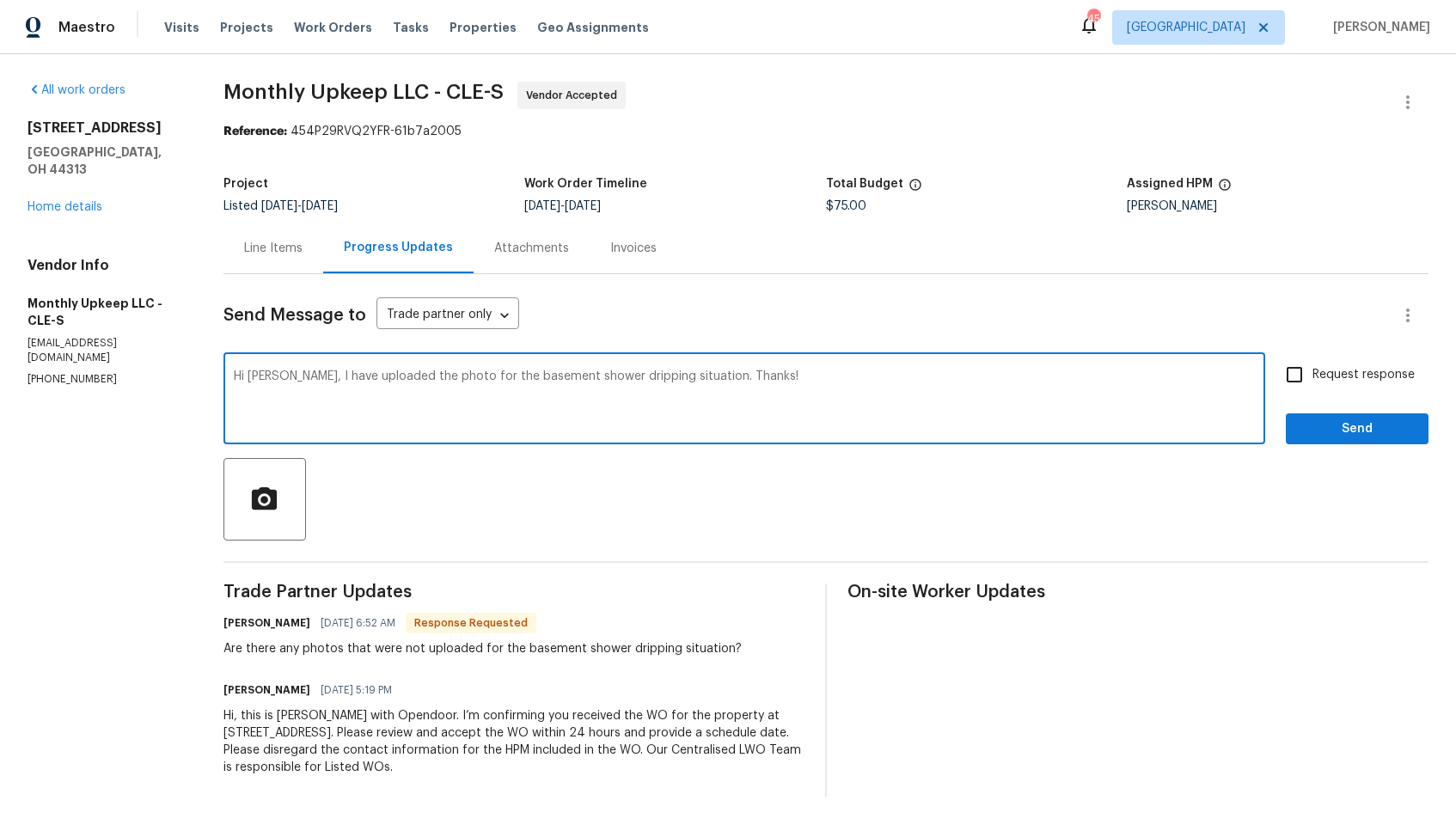
click at [1297, 375] on input "Request response" at bounding box center [1294, 375] width 36 height 36
checkbox input "true"
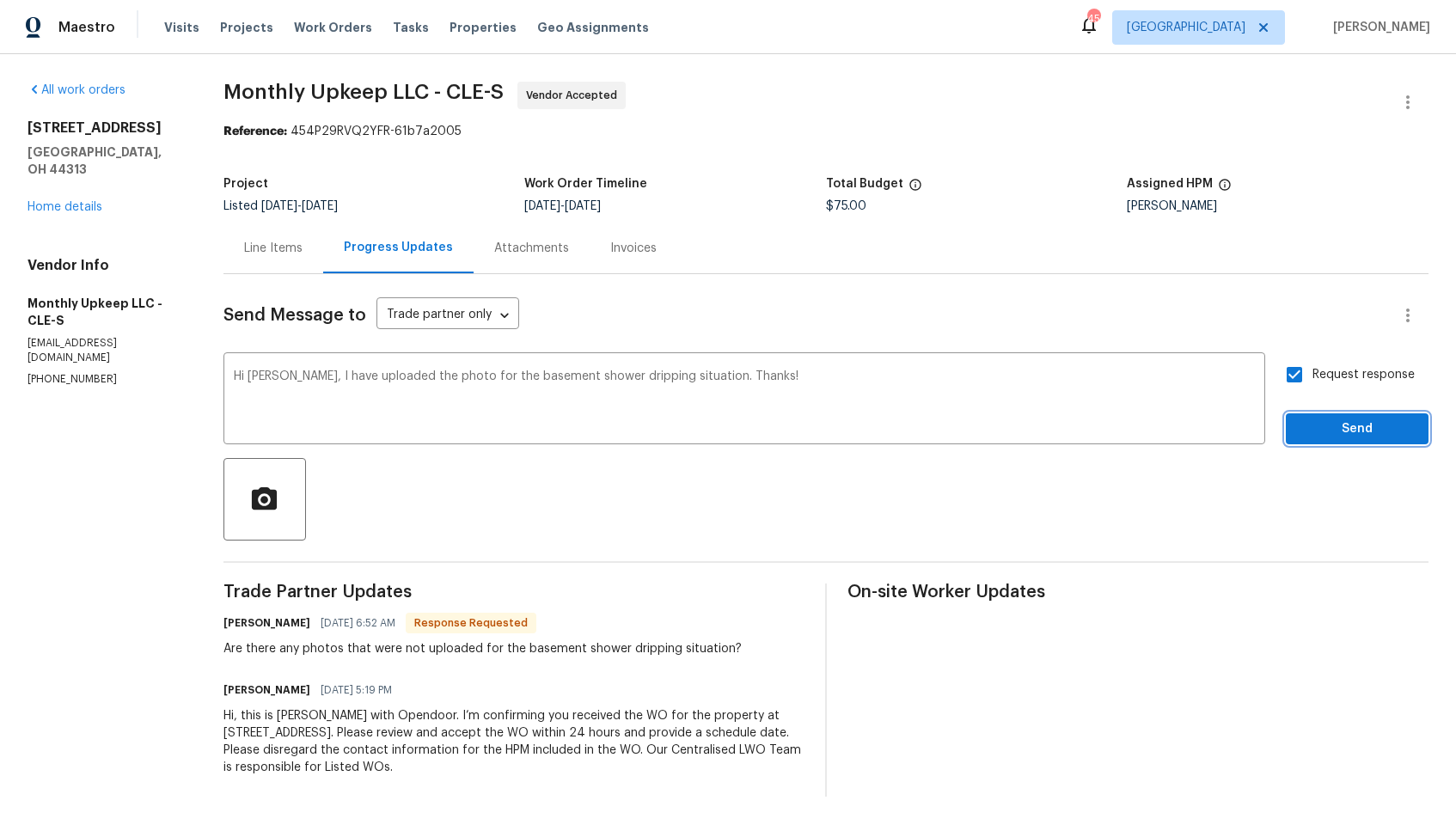
click at [1335, 428] on span "Send" at bounding box center [1357, 429] width 115 height 22
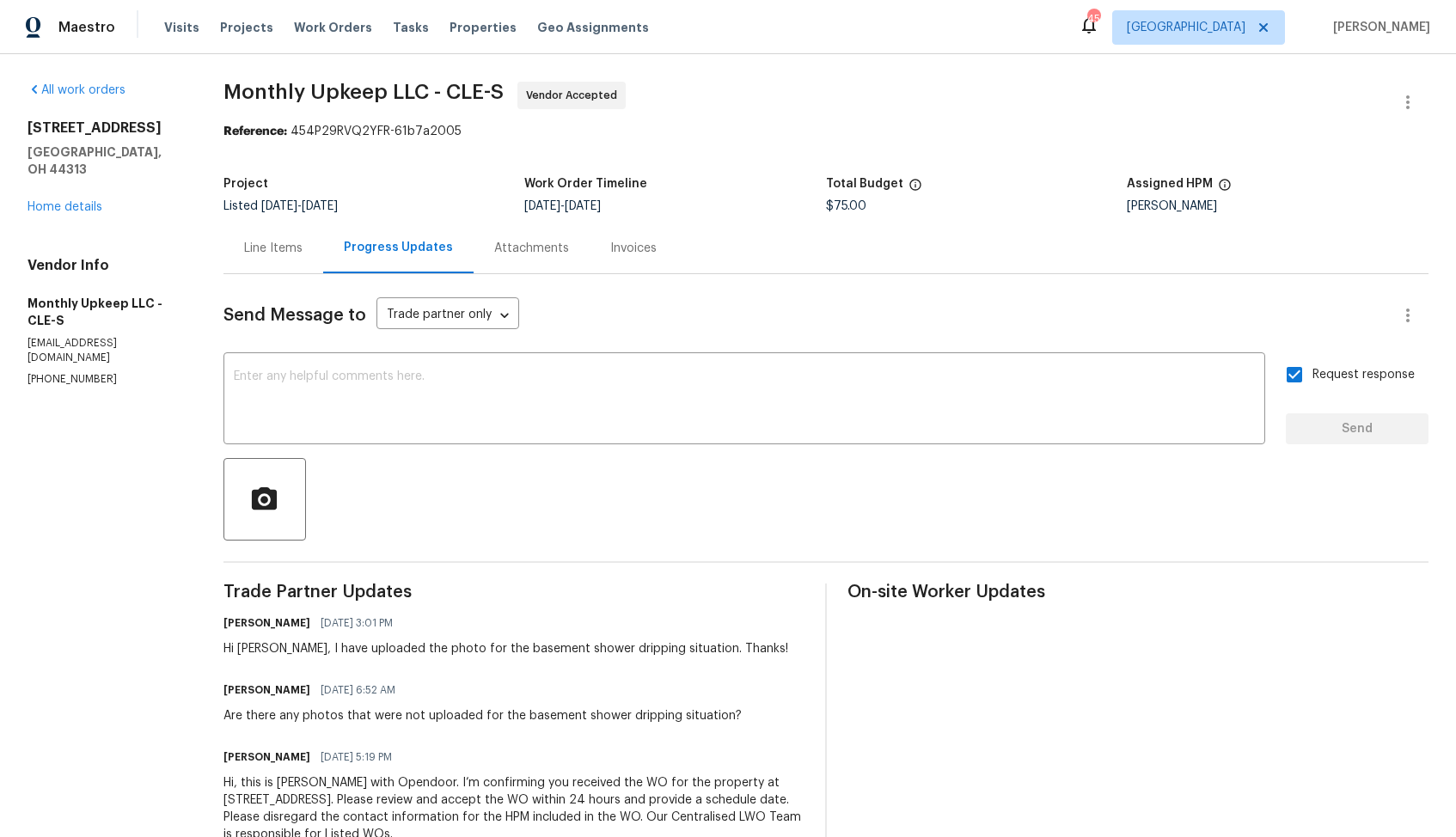
click at [457, 714] on div "Are there any photos that were not uploaded for the basement shower dripping si…" at bounding box center [482, 715] width 519 height 17
copy div "Are there any photos that were not uploaded for the basement shower dripping si…"
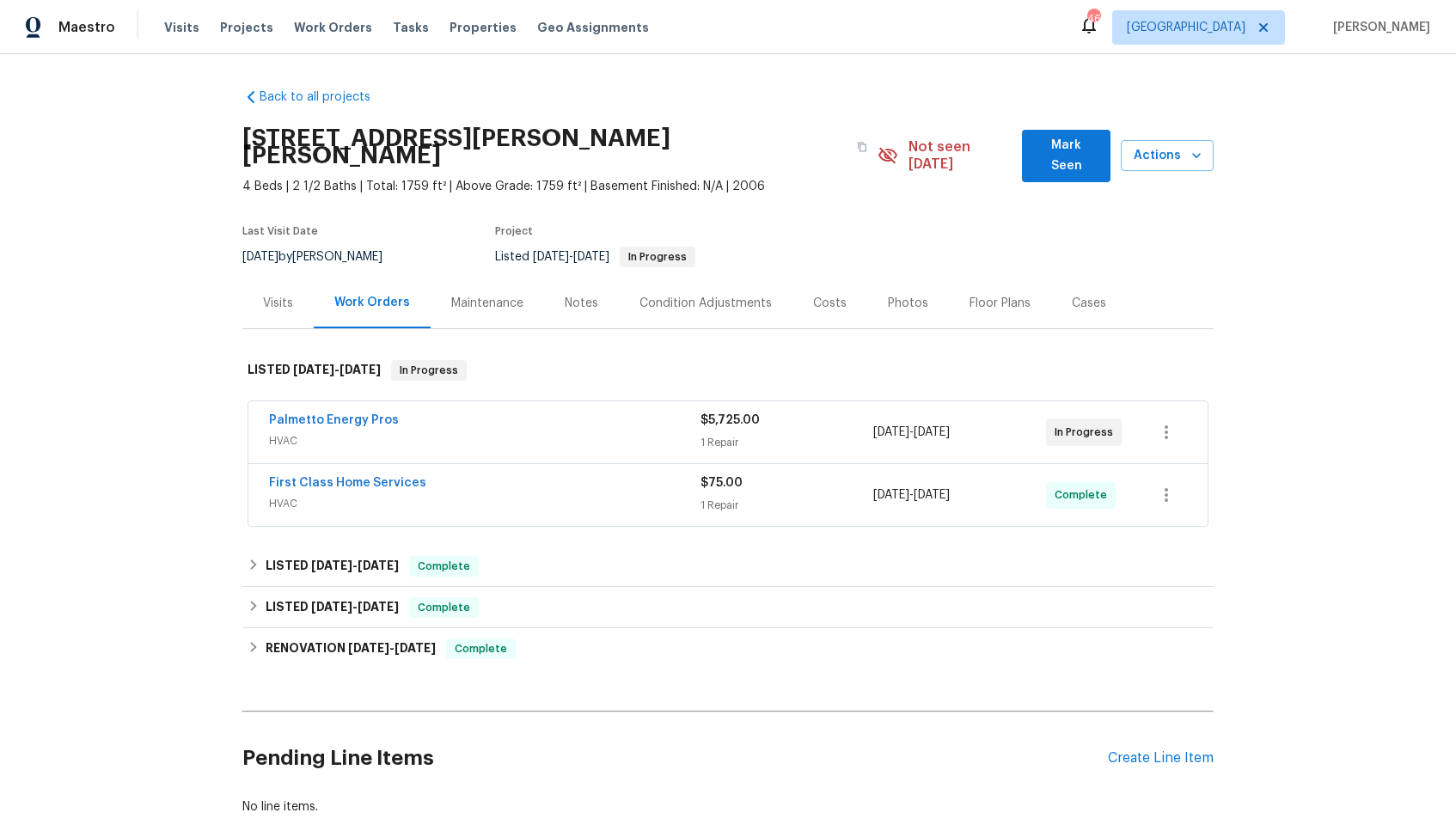
click at [448, 411] on div "Palmetto Energy Pros" at bounding box center [484, 421] width 431 height 21
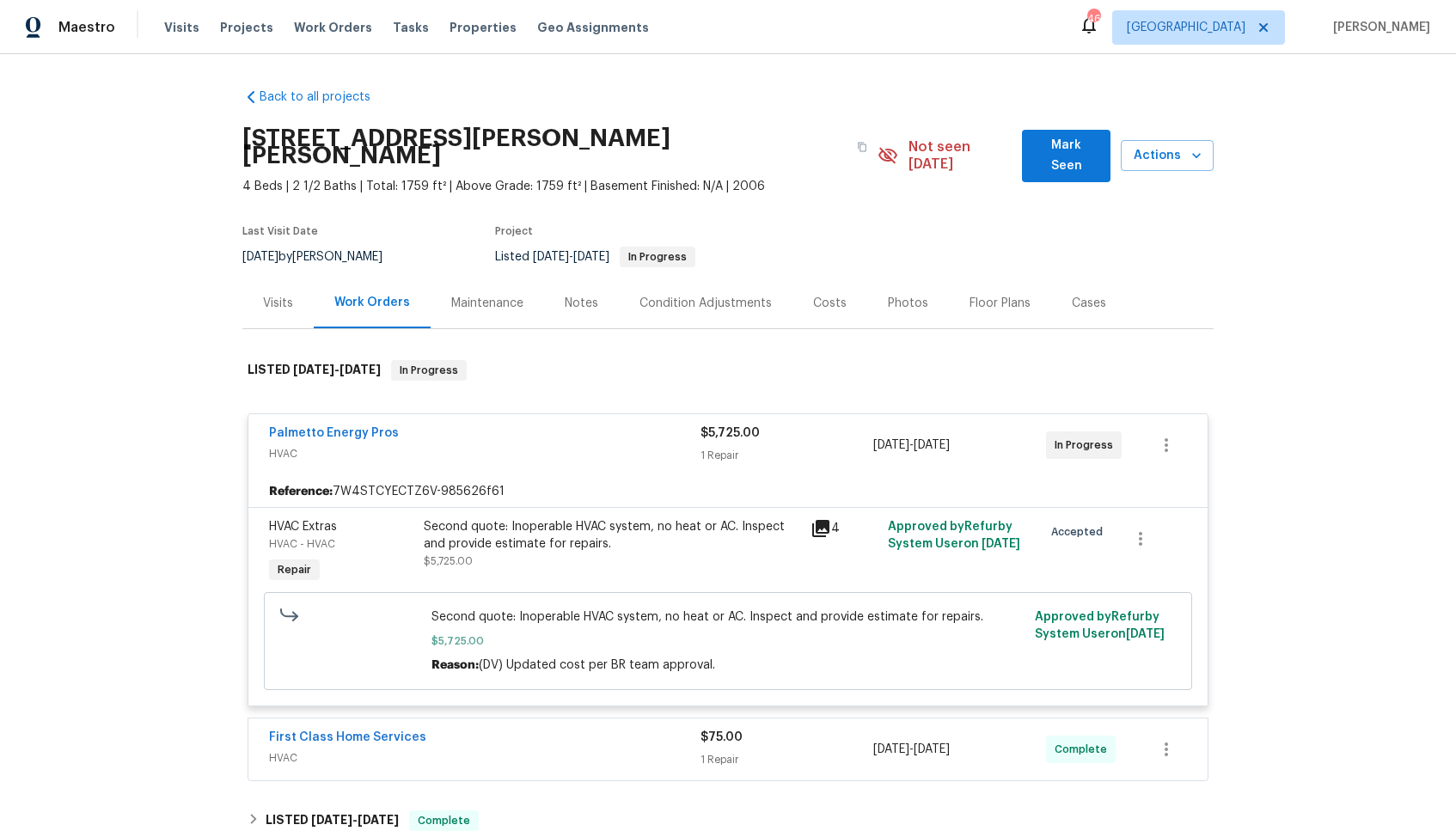
click at [454, 425] on div "Palmetto Energy Pros" at bounding box center [484, 435] width 431 height 21
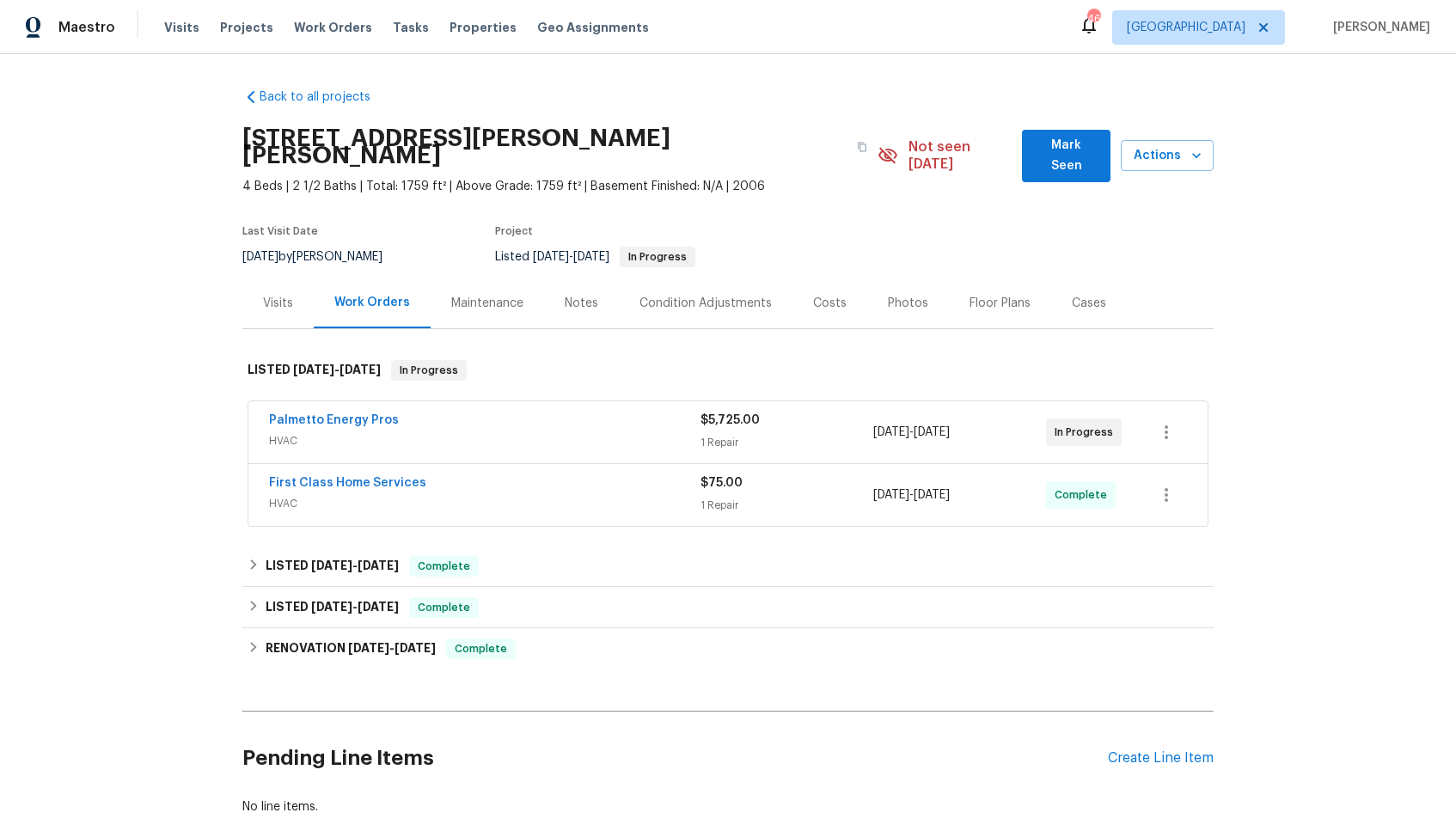
click at [454, 411] on div "Palmetto Energy Pros" at bounding box center [484, 421] width 431 height 21
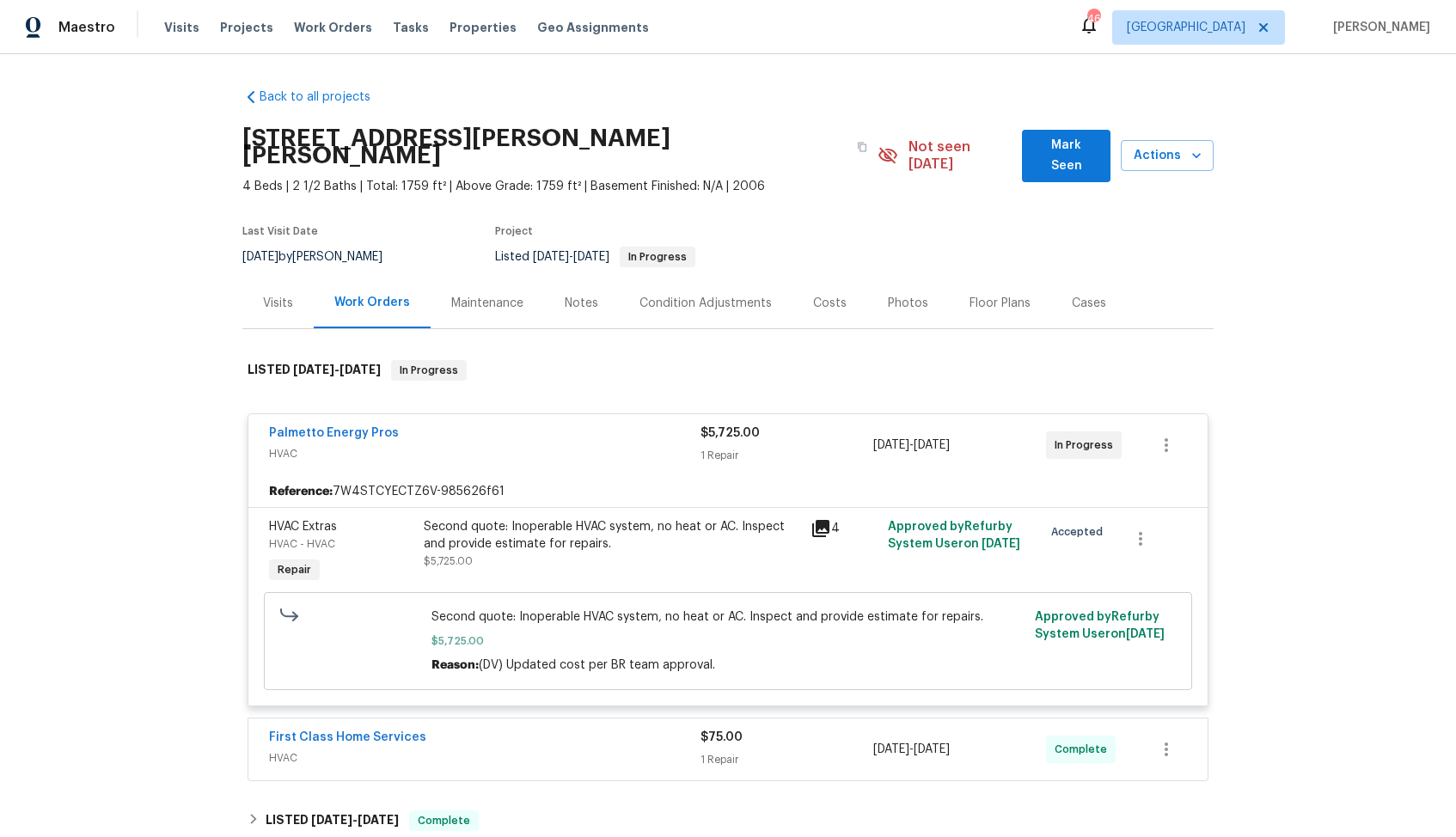
click at [454, 425] on div "Palmetto Energy Pros" at bounding box center [484, 435] width 431 height 21
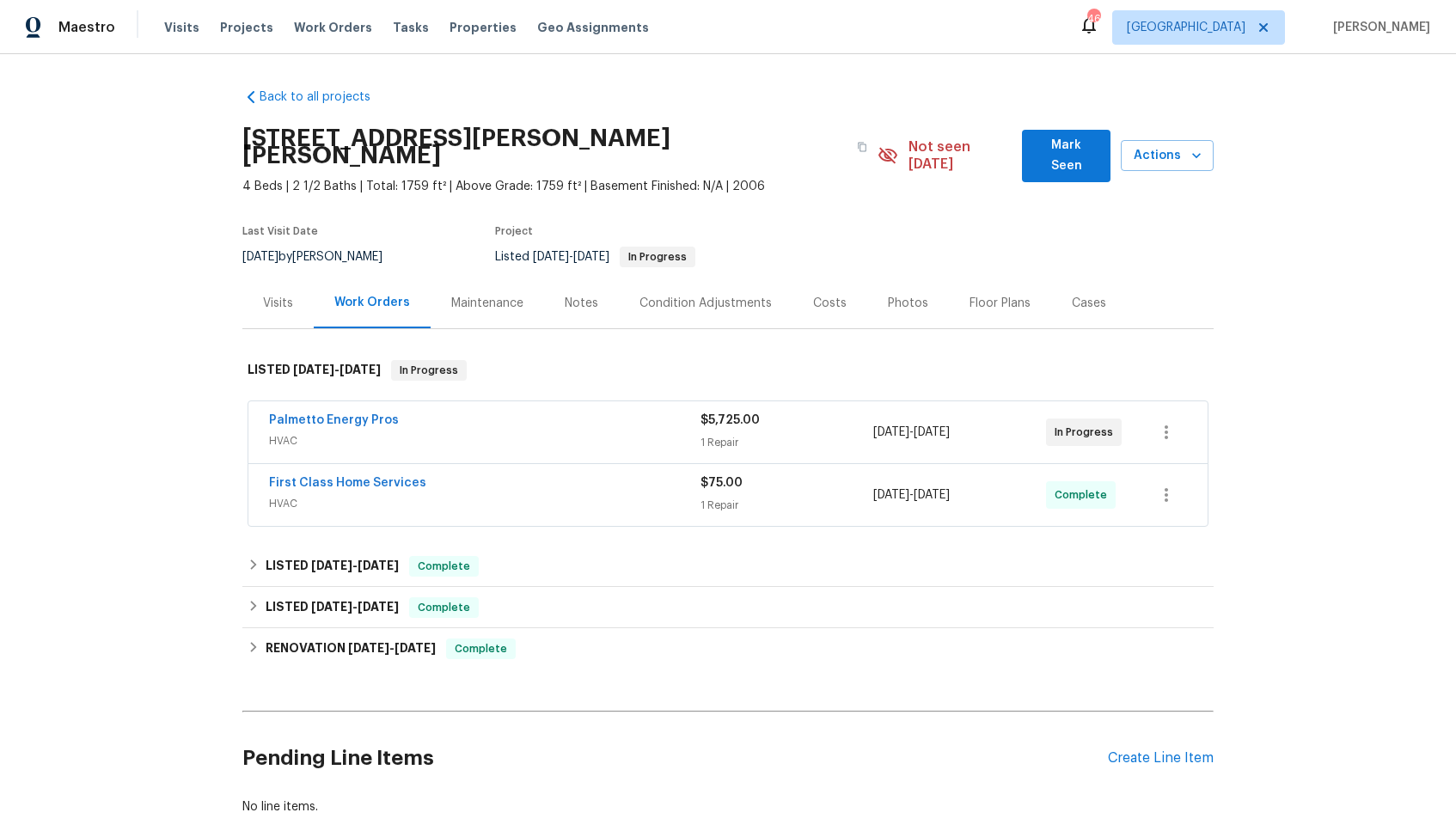
click at [443, 474] on div "First Class Home Services" at bounding box center [484, 484] width 431 height 21
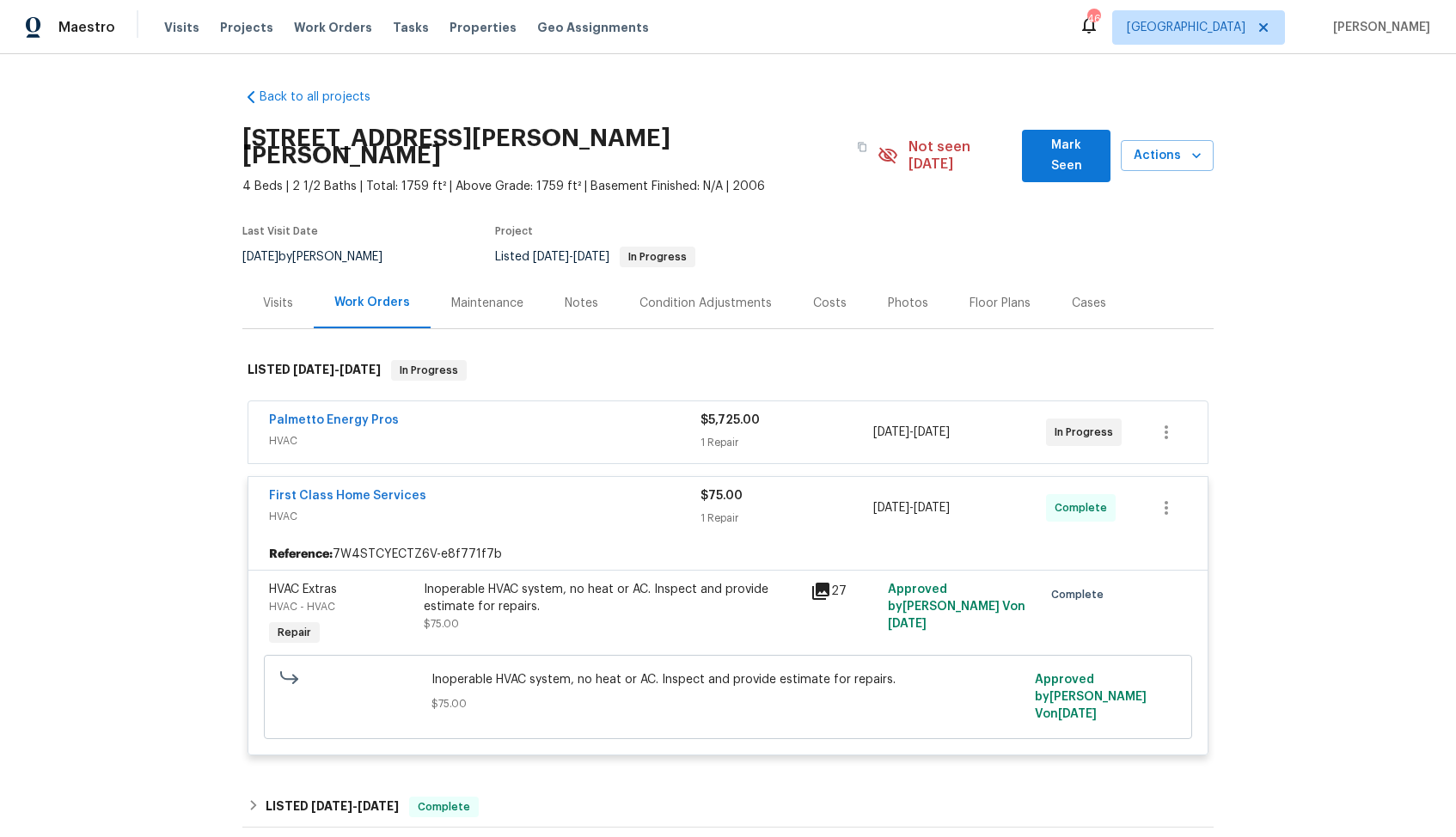
click at [446, 487] on div "First Class Home Services" at bounding box center [484, 497] width 431 height 21
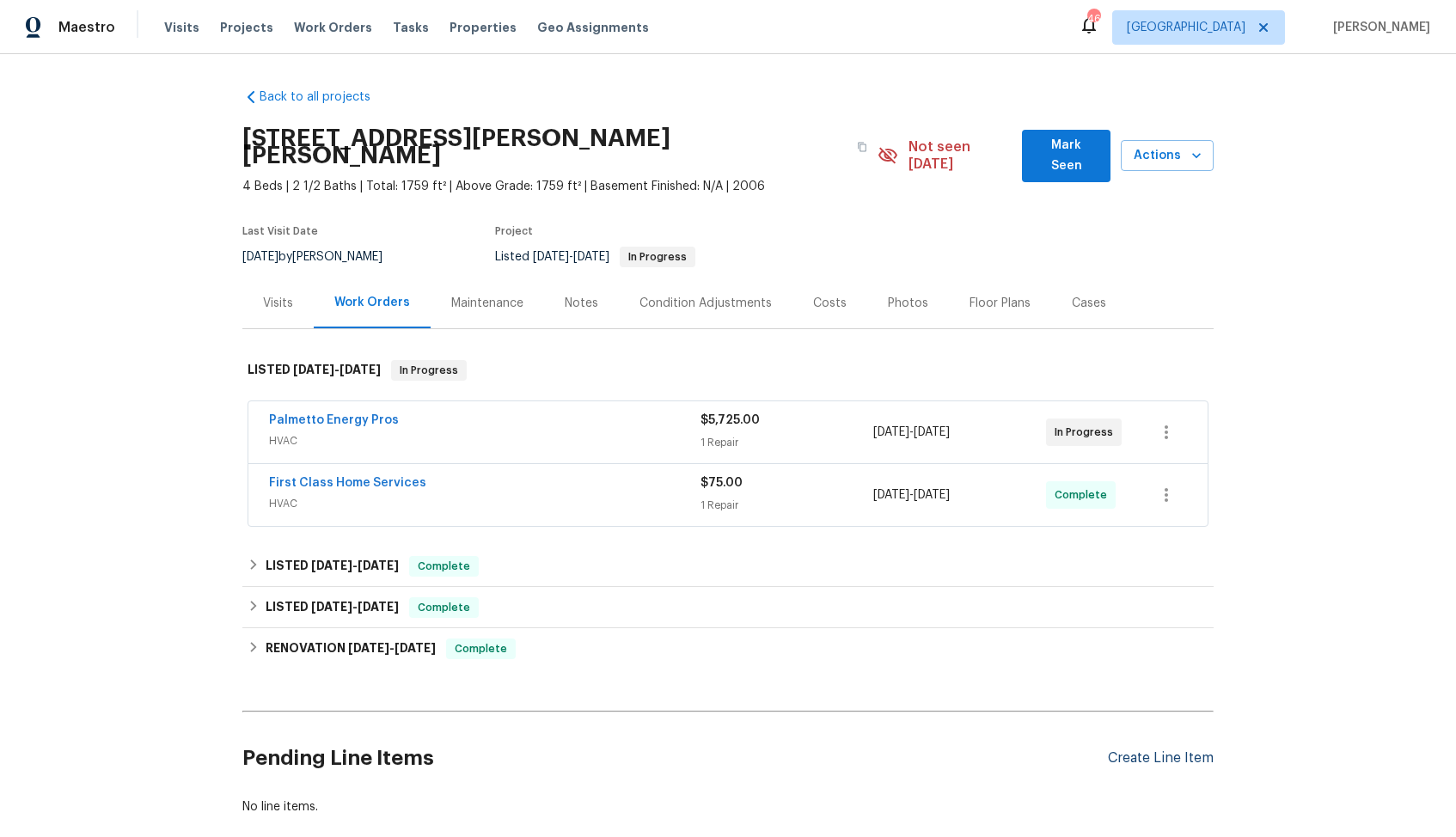
click at [1146, 750] on div "Create Line Item" at bounding box center [1161, 758] width 105 height 16
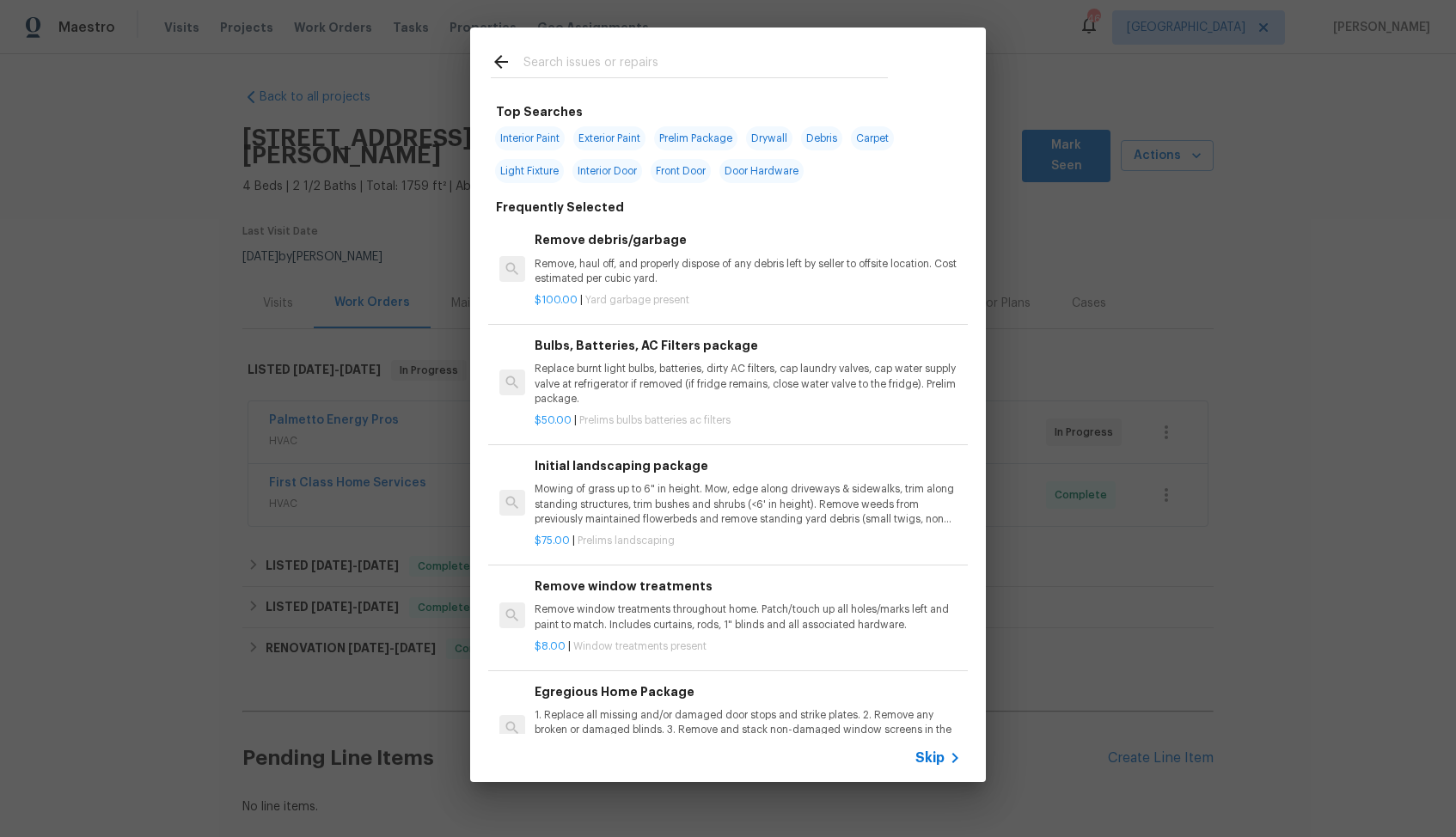
click at [738, 64] on input "text" at bounding box center [705, 64] width 364 height 25
type input "mail"
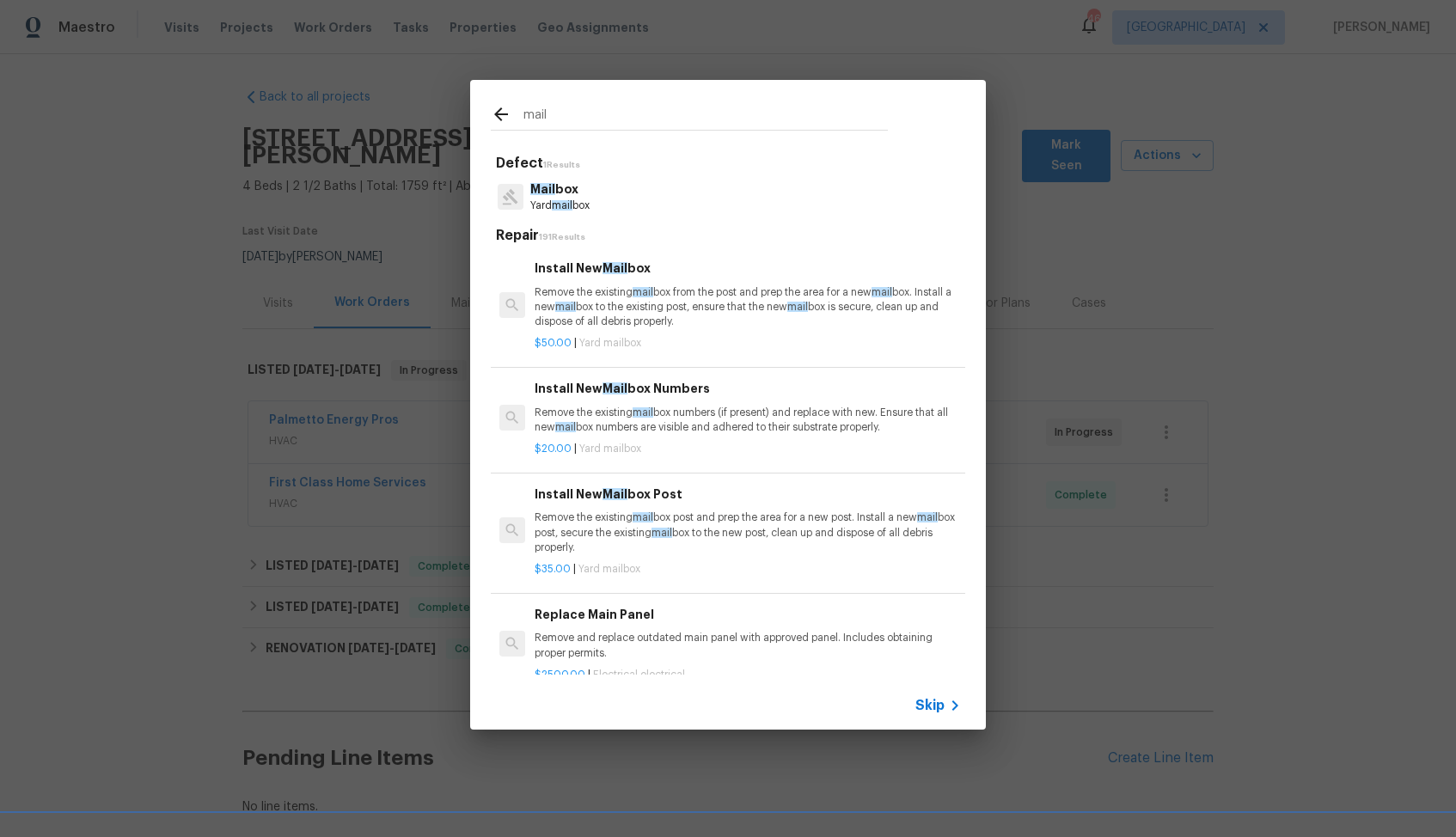
click at [553, 194] on p "Mail box" at bounding box center [560, 190] width 59 height 18
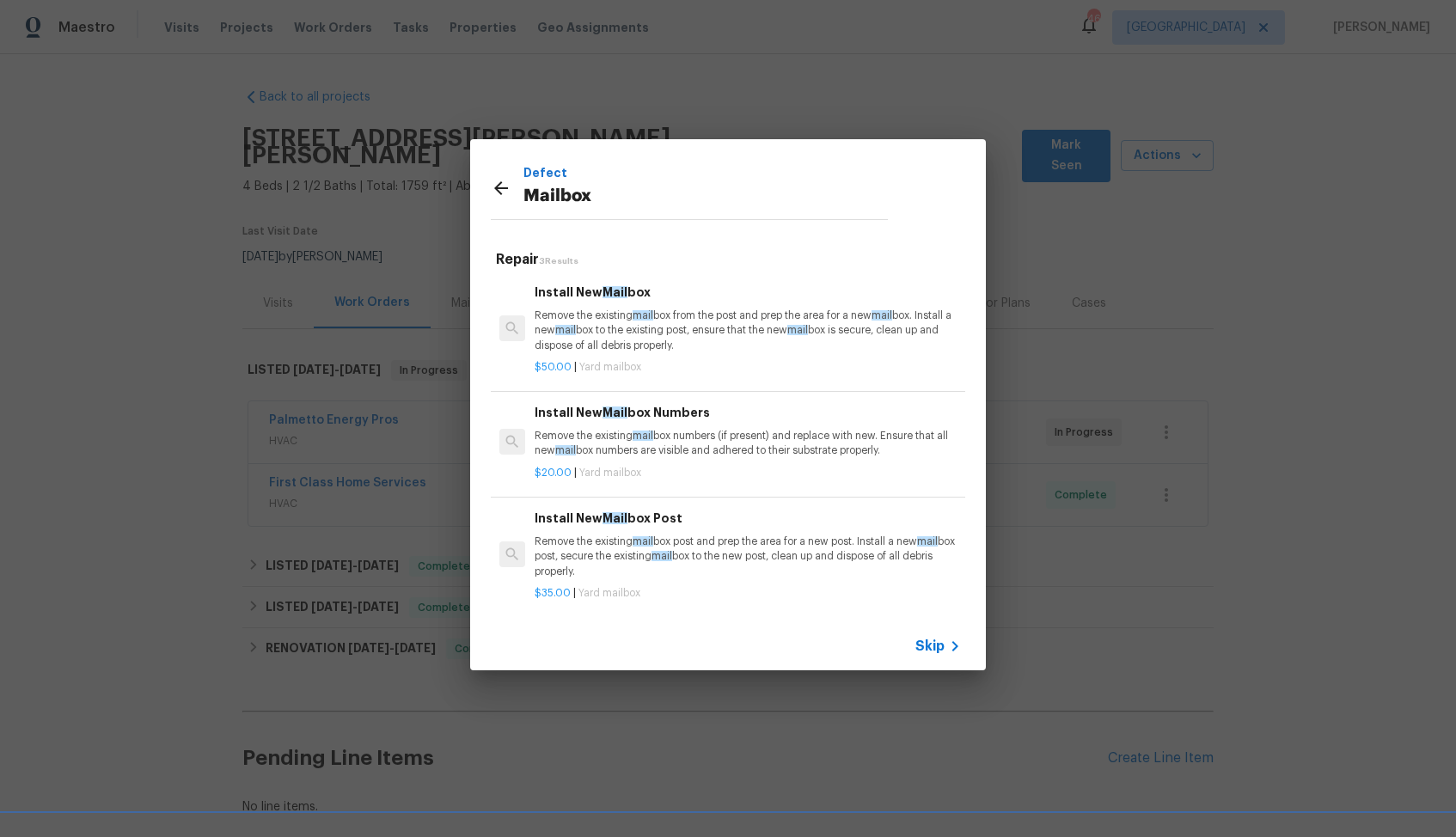
scroll to position [3, 0]
click at [636, 435] on span "mail" at bounding box center [643, 432] width 21 height 10
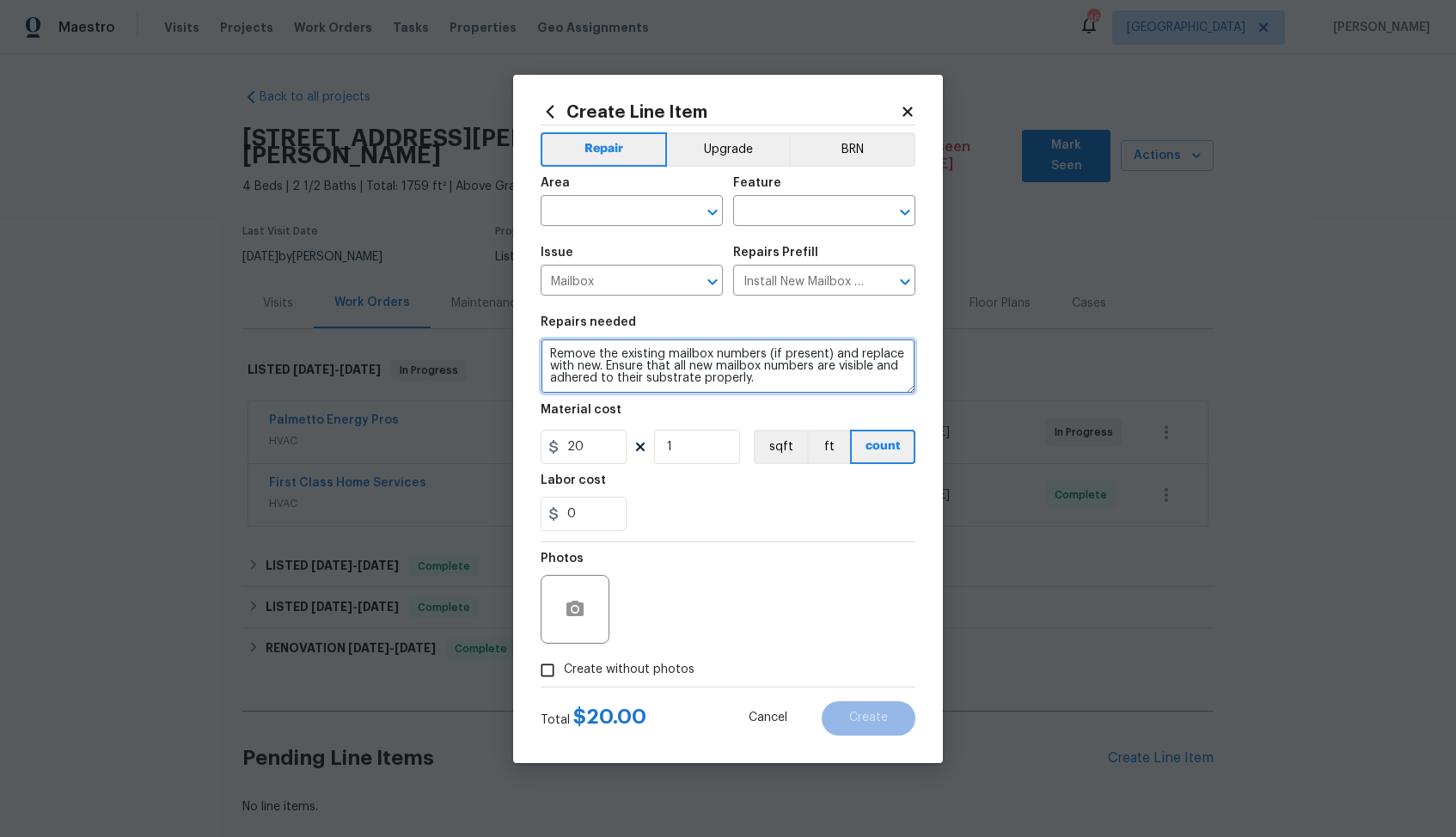
click at [709, 357] on textarea "Remove the existing mailbox numbers (if present) and replace with new. Ensure t…" at bounding box center [728, 366] width 375 height 55
paste textarea "The mailbox has no address number stamped. Please install the address numbers c…"
type textarea "The mailbox has no address number stamped. Please install the address numbers c…"
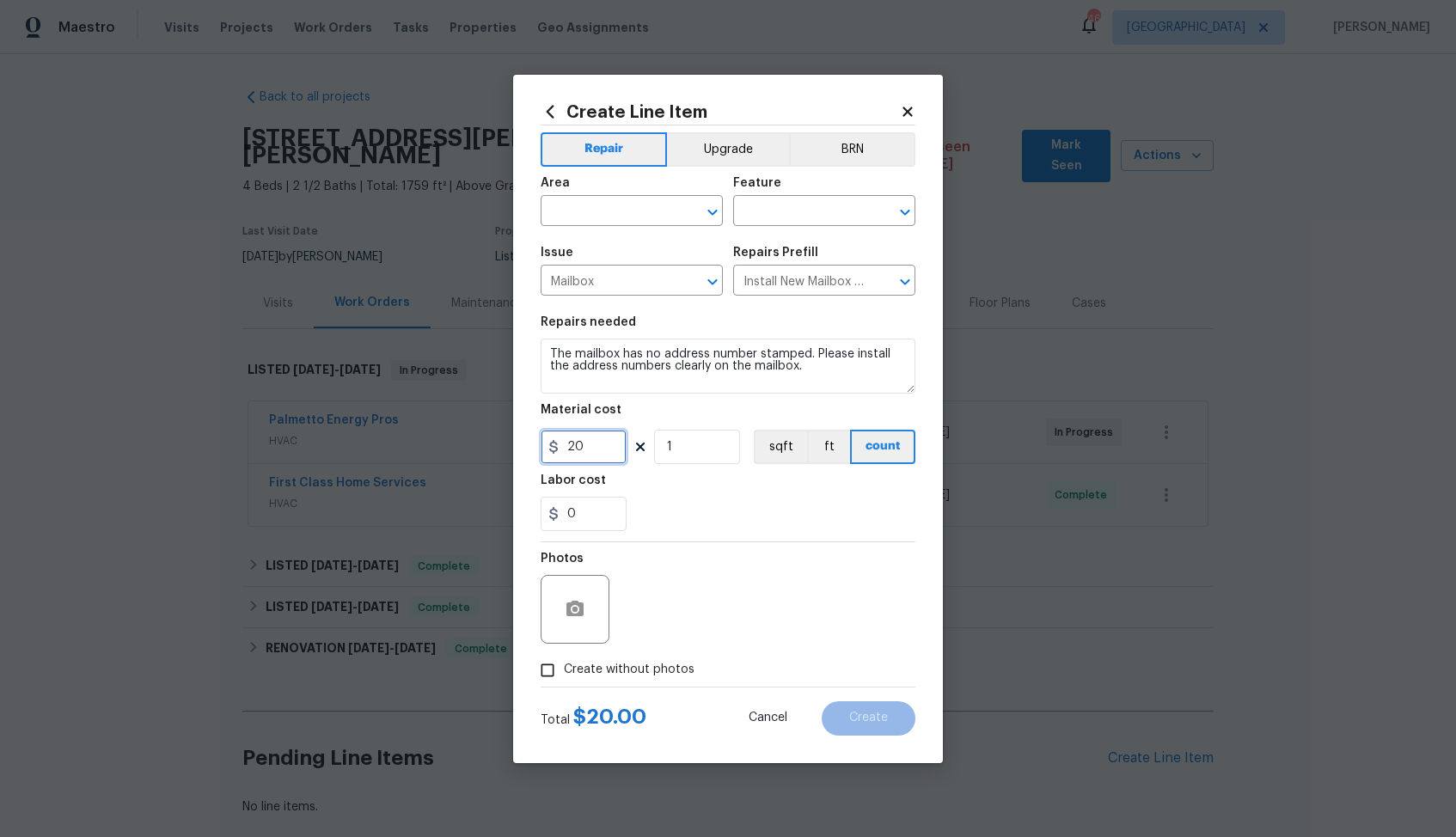
click at [598, 455] on input "20" at bounding box center [583, 447] width 86 height 34
type input "75"
click at [636, 213] on input "text" at bounding box center [608, 212] width 134 height 26
click at [619, 271] on li "Exterior Overall" at bounding box center [631, 278] width 183 height 28
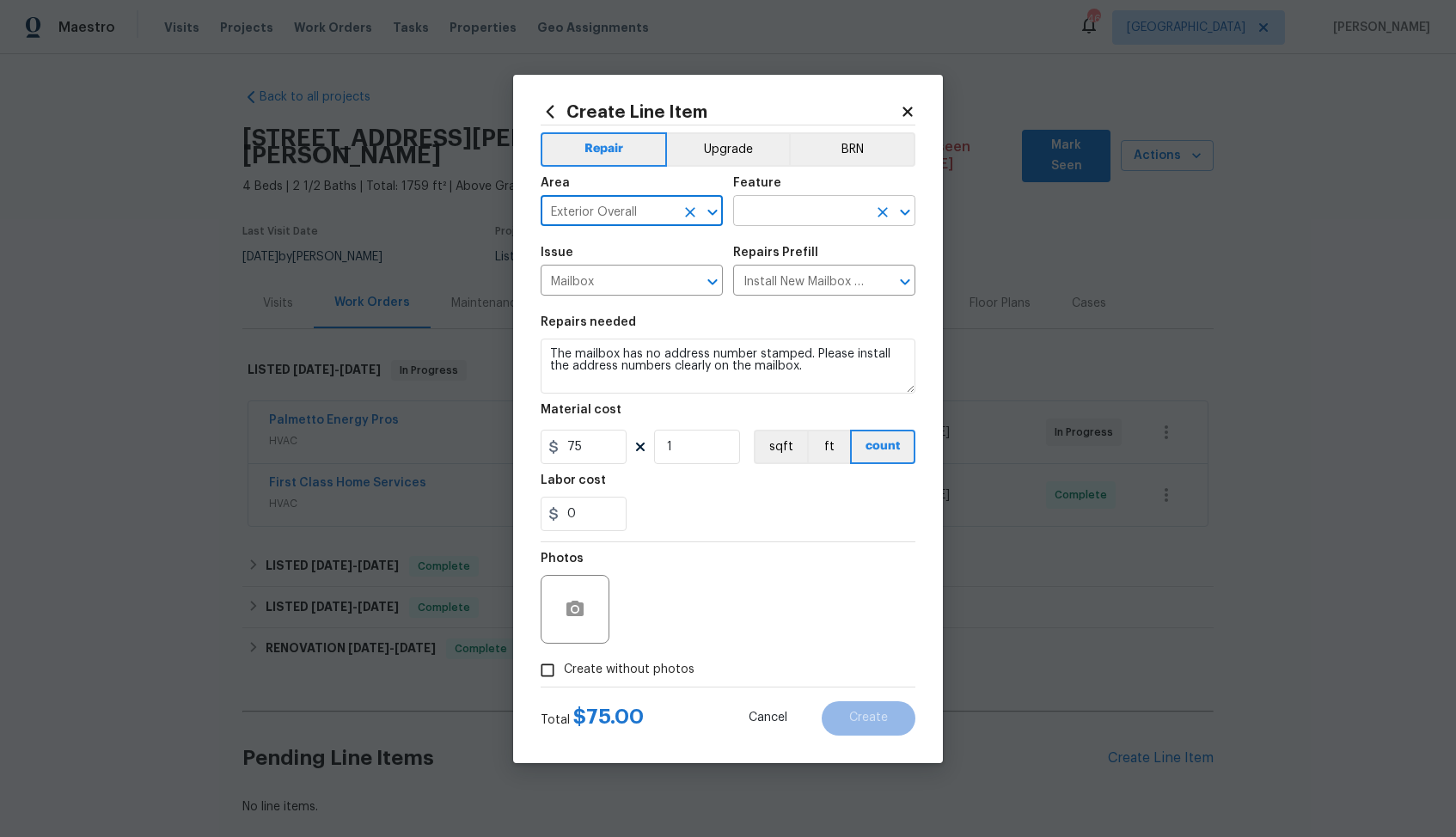
type input "Exterior Overall"
click at [788, 210] on input "text" at bounding box center [800, 212] width 134 height 26
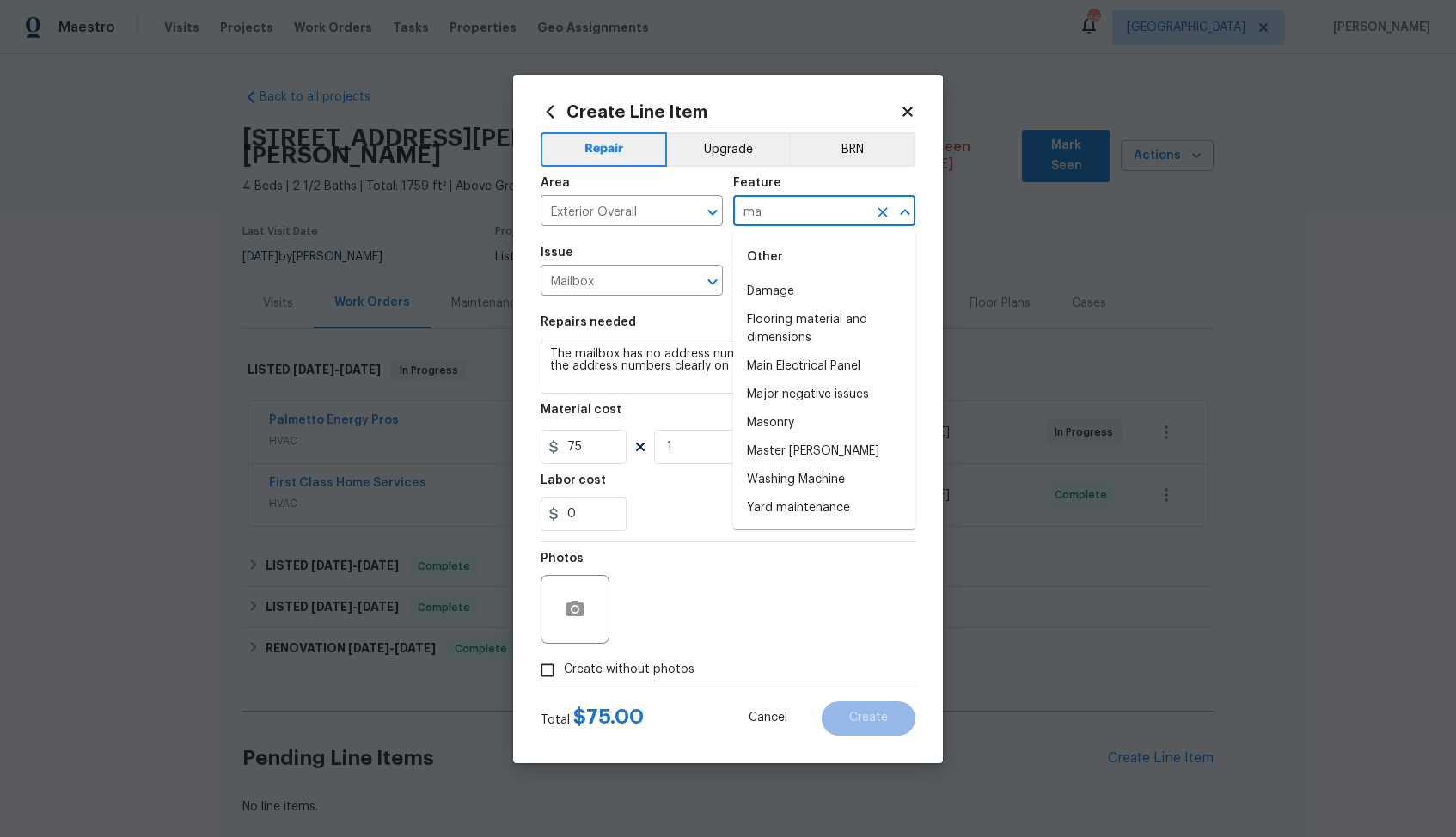
type input "m"
click at [801, 399] on li "Exterior Unit" at bounding box center [824, 405] width 183 height 28
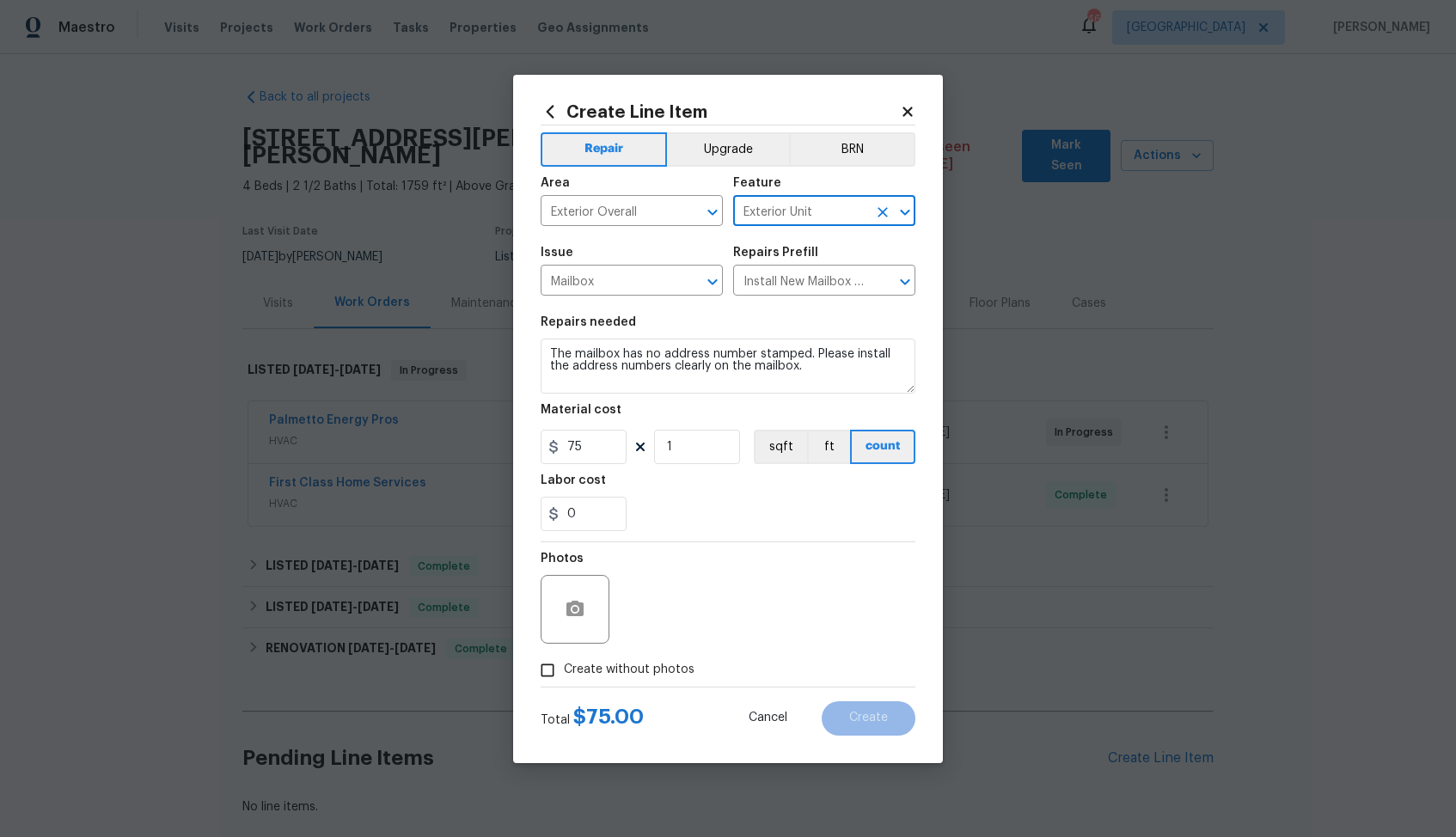
type input "Exterior Unit"
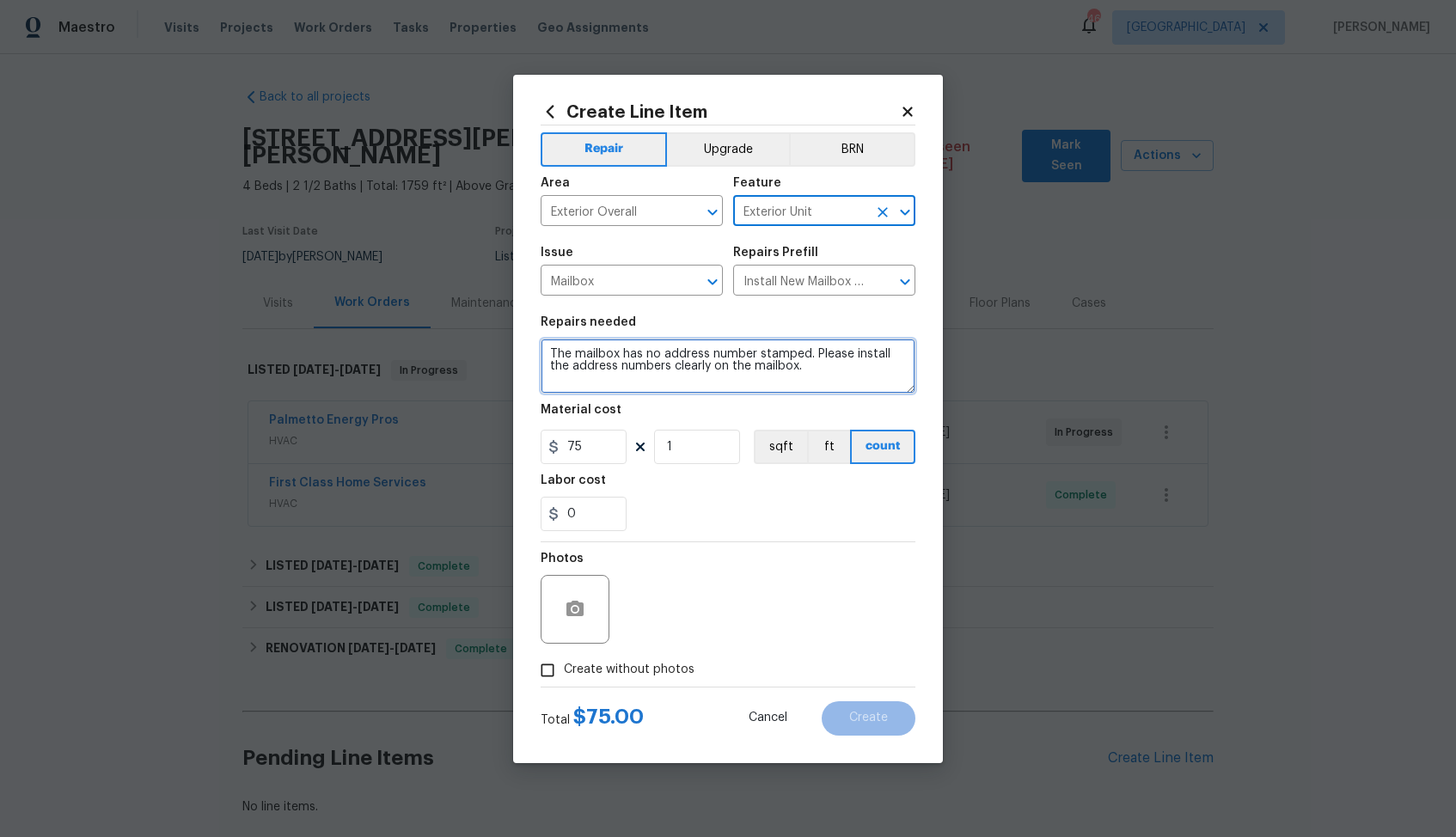
click at [717, 354] on textarea "The mailbox has no address number stamped. Please install the address numbers c…" at bounding box center [728, 366] width 375 height 55
click at [824, 373] on textarea "The mailbox has no address number stamped. Please install the address numbers c…" at bounding box center [728, 366] width 375 height 55
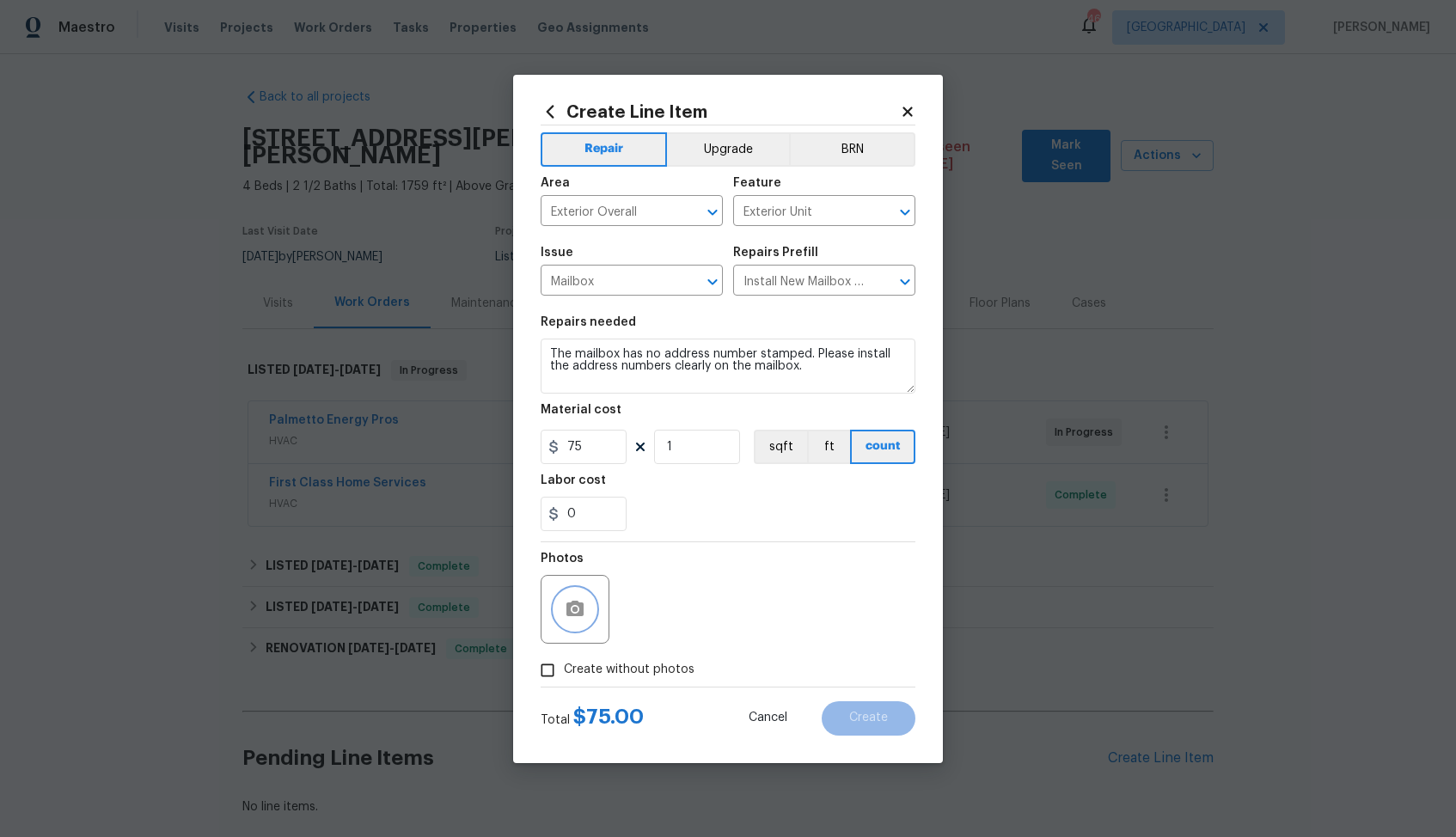
click at [577, 601] on icon "button" at bounding box center [575, 608] width 17 height 15
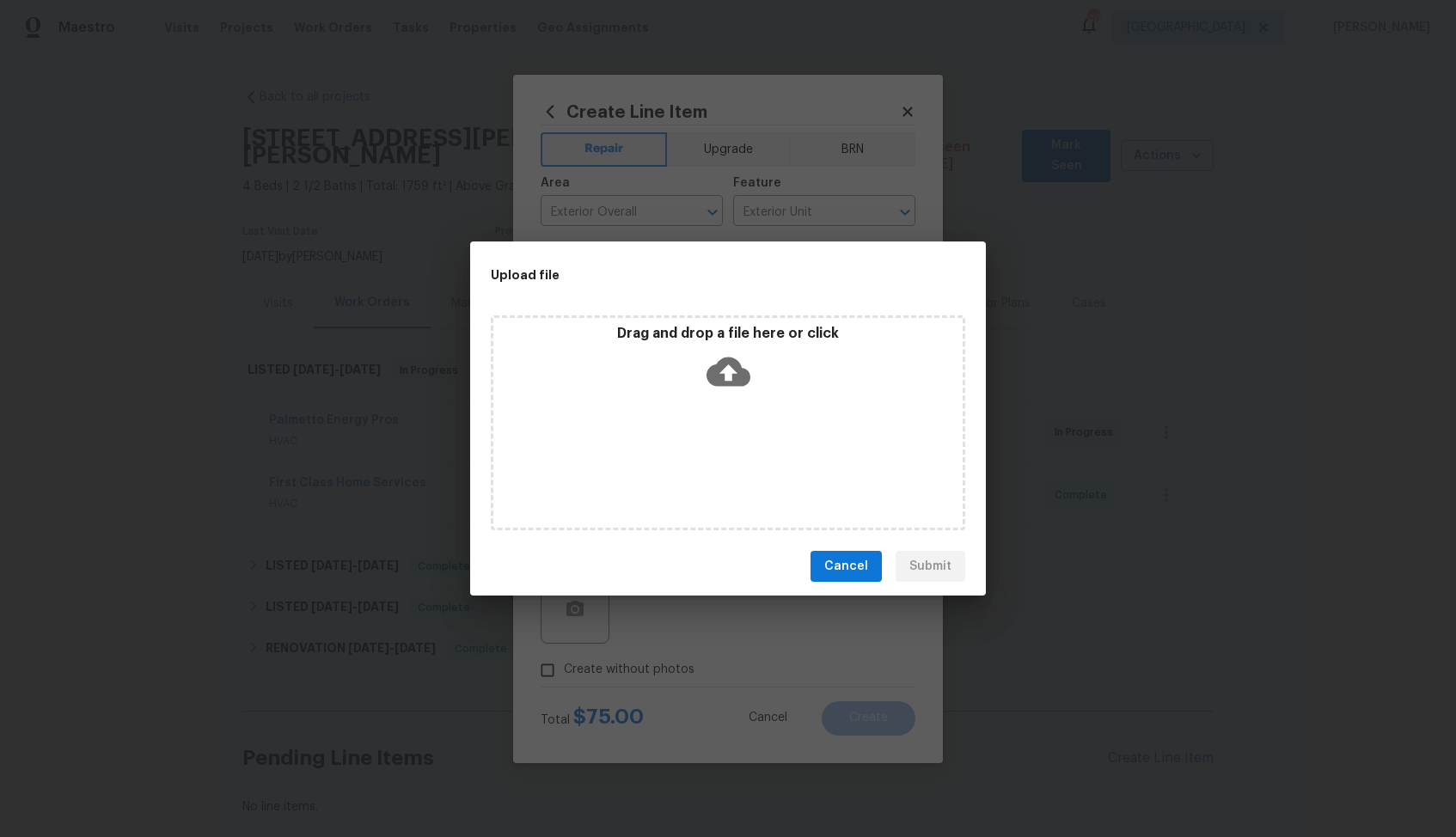
click at [730, 369] on icon at bounding box center [728, 371] width 44 height 44
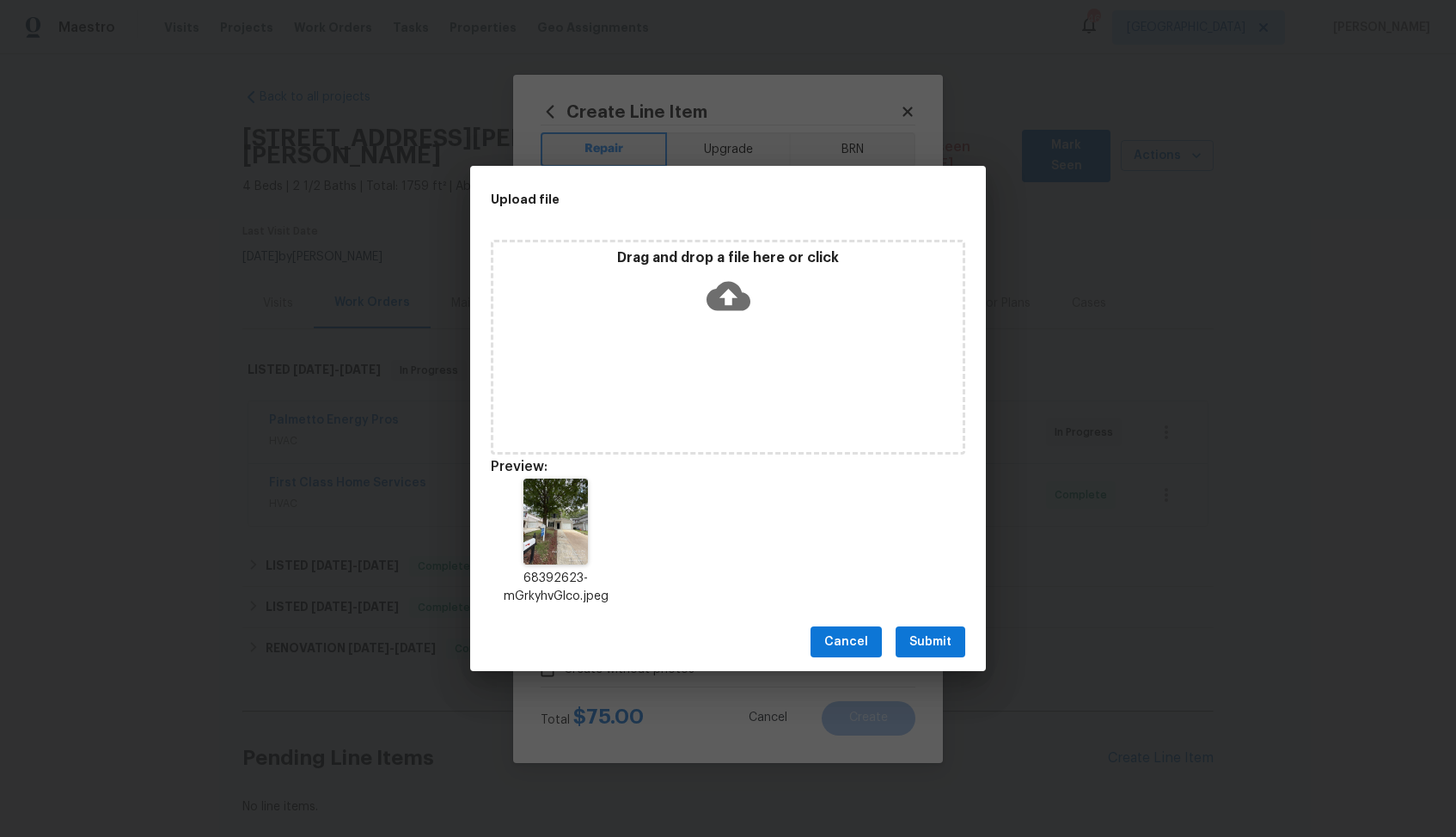
click at [916, 640] on span "Submit" at bounding box center [930, 643] width 42 height 22
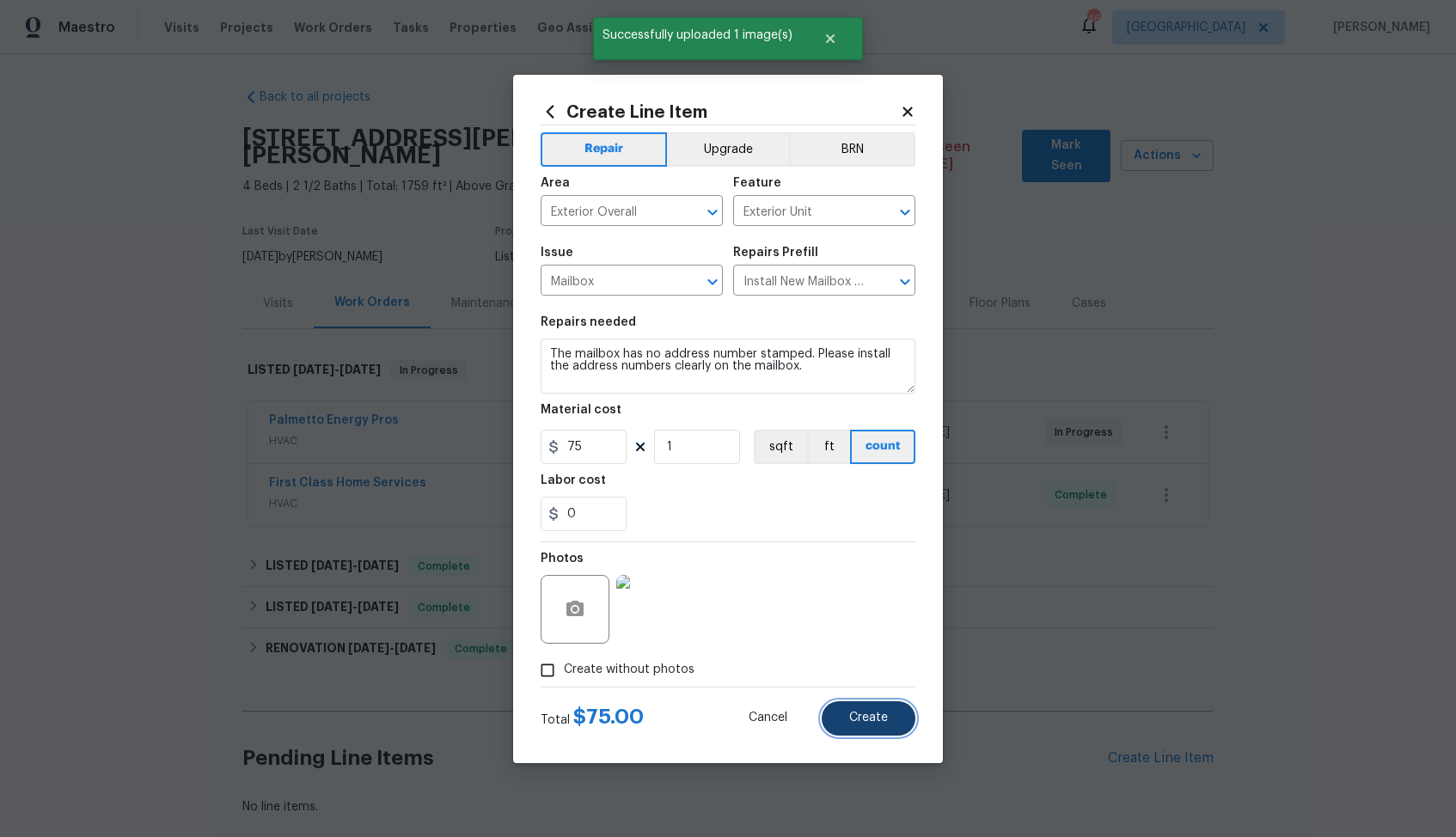
click at [863, 714] on span "Create" at bounding box center [868, 718] width 39 height 13
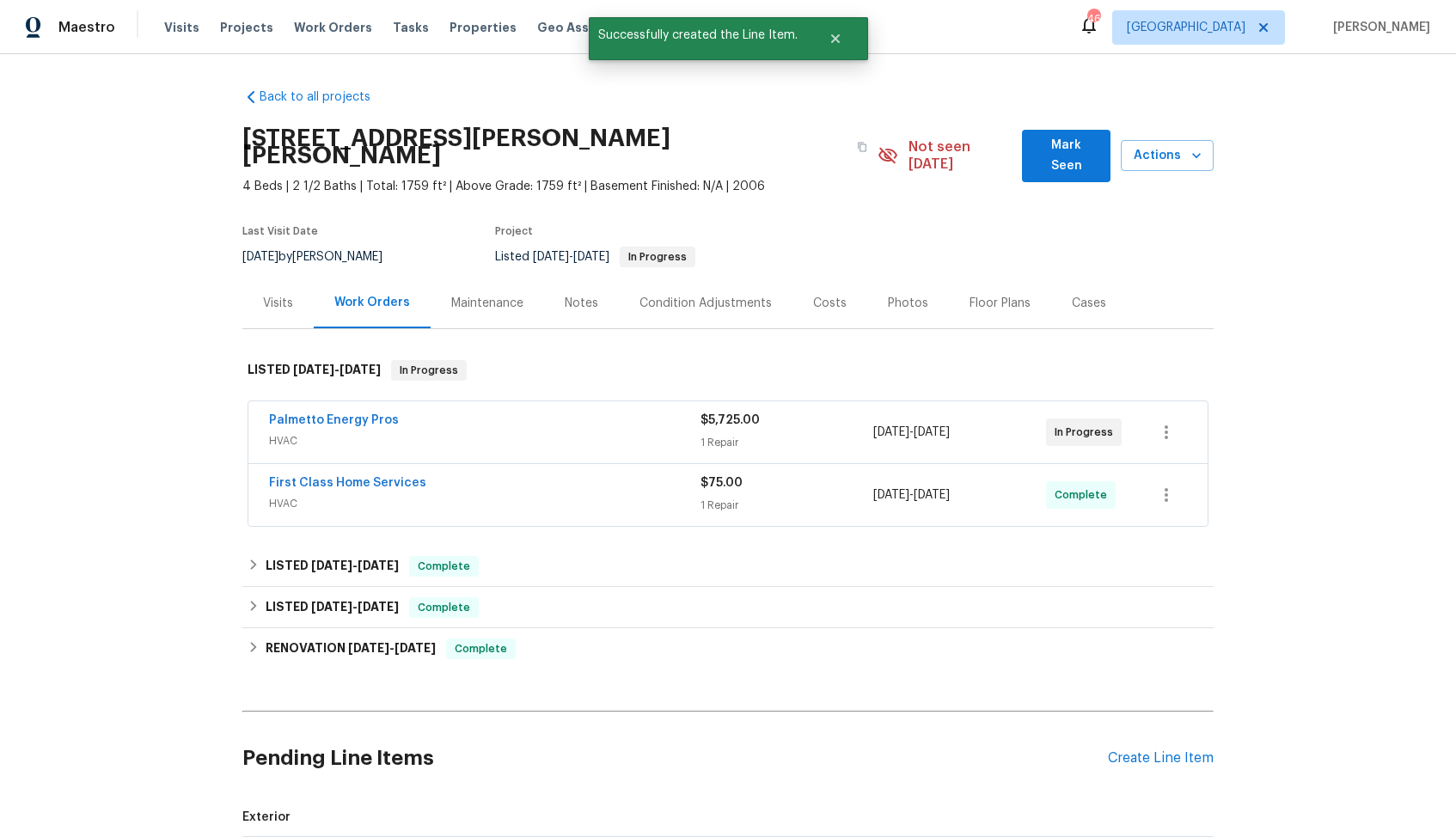
scroll to position [274, 0]
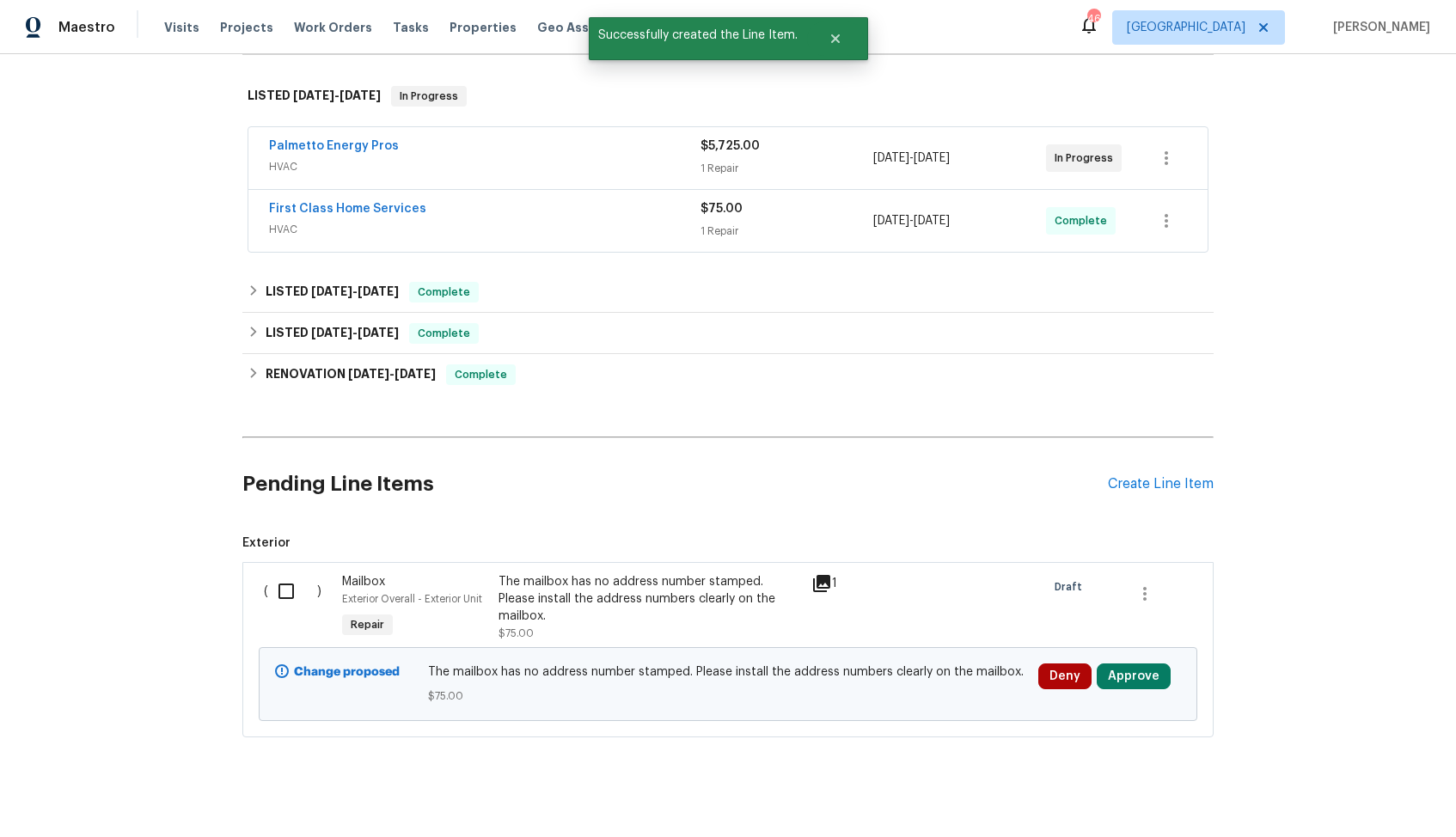
click at [293, 573] on input "checkbox" at bounding box center [292, 591] width 49 height 36
checkbox input "true"
click at [1323, 790] on span "Create Work Order" at bounding box center [1358, 794] width 114 height 22
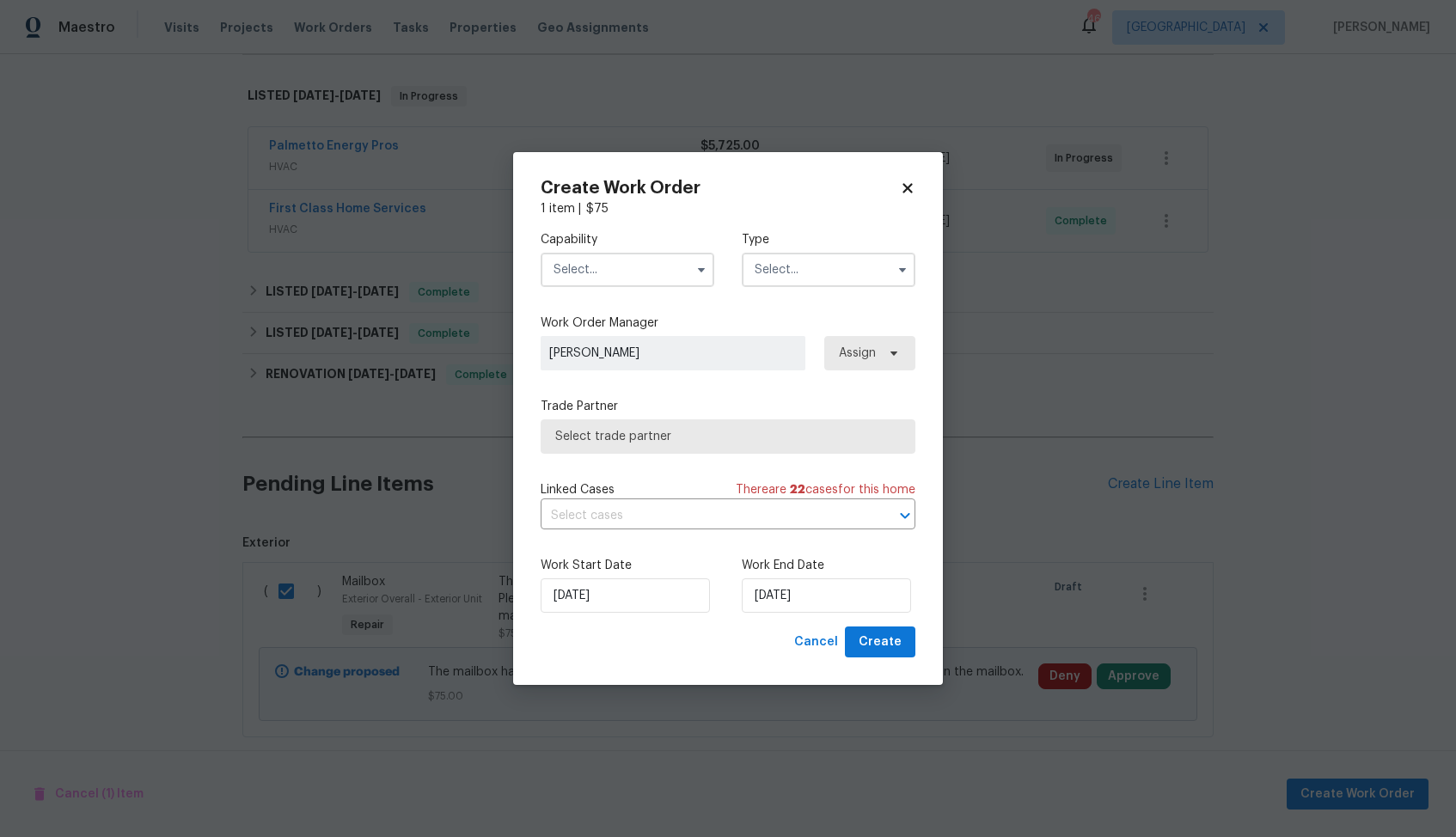
click at [623, 259] on input "text" at bounding box center [627, 270] width 173 height 34
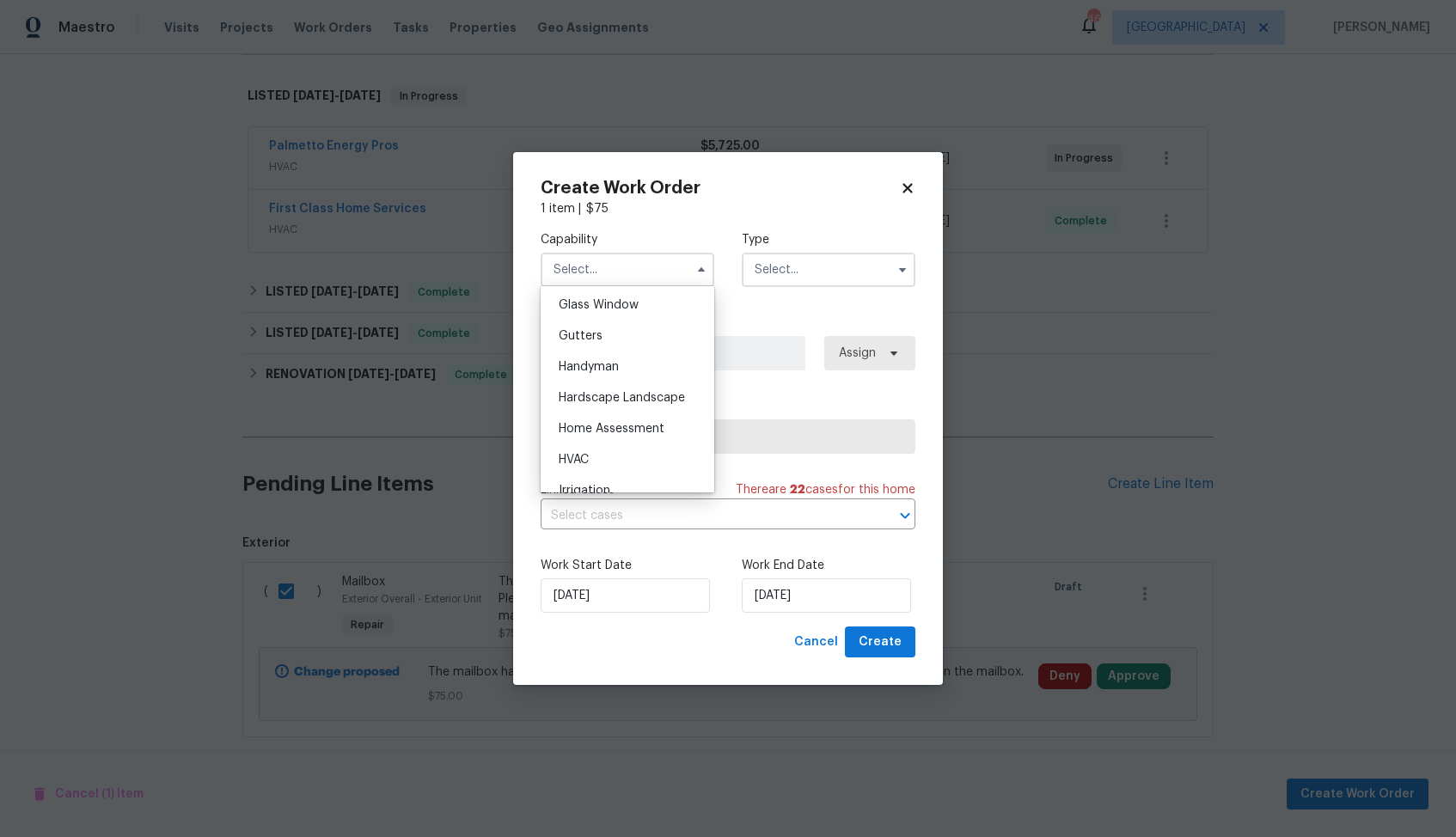
scroll to position [885, 0]
click at [632, 360] on div "Handyman" at bounding box center [628, 366] width 165 height 31
type input "Handyman"
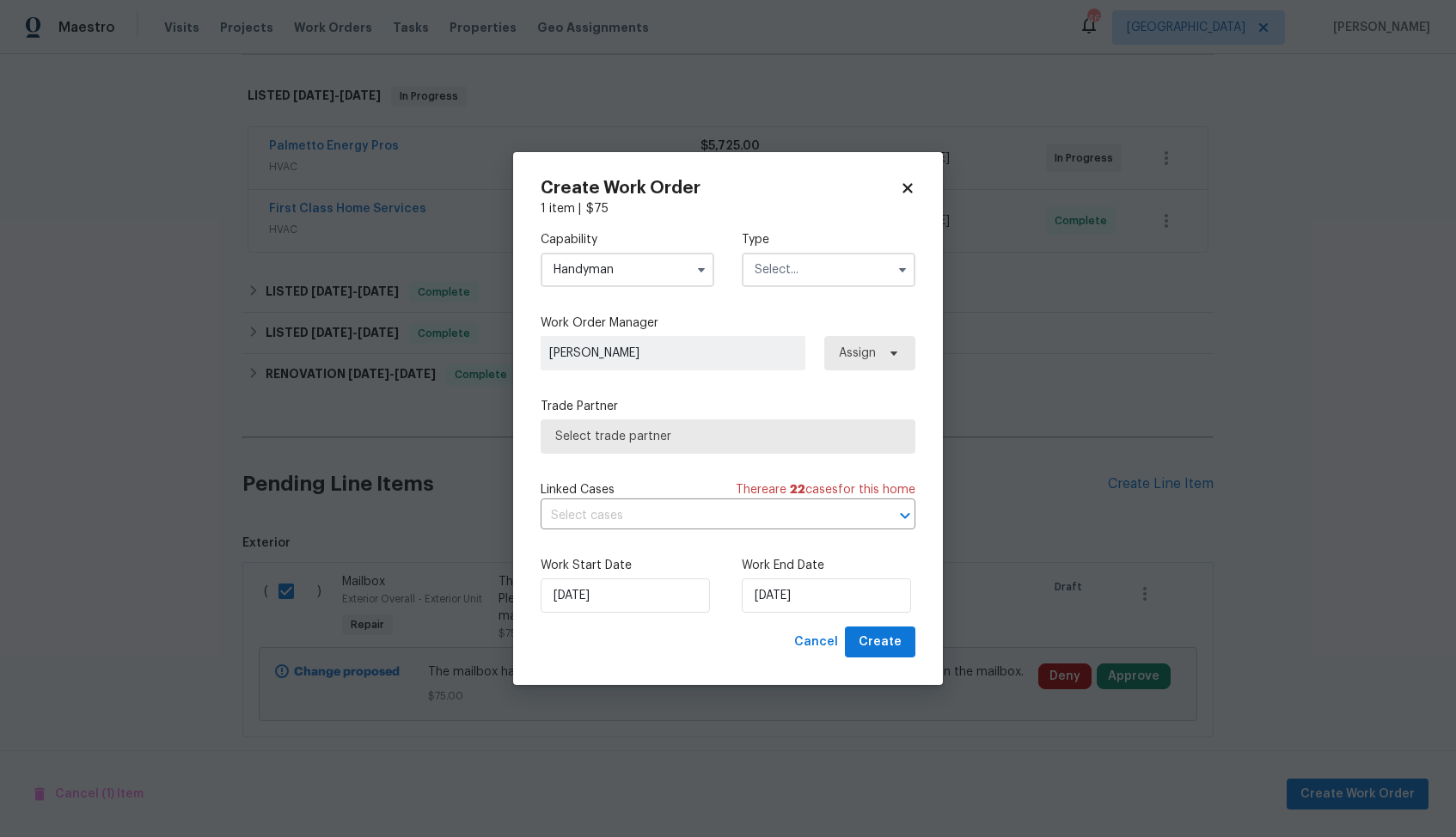
click at [825, 285] on input "text" at bounding box center [828, 270] width 173 height 34
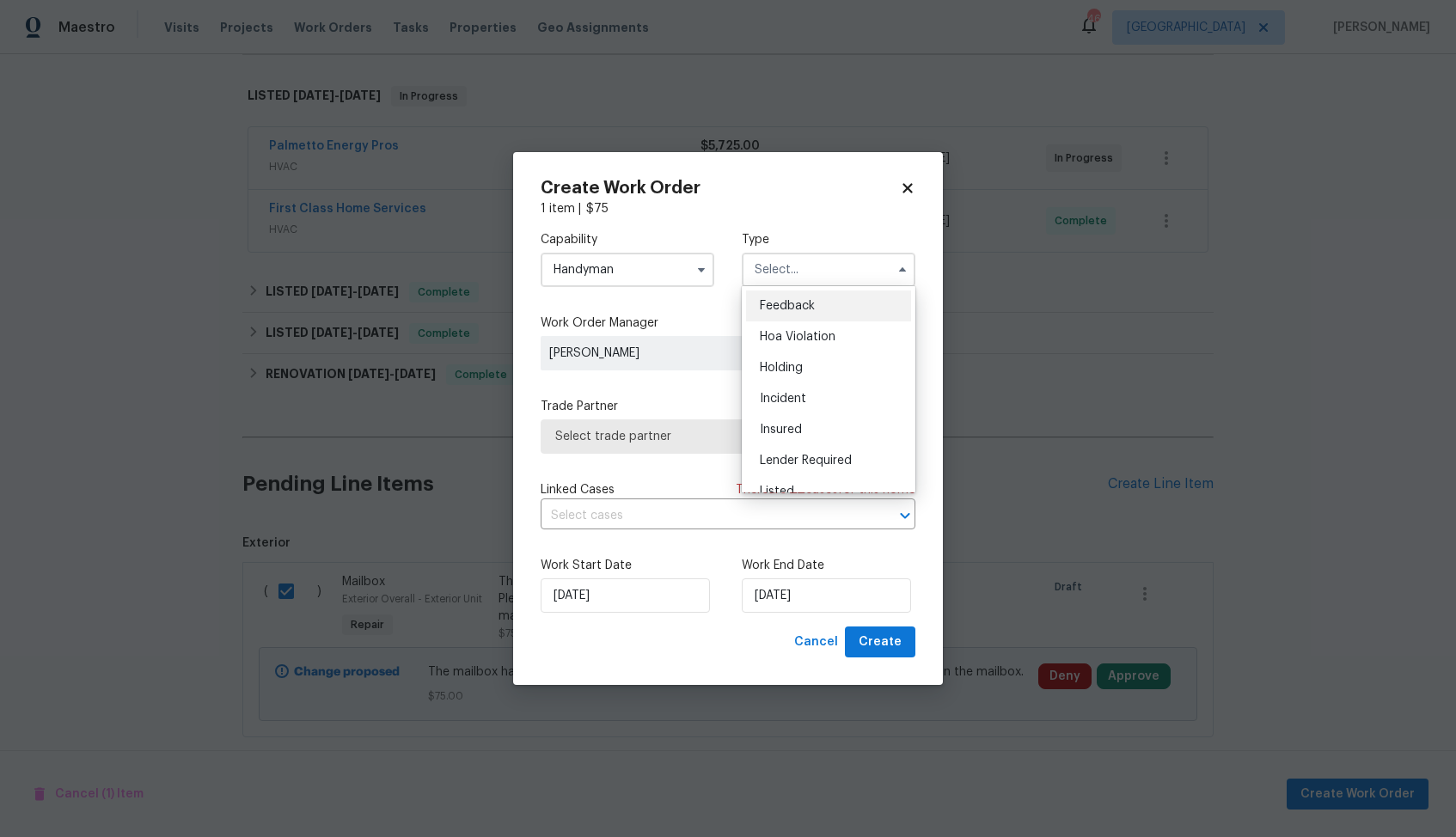
click at [811, 305] on span "Feedback" at bounding box center [787, 305] width 55 height 12
type input "Feedback"
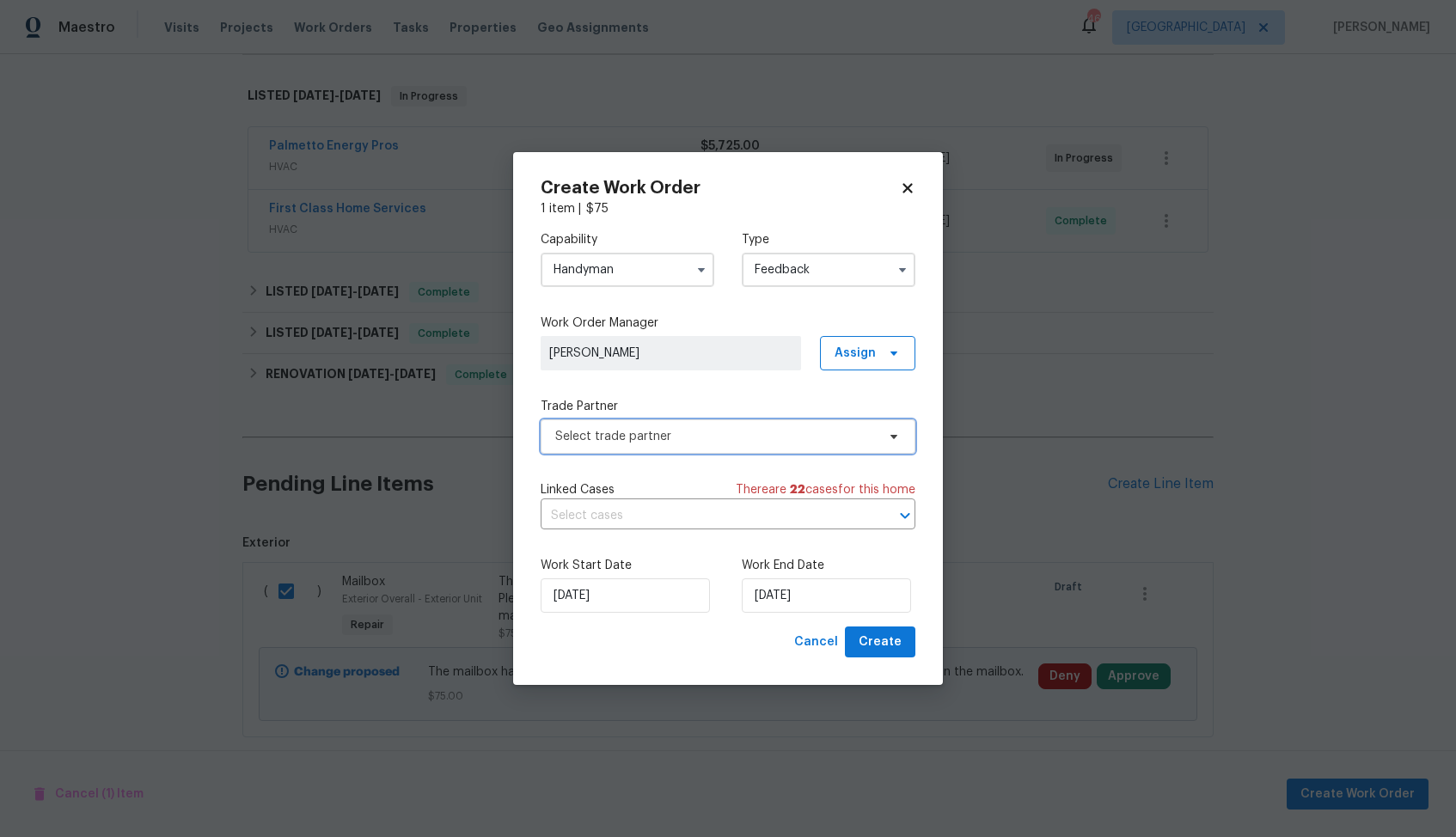
click at [660, 430] on span "Select trade partner" at bounding box center [715, 436] width 321 height 17
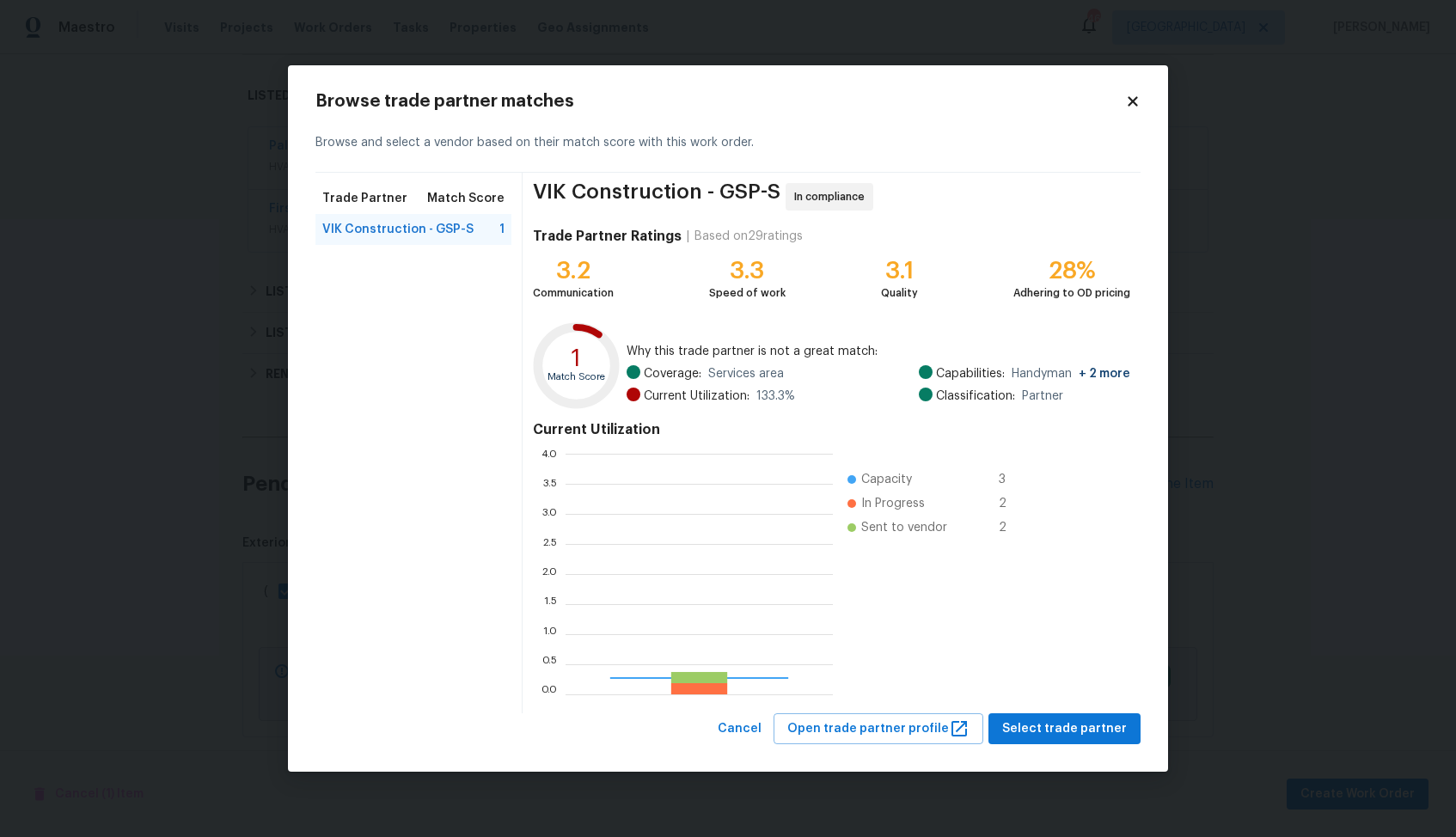
scroll to position [241, 267]
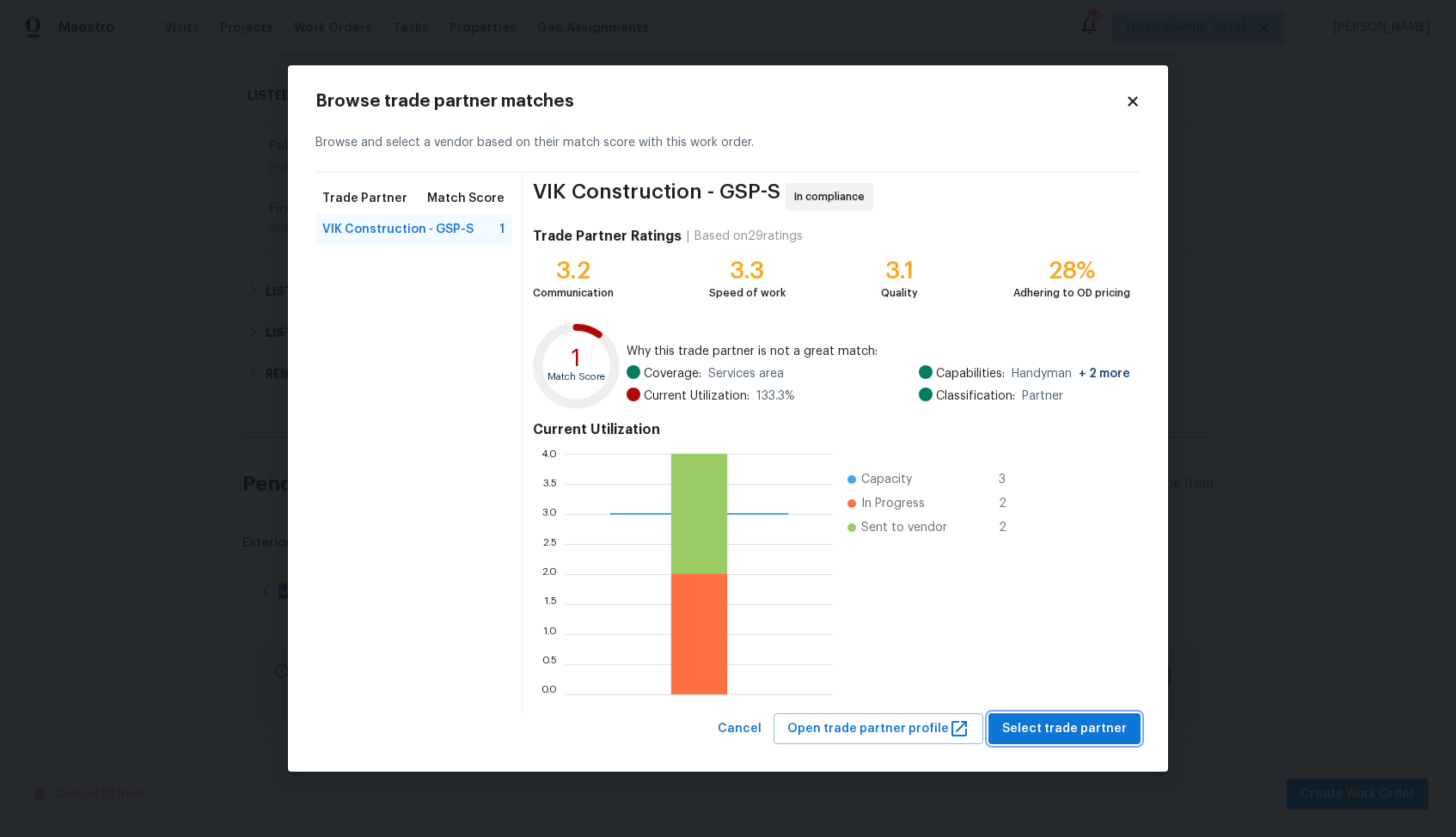
click at [1051, 723] on span "Select trade partner" at bounding box center [1065, 729] width 124 height 22
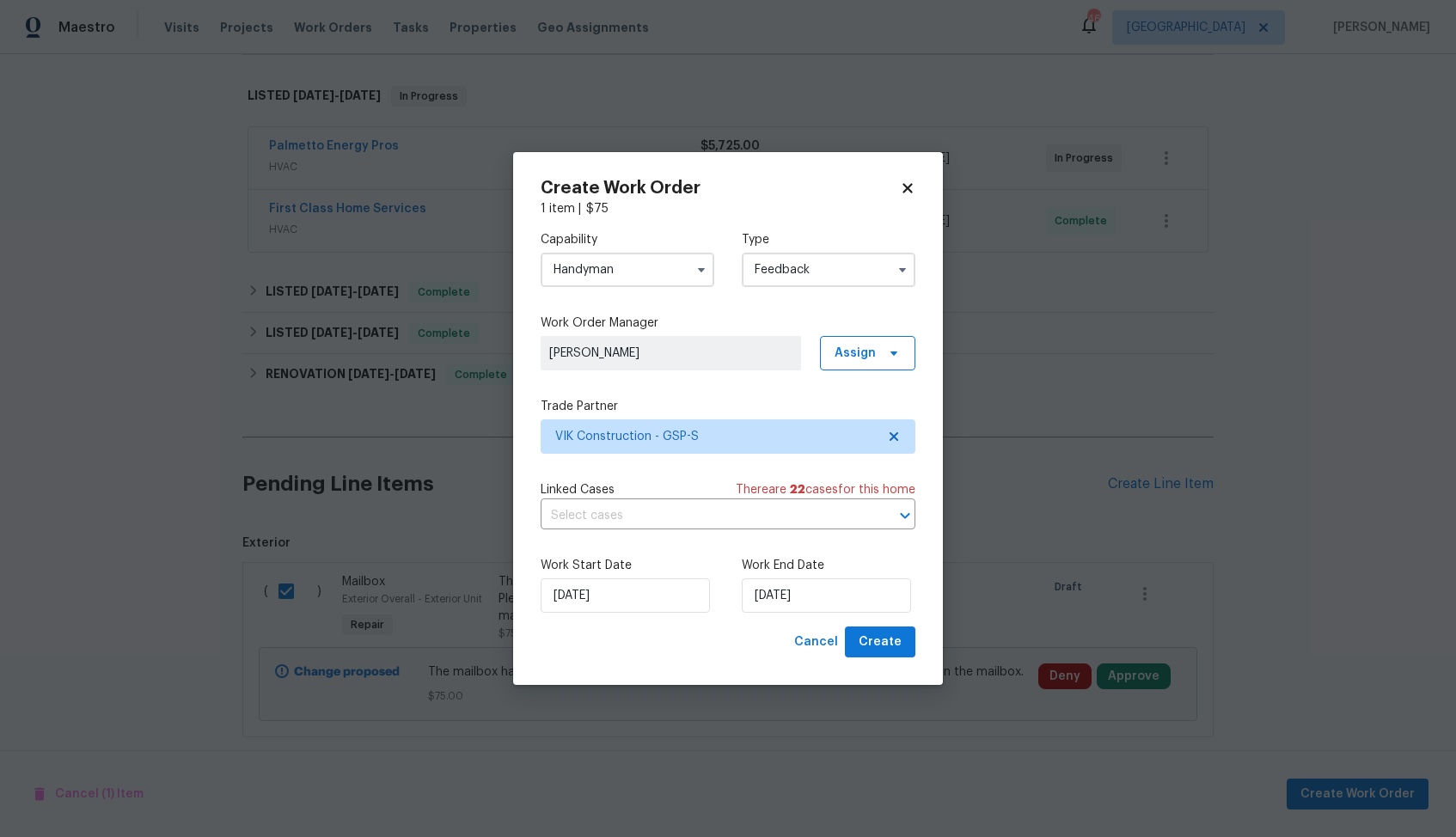
click at [688, 257] on span at bounding box center [701, 270] width 25 height 25
click at [682, 260] on input "Handyman" at bounding box center [627, 270] width 173 height 34
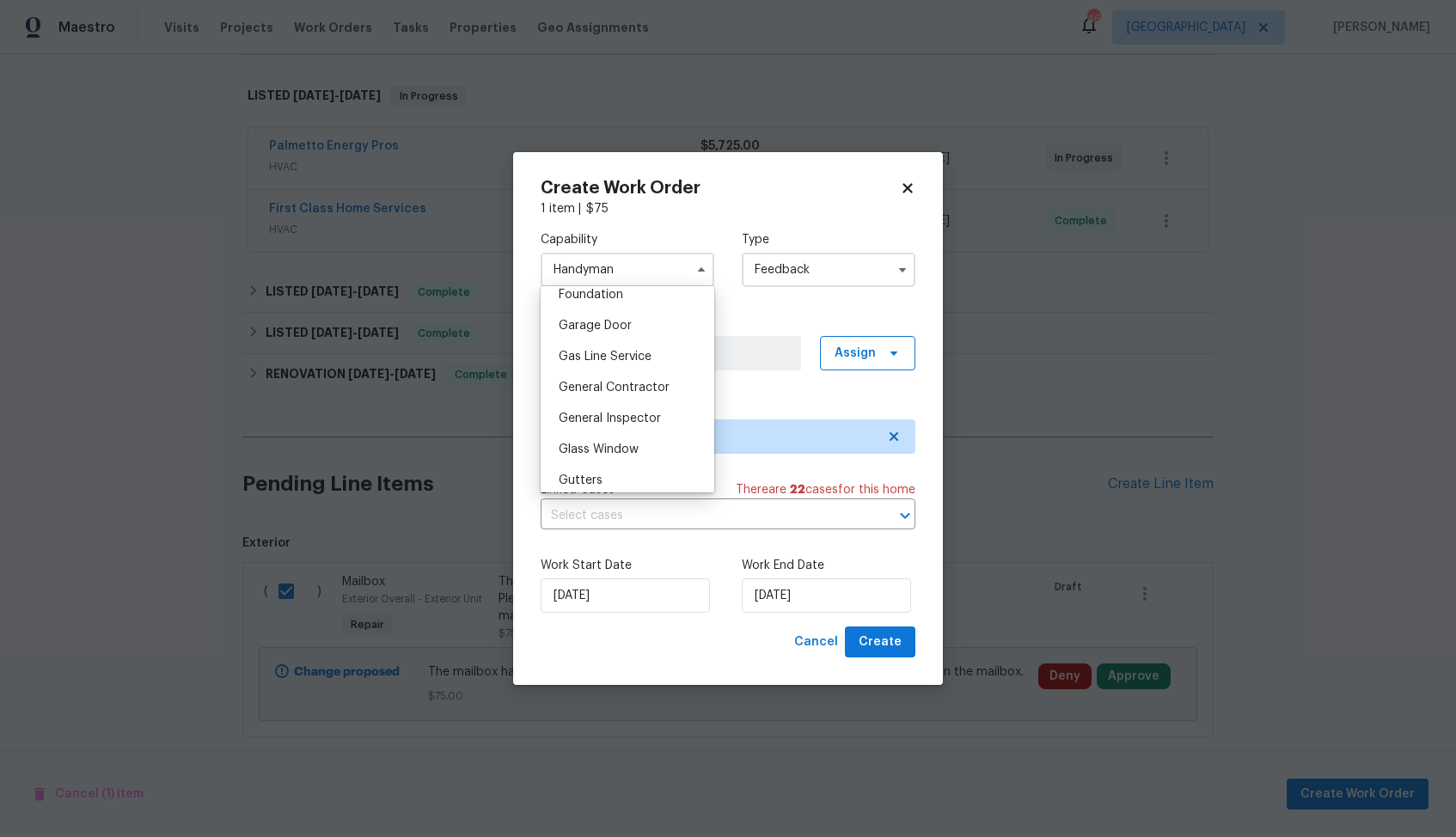
scroll to position [741, 0]
click at [631, 390] on span "General Contractor" at bounding box center [614, 386] width 111 height 12
type input "General Contractor"
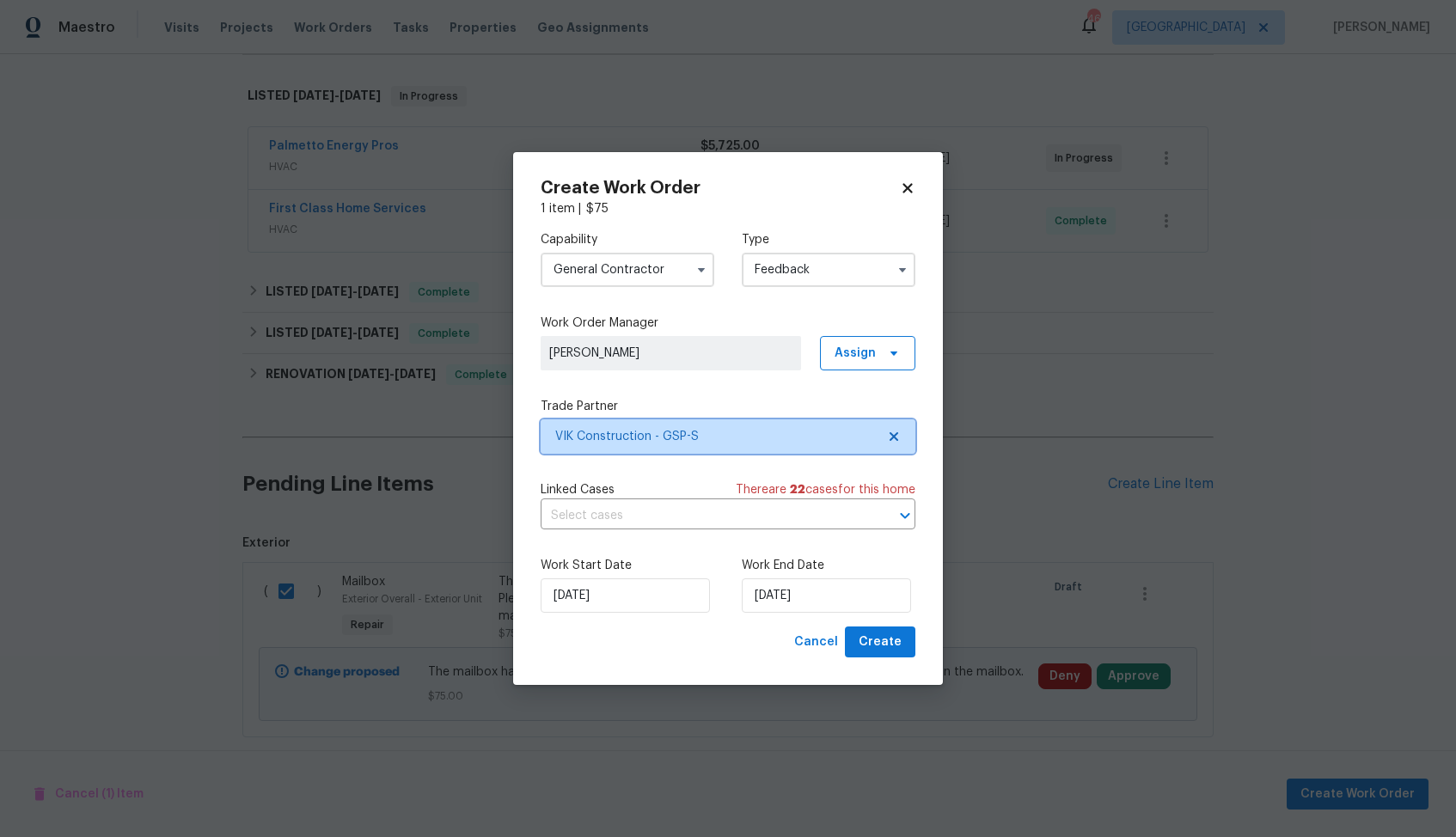
click at [685, 443] on span "VIK Construction - GSP-S" at bounding box center [715, 436] width 321 height 17
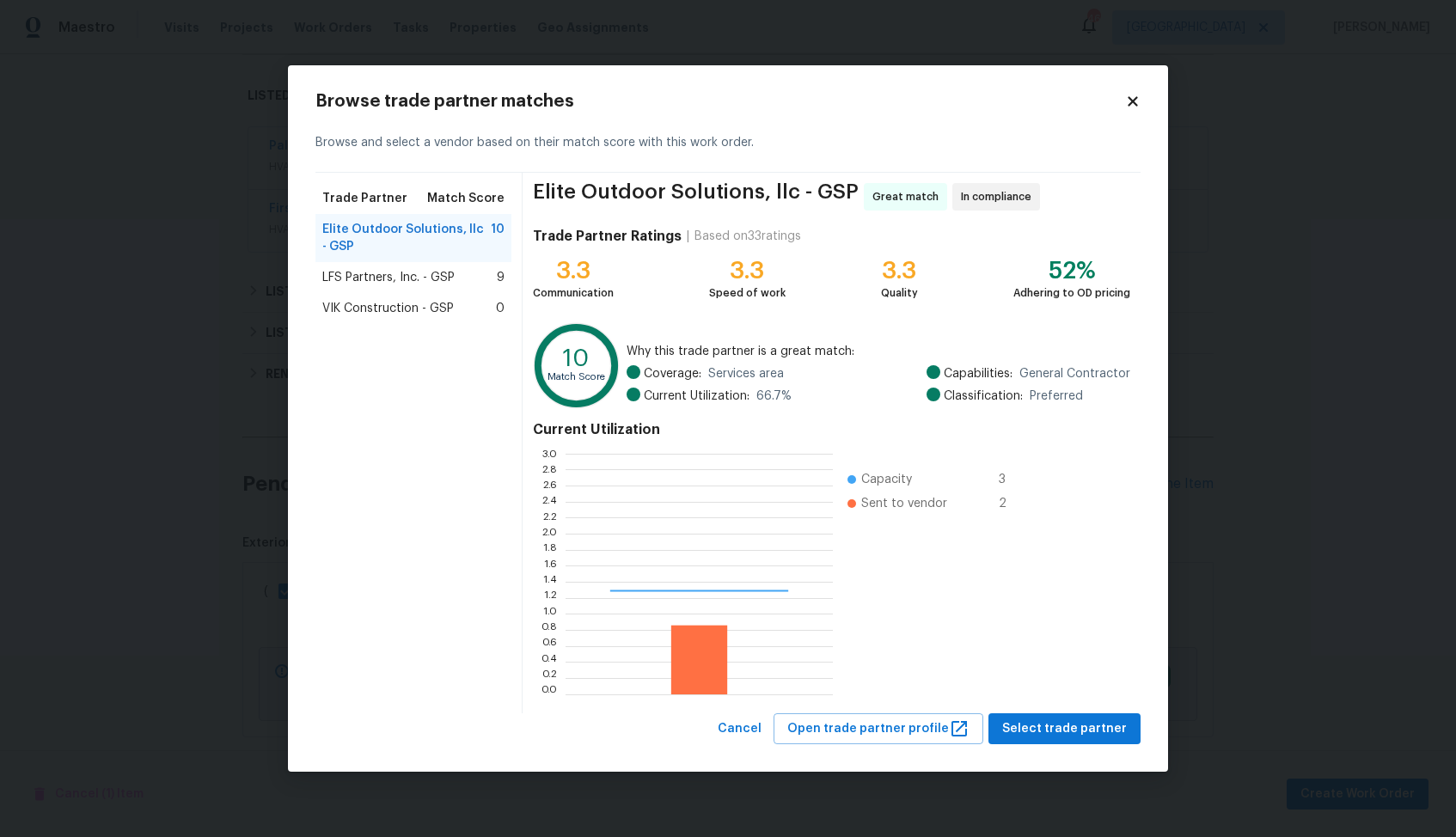
scroll to position [241, 267]
click at [1060, 724] on span "Select trade partner" at bounding box center [1065, 729] width 124 height 22
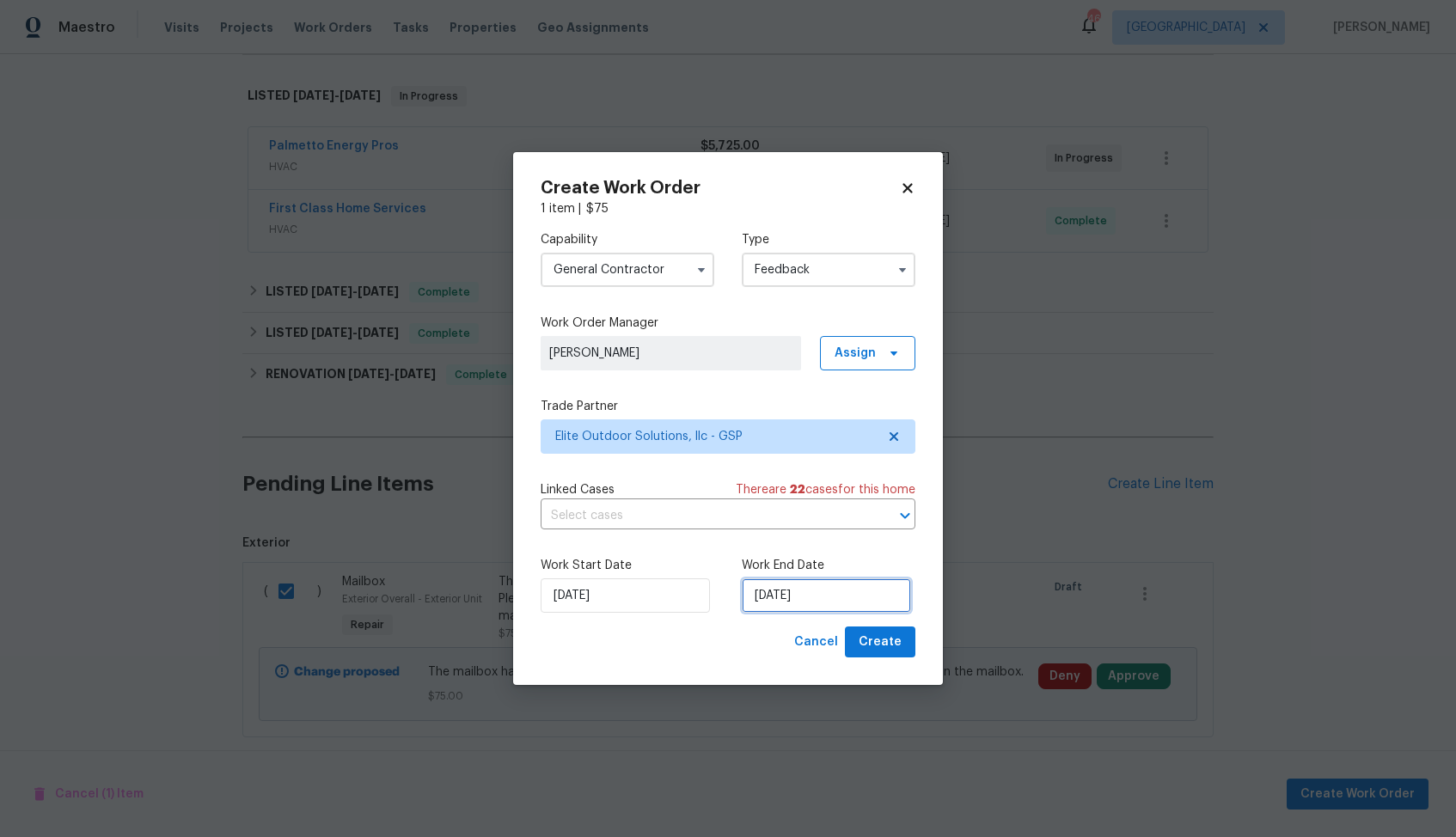
click at [786, 596] on input "12/08/2025" at bounding box center [827, 596] width 169 height 34
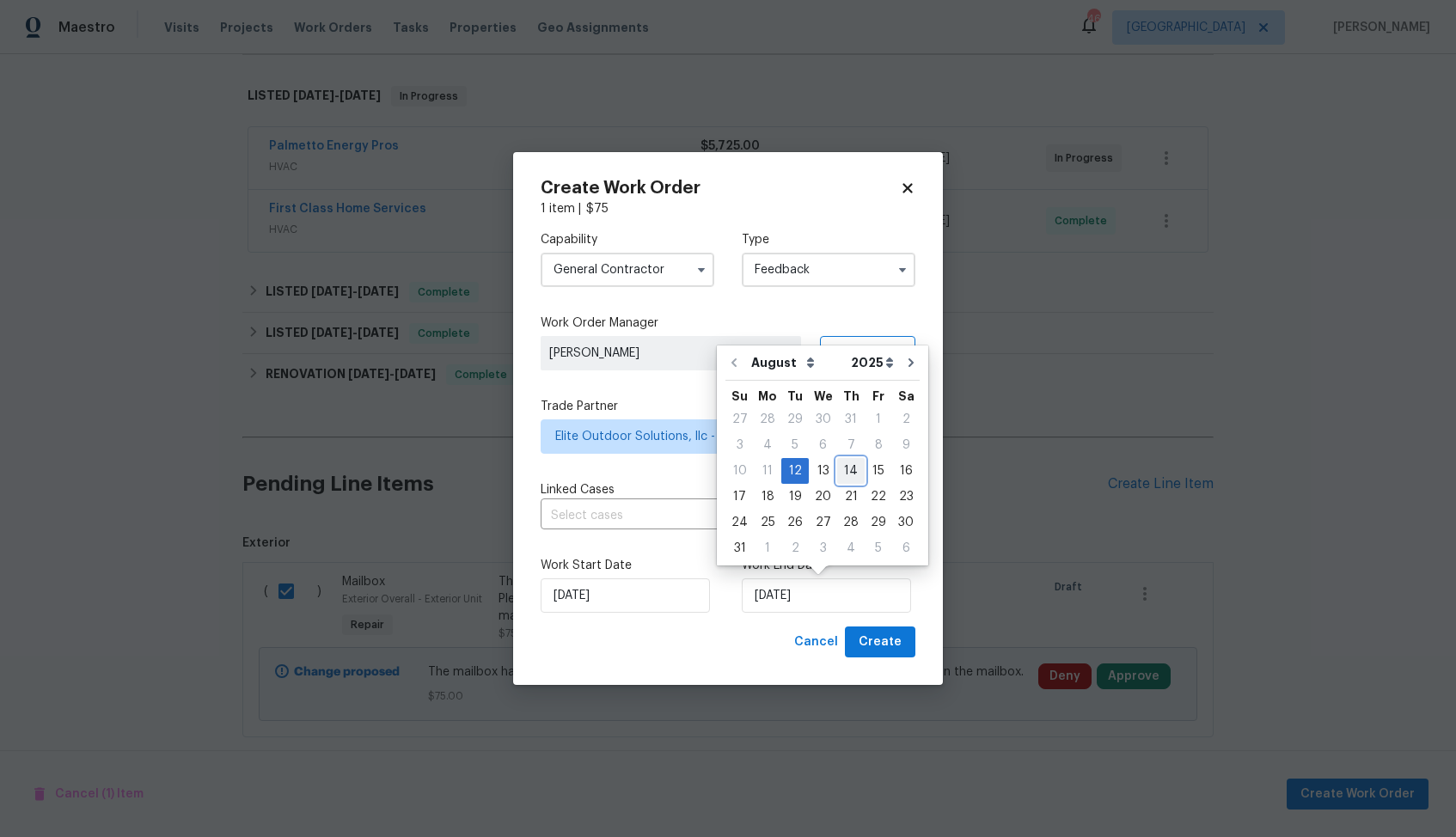
click at [841, 470] on div "14" at bounding box center [851, 470] width 27 height 24
type input "14/08/2025"
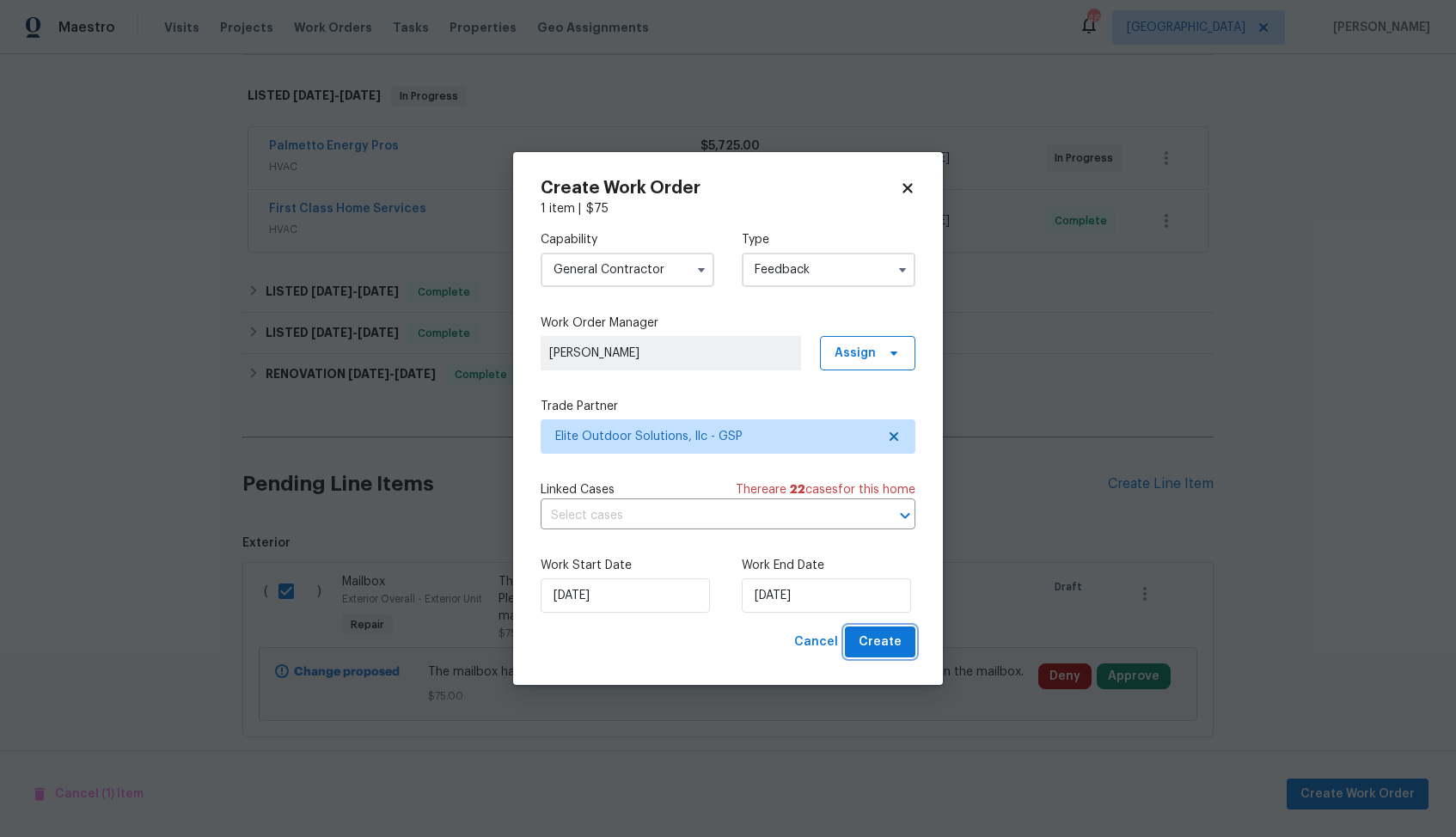
click at [868, 649] on span "Create" at bounding box center [879, 643] width 43 height 22
checkbox input "false"
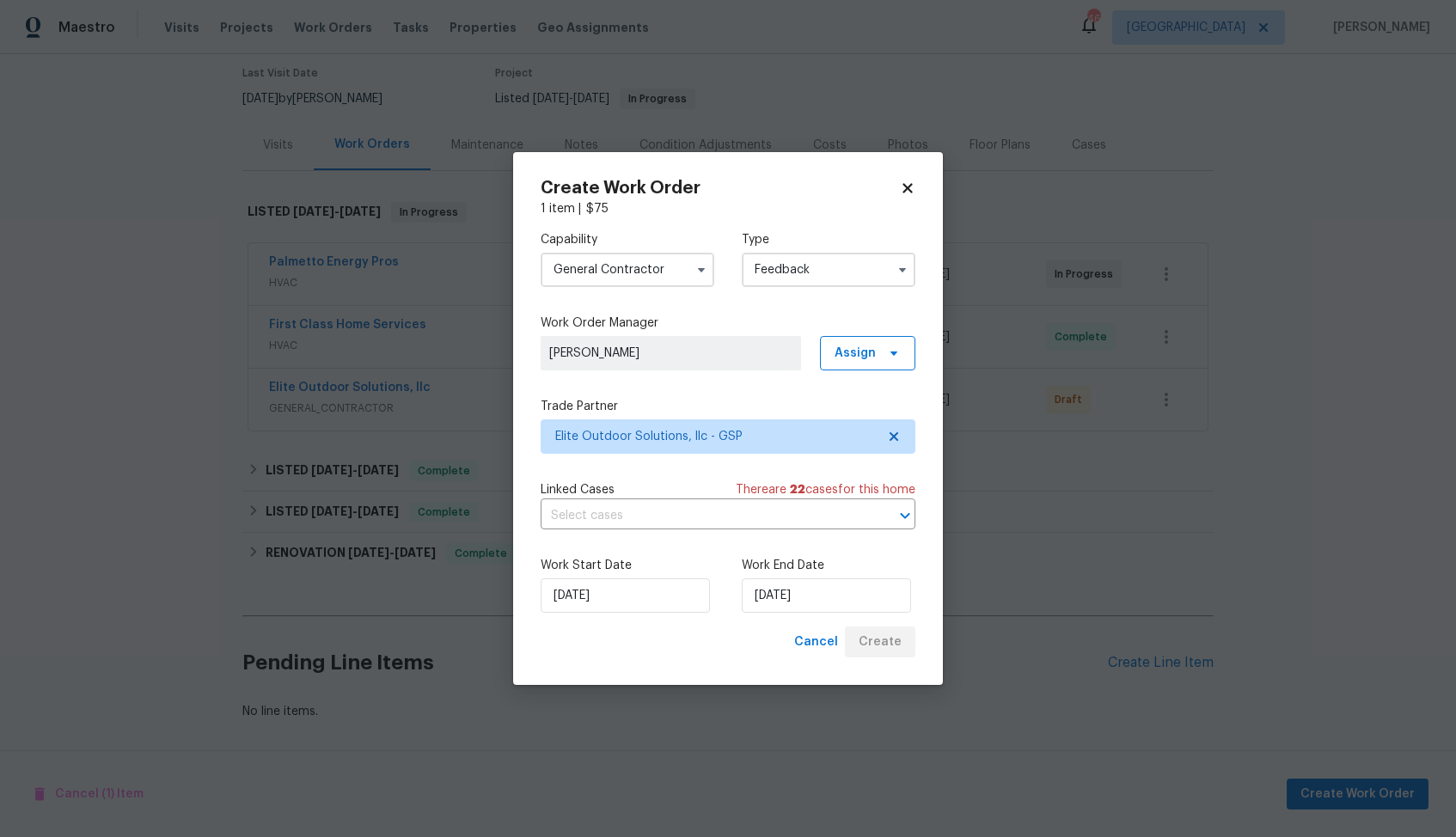
scroll to position [141, 0]
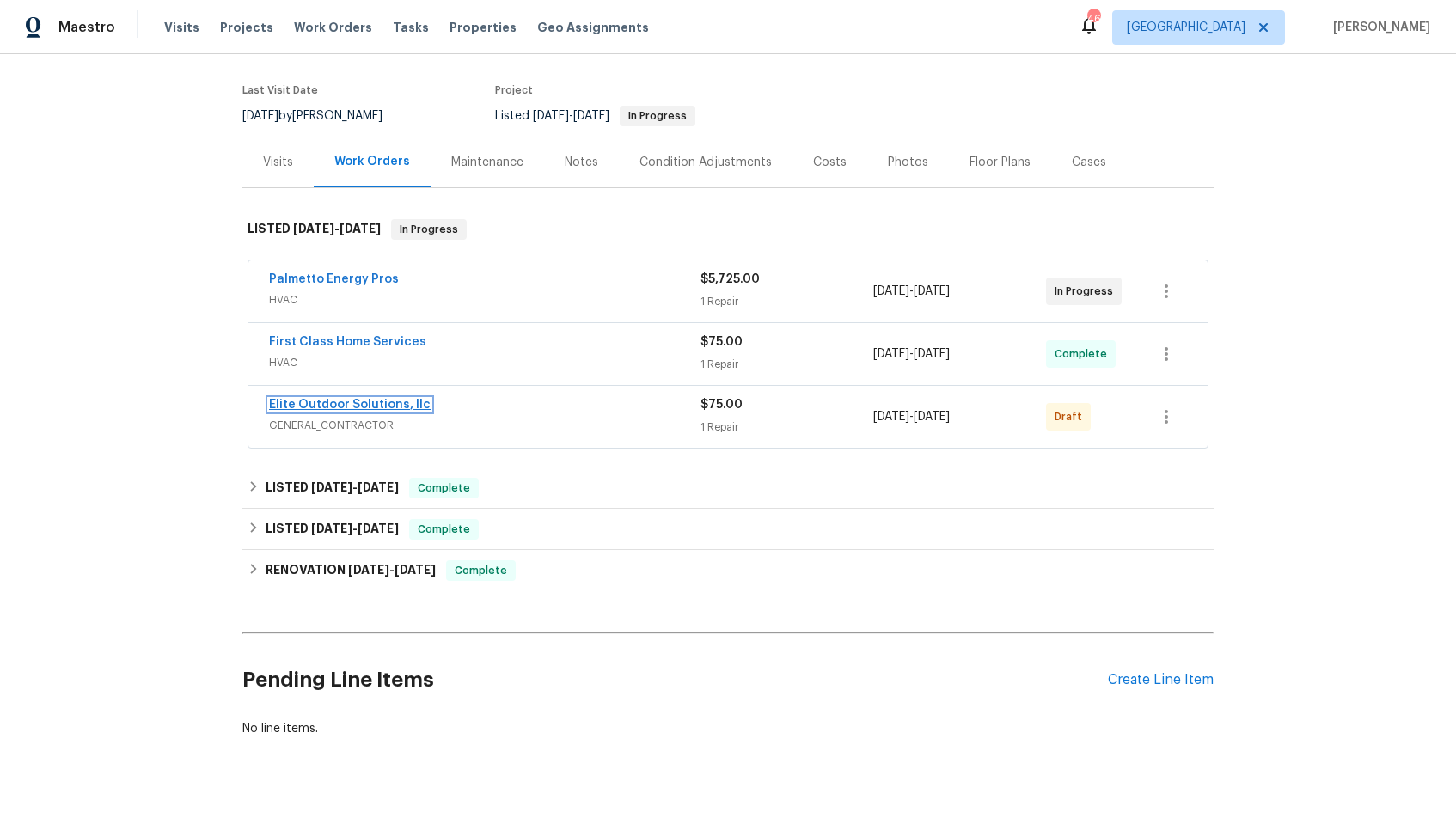
click at [393, 399] on link "Elite Outdoor Solutions, llc" at bounding box center [350, 404] width 162 height 12
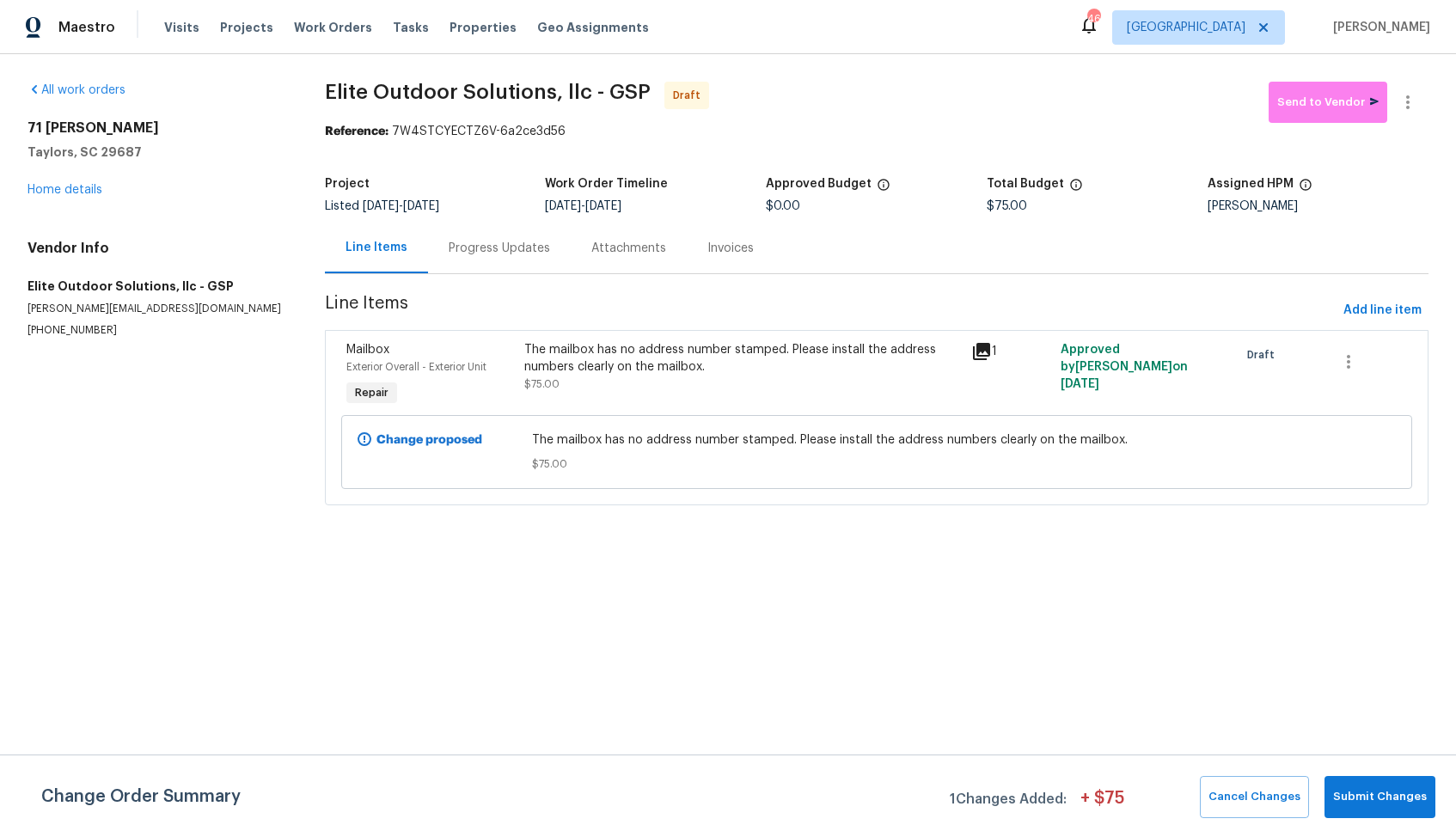
click at [637, 365] on div "The mailbox has no address number stamped. Please install the address numbers c…" at bounding box center [742, 359] width 436 height 34
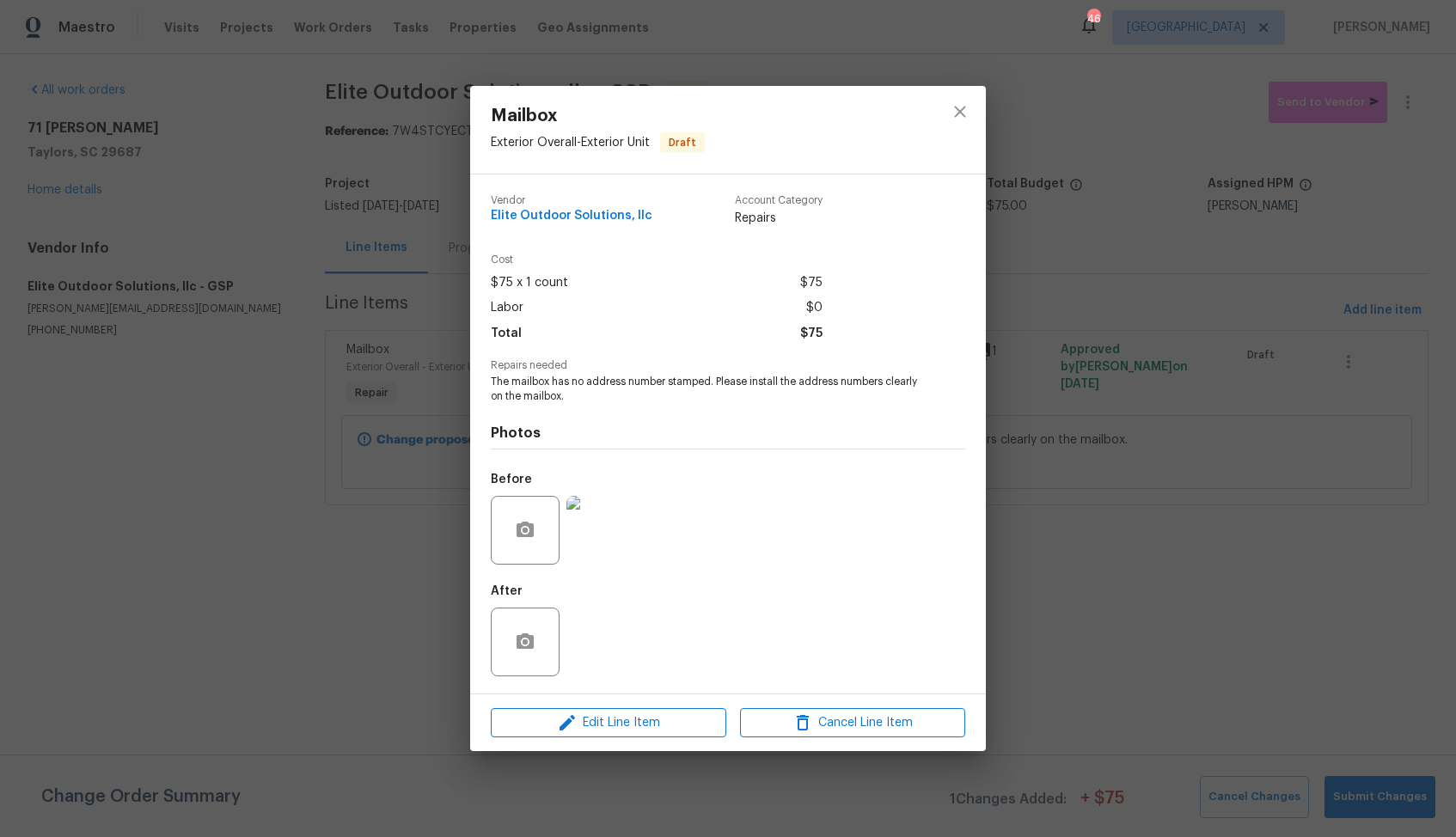
click at [1201, 510] on div "Mailbox Exterior Overall - Exterior Unit Draft Vendor Elite Outdoor Solutions, …" at bounding box center [728, 418] width 1456 height 837
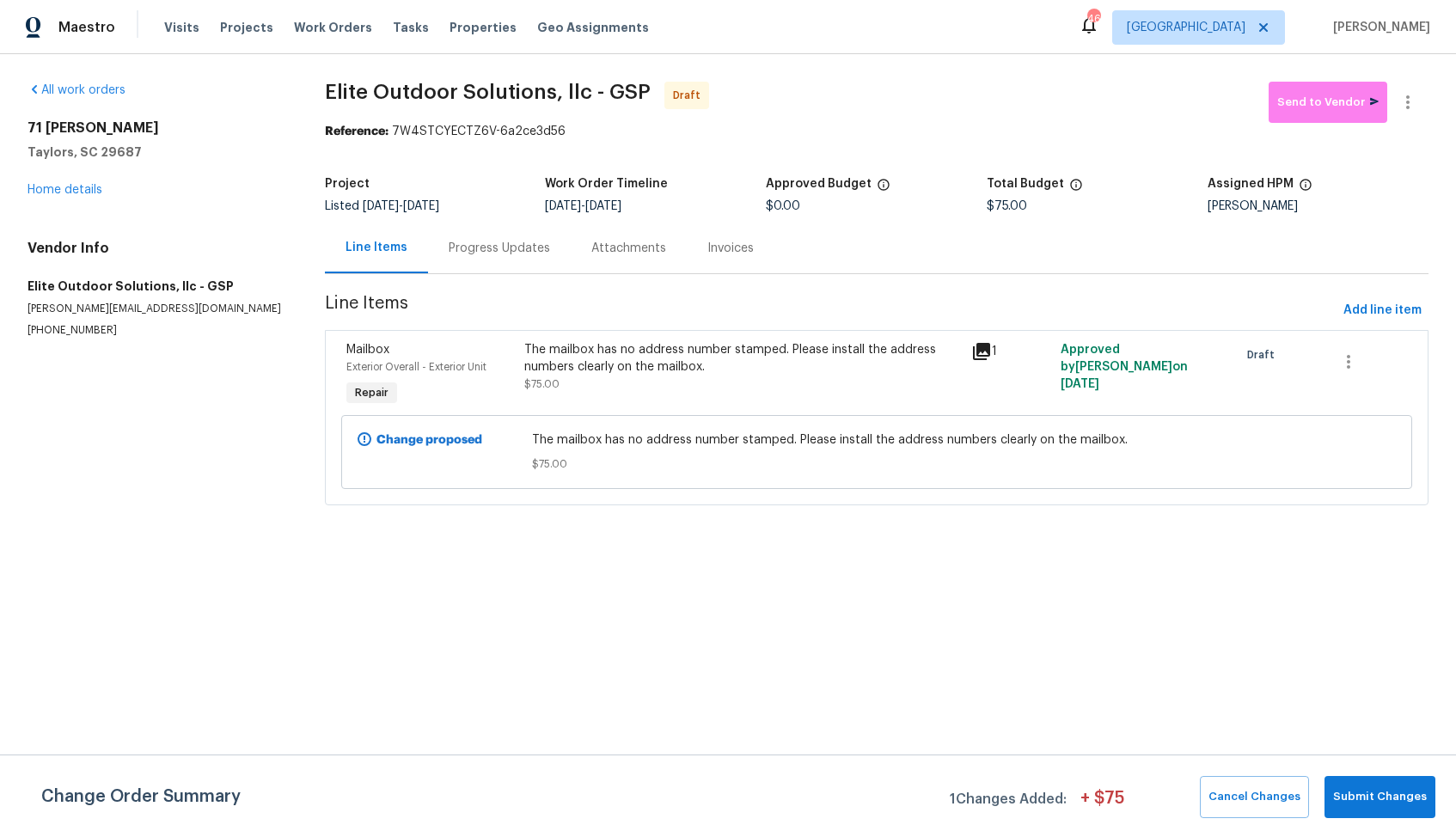
click at [865, 363] on div "The mailbox has no address number stamped. Please install the address numbers c…" at bounding box center [742, 359] width 436 height 34
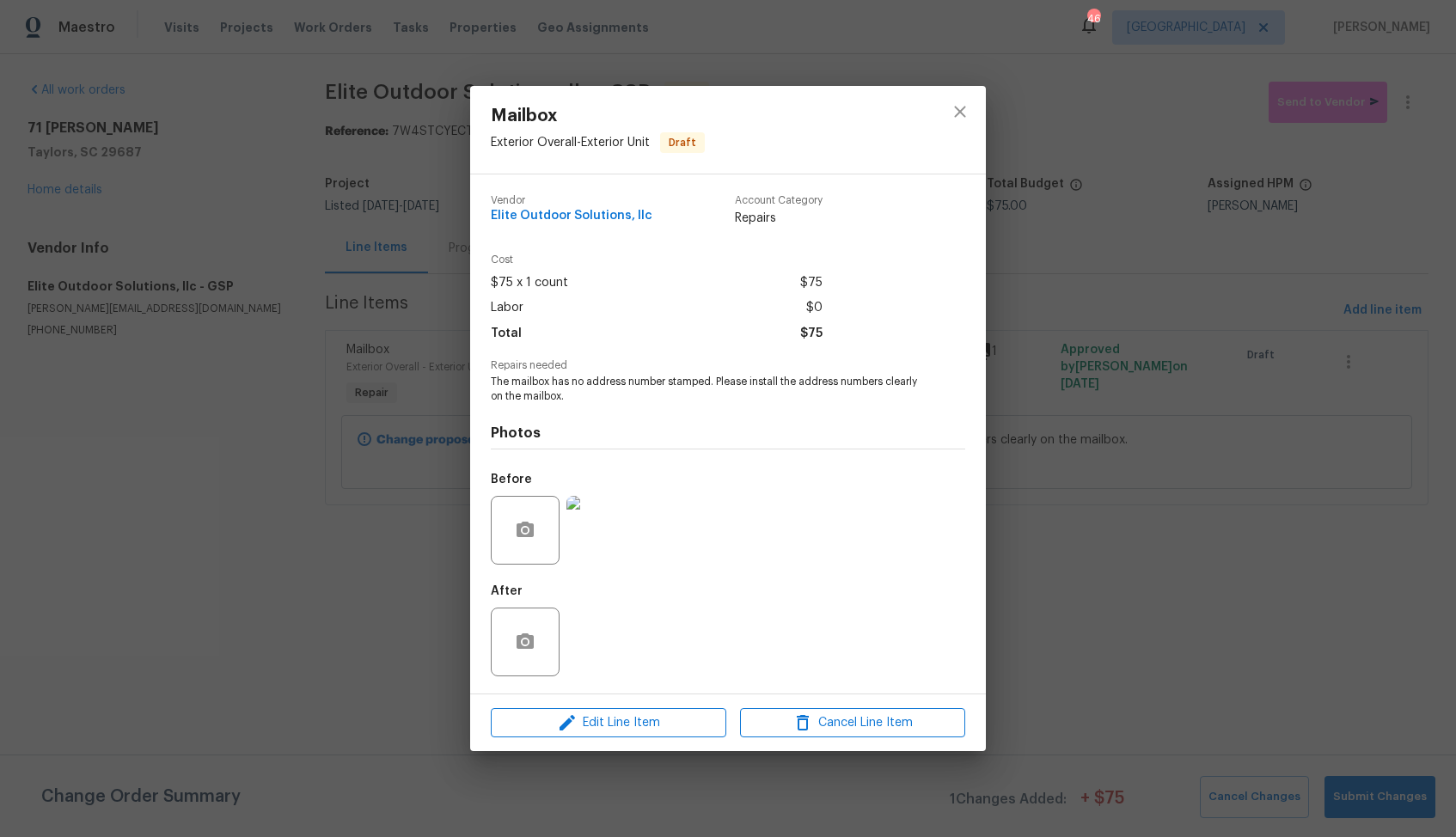
click at [591, 511] on img at bounding box center [601, 530] width 69 height 69
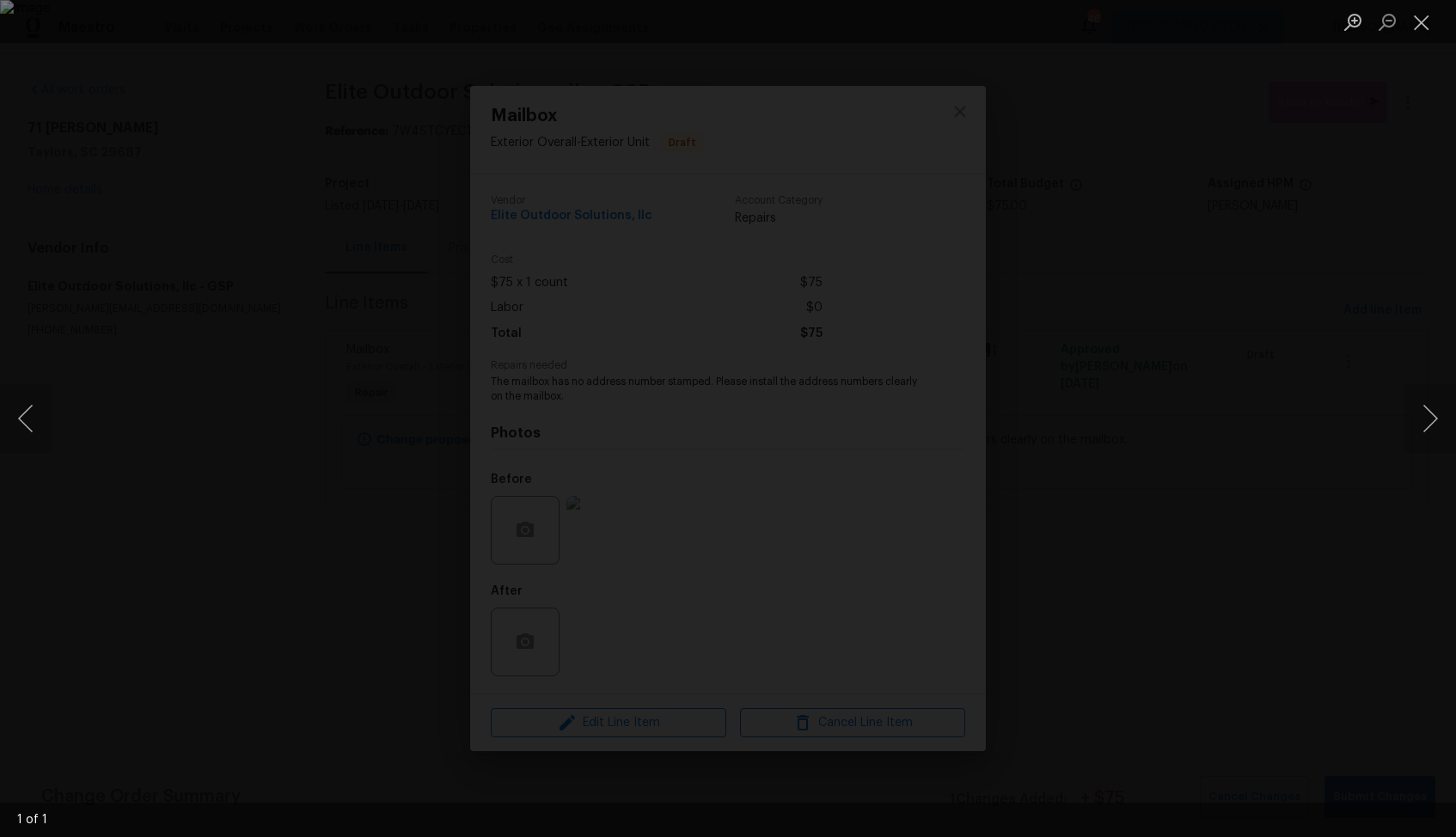
click at [1197, 419] on div "Lightbox" at bounding box center [728, 418] width 1456 height 837
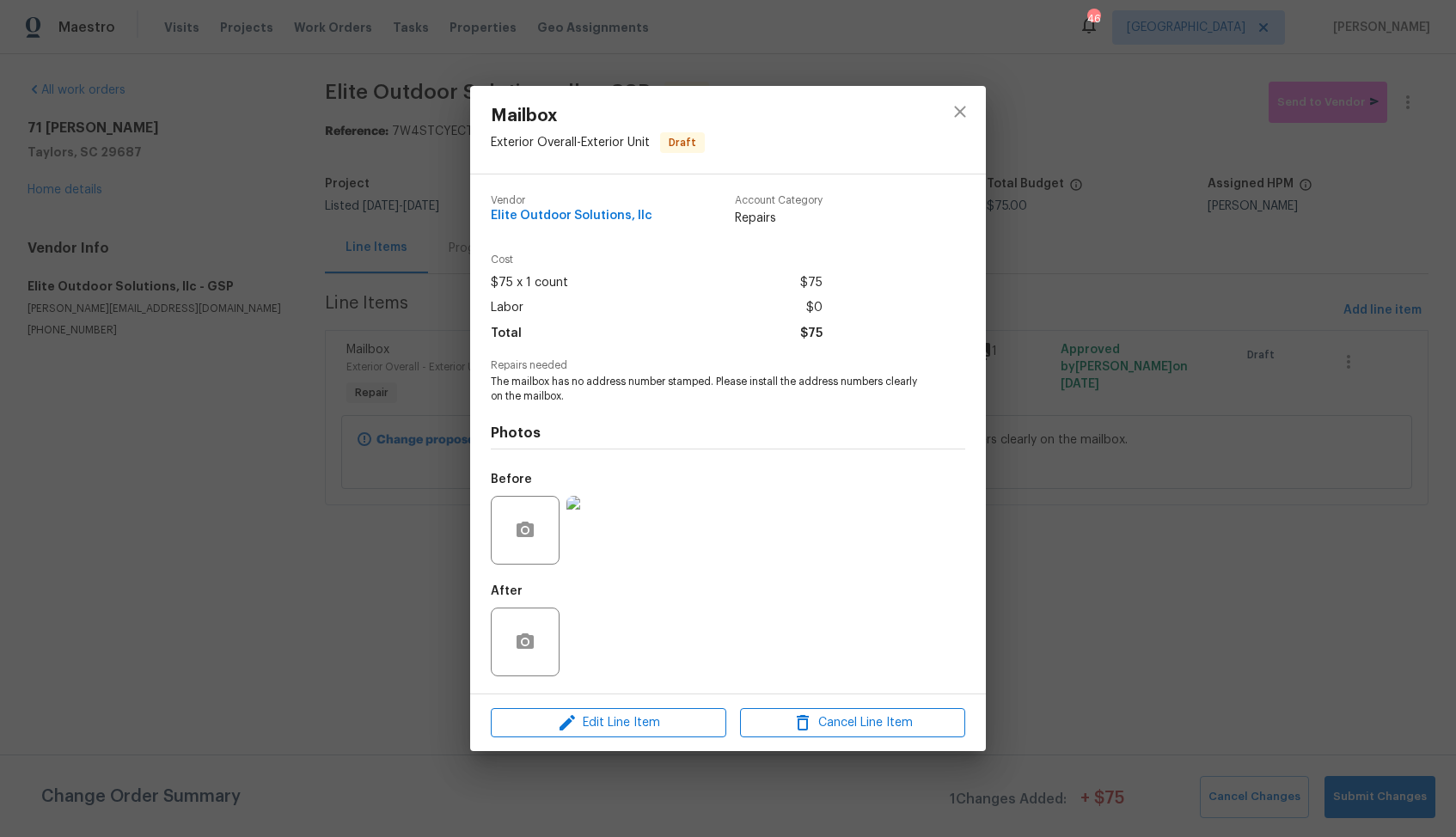
click at [1148, 486] on div "Mailbox Exterior Overall - Exterior Unit Draft Vendor Elite Outdoor Solutions, …" at bounding box center [728, 418] width 1456 height 837
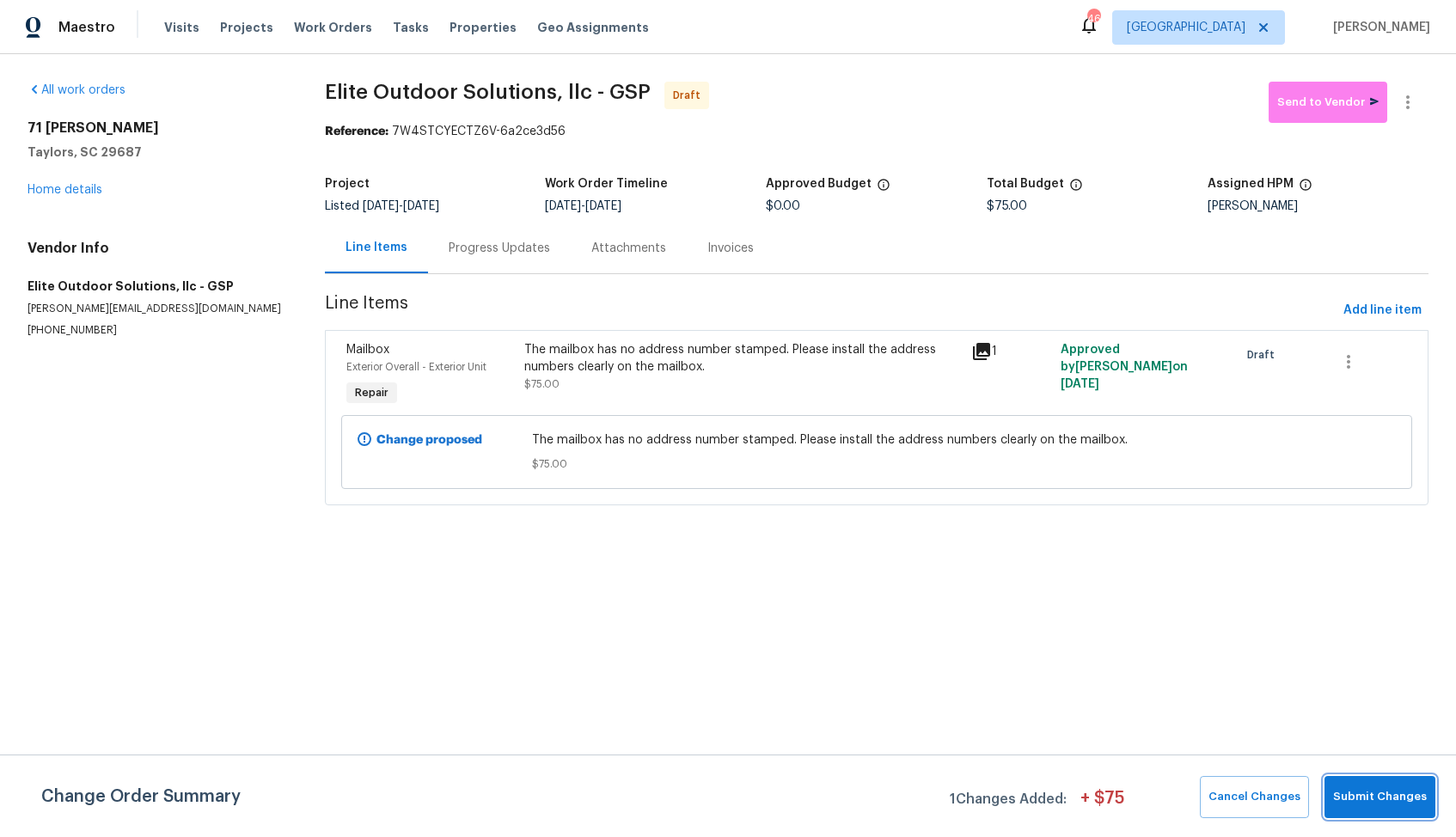
click at [1372, 793] on span "Submit Changes" at bounding box center [1380, 797] width 94 height 20
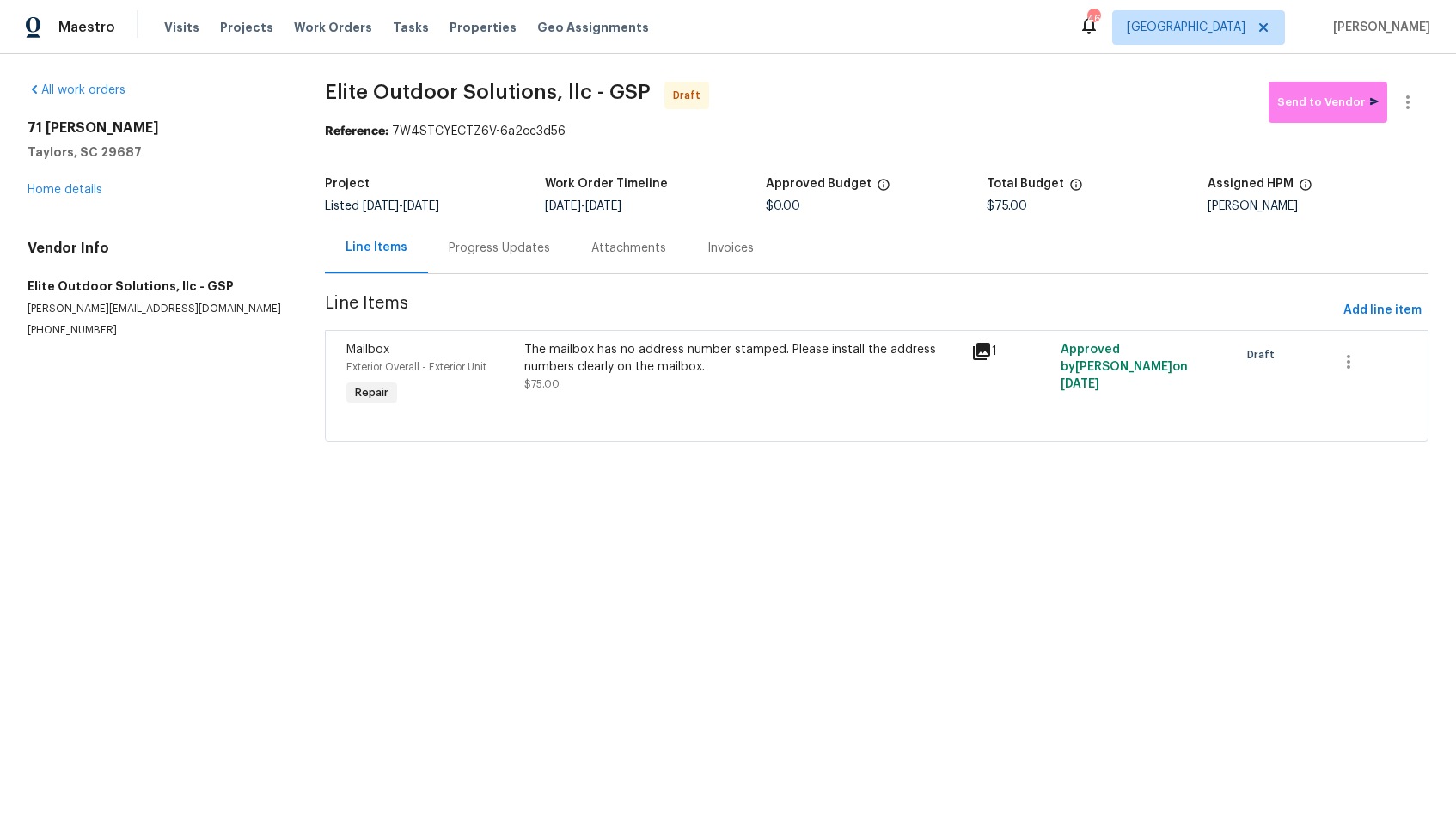
click at [497, 266] on div "Progress Updates" at bounding box center [499, 248] width 143 height 51
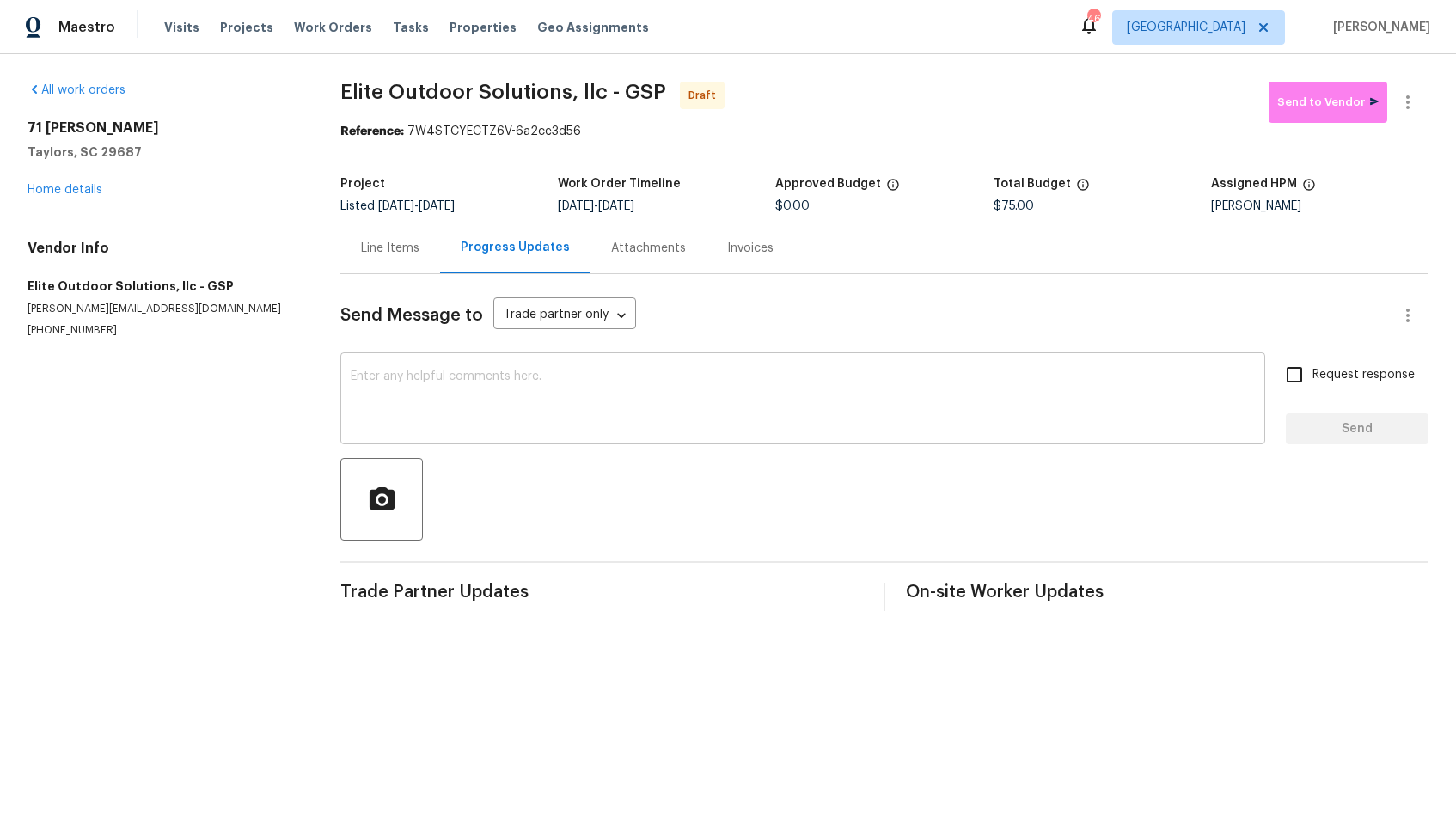
click at [499, 388] on textarea at bounding box center [803, 400] width 905 height 60
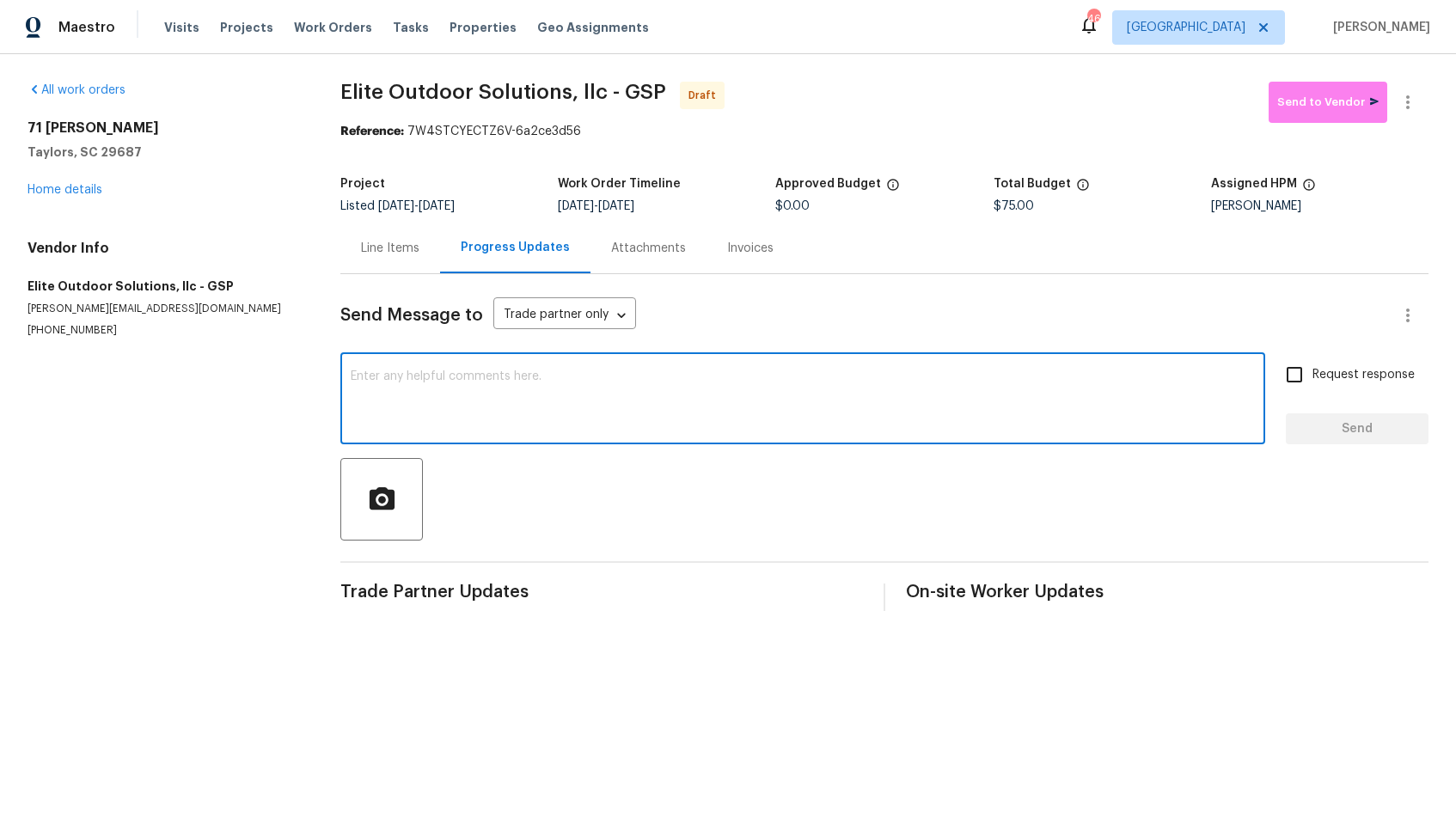
click at [684, 385] on textarea at bounding box center [803, 400] width 905 height 60
paste textarea "Hi, this is Arvind with Opendoor. I’m confirming you received the WO for the pr…"
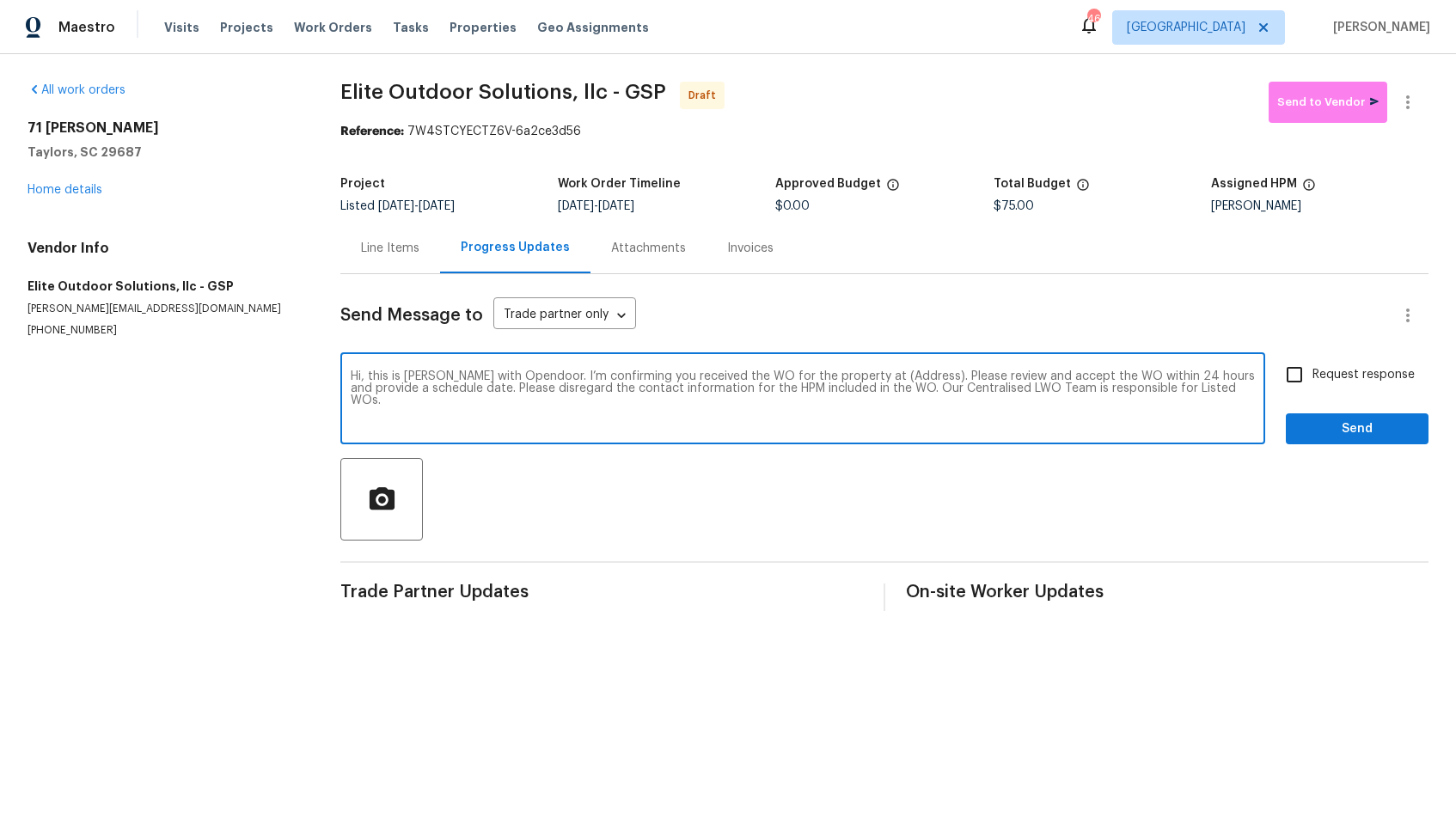
drag, startPoint x: 847, startPoint y: 377, endPoint x: 900, endPoint y: 378, distance: 53.0
click at [900, 378] on textarea "Hi, this is Arvind with Opendoor. I’m confirming you received the WO for the pr…" at bounding box center [803, 400] width 905 height 60
paste textarea "71 Birdsong Ln, Taylors, SC 29687"
click at [750, 403] on textarea "Hi, this is Arvind with Opendoor. I’m confirming you received the WO for the pr…" at bounding box center [803, 400] width 905 height 60
type textarea "Hi, this is Arvind with Opendoor. I’m confirming you received the WO for the pr…"
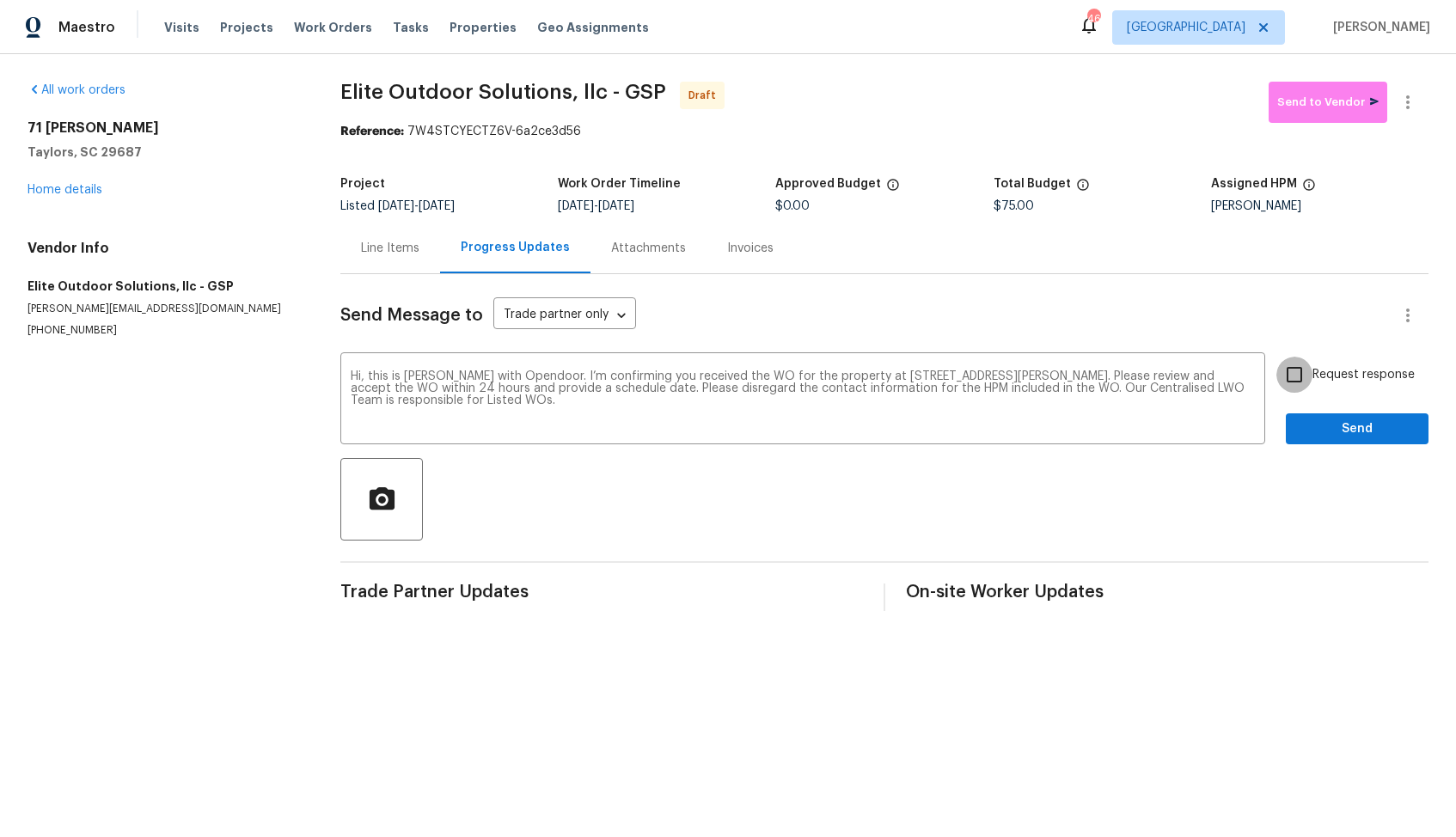
click at [1293, 373] on input "Request response" at bounding box center [1294, 375] width 36 height 36
checkbox input "true"
click at [1325, 427] on span "Send" at bounding box center [1357, 429] width 115 height 22
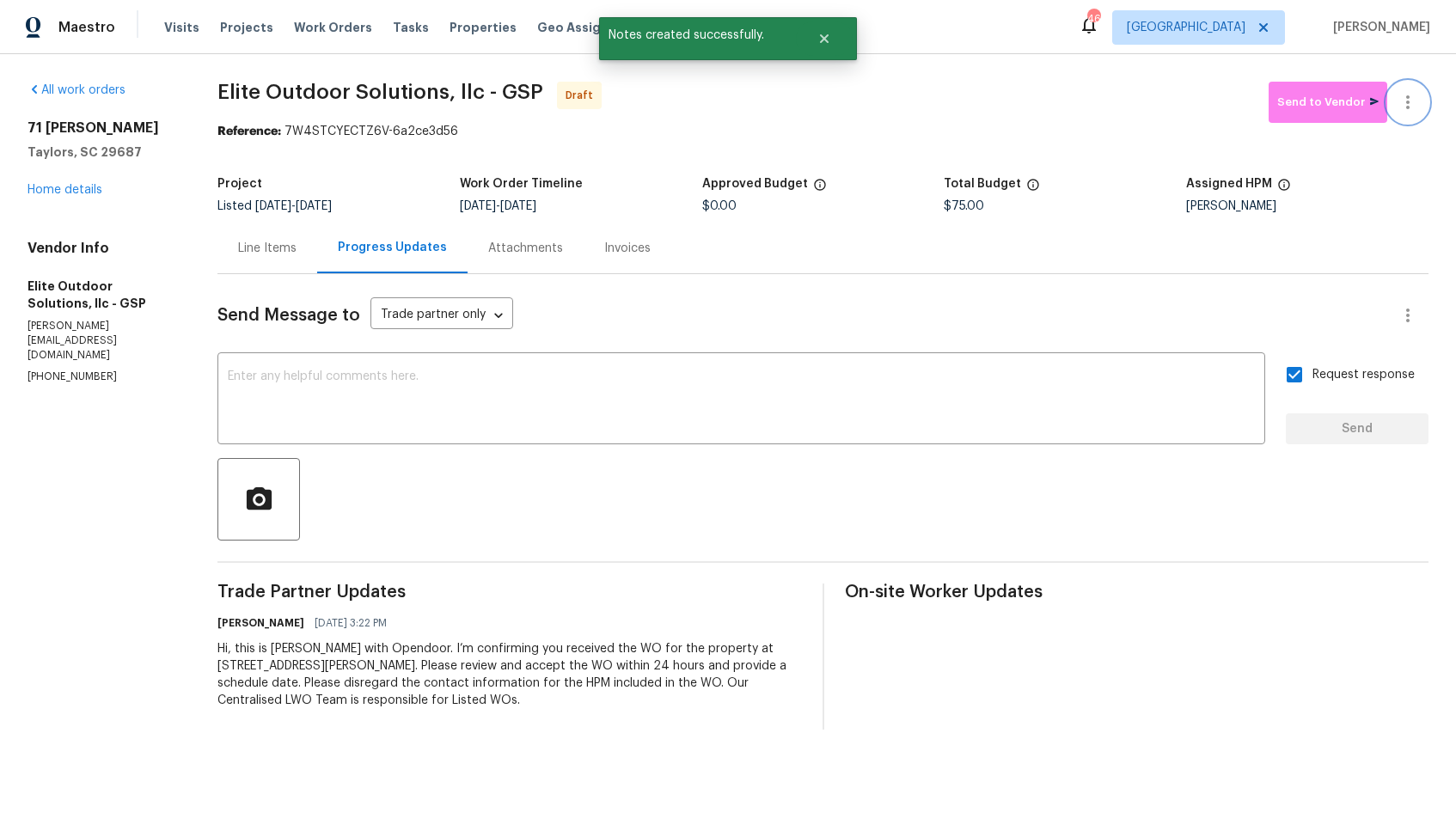
click at [1420, 104] on button "button" at bounding box center [1408, 102] width 41 height 41
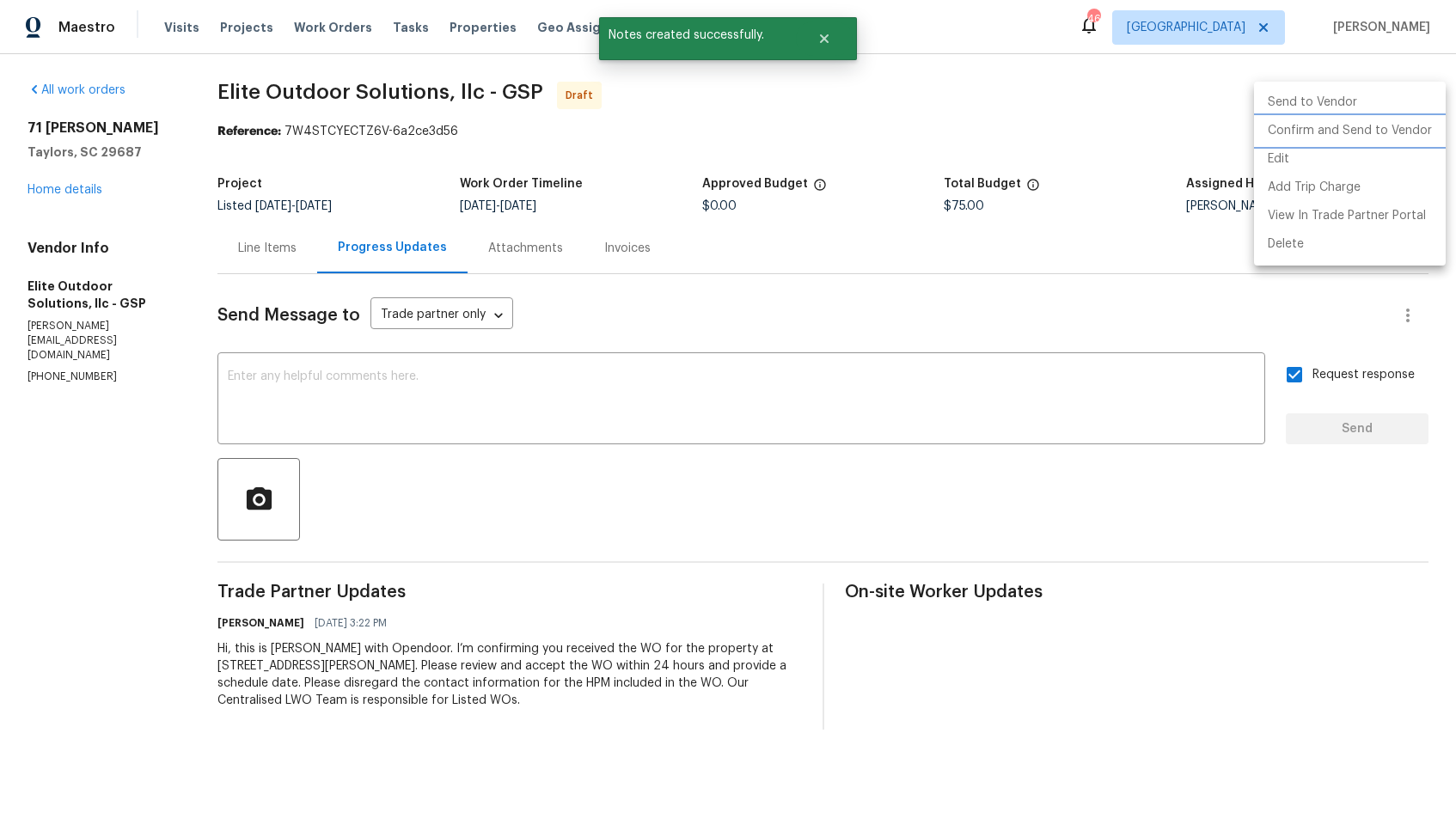
click at [1313, 139] on li "Confirm and Send to Vendor" at bounding box center [1350, 131] width 192 height 28
click at [868, 75] on div at bounding box center [728, 418] width 1456 height 837
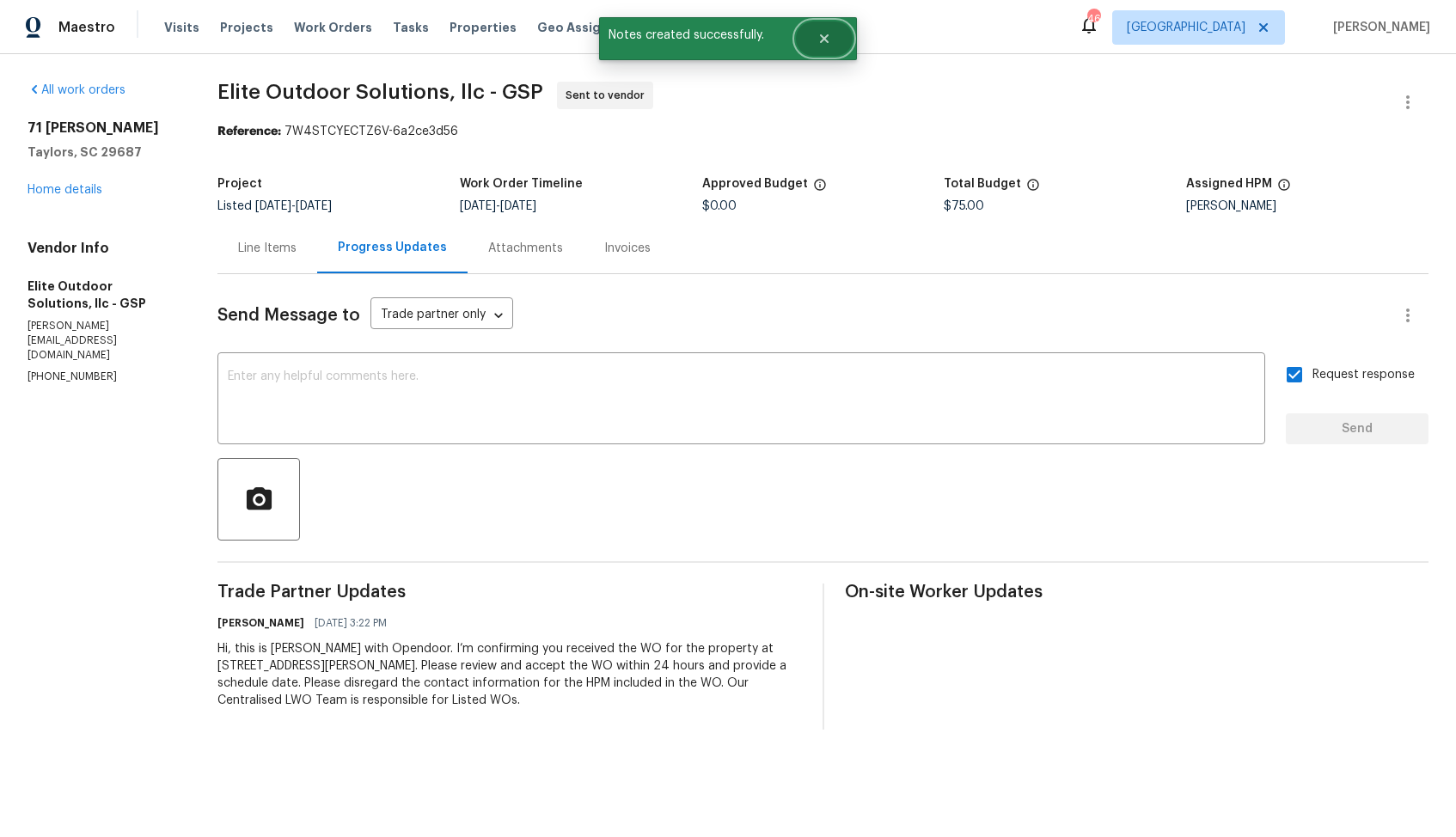
click at [803, 34] on button "Close" at bounding box center [824, 39] width 56 height 34
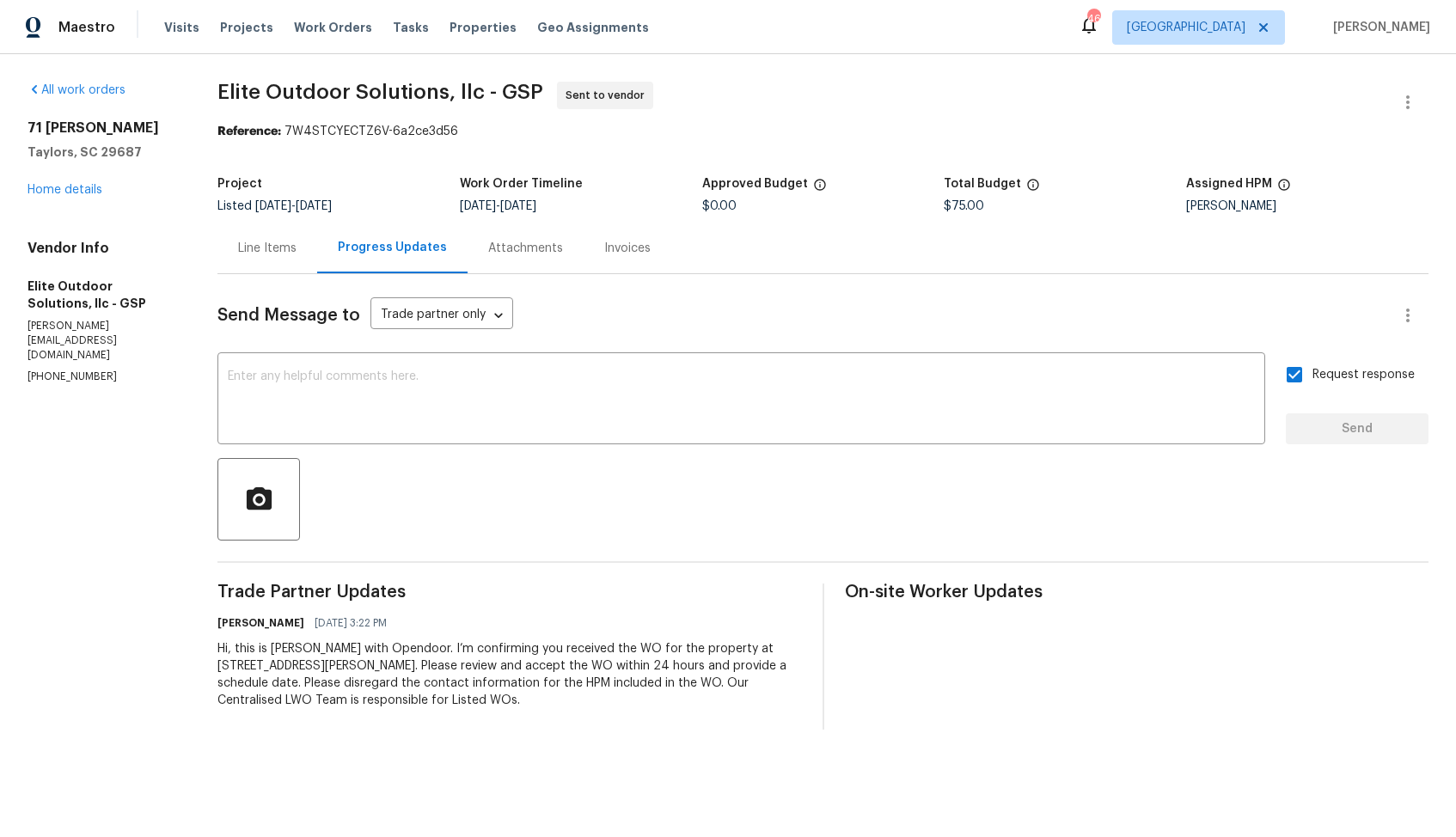
click at [265, 92] on span "Elite Outdoor Solutions, llc - GSP" at bounding box center [380, 92] width 326 height 21
copy span "Elite Outdoor Solutions, llc - GSP"
click at [876, 76] on div "All work orders 71 Birdsong Ln Taylors, SC 29687 Home details Vendor Info Elite…" at bounding box center [728, 406] width 1456 height 703
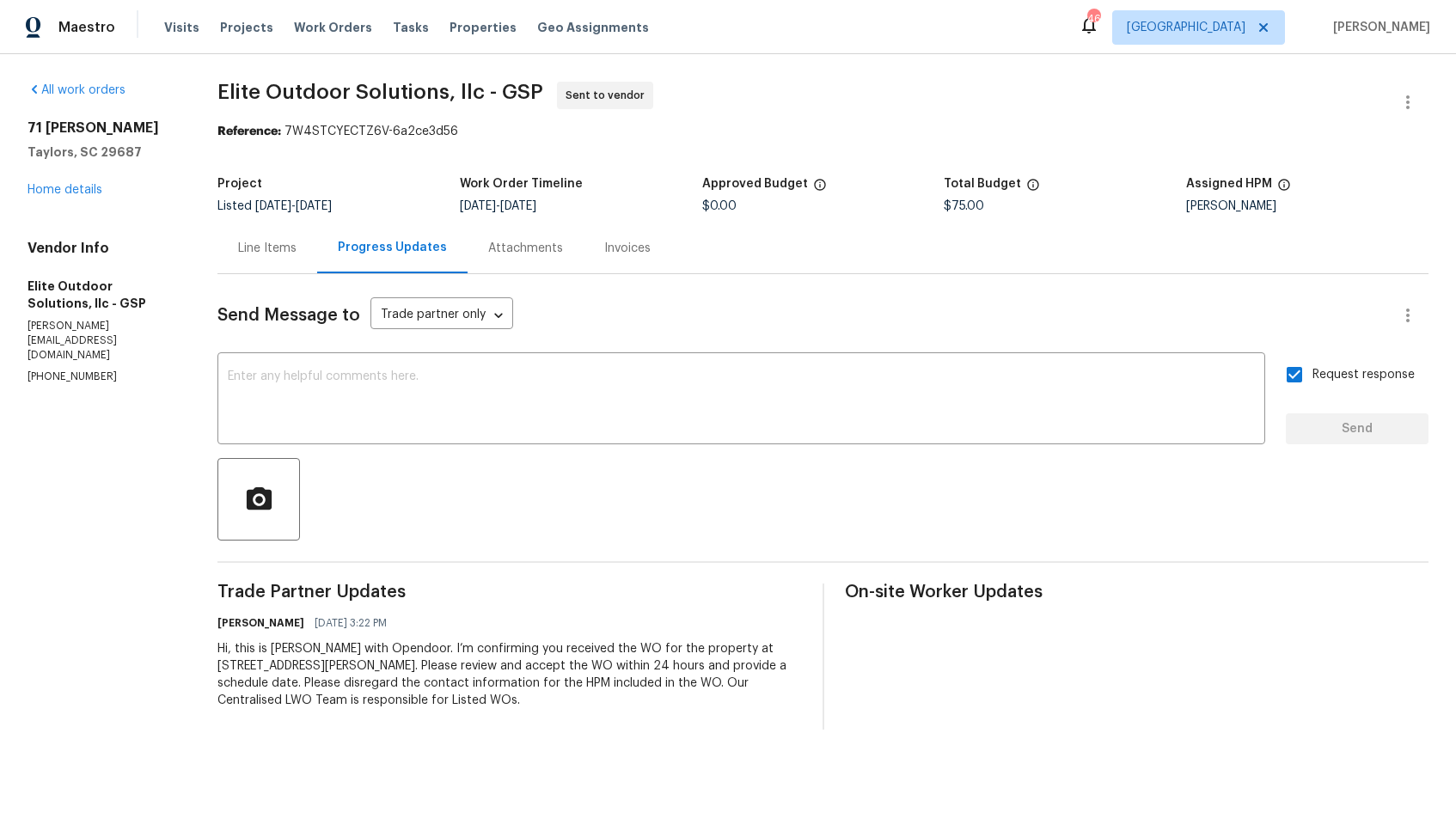
click at [321, 176] on div "Project Listed 7/29/2025 - 8/14/2025 Work Order Timeline 8/12/2025 - 8/14/2025 …" at bounding box center [822, 195] width 1211 height 55
drag, startPoint x: 292, startPoint y: 129, endPoint x: 497, endPoint y: 127, distance: 205.0
click at [497, 128] on div "Reference: 7W4STCYECTZ6V-6a2ce3d56" at bounding box center [822, 131] width 1211 height 17
copy div "7W4STCYECTZ6V-6a2ce3d56"
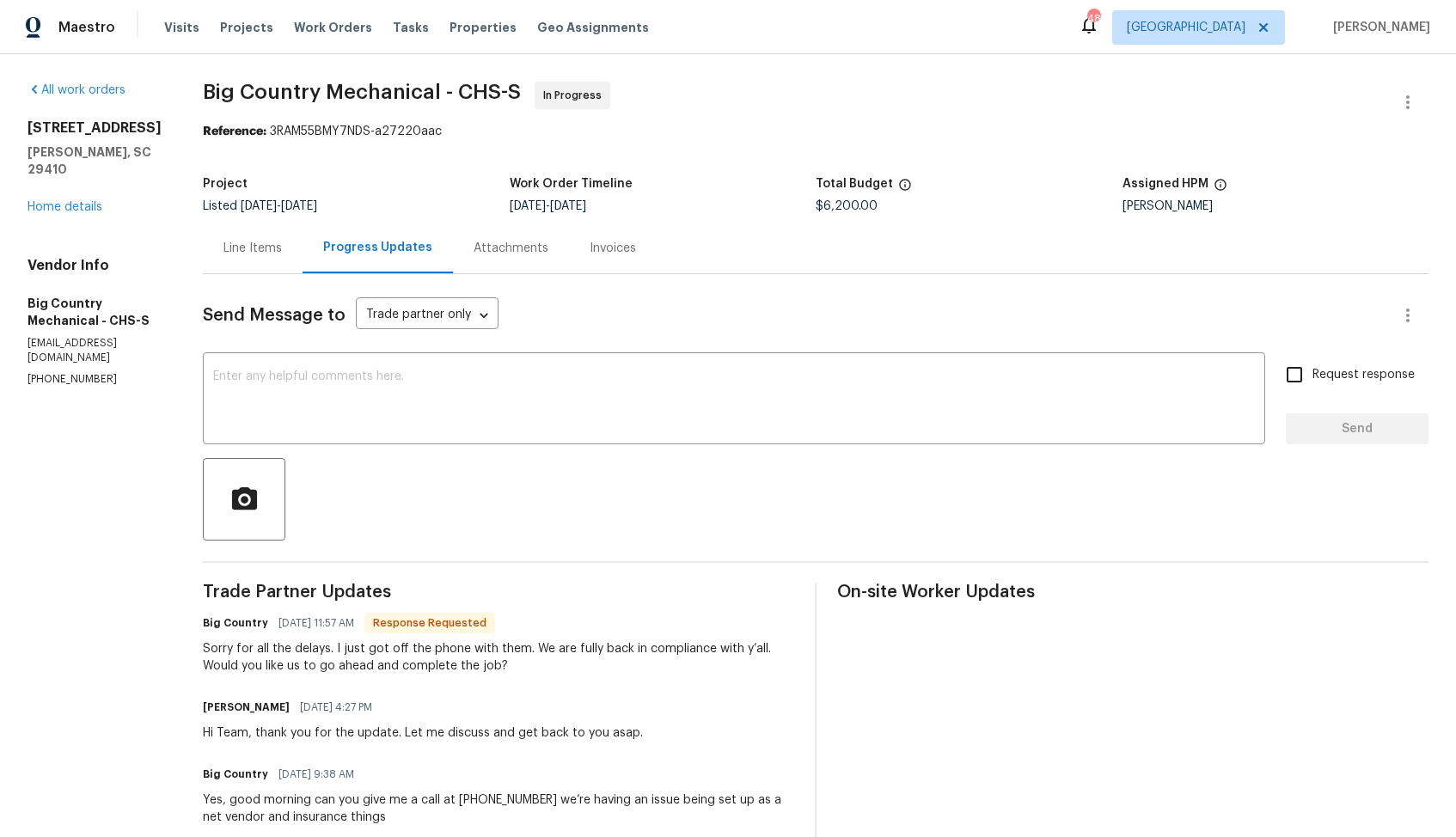
click at [249, 241] on div "Line Items" at bounding box center [253, 248] width 58 height 17
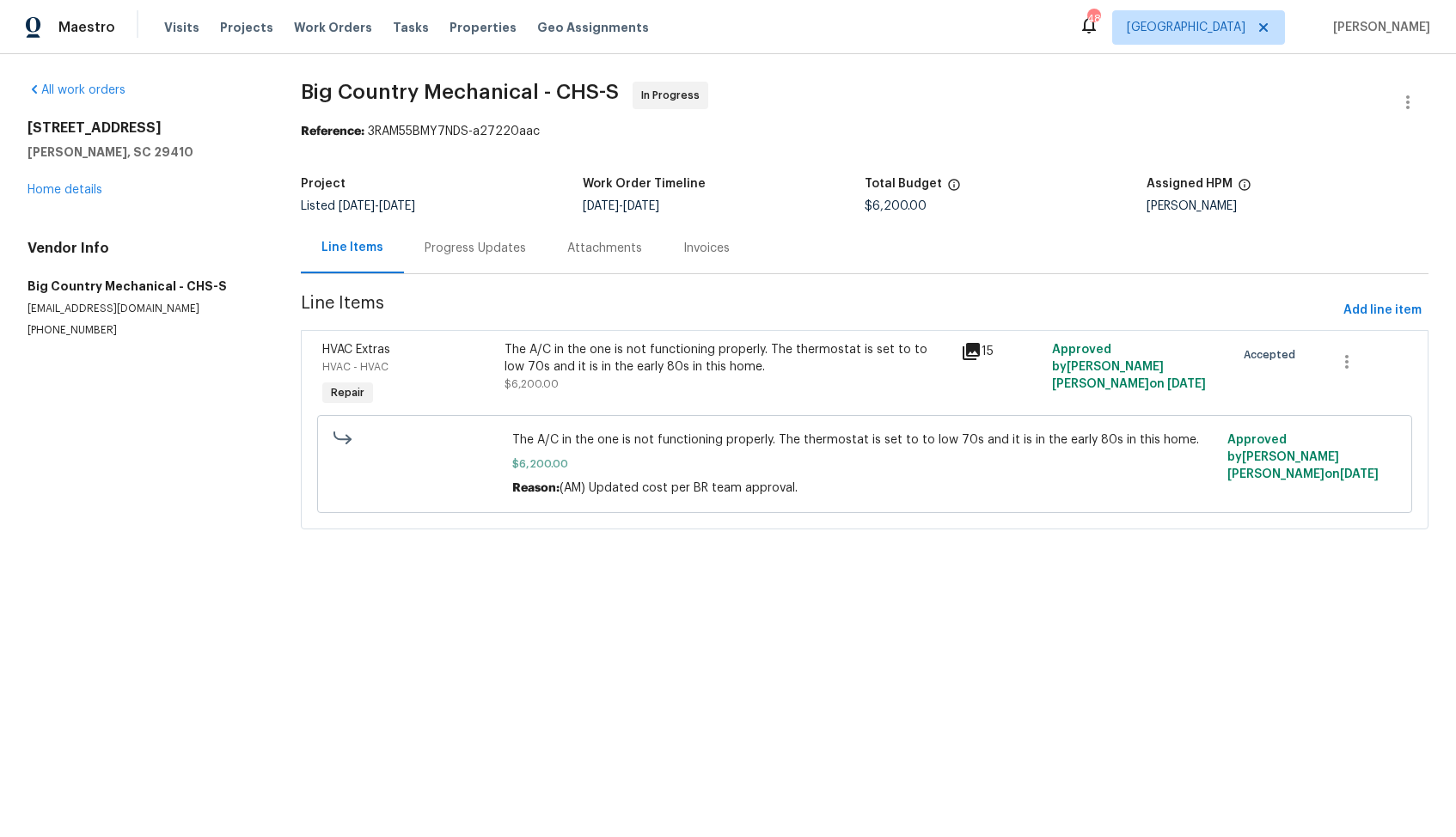
click at [481, 240] on div "Progress Updates" at bounding box center [476, 248] width 102 height 17
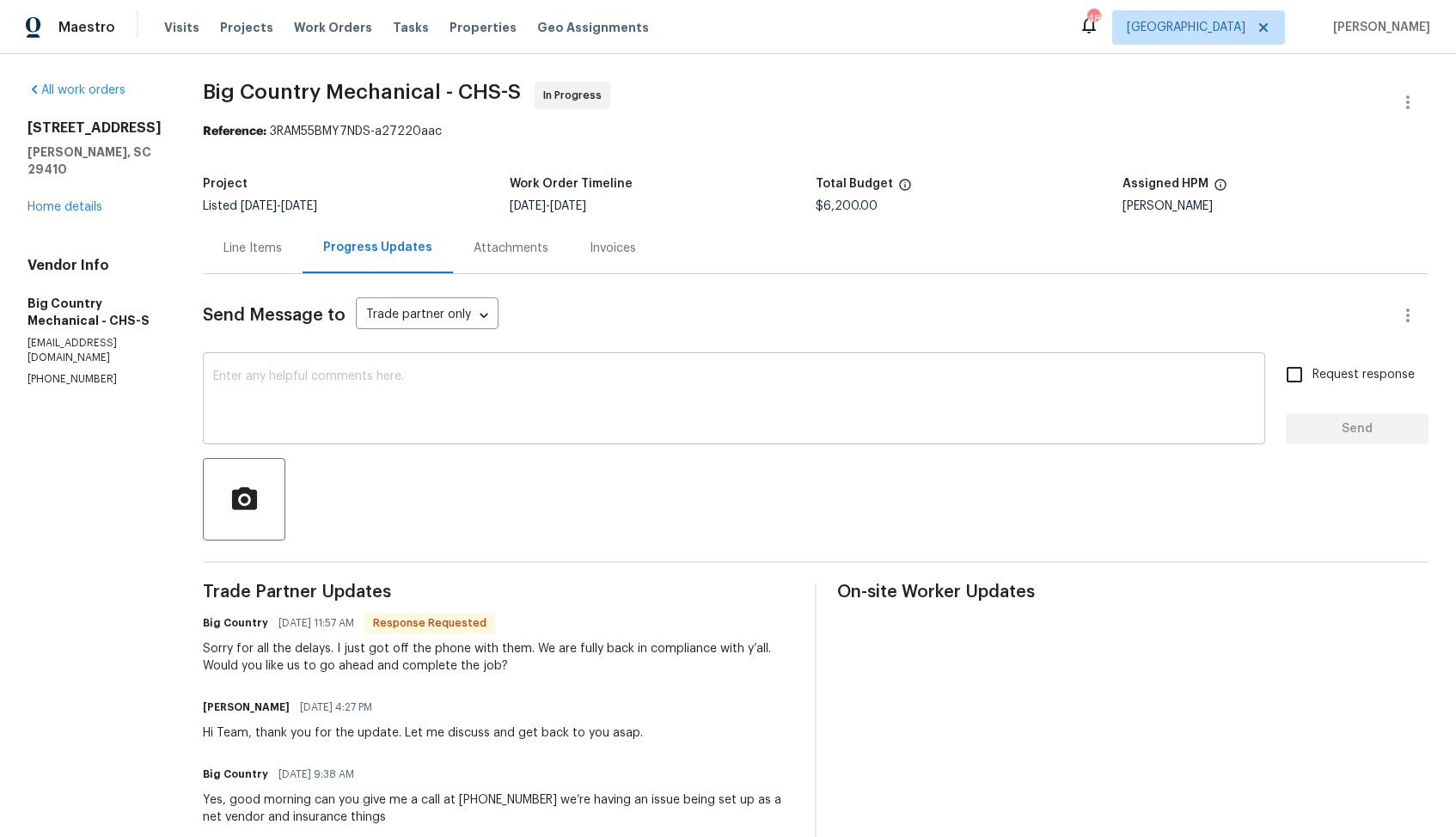
click at [582, 425] on textarea at bounding box center [734, 400] width 1042 height 60
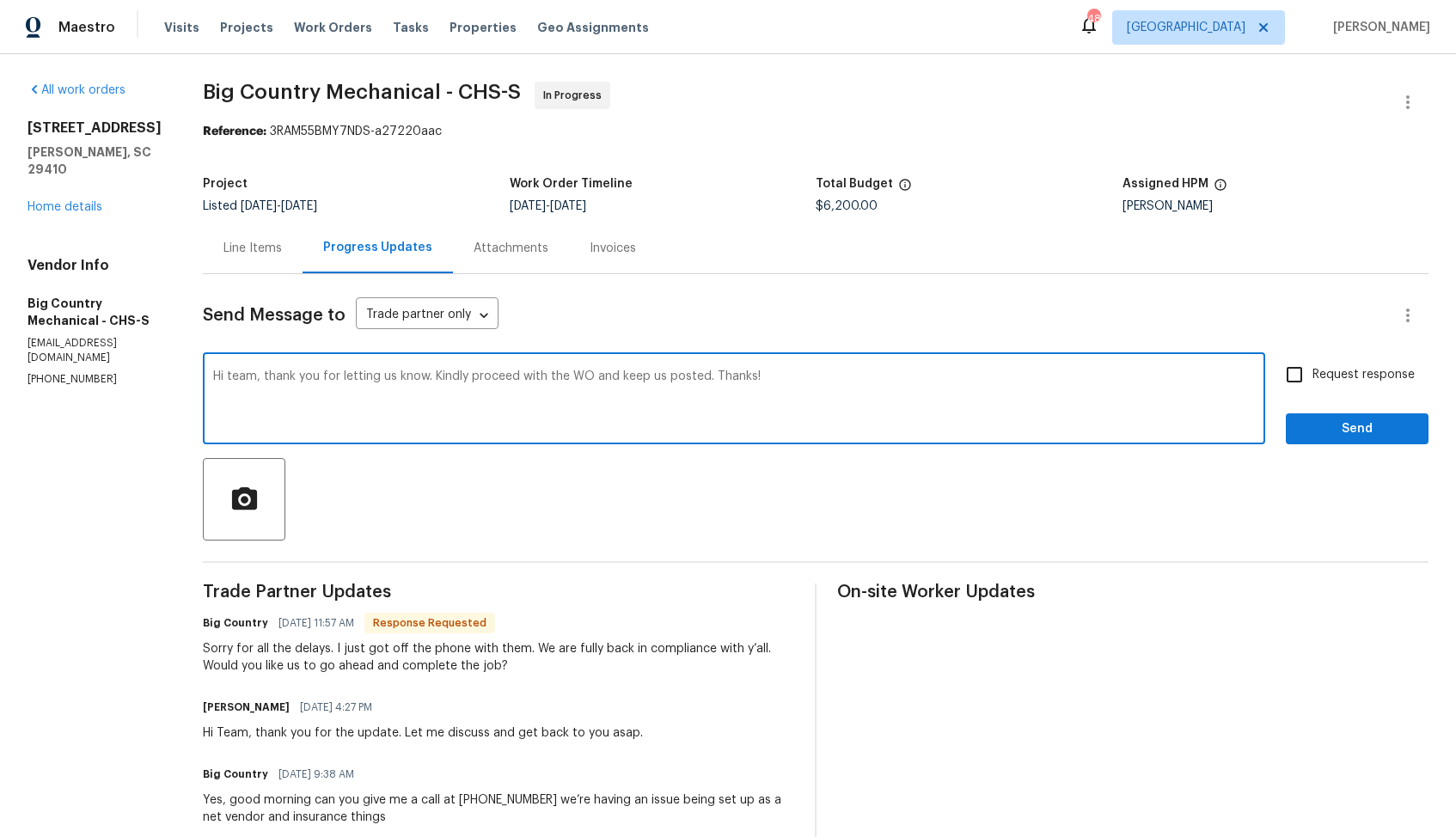
type textarea "Hi team, thank you for letting us know. Kindly proceed with the WO and keep us …"
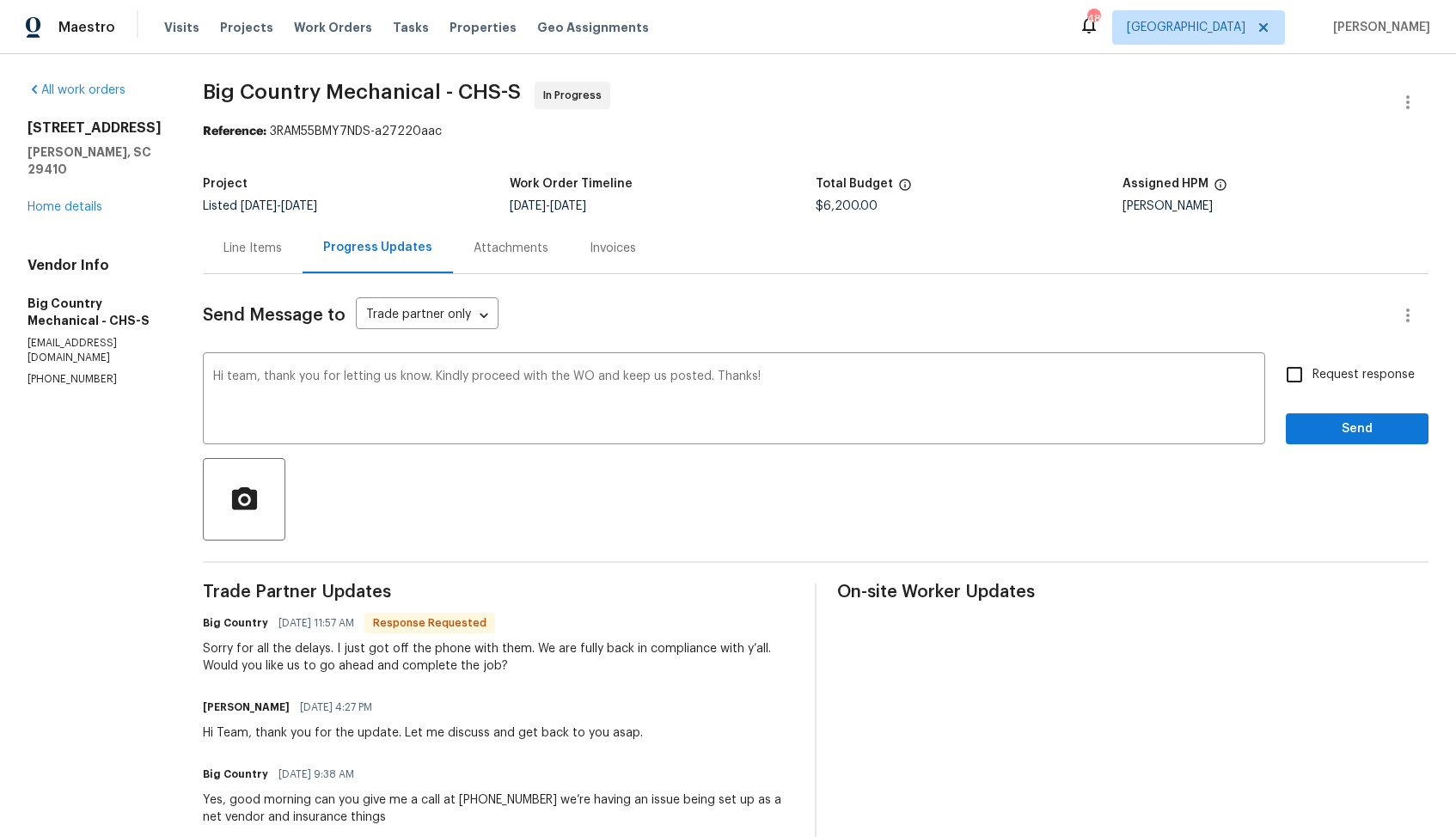
click at [1275, 375] on div "Hi team, thank you for letting us know. Kindly proceed with the WO and keep us …" at bounding box center [816, 400] width 1226 height 88
click at [1301, 379] on input "Request response" at bounding box center [1294, 375] width 36 height 36
checkbox input "true"
click at [1321, 432] on span "Send" at bounding box center [1357, 429] width 115 height 22
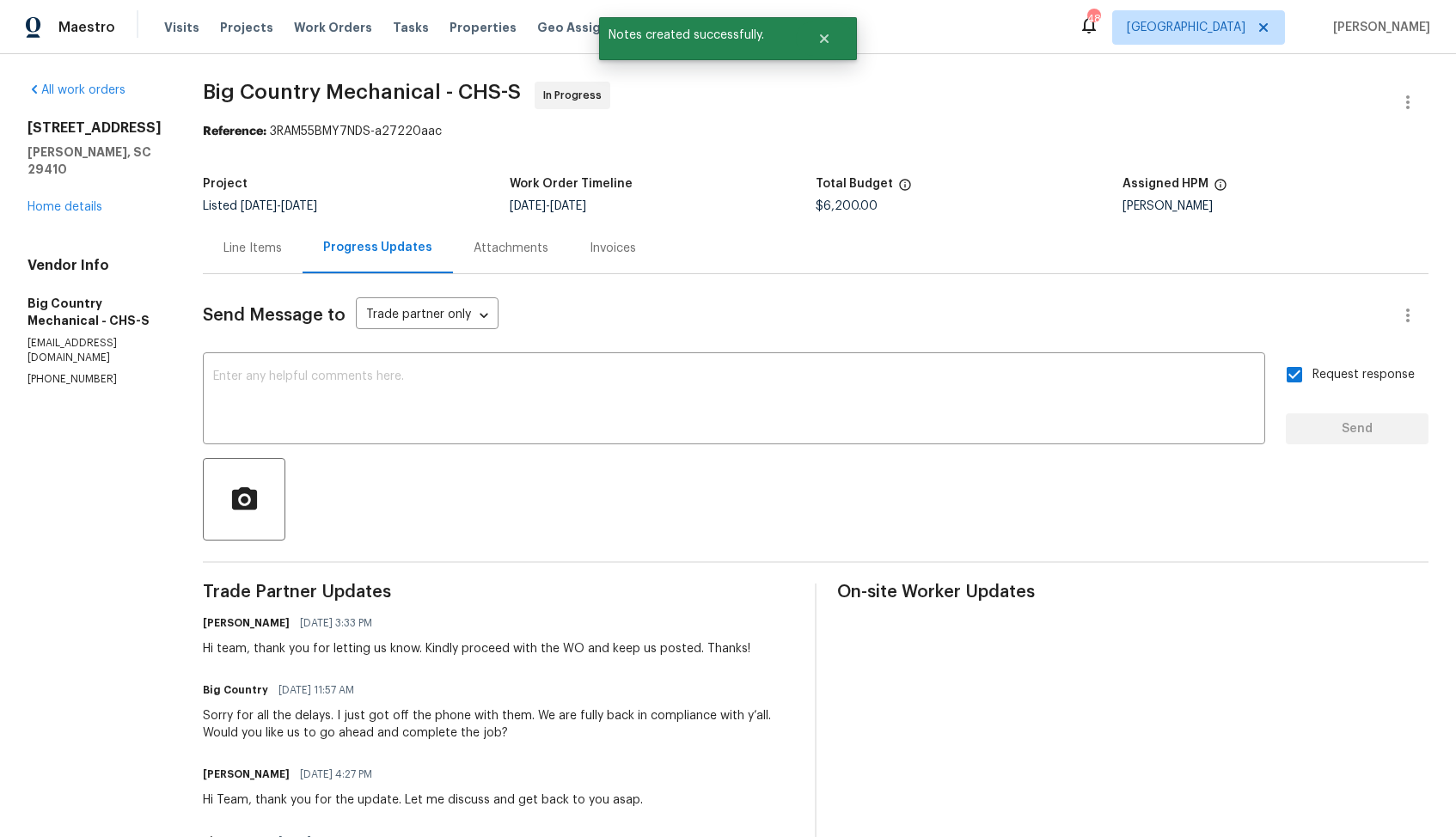
click at [309, 730] on div "Sorry for all the delays. I just got off the phone with them. We are fully back…" at bounding box center [498, 724] width 591 height 34
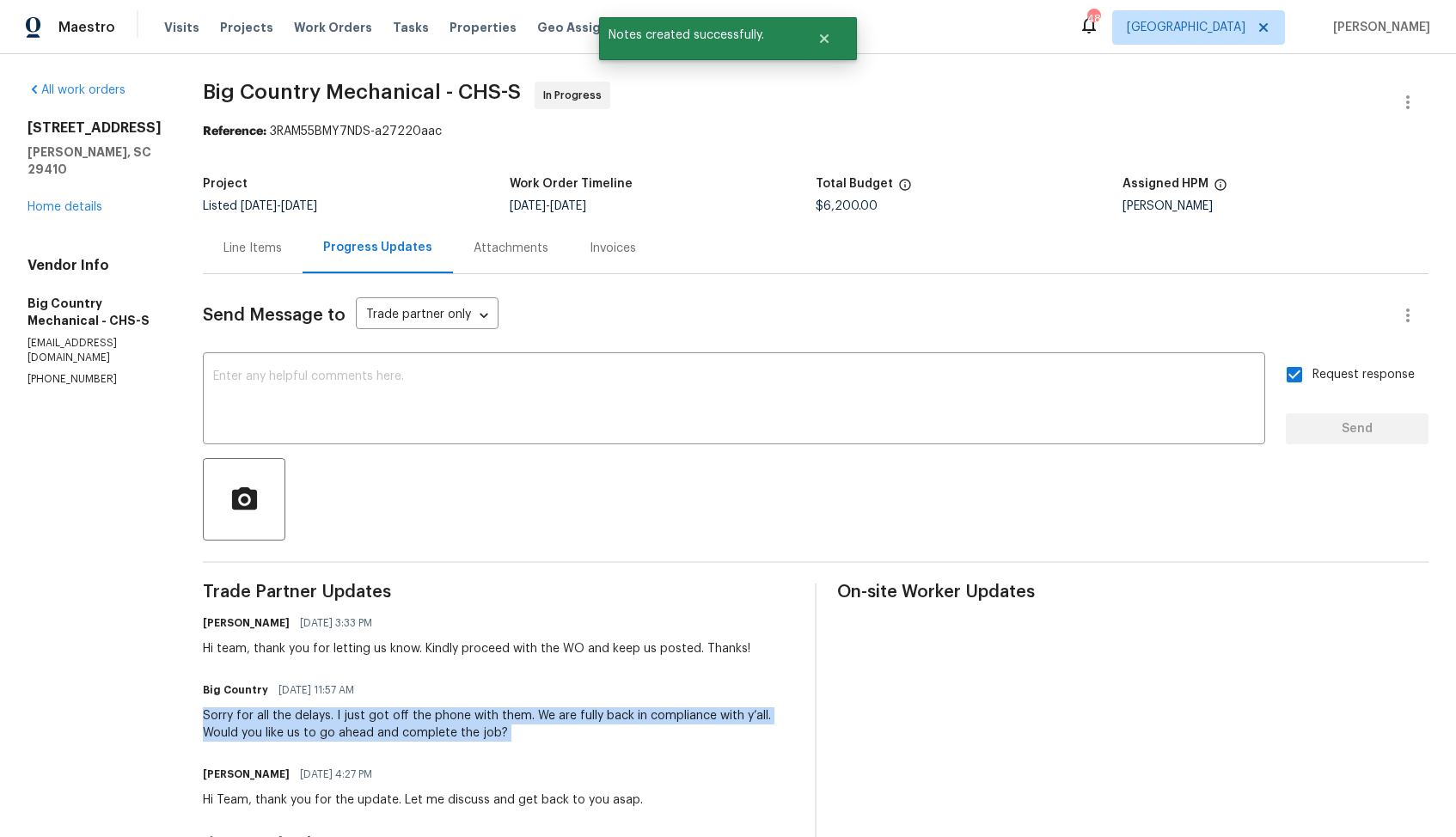
copy div "Sorry for all the delays. I just got off the phone with them. We are fully back…"
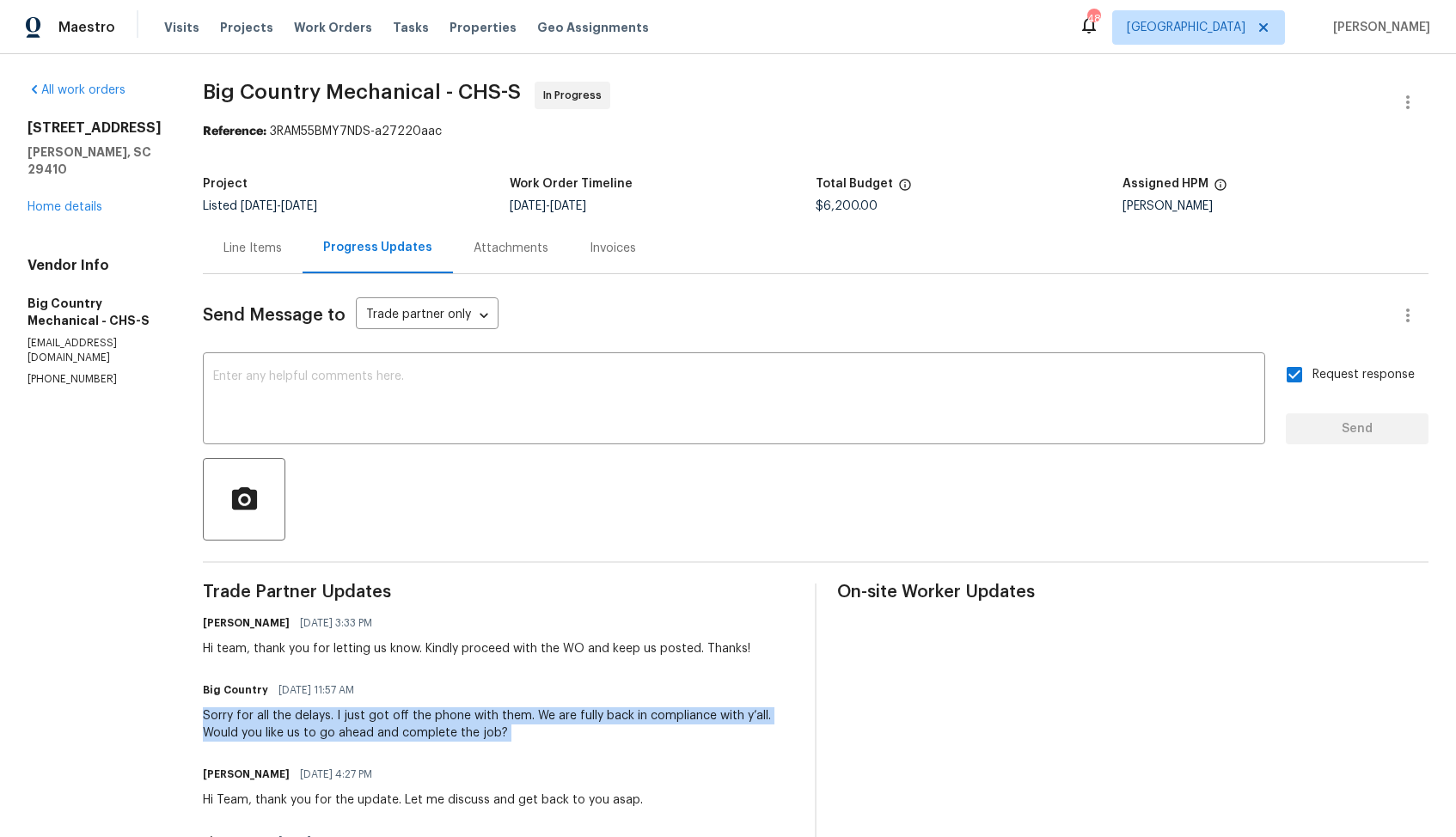
click at [780, 130] on div "Reference: 3RAM55BMY7NDS-a27220aac" at bounding box center [816, 131] width 1226 height 17
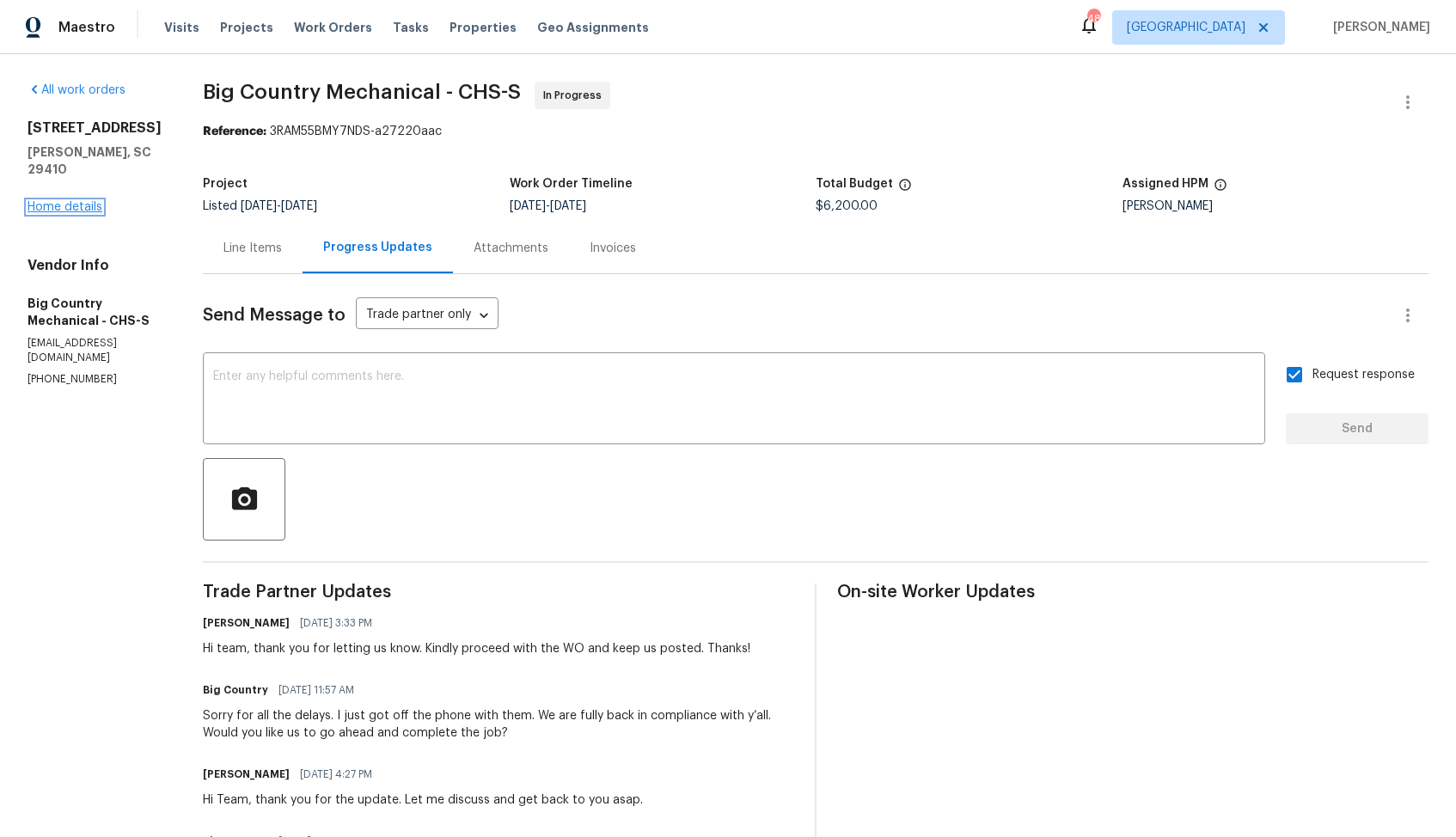
click at [77, 206] on link "Home details" at bounding box center [64, 206] width 74 height 12
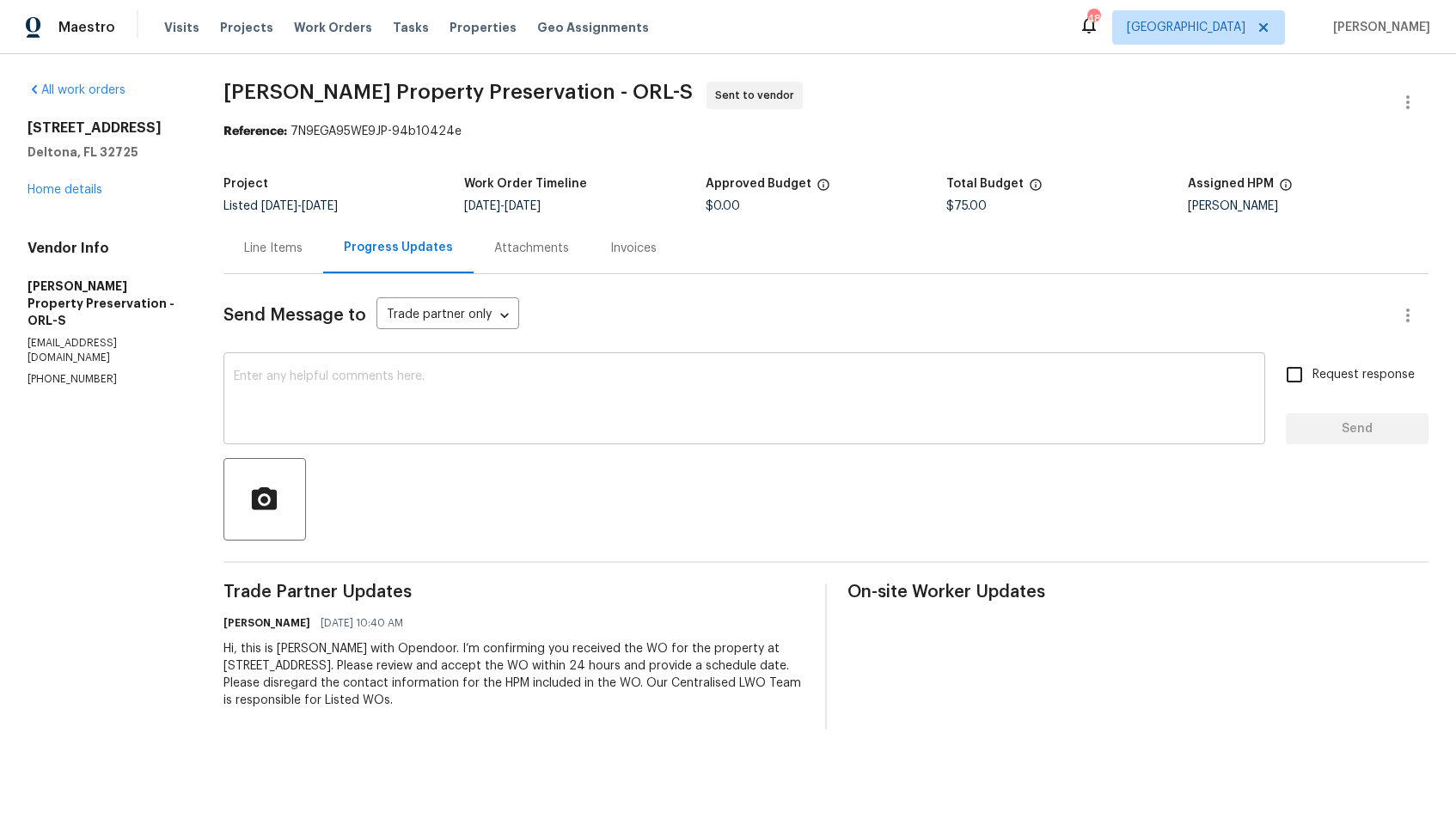
click at [378, 392] on textarea at bounding box center [744, 400] width 1021 height 60
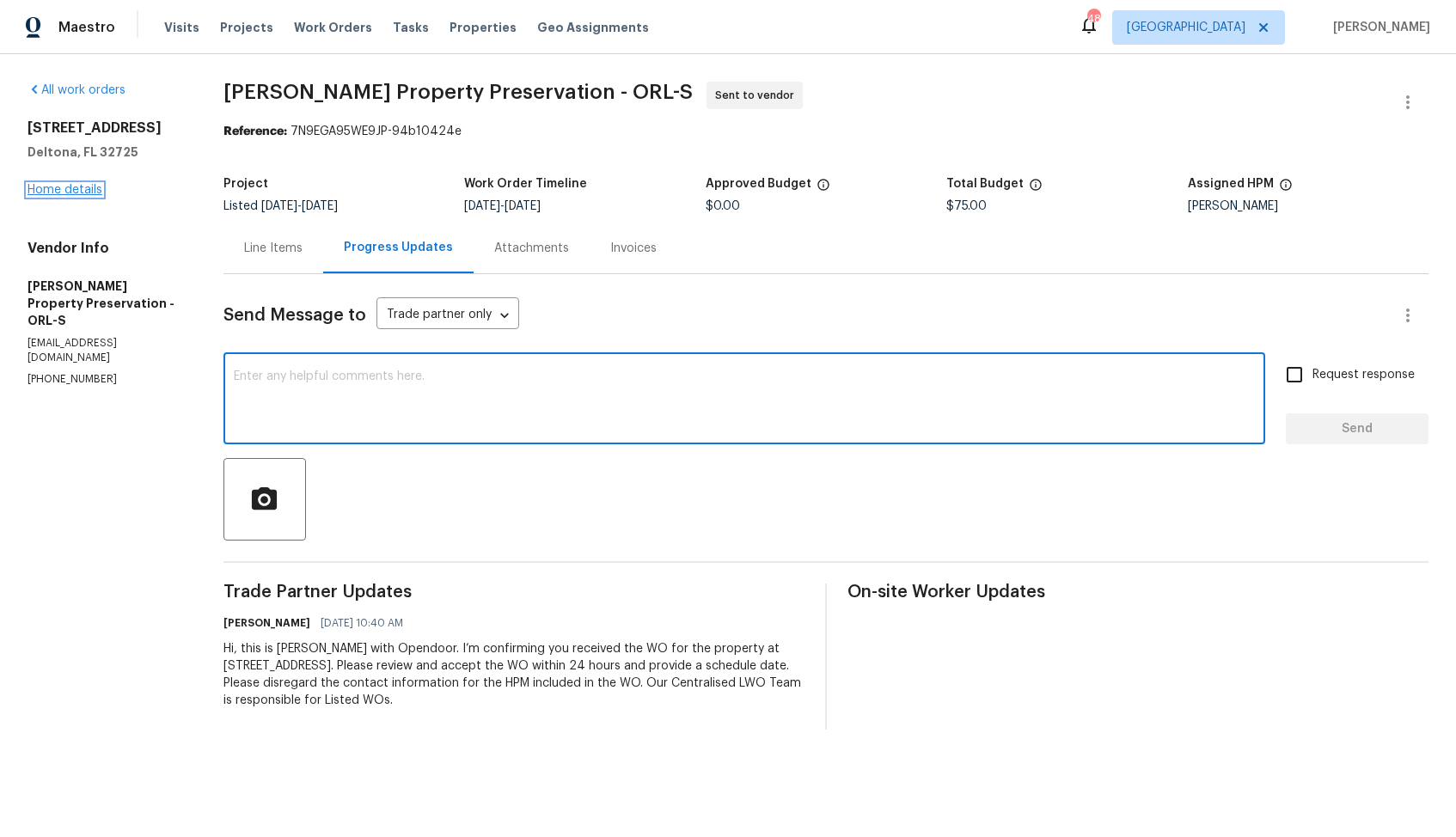
click at [72, 184] on link "Home details" at bounding box center [64, 190] width 74 height 12
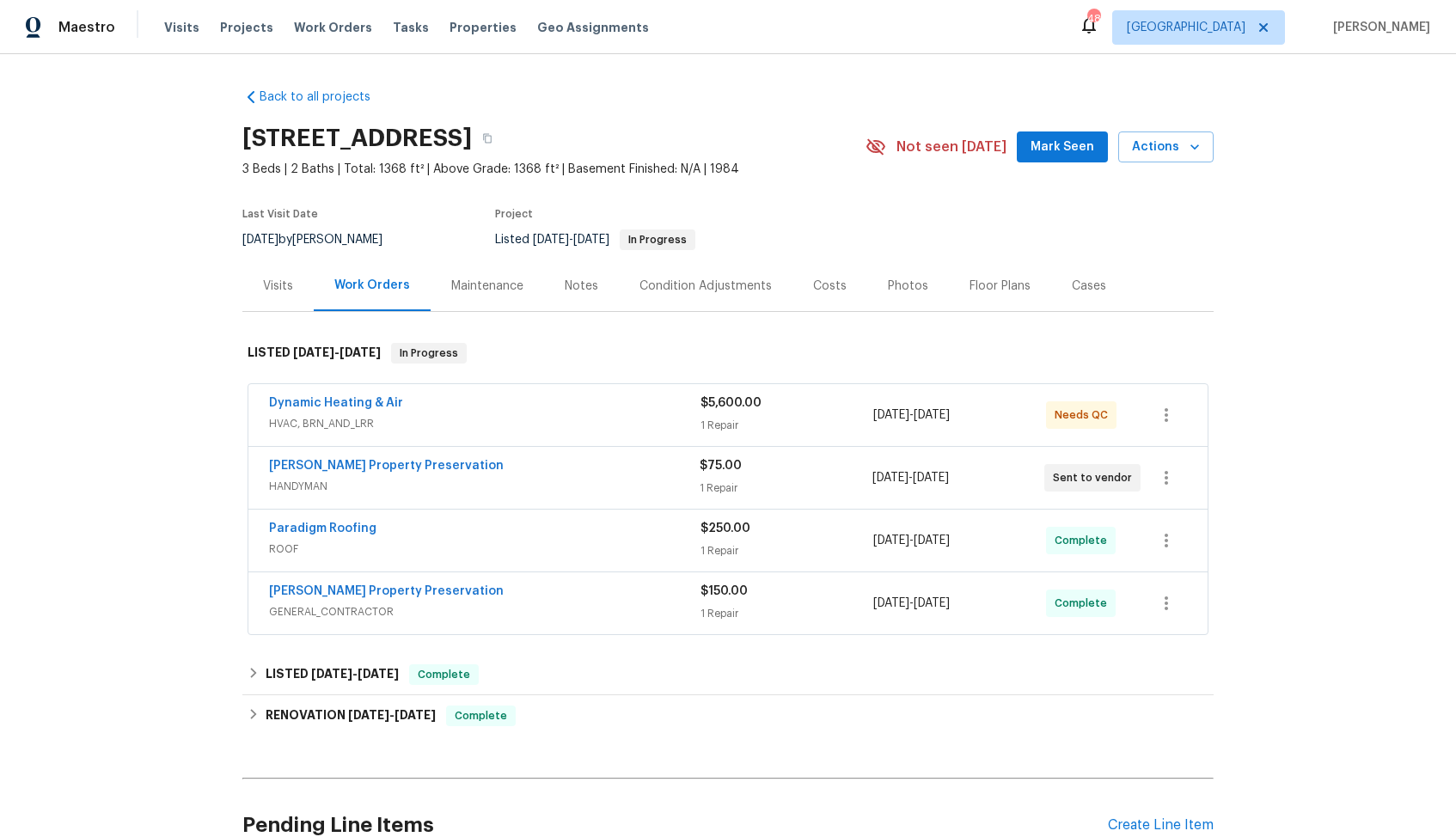
click at [467, 462] on div "Witt's Property Preservation" at bounding box center [484, 467] width 431 height 21
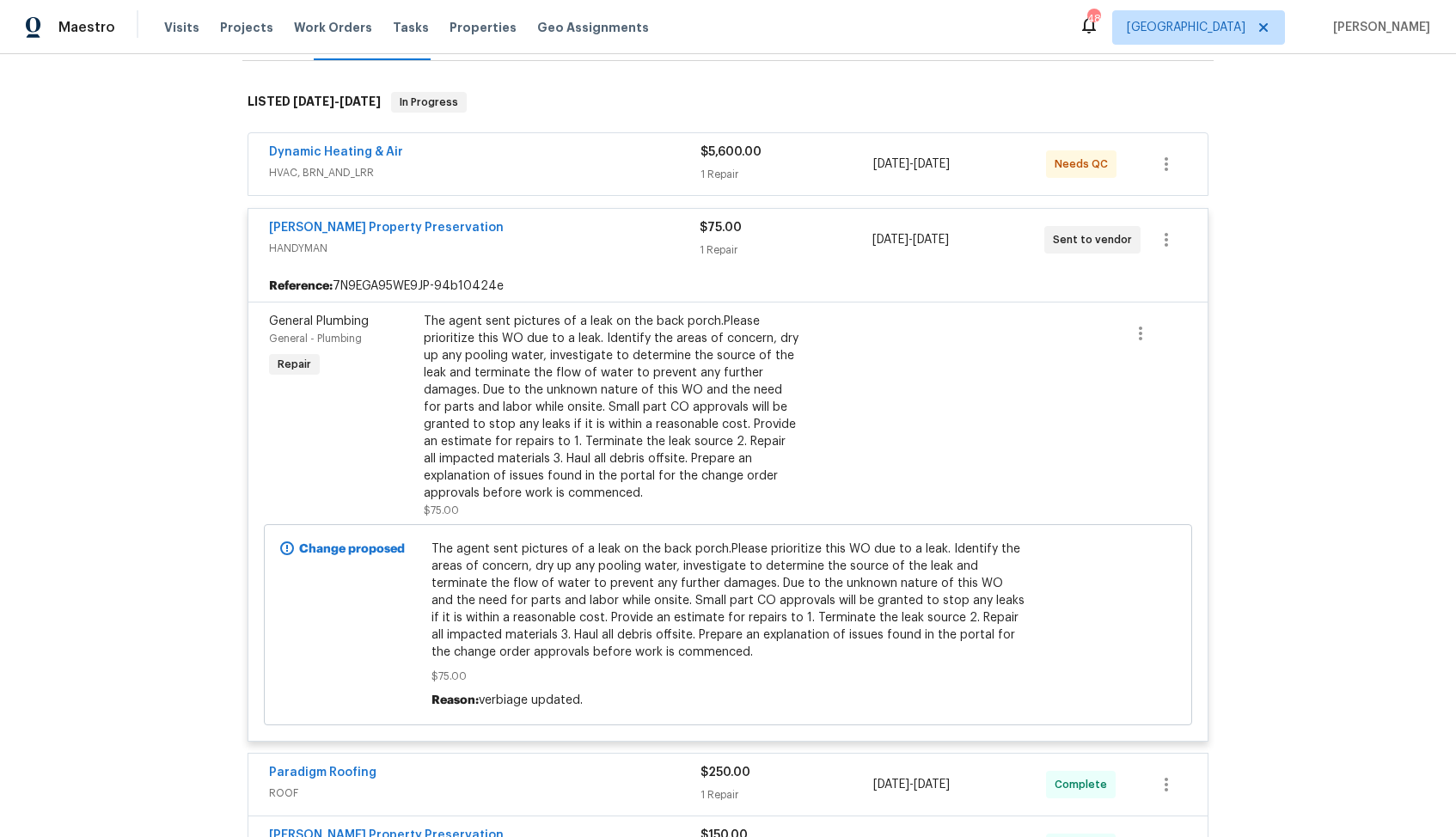
scroll to position [240, 0]
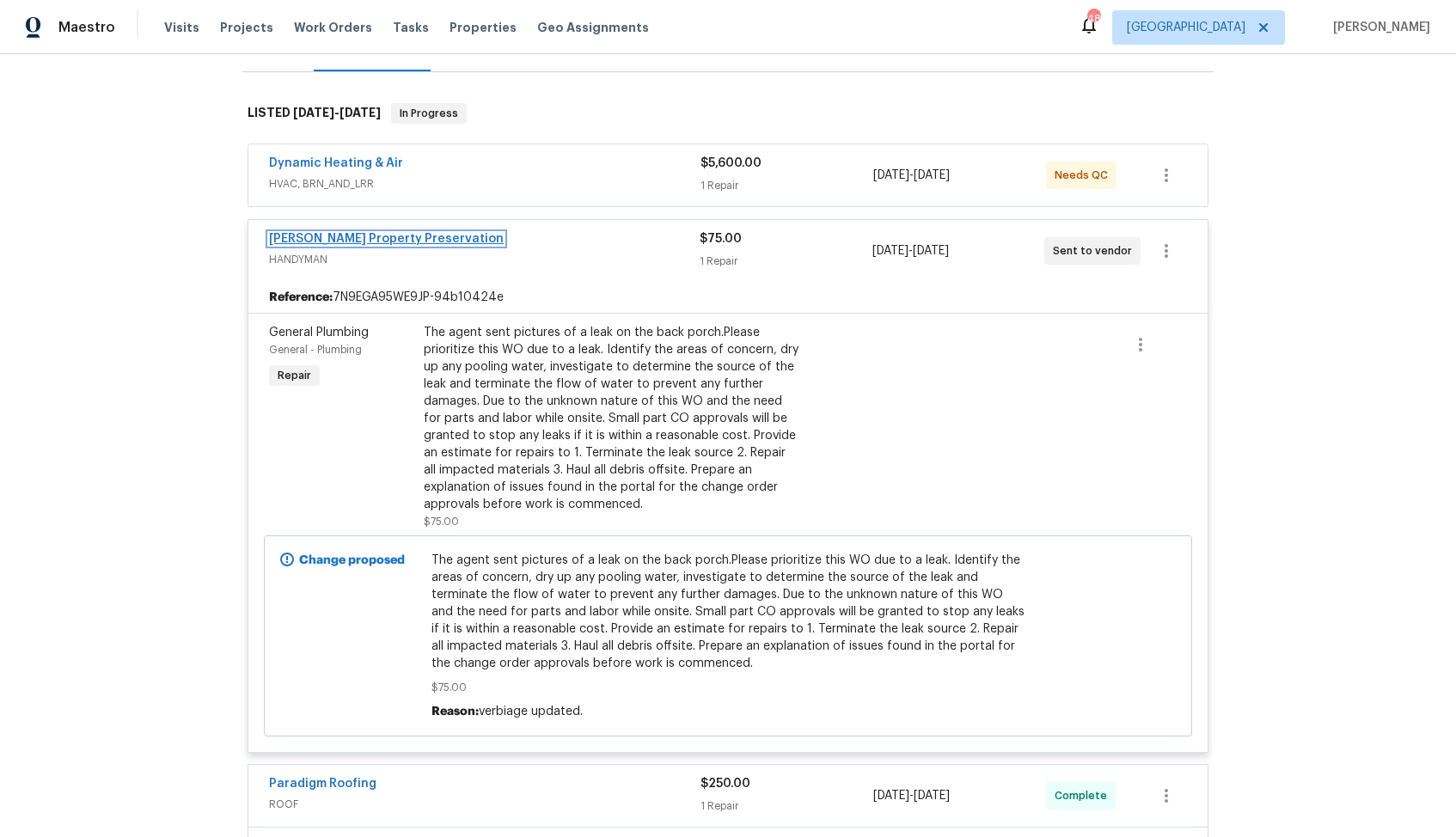
click at [352, 236] on link "Witt's Property Preservation" at bounding box center [386, 238] width 234 height 12
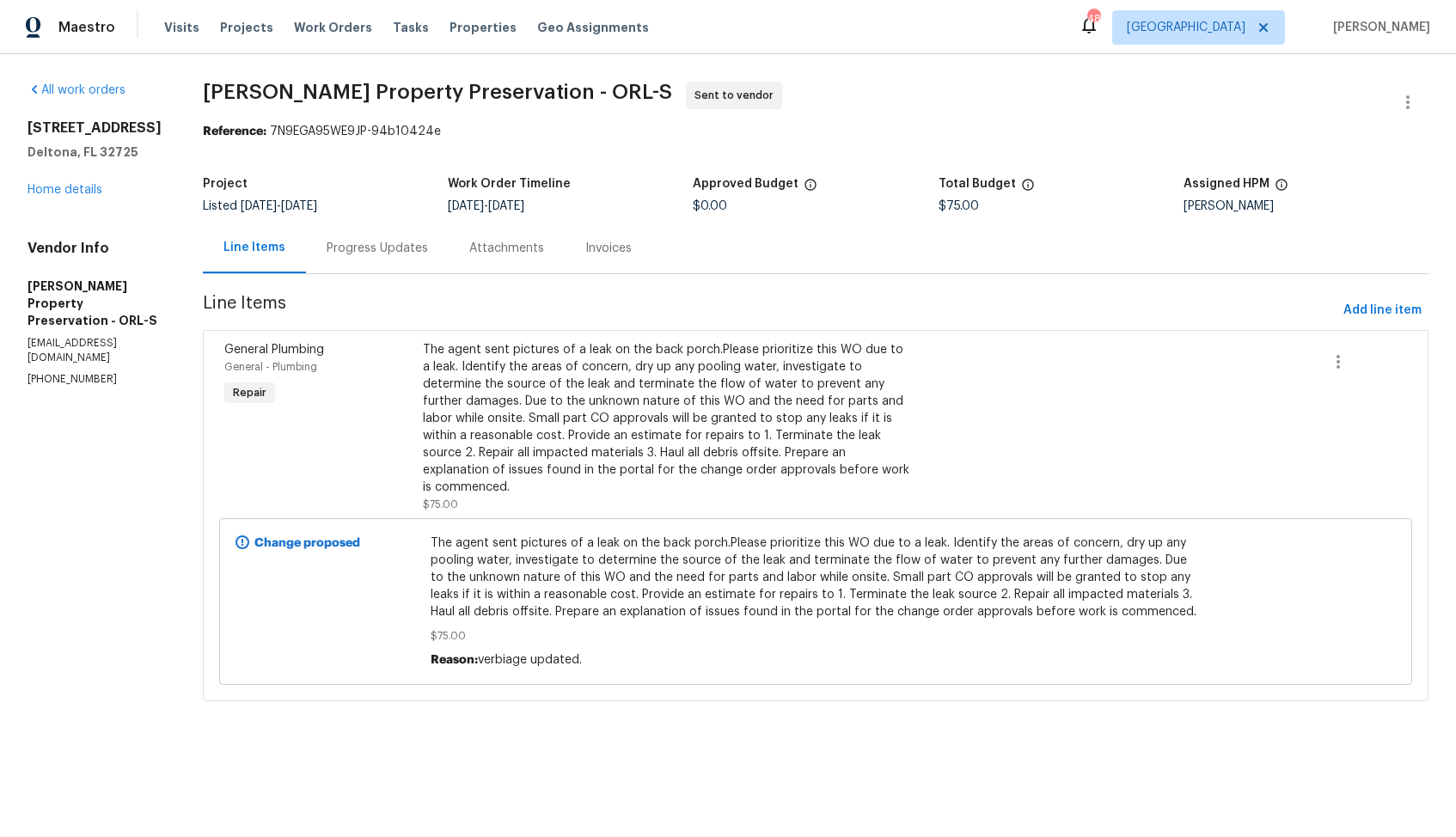
click at [327, 255] on div "Progress Updates" at bounding box center [378, 248] width 102 height 17
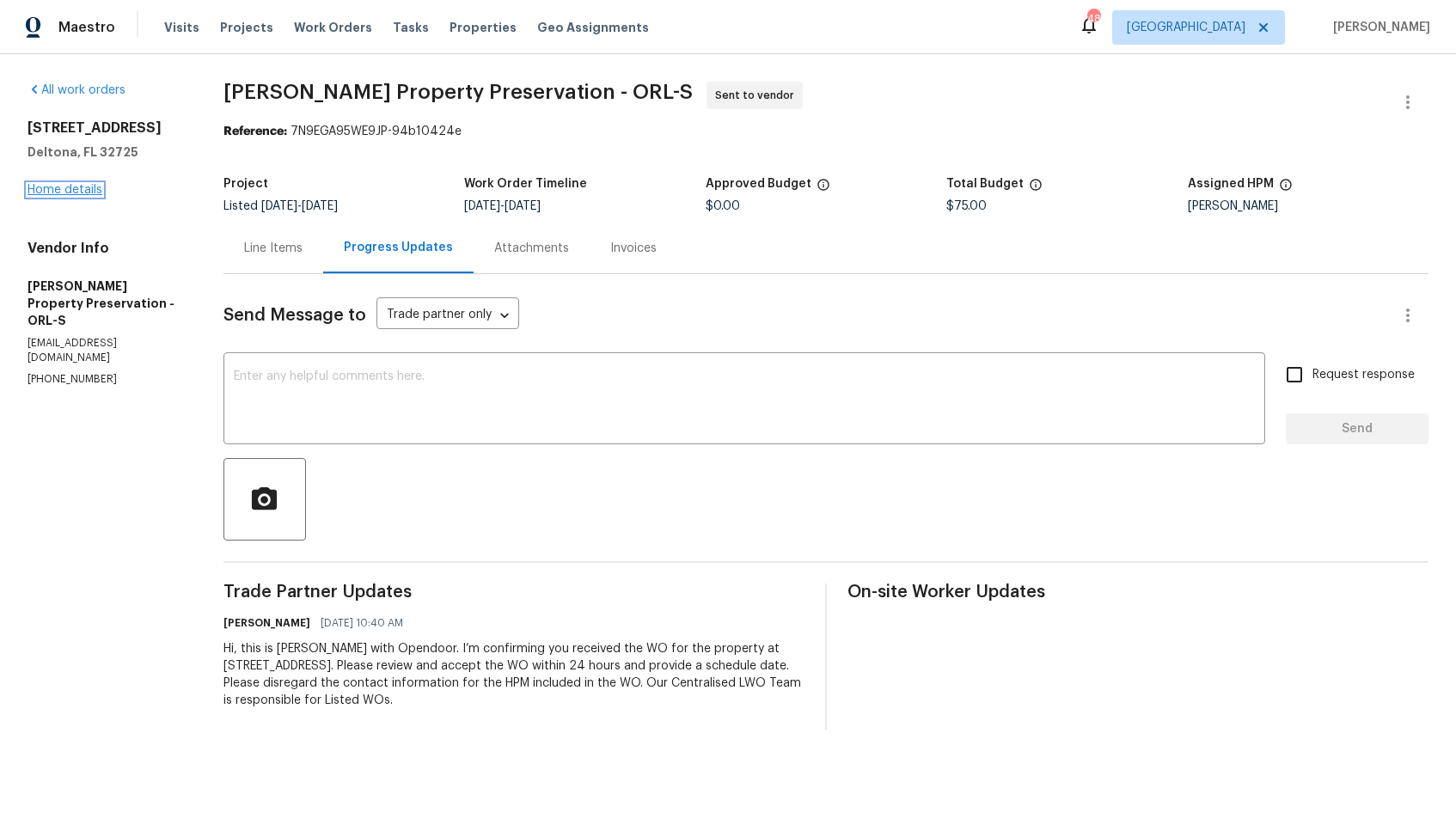
click at [97, 187] on link "Home details" at bounding box center [64, 190] width 74 height 12
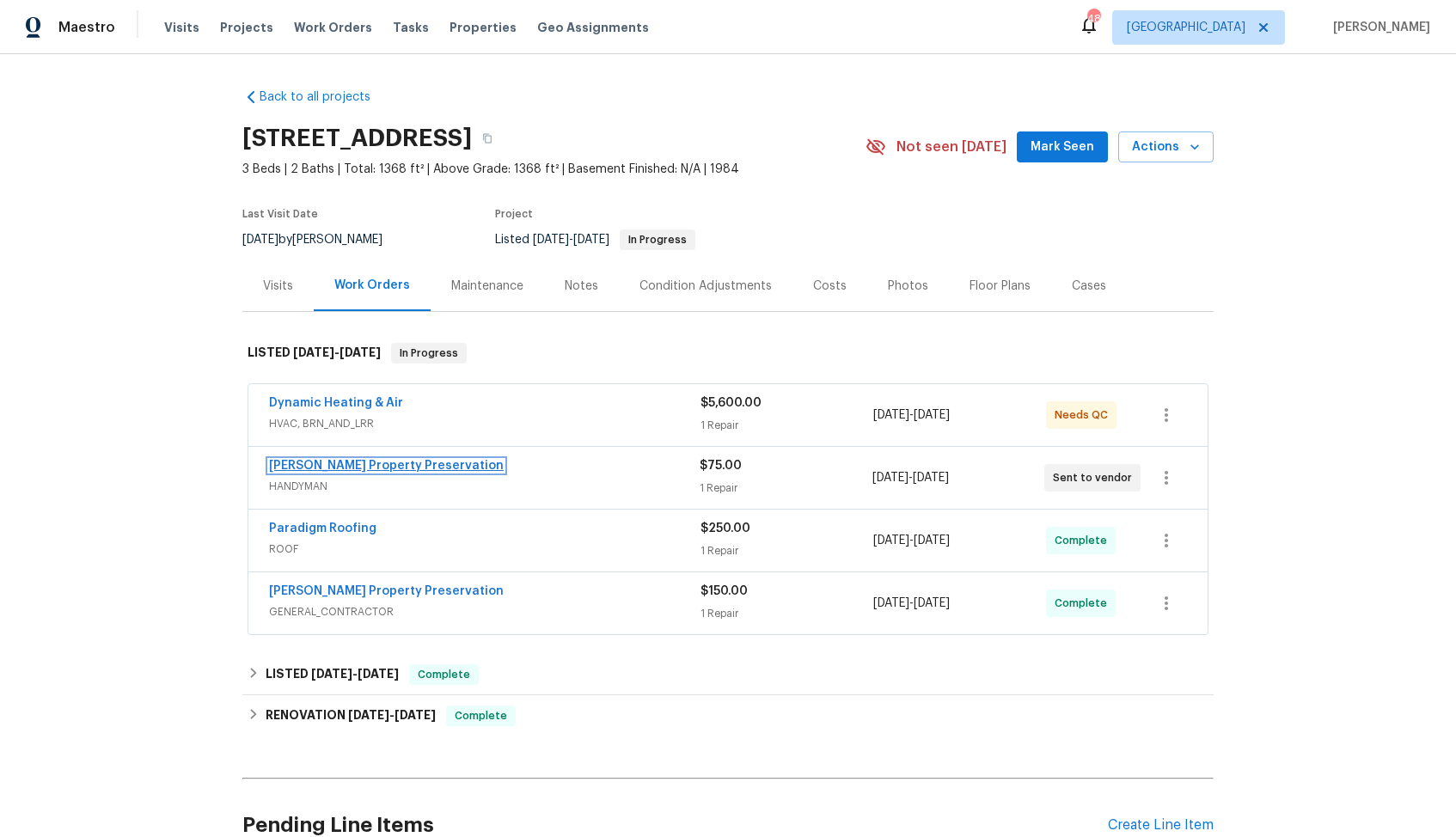
click at [368, 460] on link "Witt's Property Preservation" at bounding box center [386, 465] width 234 height 12
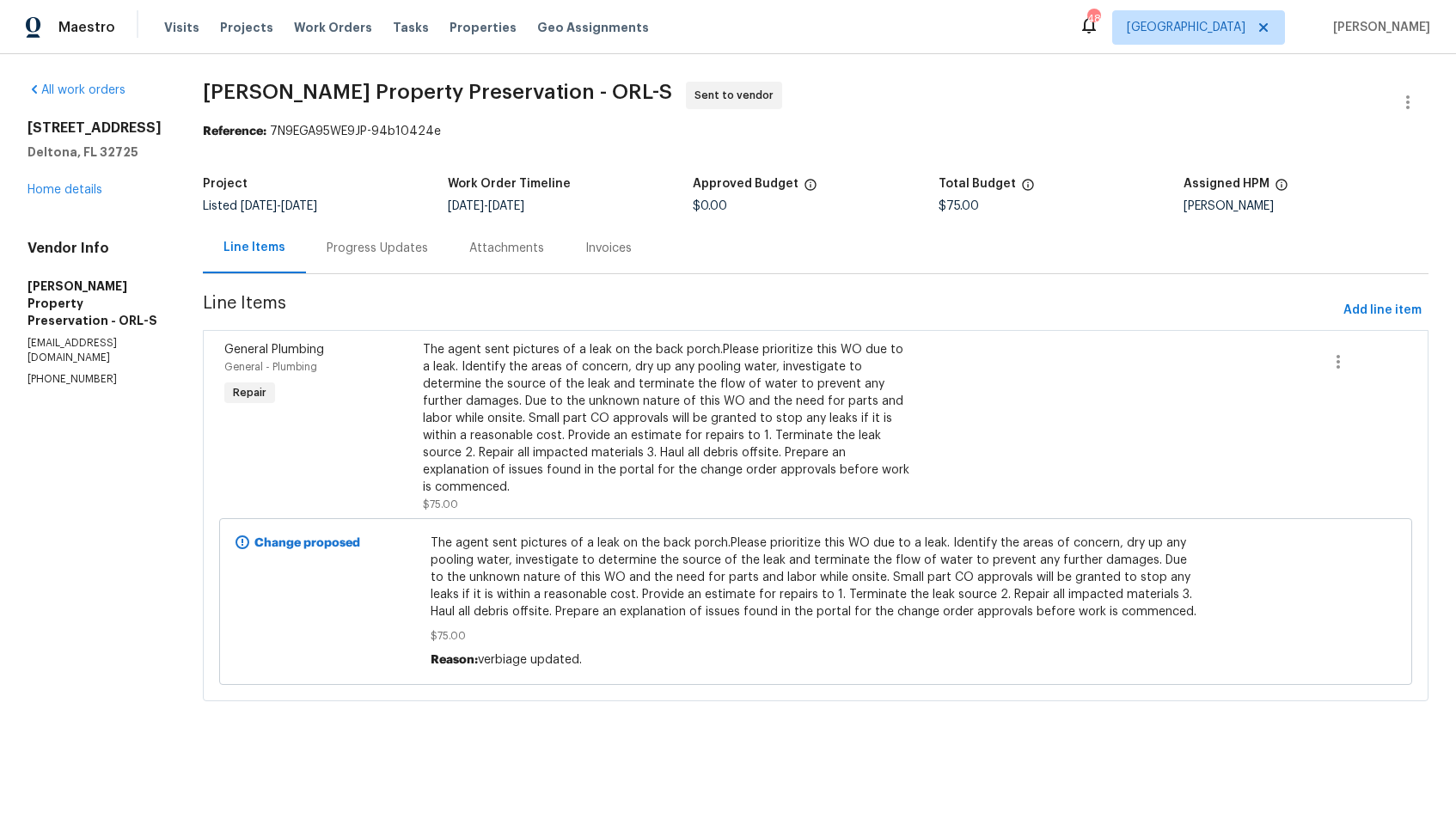
click at [306, 258] on div "Progress Updates" at bounding box center [377, 248] width 143 height 51
